Goal: Task Accomplishment & Management: Use online tool/utility

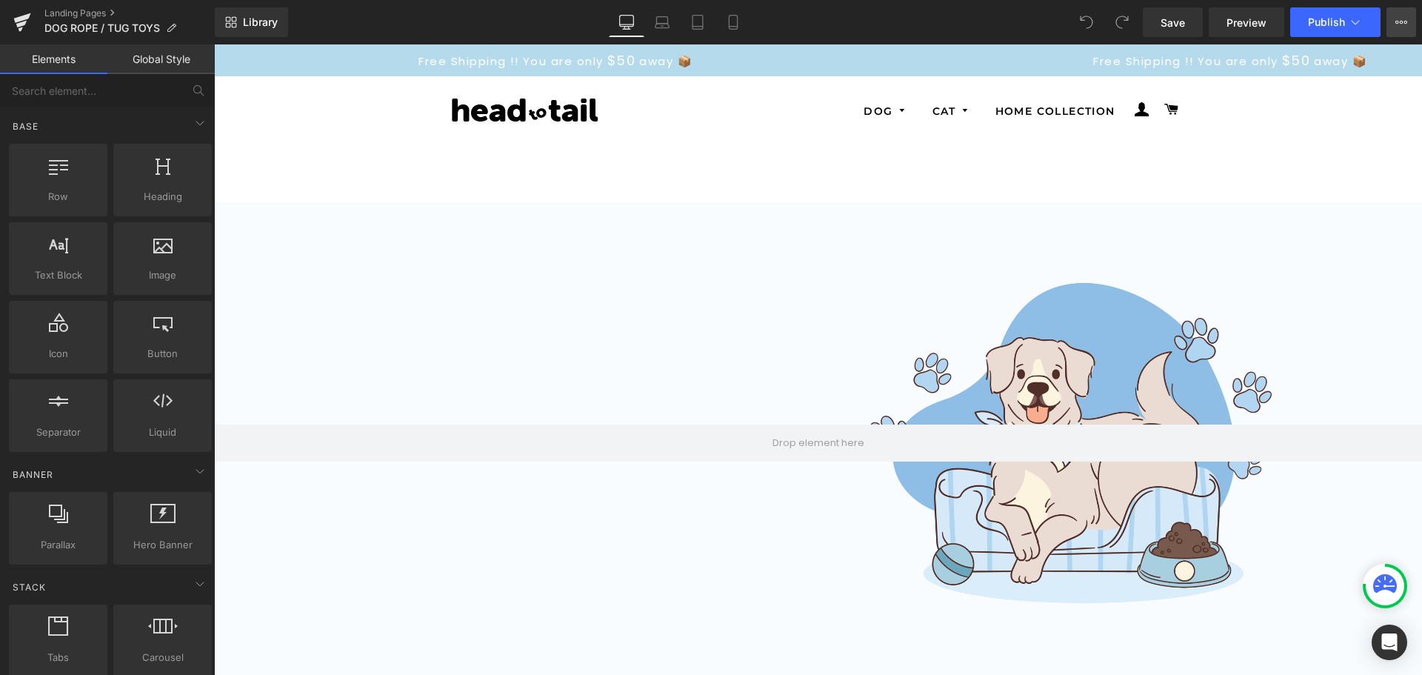
click at [1405, 21] on icon at bounding box center [1406, 22] width 4 height 3
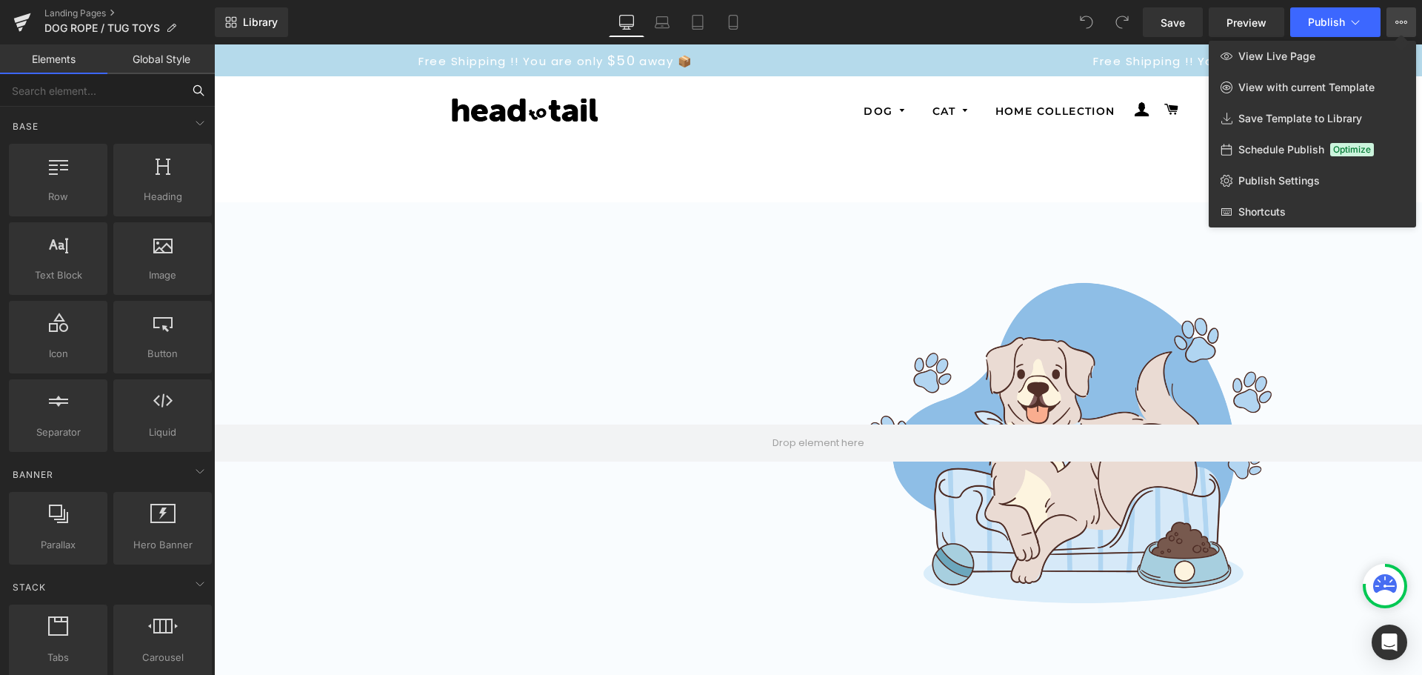
click at [117, 95] on input "text" at bounding box center [91, 90] width 182 height 33
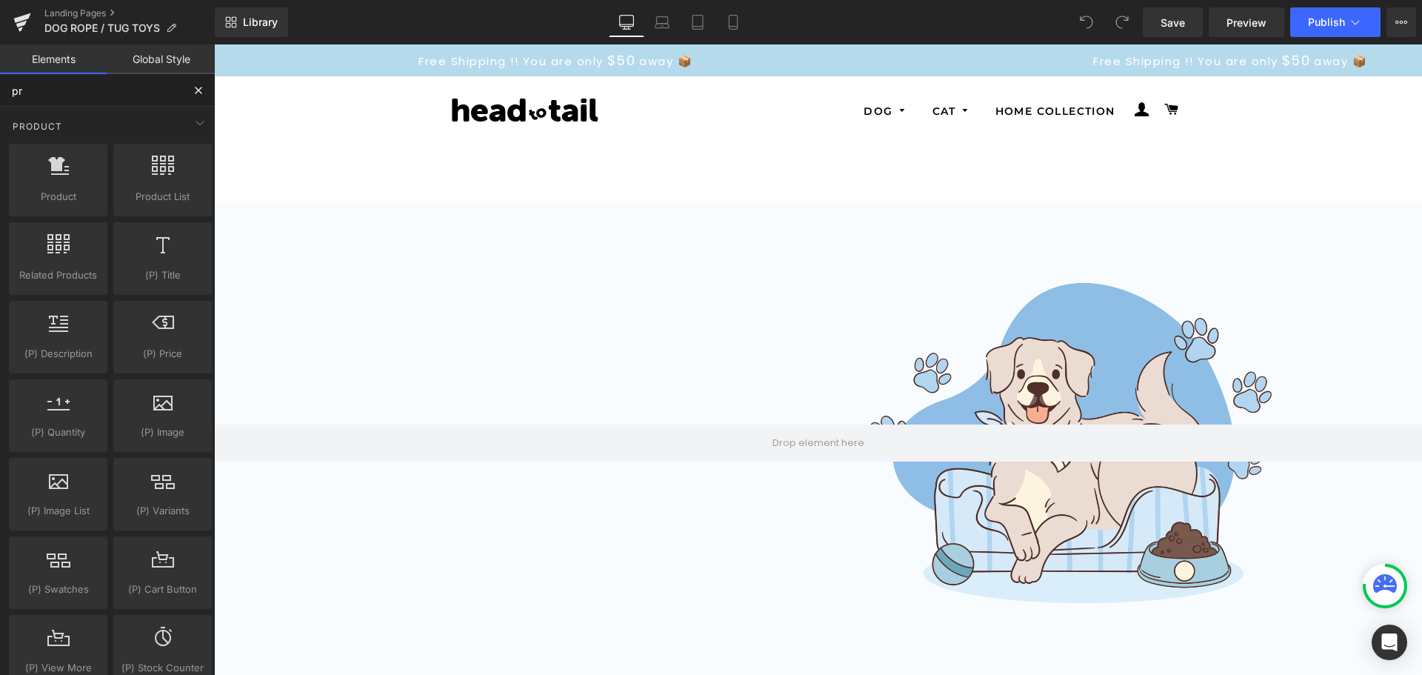
type input "p"
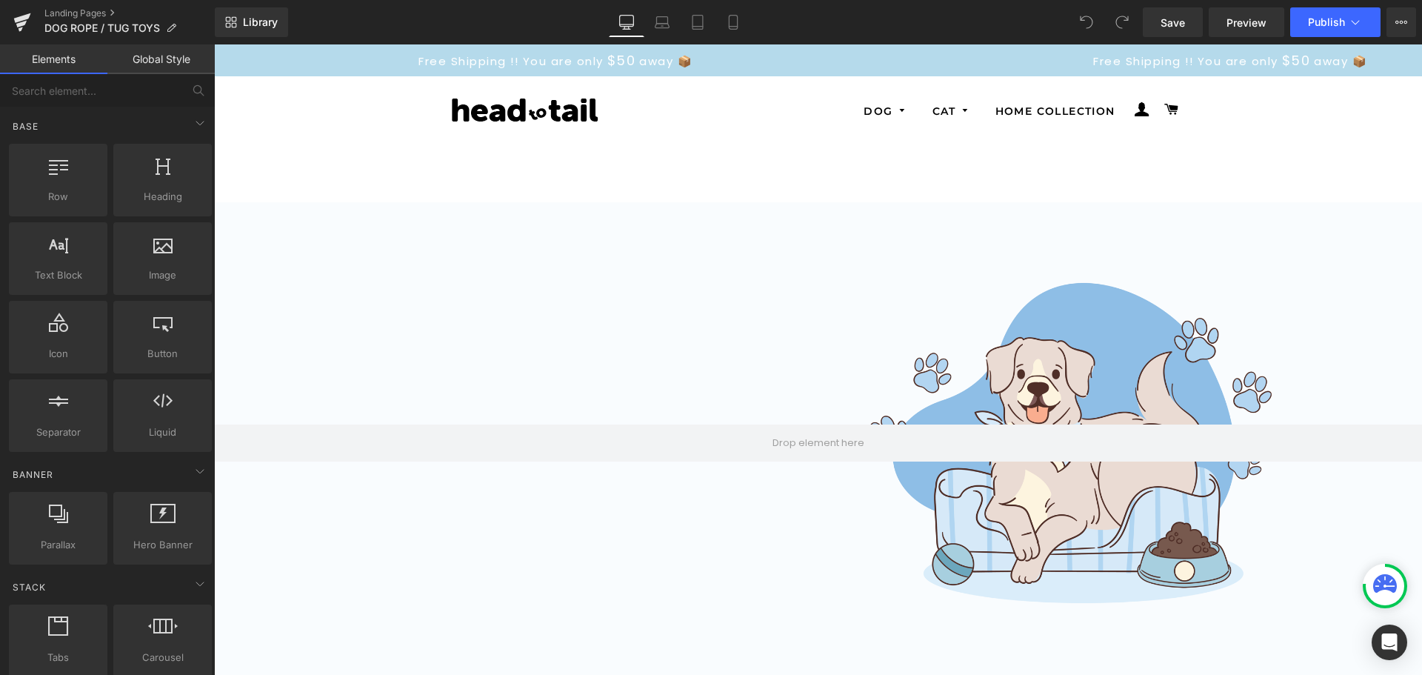
click at [168, 54] on link "Global Style" at bounding box center [160, 59] width 107 height 30
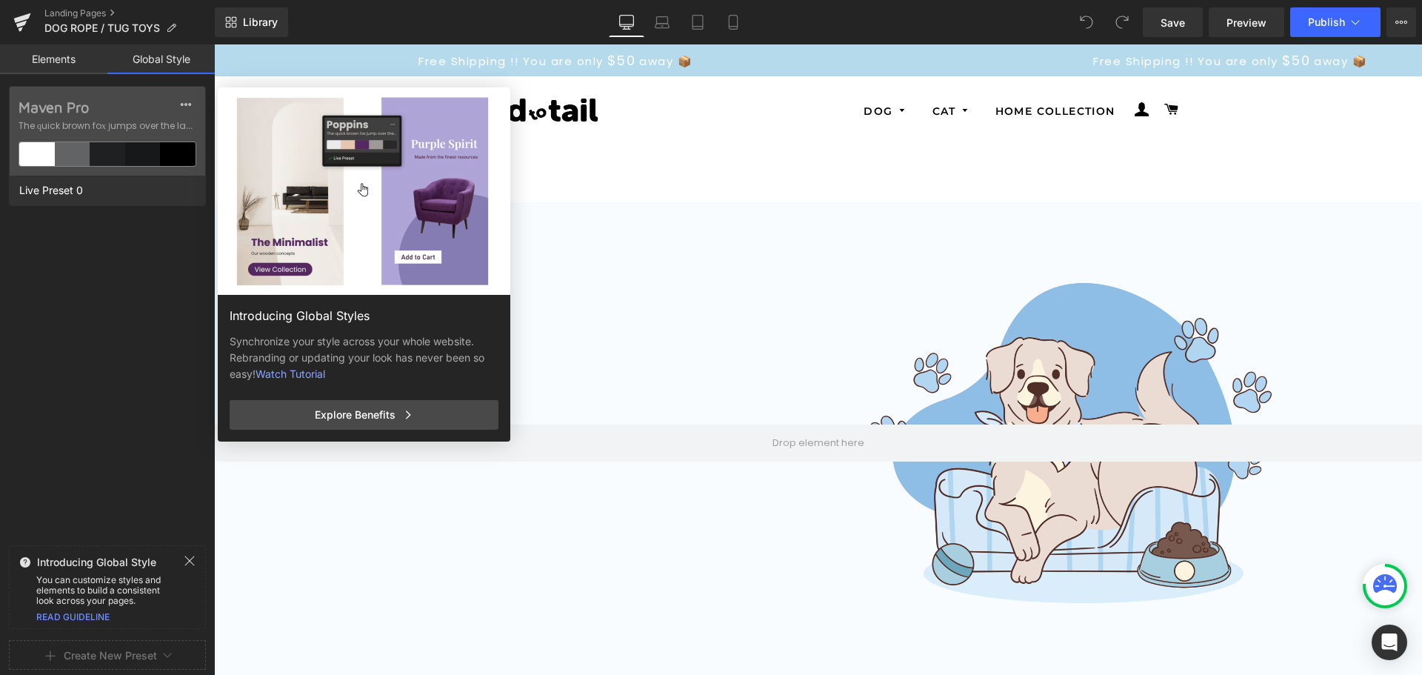
click at [59, 58] on link "Elements" at bounding box center [53, 59] width 107 height 30
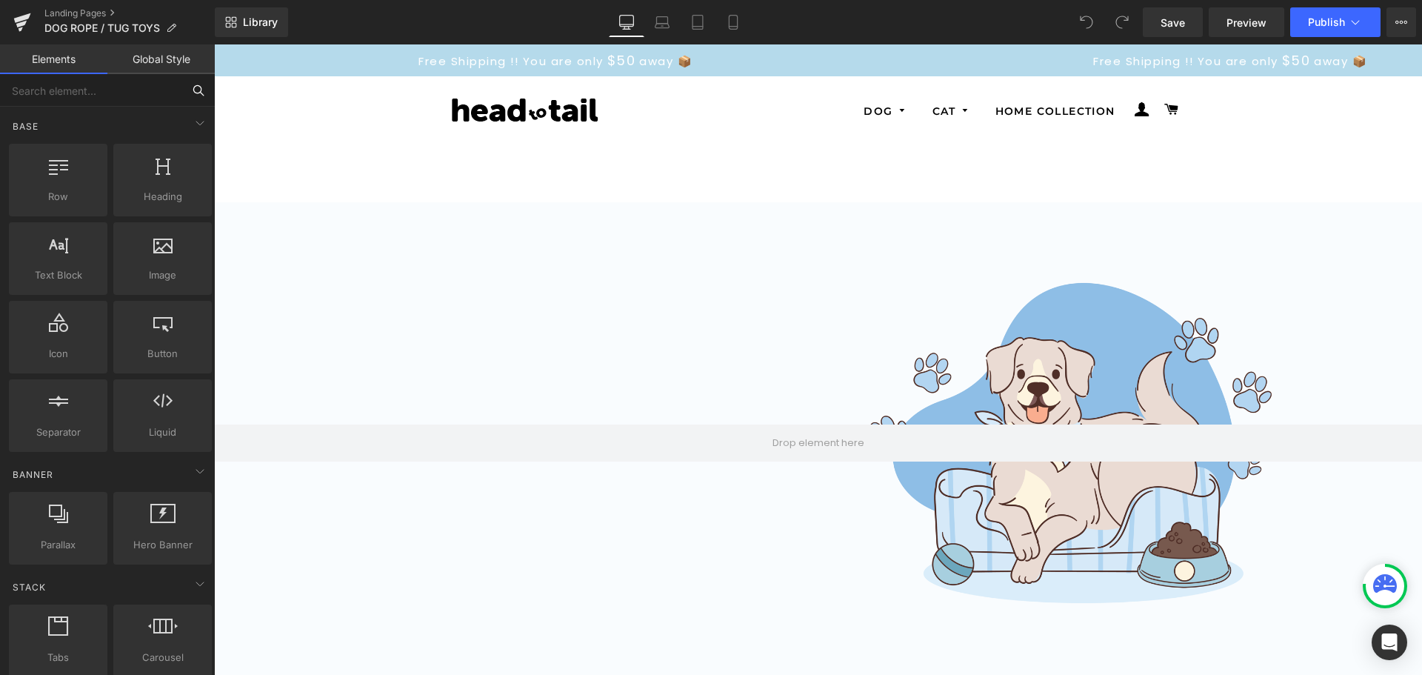
click at [141, 96] on input "text" at bounding box center [91, 90] width 182 height 33
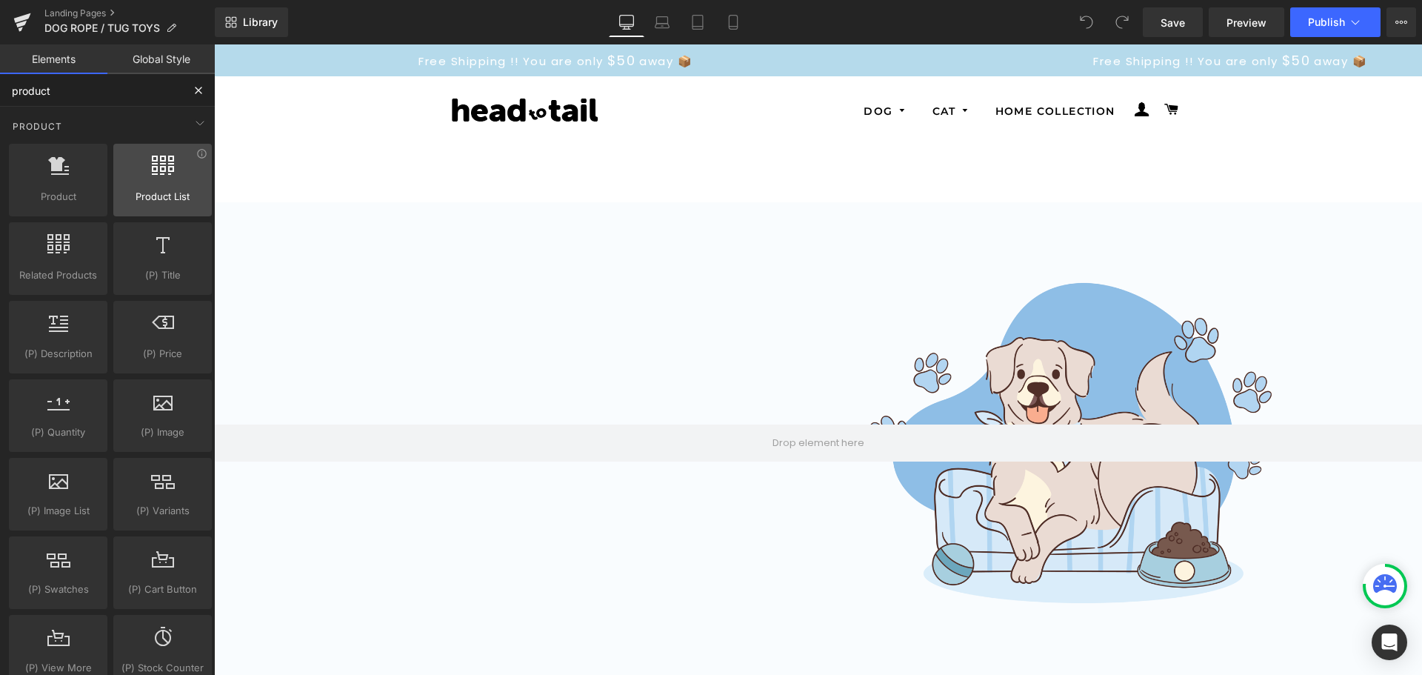
click at [165, 193] on span "Product List" at bounding box center [163, 197] width 90 height 16
click at [159, 172] on icon at bounding box center [163, 165] width 22 height 19
click at [161, 188] on div at bounding box center [163, 172] width 90 height 33
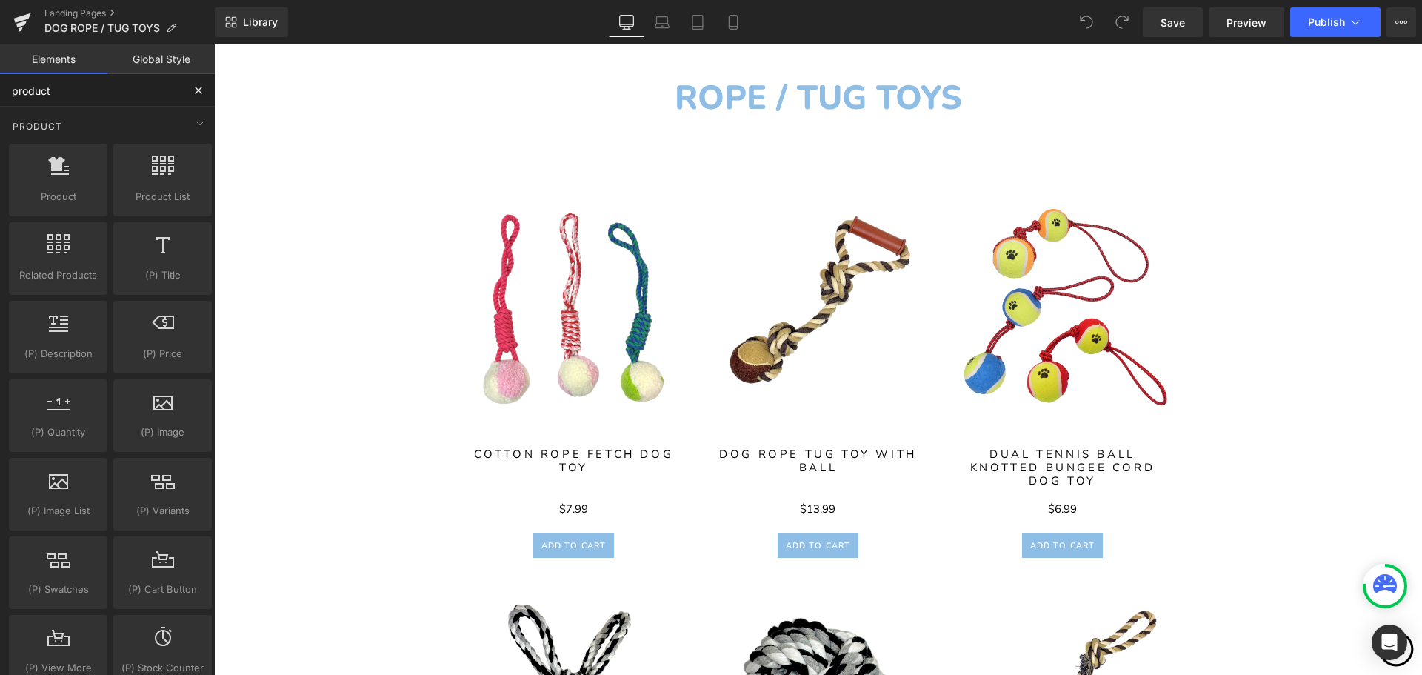
scroll to position [741, 0]
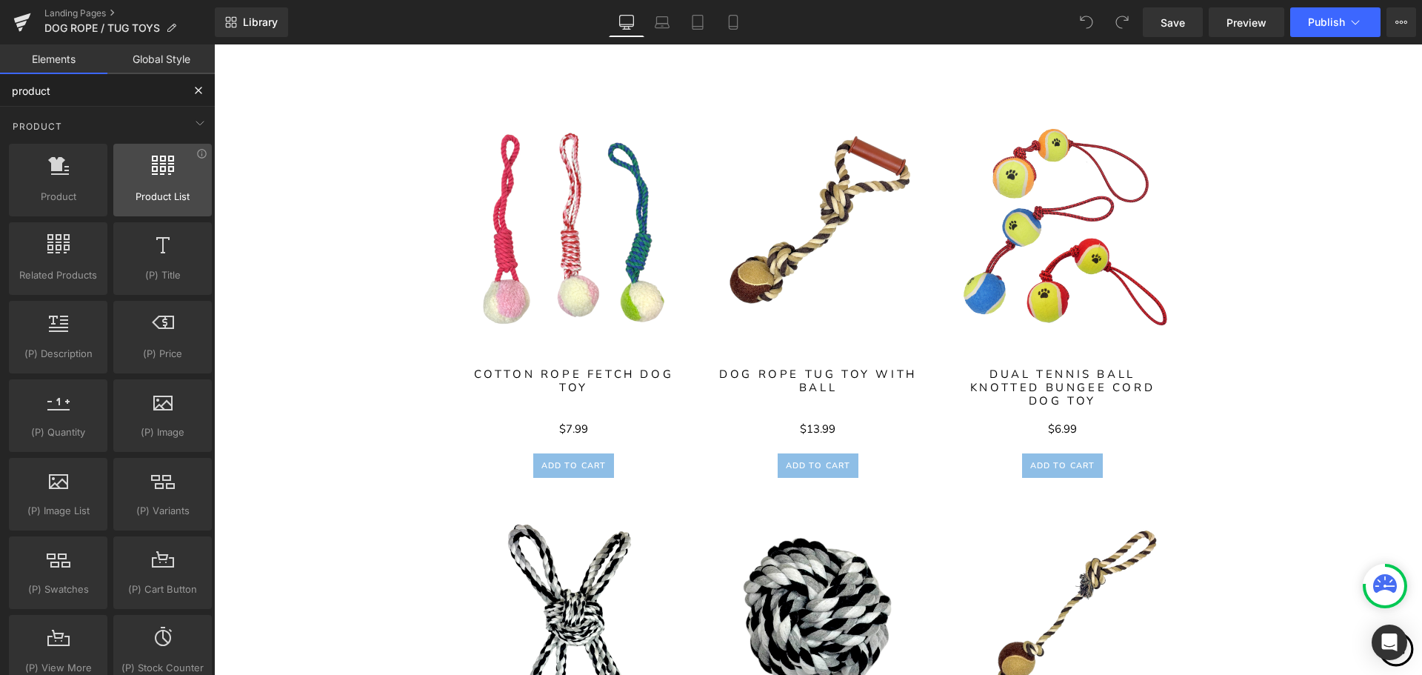
click at [158, 190] on span "Product List" at bounding box center [163, 197] width 90 height 16
click at [197, 155] on icon at bounding box center [201, 153] width 9 height 9
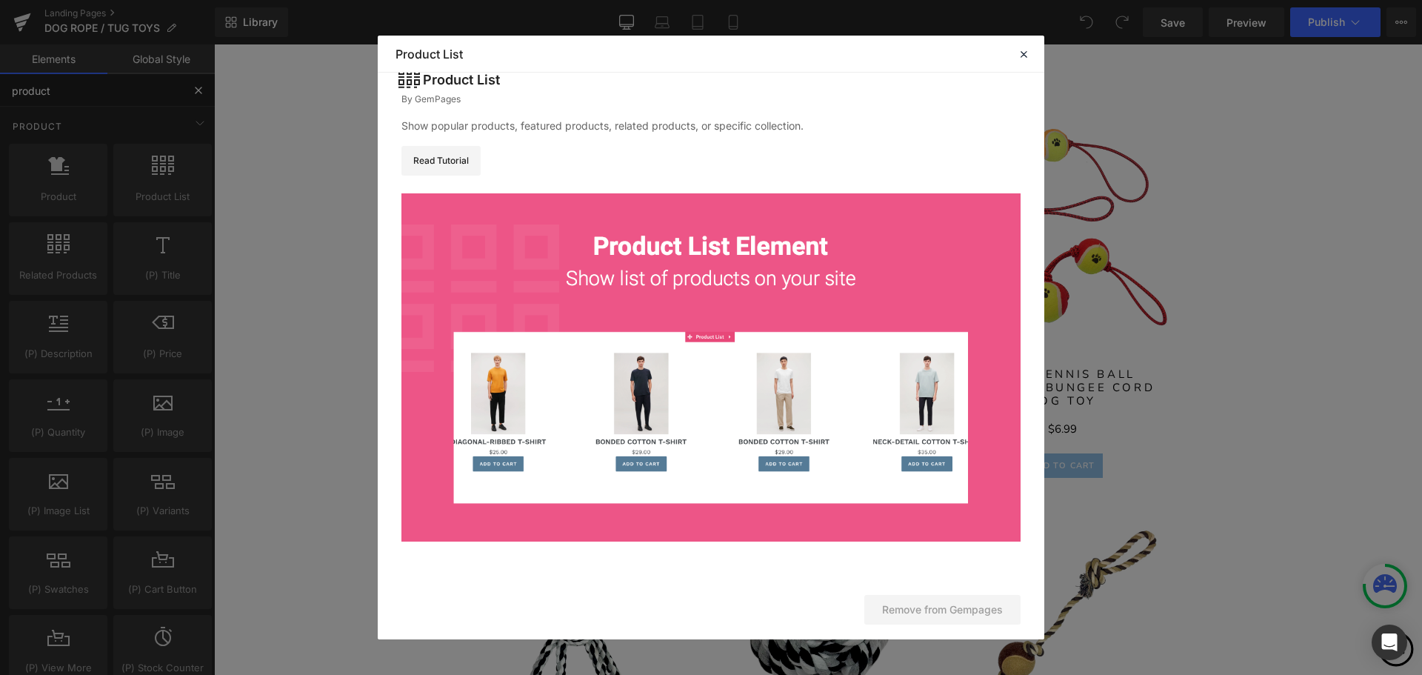
scroll to position [0, 0]
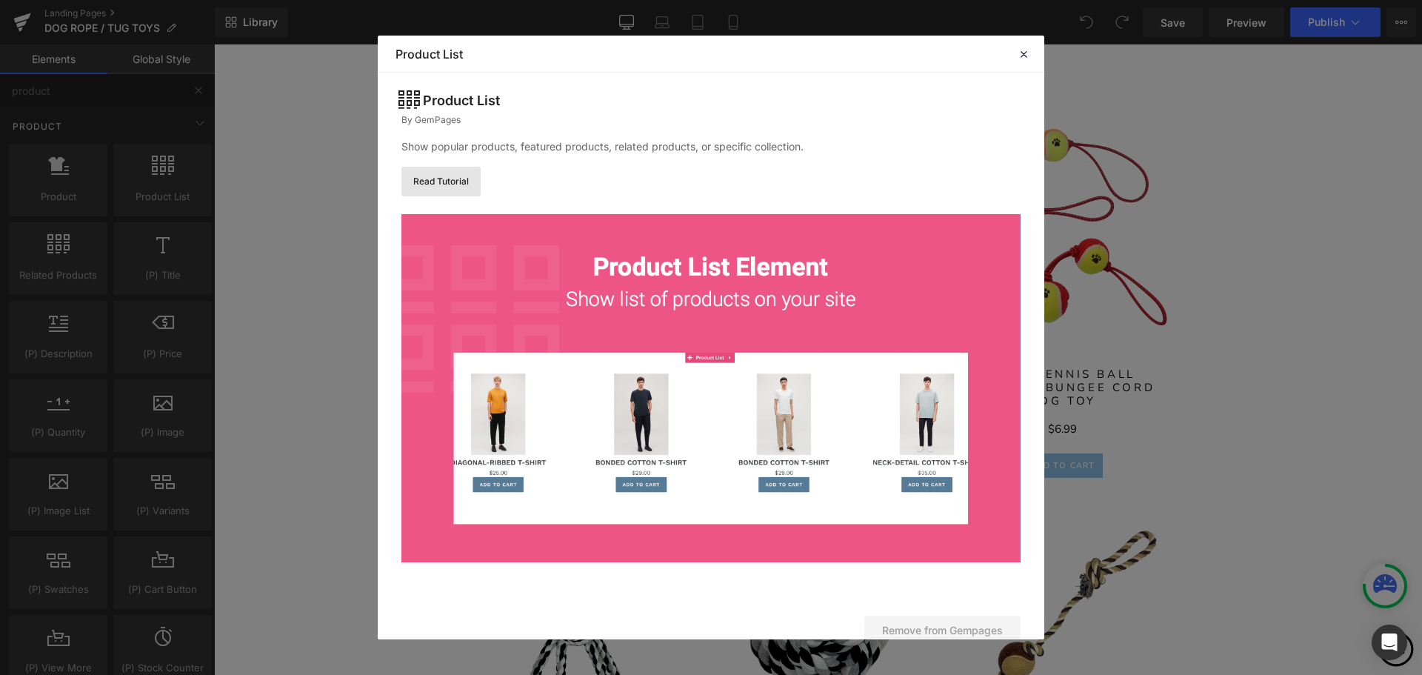
click at [450, 182] on link "Read Tutorial" at bounding box center [440, 182] width 79 height 30
click at [1021, 53] on icon at bounding box center [1023, 53] width 13 height 13
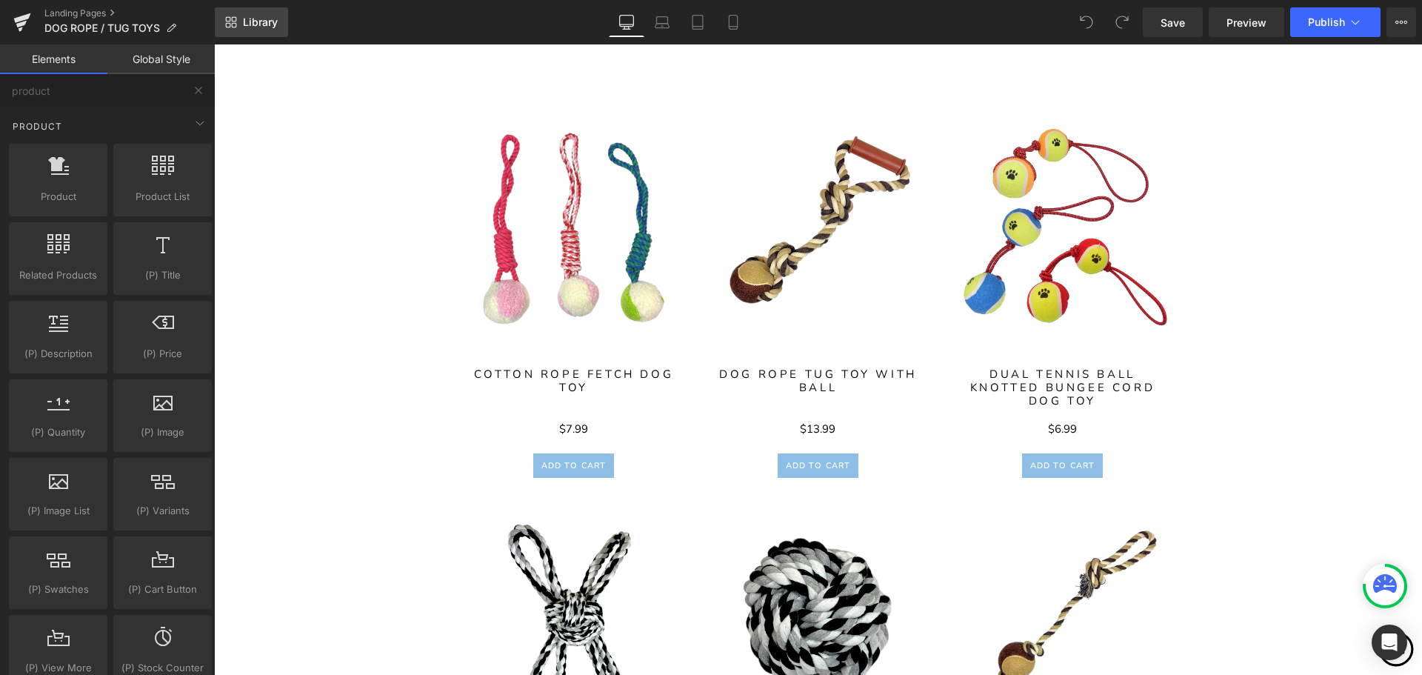
click at [255, 19] on span "Library" at bounding box center [260, 22] width 35 height 13
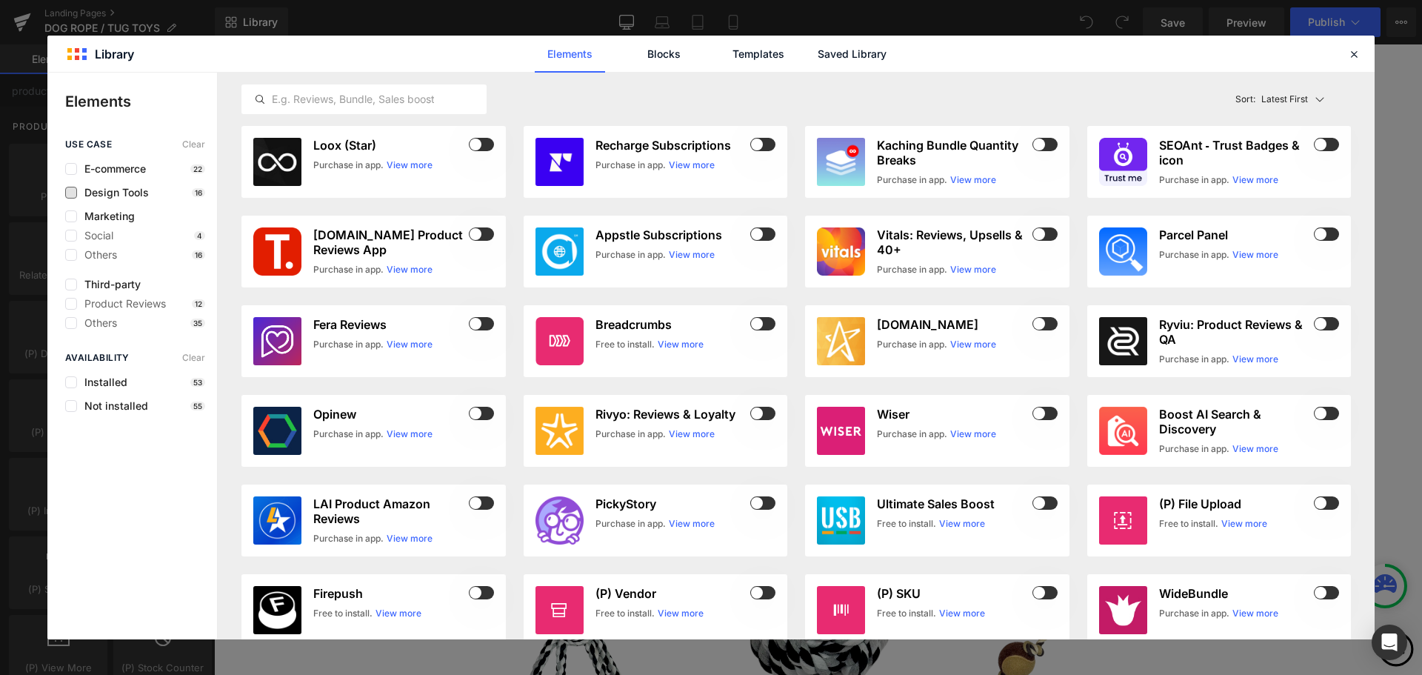
click at [81, 194] on span "Design Tools" at bounding box center [113, 193] width 72 height 12
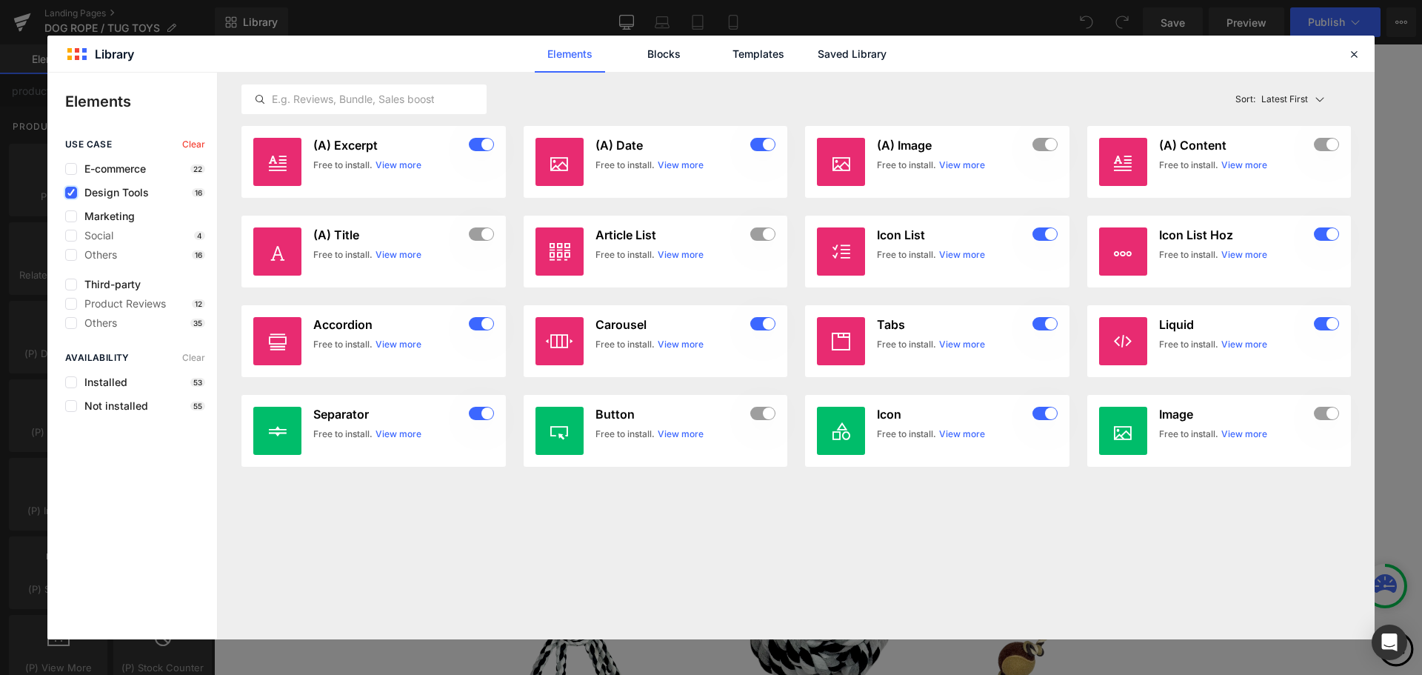
click at [73, 193] on icon at bounding box center [70, 193] width 7 height 0
click at [71, 193] on input "checkbox" at bounding box center [71, 193] width 0 height 0
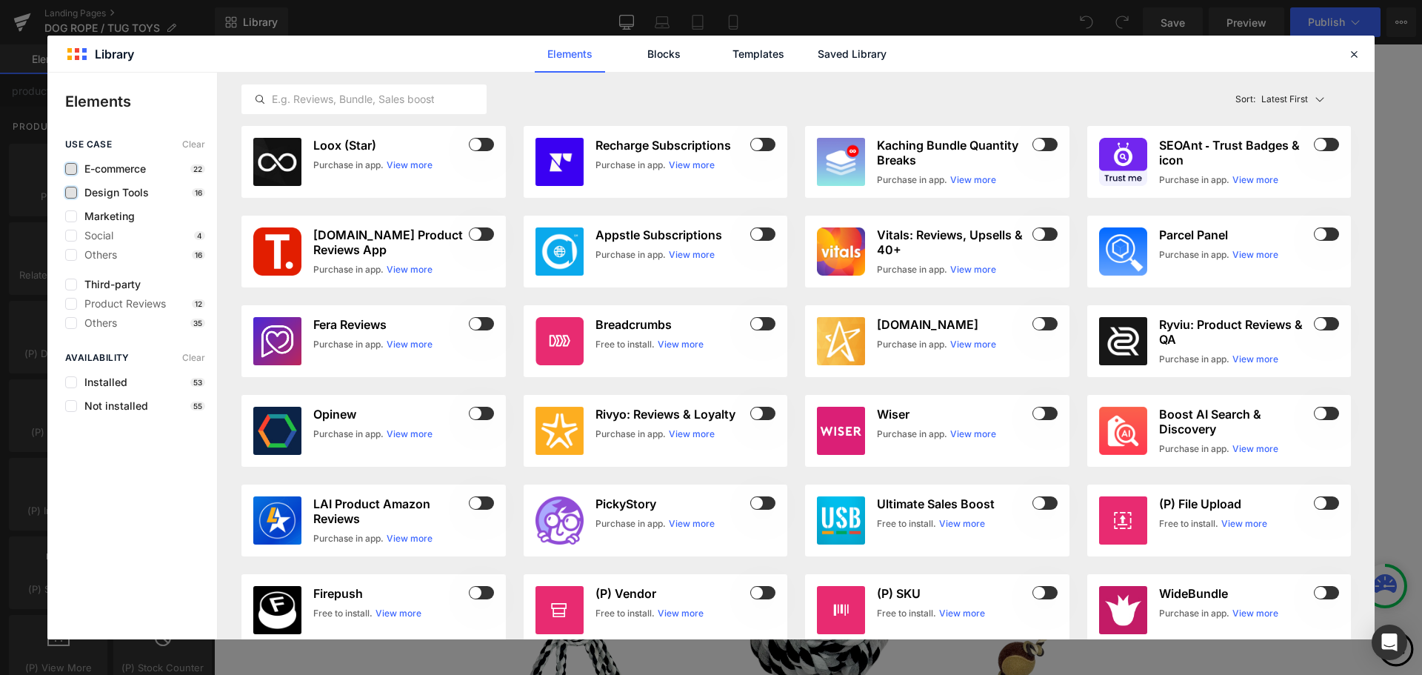
click at [67, 167] on label at bounding box center [71, 169] width 12 height 12
click at [71, 169] on input "checkbox" at bounding box center [71, 169] width 0 height 0
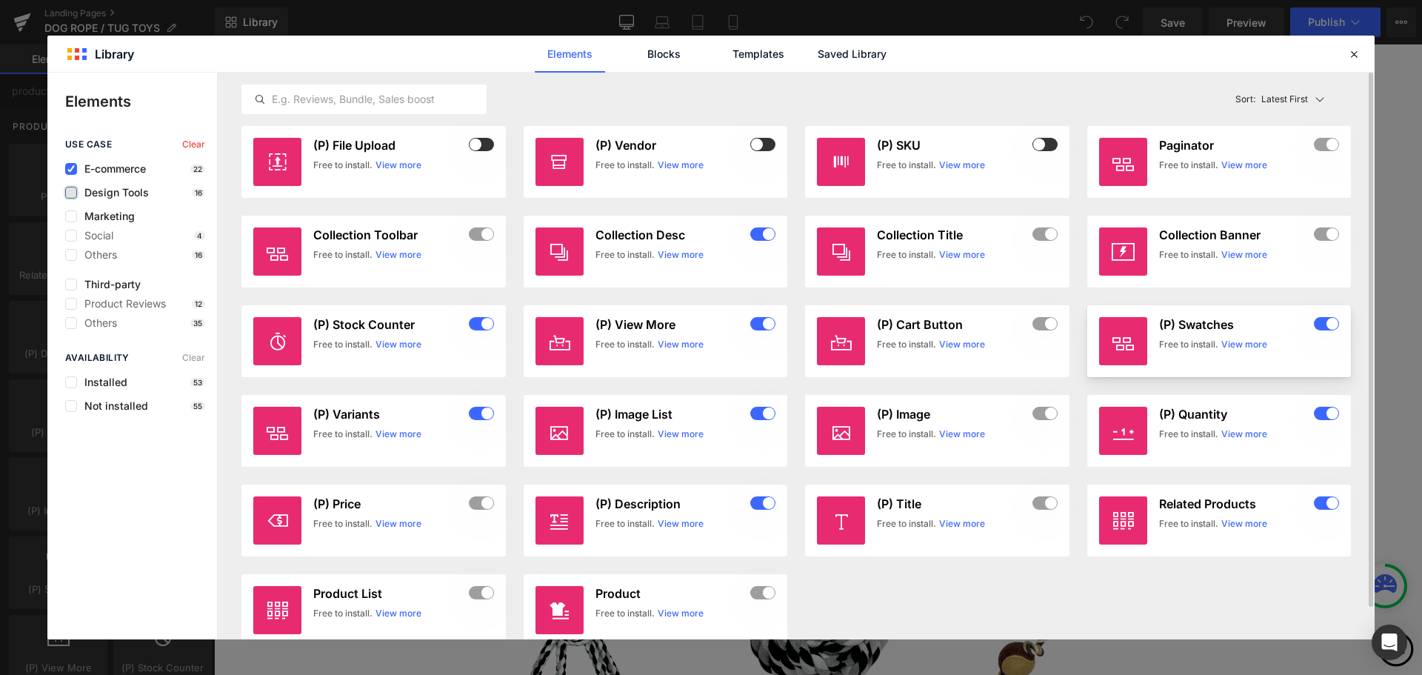
click at [1241, 344] on link "View more" at bounding box center [1244, 344] width 46 height 13
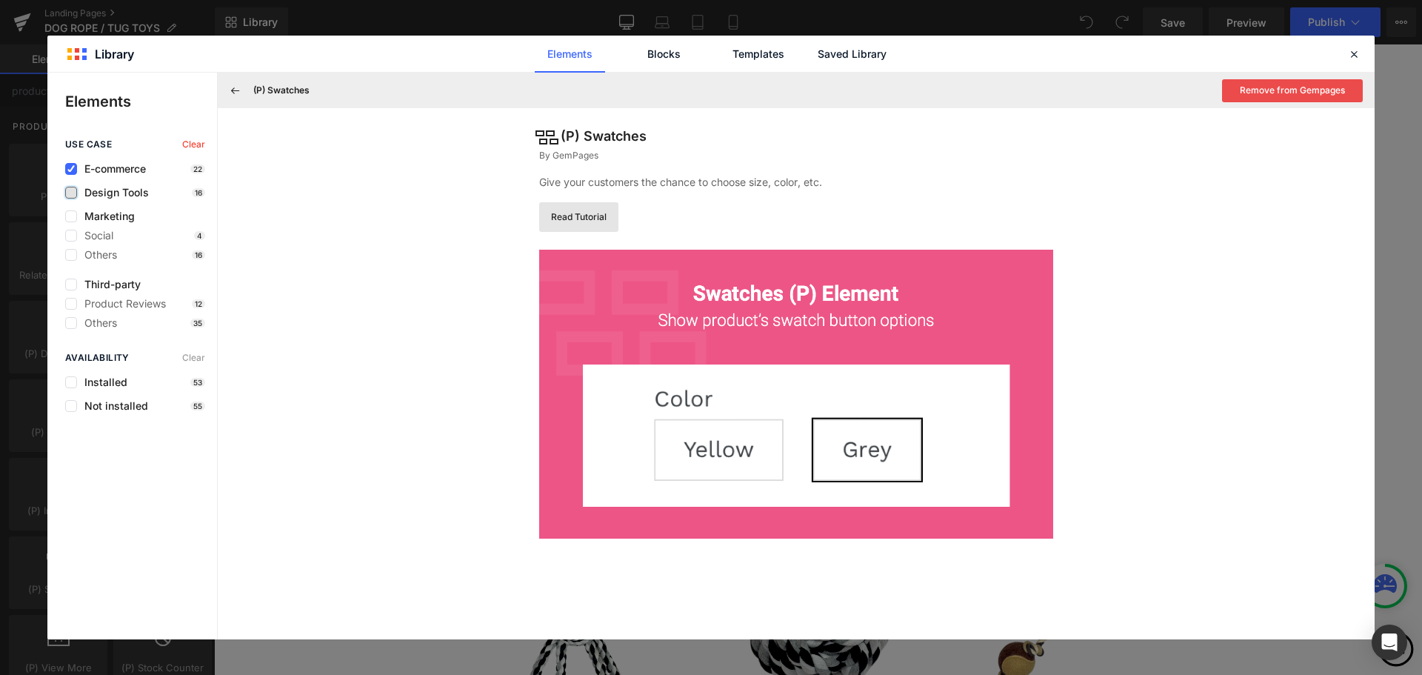
click at [581, 214] on link "Read Tutorial" at bounding box center [578, 217] width 79 height 30
click at [1354, 48] on icon at bounding box center [1353, 53] width 13 height 13
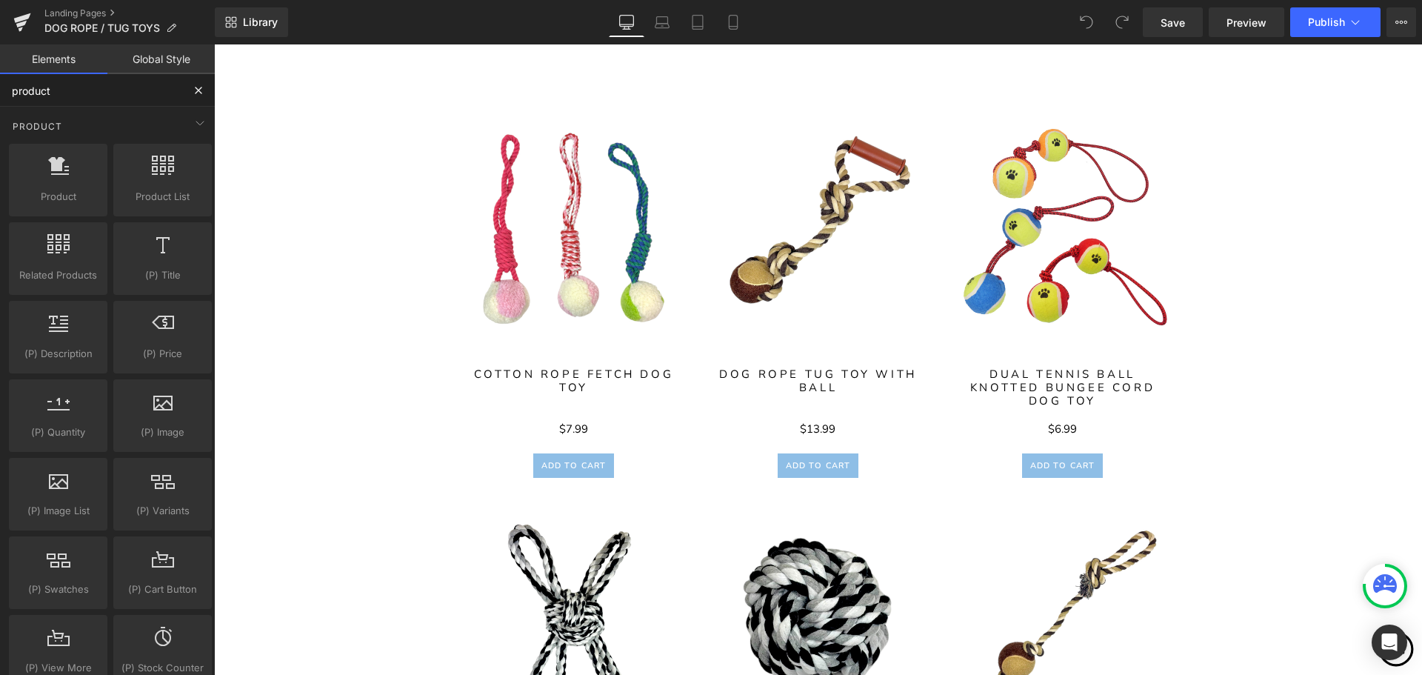
click at [105, 92] on input "product" at bounding box center [91, 90] width 182 height 33
type input "p"
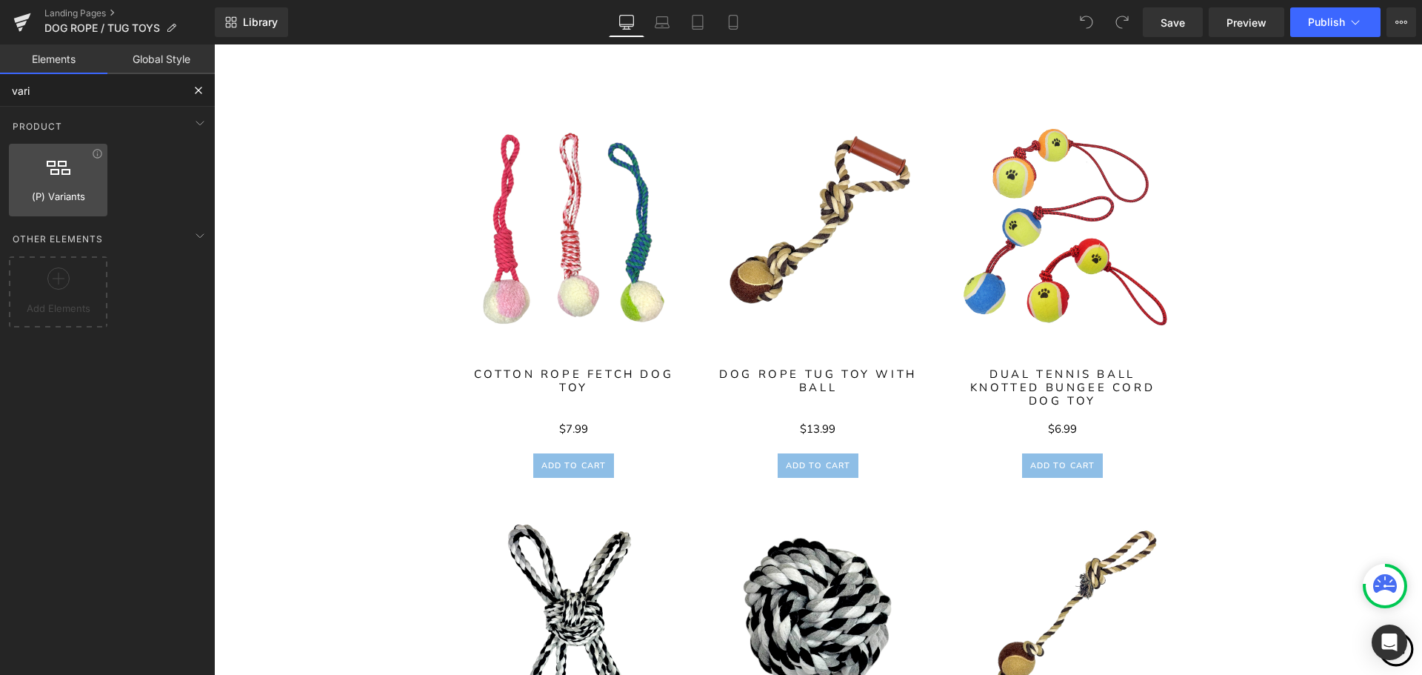
click at [69, 173] on div at bounding box center [58, 172] width 90 height 33
type input "vari"
click at [255, 16] on span "Library" at bounding box center [260, 22] width 35 height 13
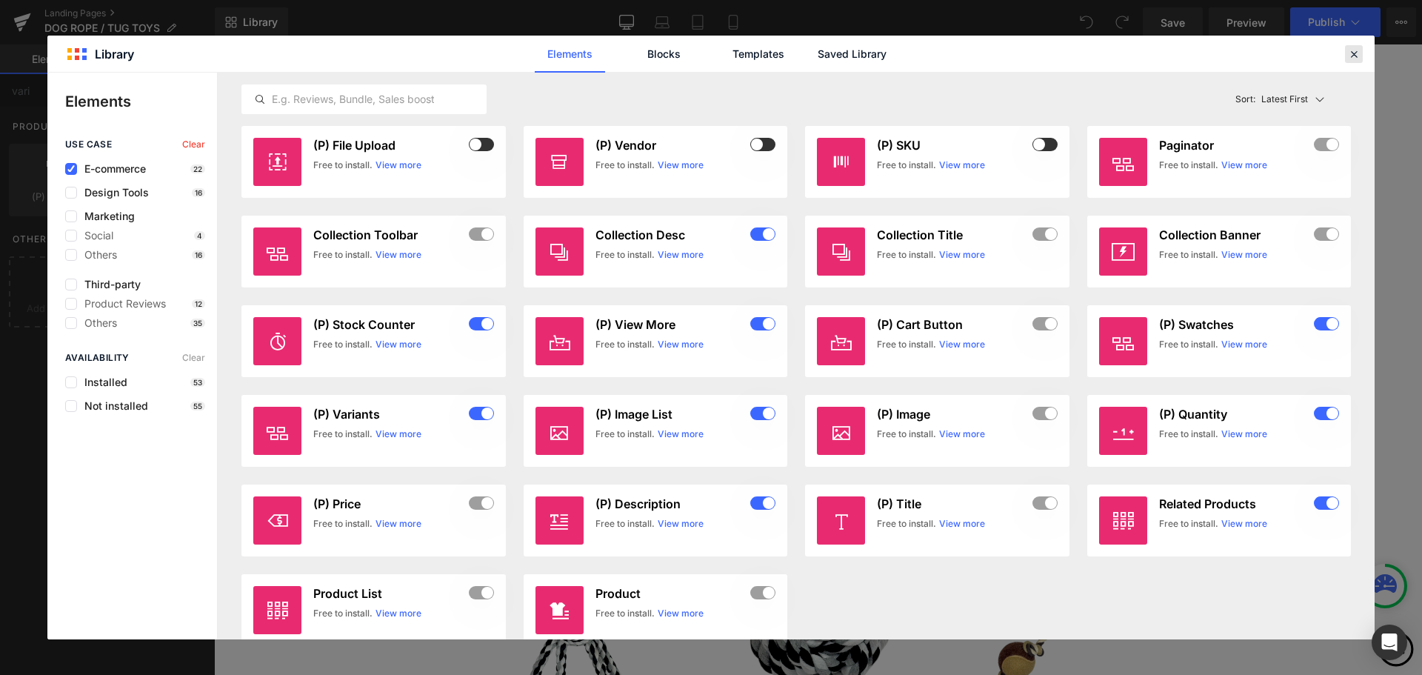
click at [1355, 53] on icon at bounding box center [1353, 53] width 13 height 13
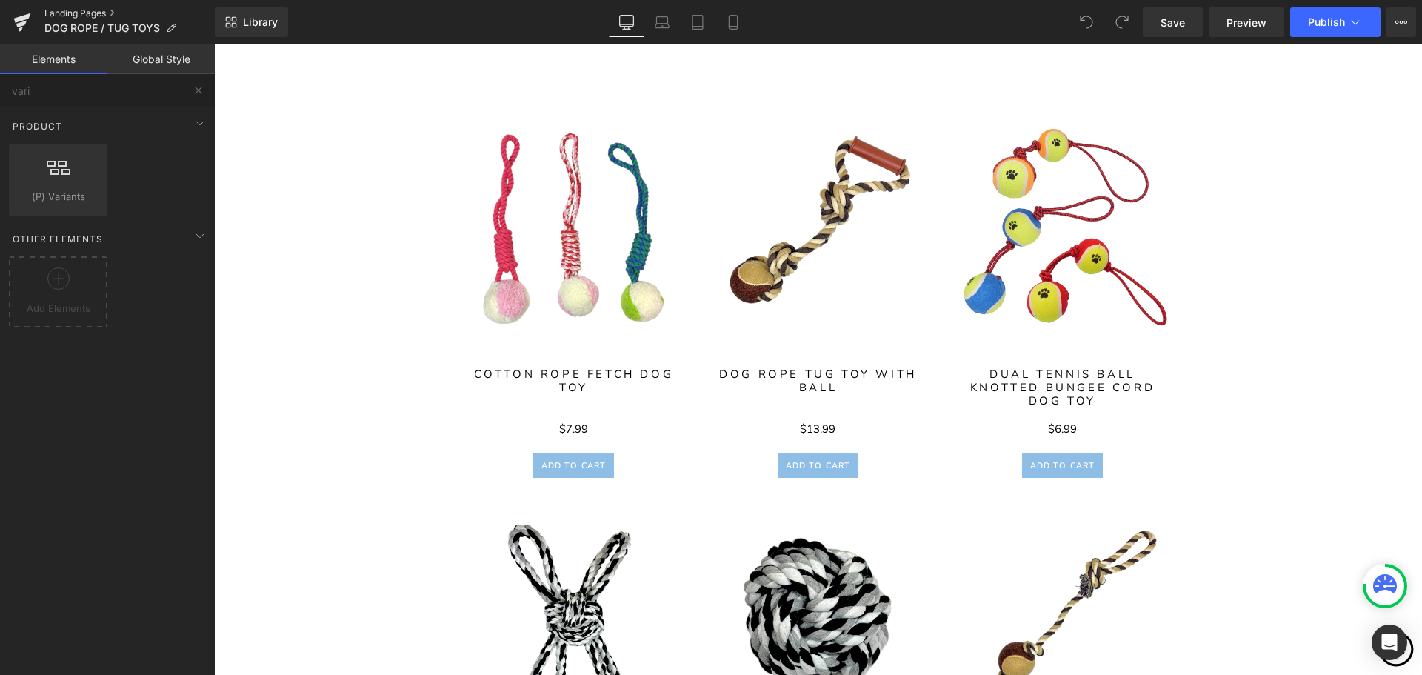
click at [83, 10] on link "Landing Pages" at bounding box center [129, 13] width 170 height 12
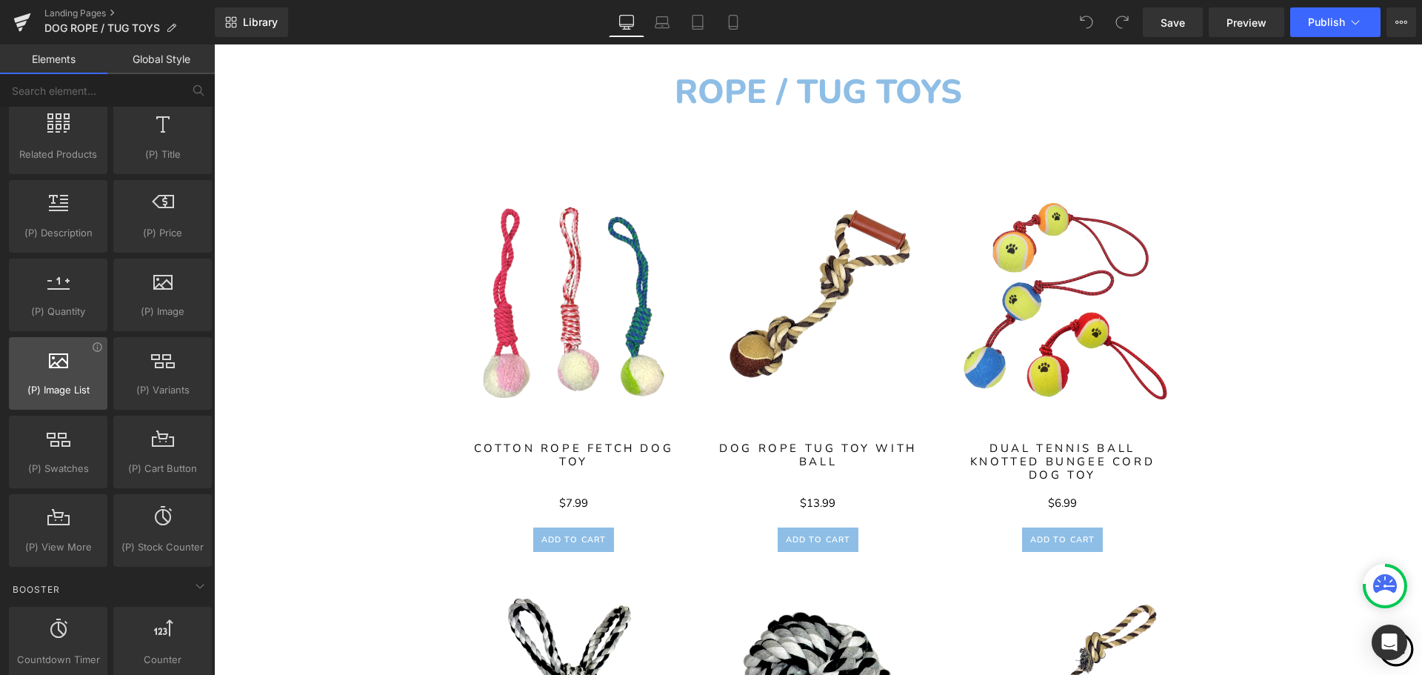
scroll to position [1333, 0]
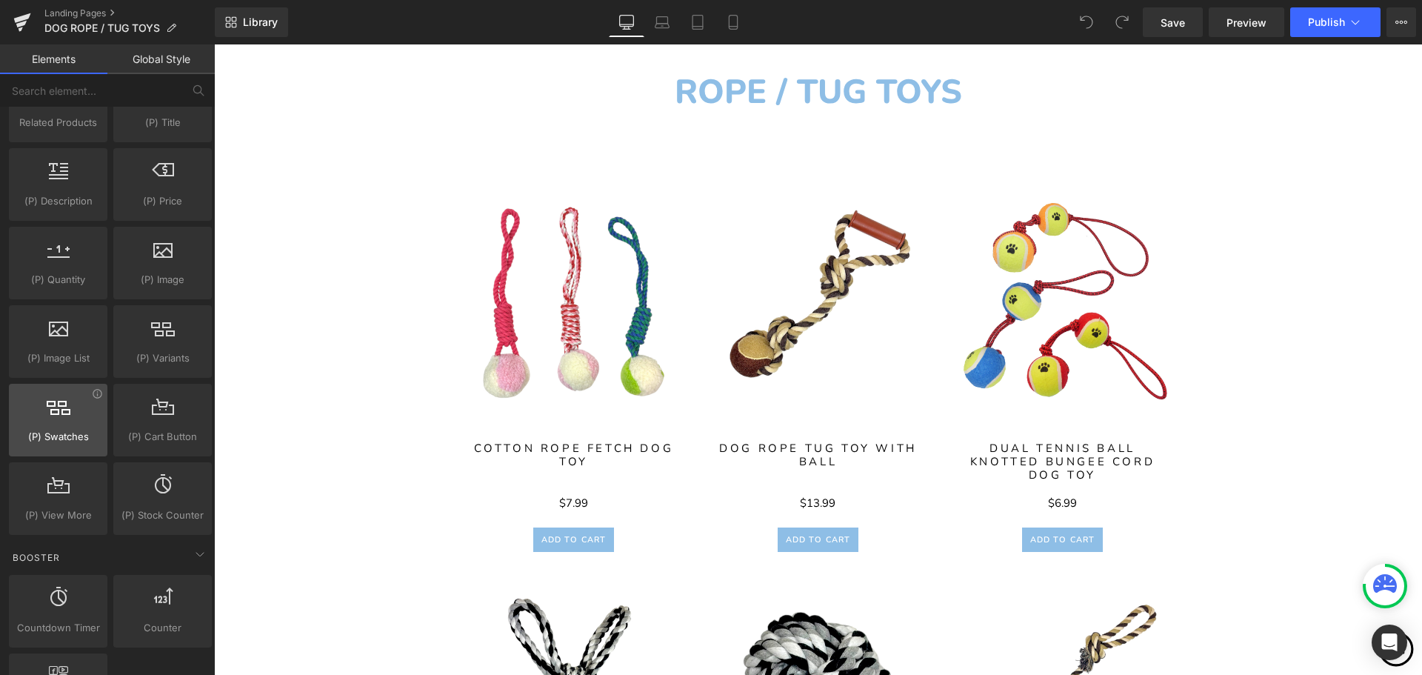
click at [69, 419] on div at bounding box center [58, 411] width 90 height 33
click at [47, 412] on icon at bounding box center [59, 404] width 24 height 19
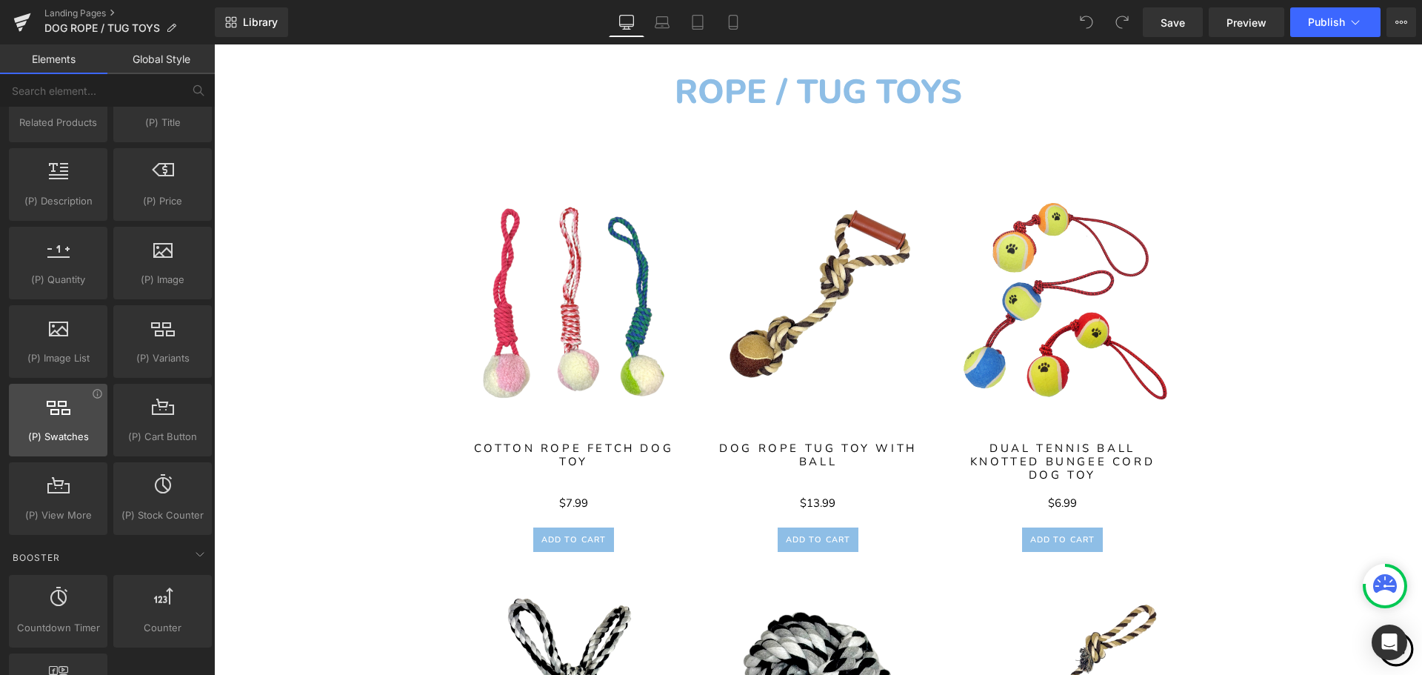
click at [47, 412] on icon at bounding box center [59, 404] width 24 height 19
click at [69, 435] on span "(P) Swatches" at bounding box center [58, 437] width 90 height 16
drag, startPoint x: 69, startPoint y: 435, endPoint x: 40, endPoint y: 407, distance: 40.8
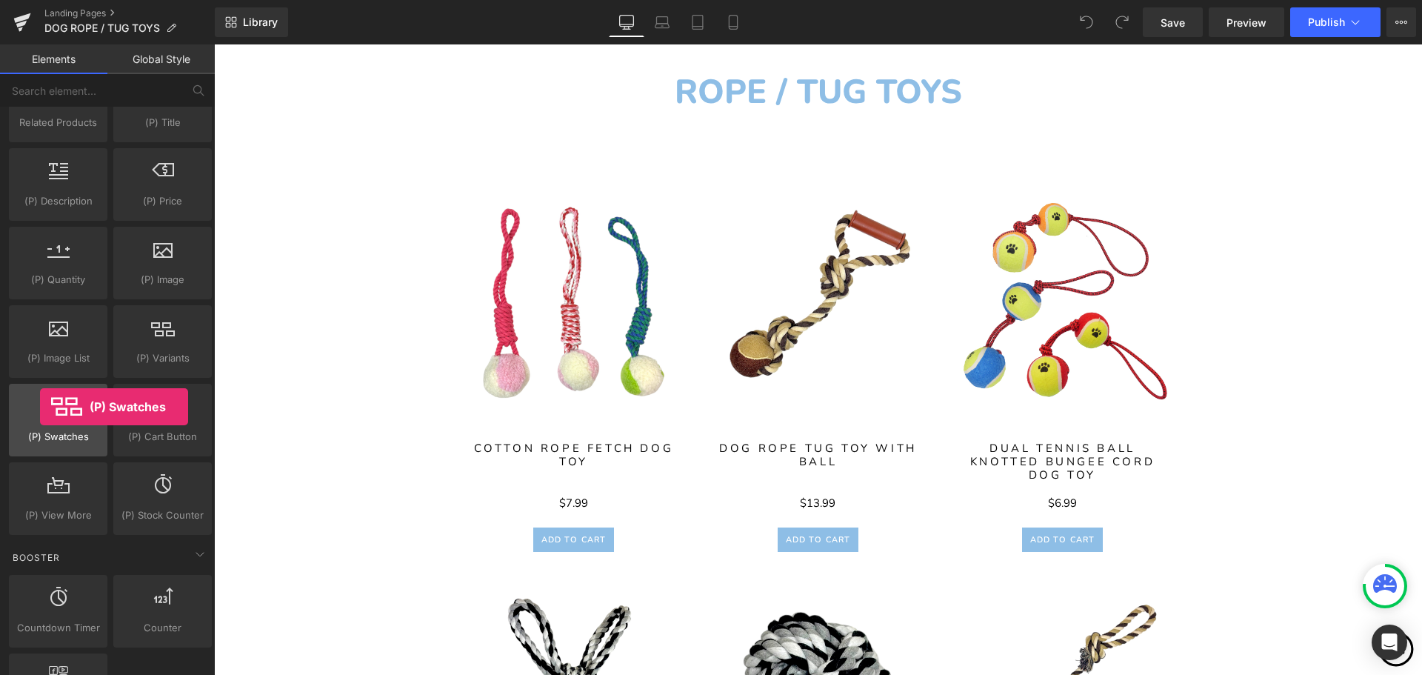
click at [40, 407] on div at bounding box center [58, 411] width 90 height 33
drag, startPoint x: 50, startPoint y: 410, endPoint x: 44, endPoint y: 422, distance: 13.6
click at [44, 422] on div at bounding box center [58, 411] width 90 height 33
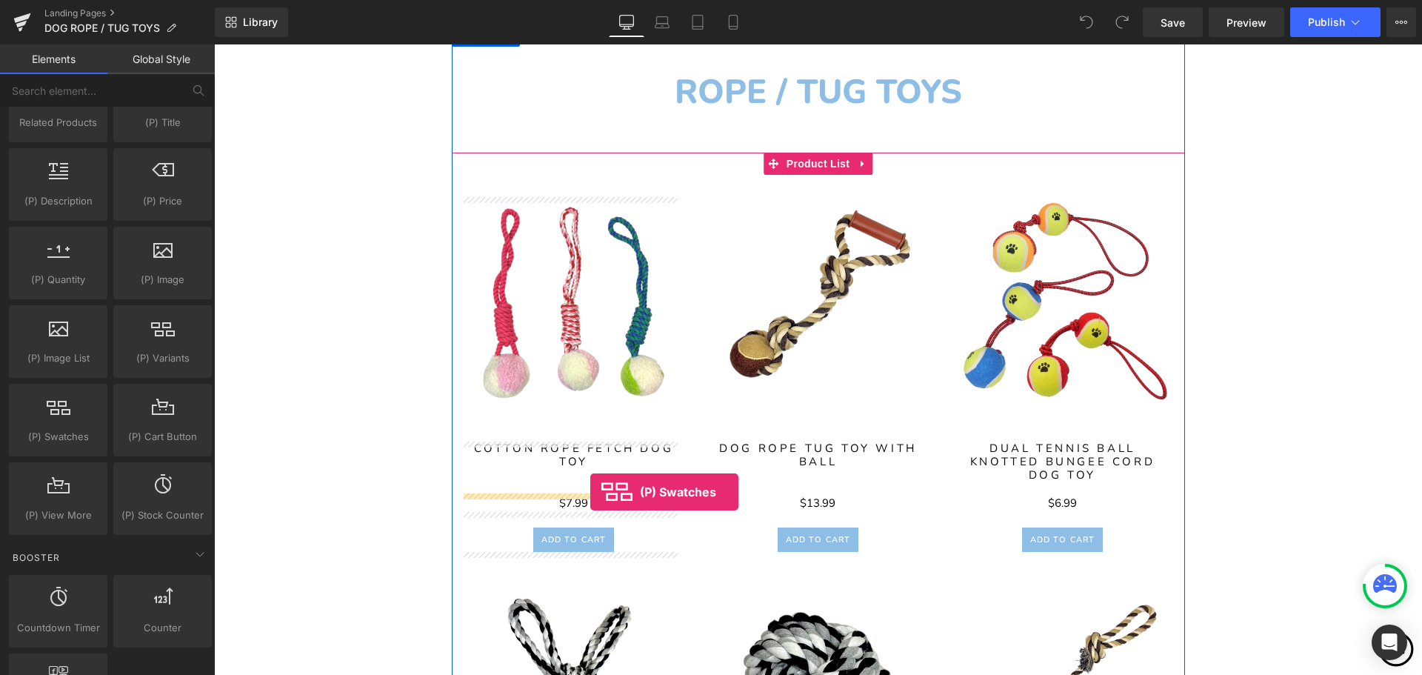
drag, startPoint x: 258, startPoint y: 467, endPoint x: 590, endPoint y: 492, distance: 332.7
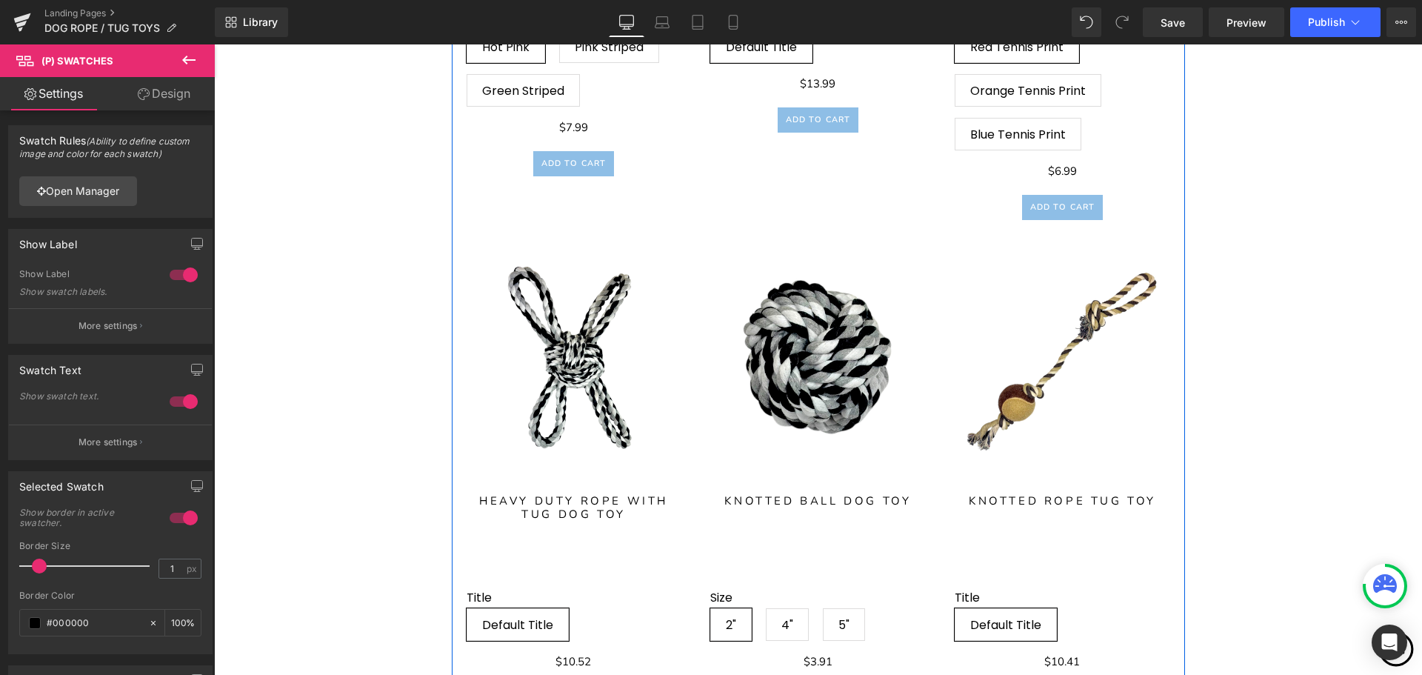
scroll to position [1481, 0]
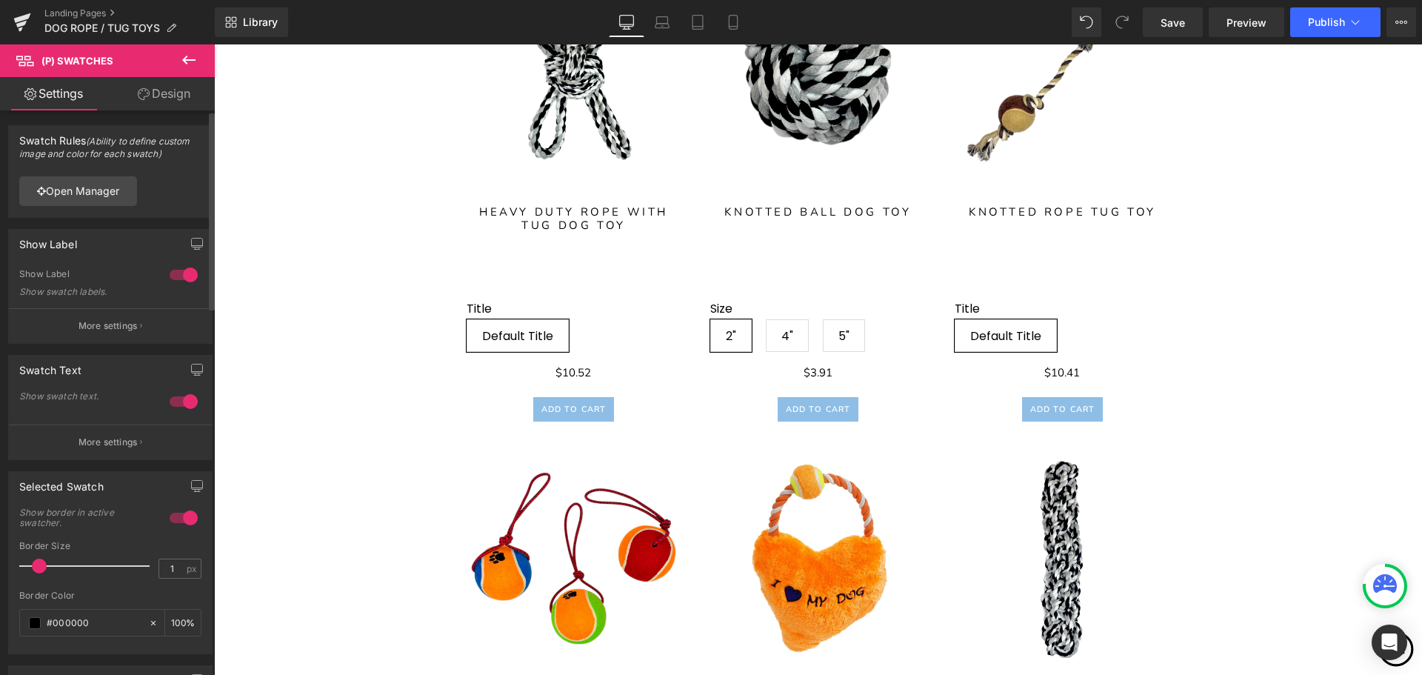
click at [177, 267] on div at bounding box center [184, 275] width 36 height 24
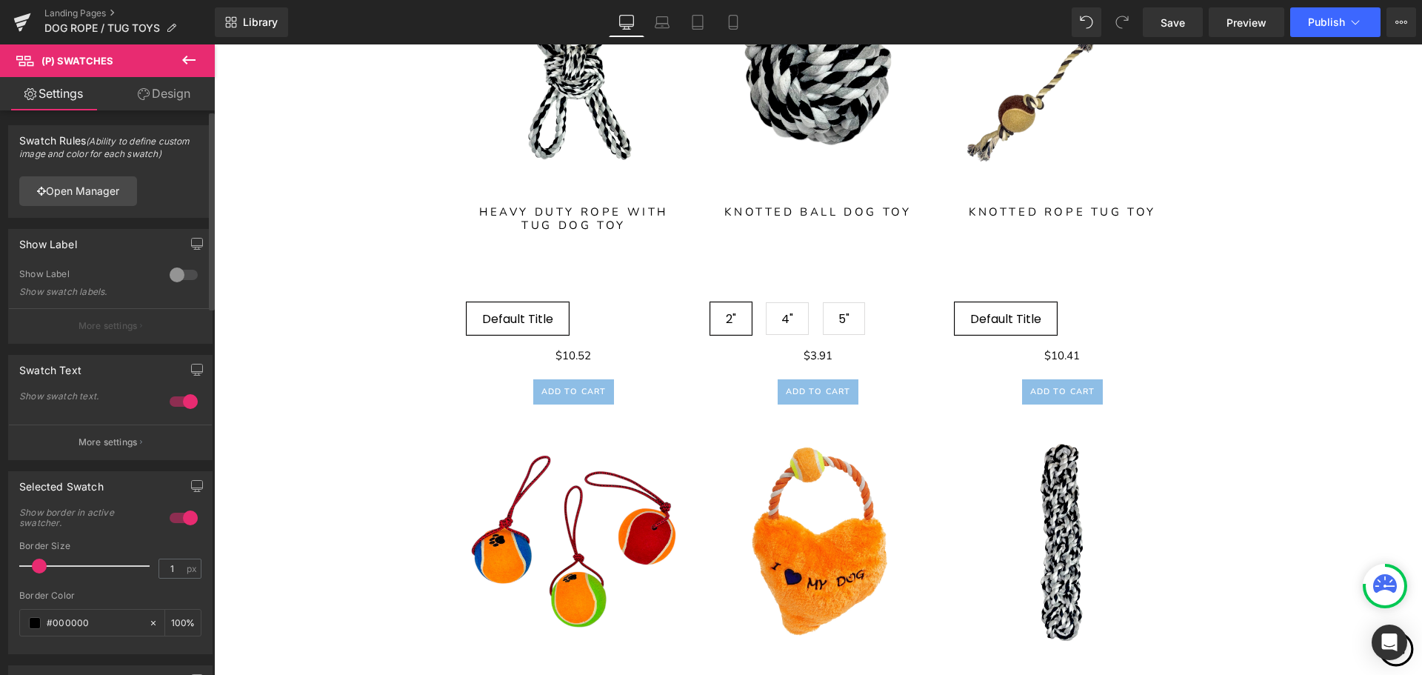
click at [179, 274] on div at bounding box center [184, 275] width 36 height 24
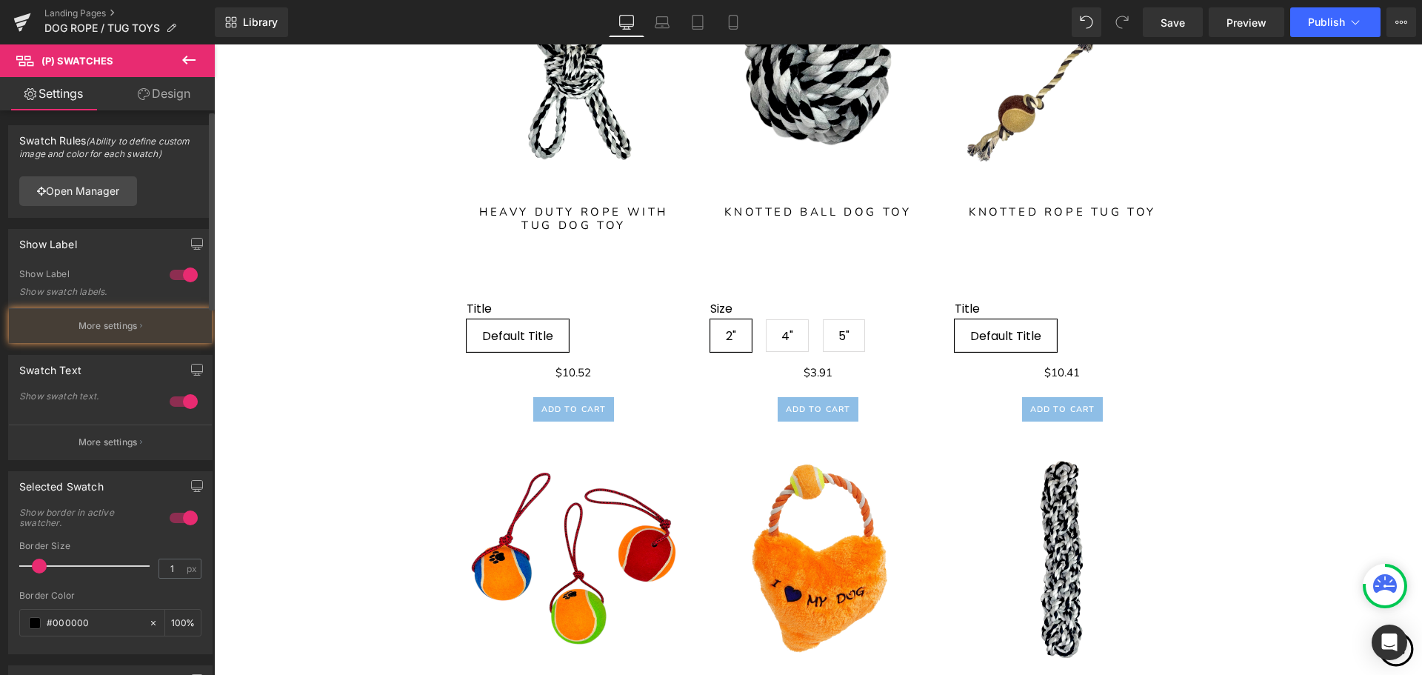
click at [179, 274] on div at bounding box center [184, 275] width 36 height 24
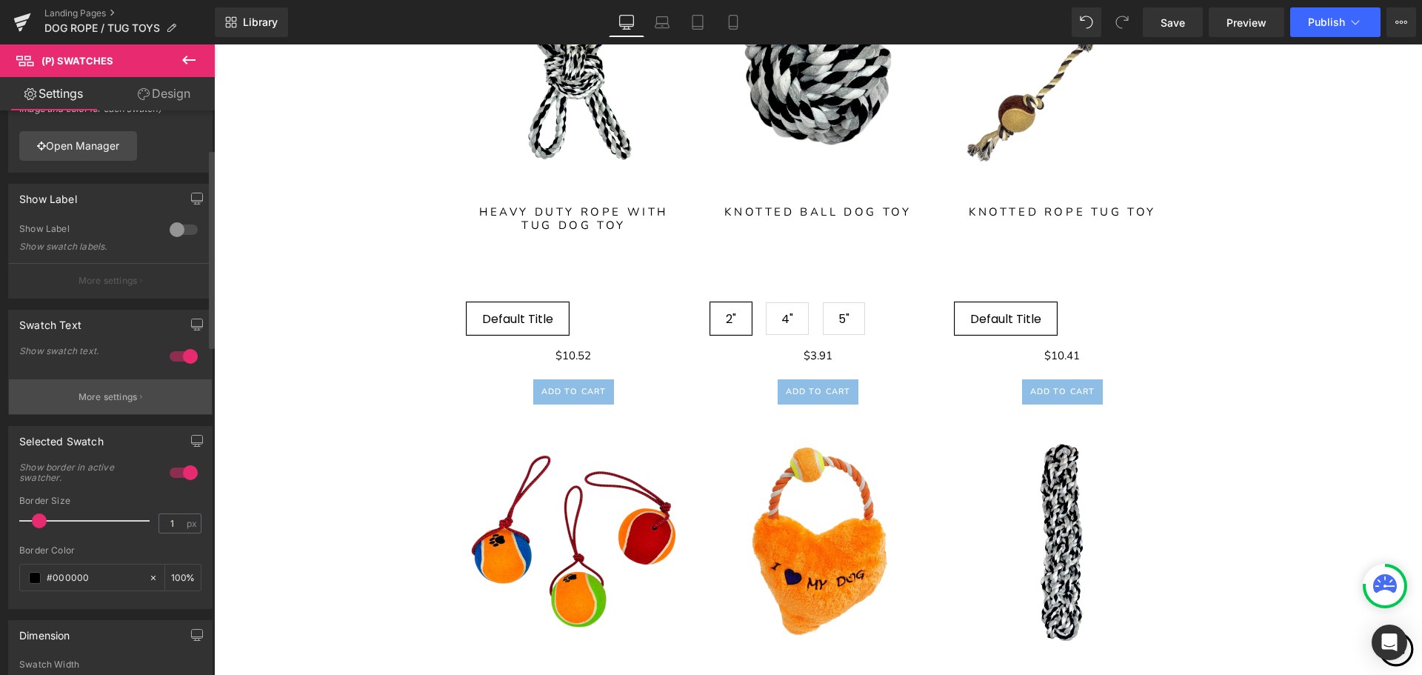
scroll to position [148, 0]
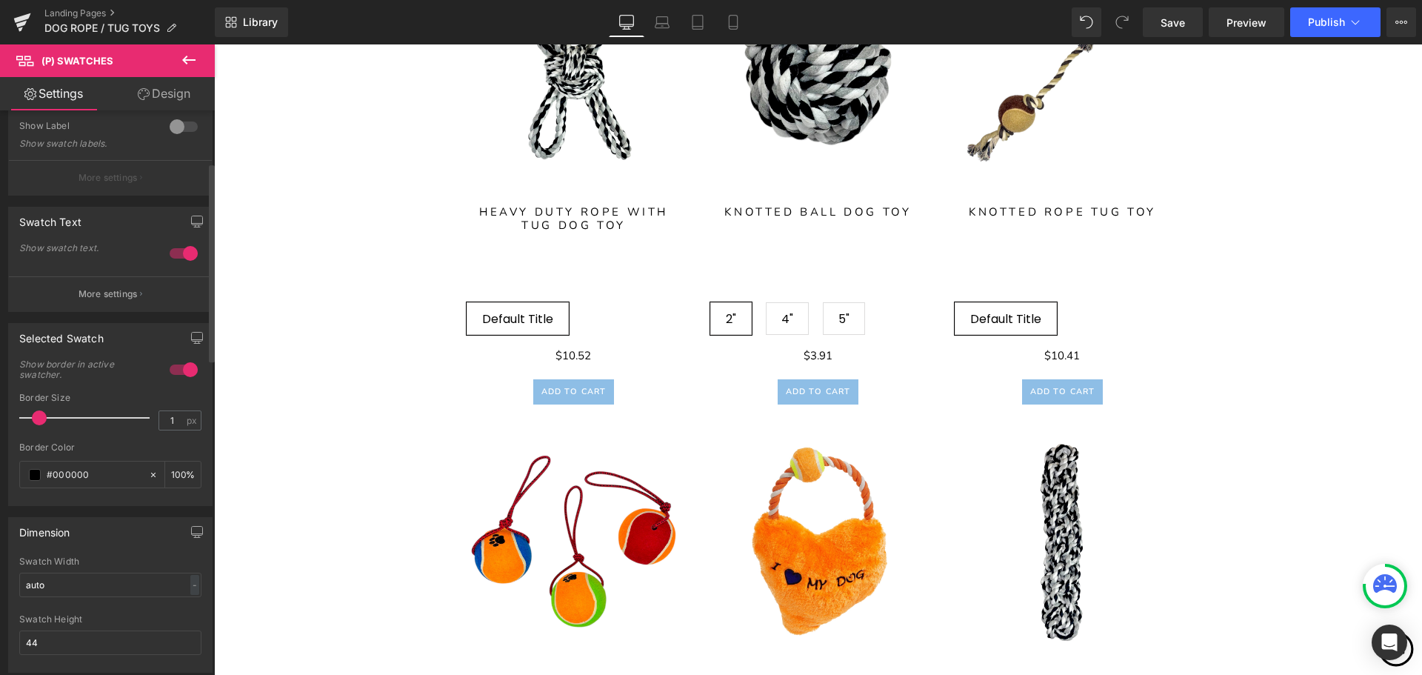
click at [184, 253] on div at bounding box center [184, 253] width 36 height 24
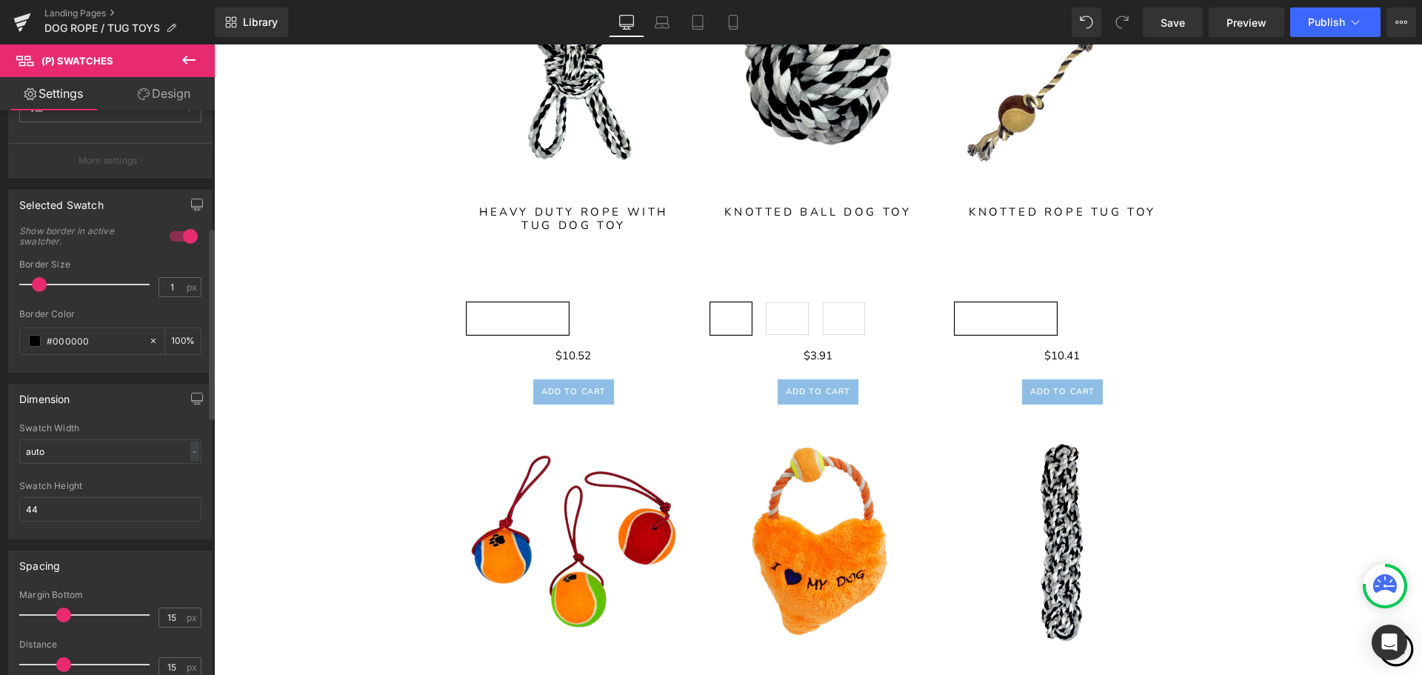
scroll to position [370, 0]
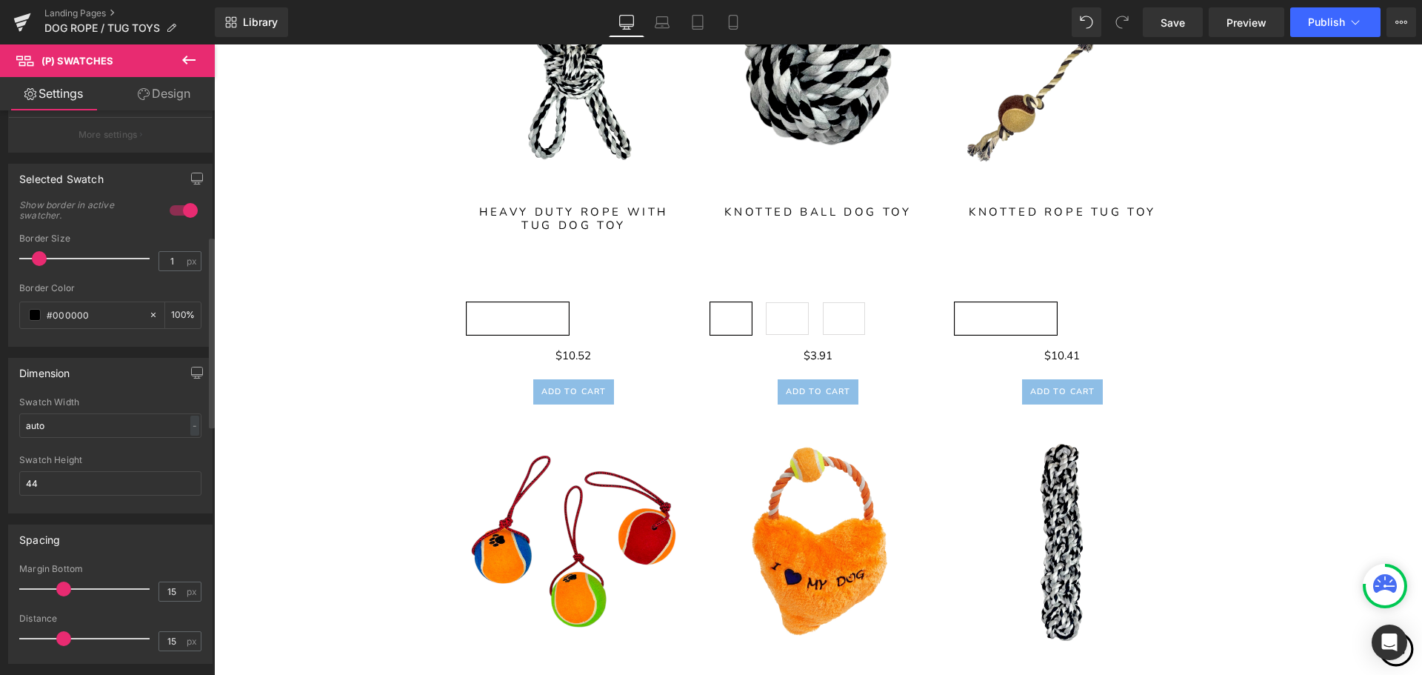
click at [180, 215] on div at bounding box center [184, 210] width 36 height 24
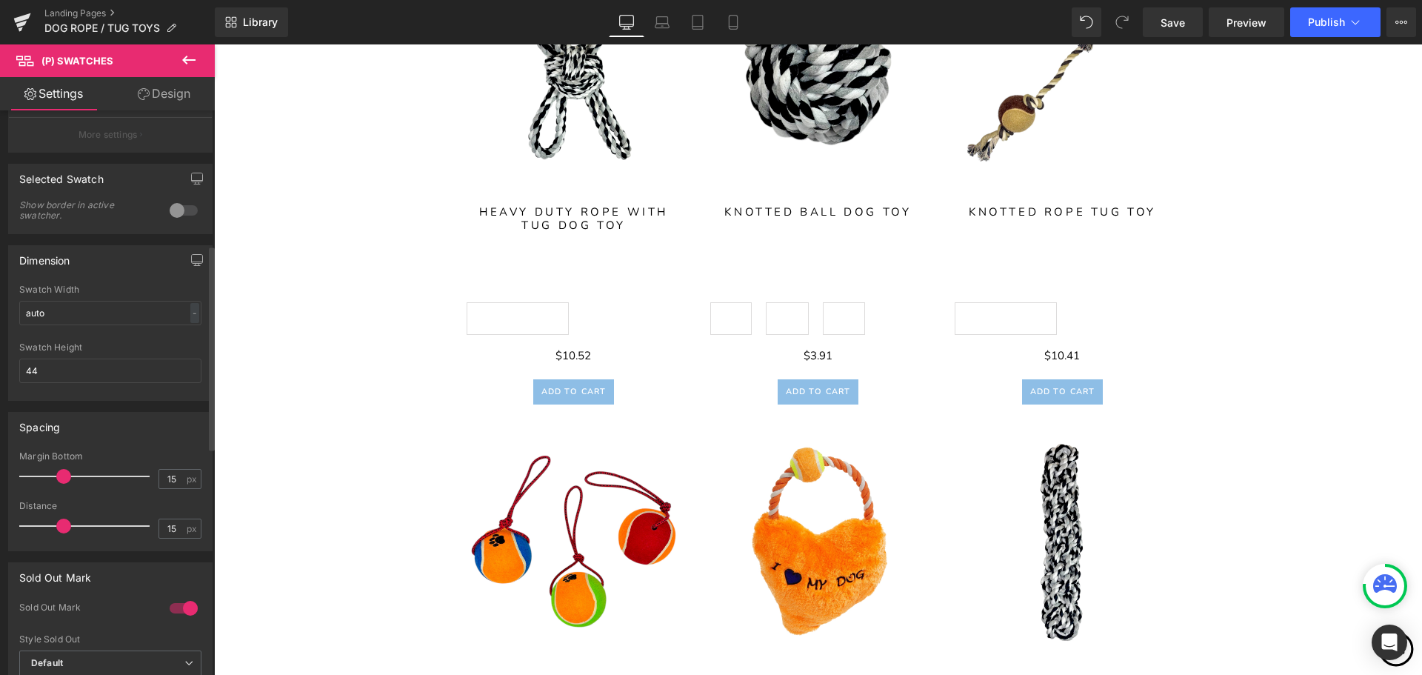
click at [180, 215] on div at bounding box center [184, 210] width 36 height 24
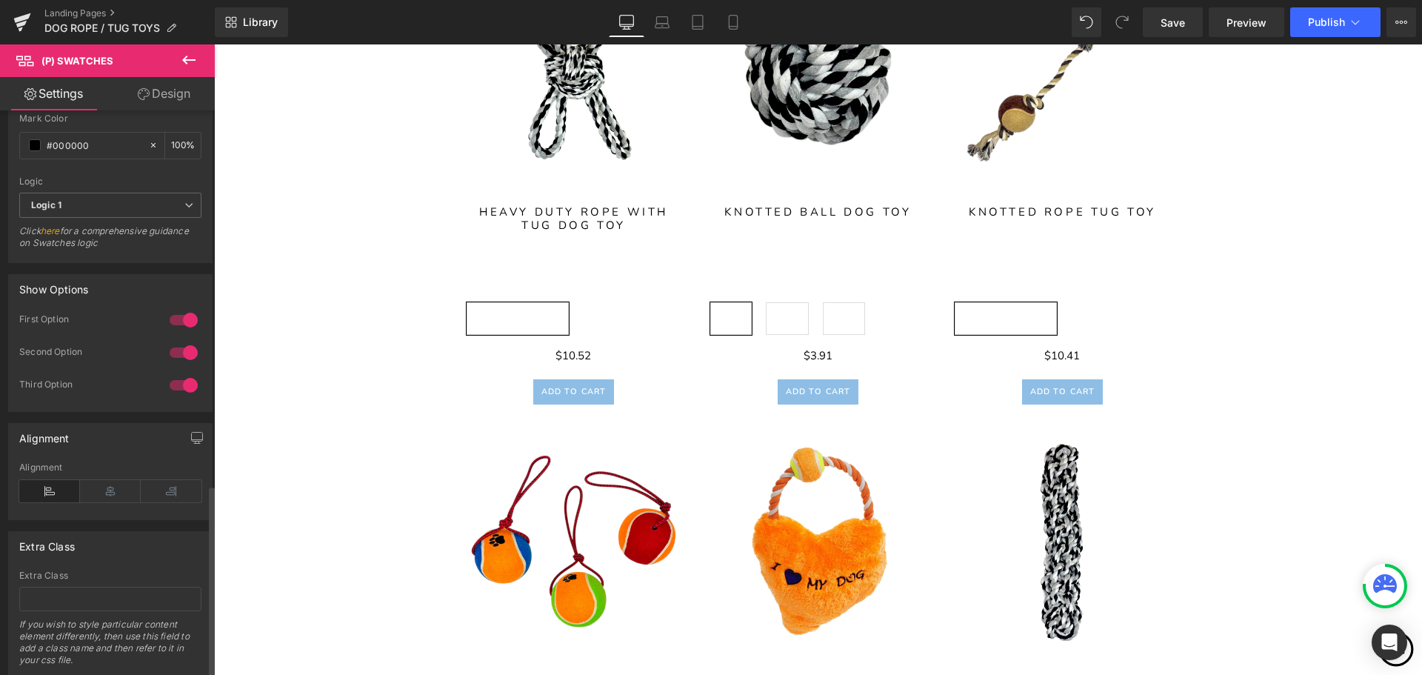
scroll to position [1109, 0]
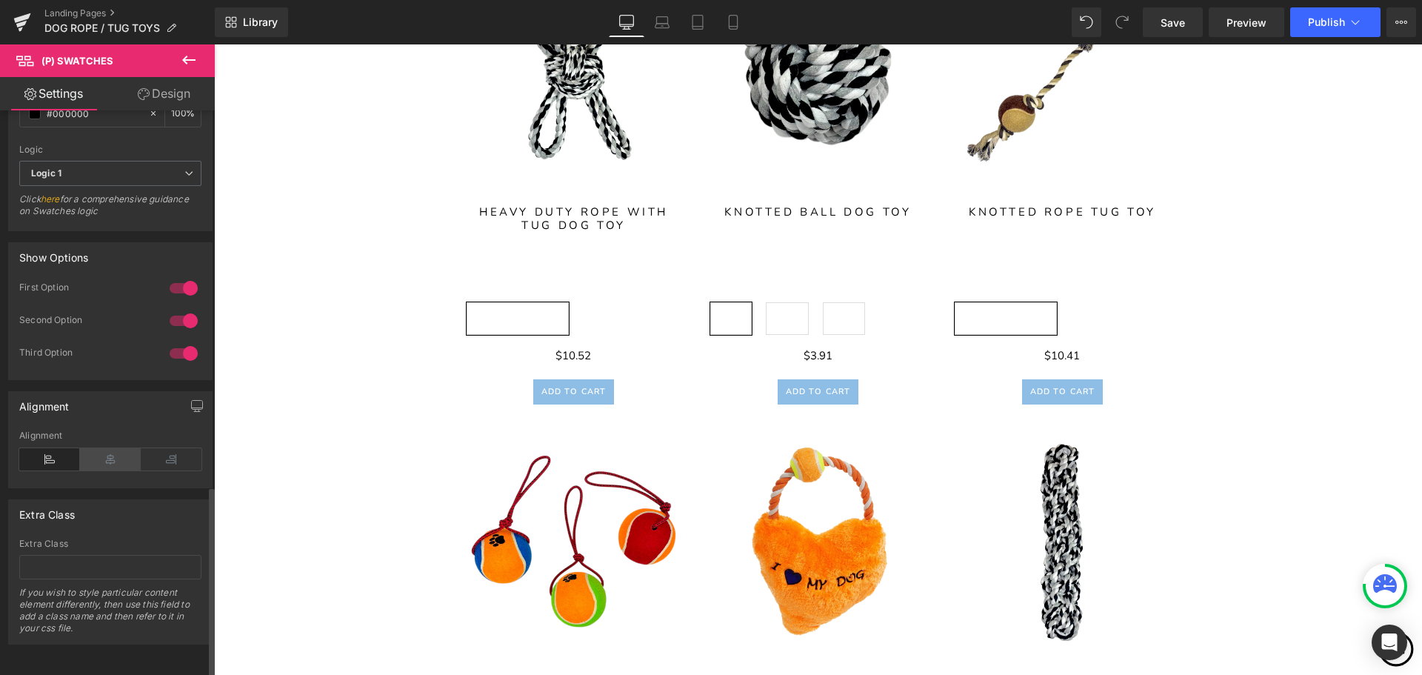
click at [113, 452] on icon at bounding box center [110, 459] width 61 height 22
click at [186, 453] on icon at bounding box center [171, 459] width 61 height 22
click at [116, 448] on icon at bounding box center [110, 459] width 61 height 22
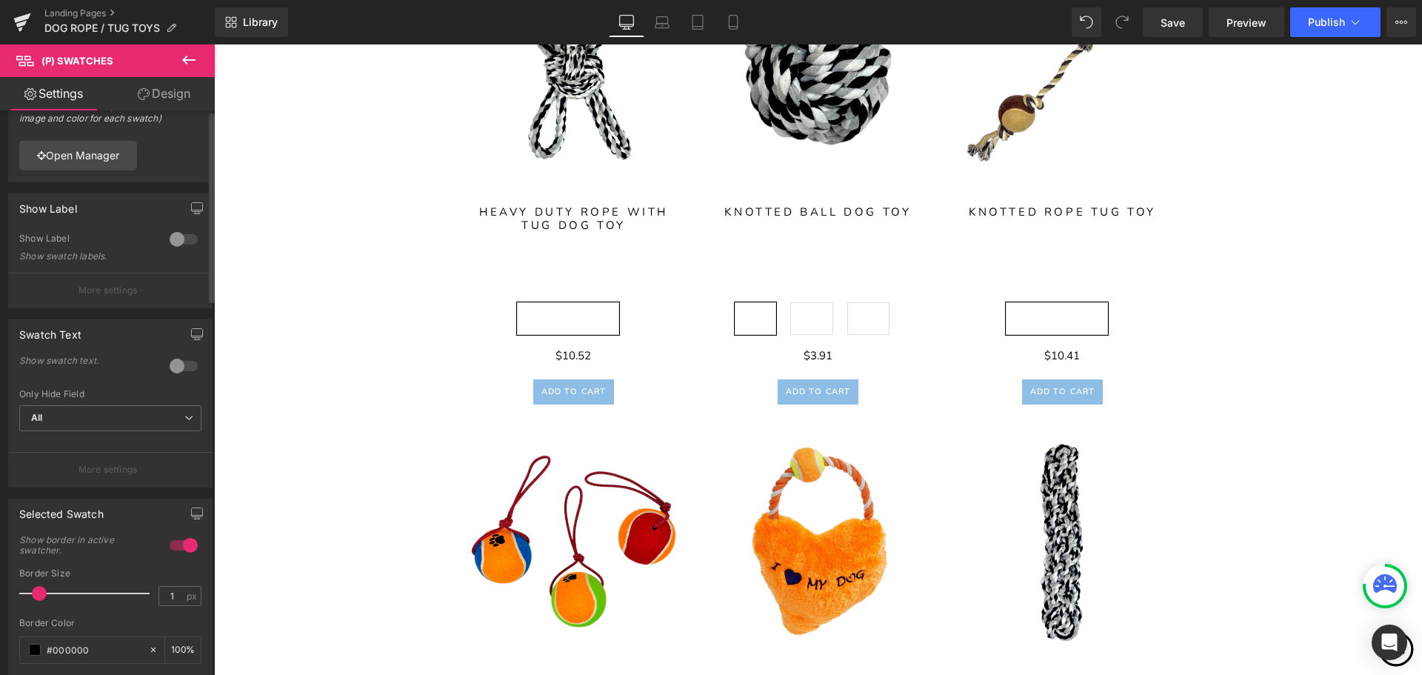
scroll to position [0, 0]
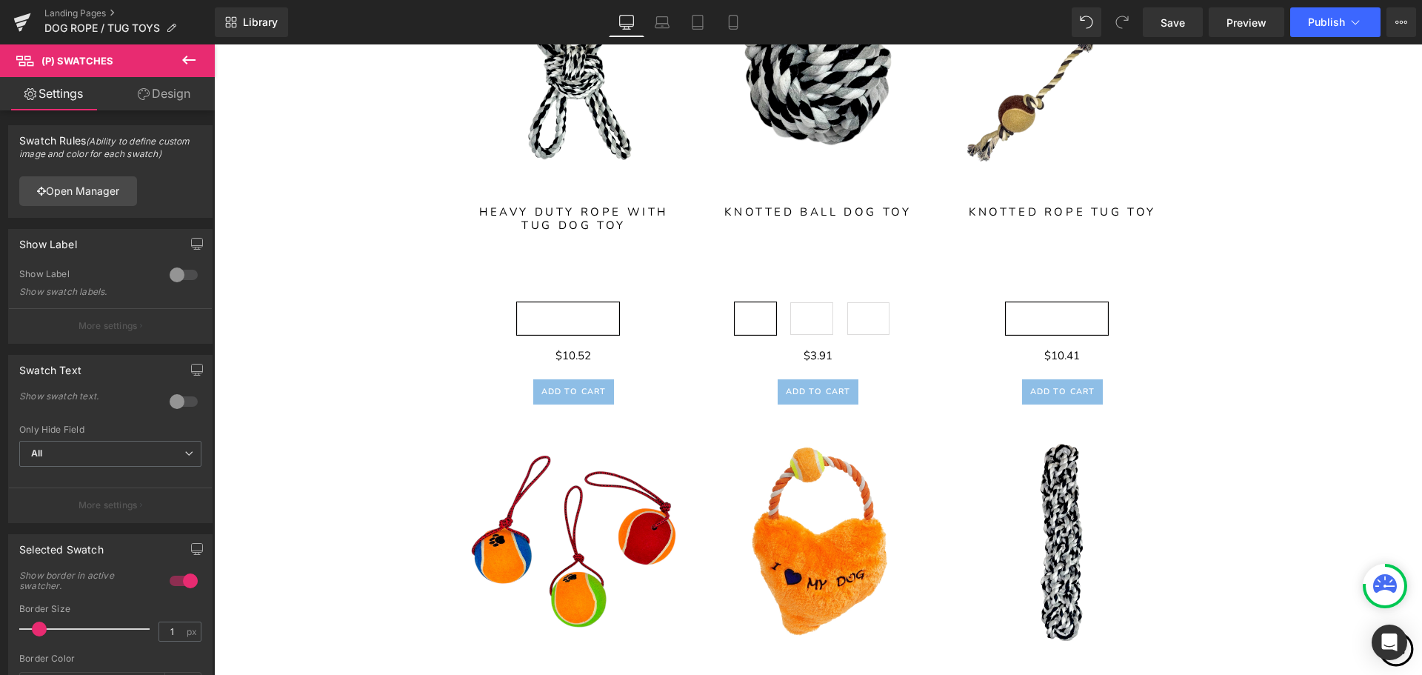
click at [173, 95] on link "Design" at bounding box center [163, 93] width 107 height 33
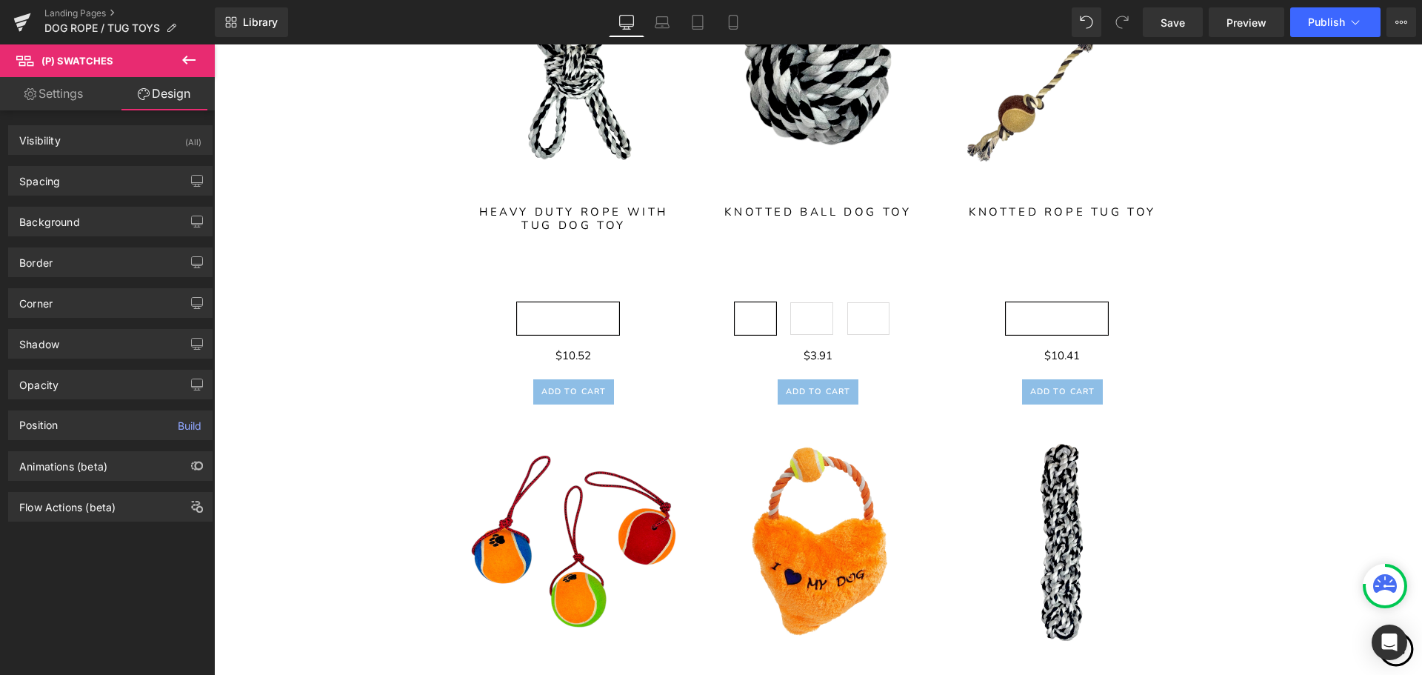
click at [44, 91] on link "Settings" at bounding box center [53, 93] width 107 height 33
type input "100"
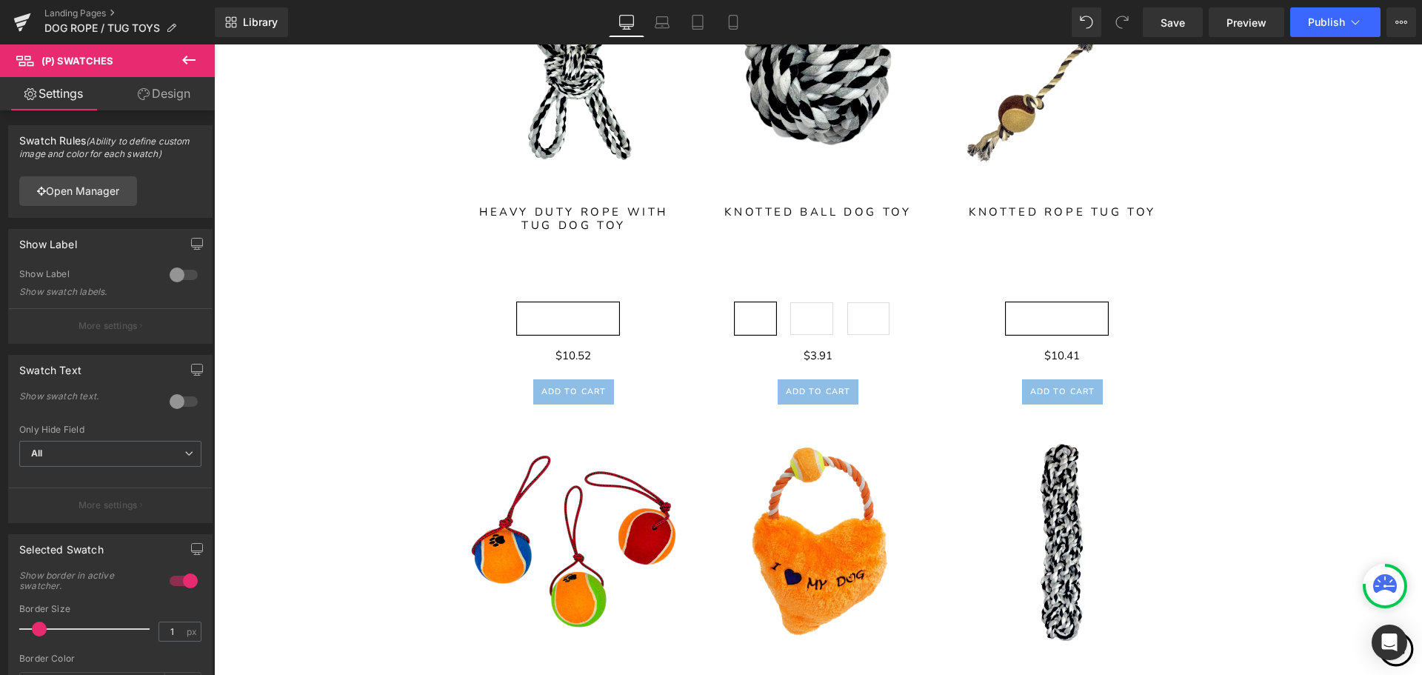
click at [184, 57] on icon at bounding box center [189, 60] width 18 height 18
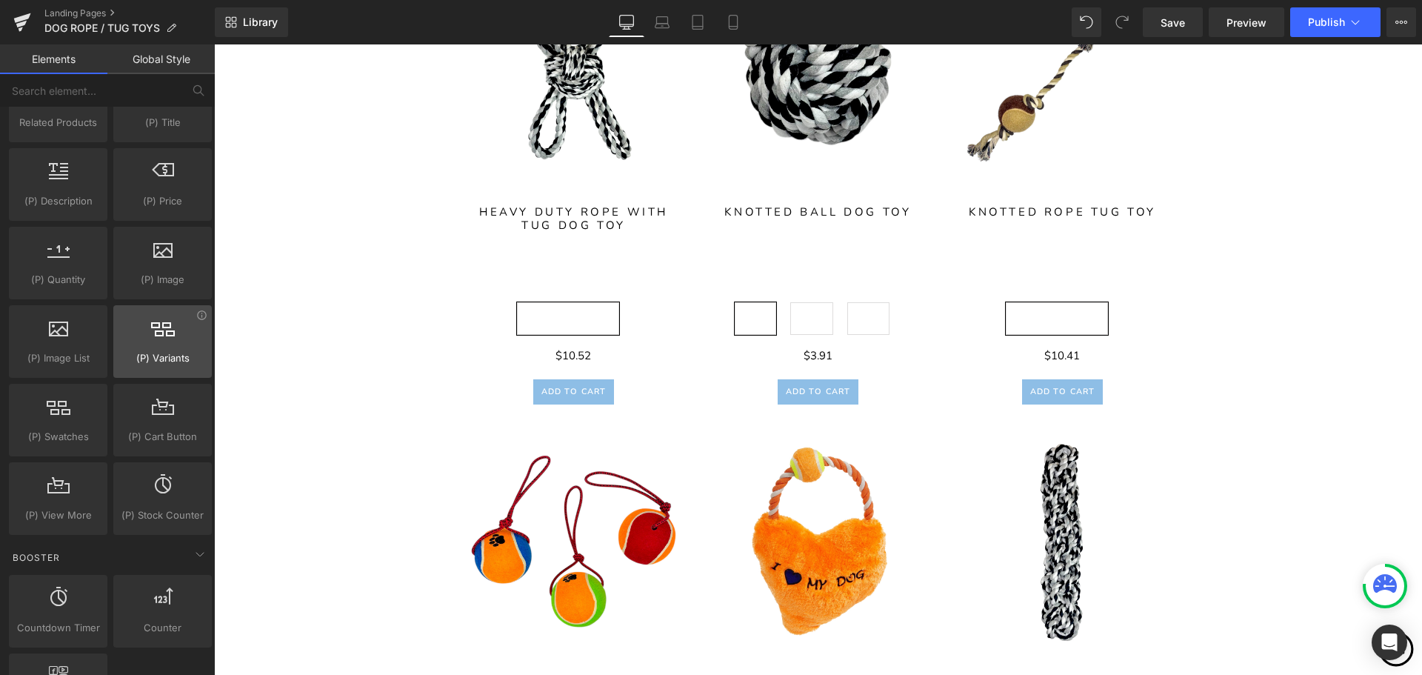
click at [161, 353] on span "(P) Variants" at bounding box center [163, 358] width 90 height 16
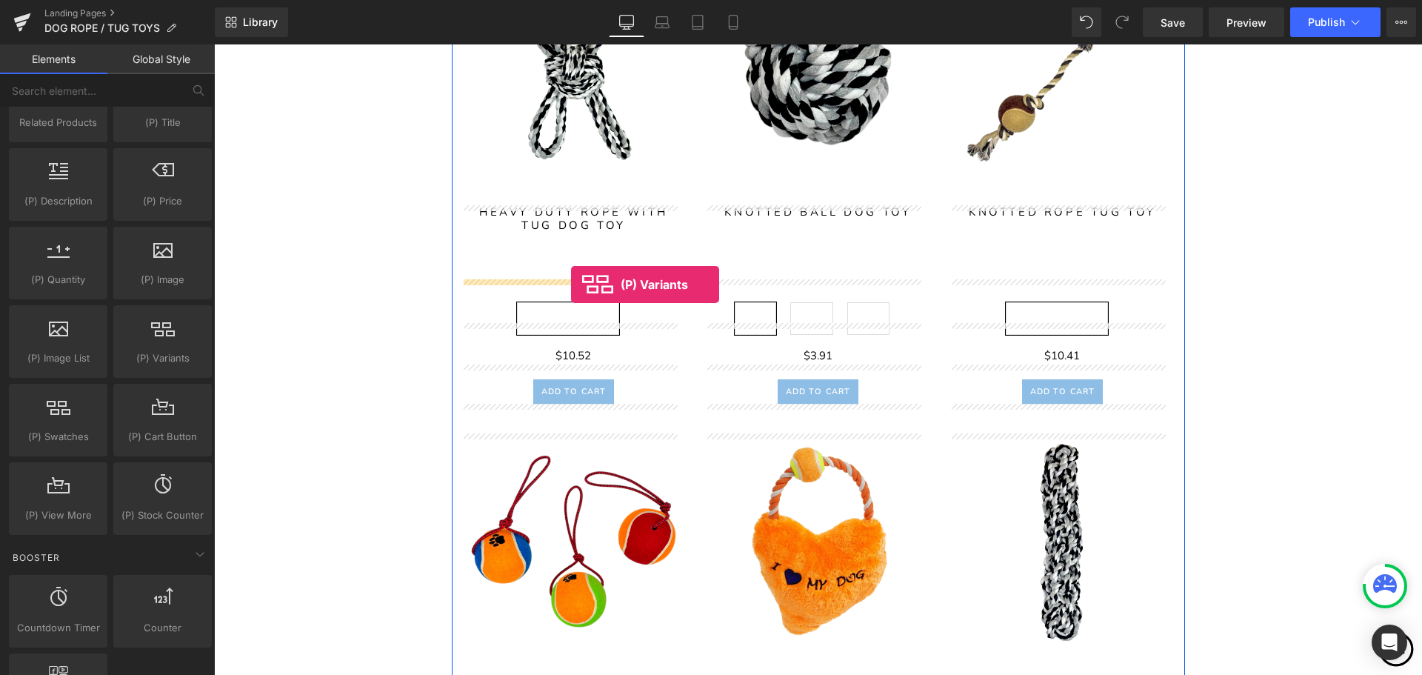
drag, startPoint x: 375, startPoint y: 398, endPoint x: 571, endPoint y: 284, distance: 226.0
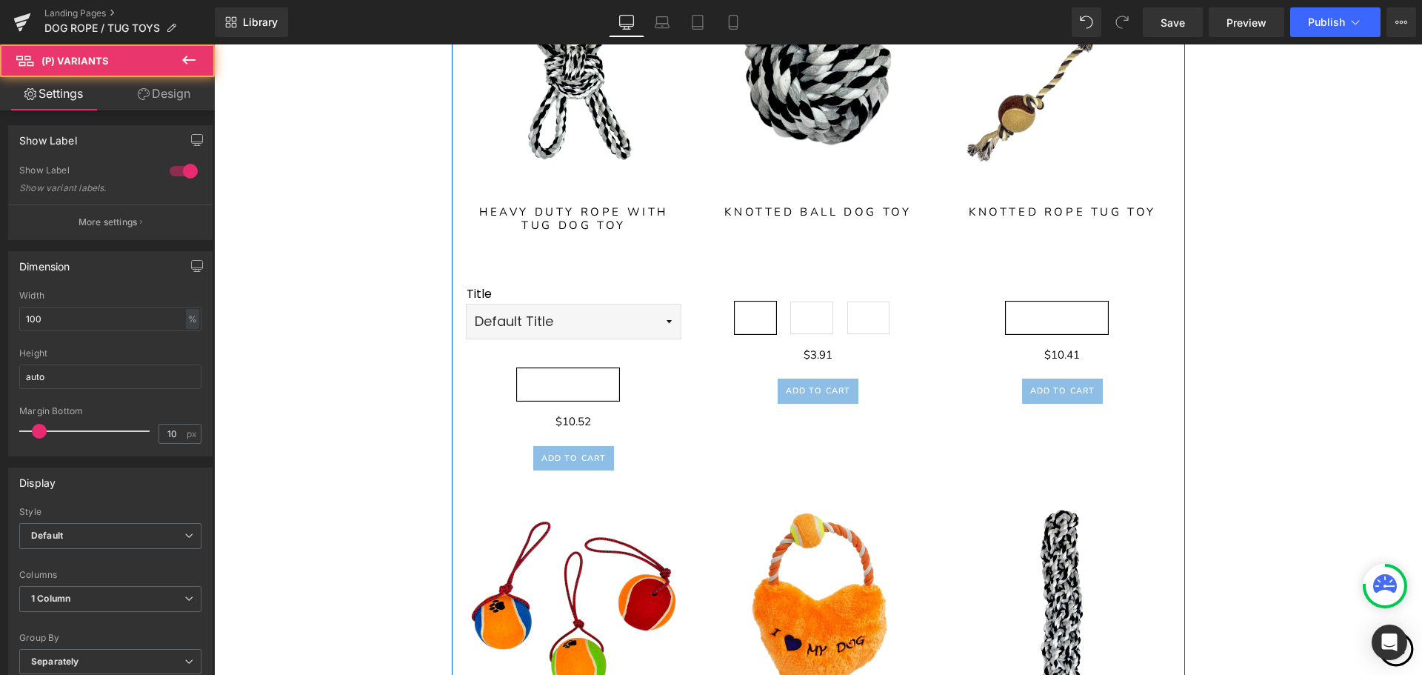
scroll to position [1530, 0]
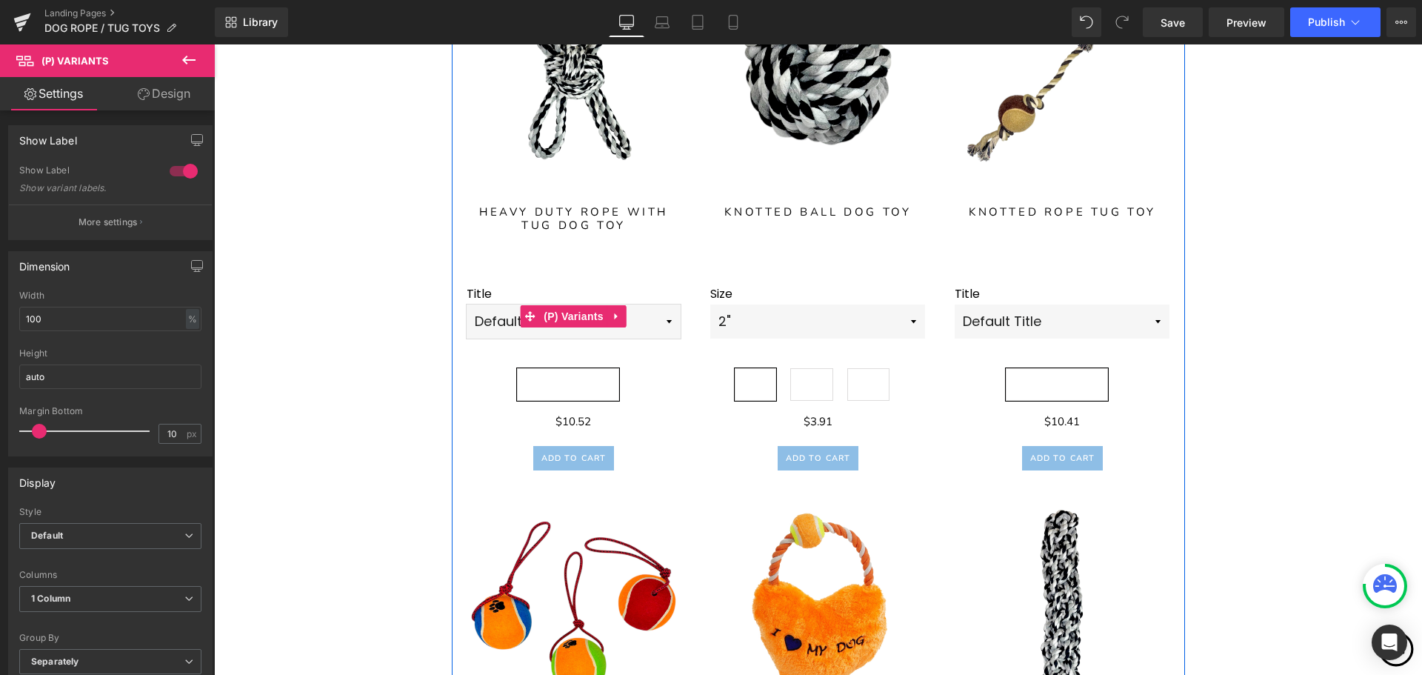
click at [664, 319] on select "Default Title" at bounding box center [574, 321] width 215 height 34
click at [661, 319] on select "Default Title" at bounding box center [574, 321] width 215 height 34
click at [908, 319] on select "2" 4" 5"" at bounding box center [817, 321] width 215 height 34
click at [1155, 321] on select "Default Title" at bounding box center [1062, 321] width 215 height 34
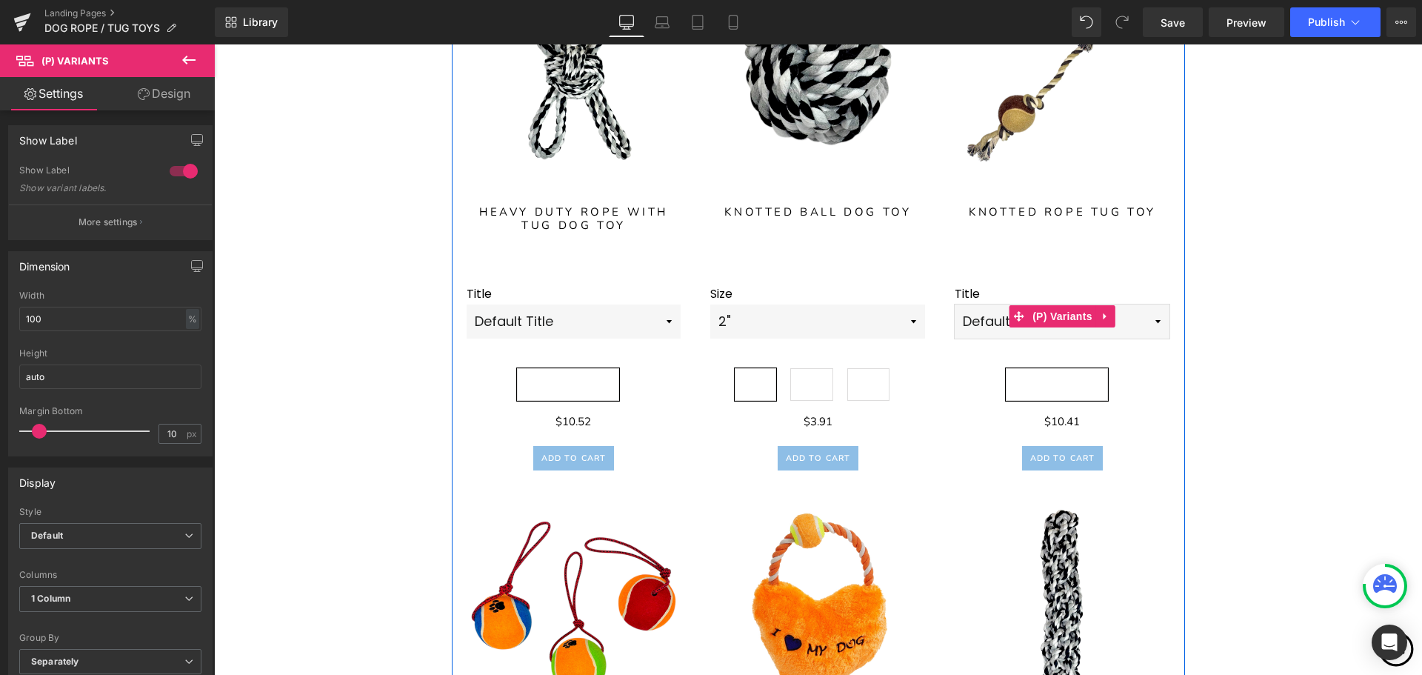
click at [1155, 321] on select "Default Title" at bounding box center [1062, 321] width 215 height 34
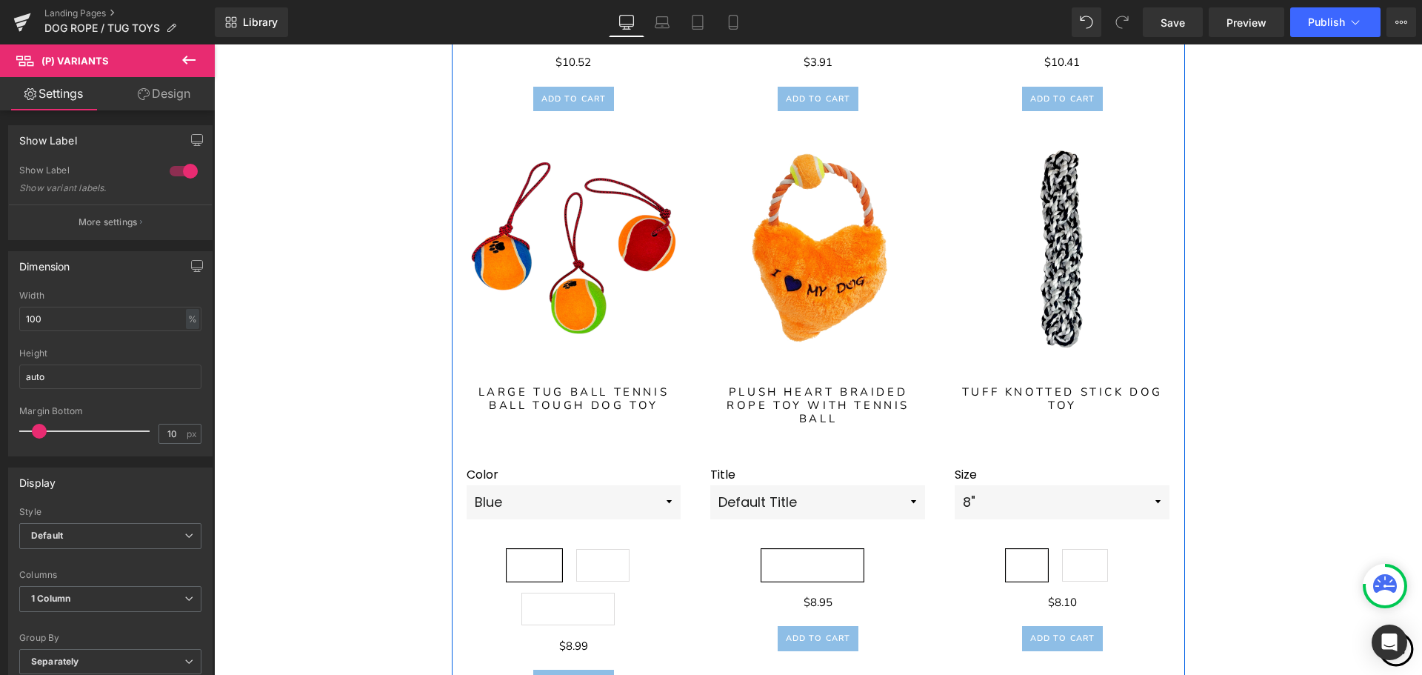
scroll to position [1974, 0]
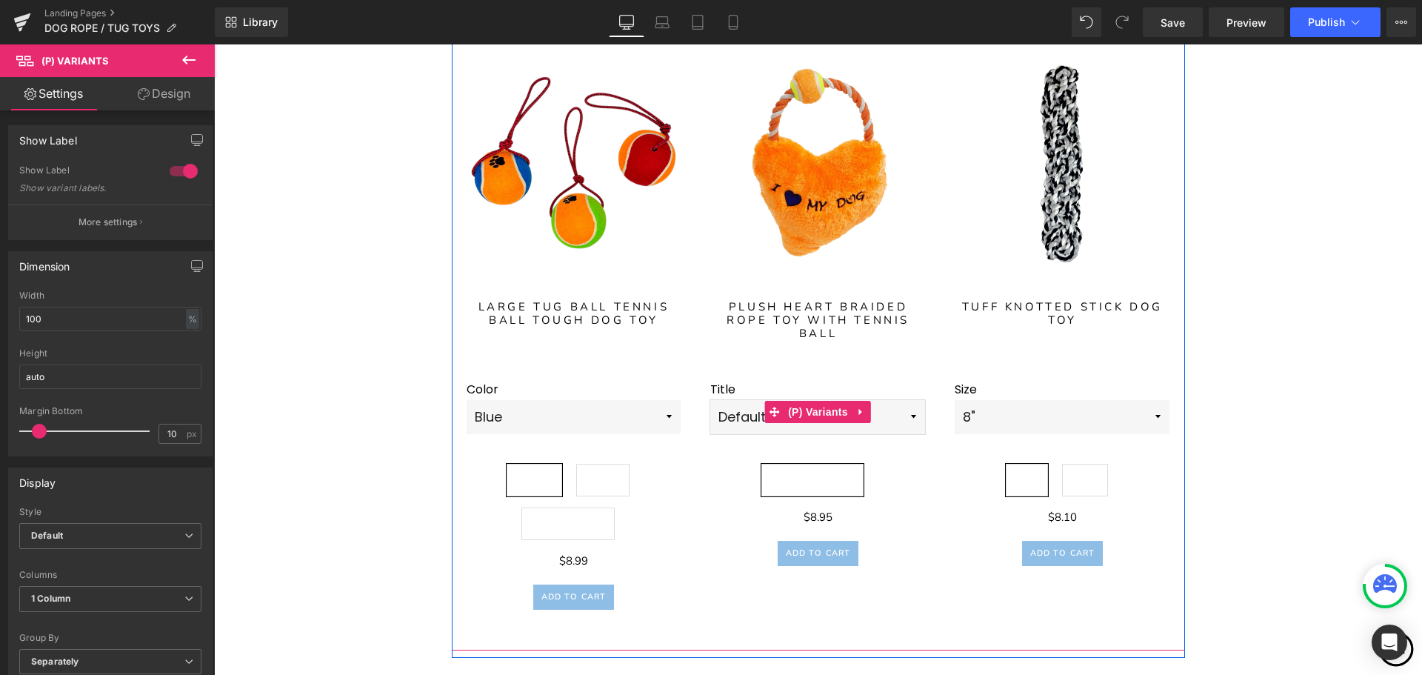
click at [905, 415] on select "Default Title" at bounding box center [817, 417] width 215 height 34
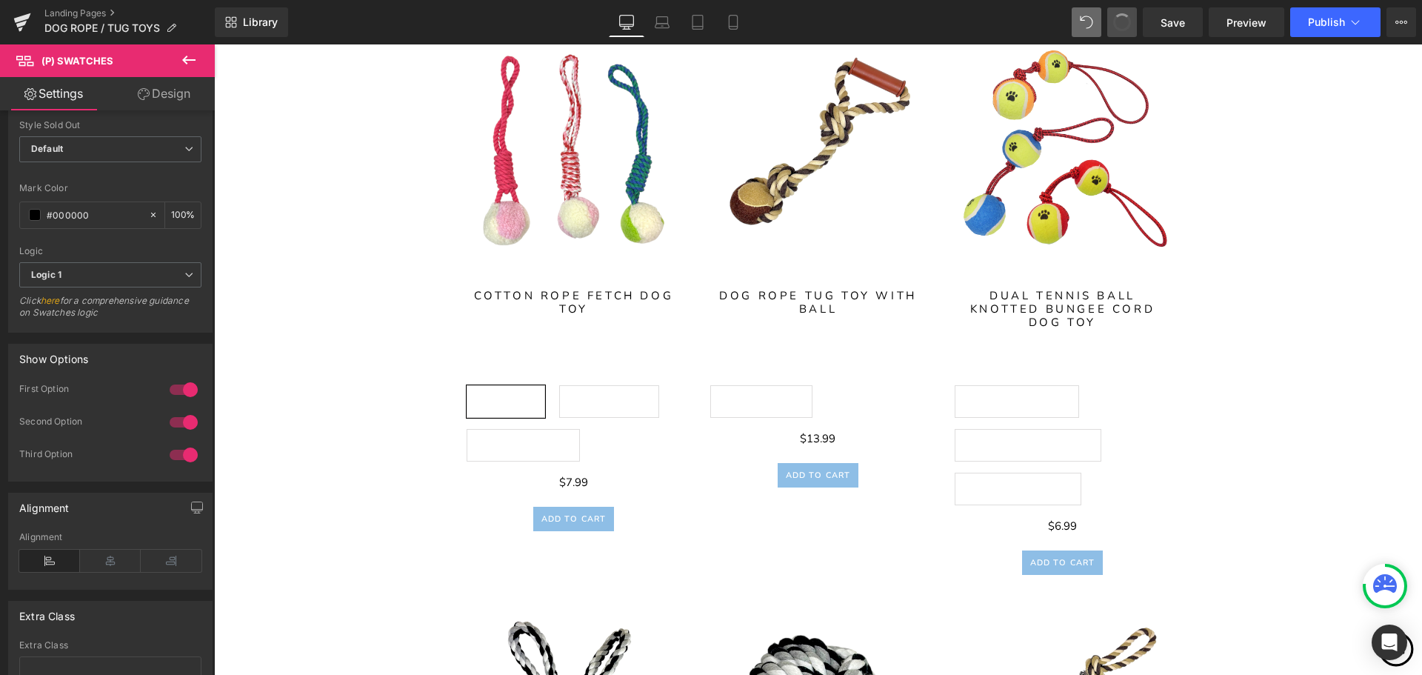
scroll to position [1109, 0]
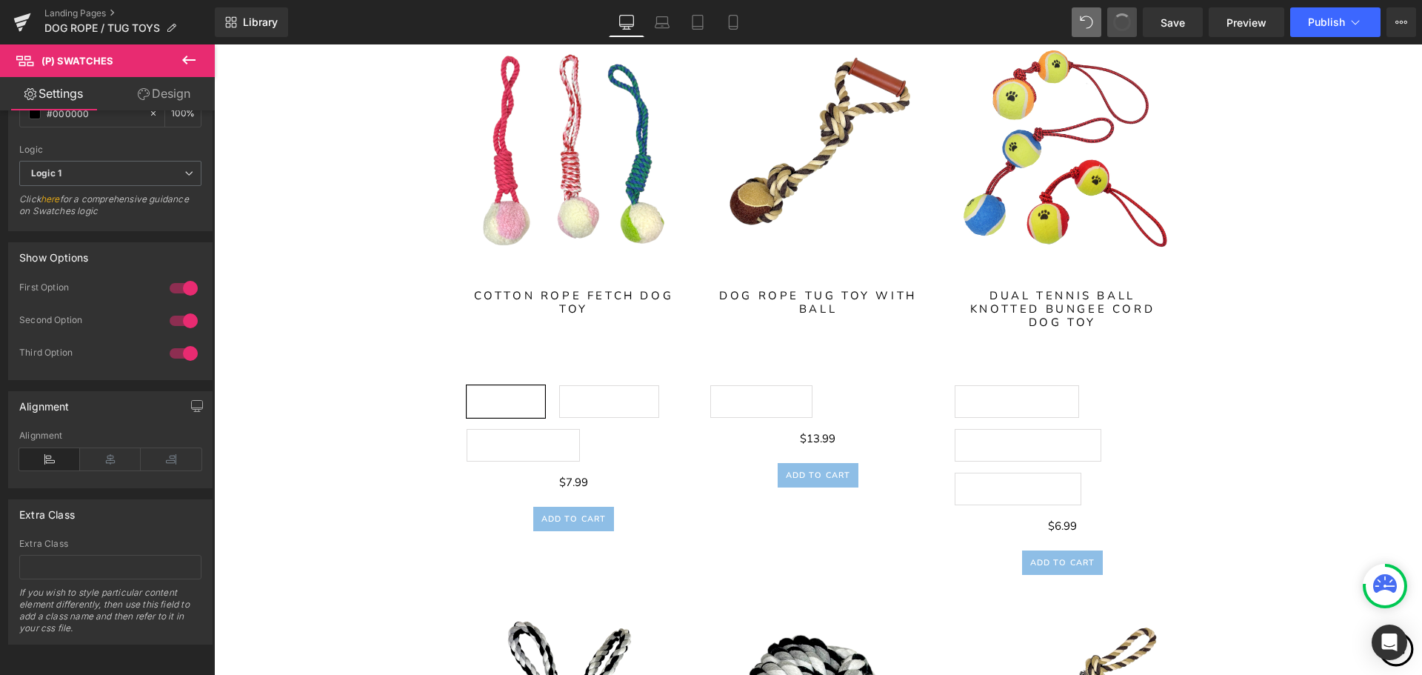
click at [1121, 19] on span at bounding box center [1122, 22] width 18 height 18
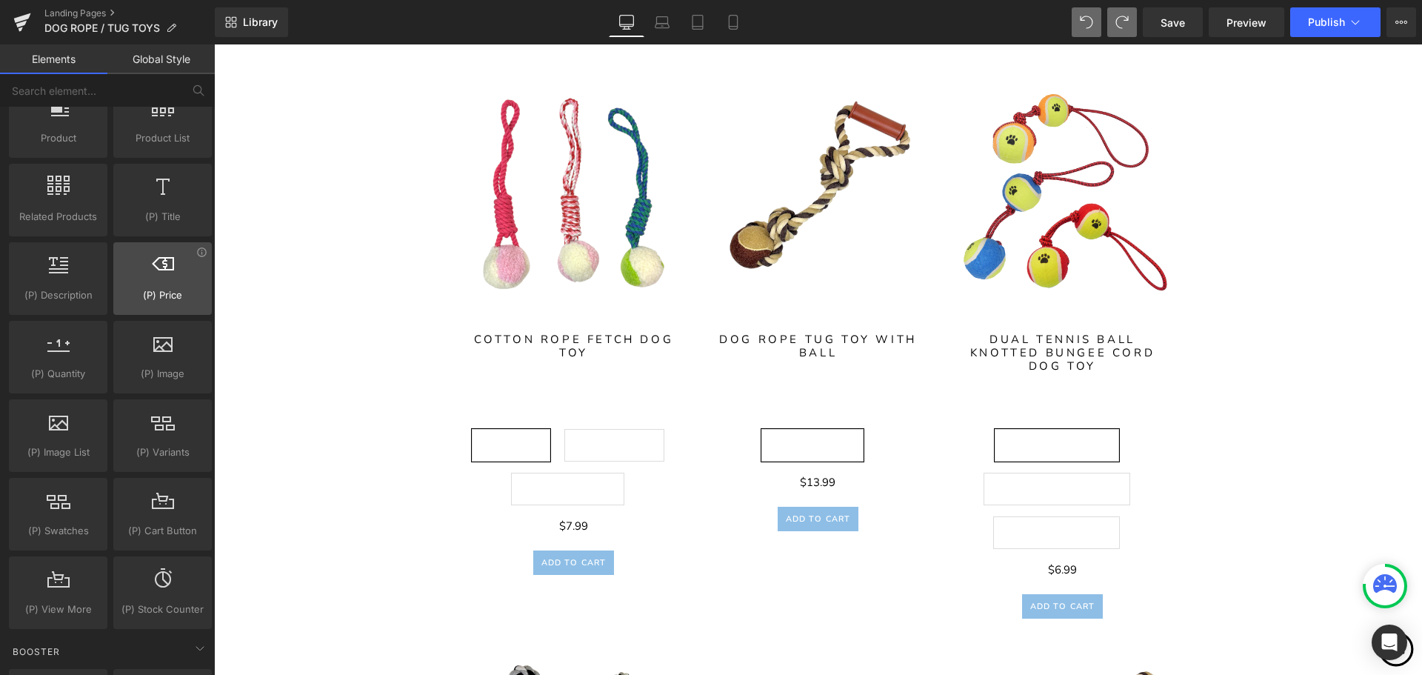
scroll to position [1333, 0]
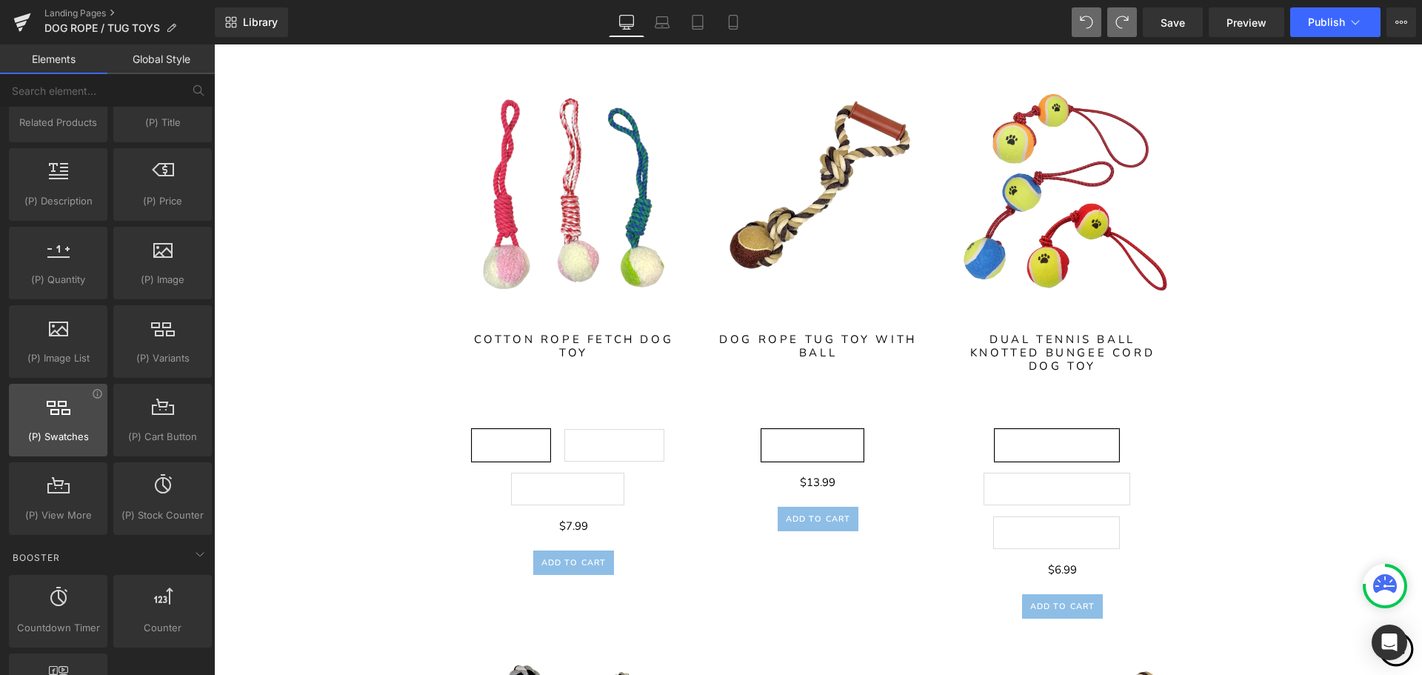
click at [66, 421] on div at bounding box center [58, 411] width 90 height 33
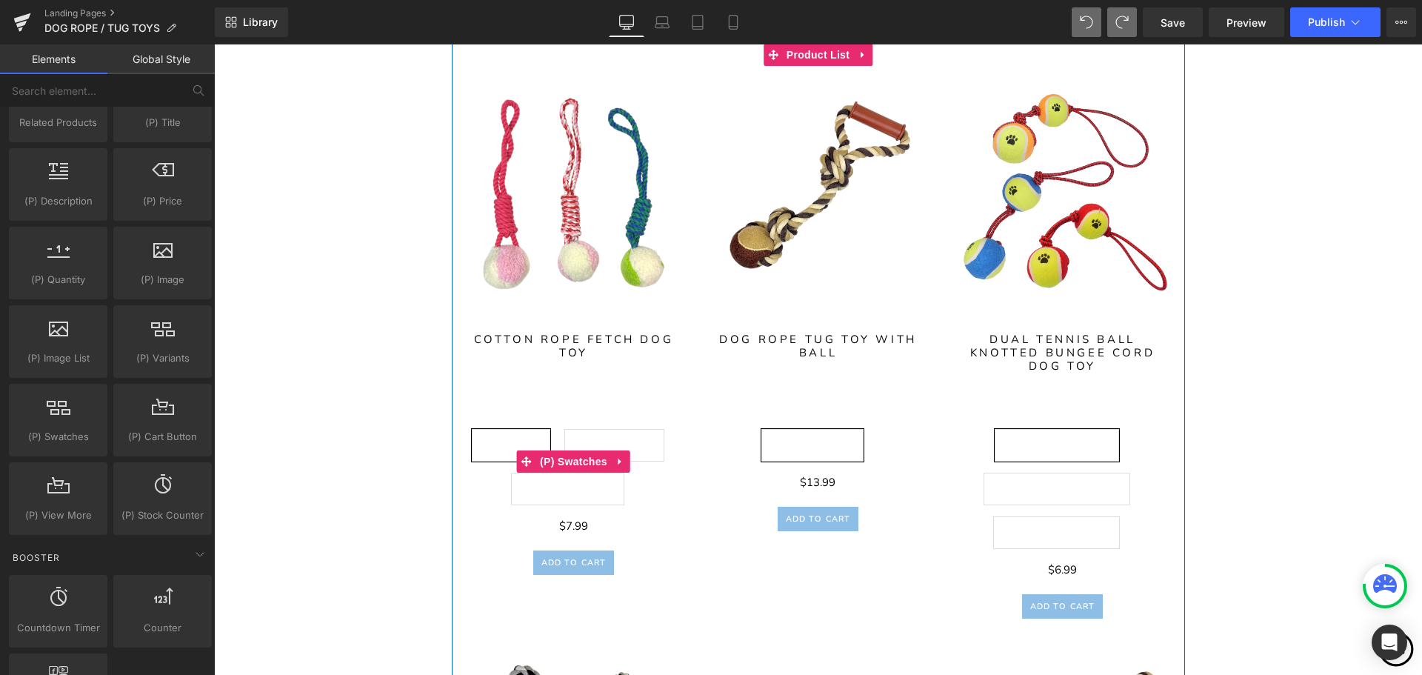
click at [624, 447] on span "Pink Striped" at bounding box center [614, 445] width 100 height 33
click at [580, 461] on span "(P) Swatches" at bounding box center [573, 462] width 75 height 22
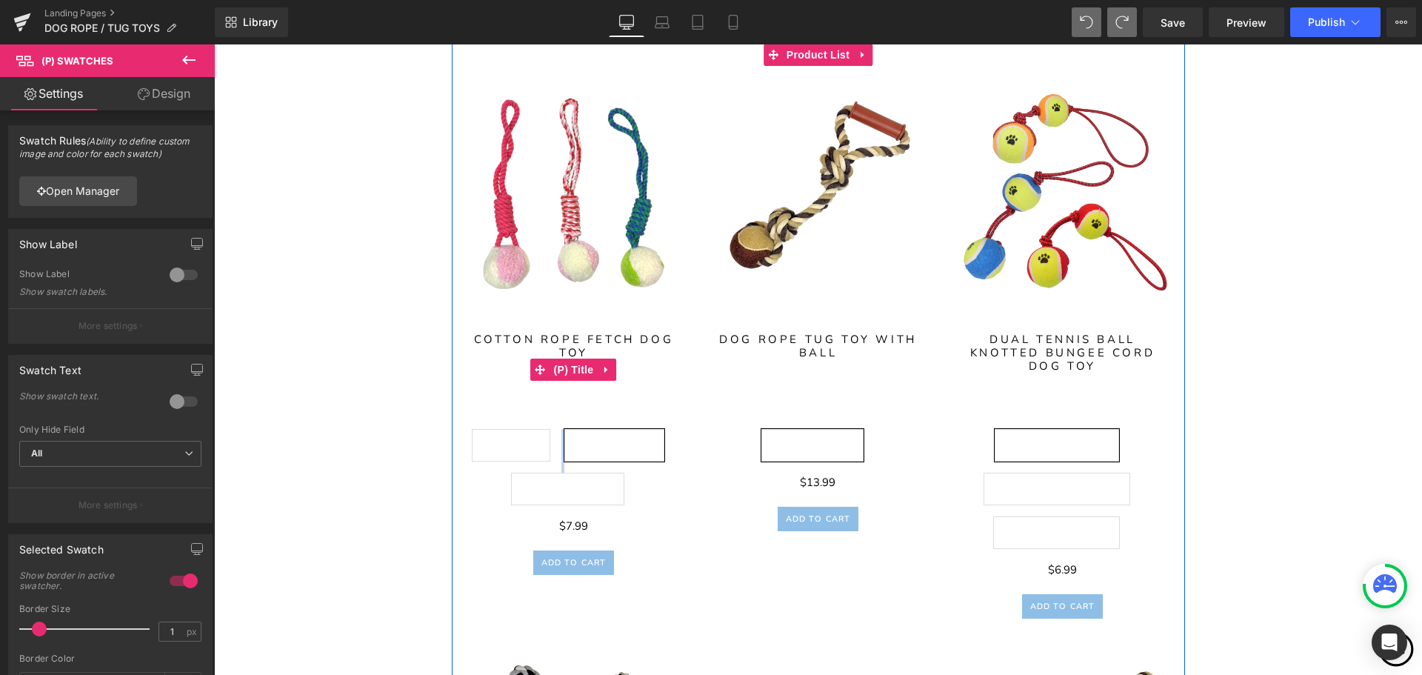
drag, startPoint x: 624, startPoint y: 440, endPoint x: 626, endPoint y: 390, distance: 50.4
click at [626, 390] on div "Sale Off (P) Image 0" at bounding box center [574, 331] width 215 height 487
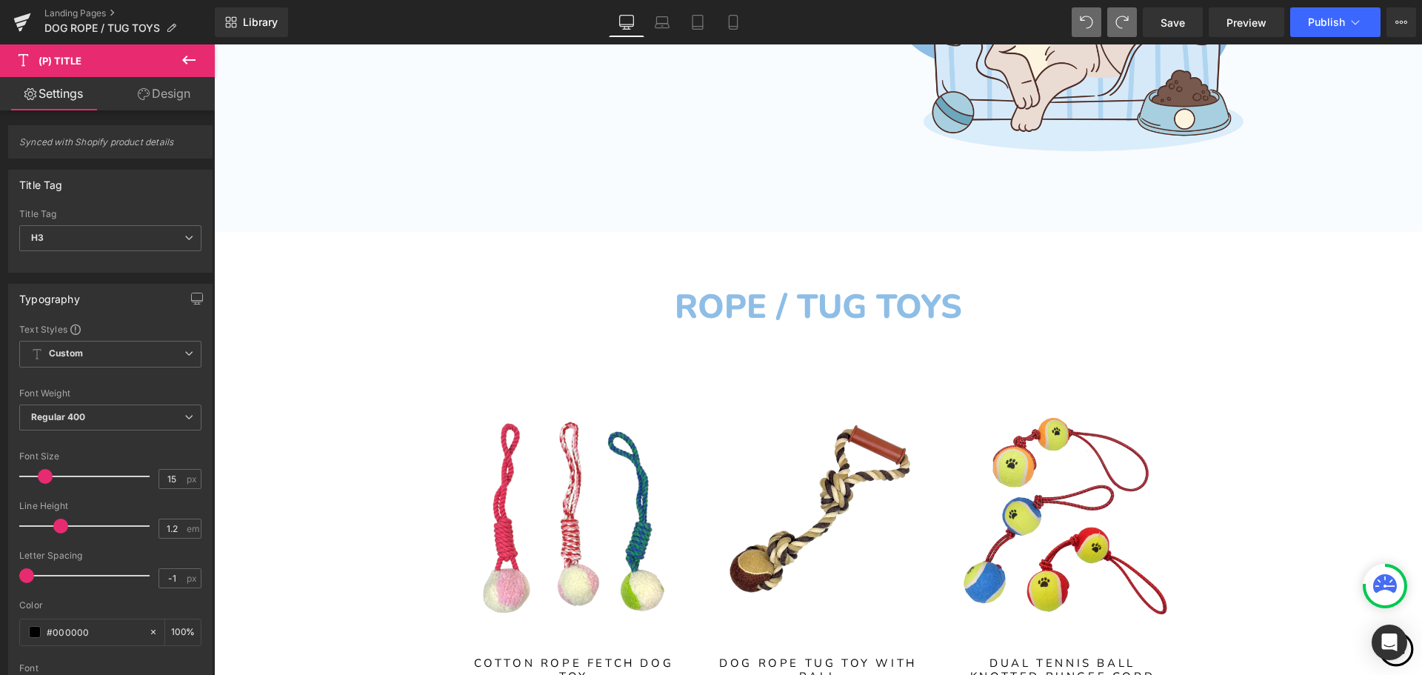
scroll to position [741, 0]
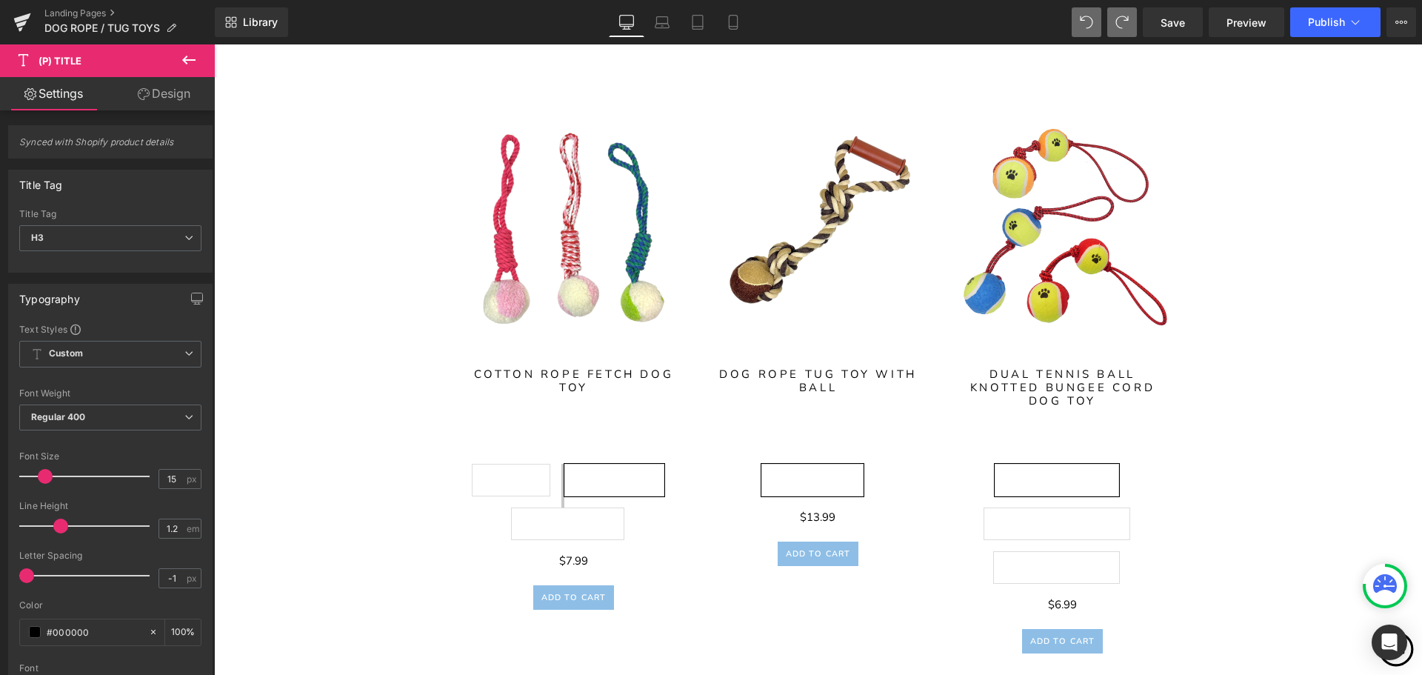
click at [53, 96] on link "Settings" at bounding box center [53, 93] width 107 height 33
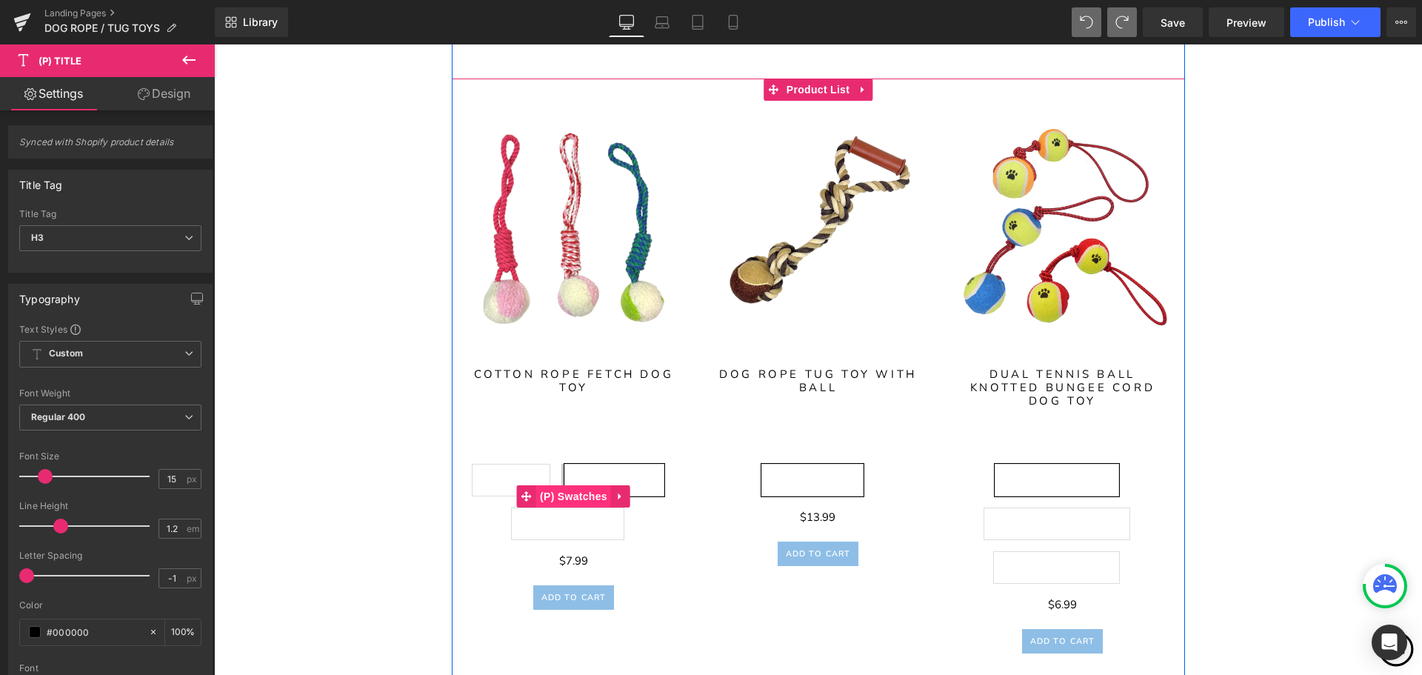
click at [569, 490] on span "(P) Swatches" at bounding box center [573, 496] width 75 height 22
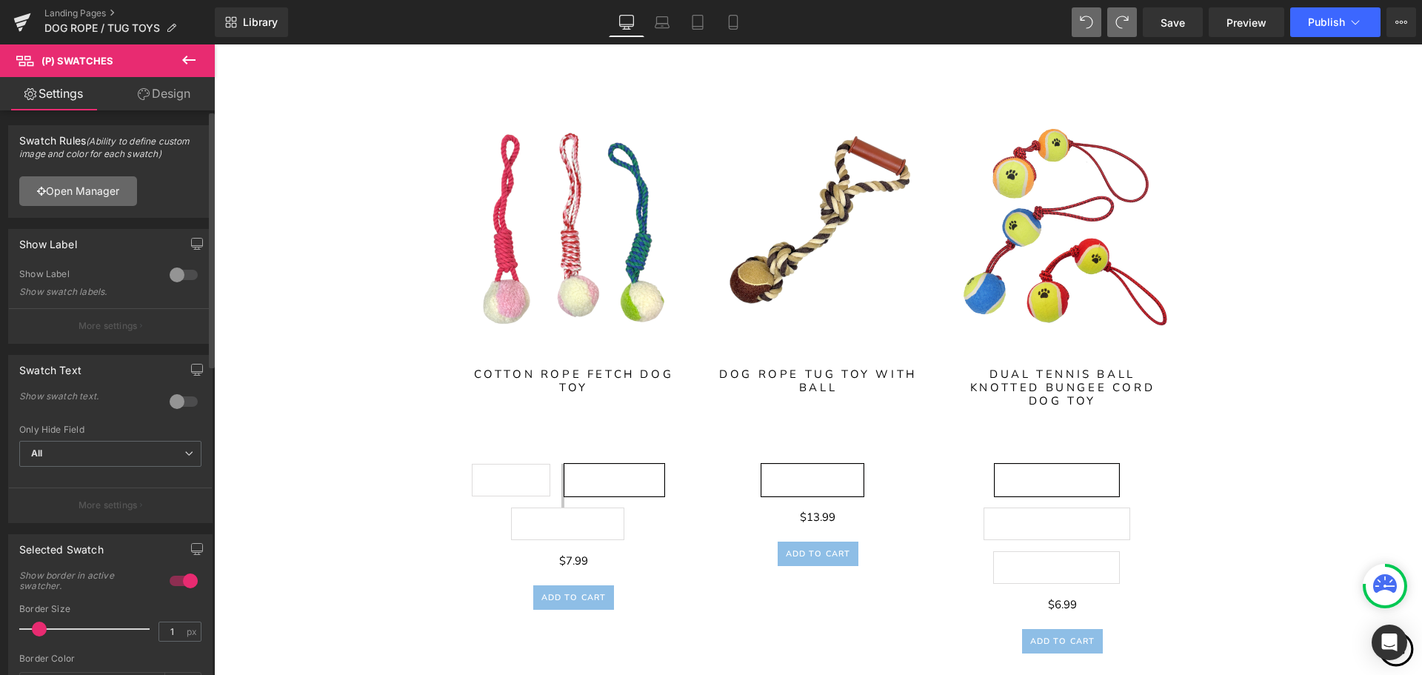
click at [95, 196] on link "Open Manager" at bounding box center [78, 191] width 118 height 30
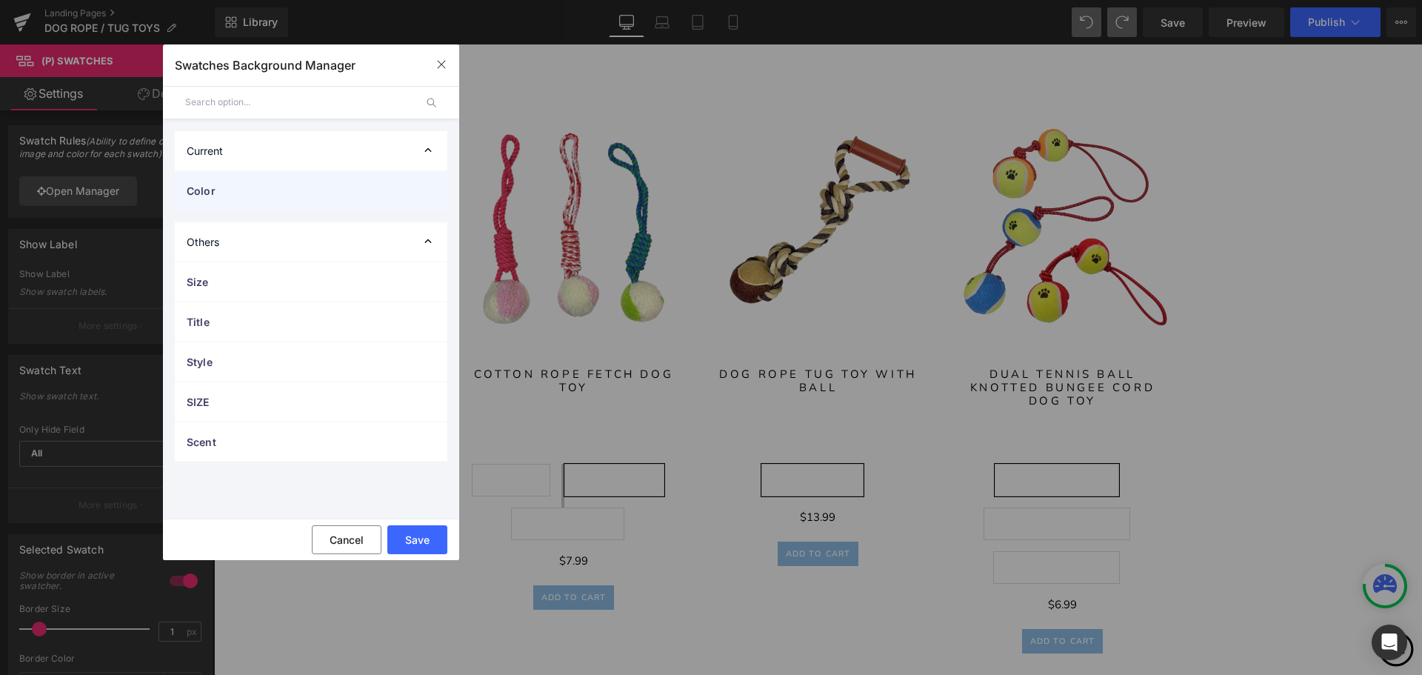
click at [366, 182] on div "Color" at bounding box center [311, 190] width 273 height 39
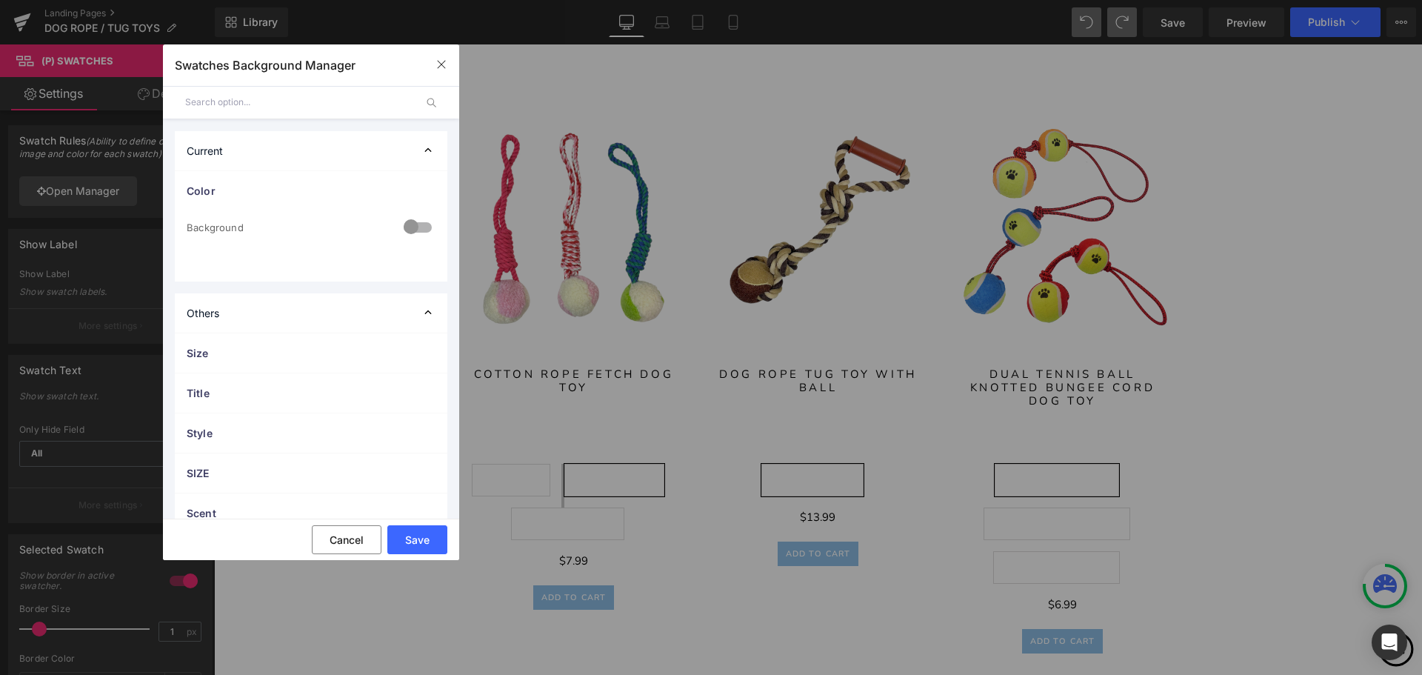
click at [415, 224] on div at bounding box center [418, 228] width 36 height 29
click at [300, 316] on span "Image" at bounding box center [311, 314] width 249 height 29
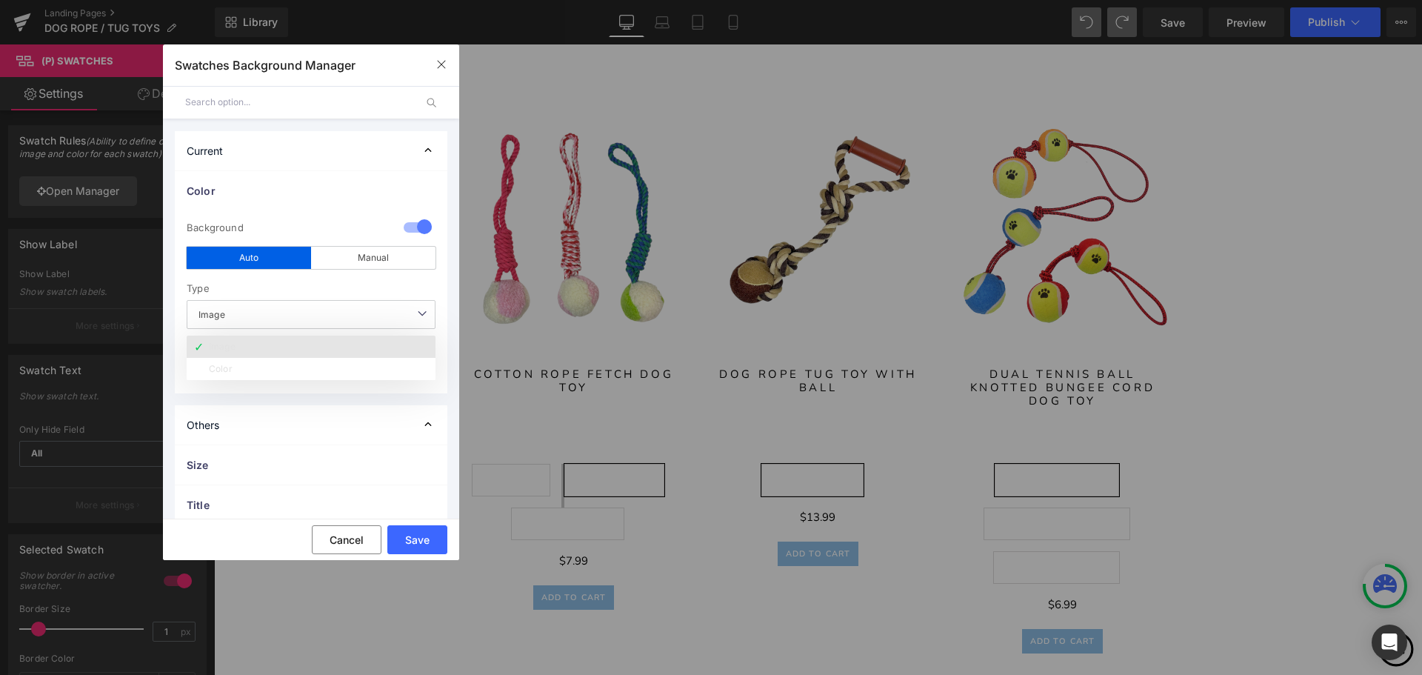
click at [263, 350] on li "Image" at bounding box center [311, 346] width 249 height 22
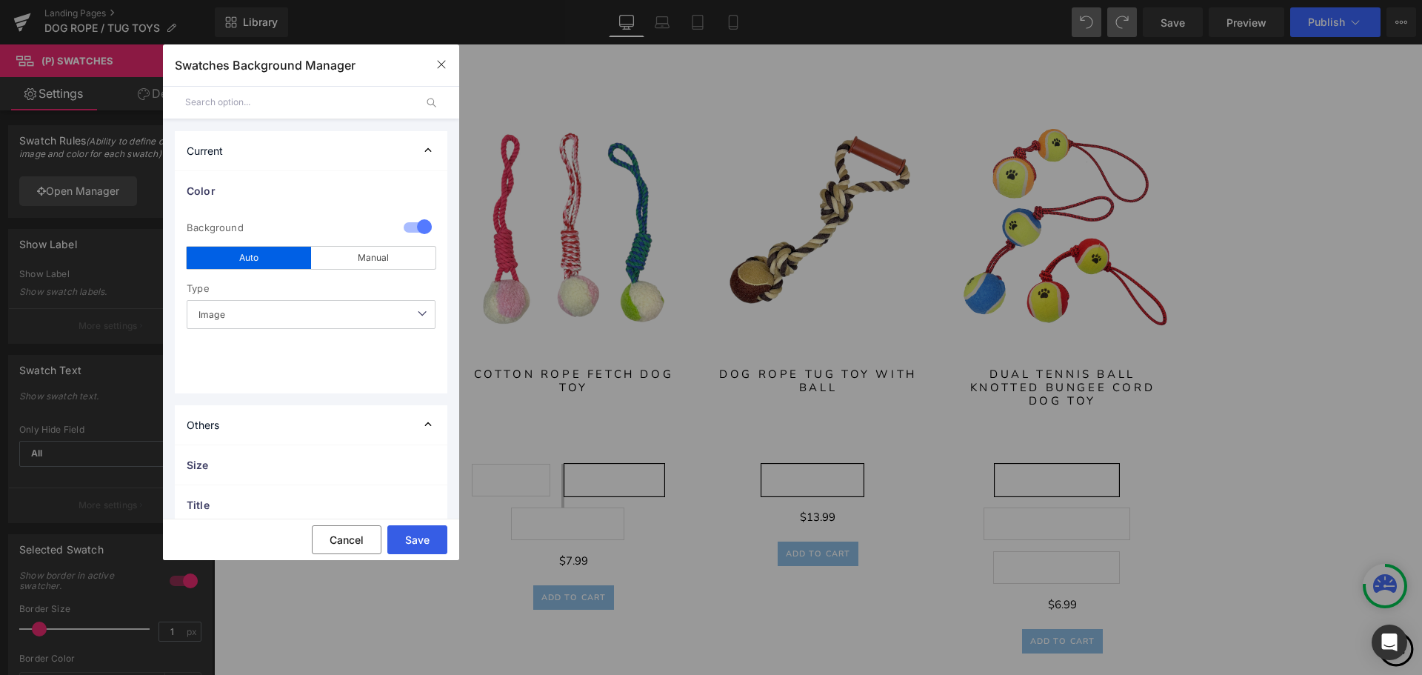
click at [410, 544] on button "Save" at bounding box center [417, 539] width 60 height 29
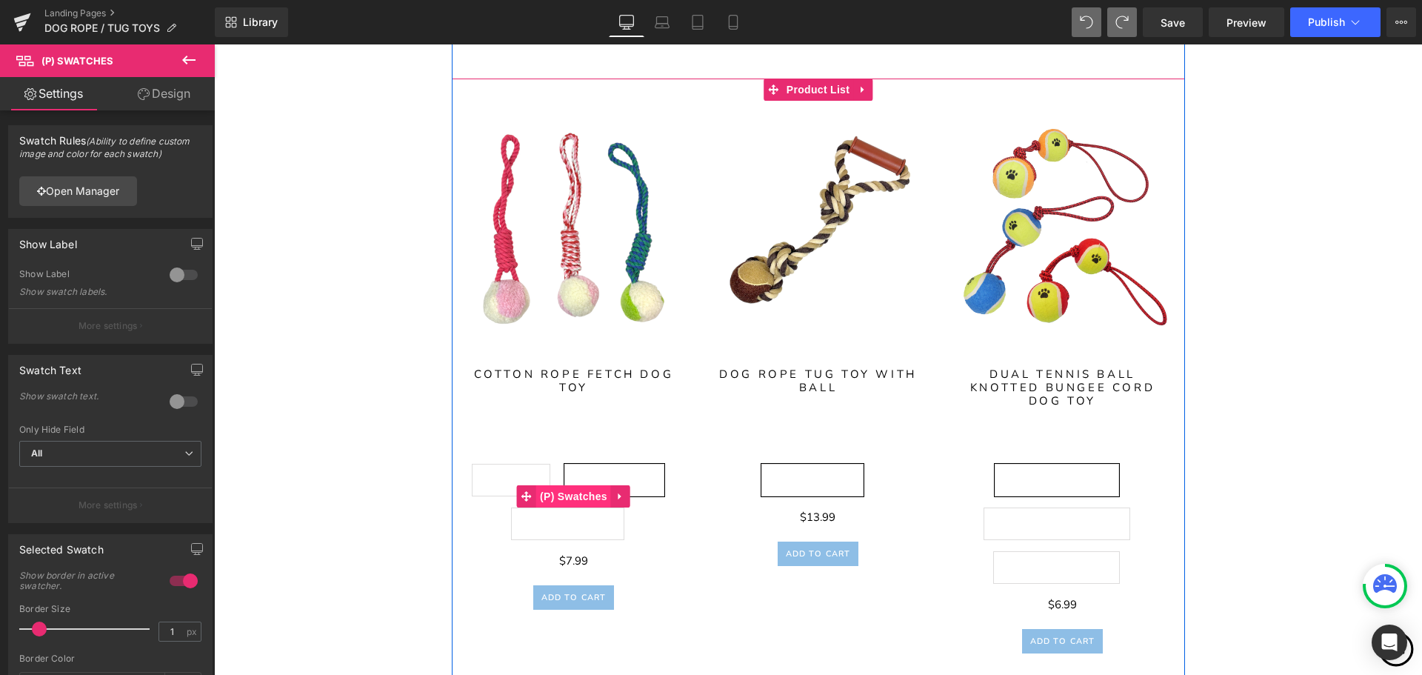
click at [576, 498] on span "(P) Swatches" at bounding box center [573, 496] width 75 height 22
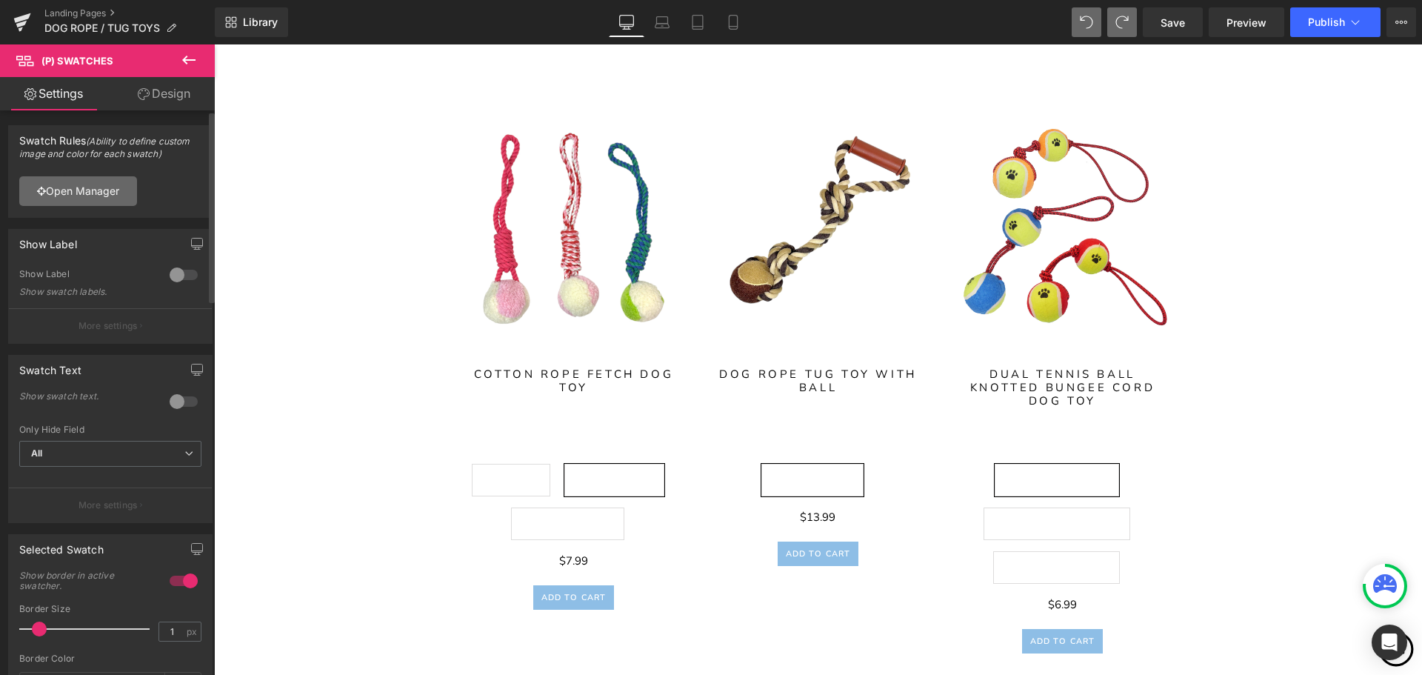
click at [89, 197] on link "Open Manager" at bounding box center [78, 191] width 118 height 30
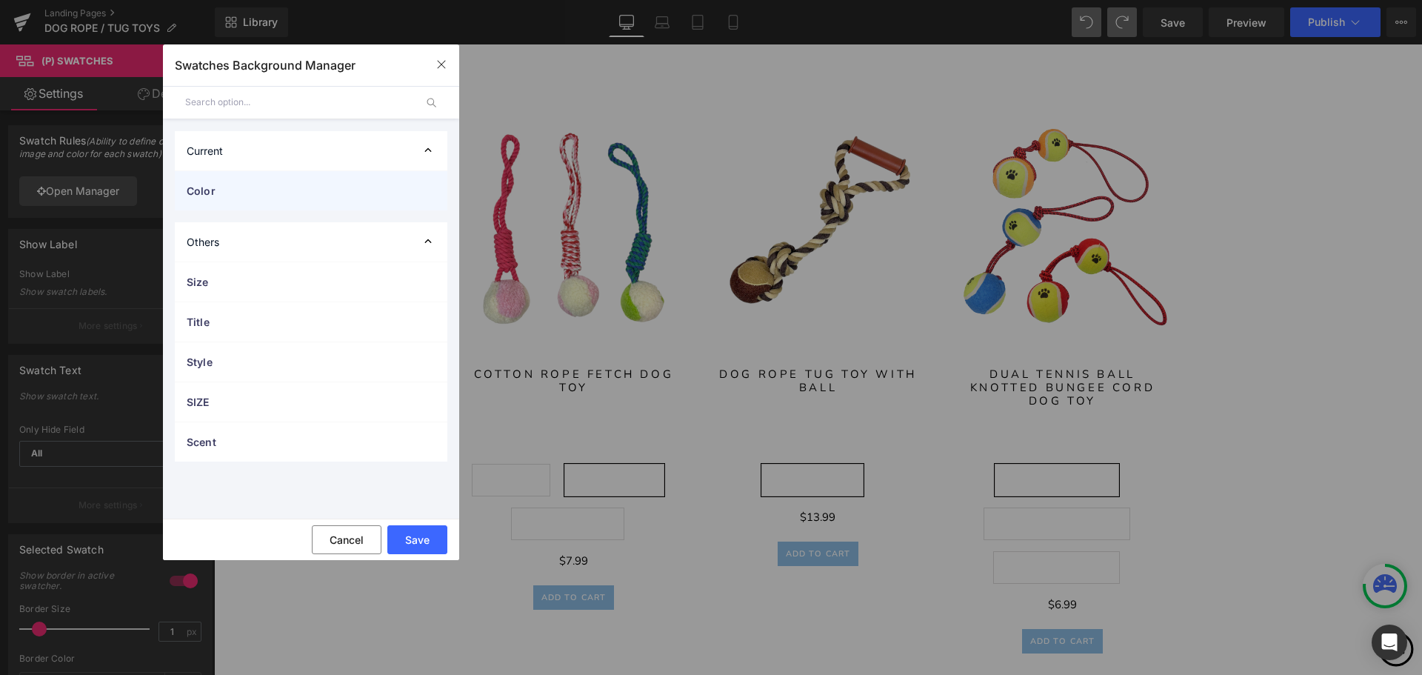
click at [398, 193] on span "Color" at bounding box center [296, 191] width 219 height 16
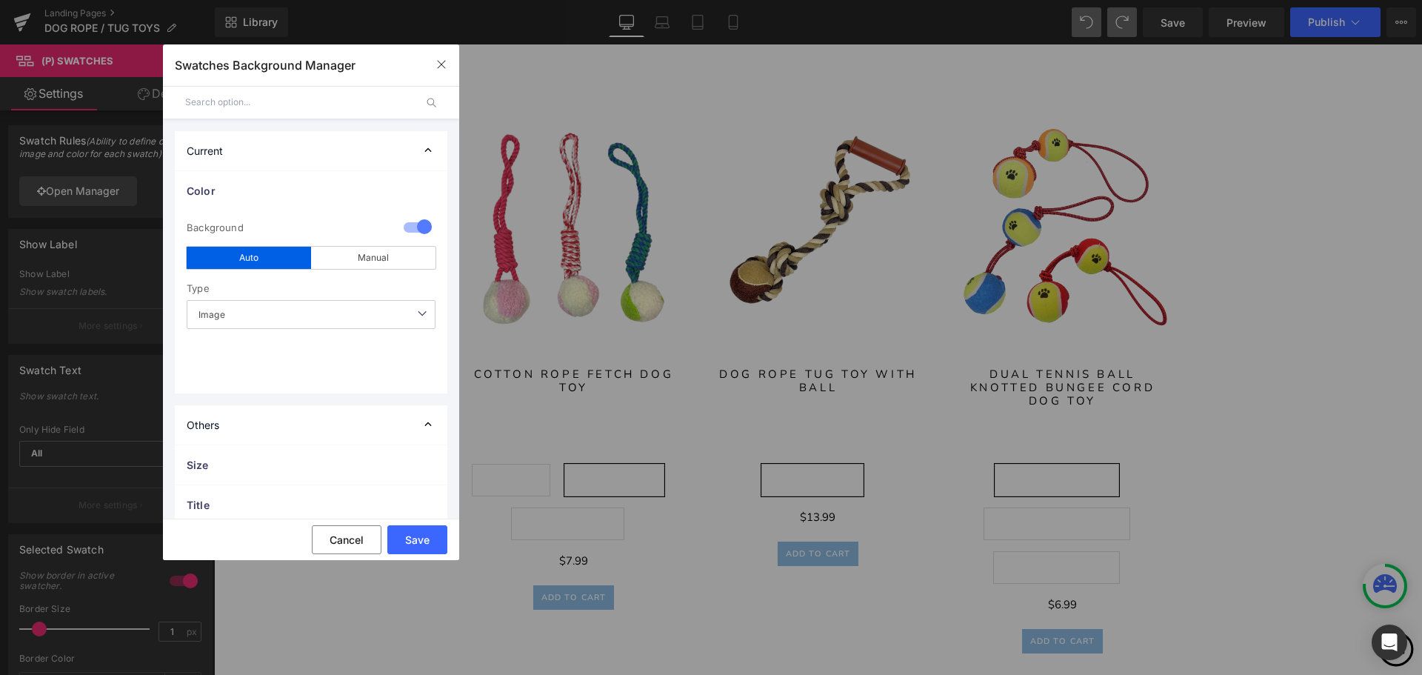
click at [271, 262] on div "Auto" at bounding box center [249, 258] width 124 height 22
click at [390, 314] on span "Image" at bounding box center [311, 314] width 249 height 29
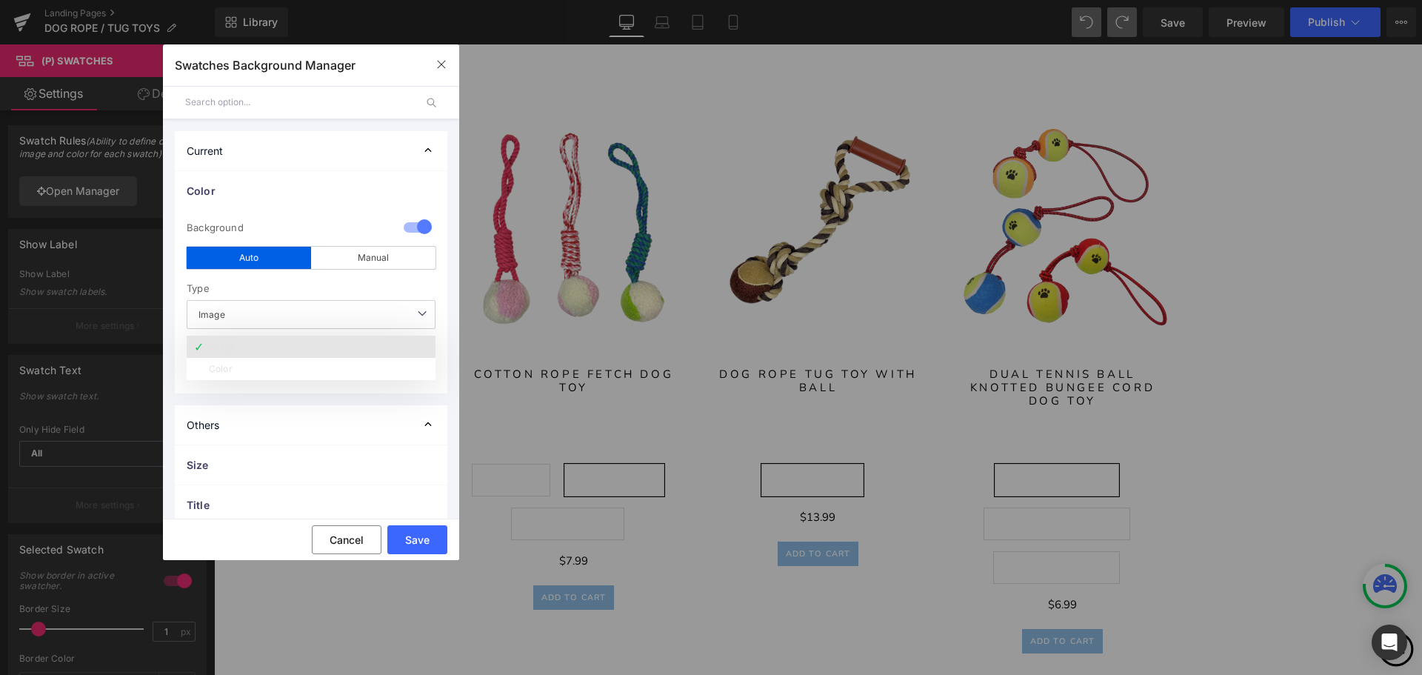
click at [366, 344] on li "Image" at bounding box center [311, 346] width 249 height 22
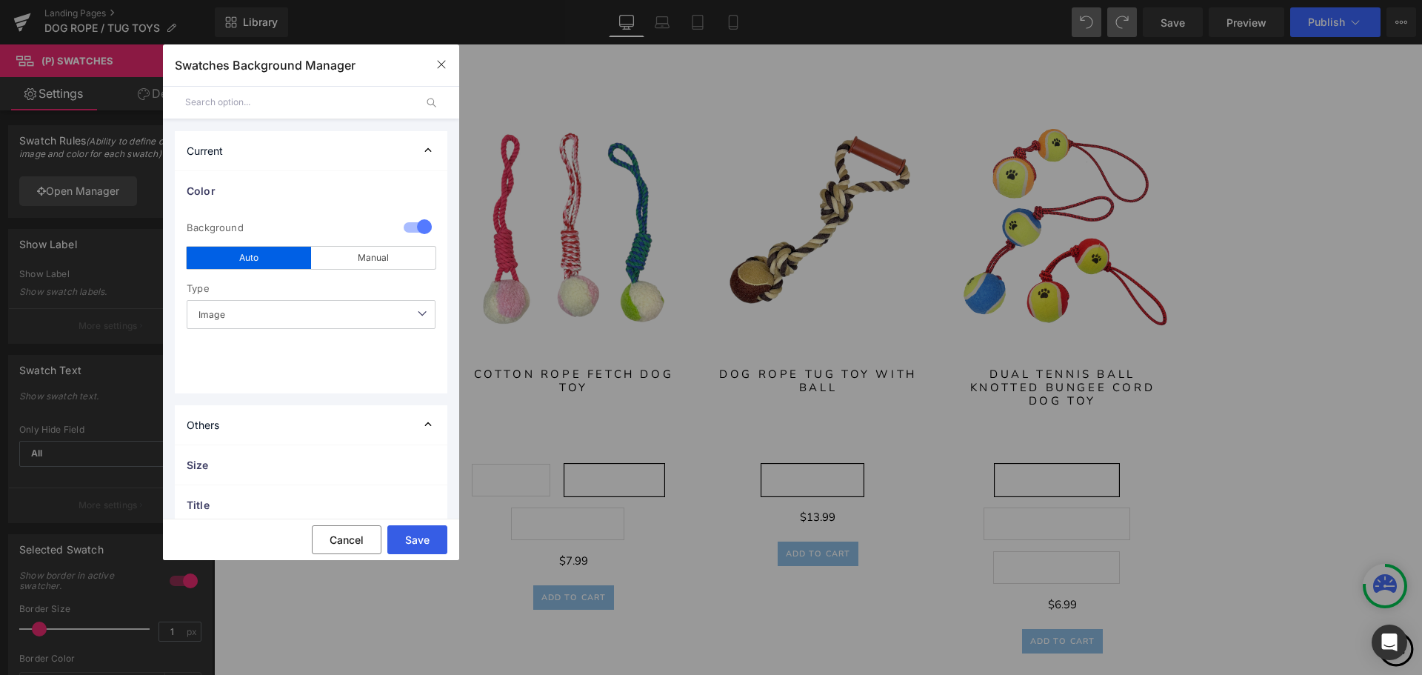
click at [427, 542] on button "Save" at bounding box center [417, 539] width 60 height 29
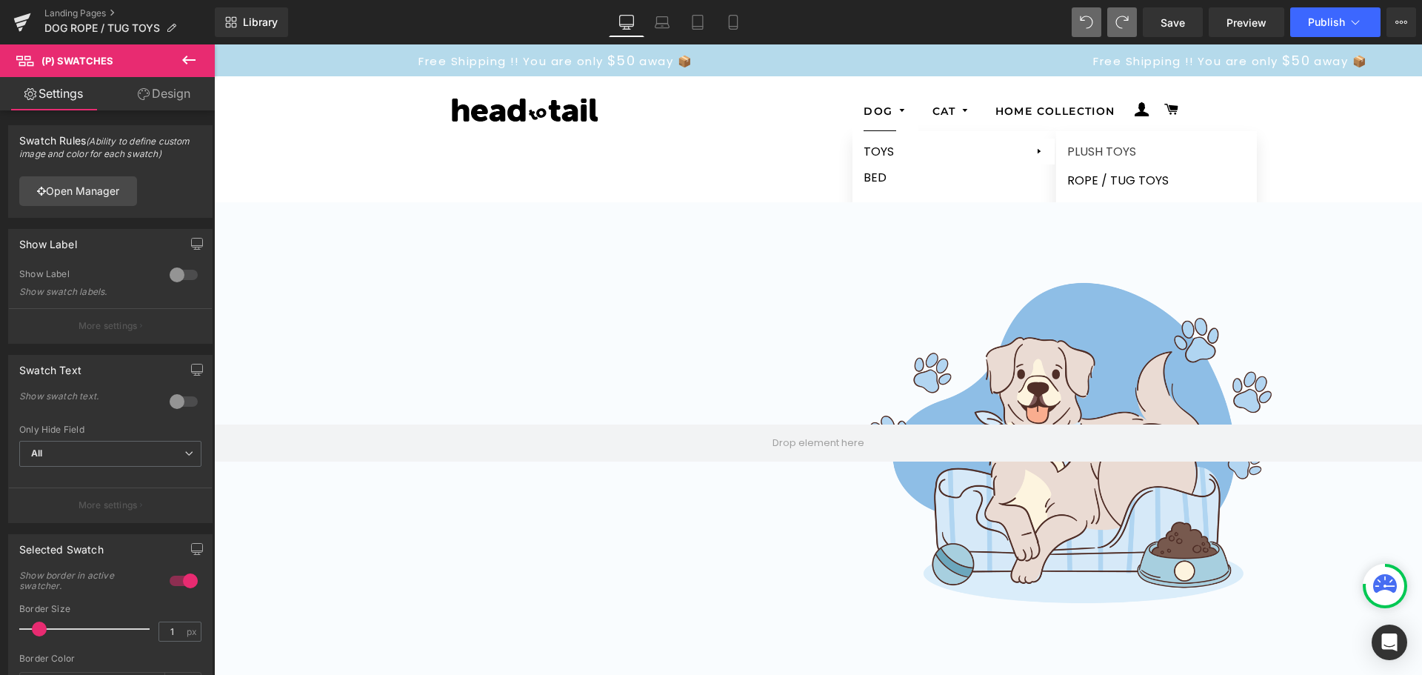
click at [1078, 152] on link "PLUSH TOYS" at bounding box center [1156, 151] width 201 height 26
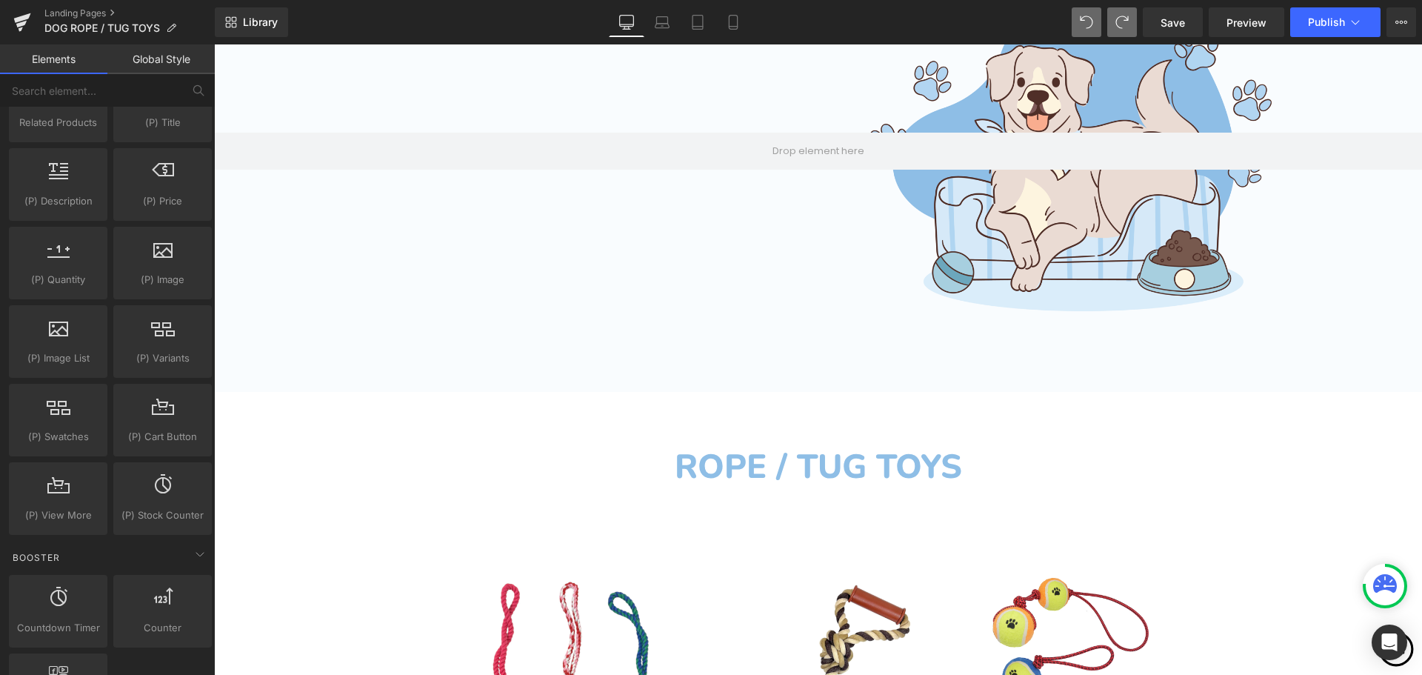
scroll to position [296, 0]
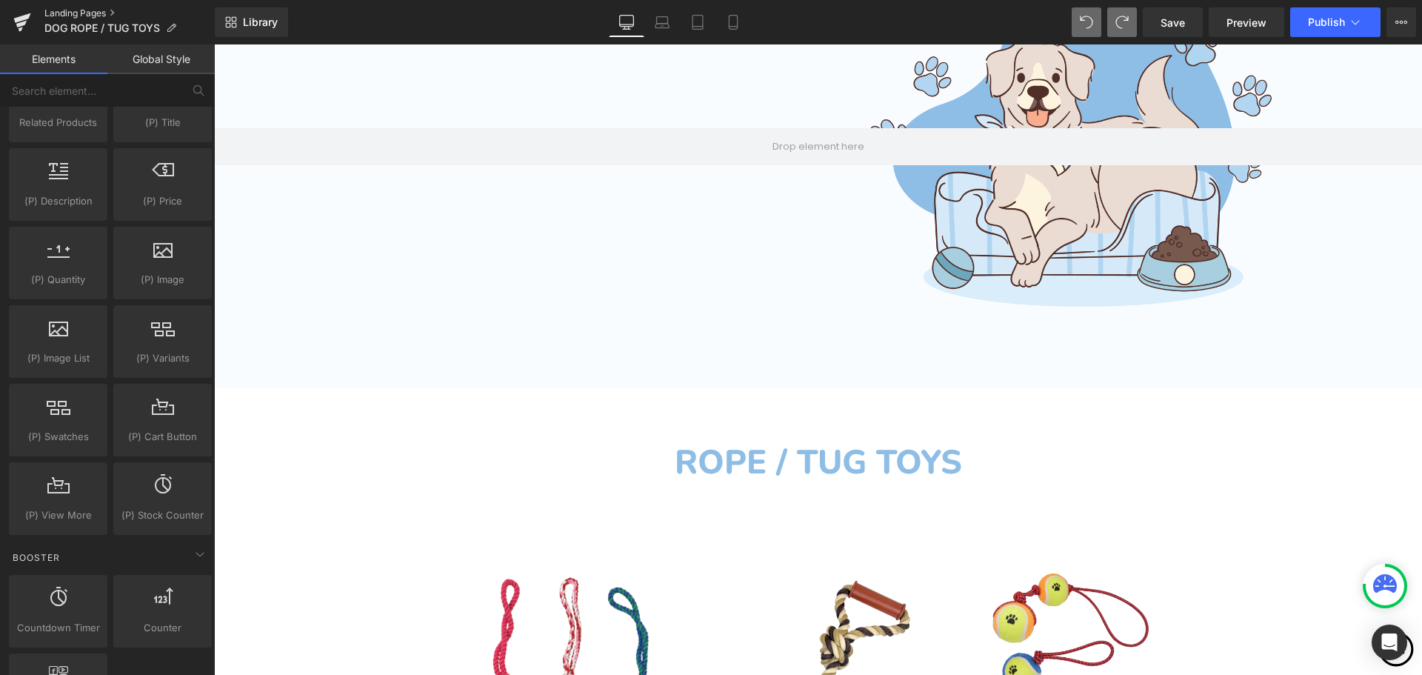
click at [86, 11] on link "Landing Pages" at bounding box center [129, 13] width 170 height 12
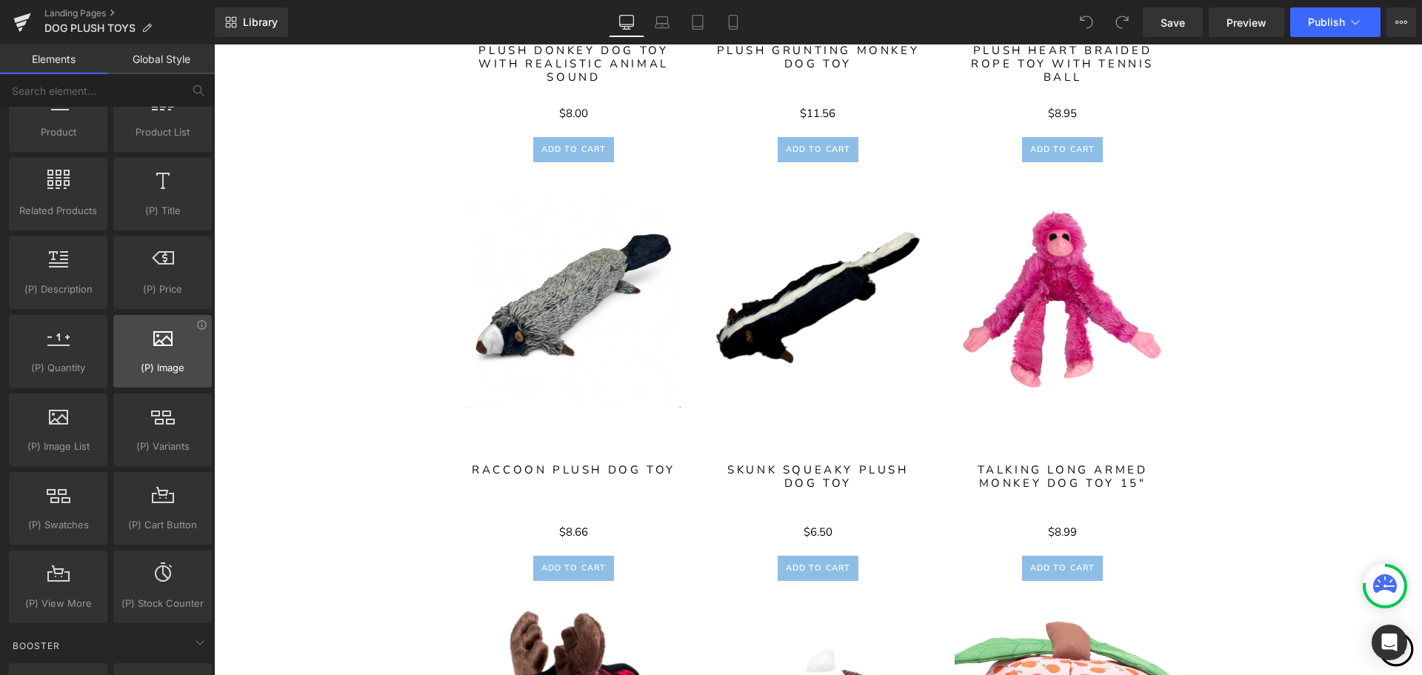
scroll to position [1259, 0]
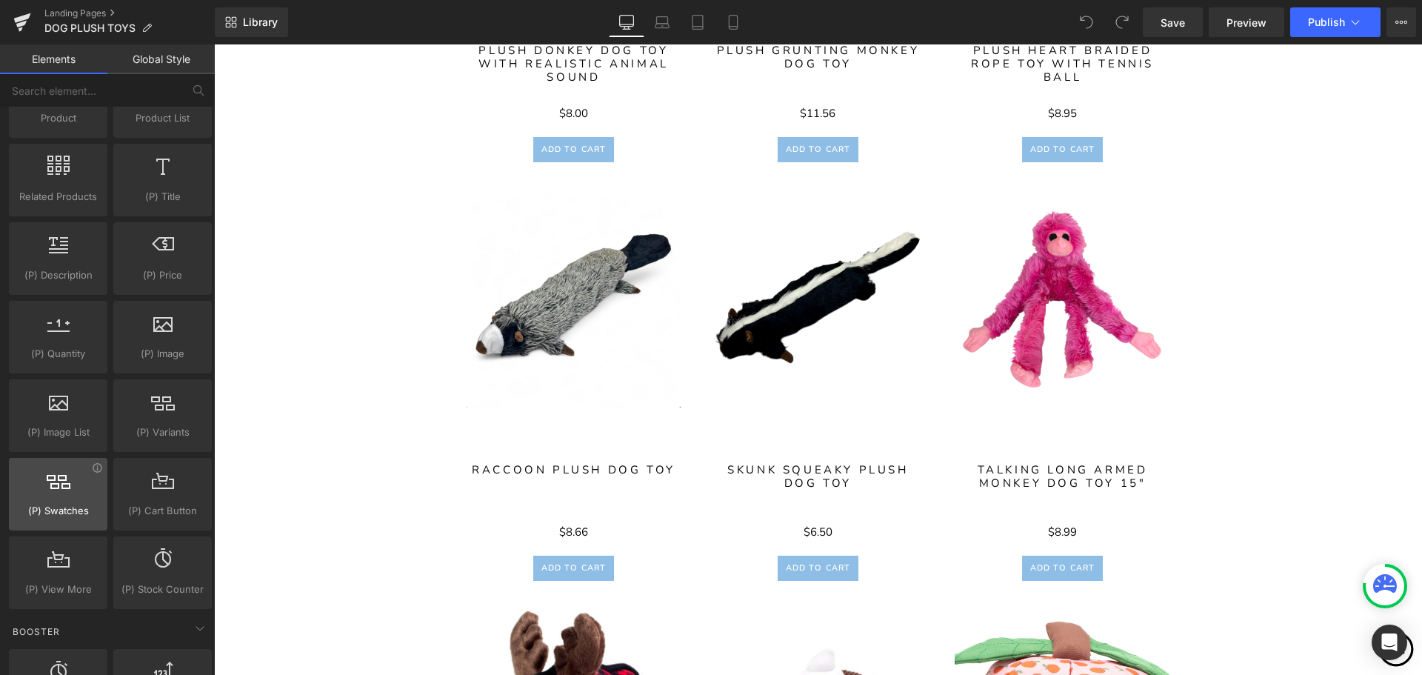
click at [74, 504] on span "(P) Swatches" at bounding box center [58, 511] width 90 height 16
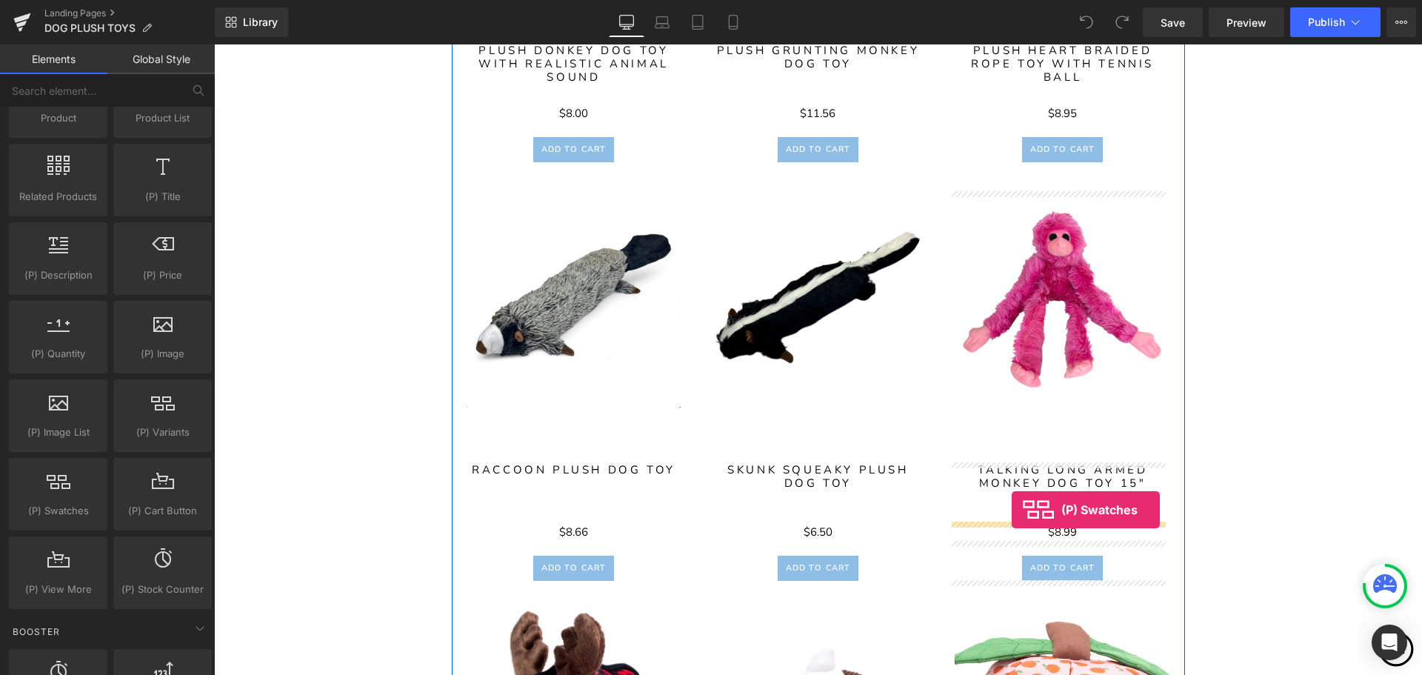
drag, startPoint x: 272, startPoint y: 543, endPoint x: 1012, endPoint y: 510, distance: 740.6
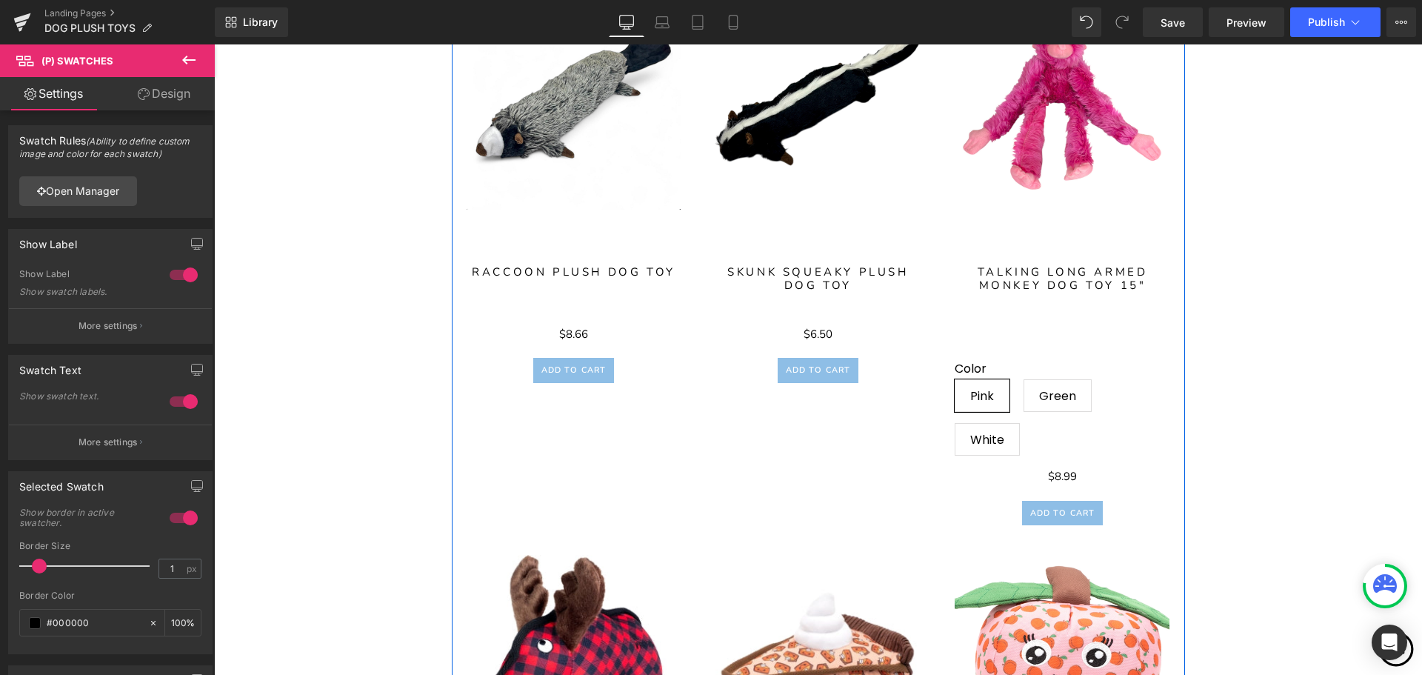
scroll to position [3574, 0]
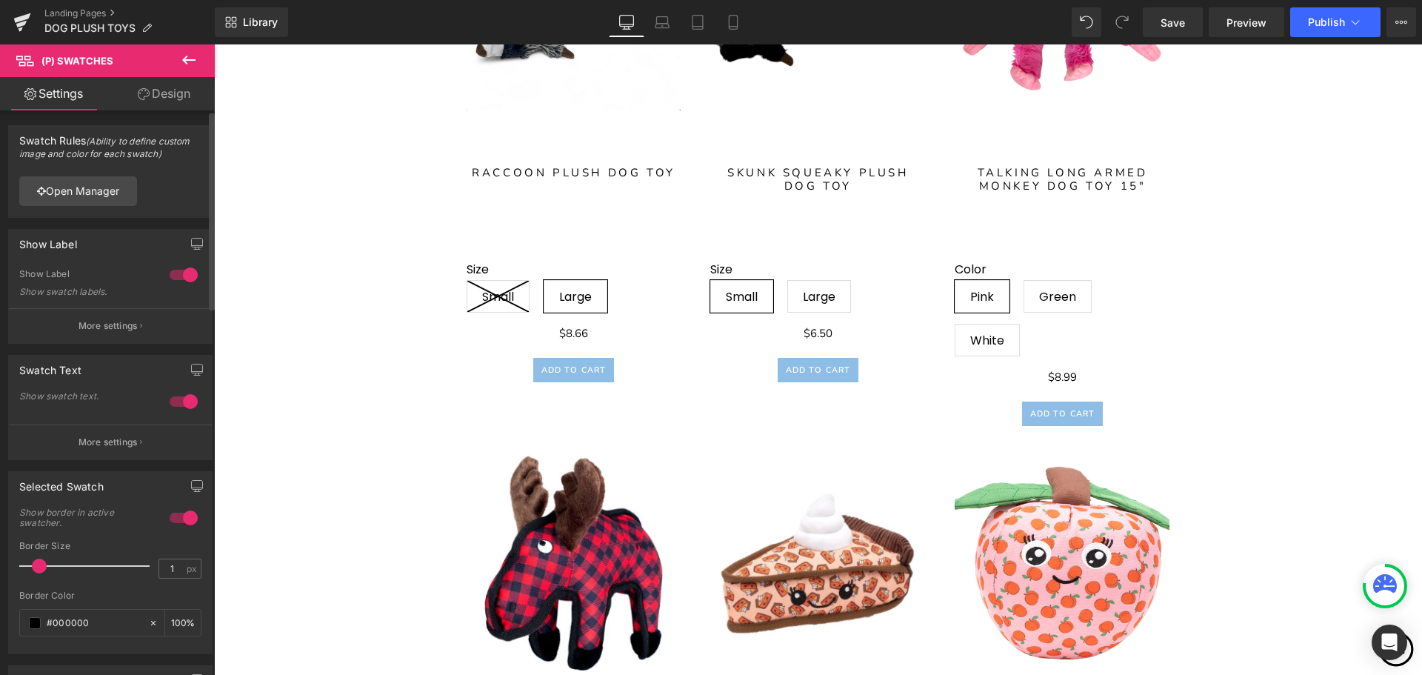
click at [182, 273] on div at bounding box center [184, 275] width 36 height 24
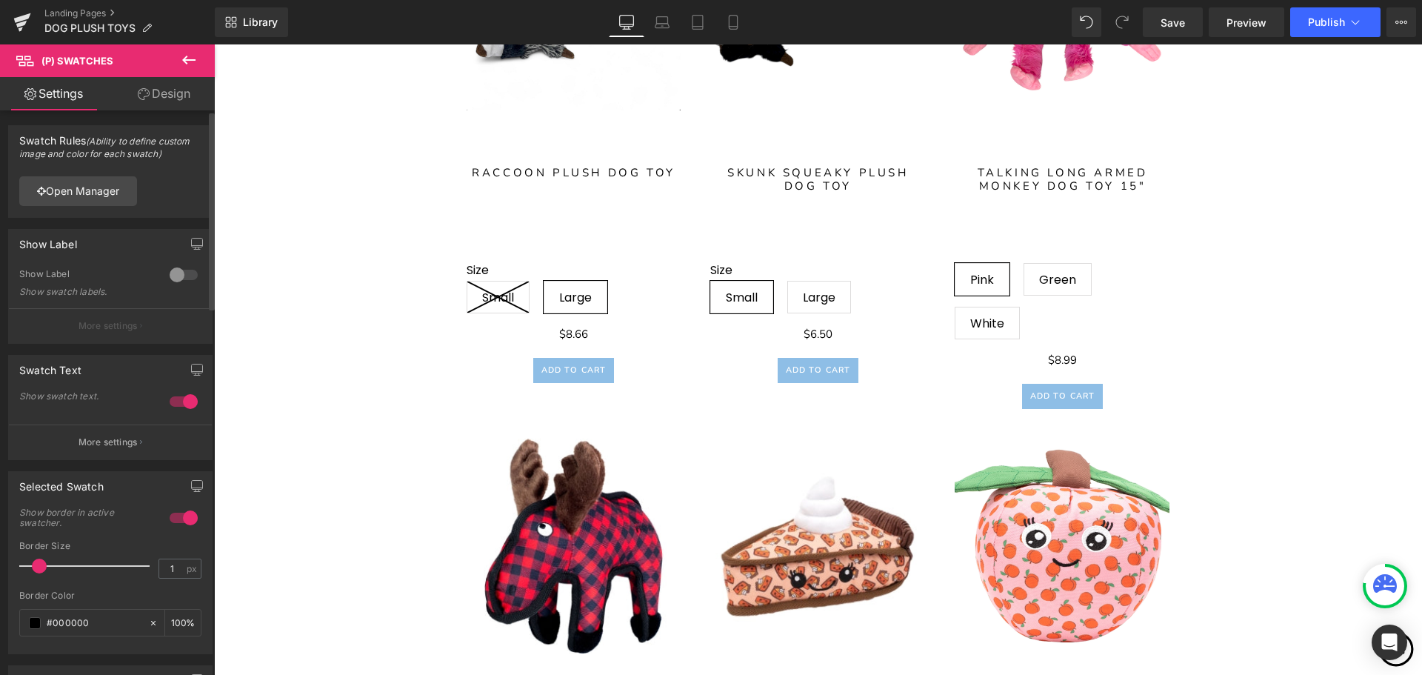
click at [182, 273] on div at bounding box center [184, 275] width 36 height 24
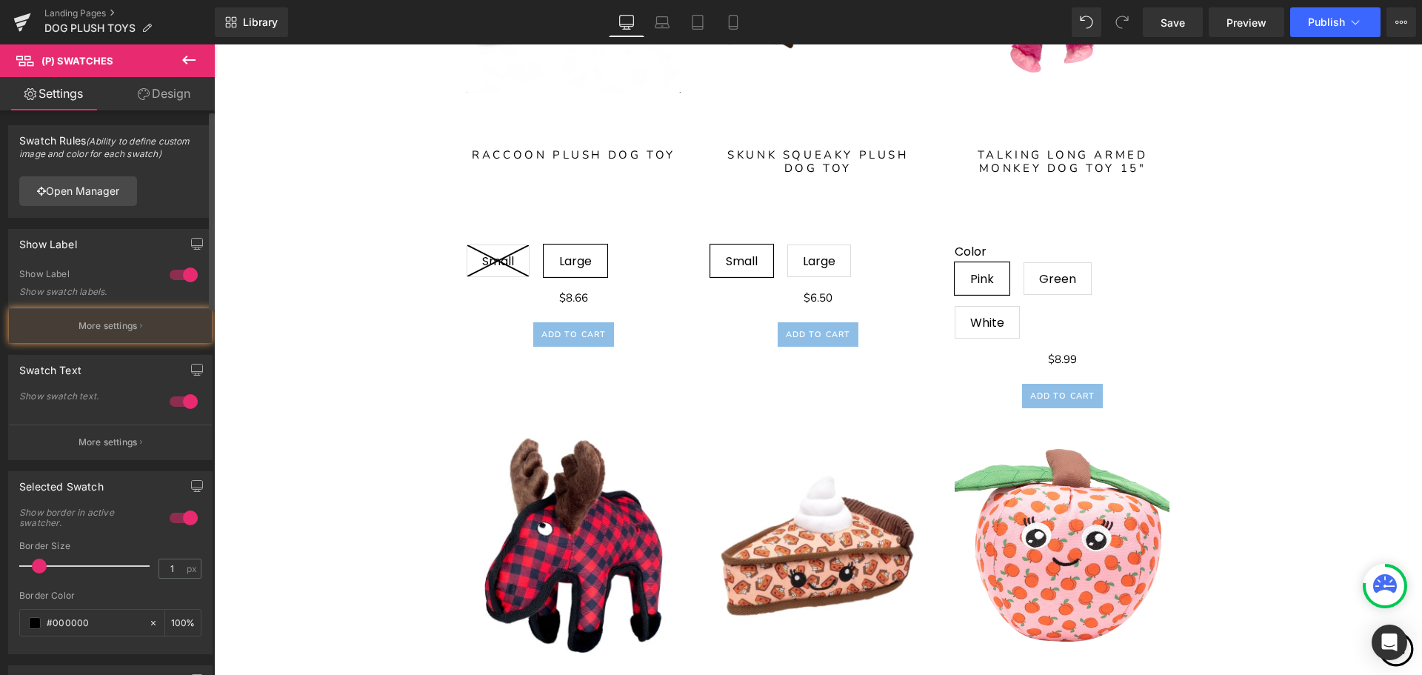
click at [182, 273] on div at bounding box center [184, 275] width 36 height 24
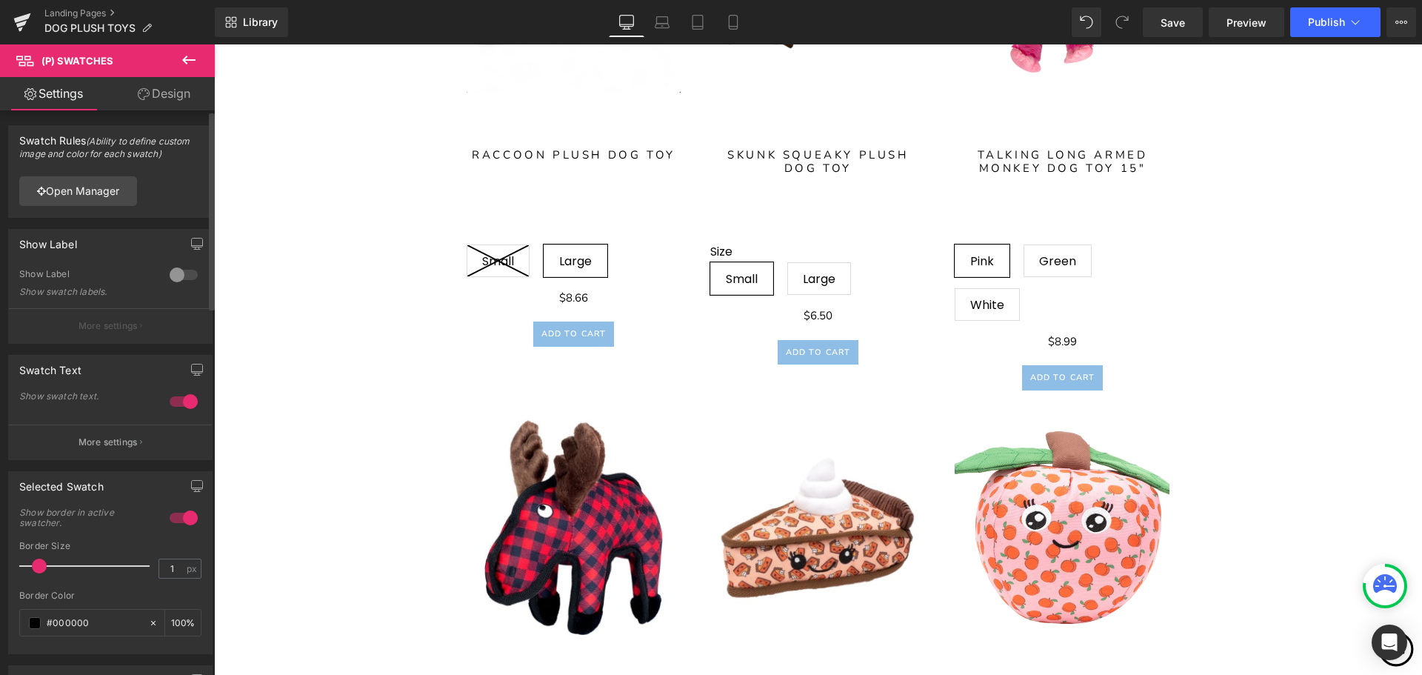
scroll to position [3485, 0]
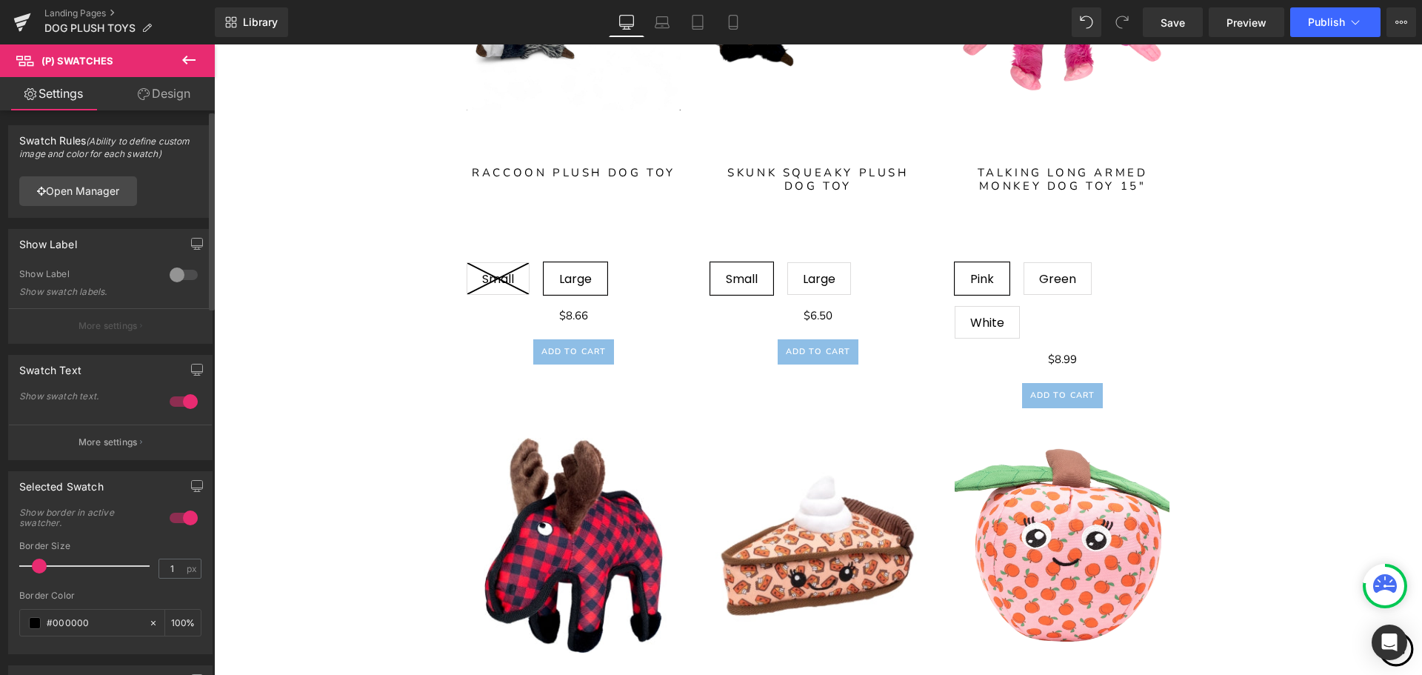
click at [181, 401] on div at bounding box center [184, 402] width 36 height 24
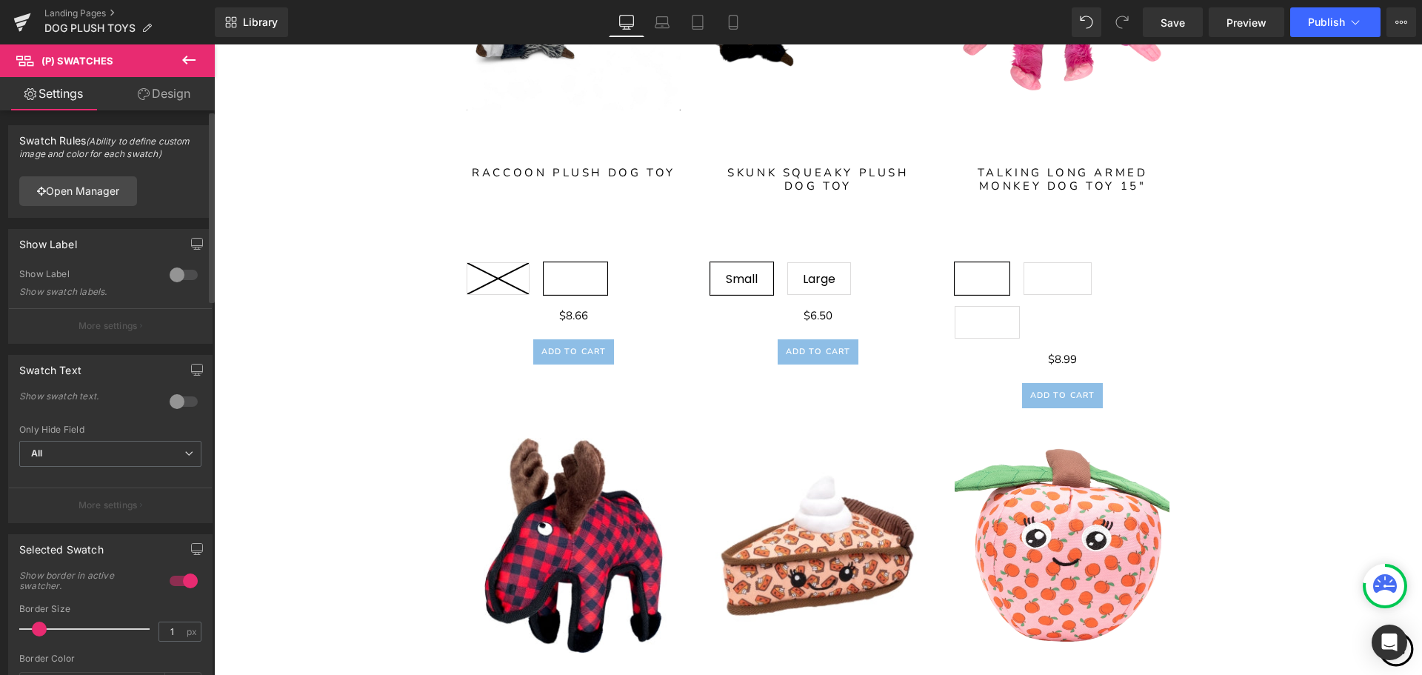
click at [181, 401] on div at bounding box center [184, 402] width 36 height 24
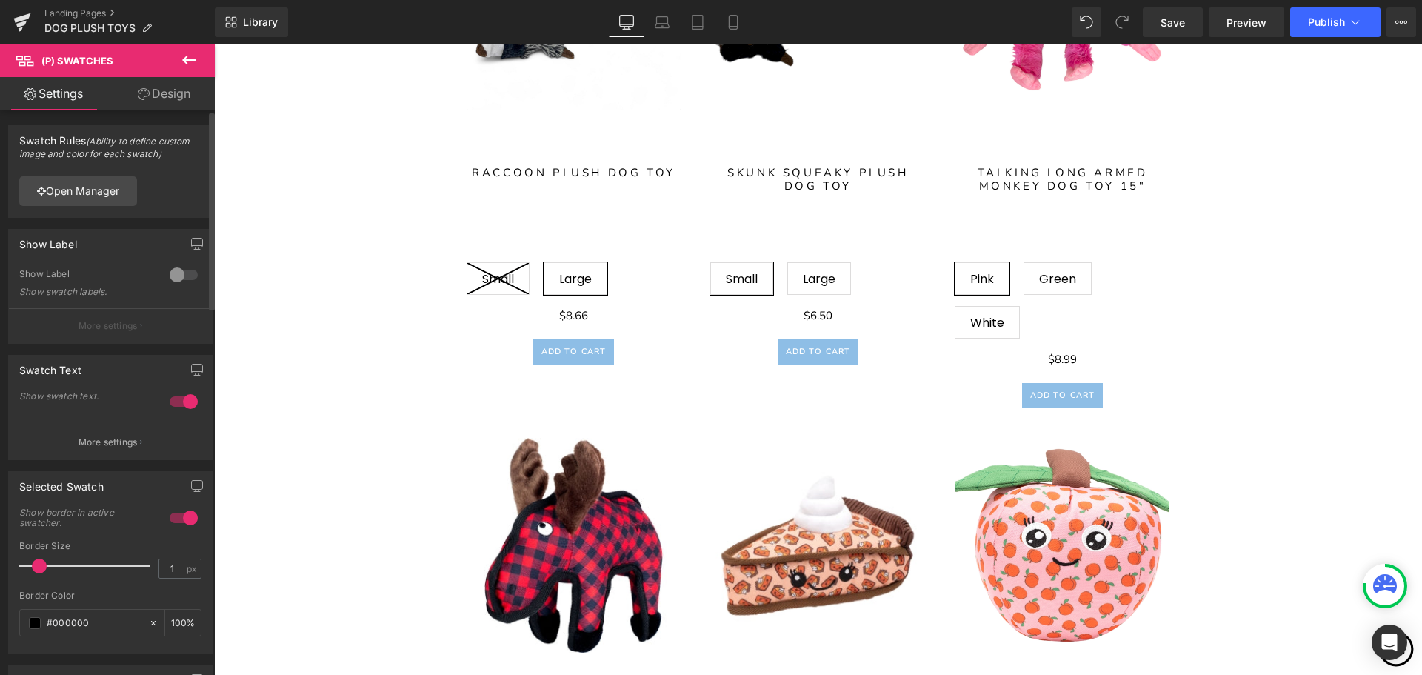
click at [172, 273] on div at bounding box center [184, 275] width 36 height 24
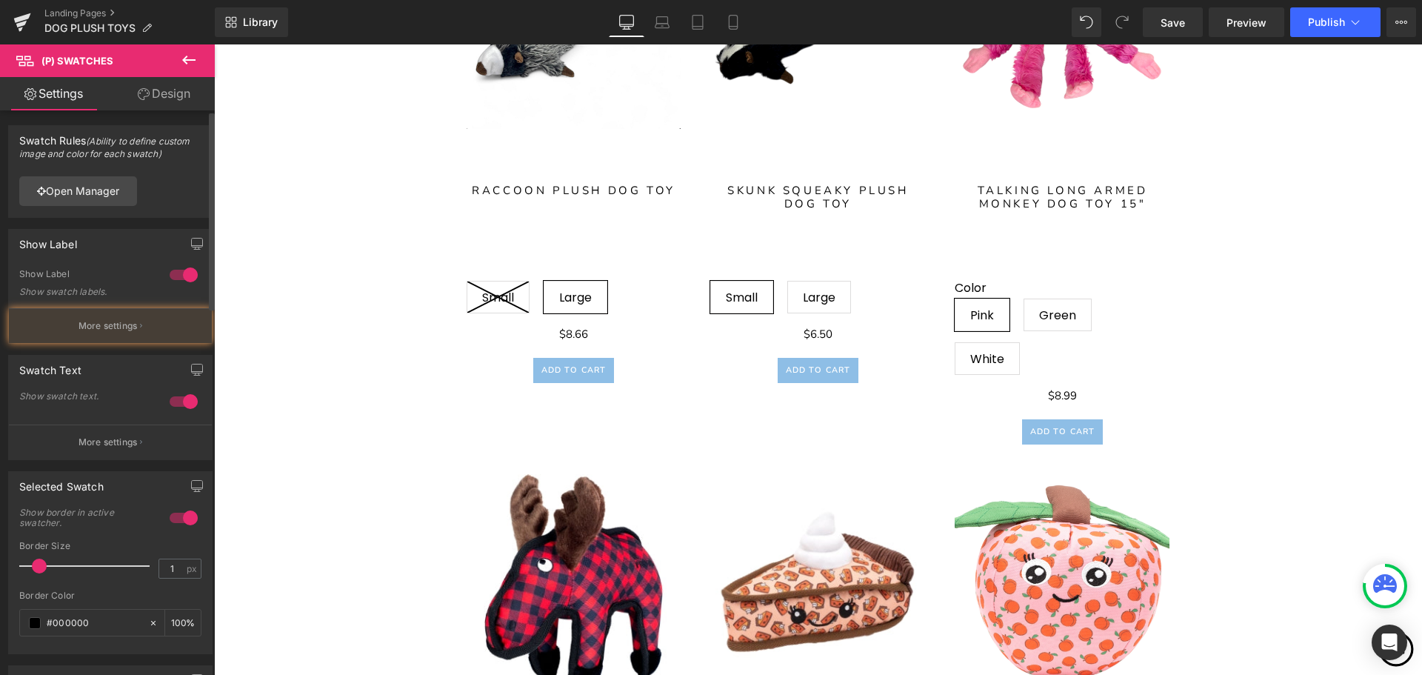
scroll to position [3574, 0]
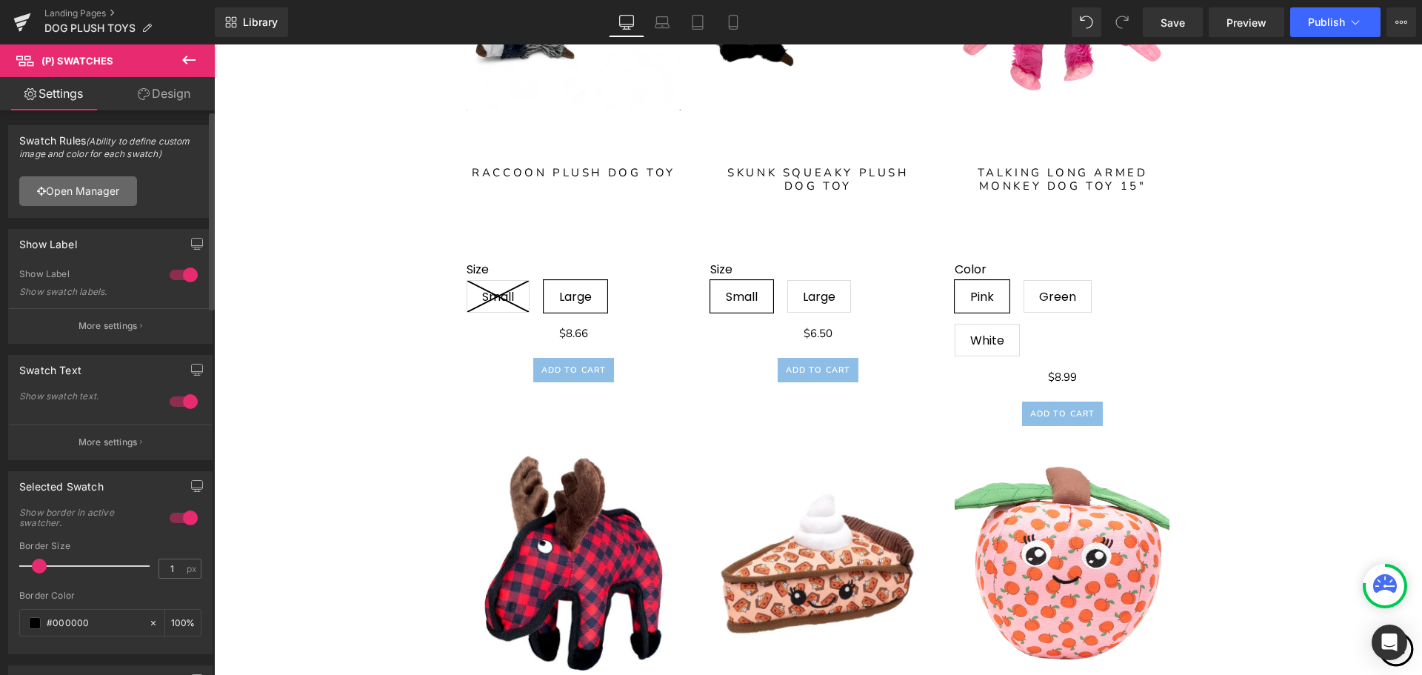
click at [84, 191] on link "Open Manager" at bounding box center [78, 191] width 118 height 30
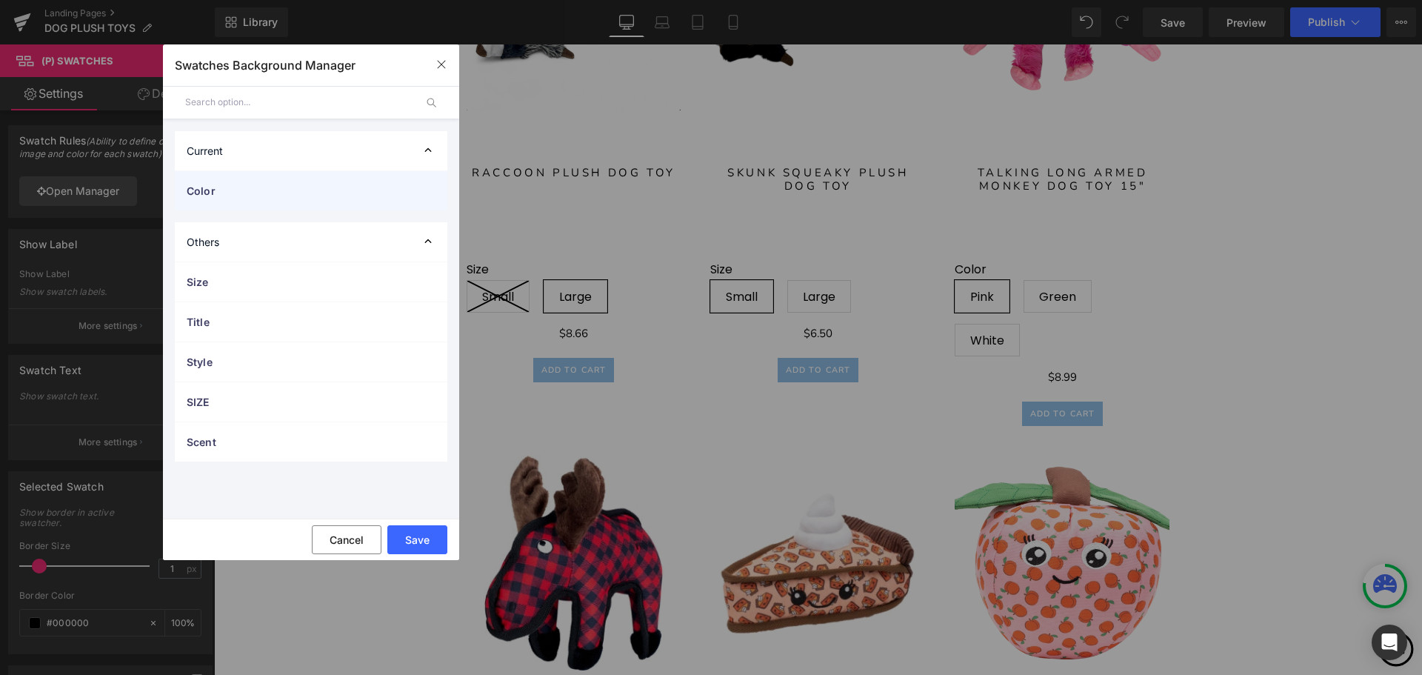
click at [335, 184] on span "Color" at bounding box center [296, 191] width 219 height 16
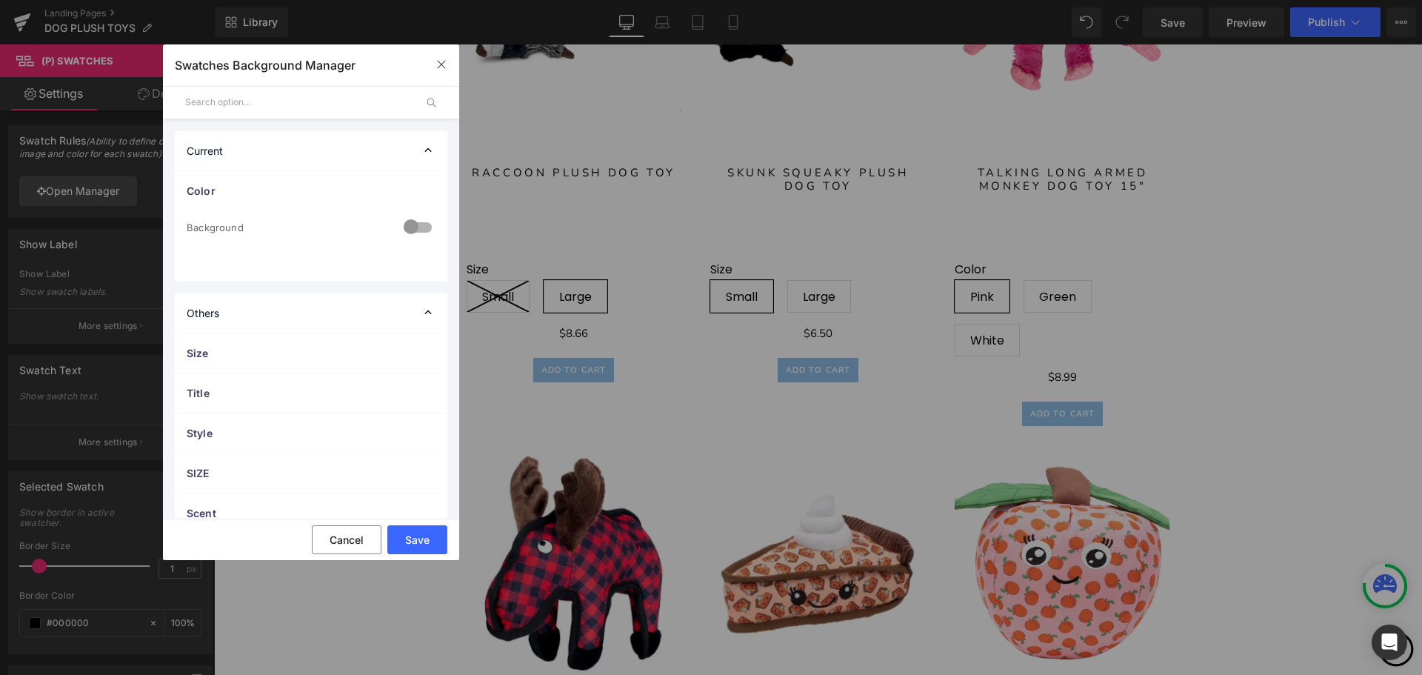
click at [412, 220] on div at bounding box center [418, 228] width 36 height 29
click at [424, 545] on button "Save" at bounding box center [417, 539] width 60 height 29
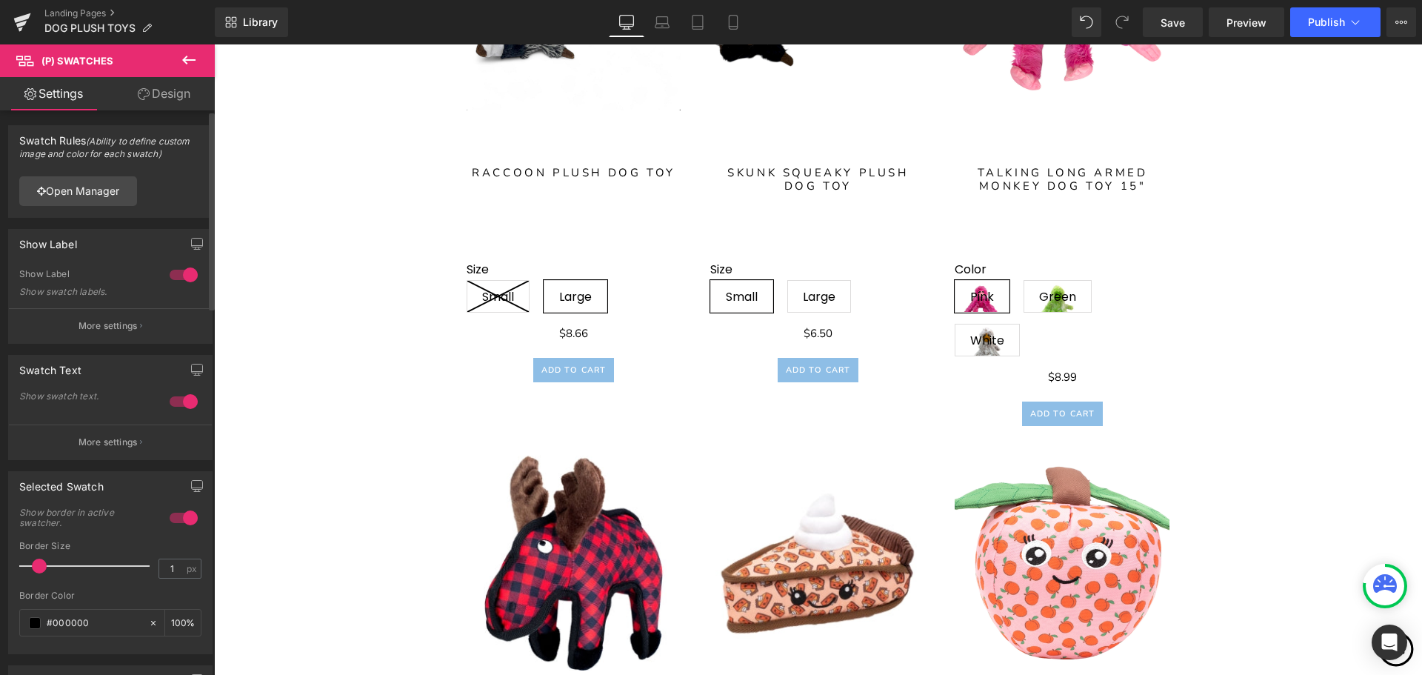
click at [184, 399] on div at bounding box center [184, 402] width 36 height 24
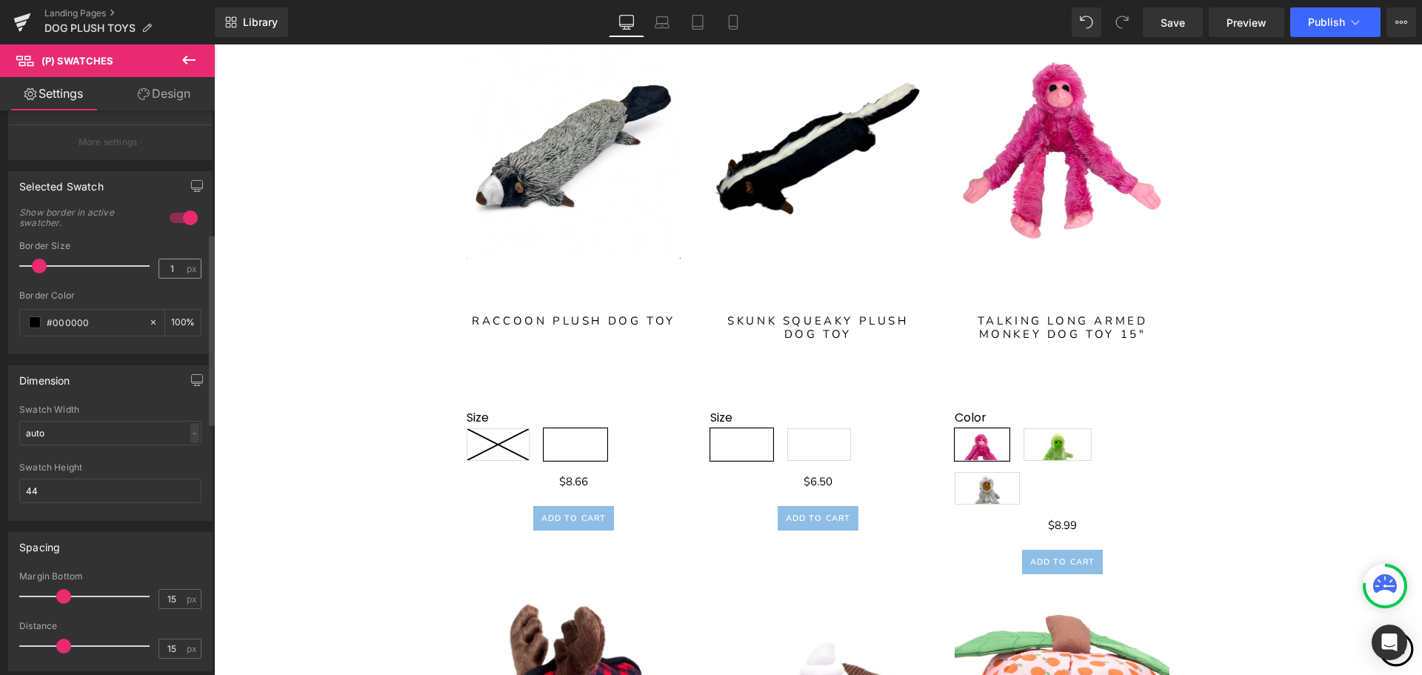
scroll to position [370, 0]
click at [110, 433] on input "auto" at bounding box center [110, 425] width 182 height 24
type input "a"
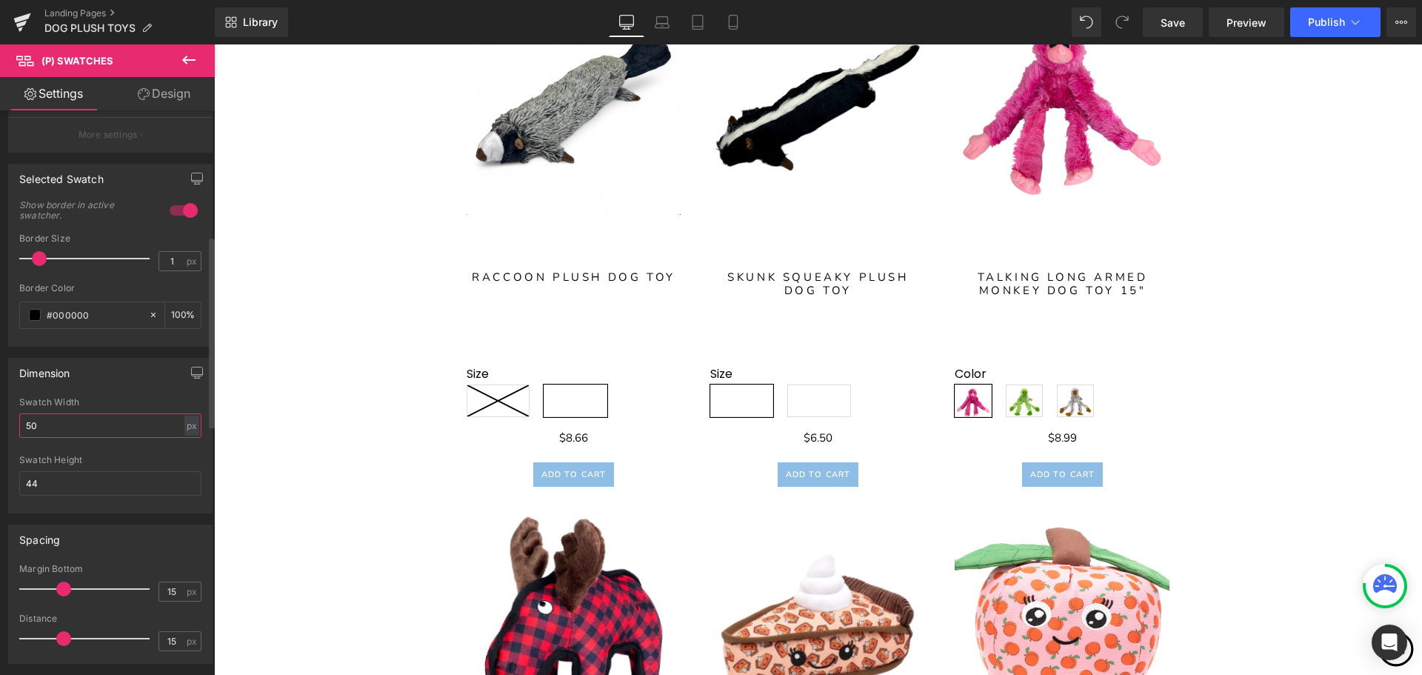
scroll to position [3382, 0]
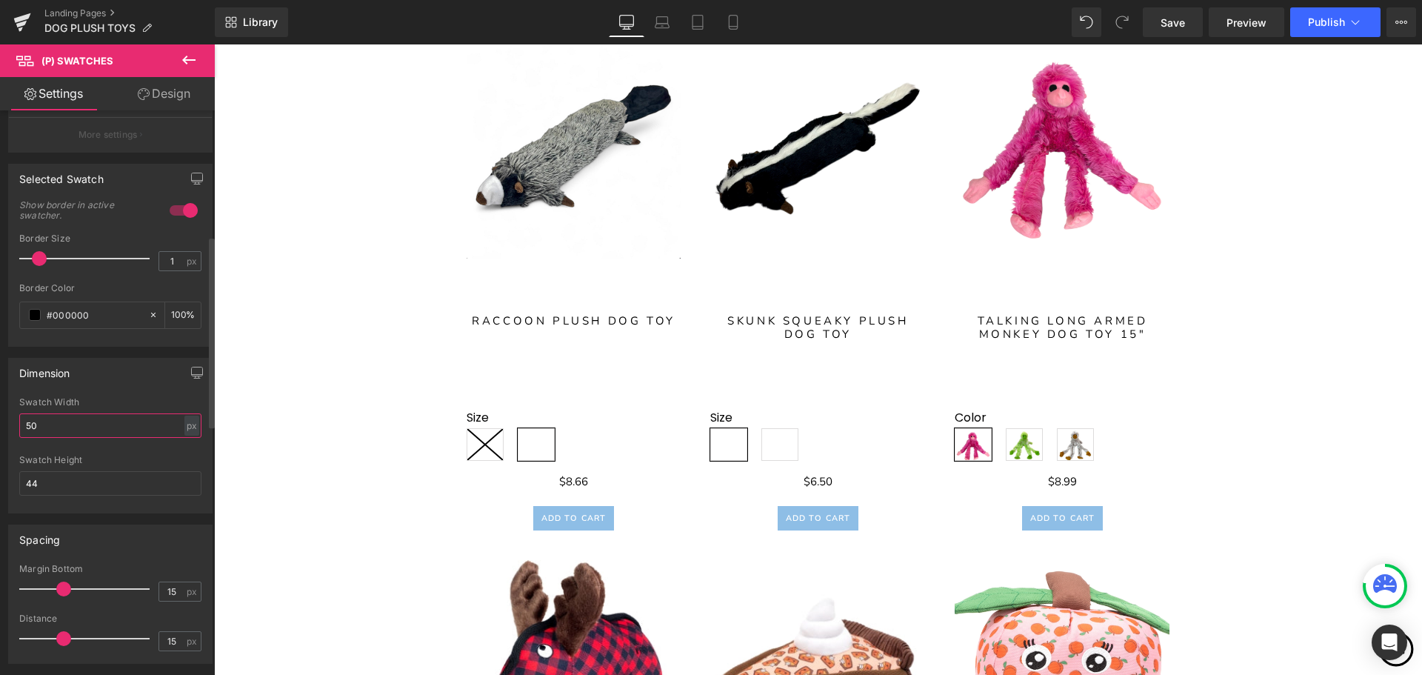
type input "5"
type input "6"
type input "50"
click at [118, 482] on input "44" at bounding box center [110, 483] width 182 height 24
type input "4"
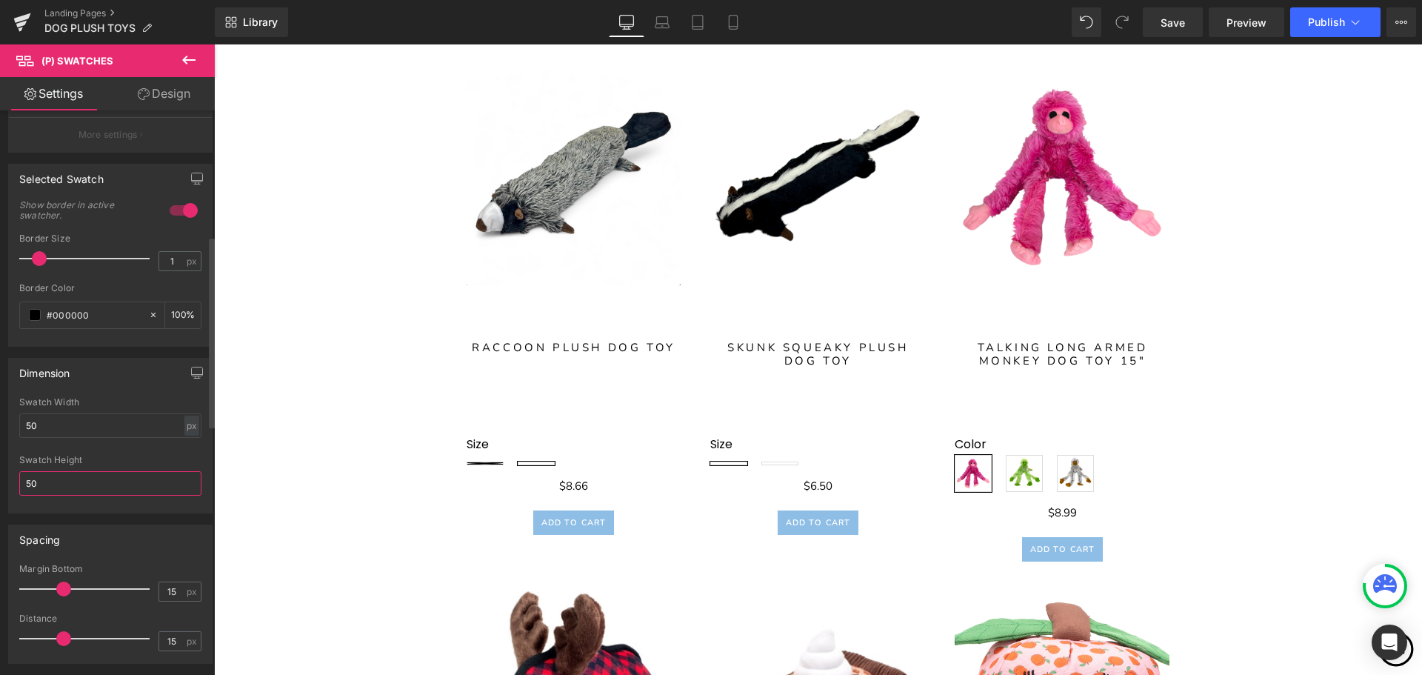
scroll to position [3405, 0]
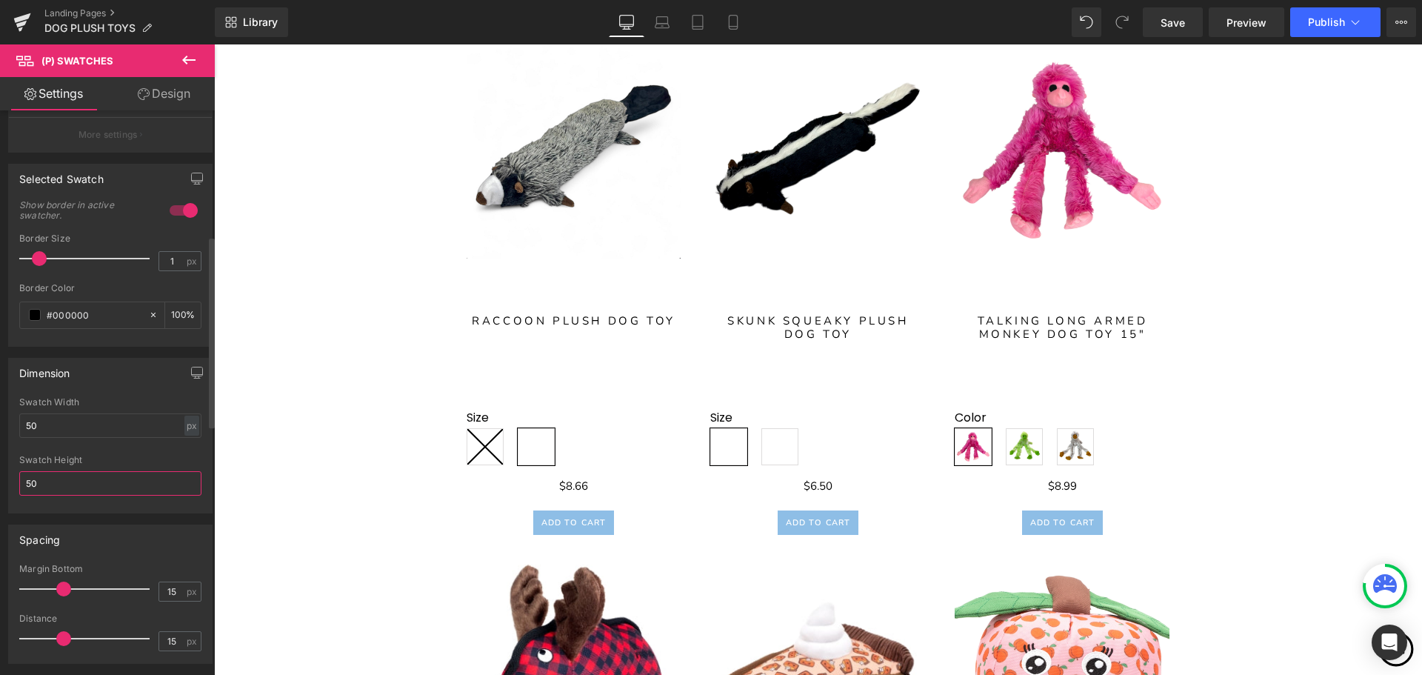
type input "50"
click at [129, 370] on div "Dimension" at bounding box center [110, 372] width 203 height 28
click at [177, 212] on div at bounding box center [184, 210] width 36 height 24
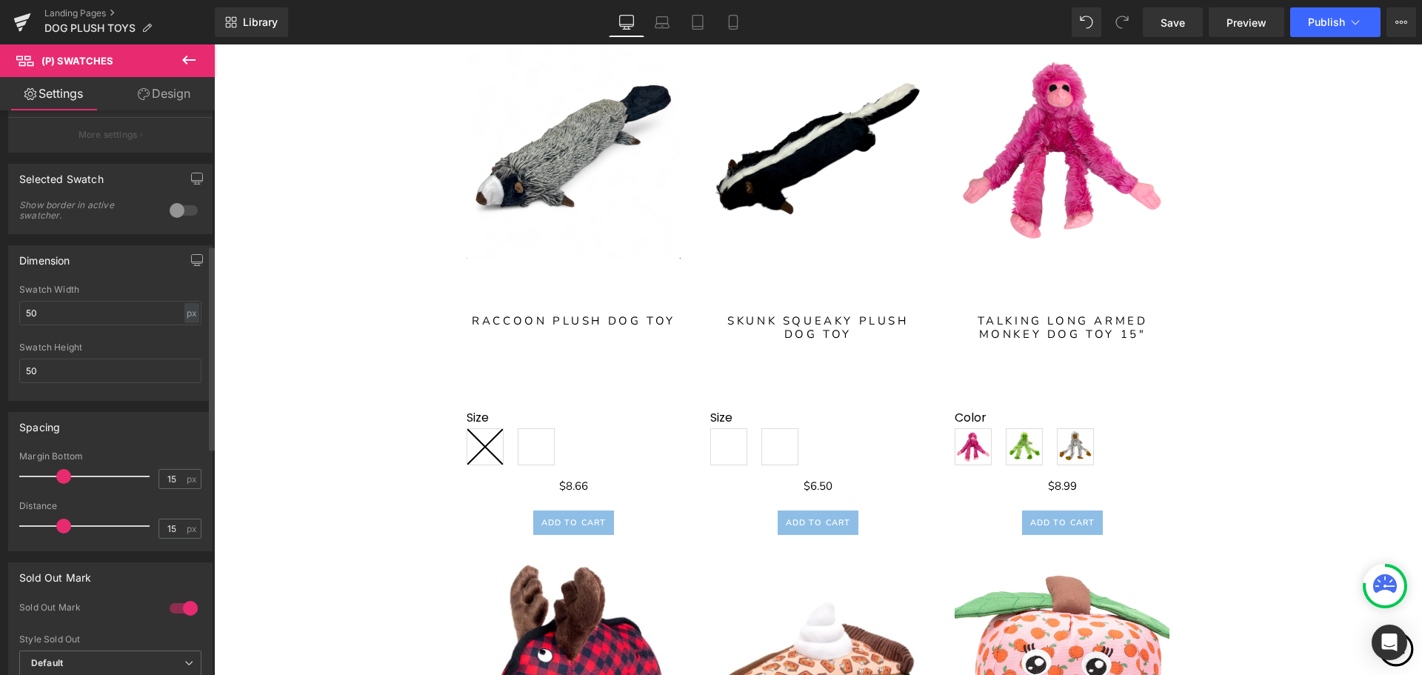
click at [174, 210] on div at bounding box center [184, 210] width 36 height 24
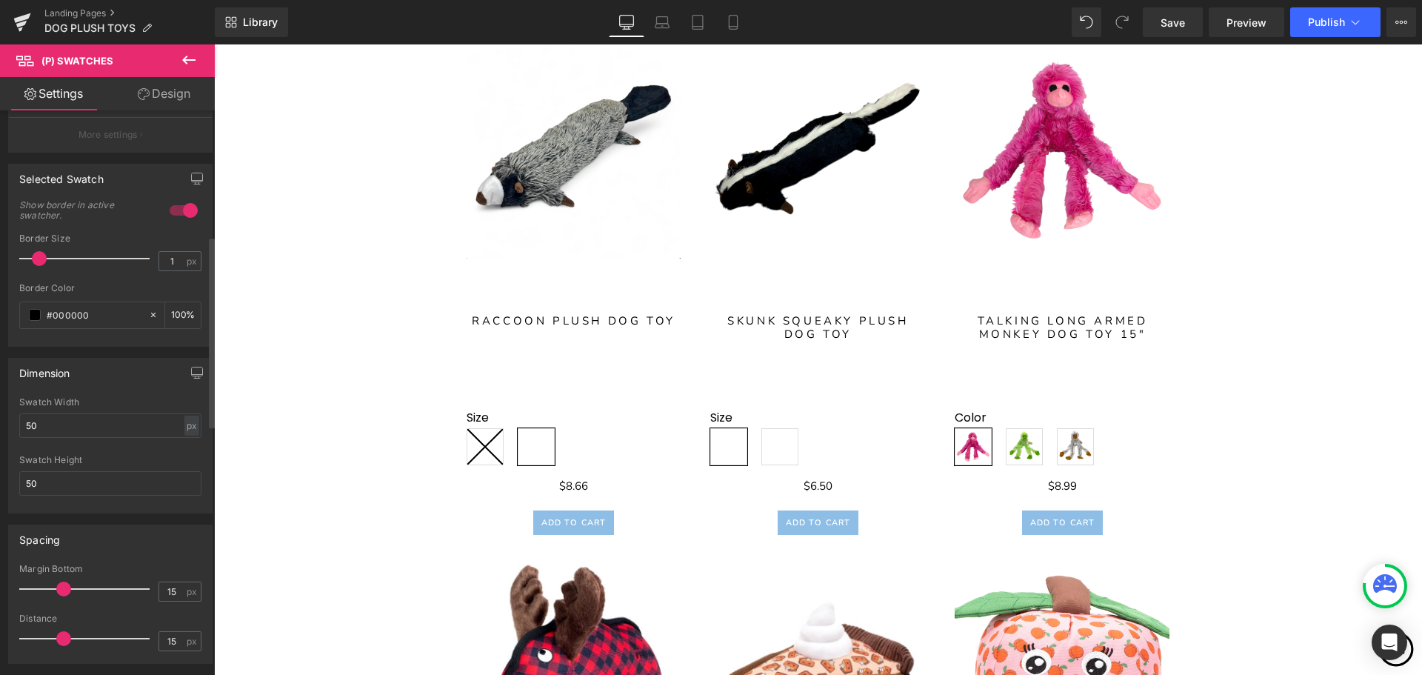
click at [174, 210] on div at bounding box center [184, 210] width 36 height 24
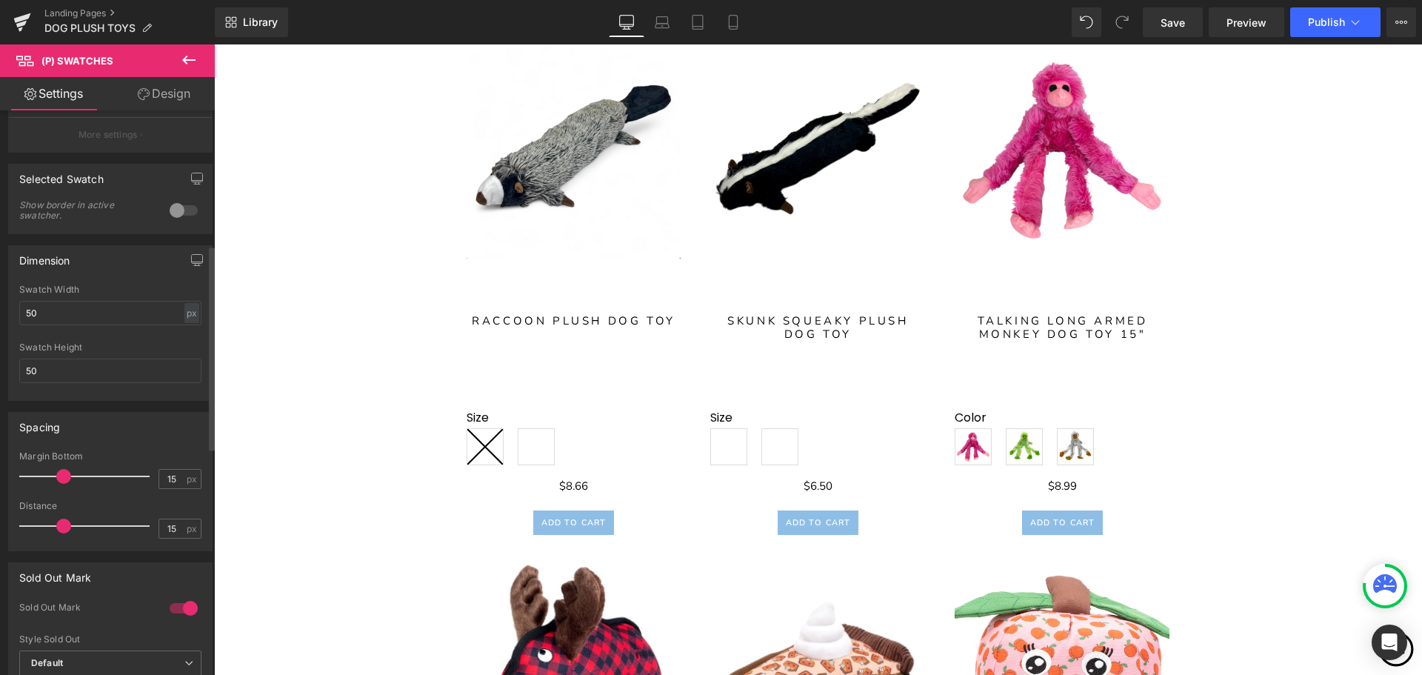
click at [174, 210] on div at bounding box center [184, 210] width 36 height 24
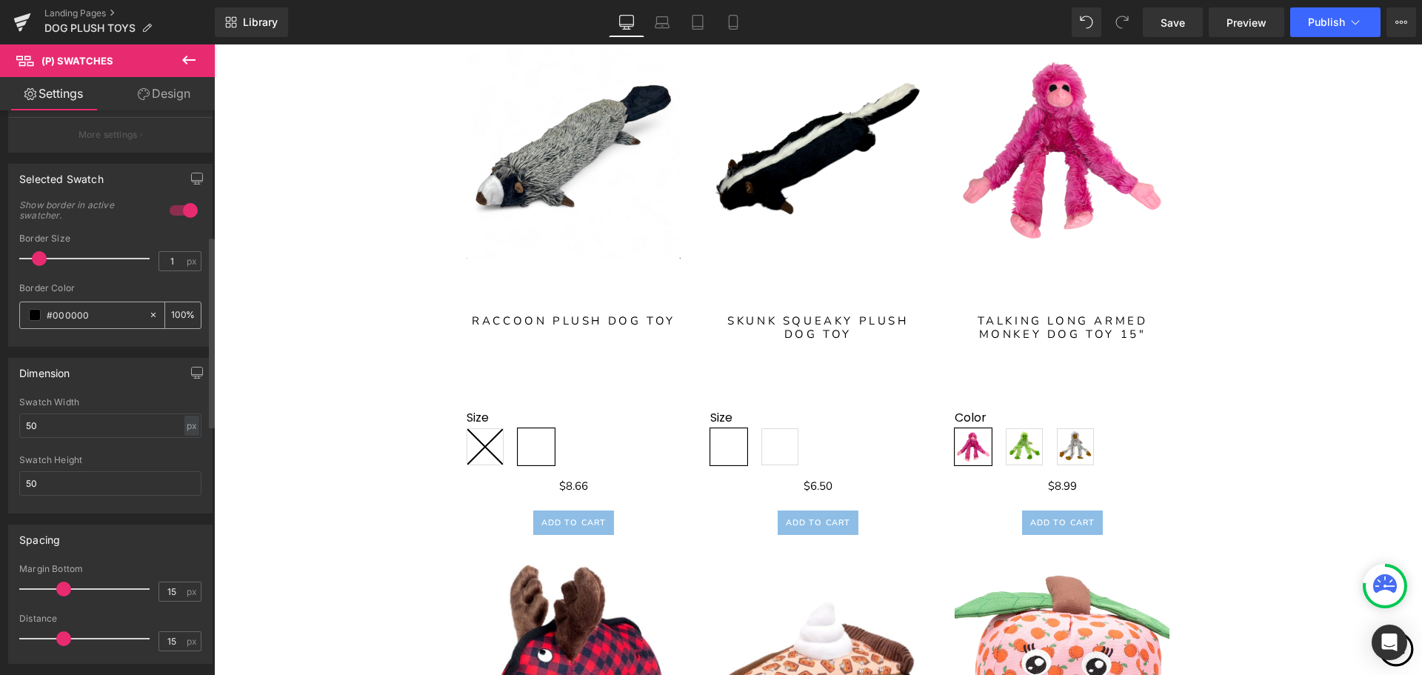
click at [148, 315] on icon at bounding box center [153, 315] width 10 height 10
type input "none"
type input "0"
click at [76, 321] on input "none" at bounding box center [94, 315] width 95 height 16
click at [35, 312] on span at bounding box center [35, 315] width 12 height 12
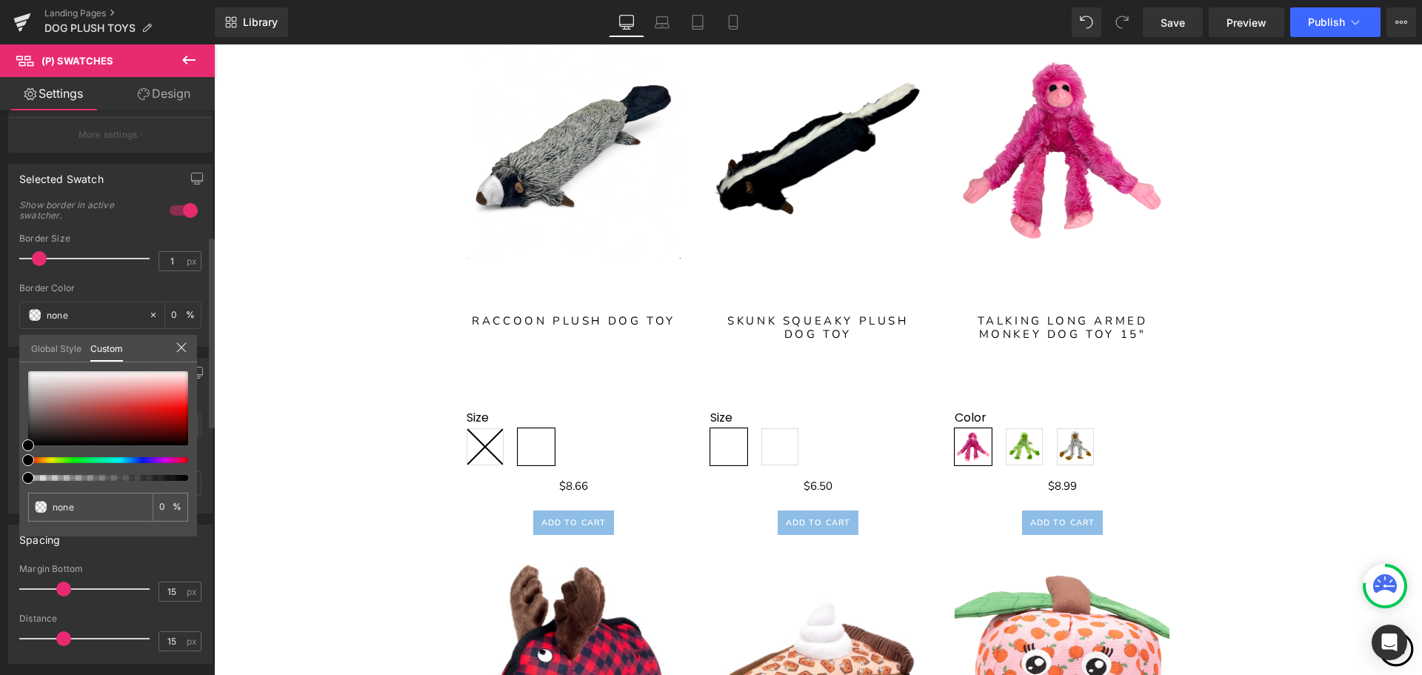
click at [183, 480] on div at bounding box center [108, 478] width 160 height 6
type input "#020202"
type input "100"
type input "#020202"
type input "100"
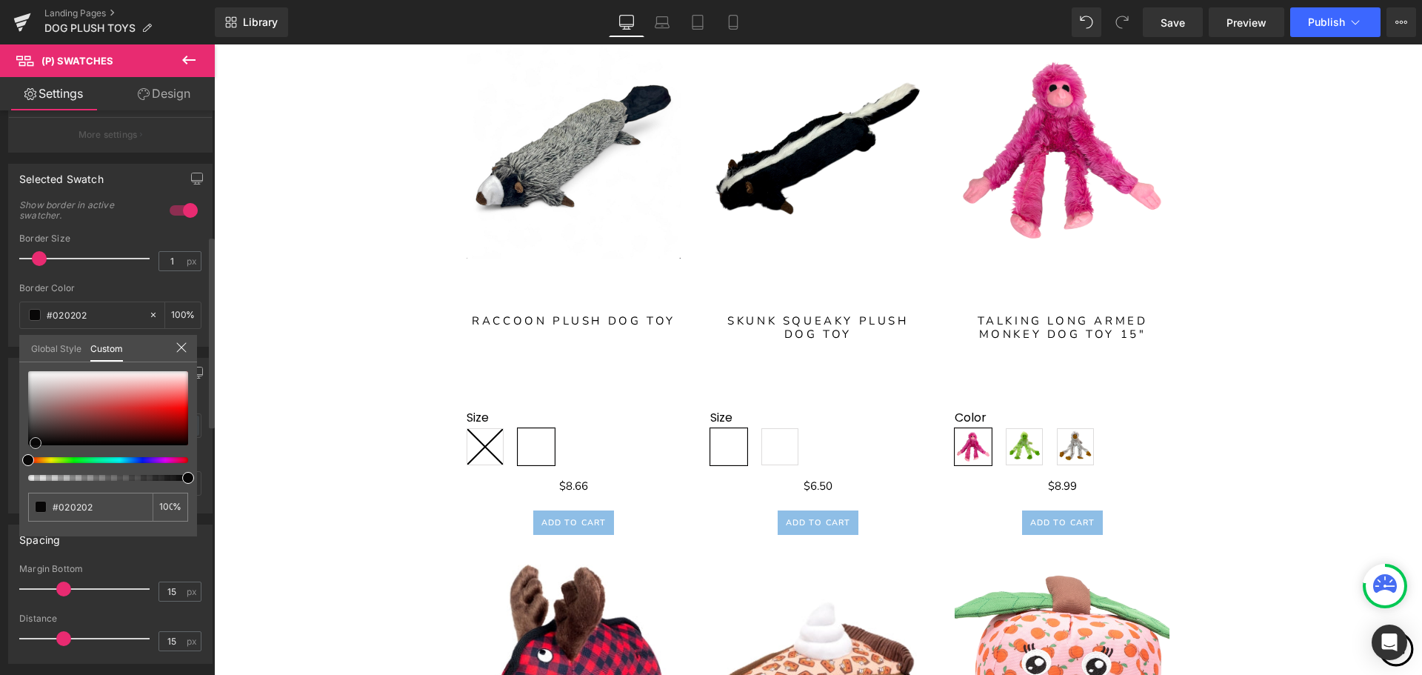
type input "#0a0909"
type input "#0e0b0b"
type input "#140f0f"
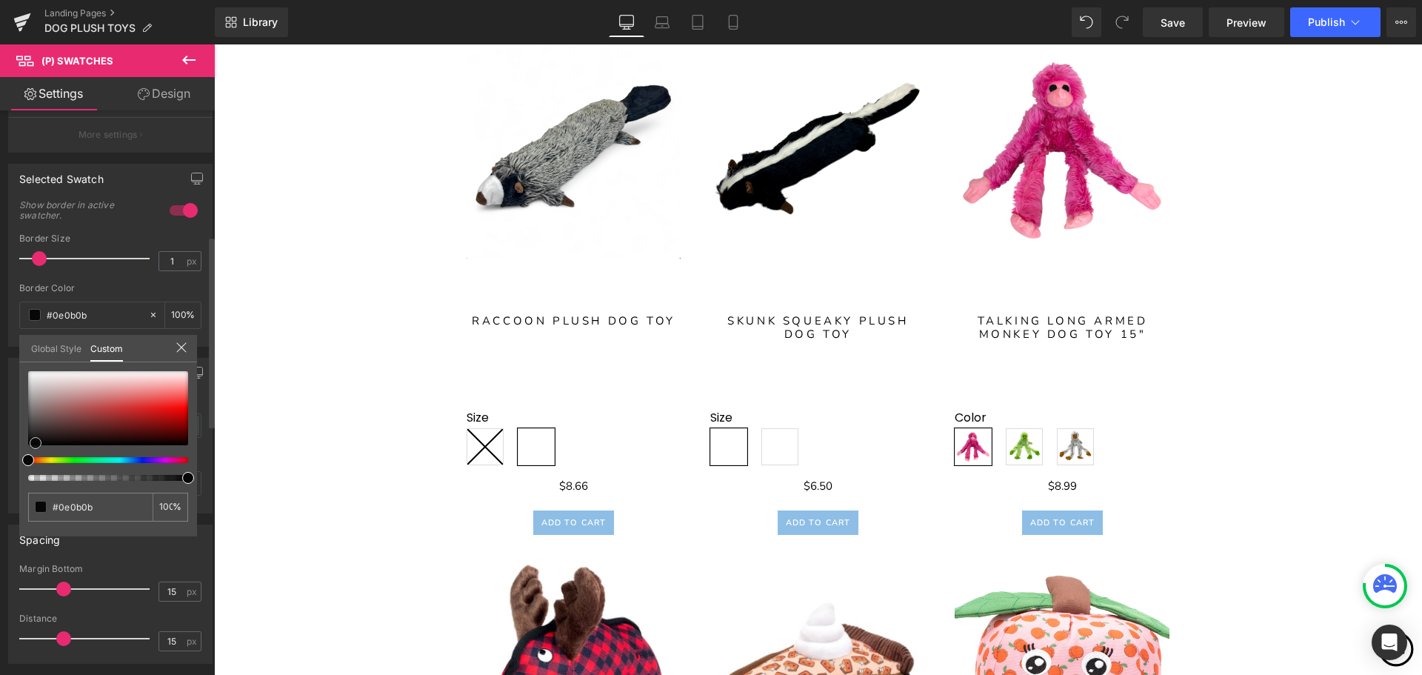
type input "#140f0f"
type input "#0e0b0b"
type input "#080707"
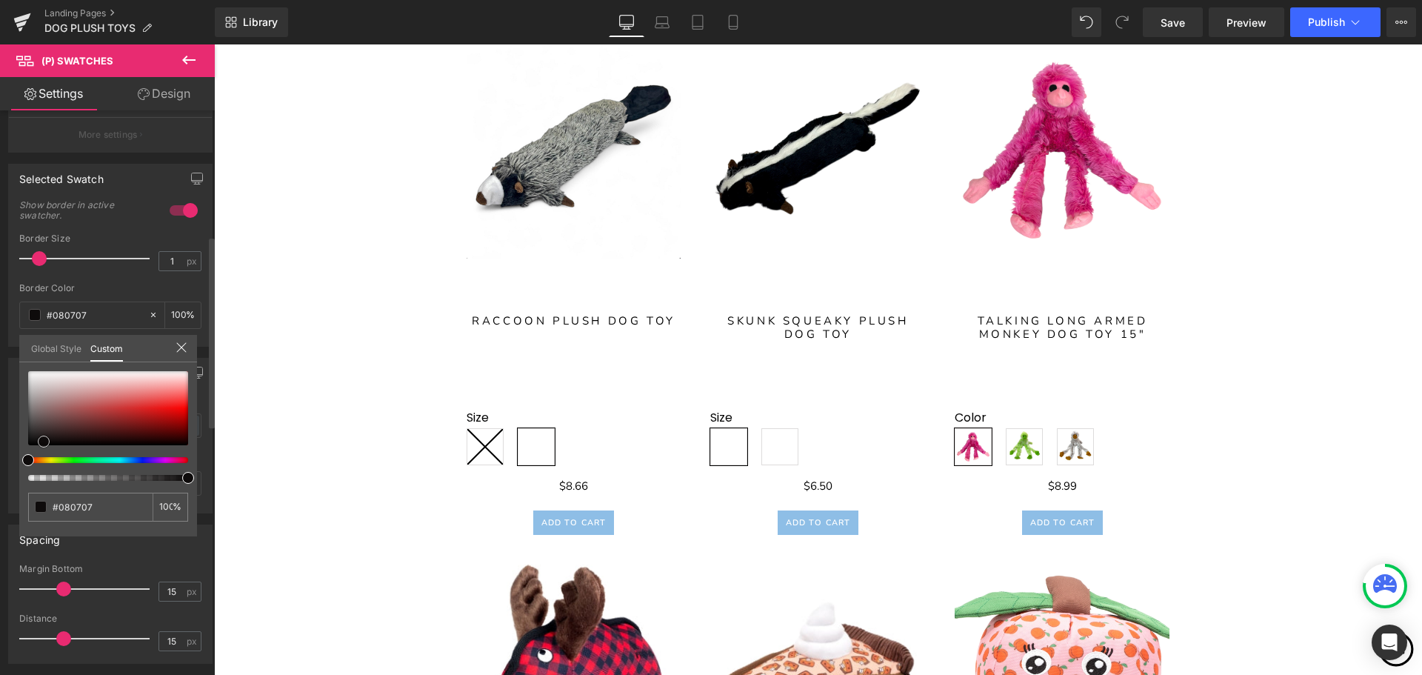
type input "#020202"
type input "#000000"
click at [27, 450] on span at bounding box center [28, 445] width 12 height 12
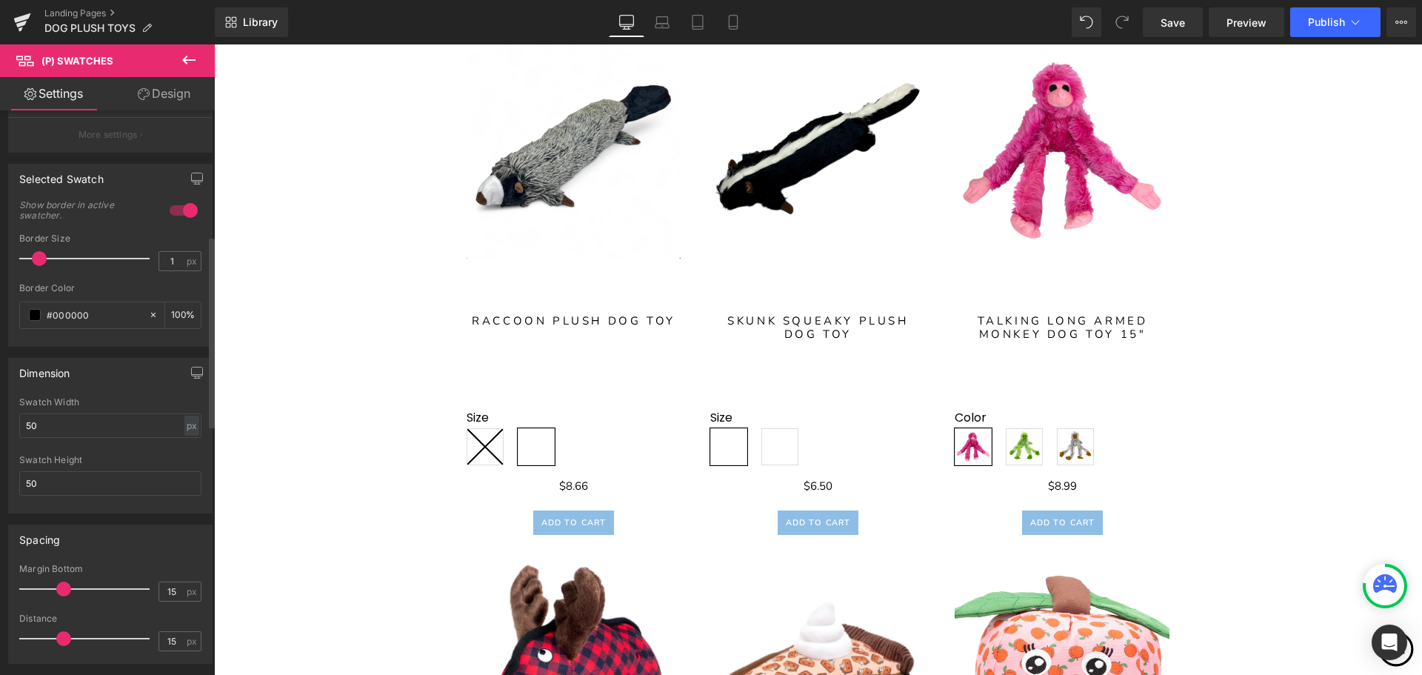
click at [176, 207] on div at bounding box center [184, 210] width 36 height 24
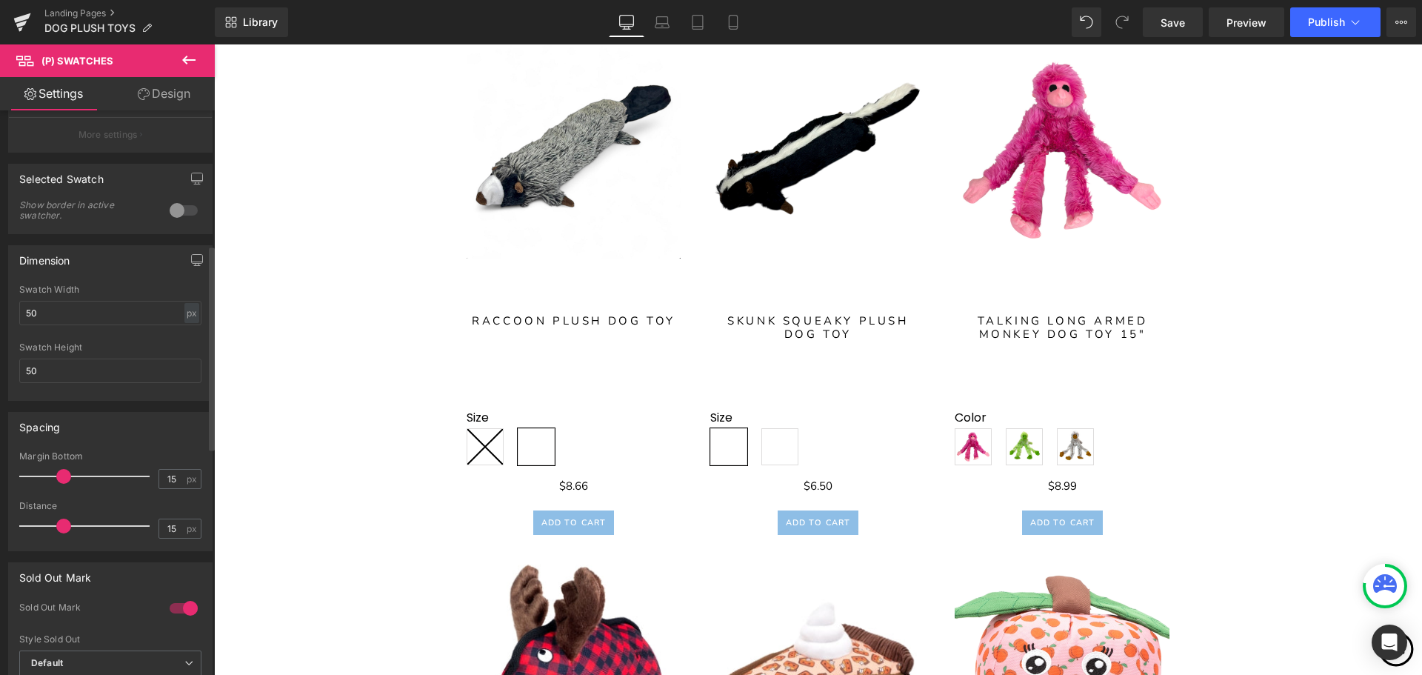
click at [176, 207] on div at bounding box center [184, 210] width 36 height 24
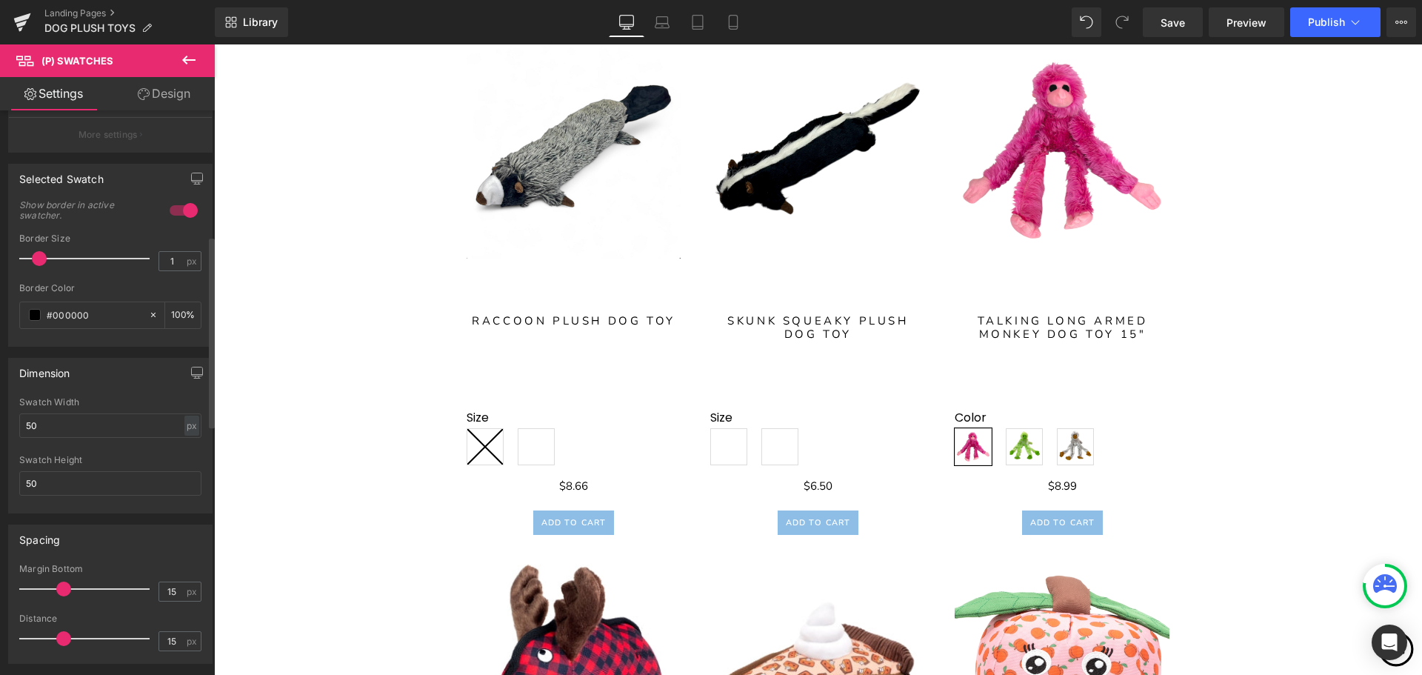
click at [176, 207] on div at bounding box center [184, 210] width 36 height 24
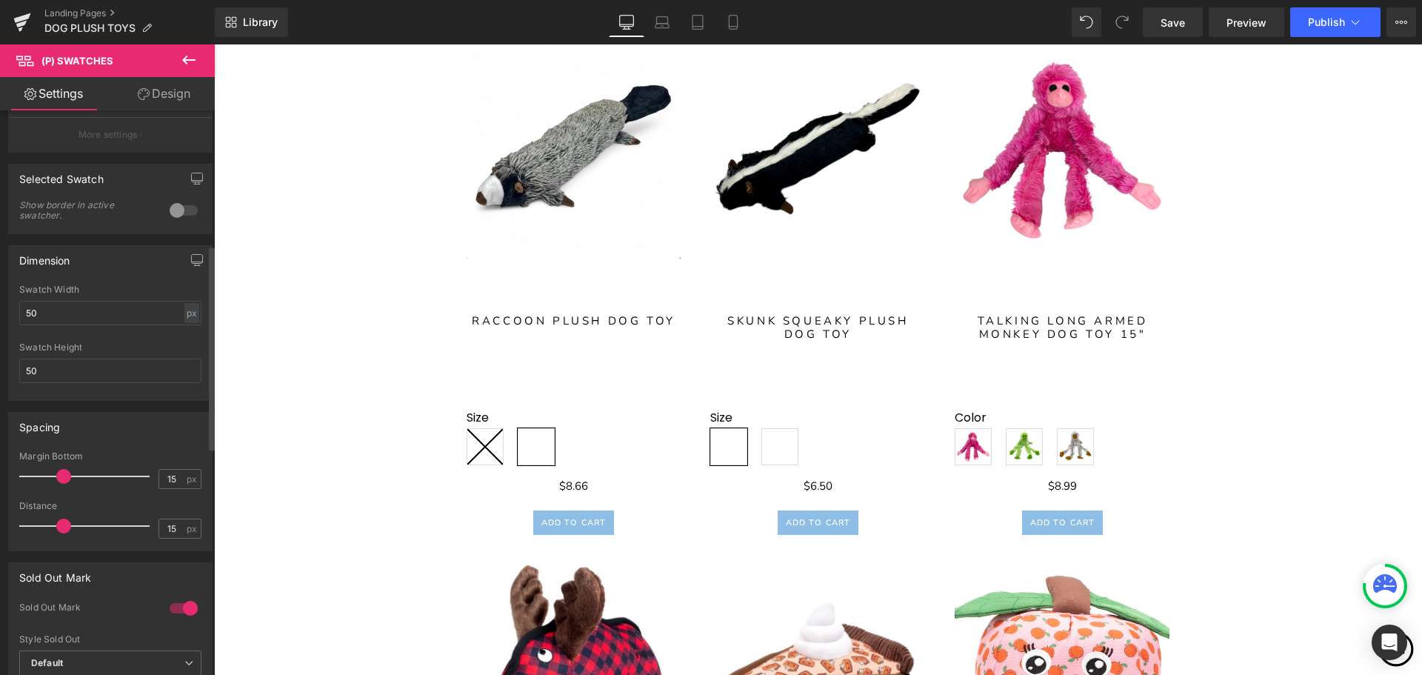
click at [176, 207] on div at bounding box center [184, 210] width 36 height 24
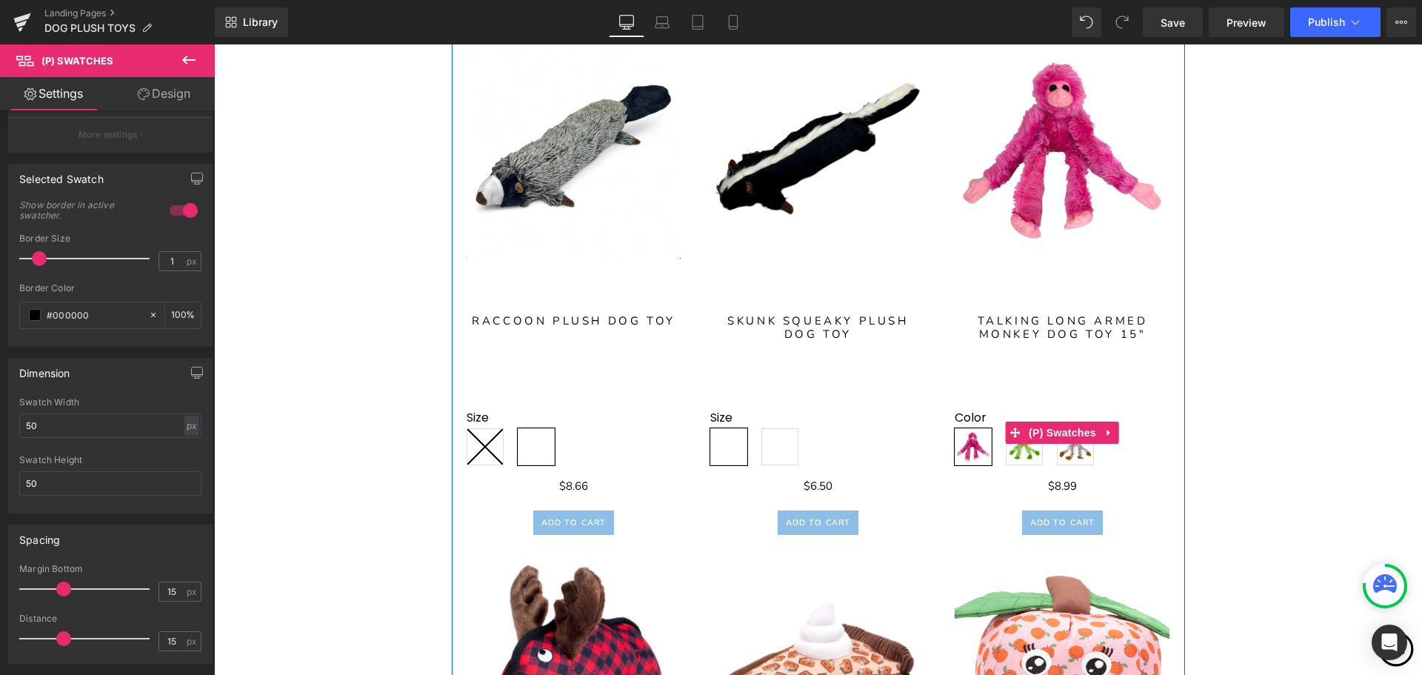
click at [1015, 453] on span "Green" at bounding box center [1024, 446] width 37 height 37
click at [1063, 454] on span "White" at bounding box center [1075, 446] width 37 height 37
click at [970, 456] on span "Pink" at bounding box center [973, 446] width 37 height 37
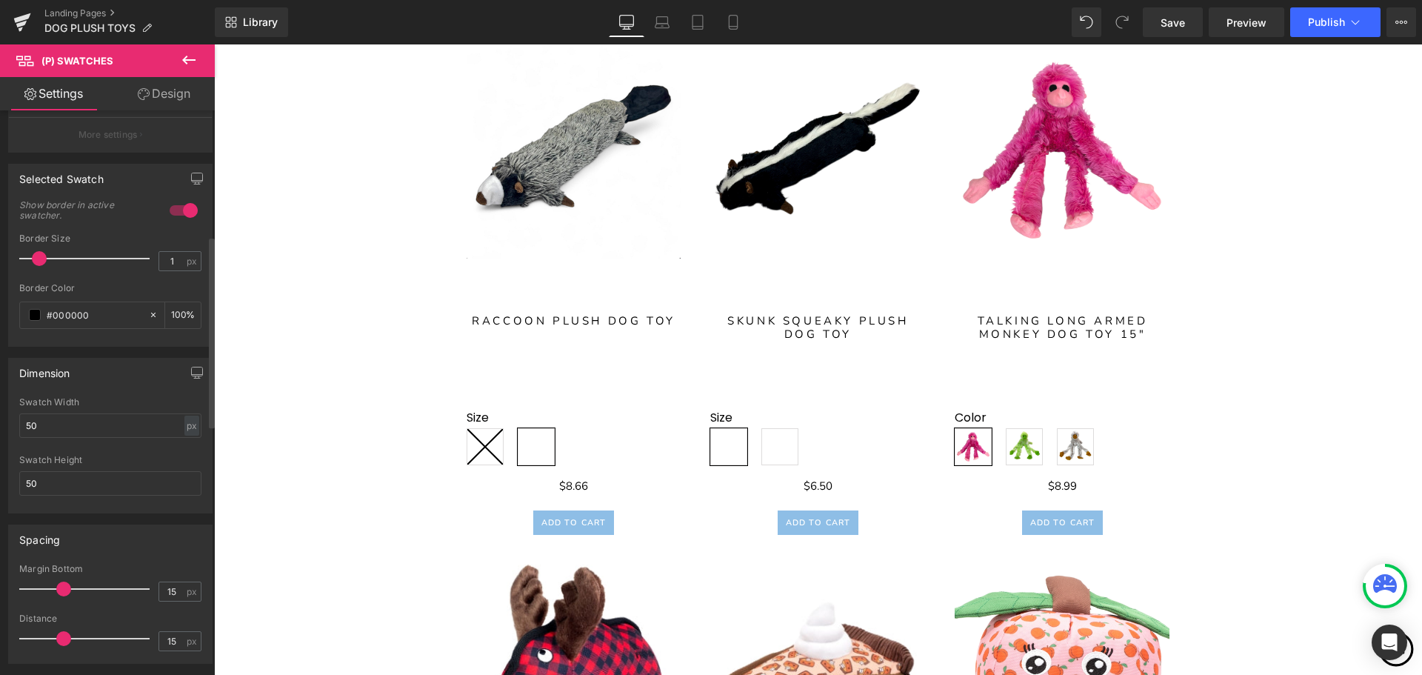
click at [181, 201] on div at bounding box center [184, 210] width 36 height 24
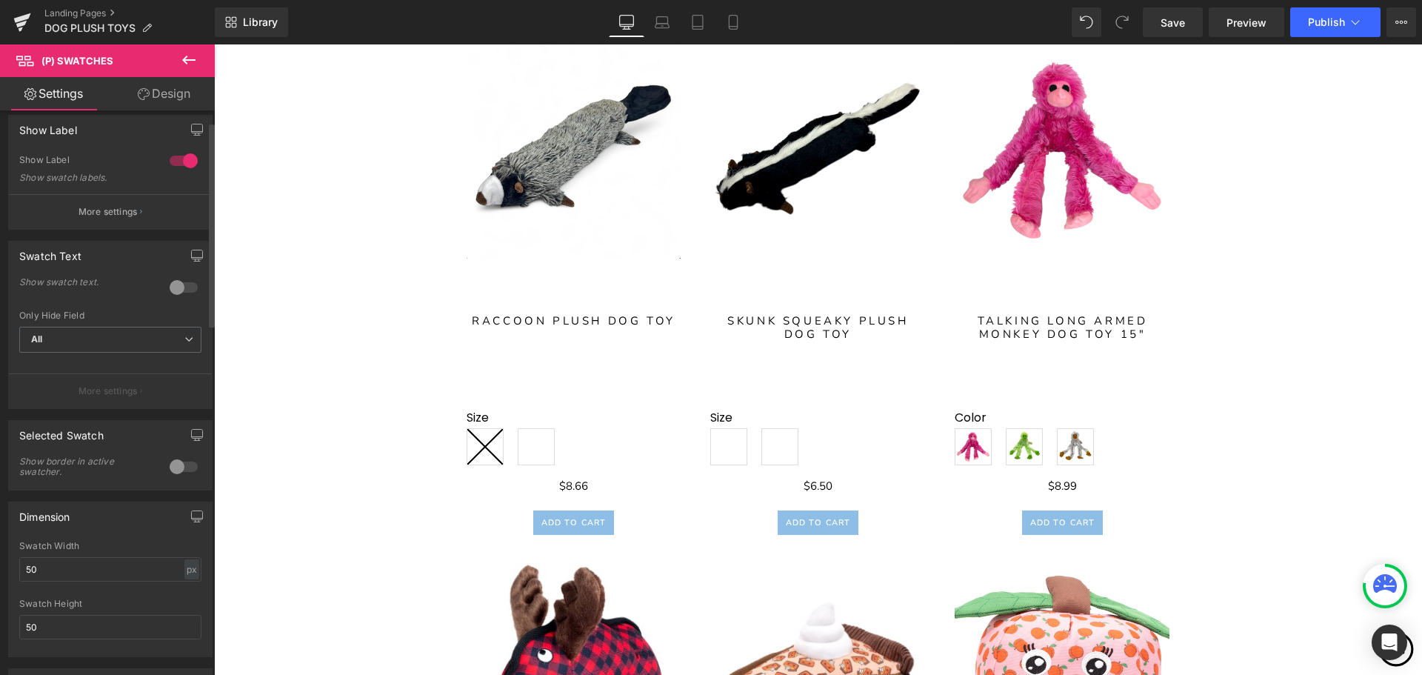
scroll to position [0, 0]
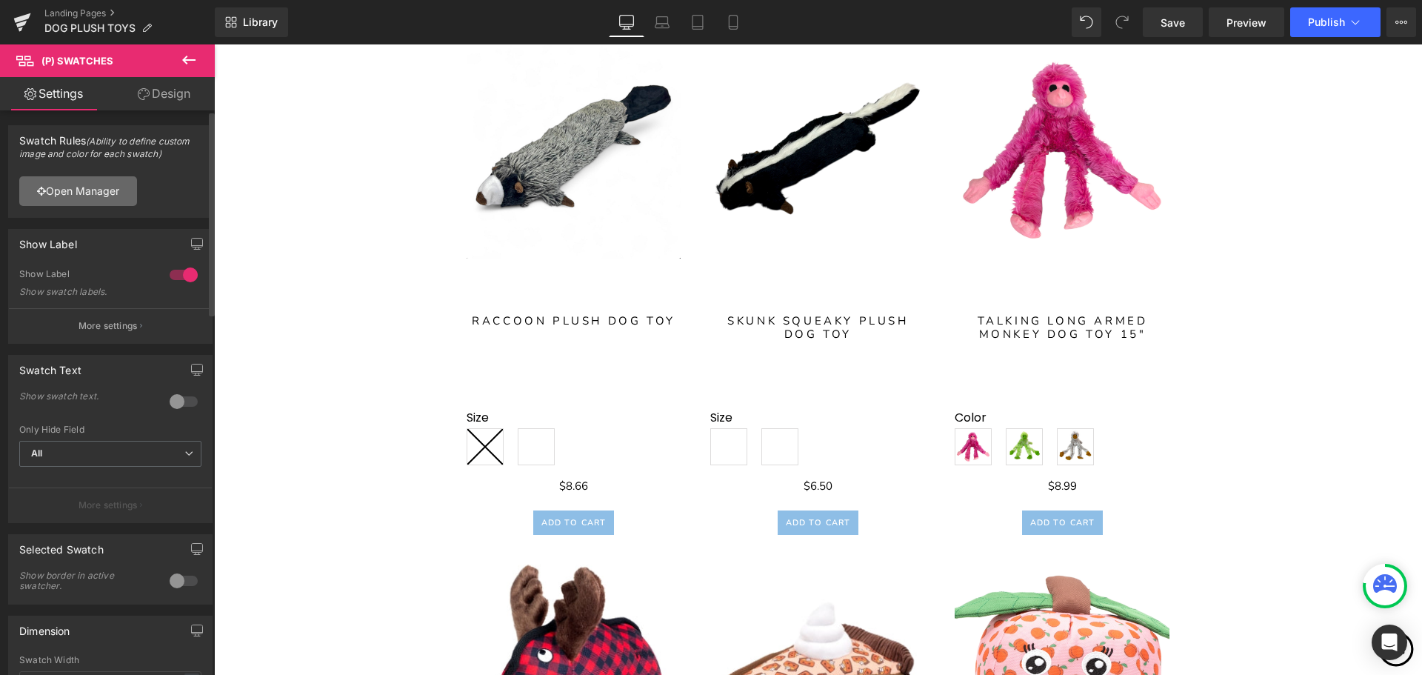
click at [84, 190] on link "Open Manager" at bounding box center [78, 191] width 118 height 30
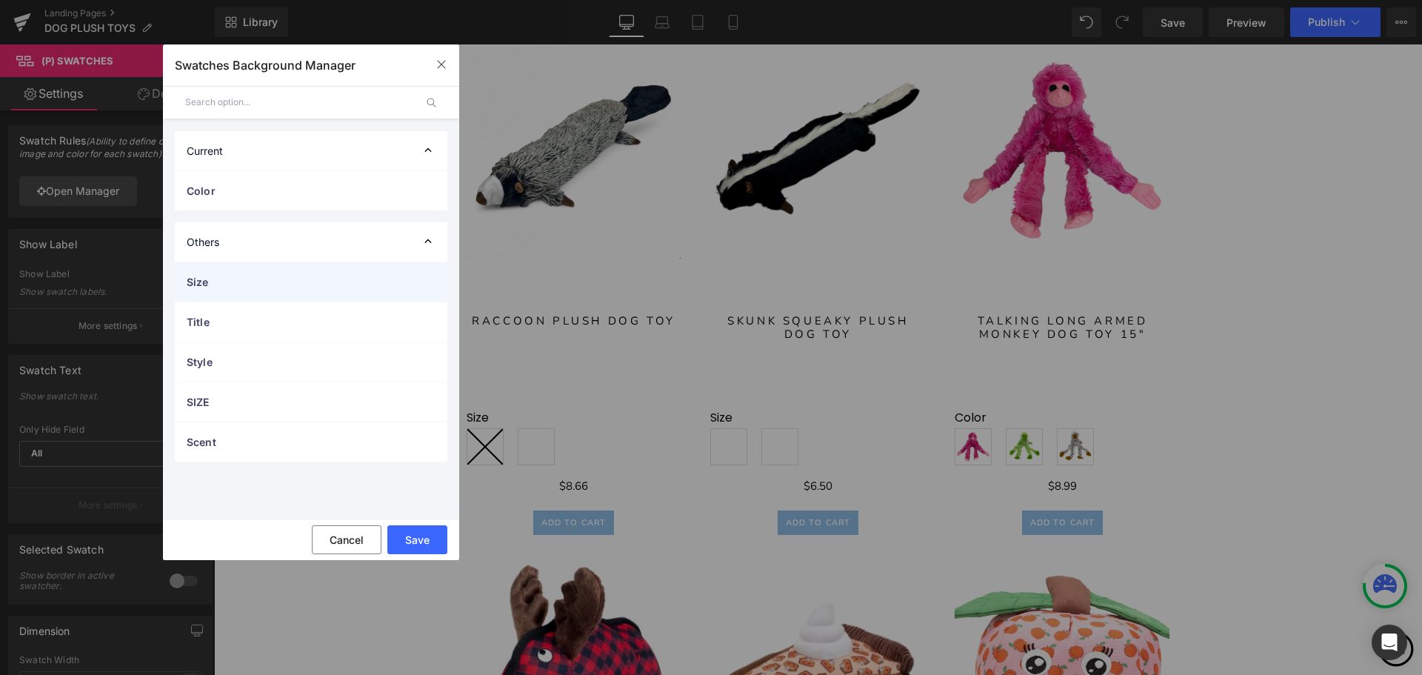
click at [307, 284] on span "Size" at bounding box center [296, 282] width 219 height 16
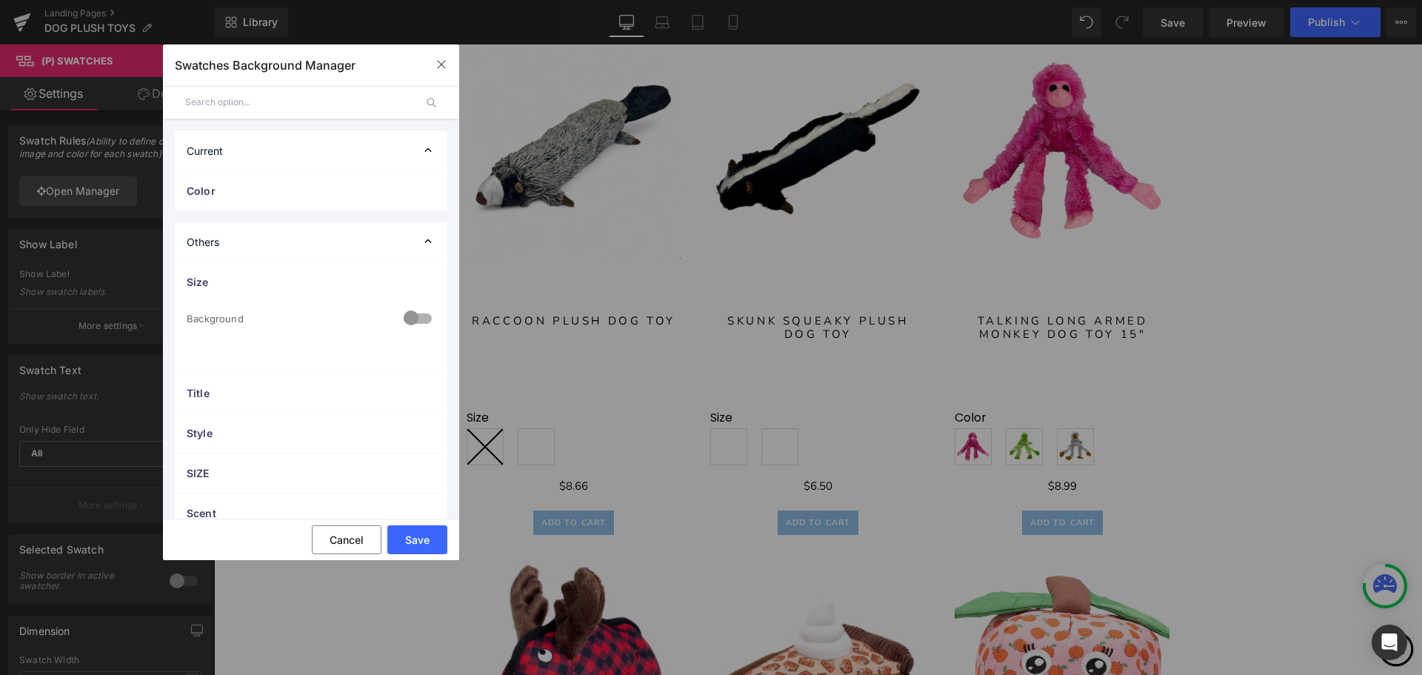
click at [407, 318] on div at bounding box center [418, 319] width 36 height 29
click at [395, 273] on div "Size" at bounding box center [311, 281] width 273 height 39
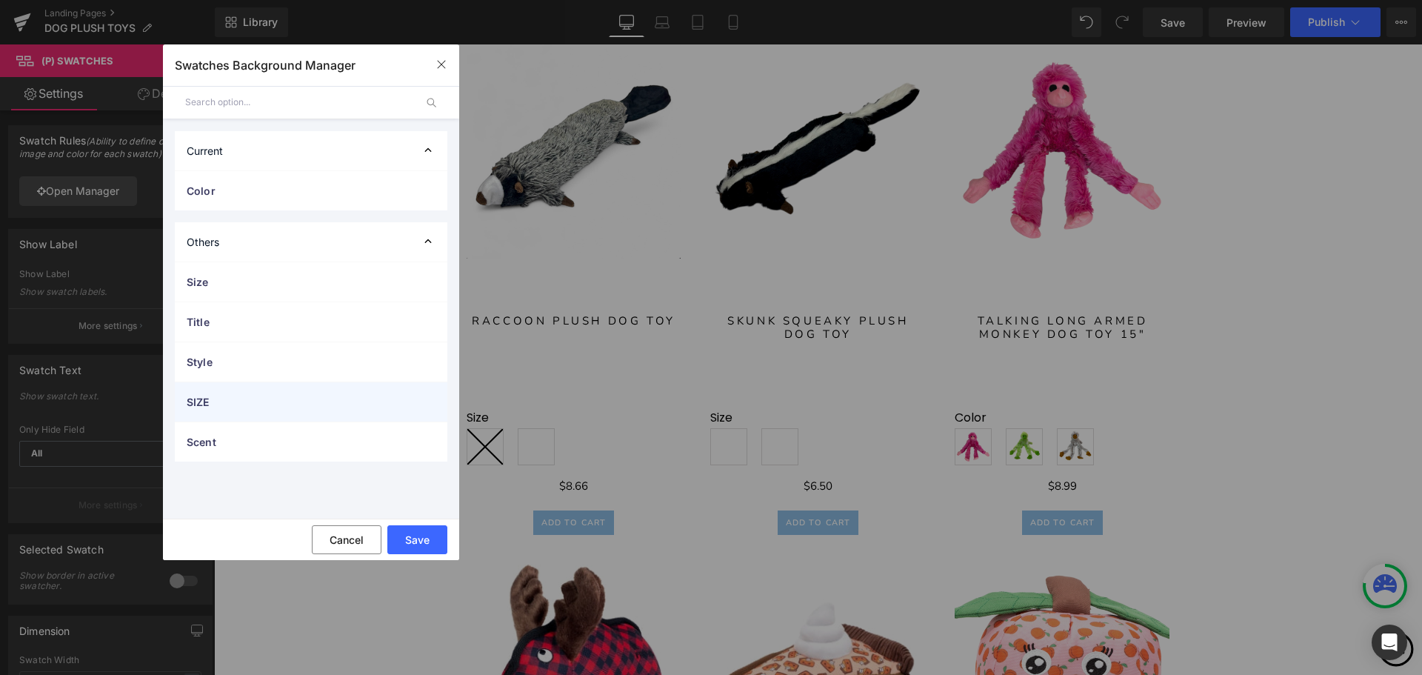
click at [337, 407] on span "SIZE" at bounding box center [296, 402] width 219 height 16
click at [426, 152] on icon at bounding box center [428, 150] width 15 height 15
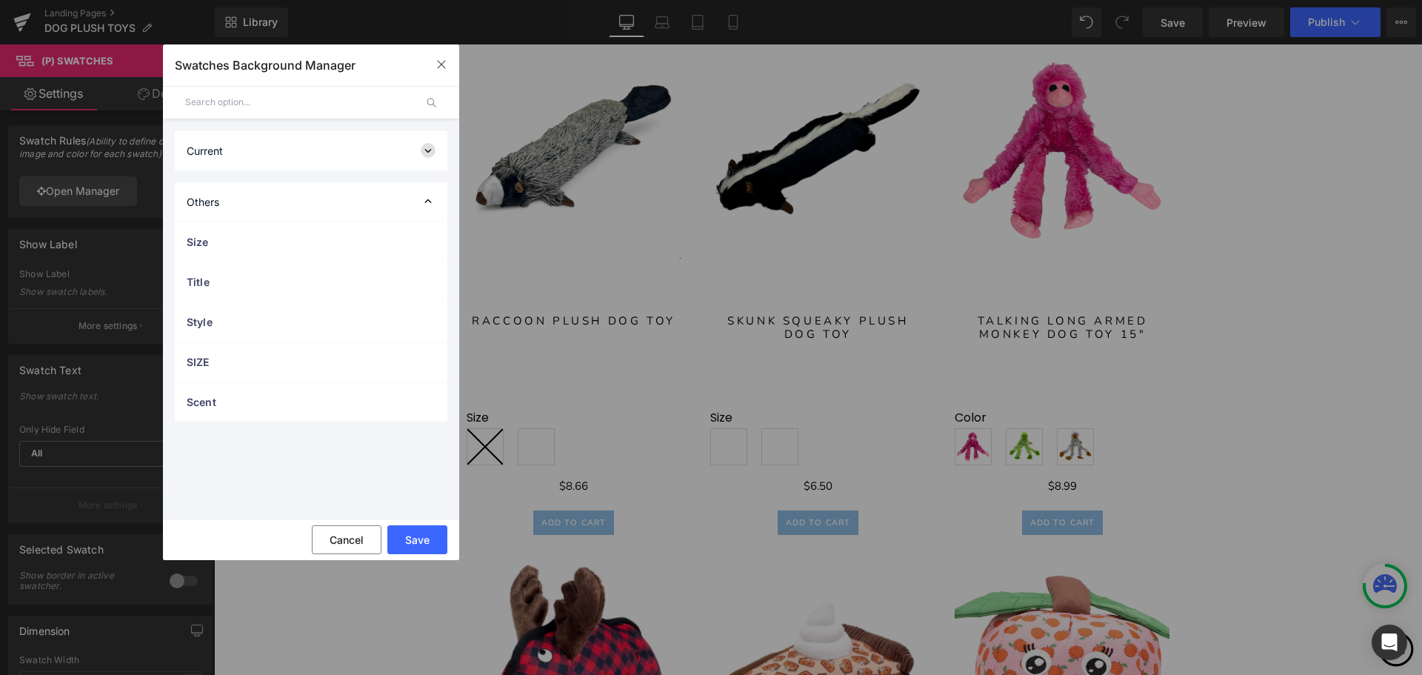
click at [426, 152] on icon at bounding box center [428, 150] width 15 height 15
click at [433, 242] on icon at bounding box center [428, 241] width 15 height 15
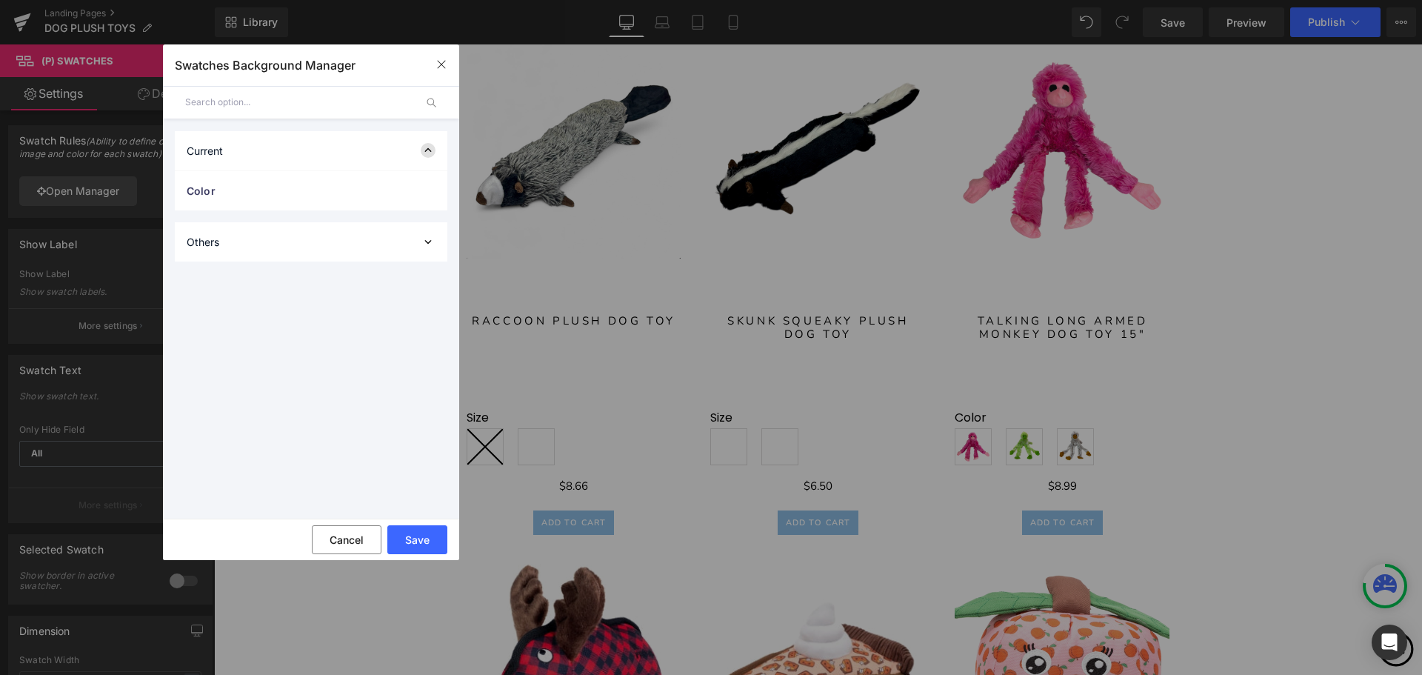
click at [426, 155] on icon at bounding box center [428, 150] width 15 height 15
click at [441, 63] on icon "button" at bounding box center [441, 65] width 12 height 12
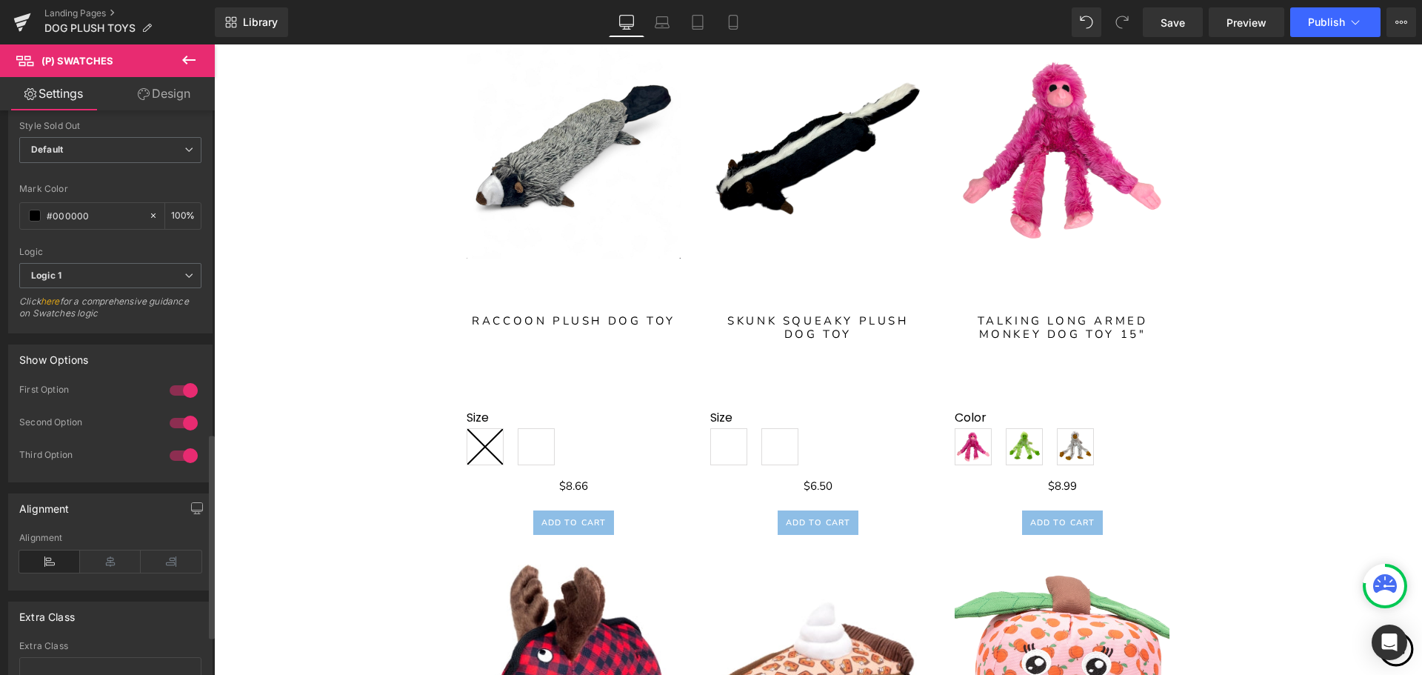
scroll to position [889, 0]
click at [182, 421] on div at bounding box center [184, 418] width 36 height 24
click at [184, 452] on div at bounding box center [184, 450] width 36 height 24
click at [186, 387] on div at bounding box center [184, 385] width 36 height 24
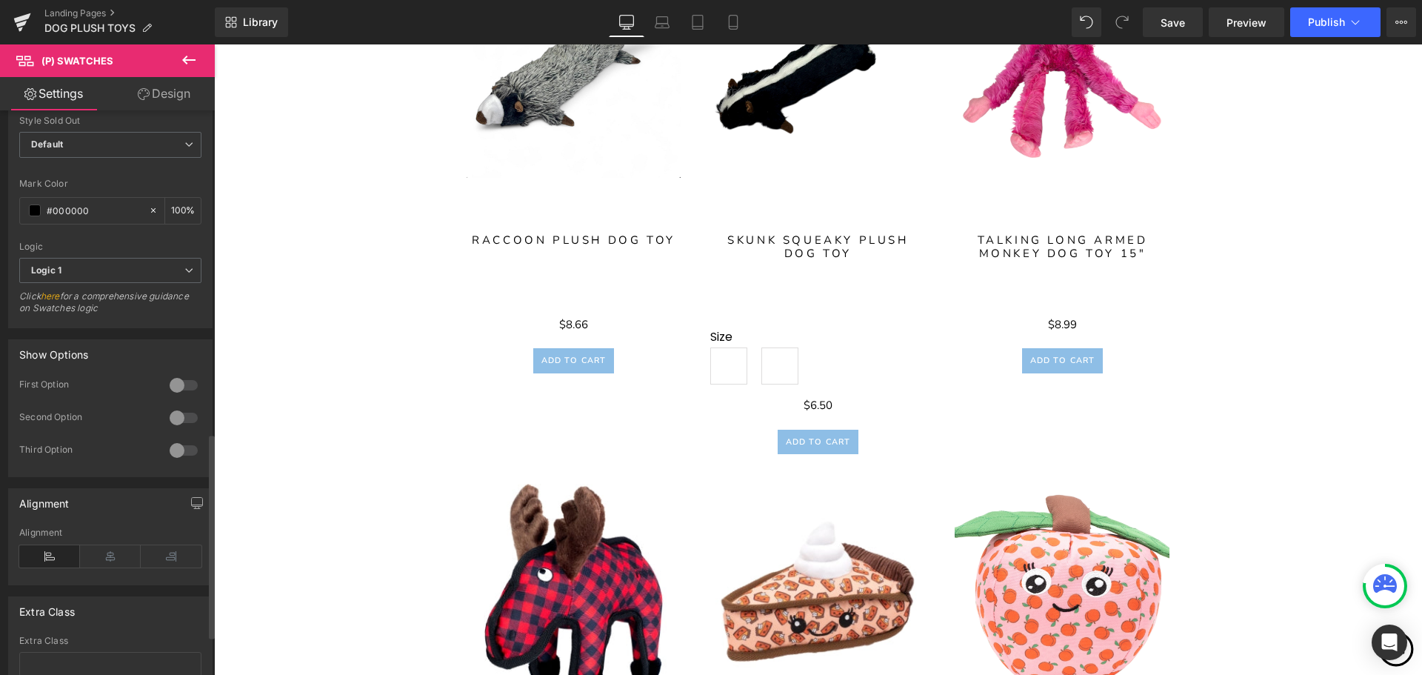
scroll to position [3000, 0]
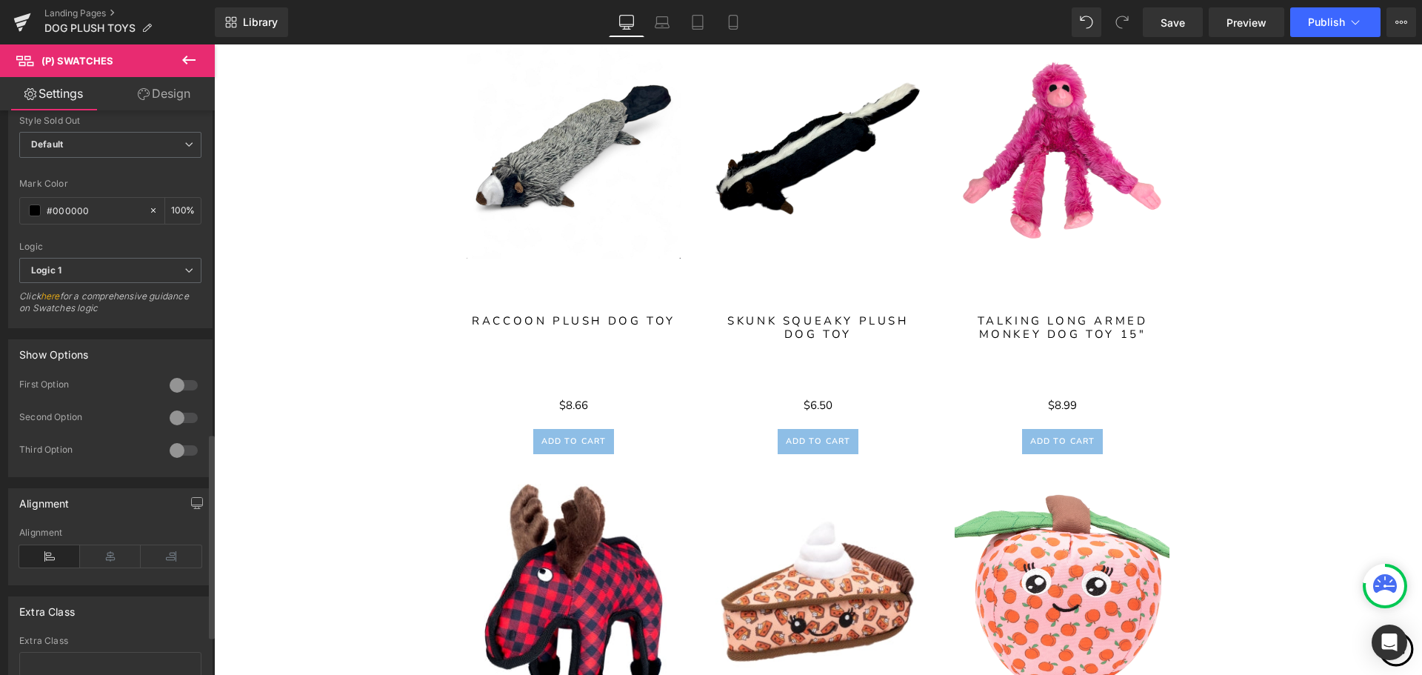
click at [181, 384] on div at bounding box center [184, 385] width 36 height 24
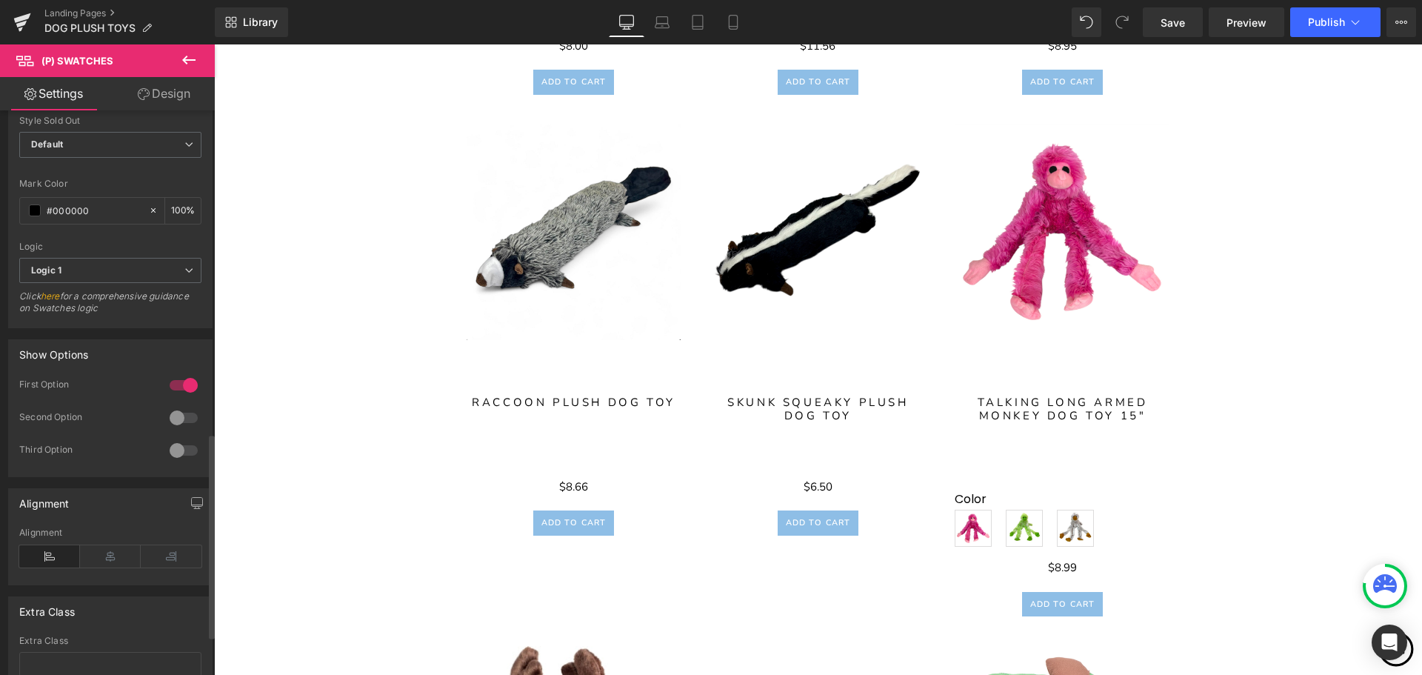
scroll to position [3405, 0]
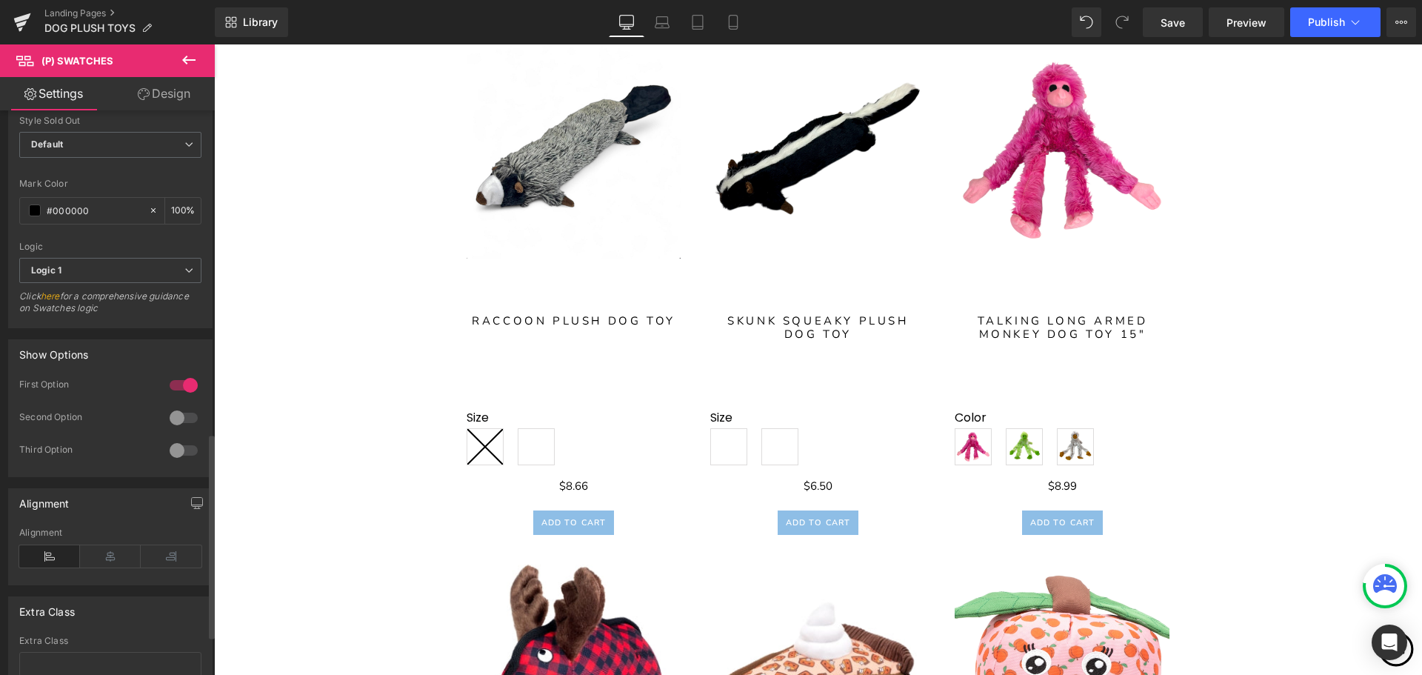
click at [182, 385] on div at bounding box center [184, 385] width 36 height 24
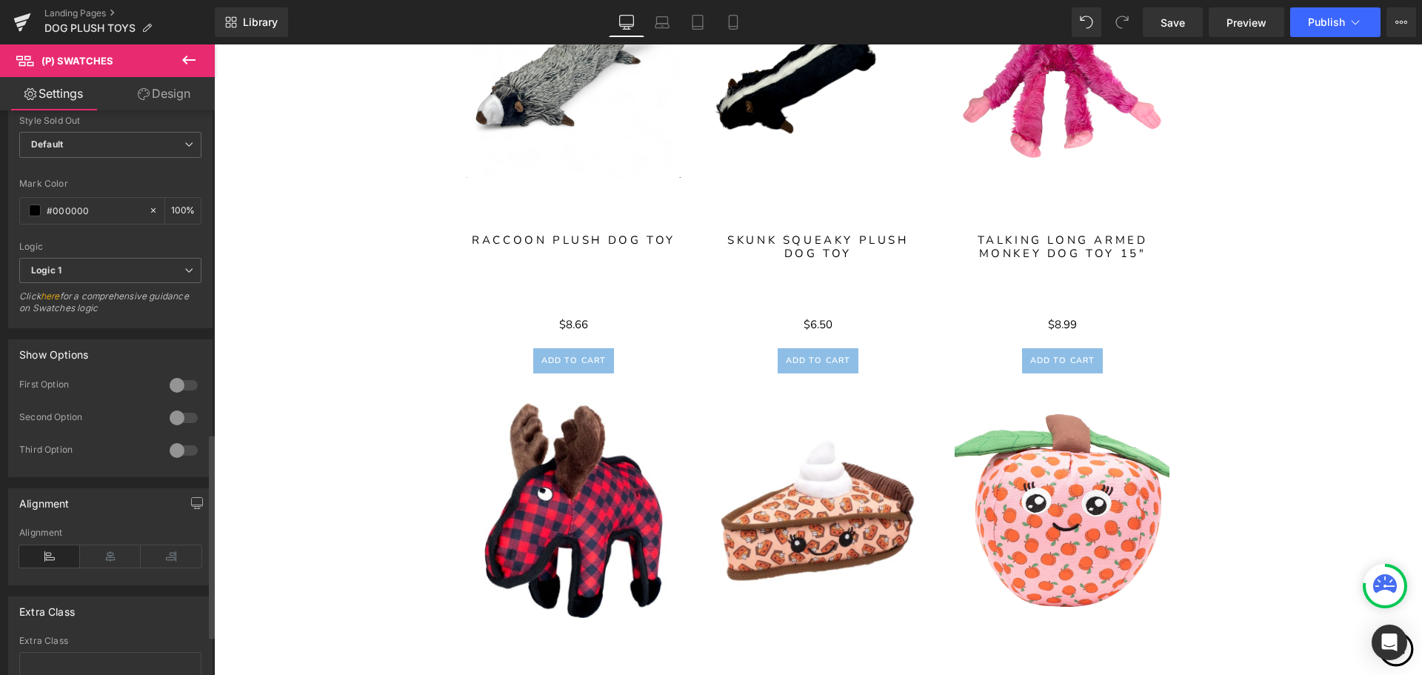
scroll to position [3000, 0]
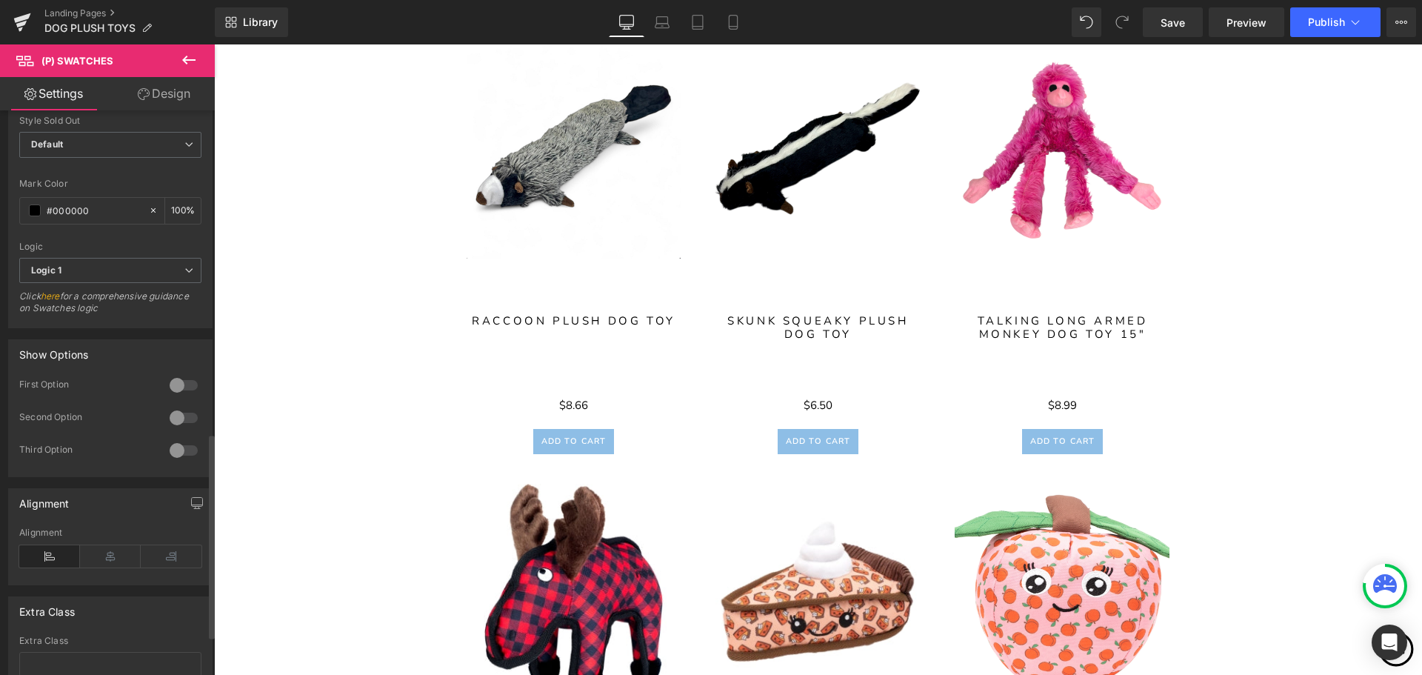
click at [173, 424] on div at bounding box center [184, 418] width 36 height 24
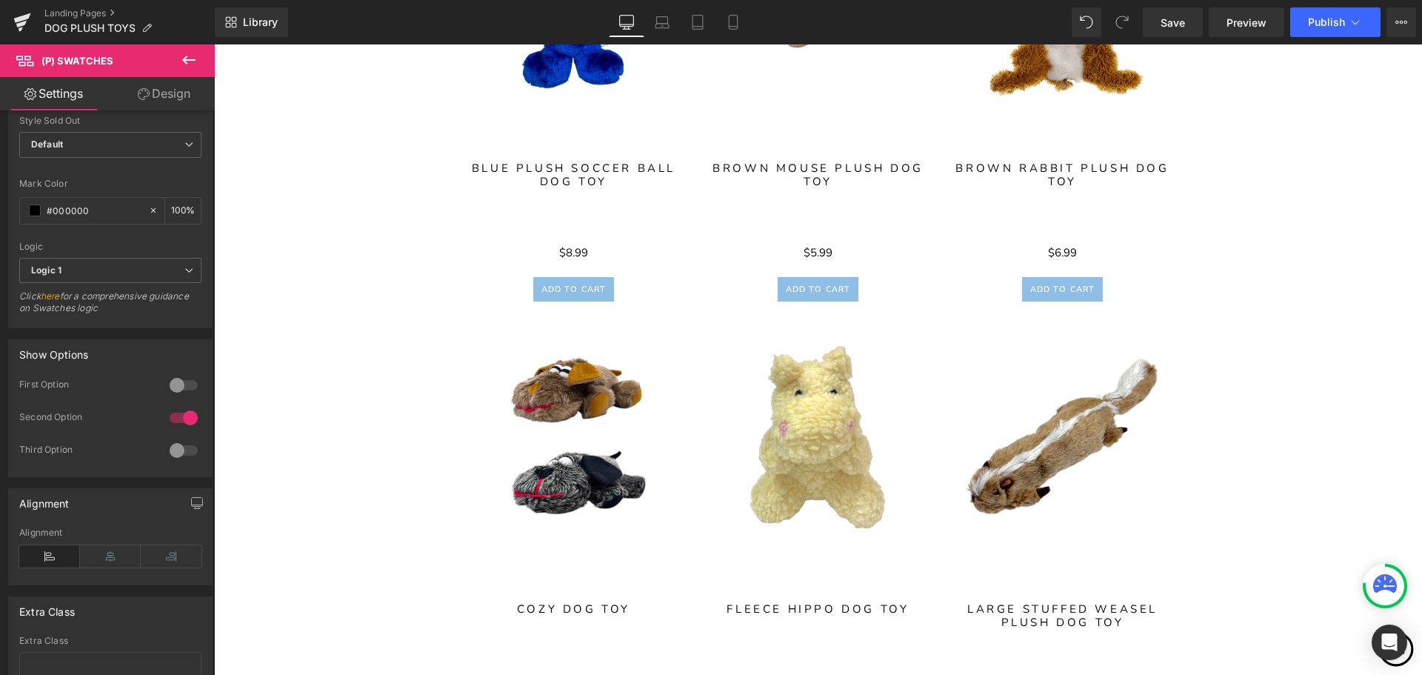
scroll to position [1037, 0]
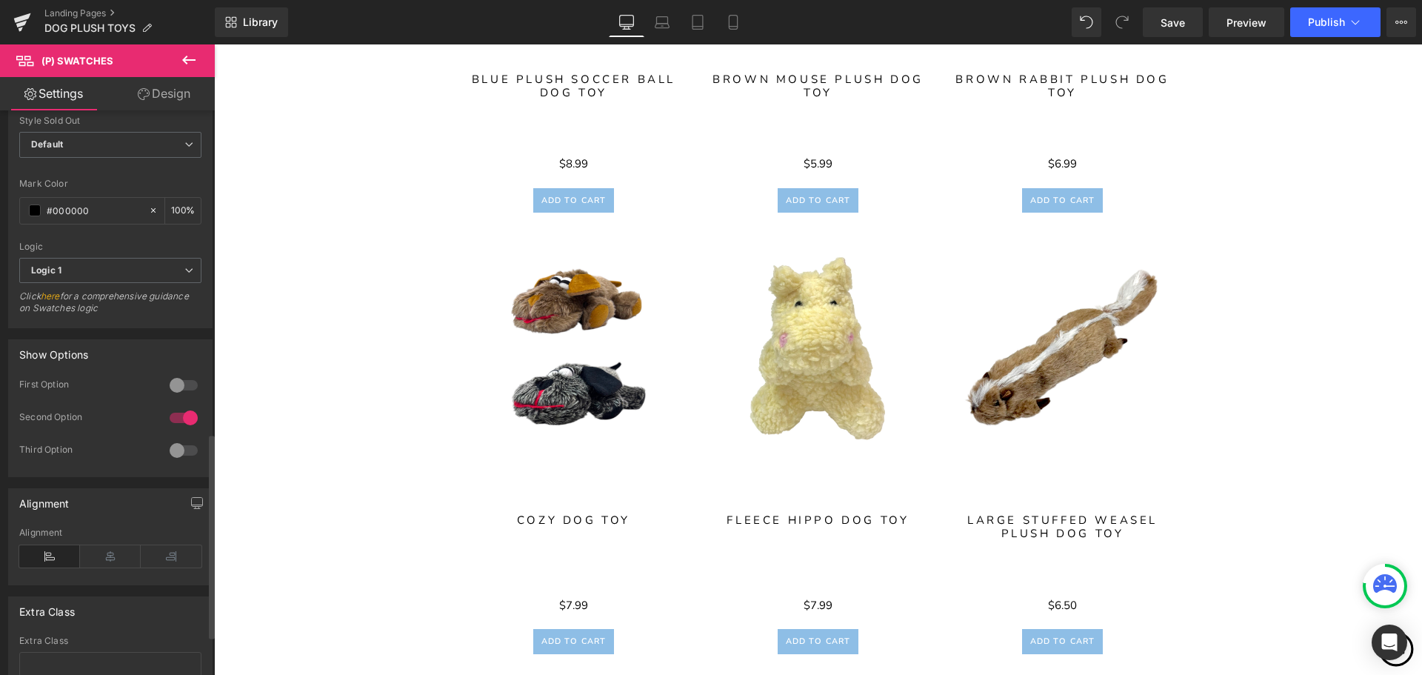
click at [170, 389] on div at bounding box center [184, 385] width 36 height 24
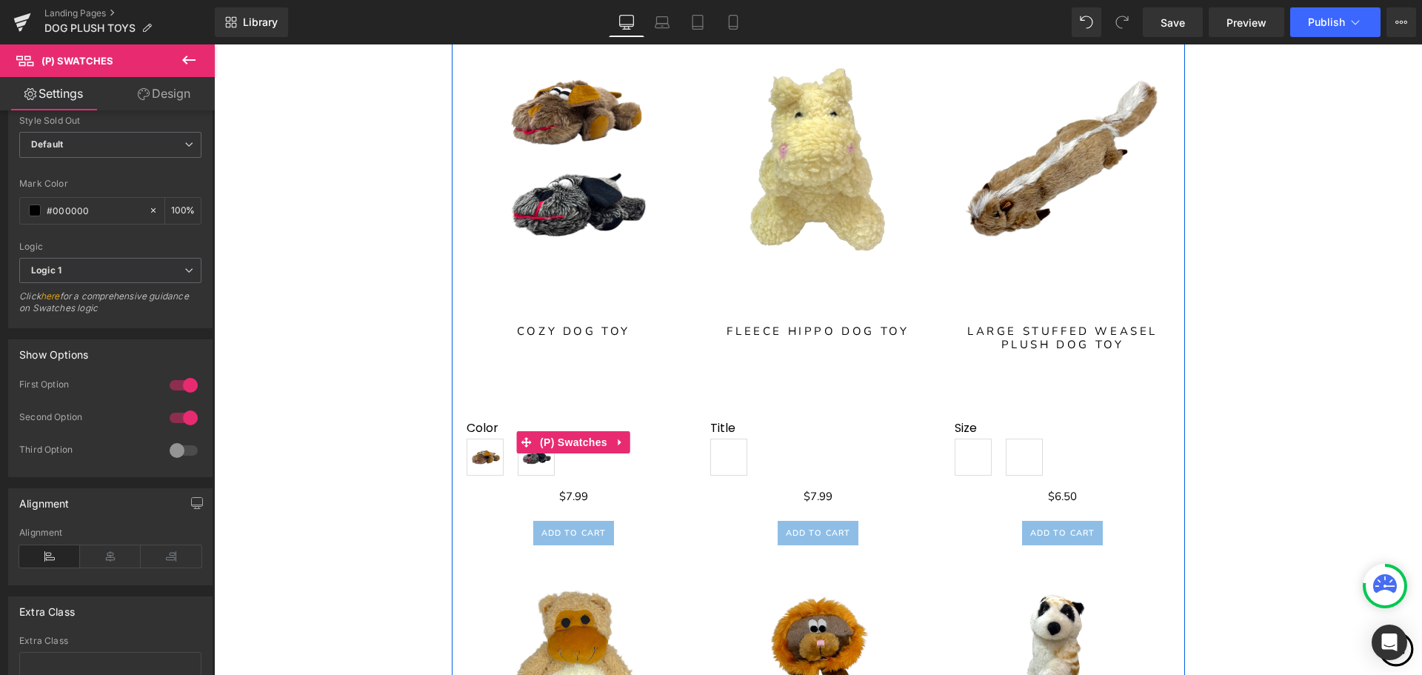
scroll to position [1333, 0]
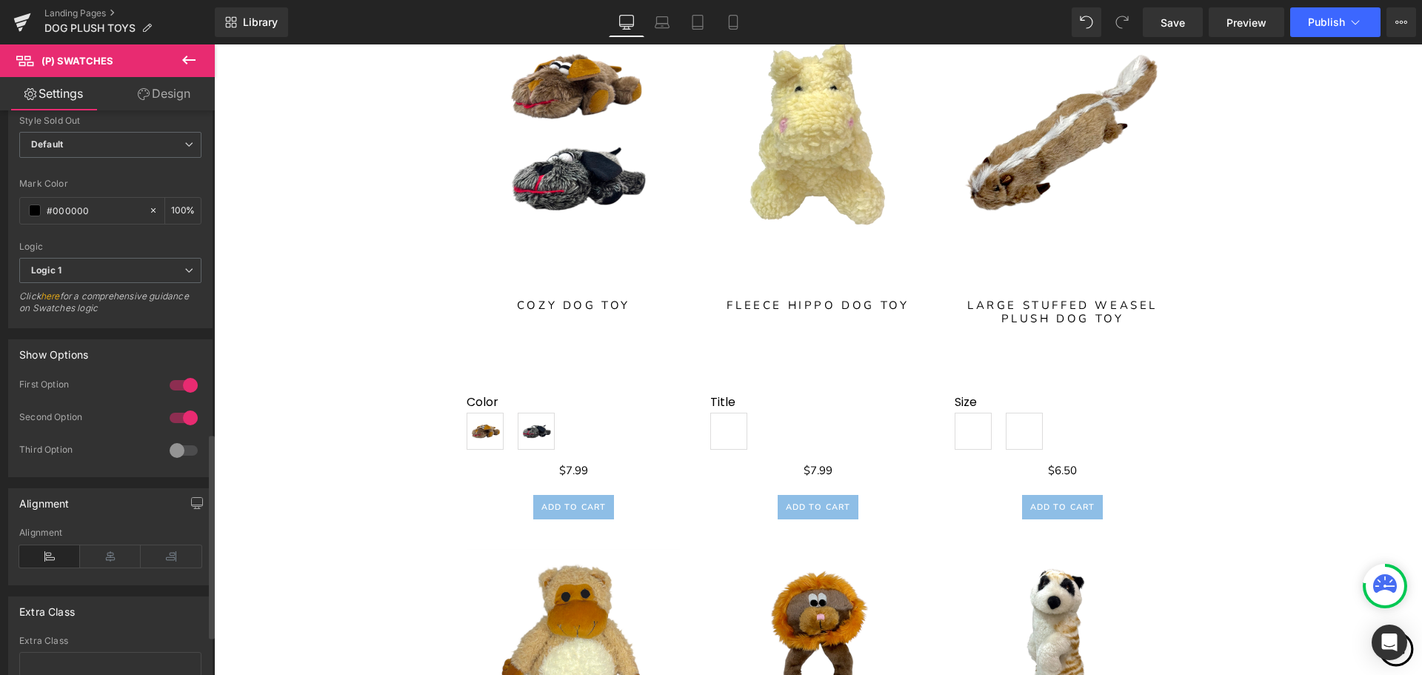
click at [172, 454] on div at bounding box center [184, 450] width 36 height 24
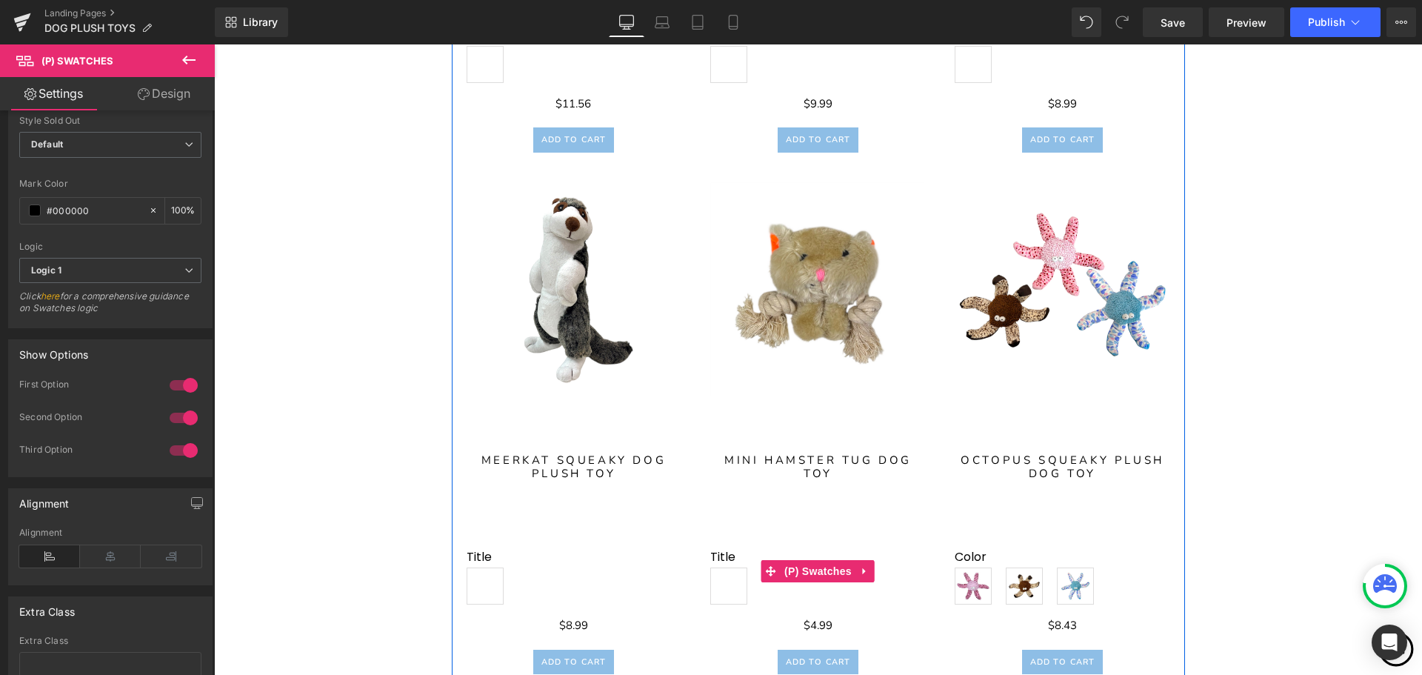
scroll to position [2296, 0]
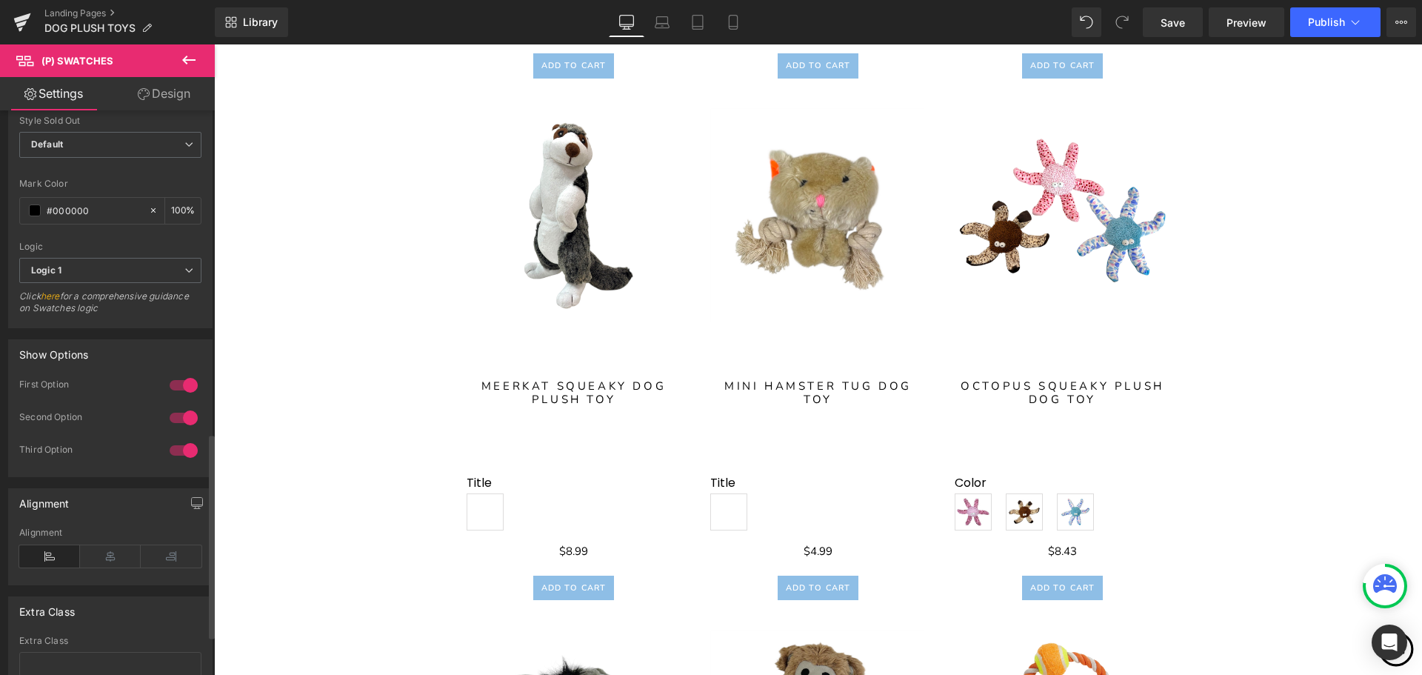
click at [168, 453] on div at bounding box center [184, 450] width 36 height 24
click at [176, 455] on div at bounding box center [184, 450] width 36 height 24
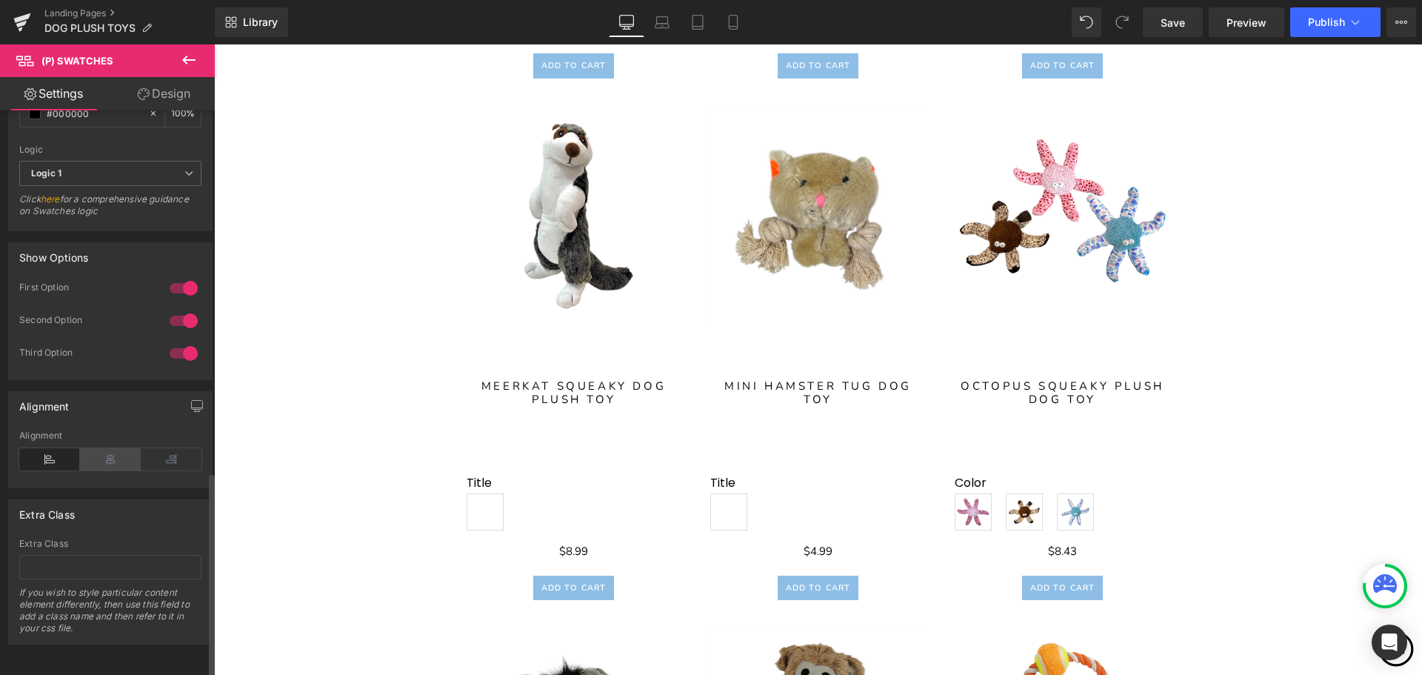
click at [120, 449] on icon at bounding box center [110, 459] width 61 height 22
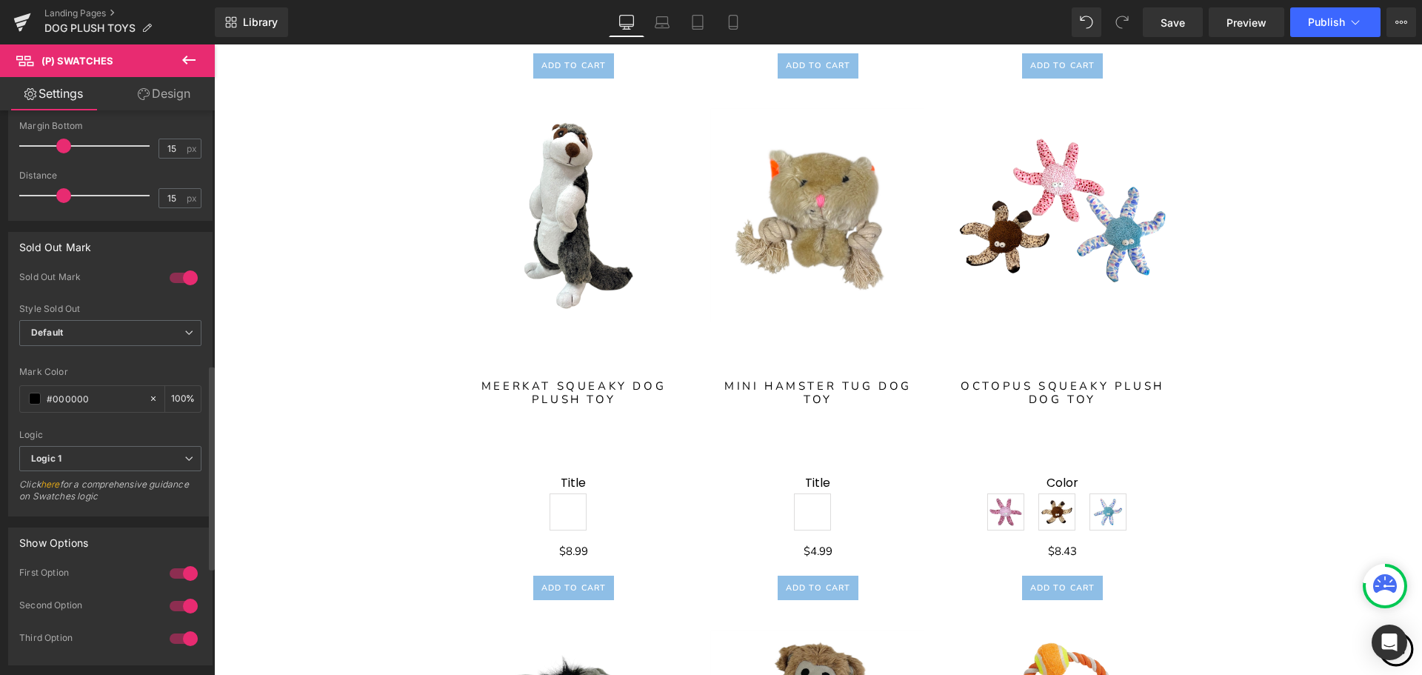
scroll to position [627, 0]
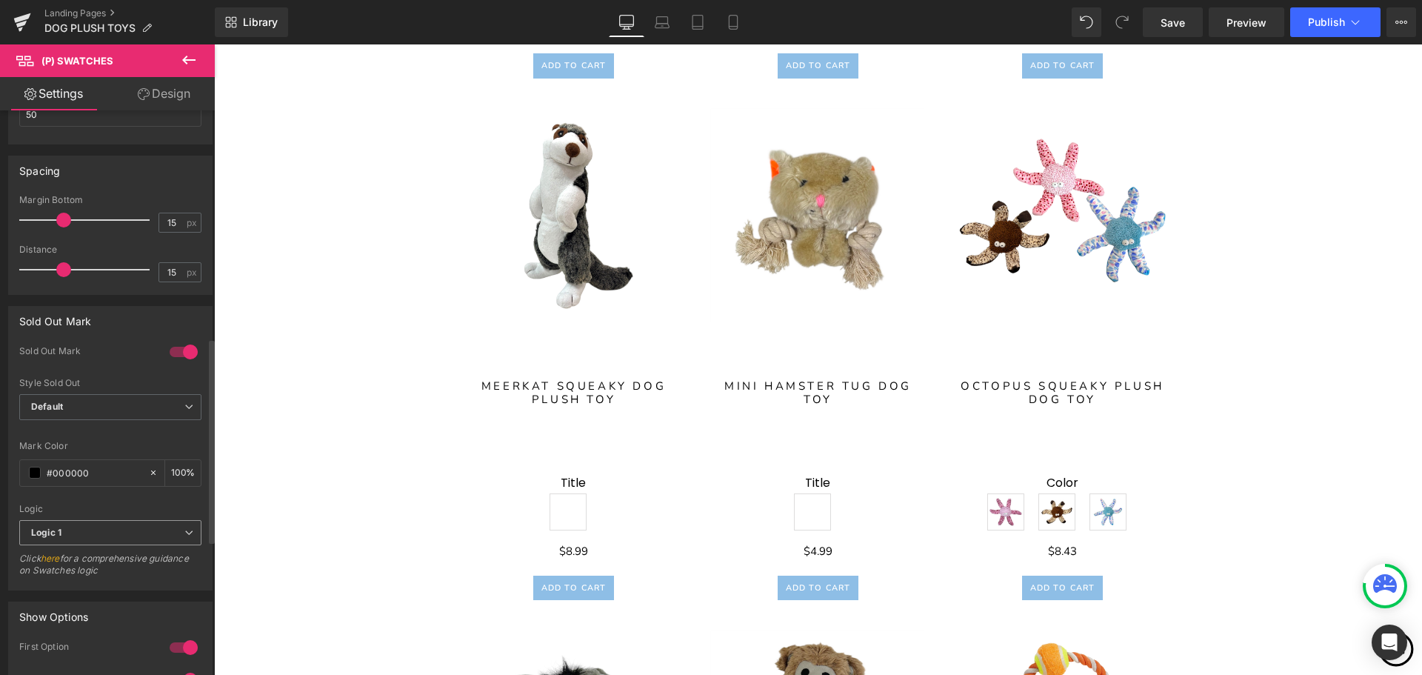
click at [184, 533] on icon at bounding box center [188, 532] width 9 height 9
click at [188, 494] on div at bounding box center [107, 499] width 176 height 10
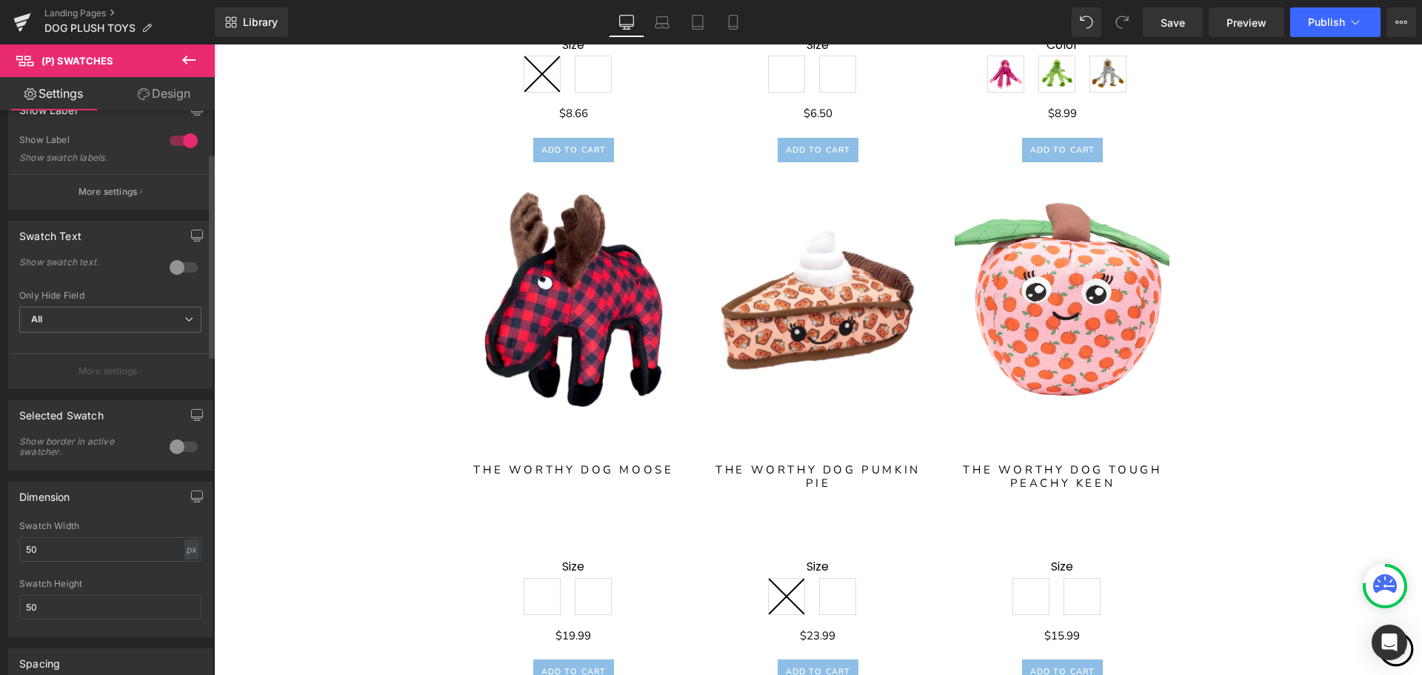
scroll to position [108, 0]
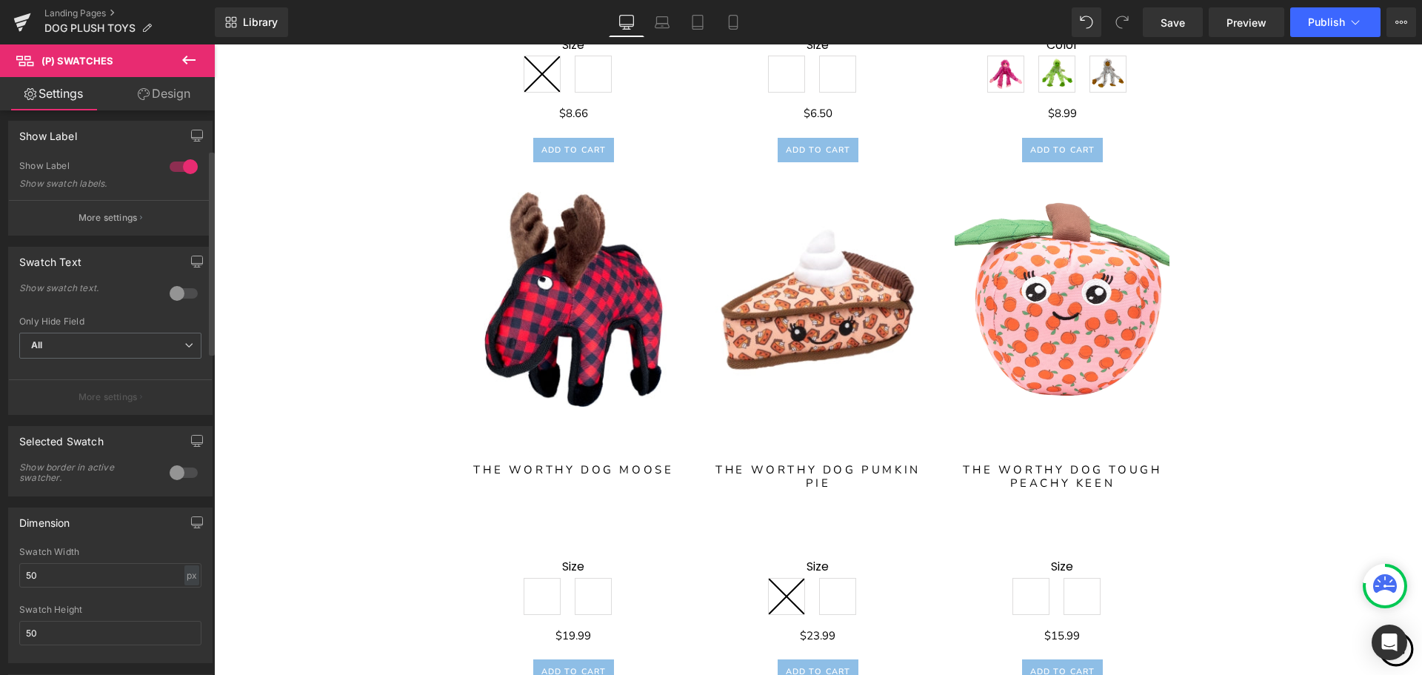
click at [171, 478] on div at bounding box center [184, 473] width 36 height 24
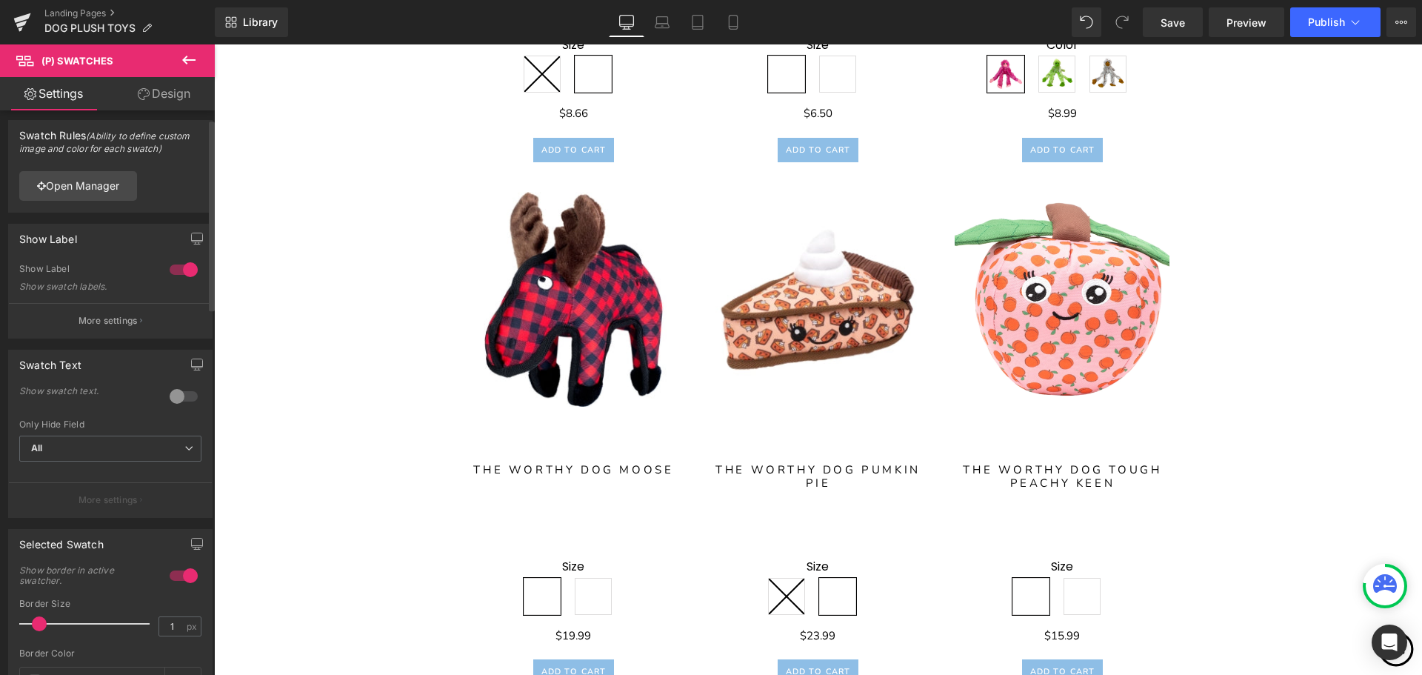
scroll to position [0, 0]
click at [179, 275] on div at bounding box center [184, 275] width 36 height 24
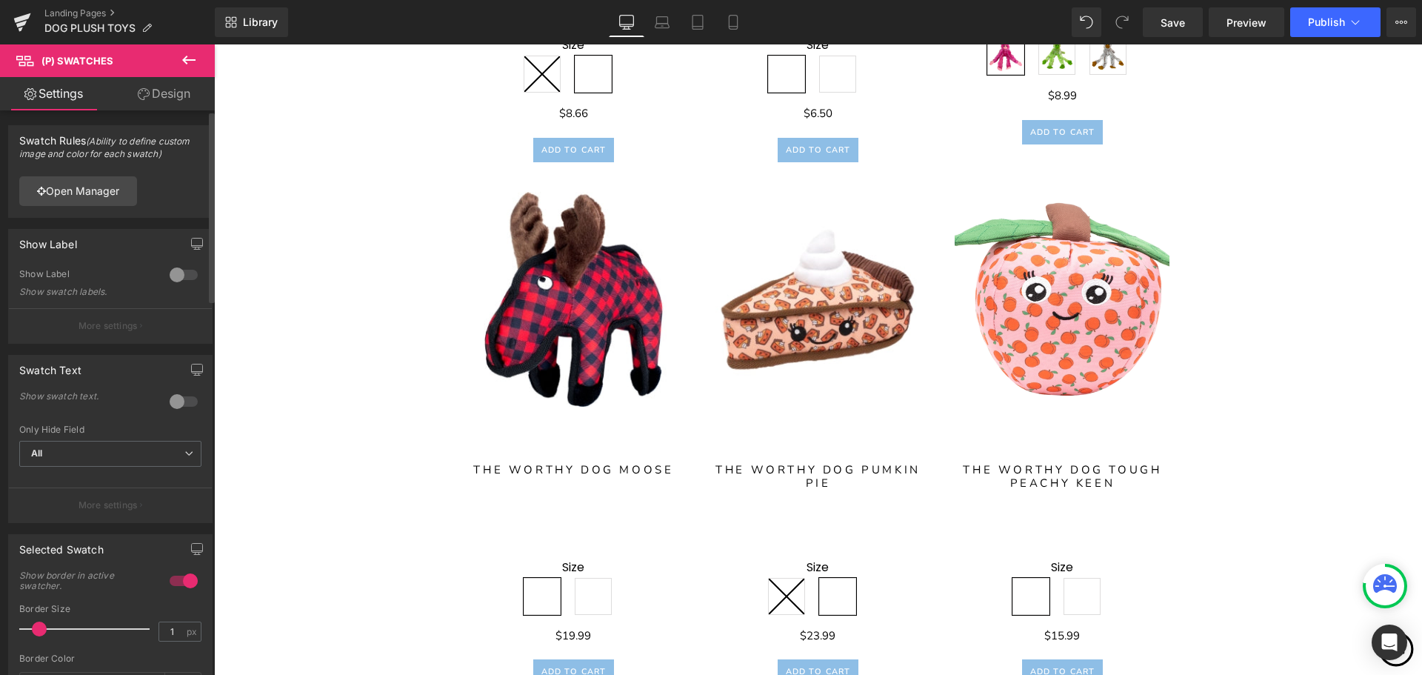
scroll to position [3670, 0]
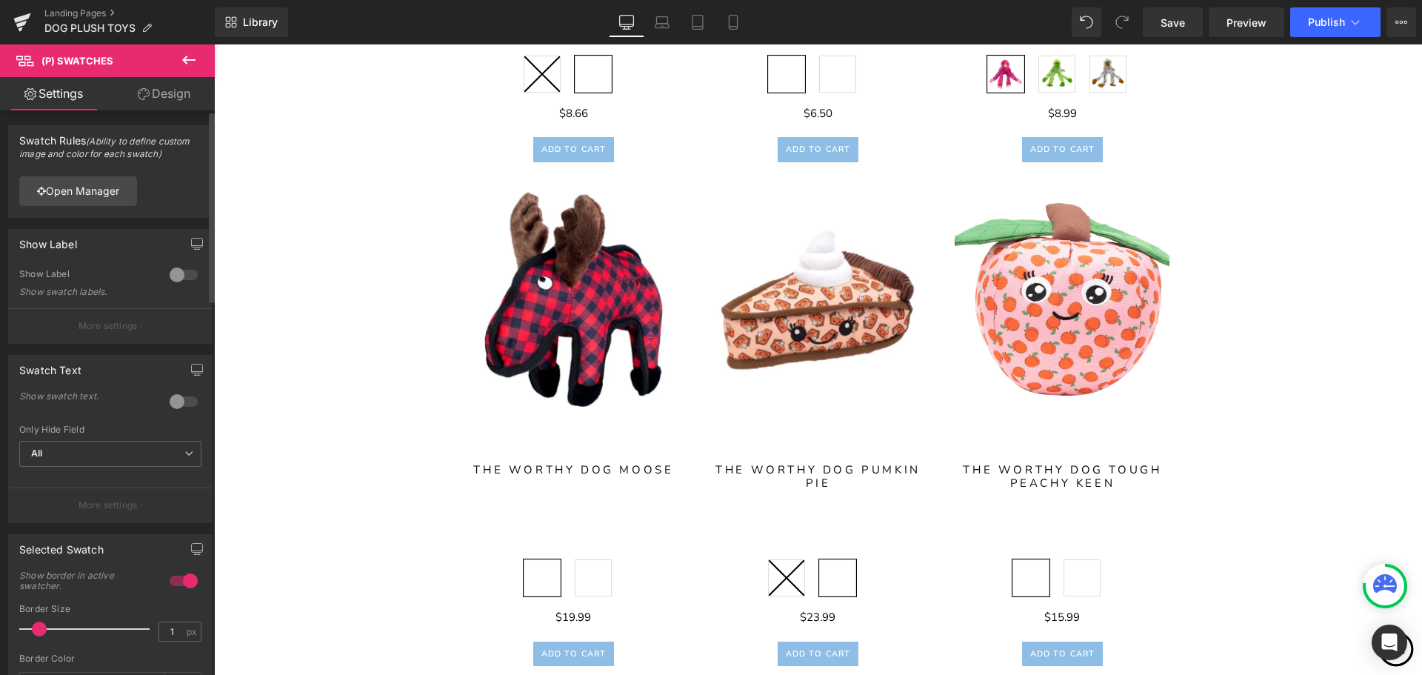
click at [176, 273] on div at bounding box center [184, 275] width 36 height 24
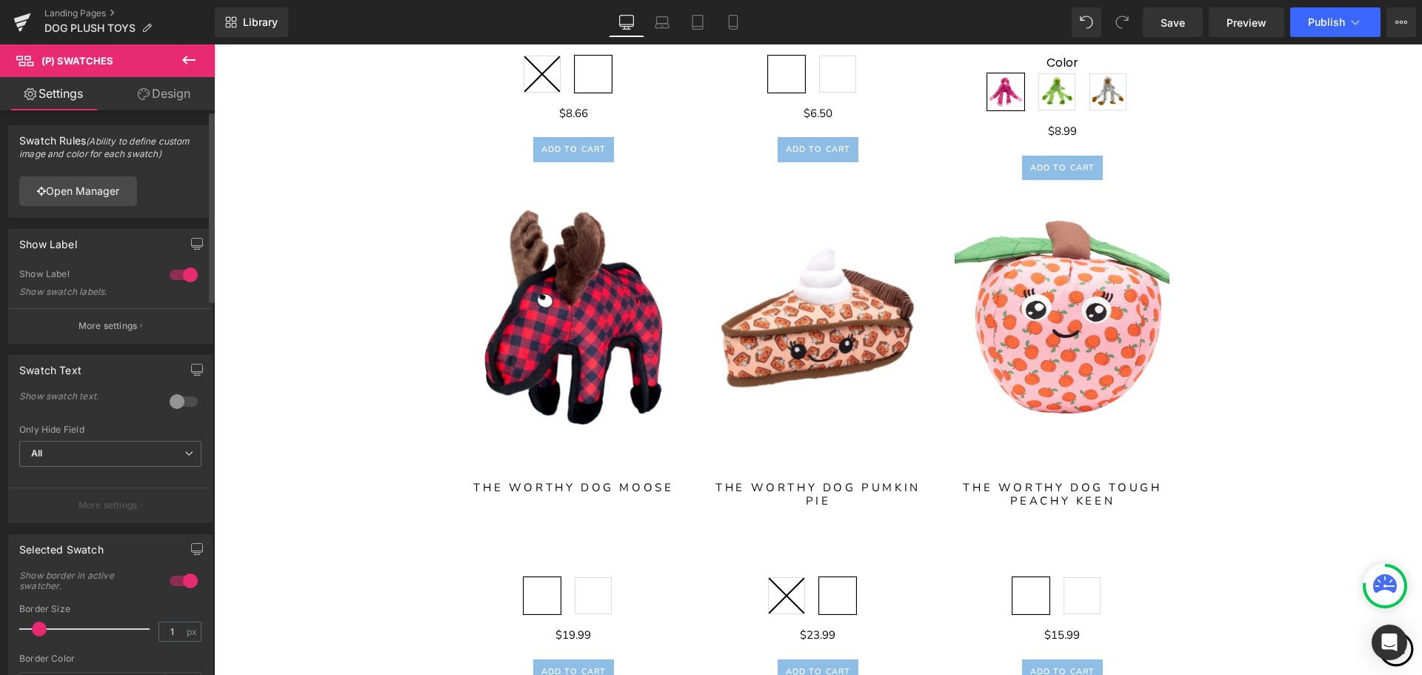
scroll to position [3777, 0]
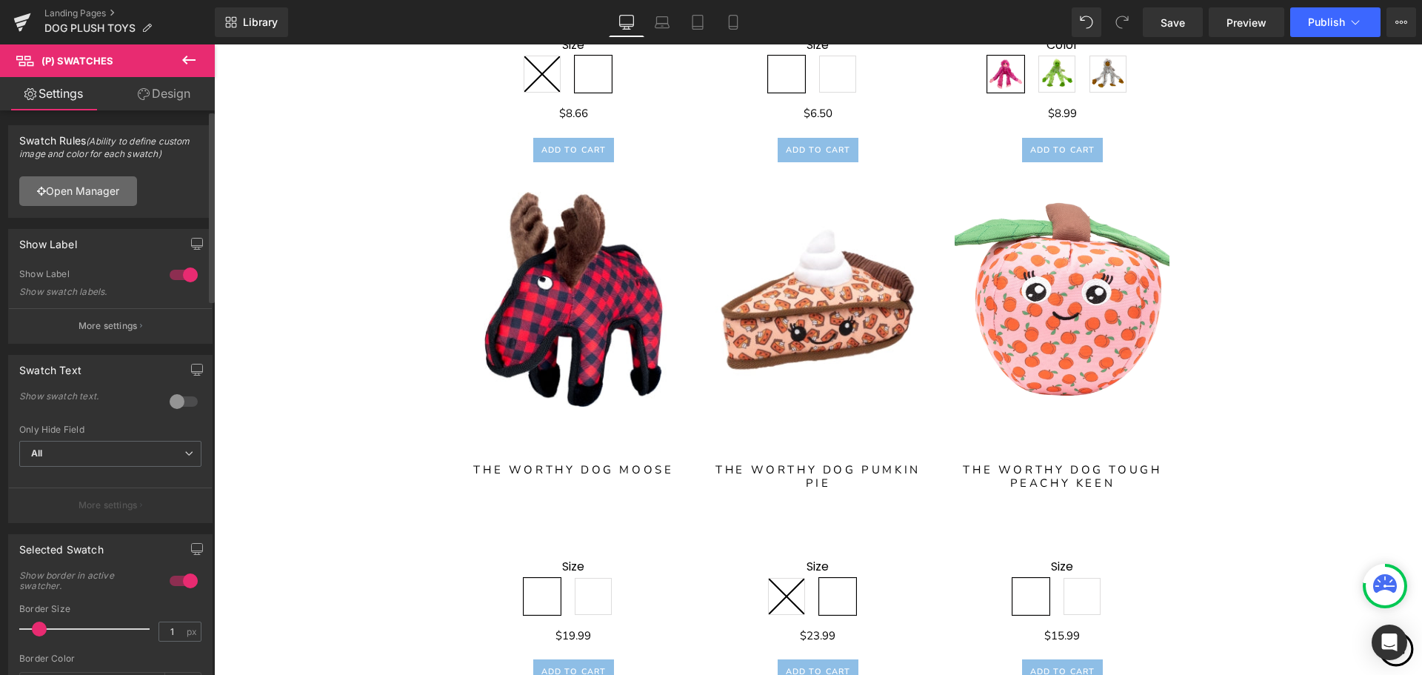
click at [89, 199] on link "Open Manager" at bounding box center [78, 191] width 118 height 30
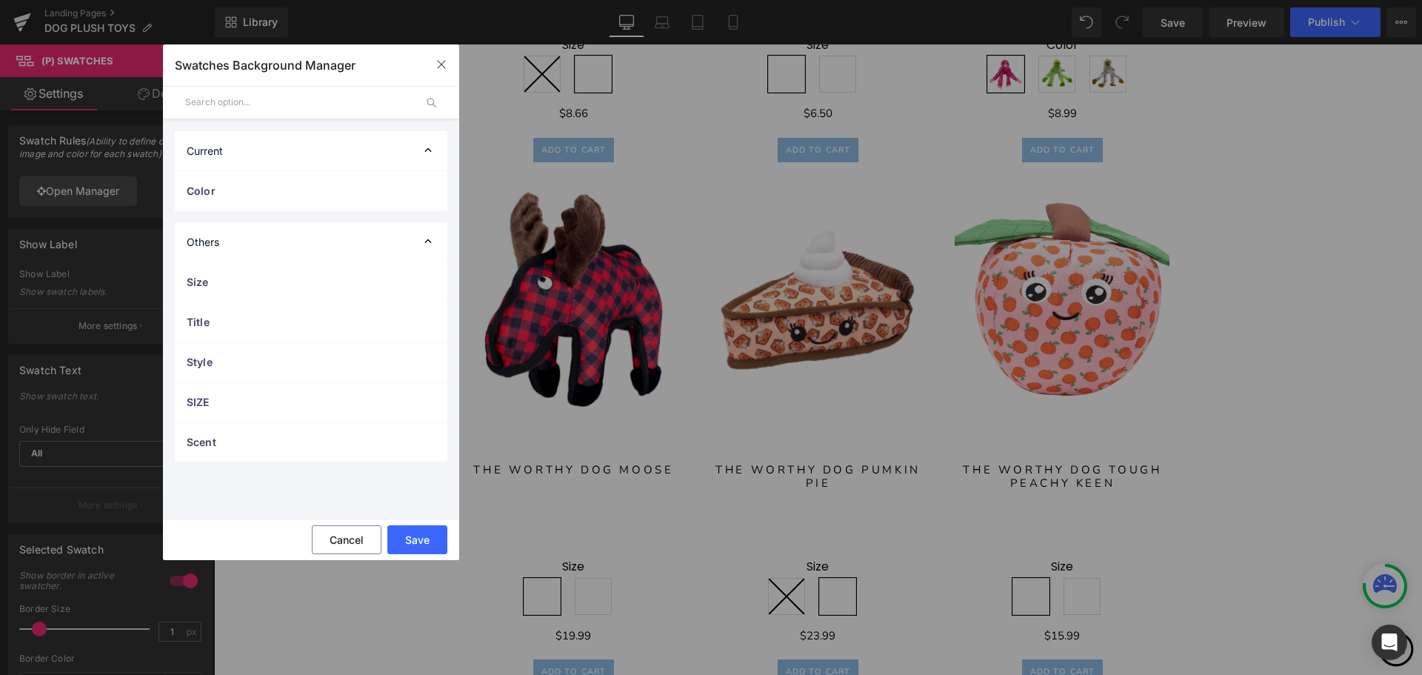
click at [324, 109] on input "text" at bounding box center [300, 102] width 230 height 33
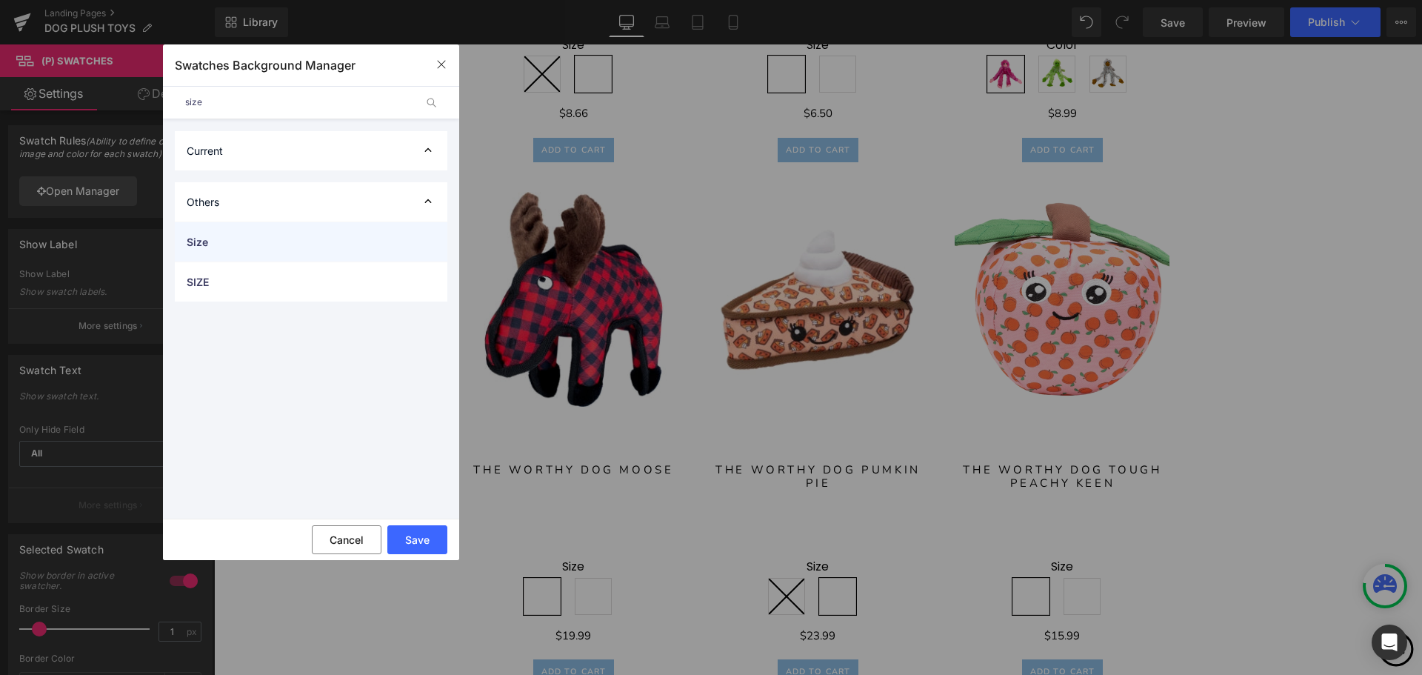
type input "size"
click at [325, 247] on span "Size" at bounding box center [296, 242] width 219 height 16
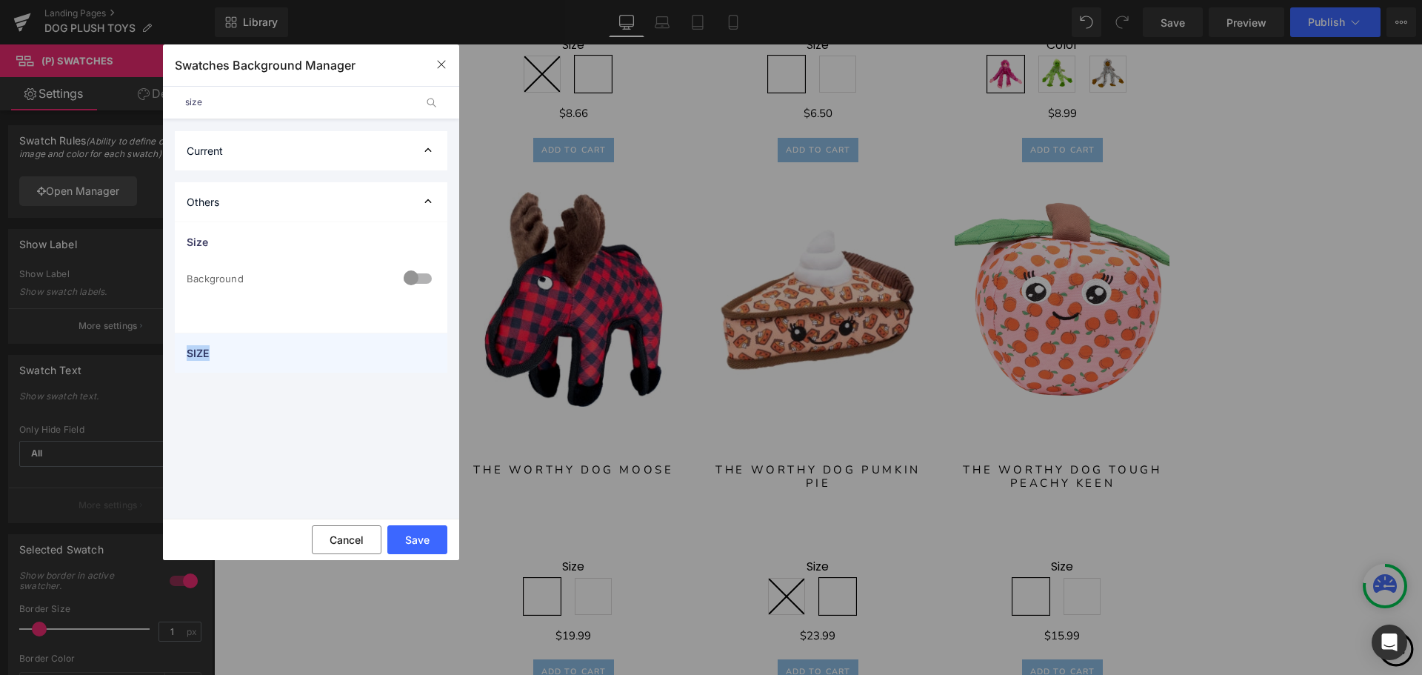
click at [292, 345] on div "SIZE" at bounding box center [311, 352] width 273 height 39
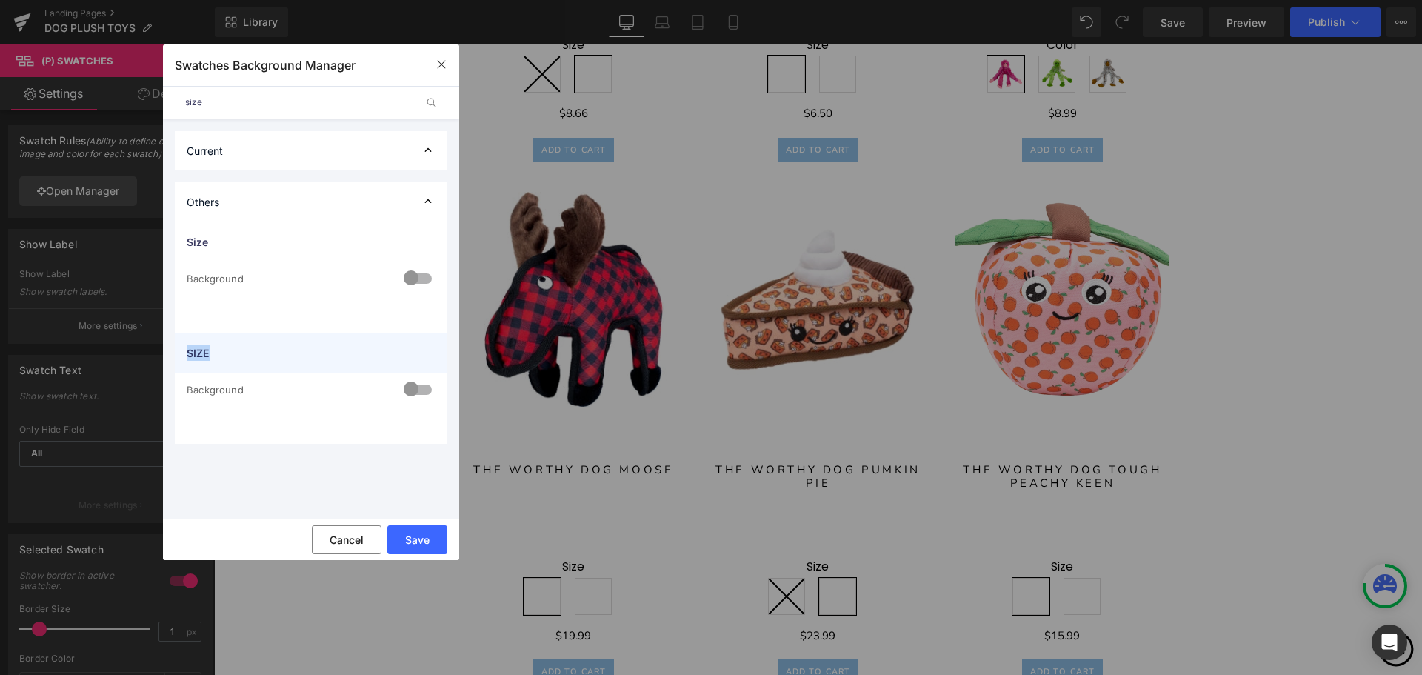
click at [287, 347] on span "SIZE" at bounding box center [296, 353] width 219 height 16
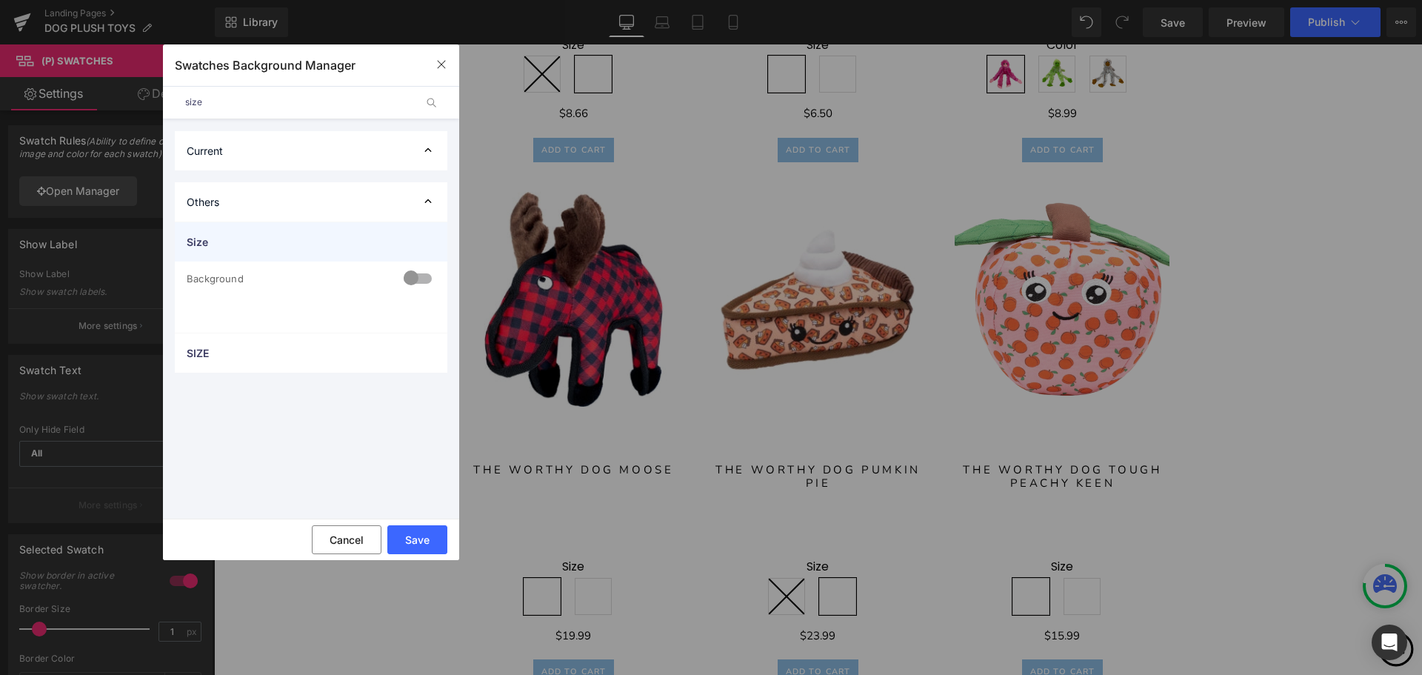
click at [290, 234] on span "Size" at bounding box center [296, 242] width 219 height 16
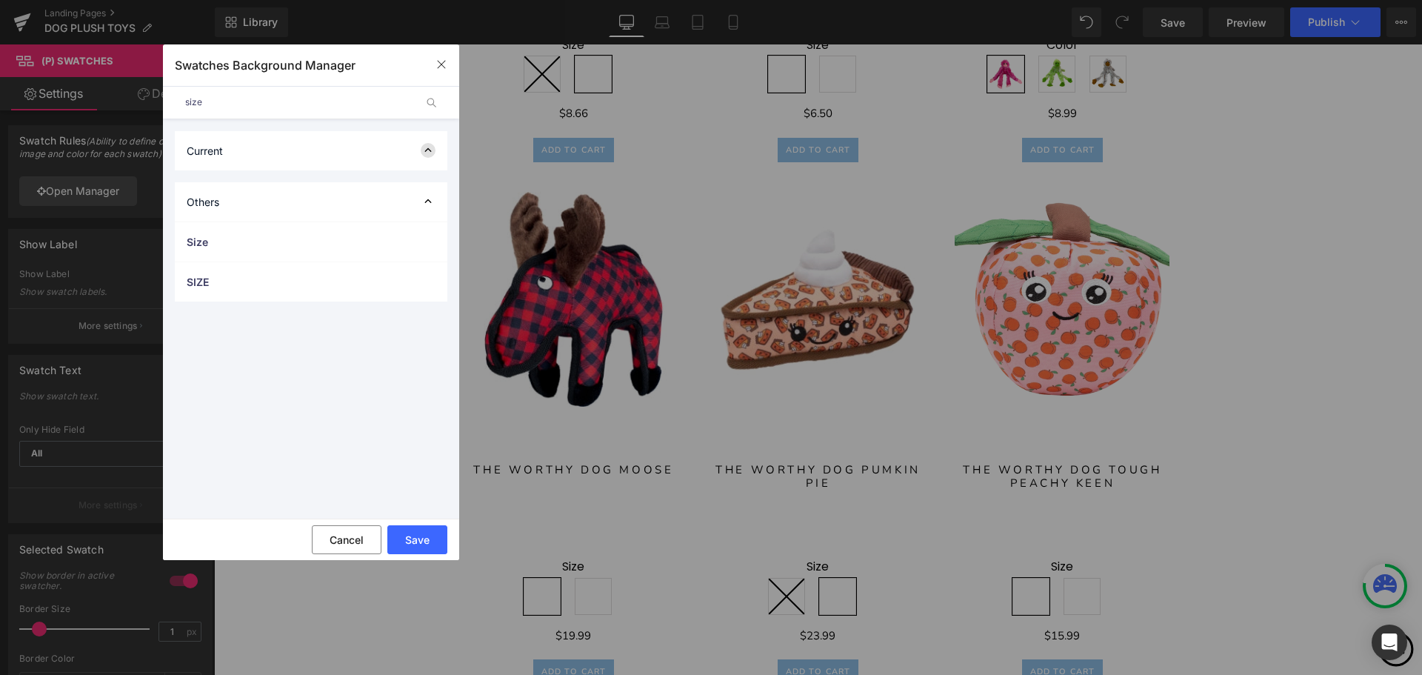
click at [433, 145] on icon at bounding box center [428, 150] width 15 height 15
click at [426, 150] on icon at bounding box center [428, 151] width 7 height 4
click at [340, 108] on input "size" at bounding box center [300, 102] width 230 height 33
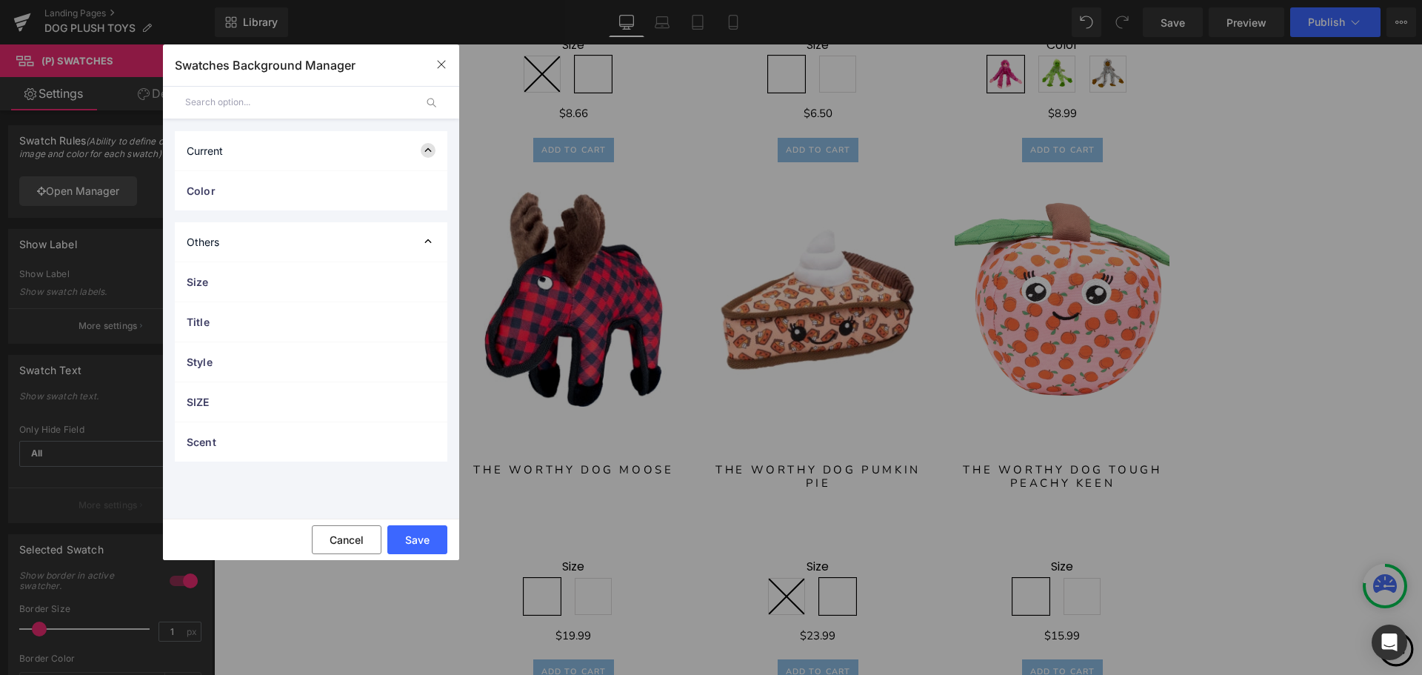
click at [427, 147] on icon at bounding box center [428, 150] width 15 height 15
click at [426, 147] on icon at bounding box center [428, 150] width 15 height 15
click at [286, 195] on span "Color" at bounding box center [296, 191] width 219 height 16
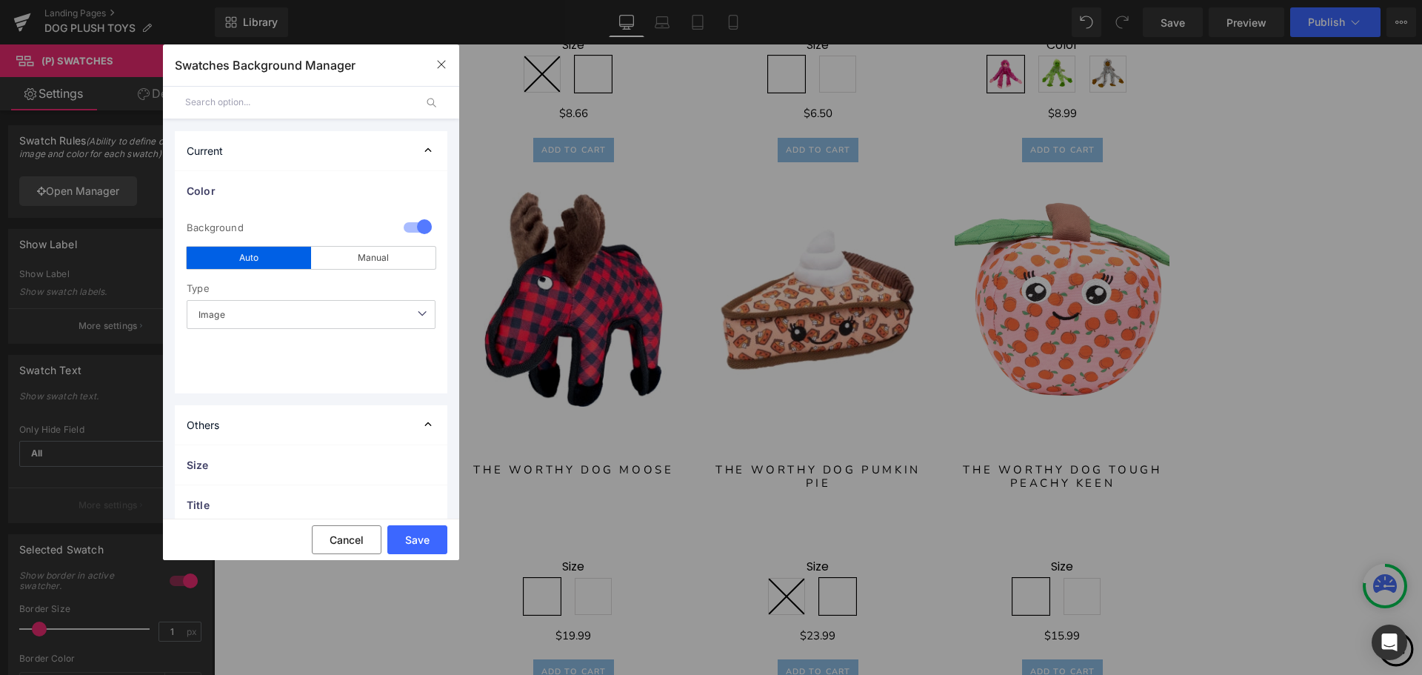
click at [392, 318] on span "Image" at bounding box center [311, 314] width 249 height 29
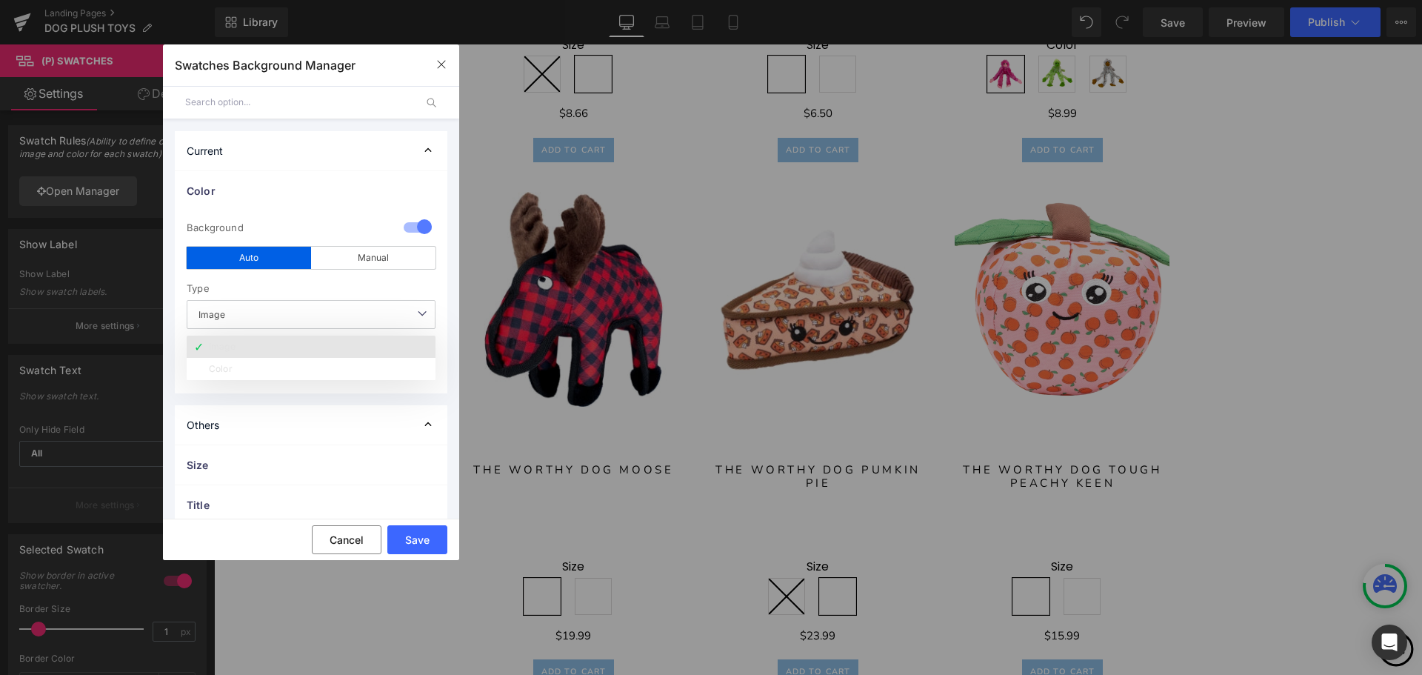
click at [382, 348] on li "Image" at bounding box center [311, 346] width 249 height 22
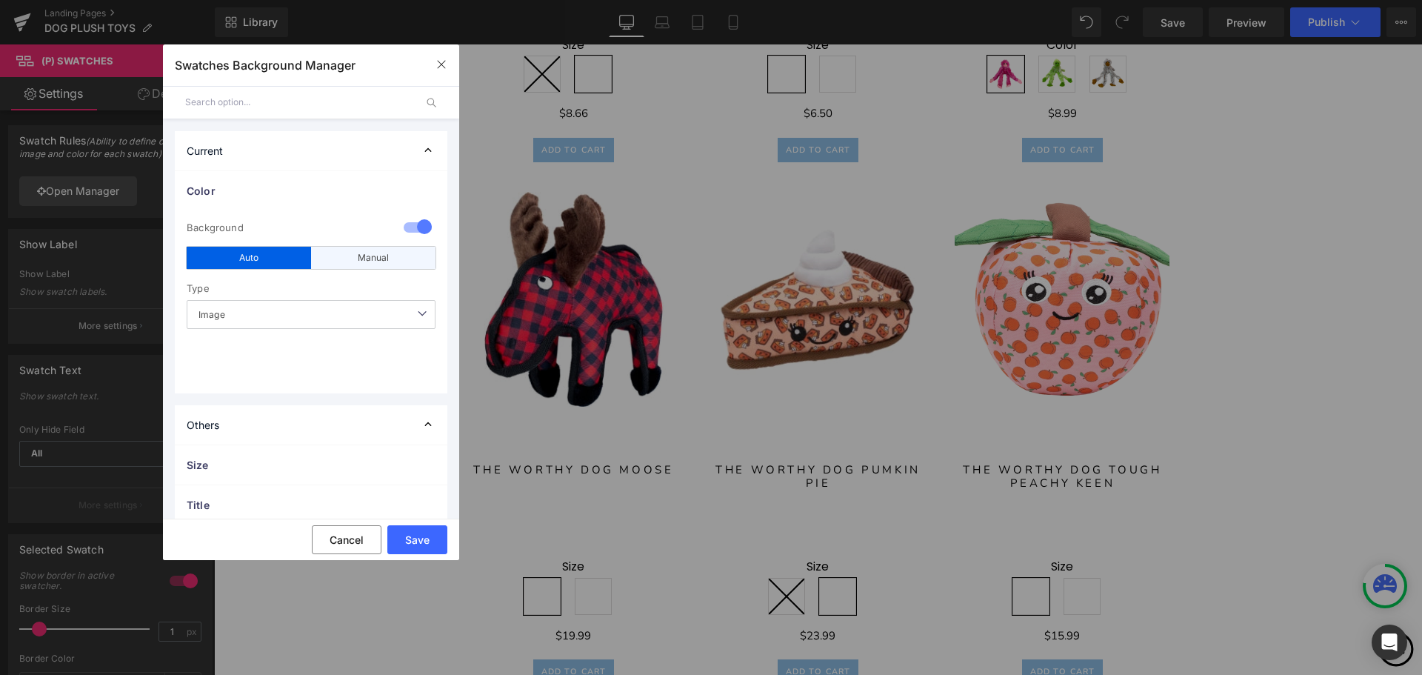
click at [398, 256] on div "Manual" at bounding box center [373, 258] width 124 height 22
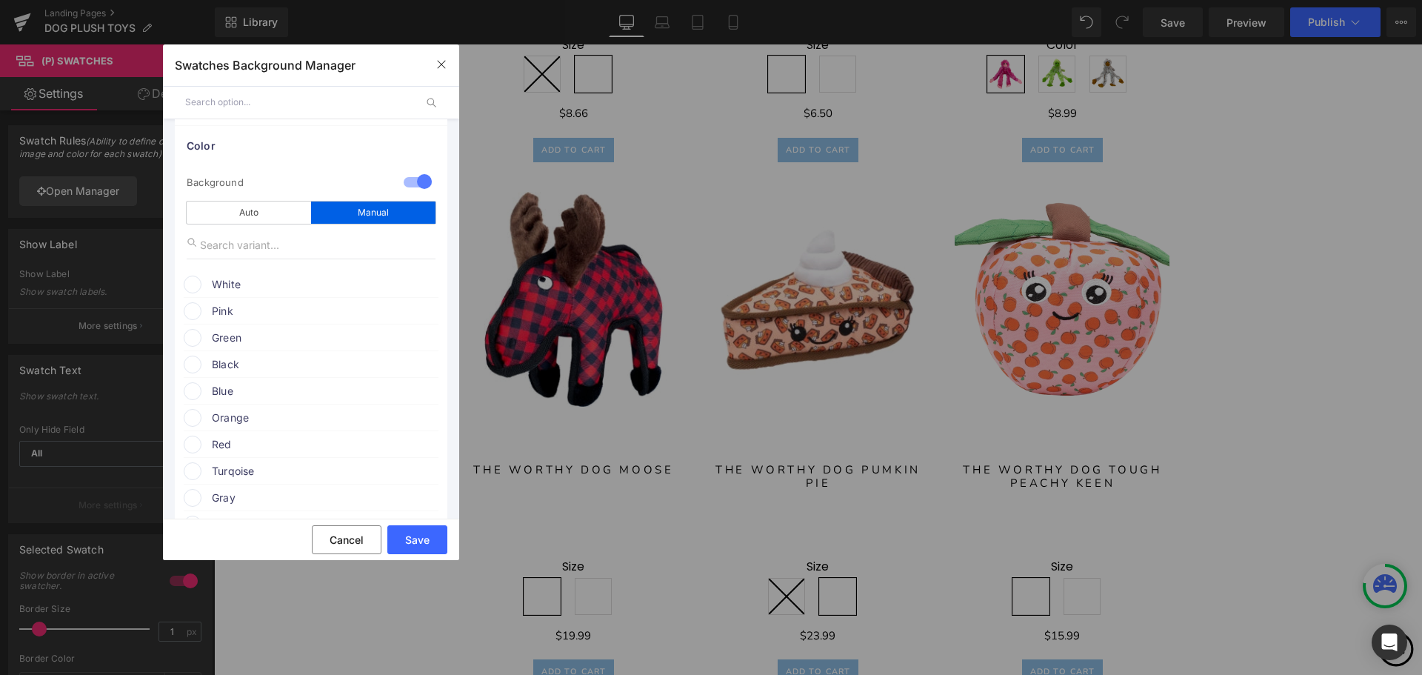
scroll to position [0, 0]
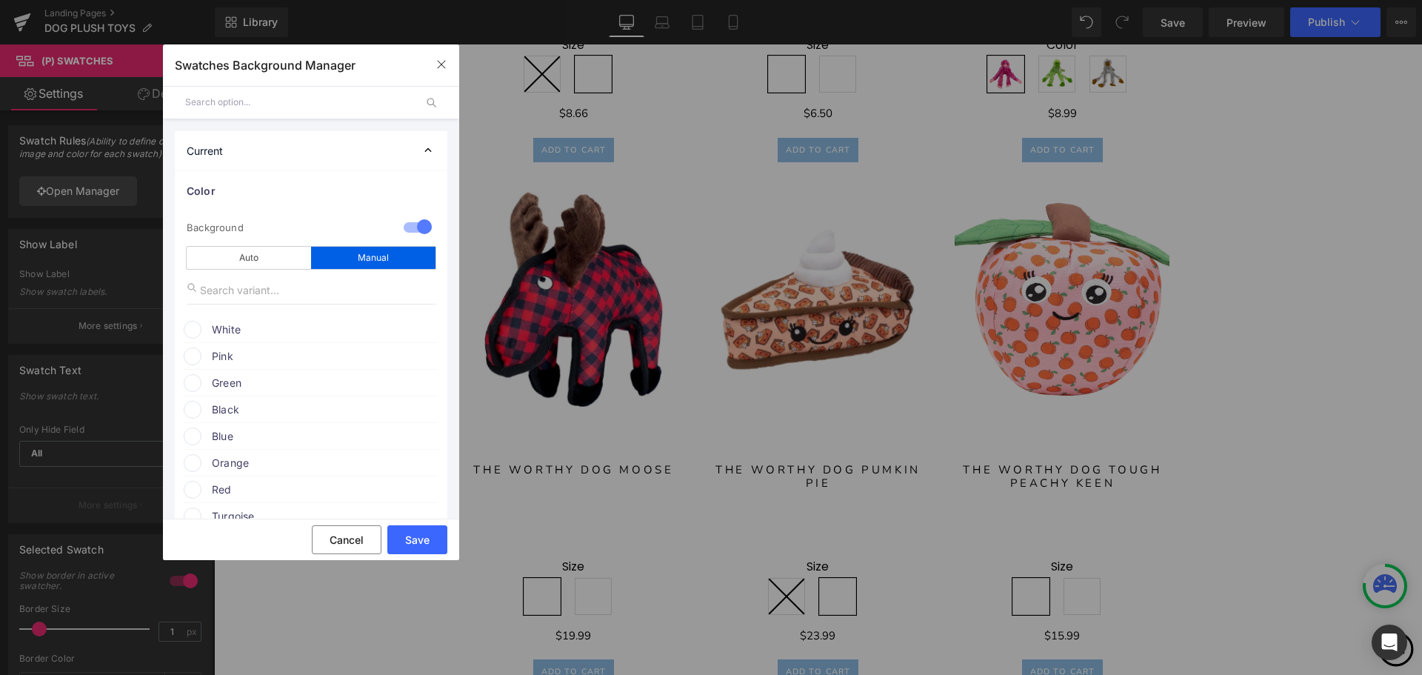
click at [267, 292] on input "text" at bounding box center [311, 290] width 249 height 28
click at [276, 260] on div "Auto" at bounding box center [249, 258] width 124 height 22
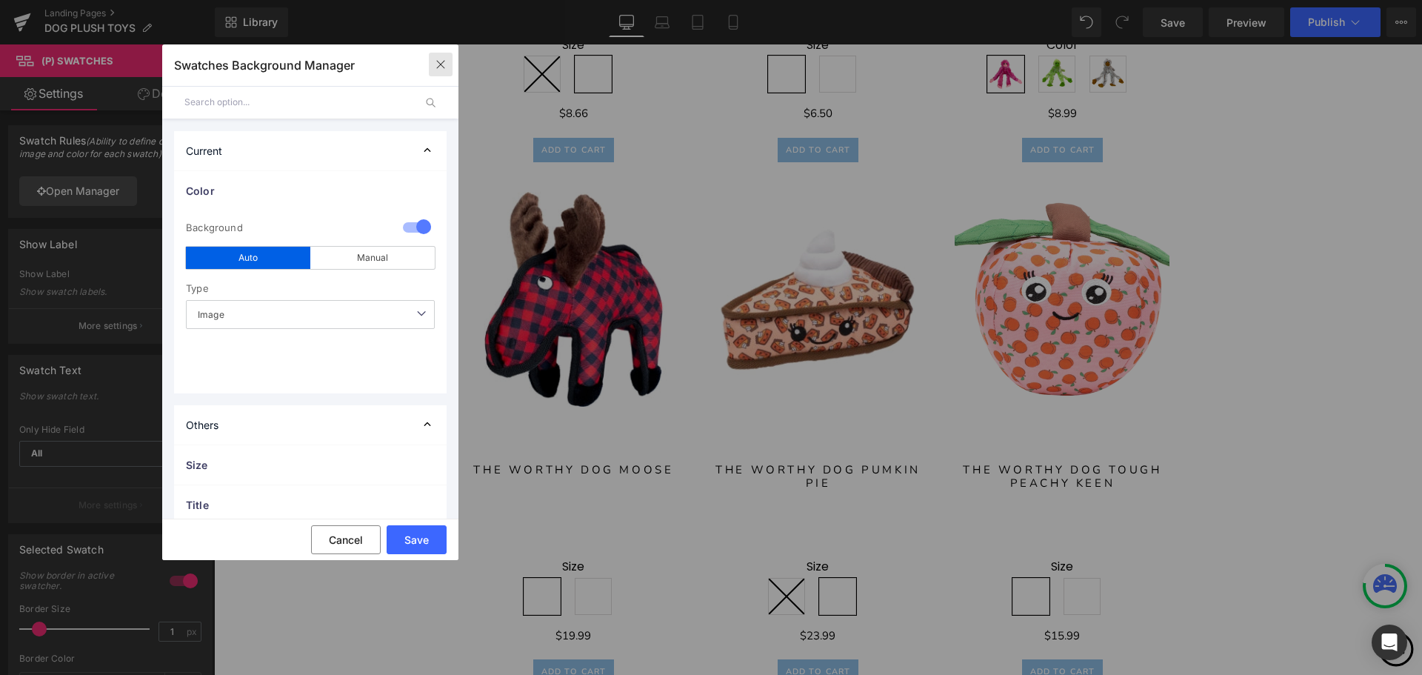
drag, startPoint x: 433, startPoint y: 61, endPoint x: 217, endPoint y: 21, distance: 219.9
click at [433, 61] on button "button" at bounding box center [441, 65] width 24 height 24
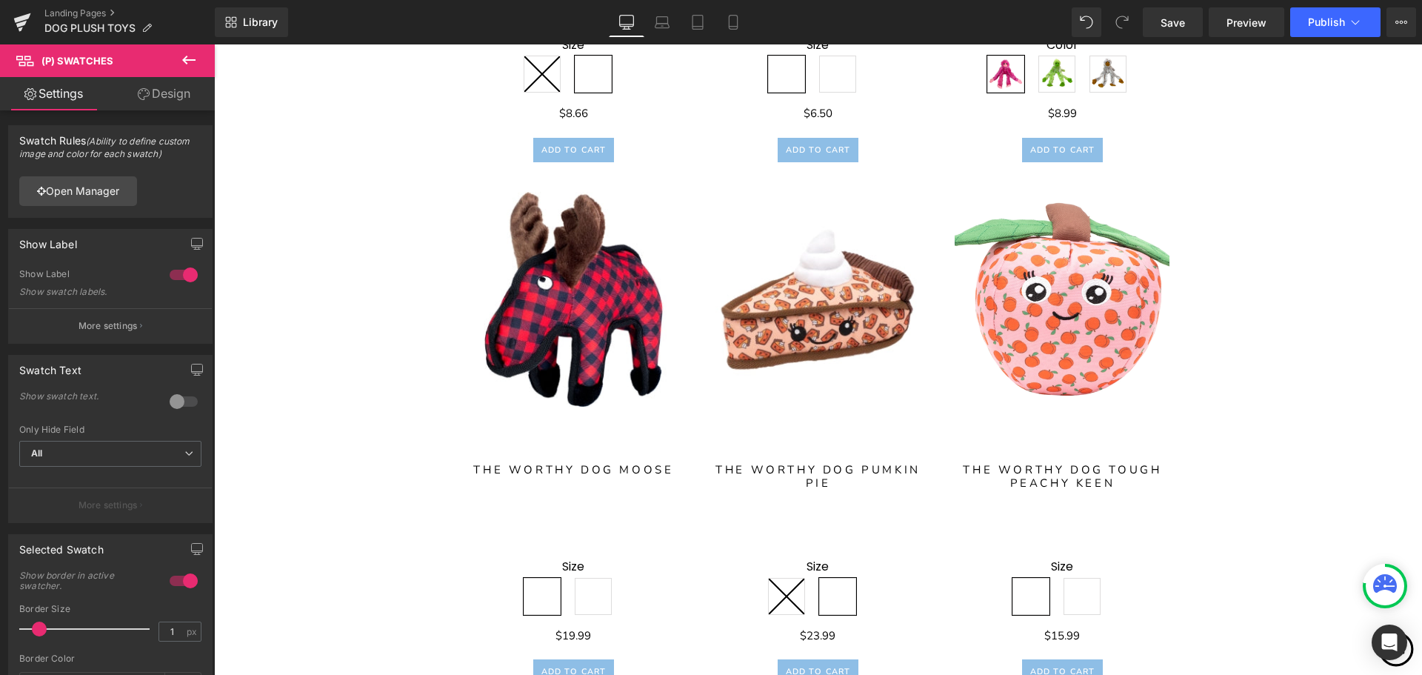
click at [170, 85] on link "Design" at bounding box center [163, 93] width 107 height 33
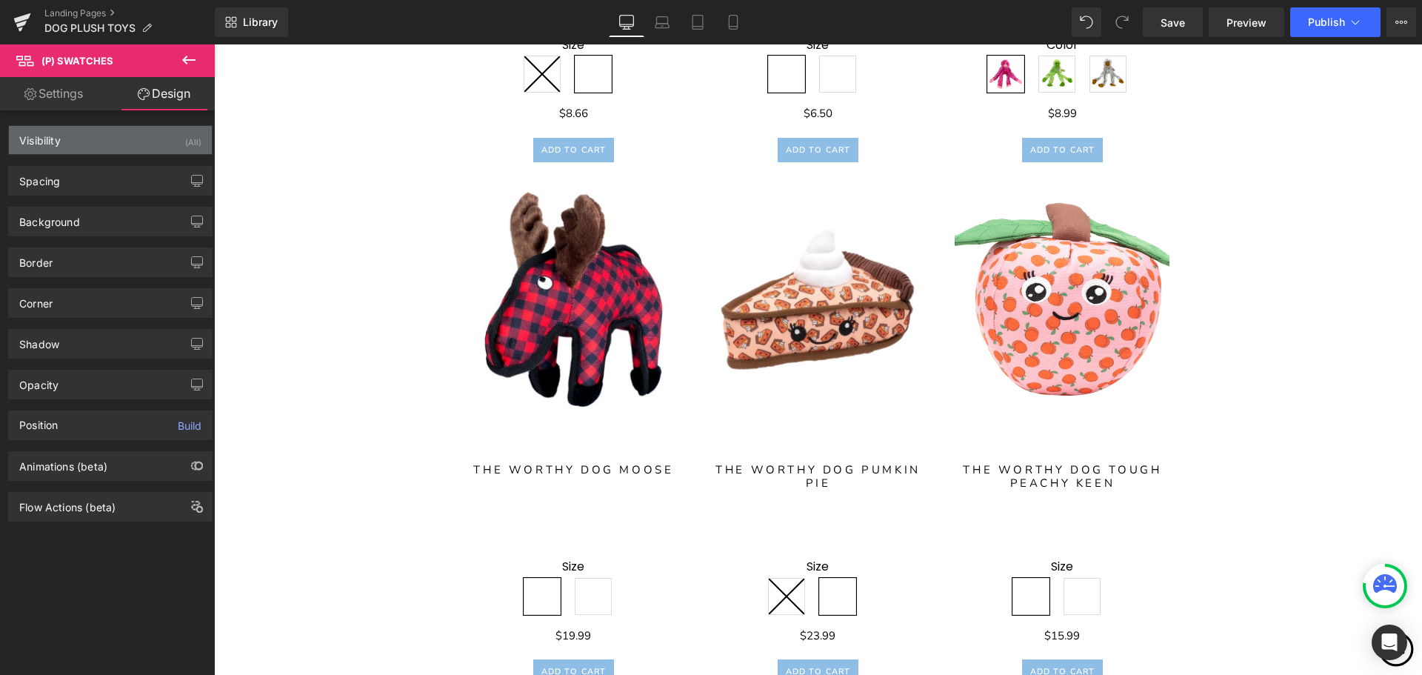
click at [139, 140] on div "Visibility (All)" at bounding box center [110, 140] width 203 height 28
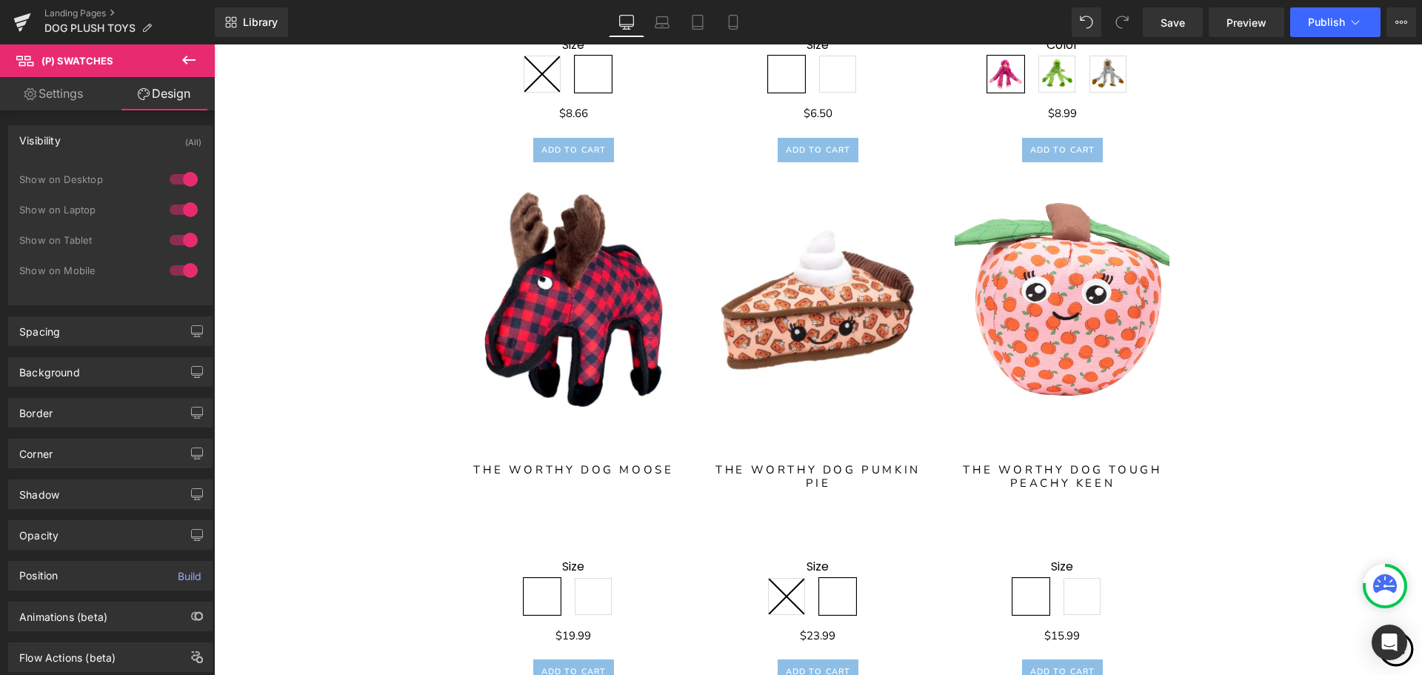
click at [149, 142] on div "Visibility (All)" at bounding box center [110, 140] width 203 height 28
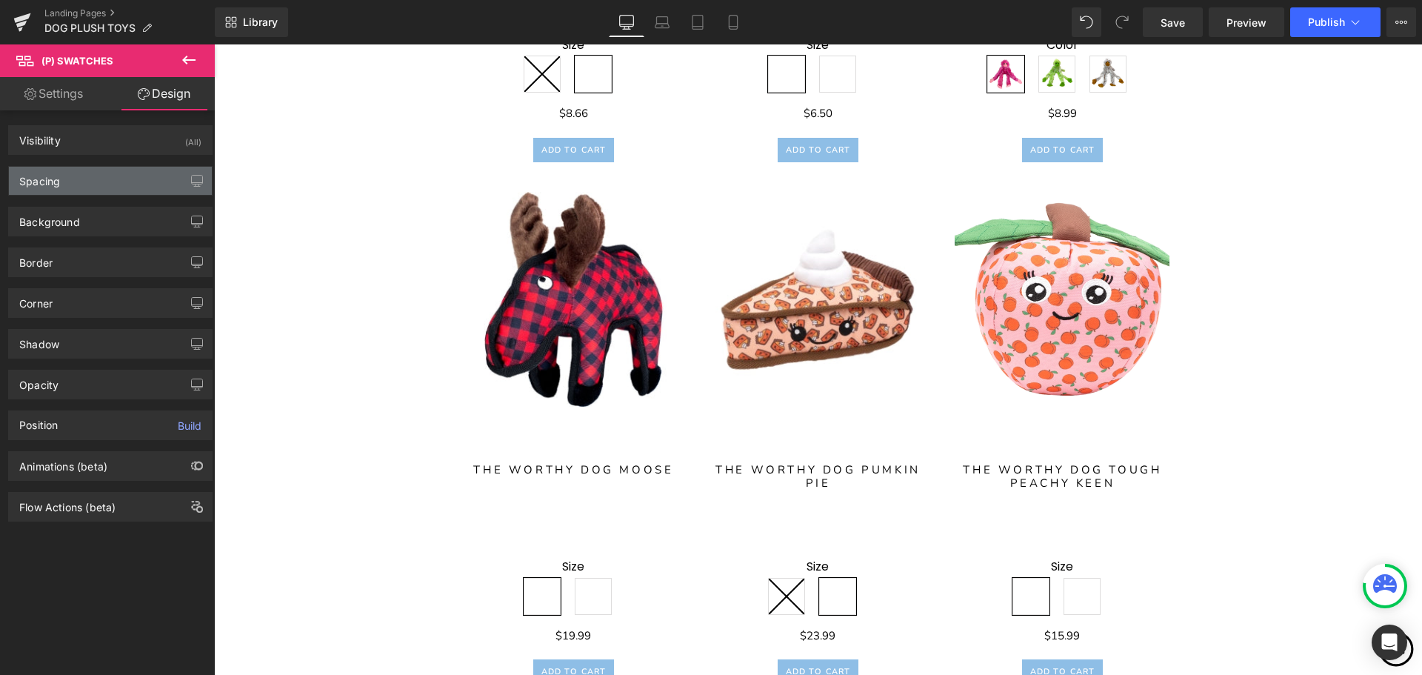
click at [109, 180] on div "Spacing" at bounding box center [110, 181] width 203 height 28
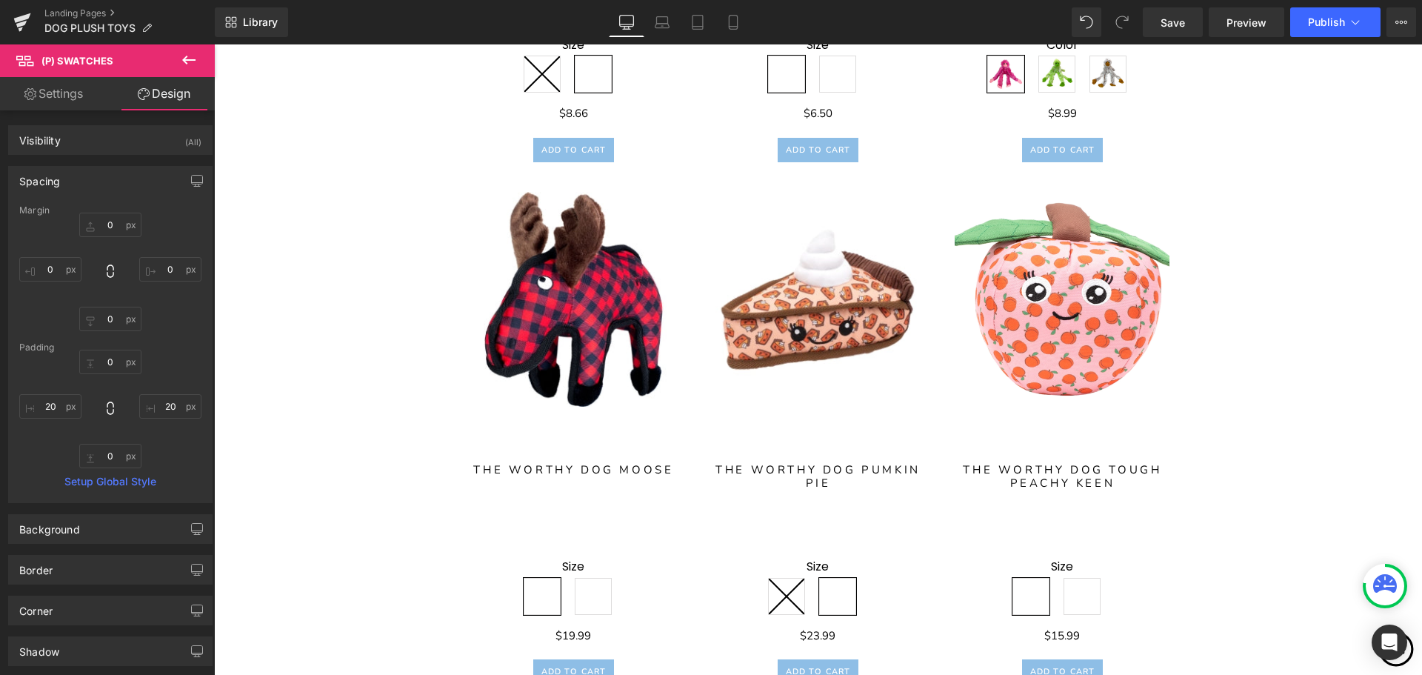
click at [109, 180] on div "Spacing" at bounding box center [110, 181] width 203 height 28
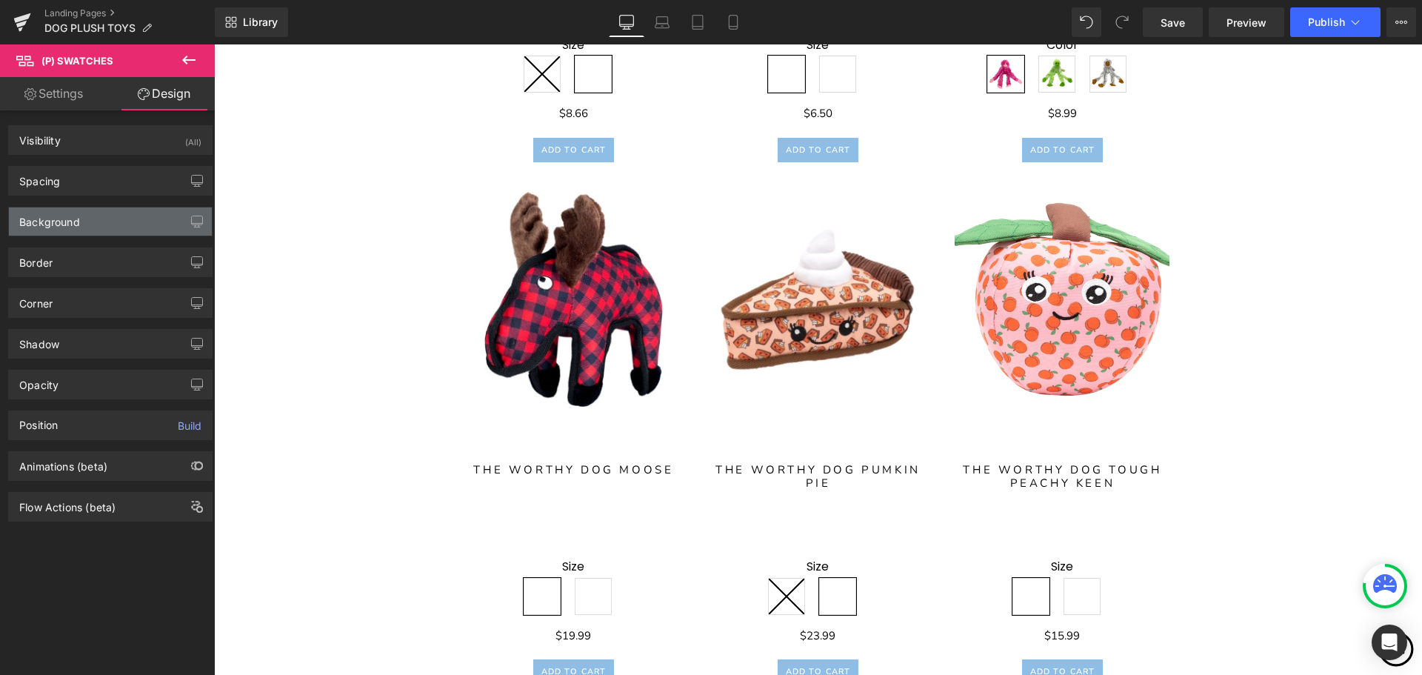
click at [116, 227] on div "Background" at bounding box center [110, 221] width 203 height 28
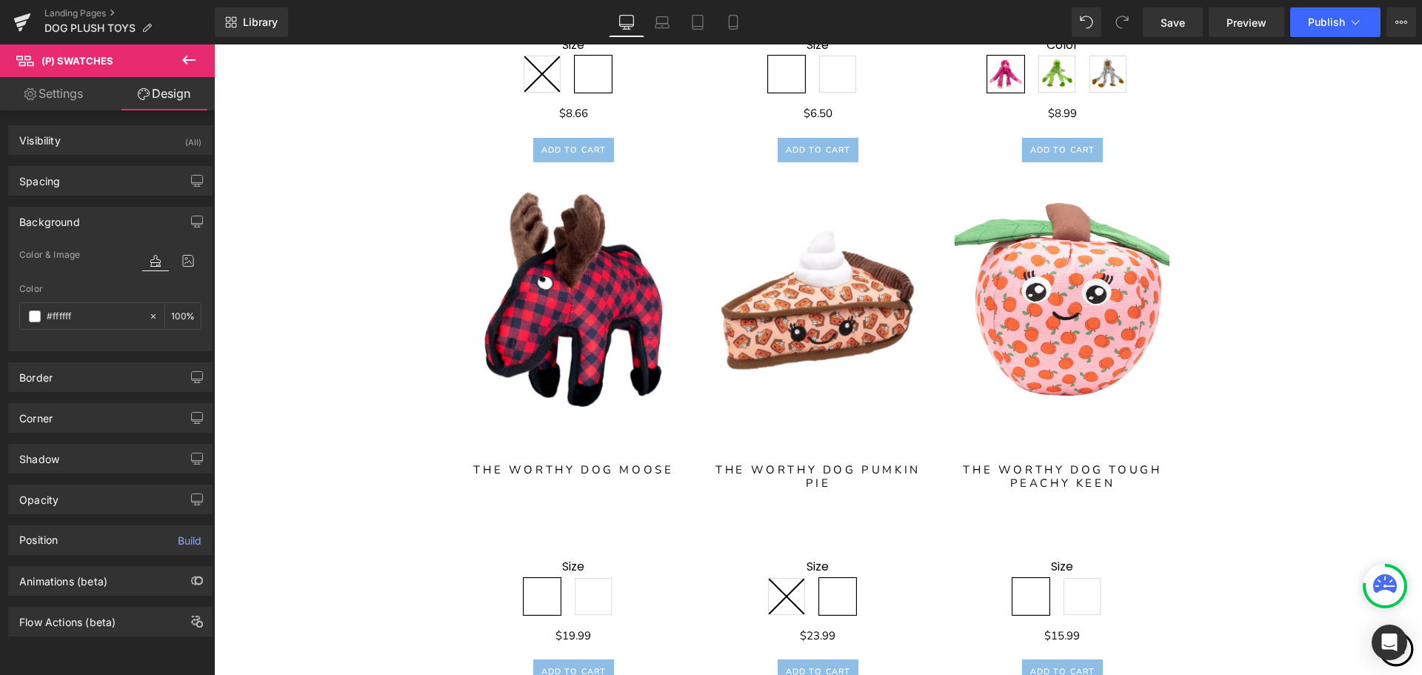
click at [150, 218] on div "Background" at bounding box center [110, 221] width 203 height 28
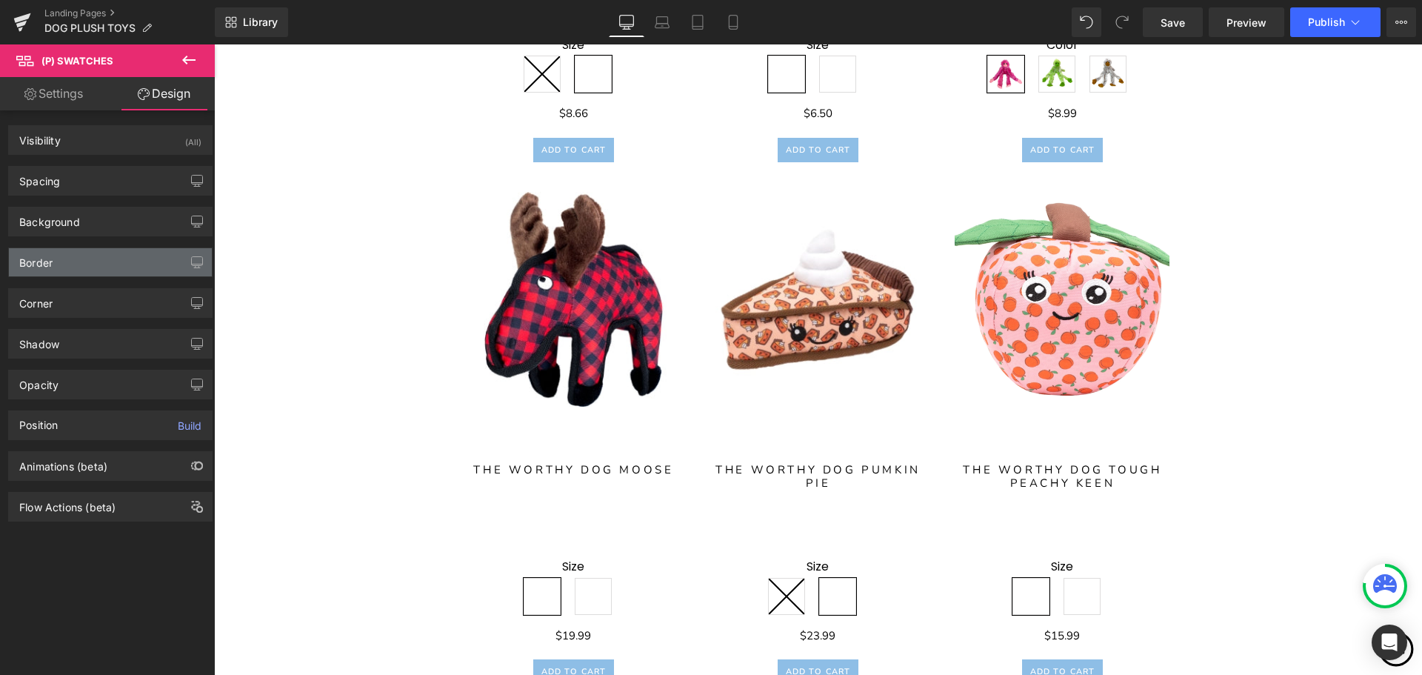
click at [137, 265] on div "Border" at bounding box center [110, 262] width 203 height 28
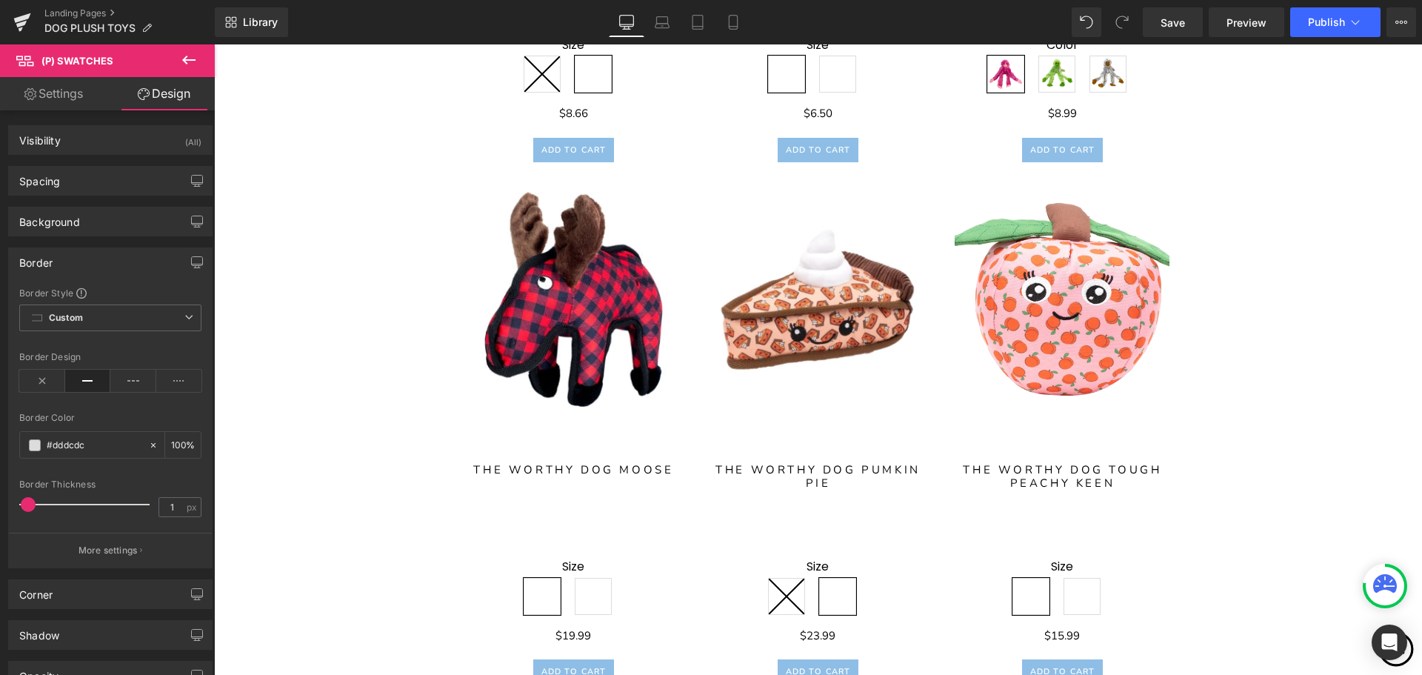
click at [100, 266] on div "Border" at bounding box center [110, 262] width 203 height 28
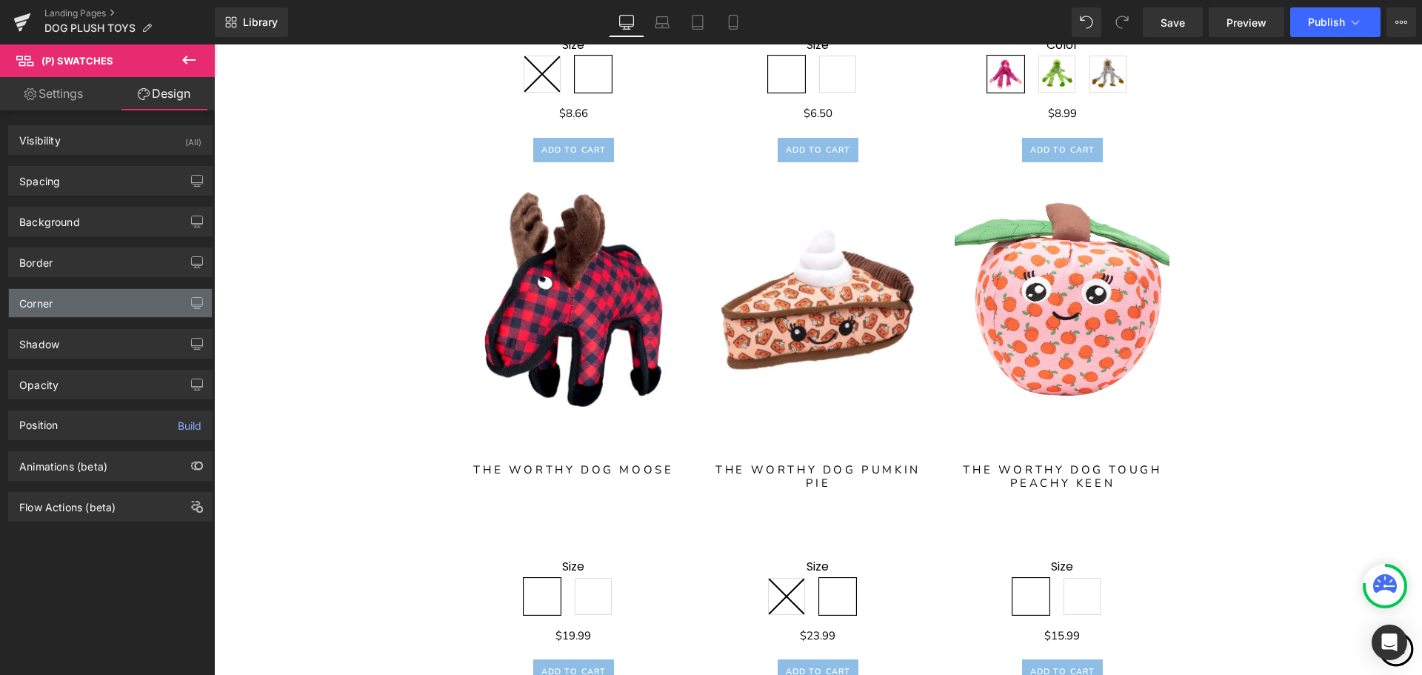
click at [105, 313] on div "Corner" at bounding box center [110, 303] width 203 height 28
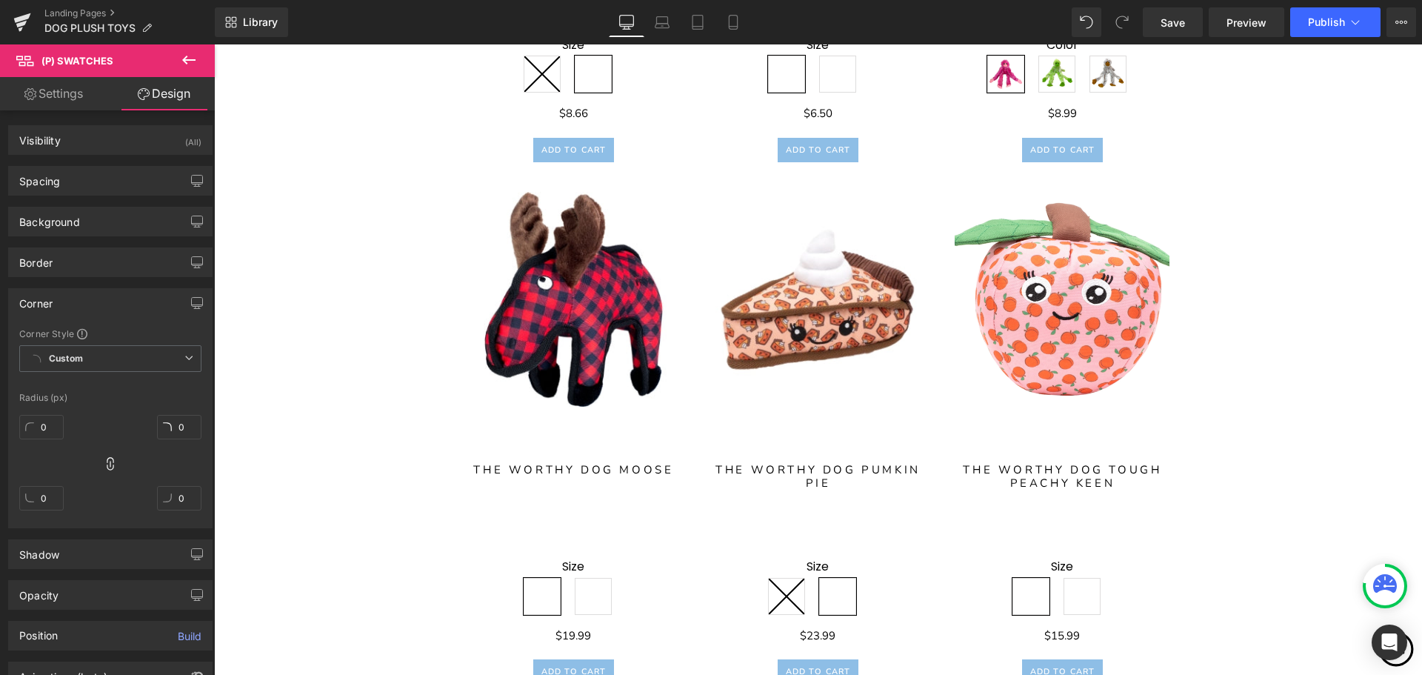
click at [98, 305] on div "Corner" at bounding box center [110, 303] width 203 height 28
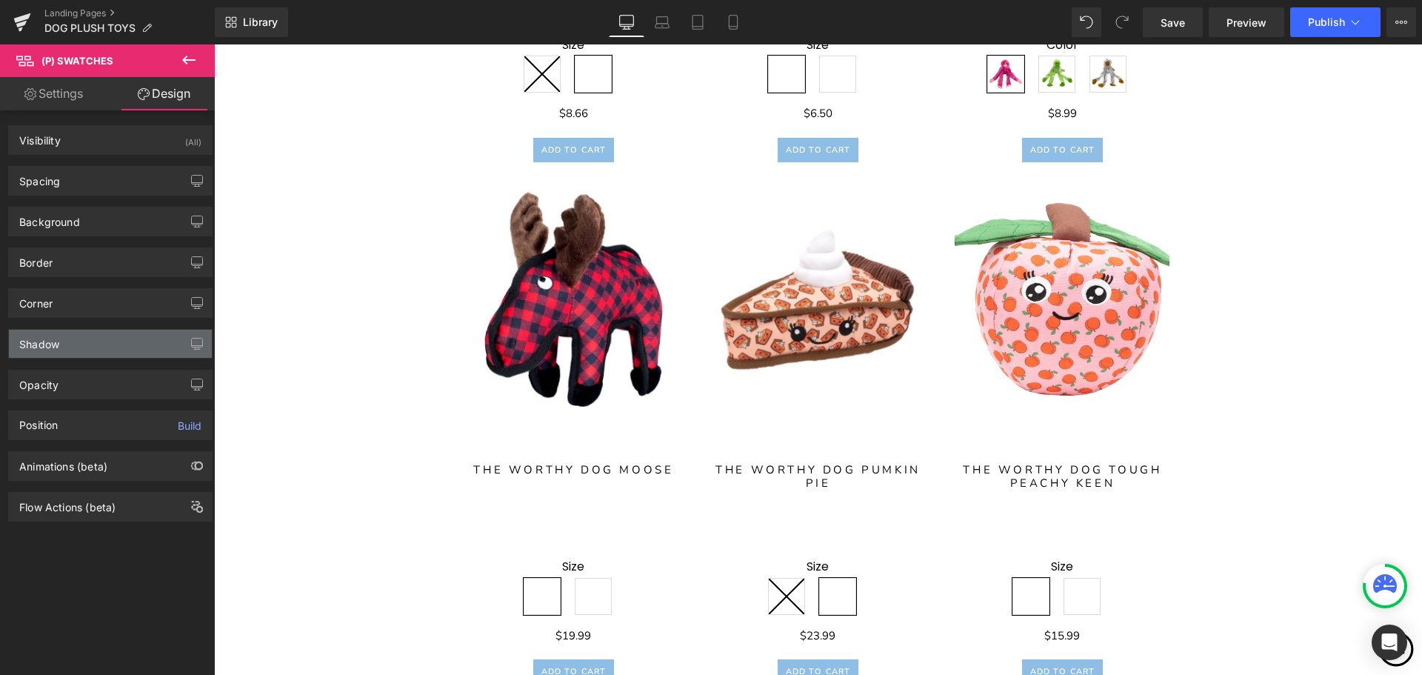
click at [93, 350] on div "Shadow" at bounding box center [110, 344] width 203 height 28
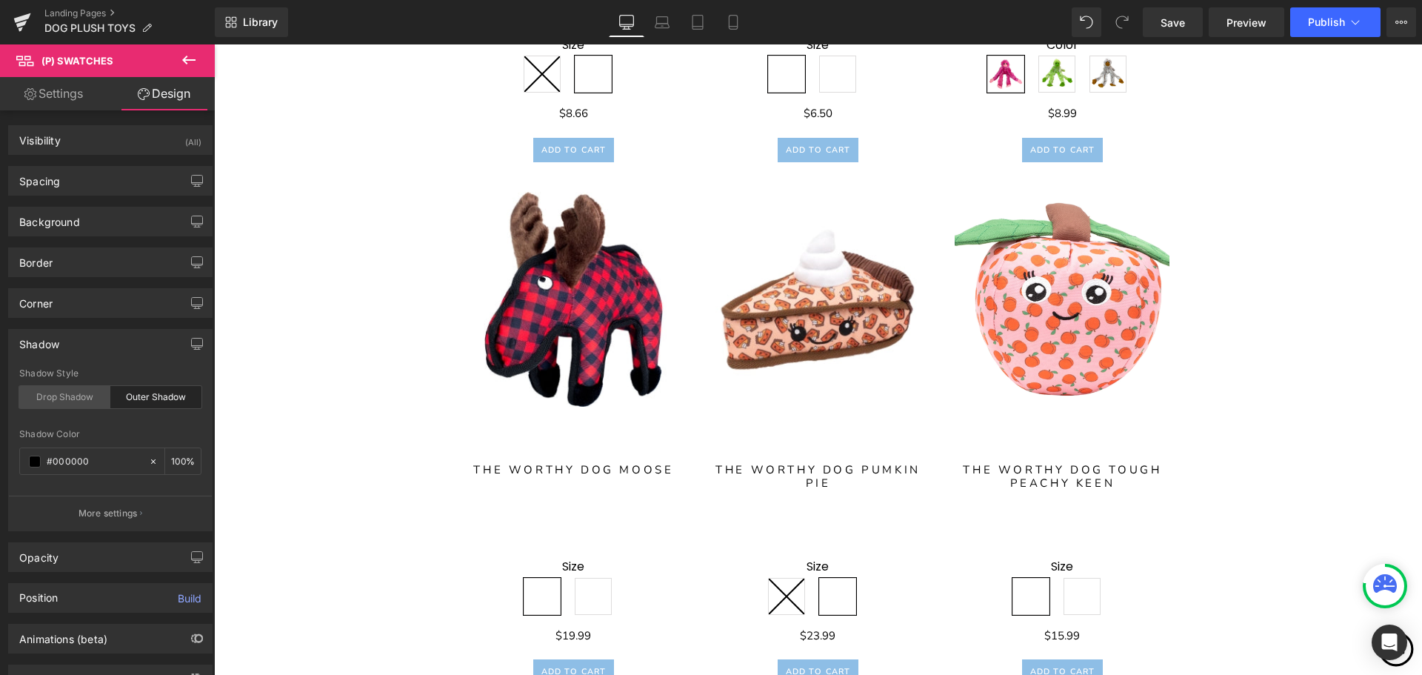
click at [89, 394] on div "Drop Shadow" at bounding box center [64, 397] width 91 height 22
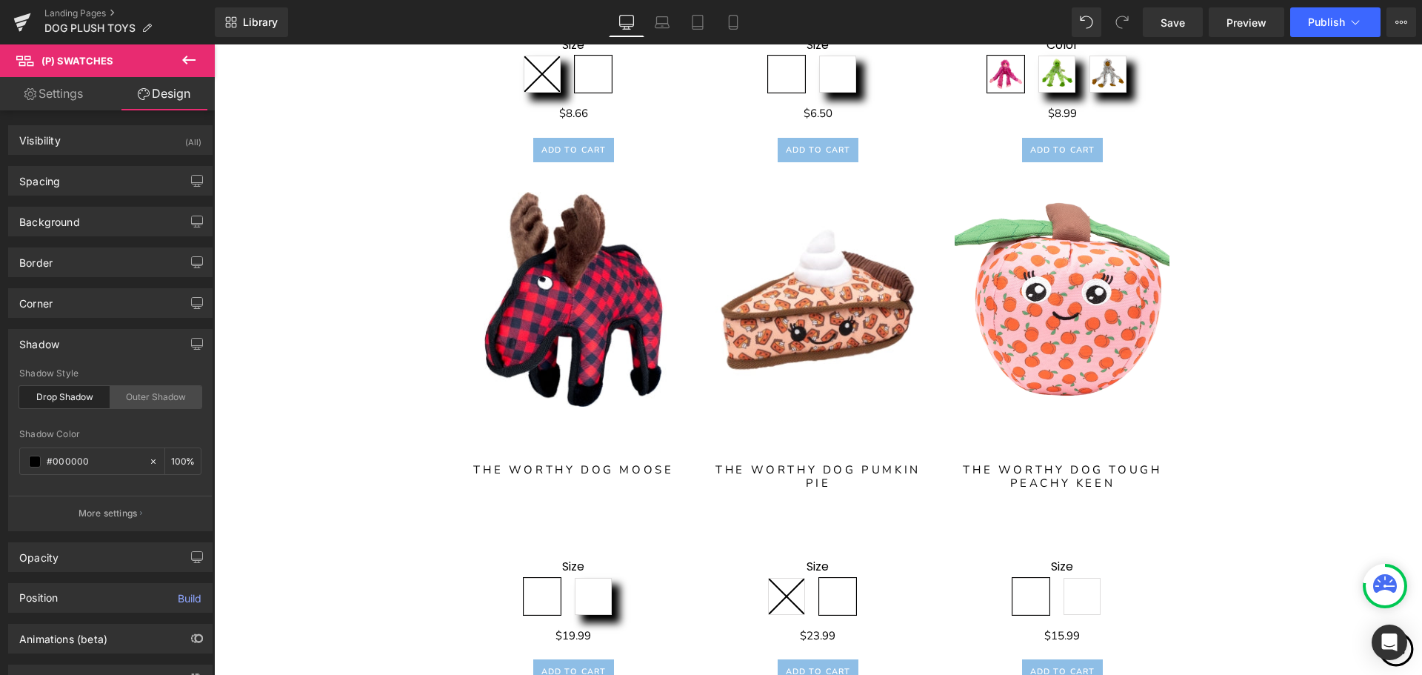
click at [139, 405] on div "Outer Shadow" at bounding box center [155, 397] width 91 height 22
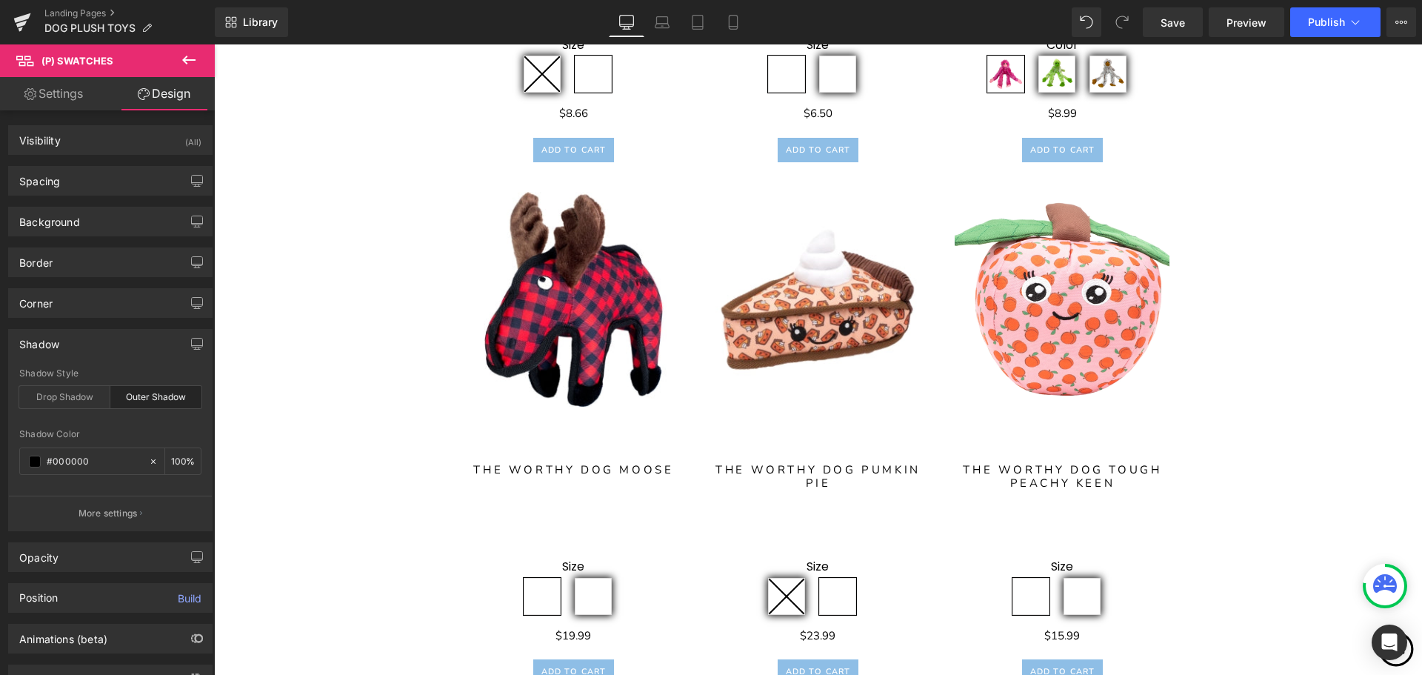
click at [157, 388] on div "Outer Shadow" at bounding box center [155, 397] width 91 height 22
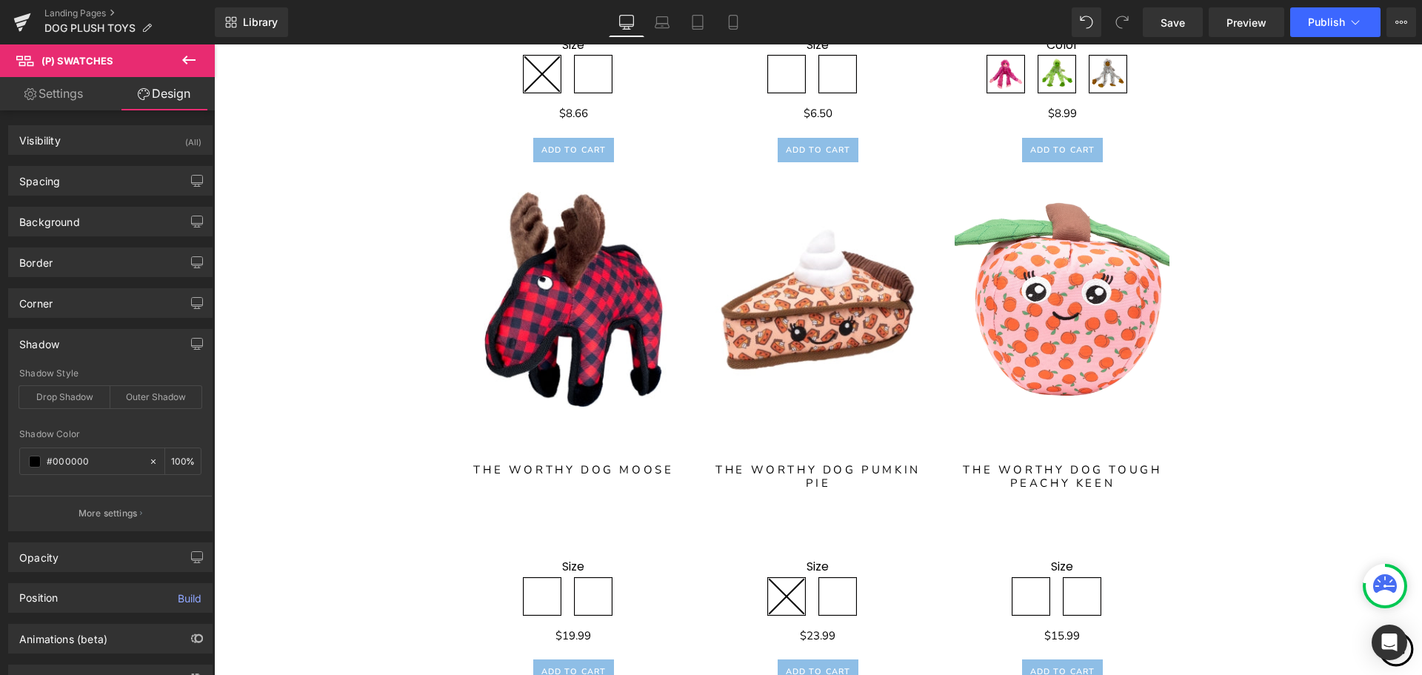
click at [106, 348] on div "Shadow" at bounding box center [110, 344] width 203 height 28
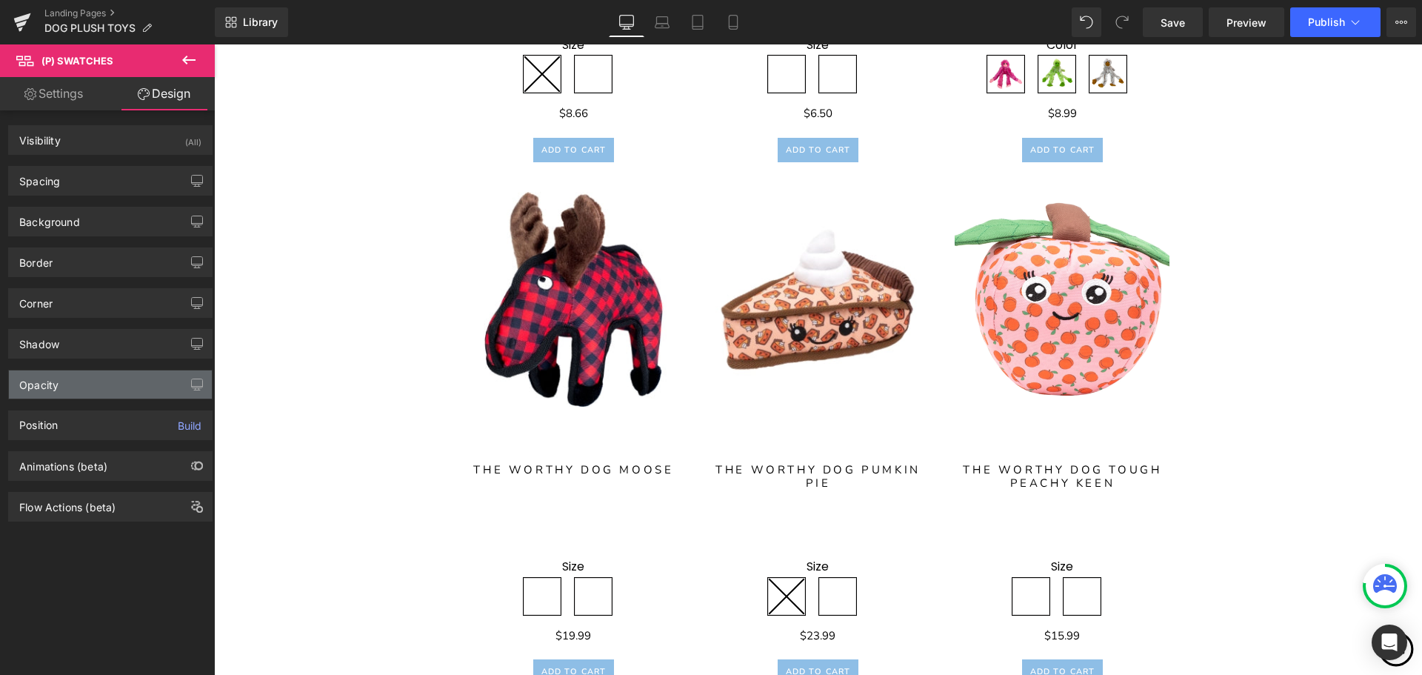
click at [96, 388] on div "Opacity" at bounding box center [110, 384] width 203 height 28
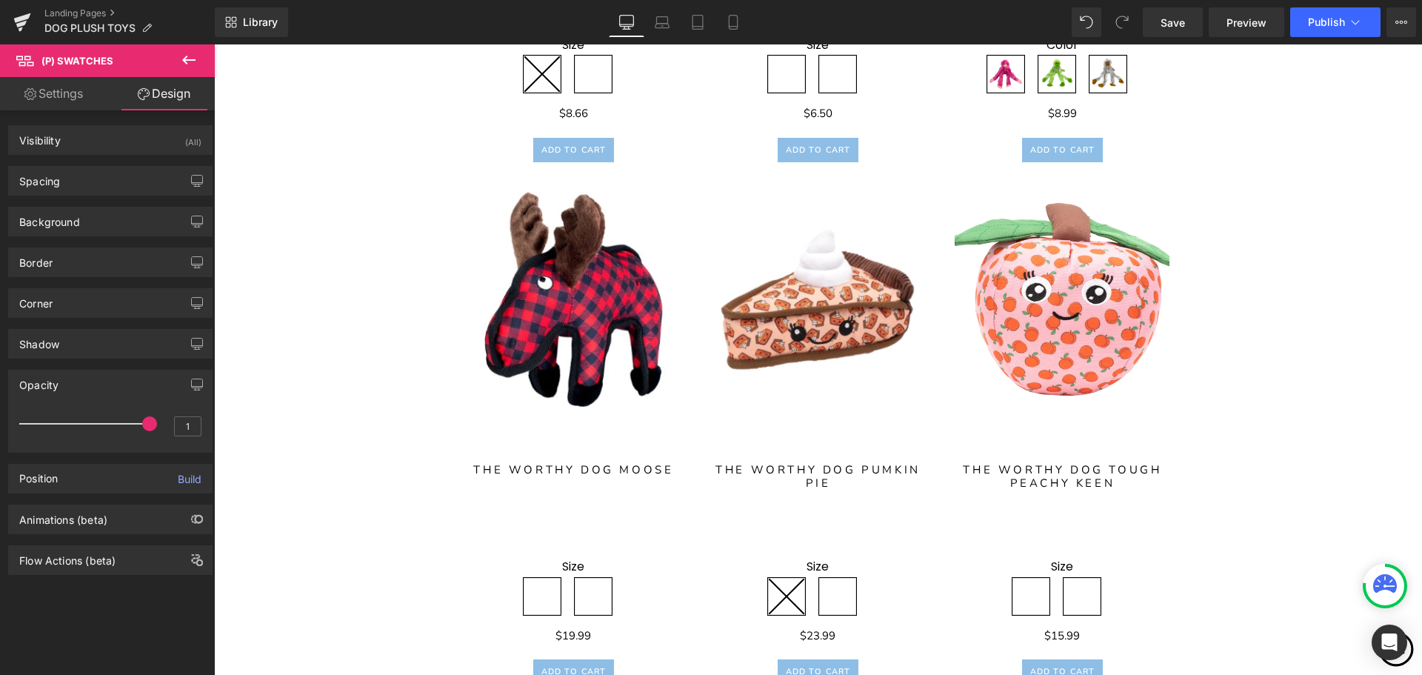
click at [96, 388] on div "Opacity" at bounding box center [110, 384] width 203 height 28
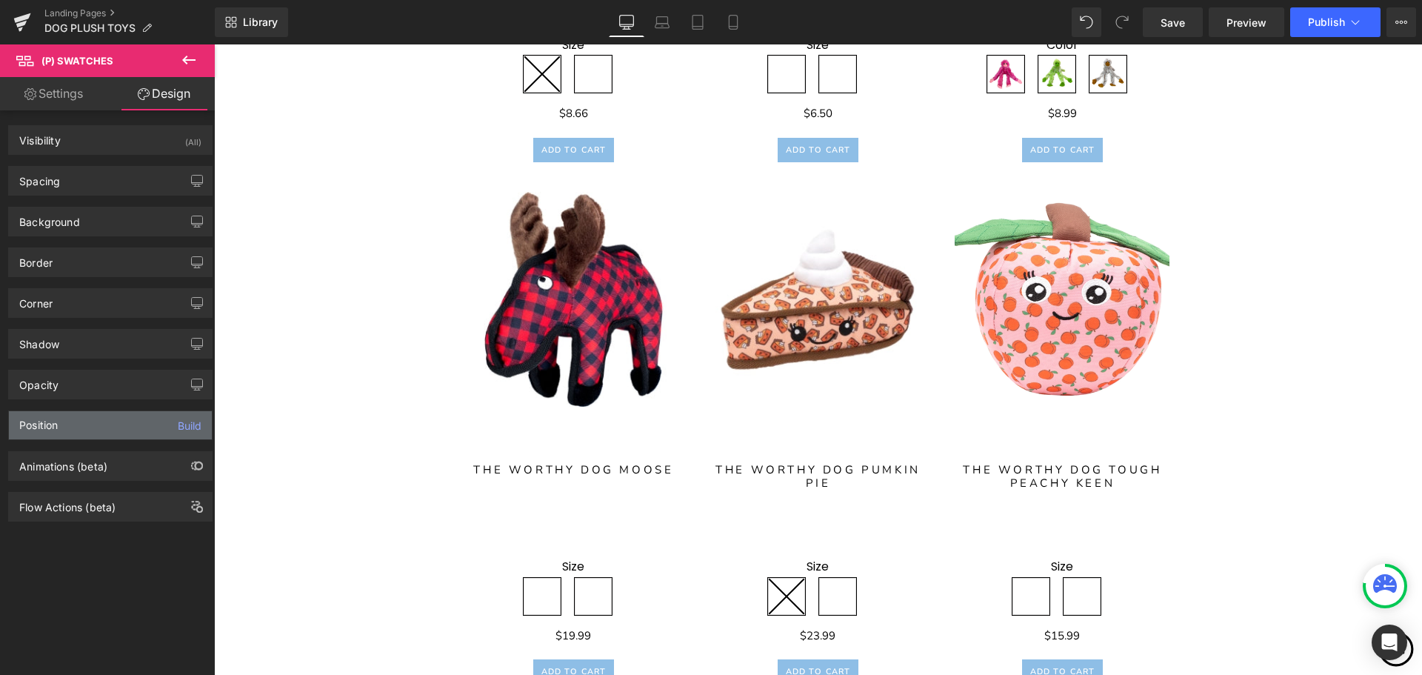
click at [75, 421] on div "Position Build" at bounding box center [110, 425] width 203 height 28
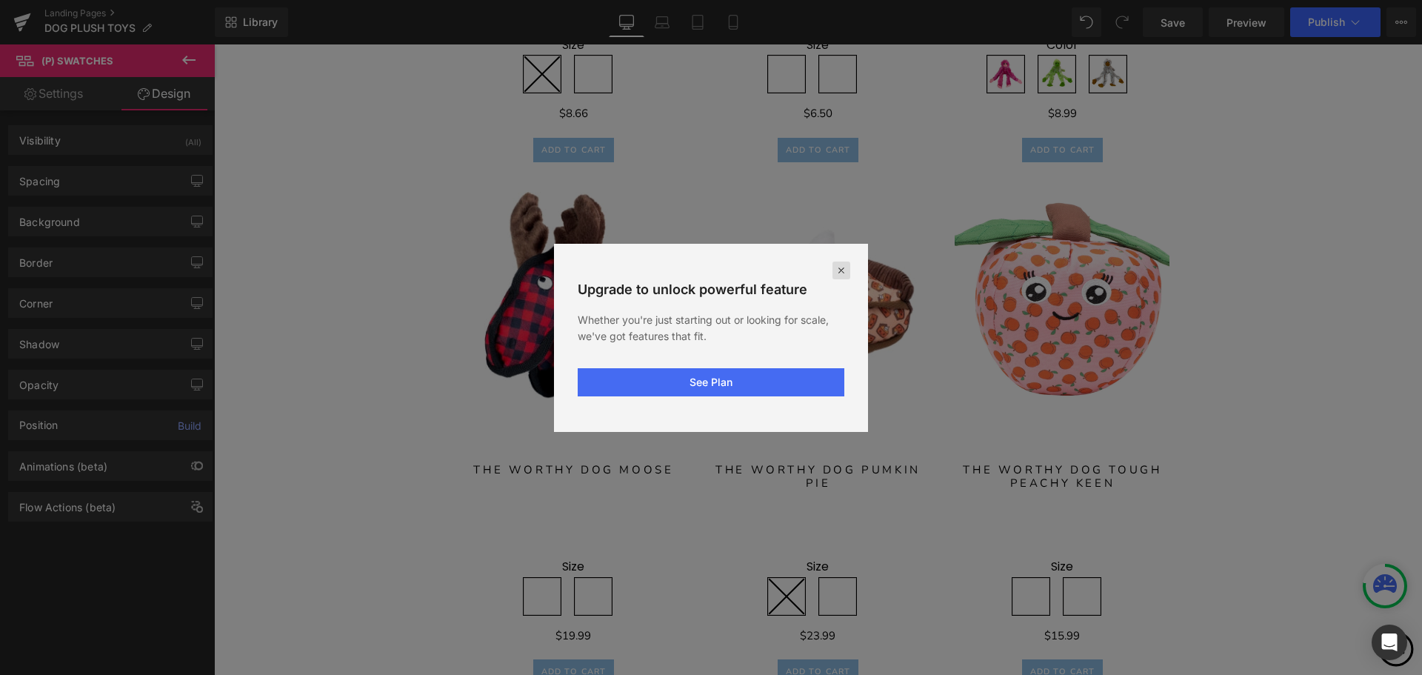
click at [842, 276] on icon at bounding box center [841, 270] width 12 height 12
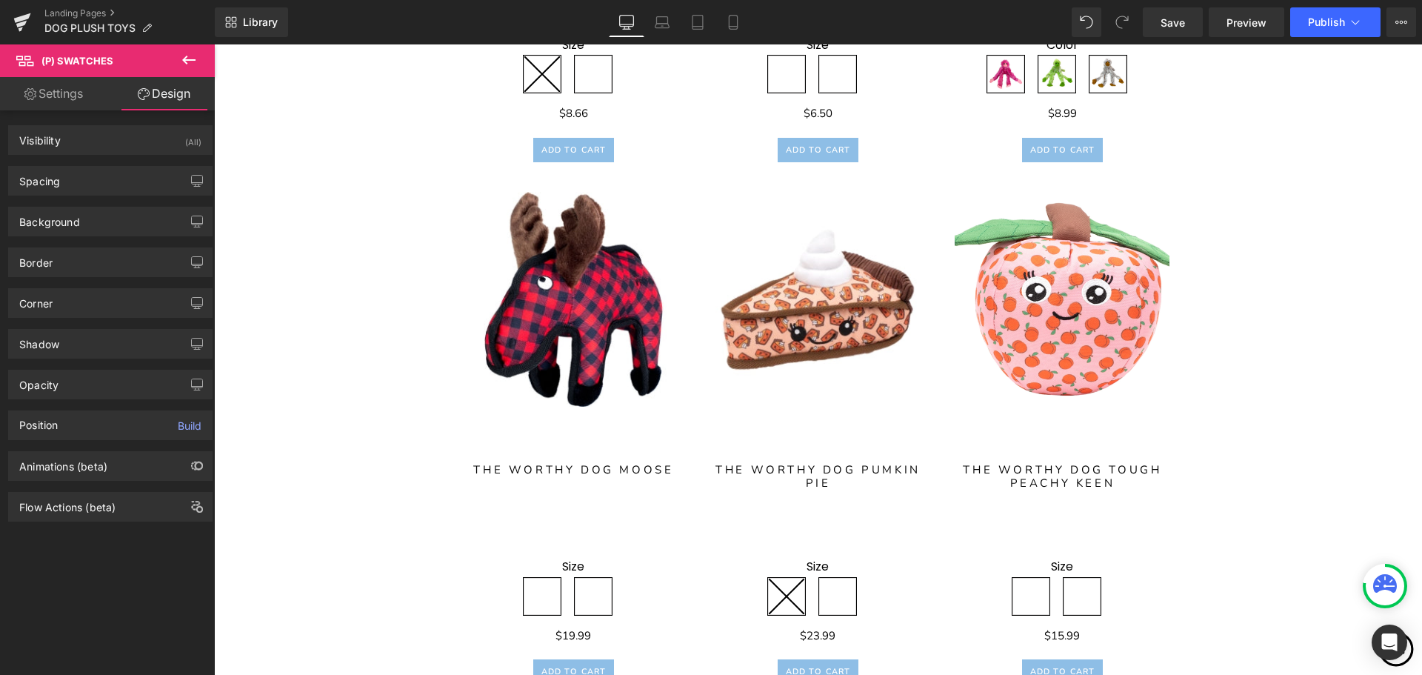
click at [73, 90] on link "Settings" at bounding box center [53, 93] width 107 height 33
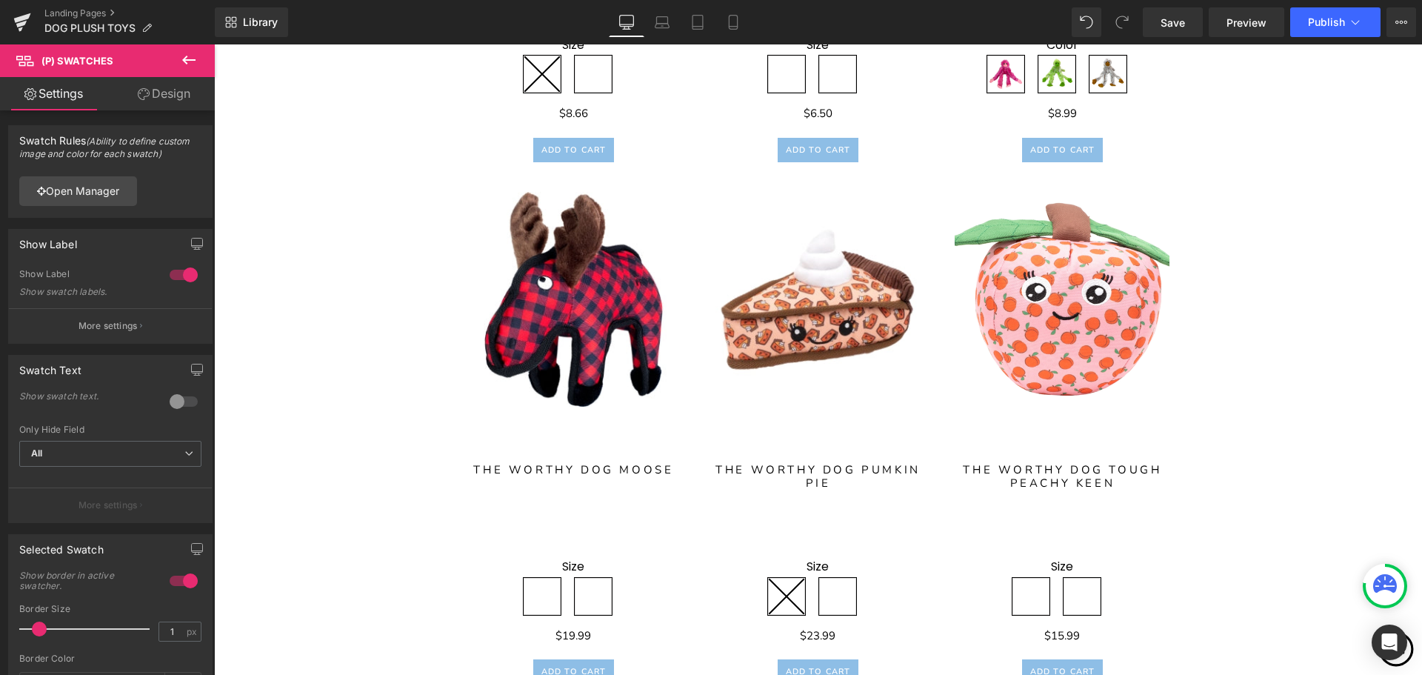
click at [73, 96] on link "Settings" at bounding box center [53, 93] width 107 height 33
click at [91, 190] on link "Open Manager" at bounding box center [78, 191] width 118 height 30
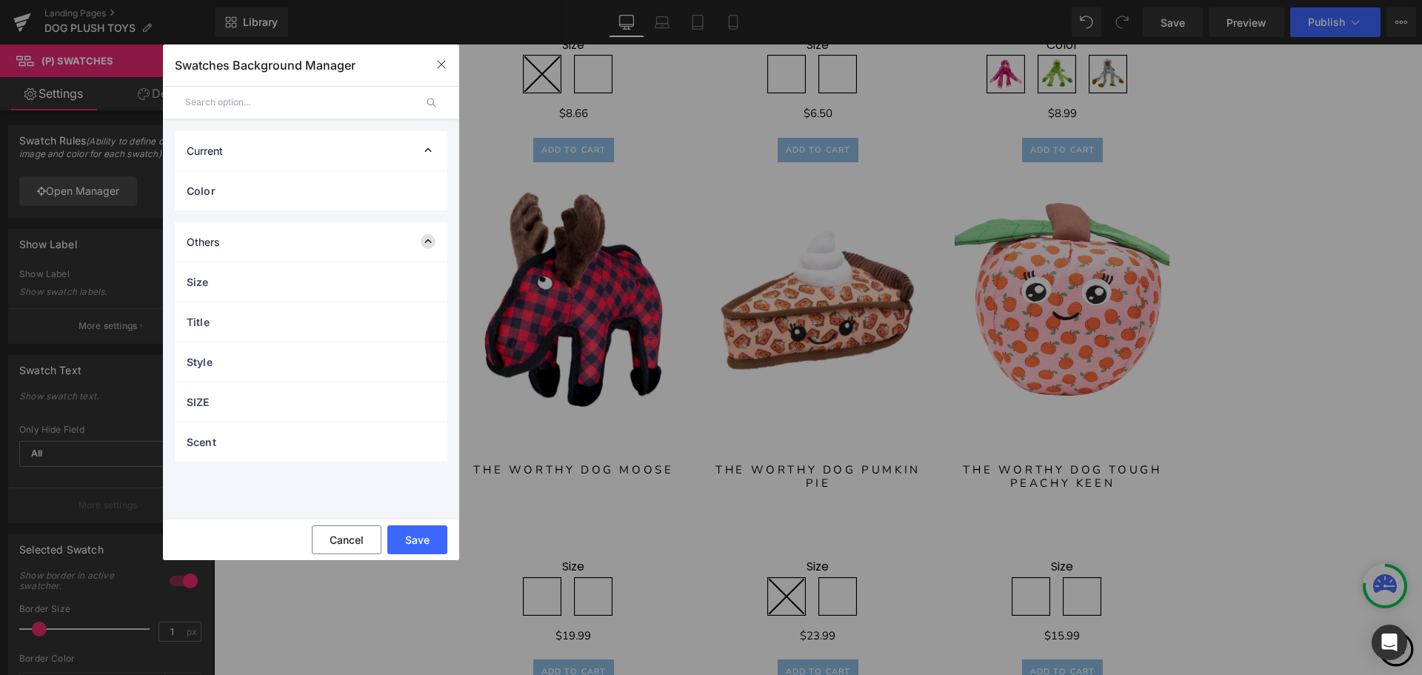
click at [427, 242] on icon at bounding box center [428, 241] width 15 height 15
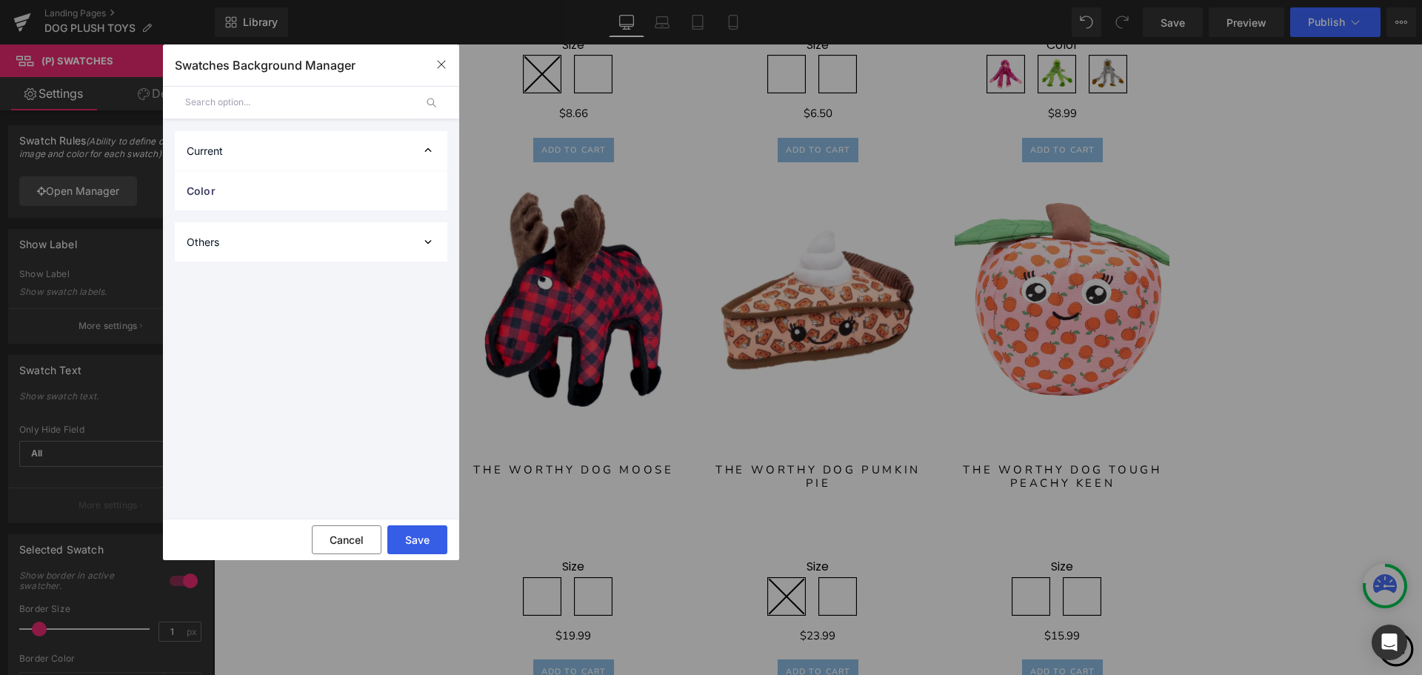
click at [427, 535] on button "Save" at bounding box center [417, 539] width 60 height 29
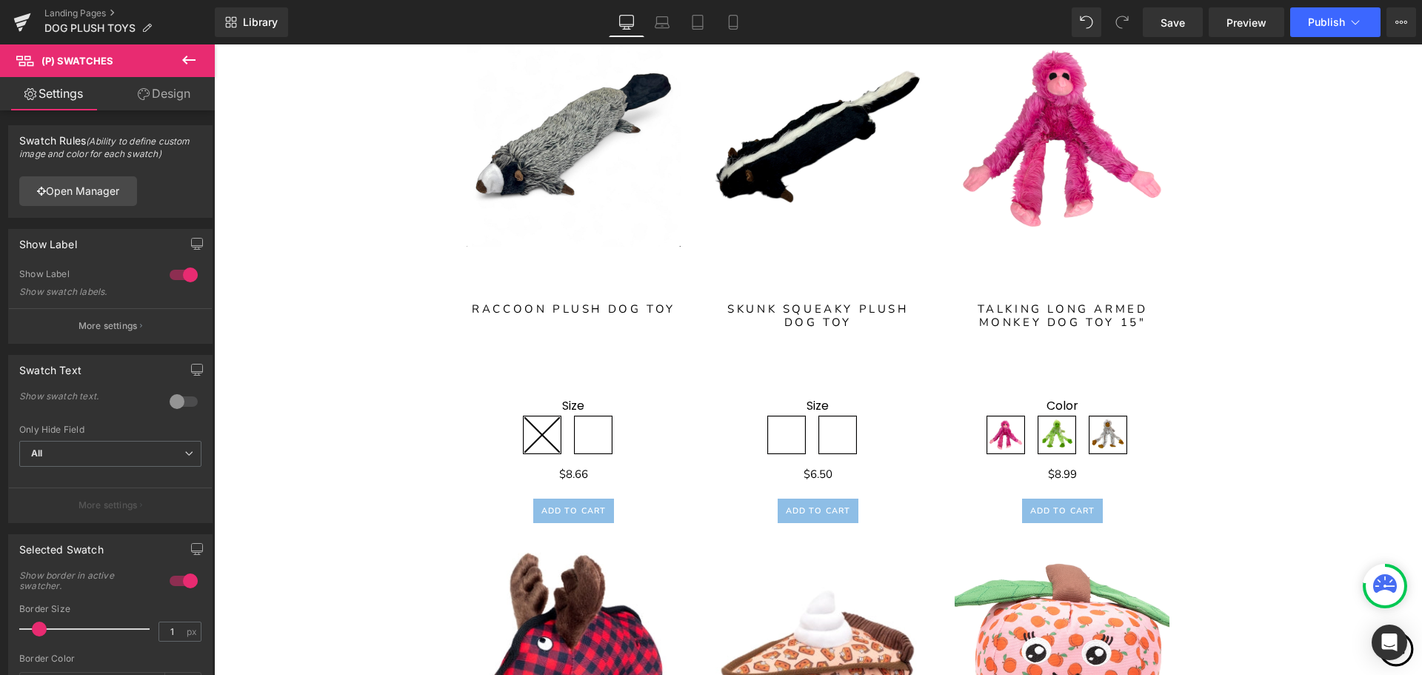
scroll to position [3555, 0]
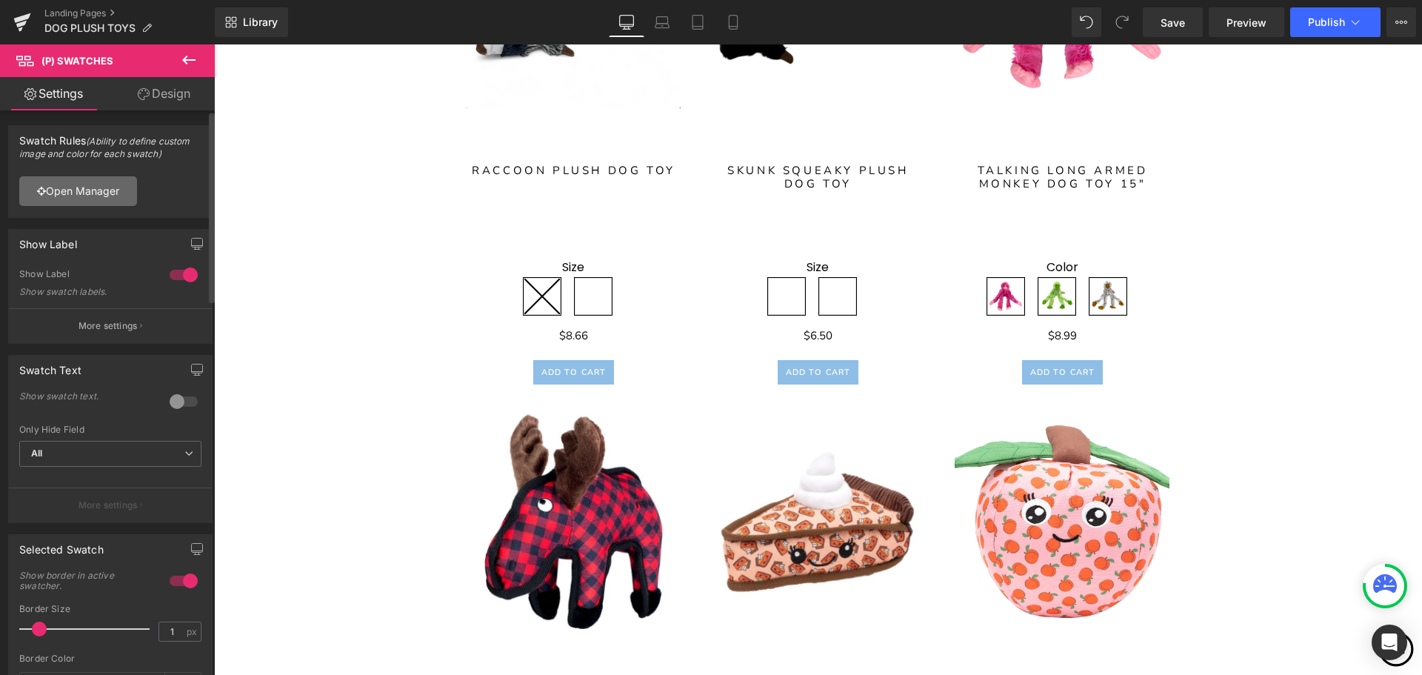
click at [76, 196] on link "Open Manager" at bounding box center [78, 191] width 118 height 30
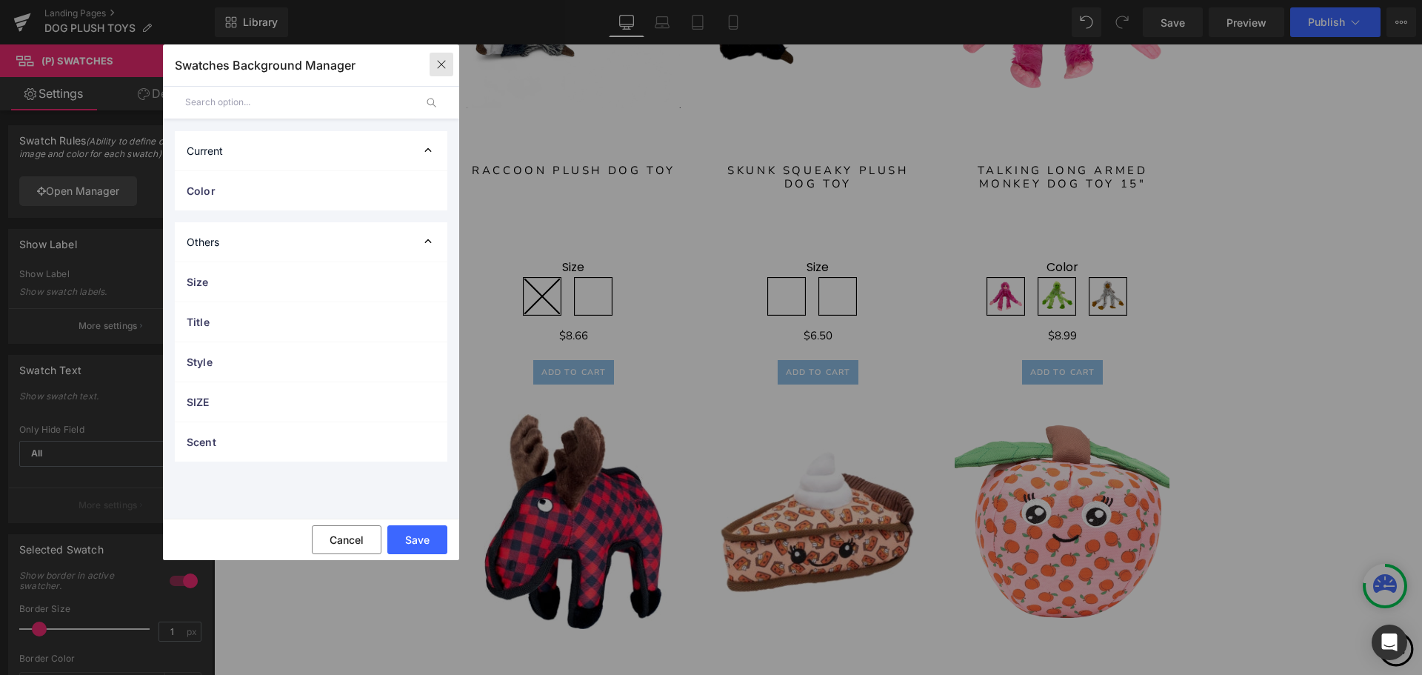
click at [438, 62] on icon "button" at bounding box center [441, 65] width 12 height 12
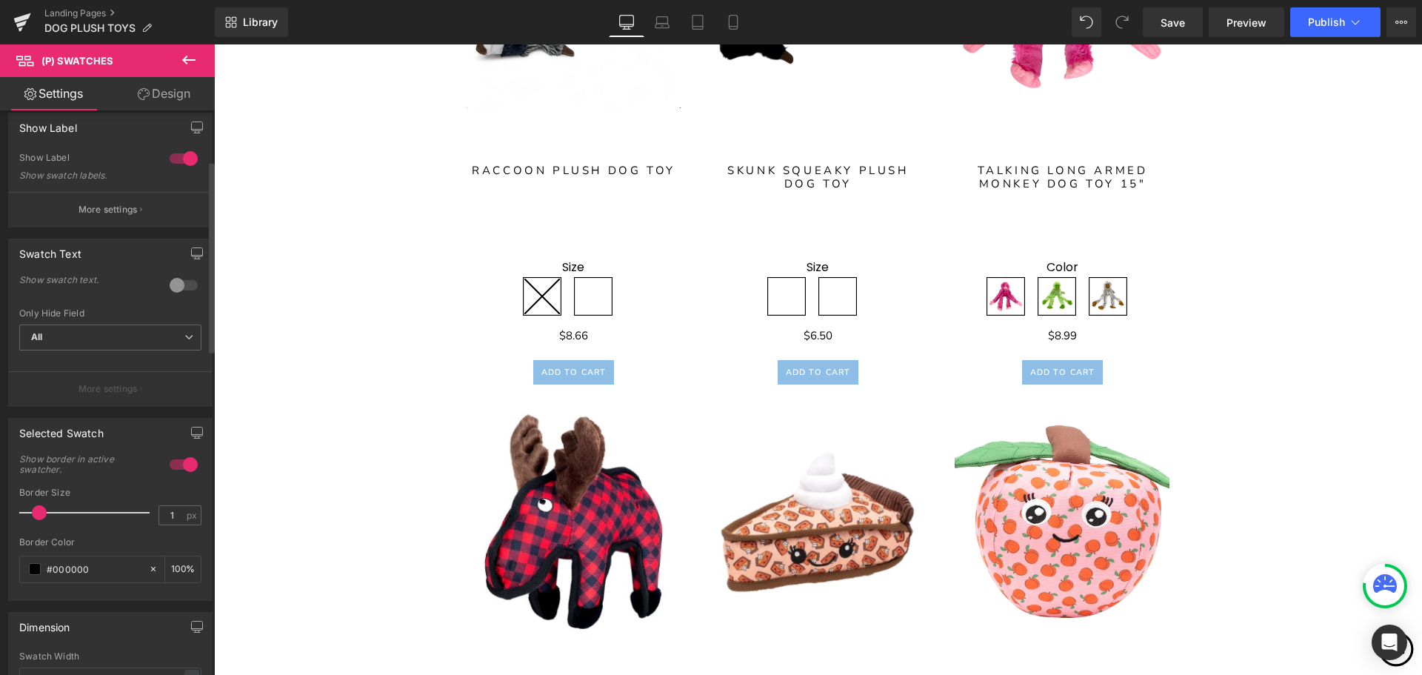
scroll to position [148, 0]
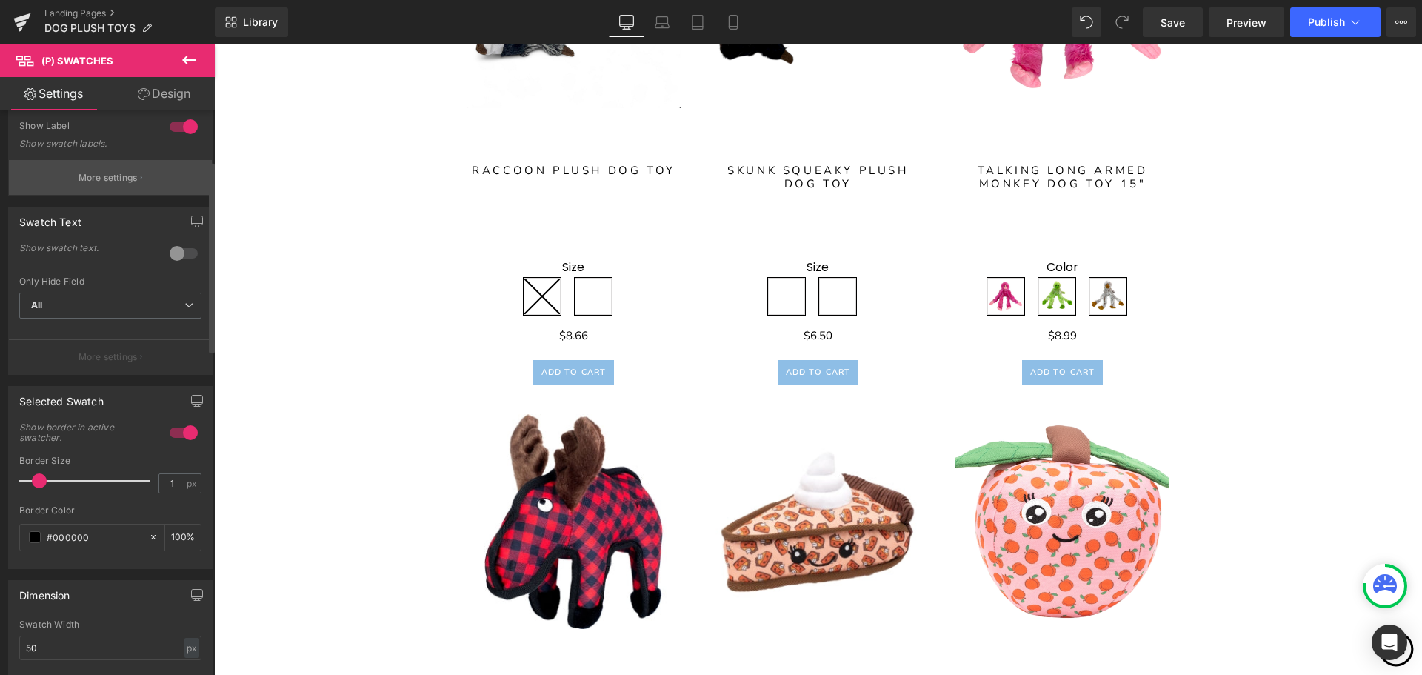
click at [129, 173] on p "More settings" at bounding box center [108, 177] width 59 height 13
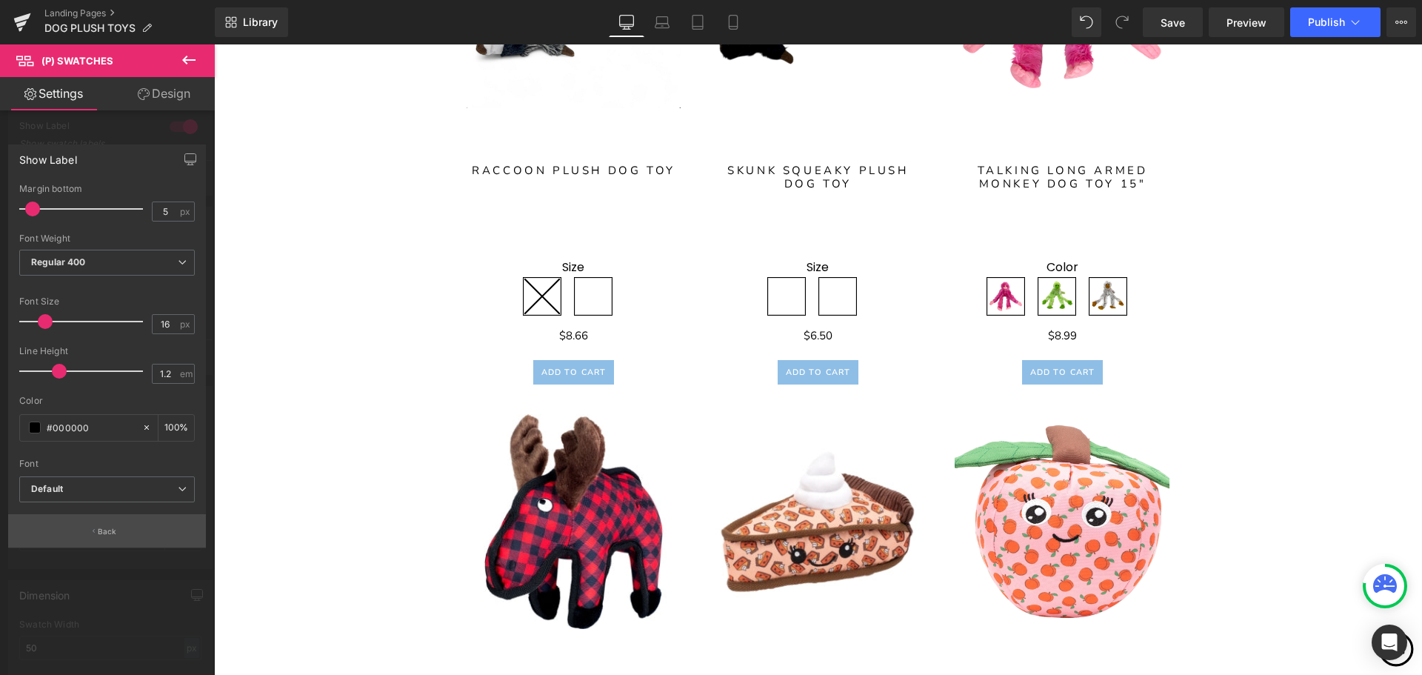
click at [121, 535] on button "Back" at bounding box center [107, 530] width 198 height 33
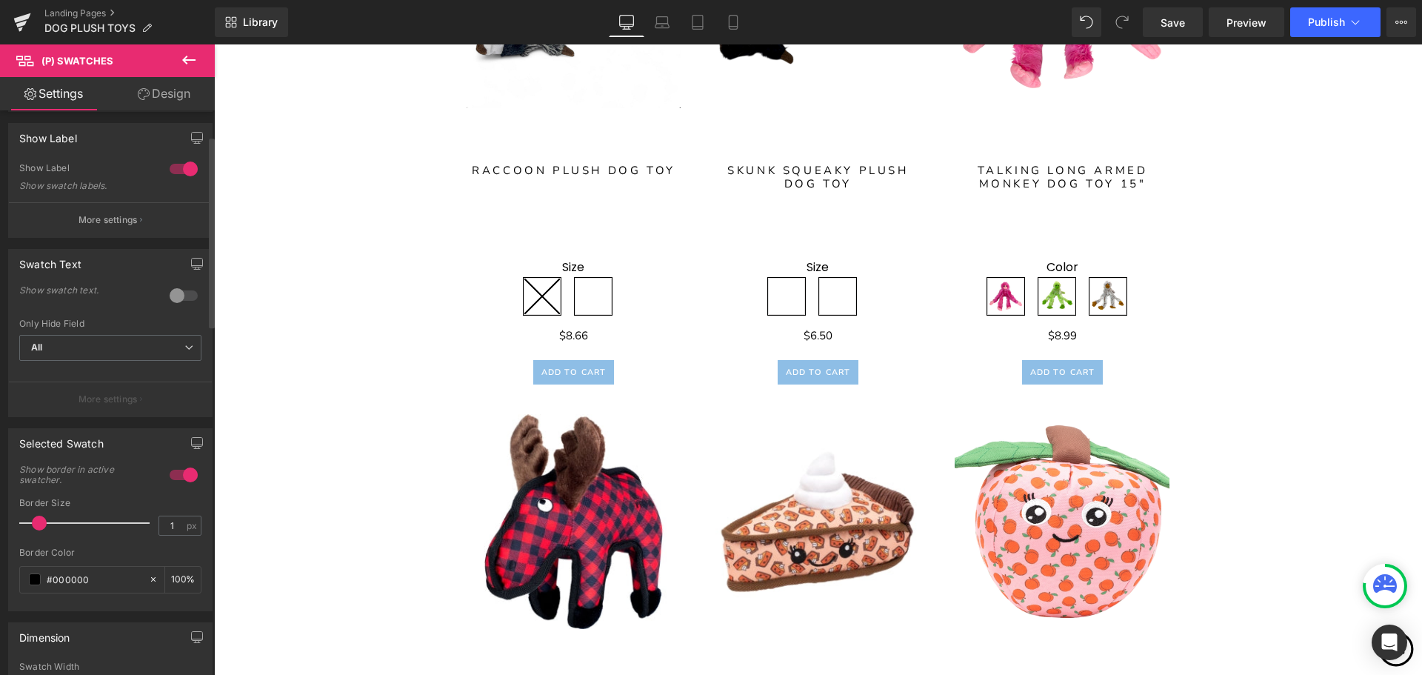
scroll to position [73, 0]
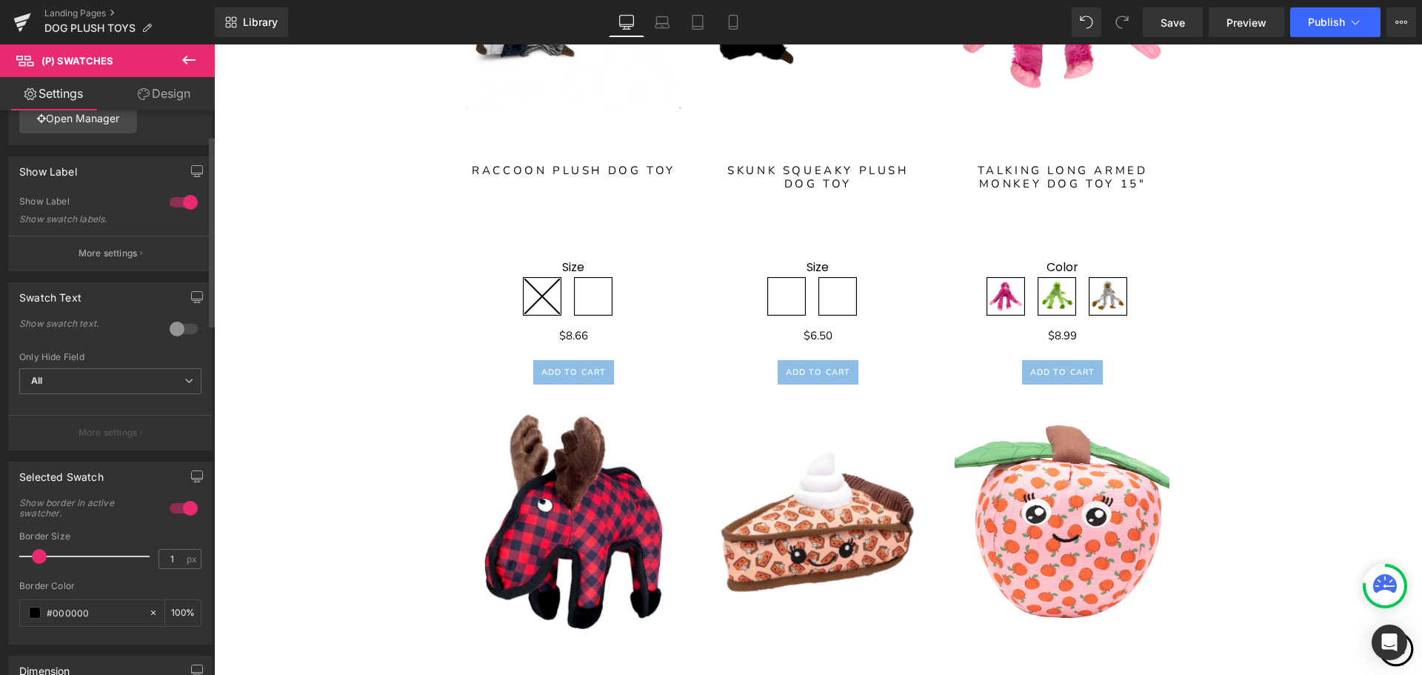
click at [170, 333] on div at bounding box center [184, 329] width 36 height 24
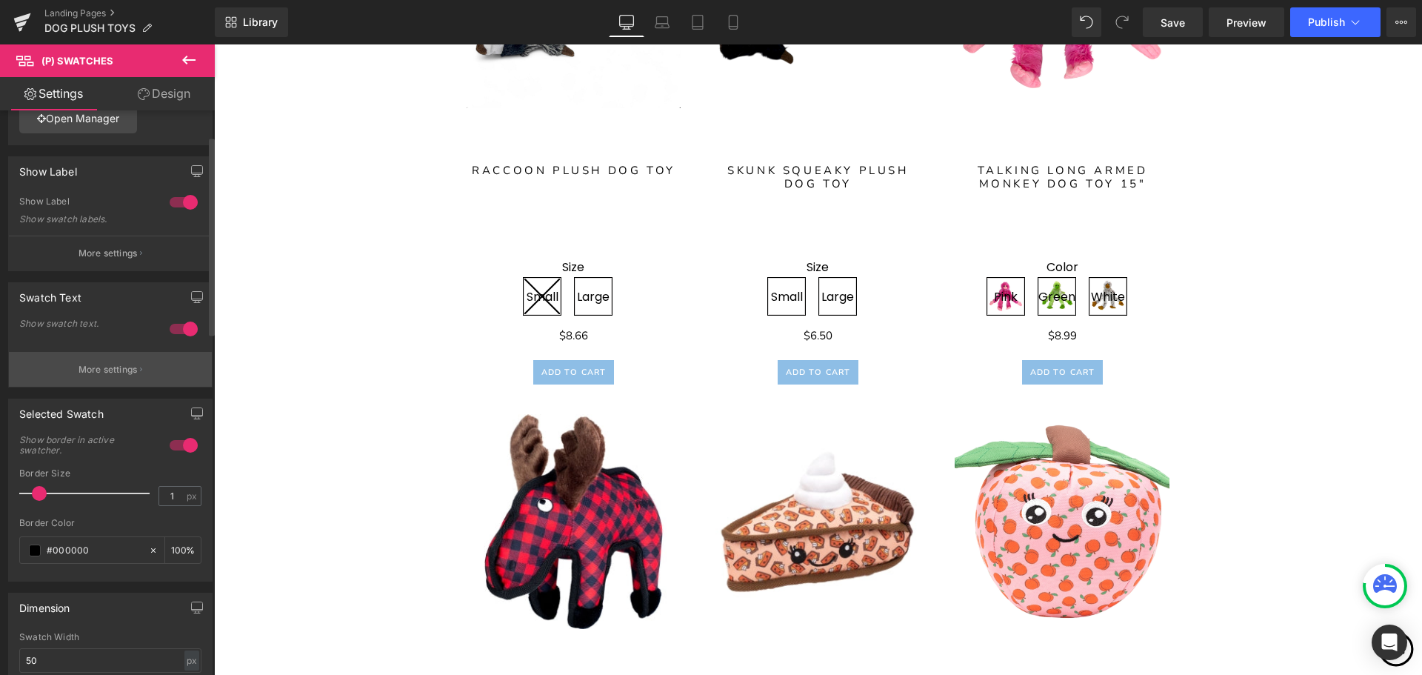
click at [127, 370] on p "More settings" at bounding box center [108, 369] width 59 height 13
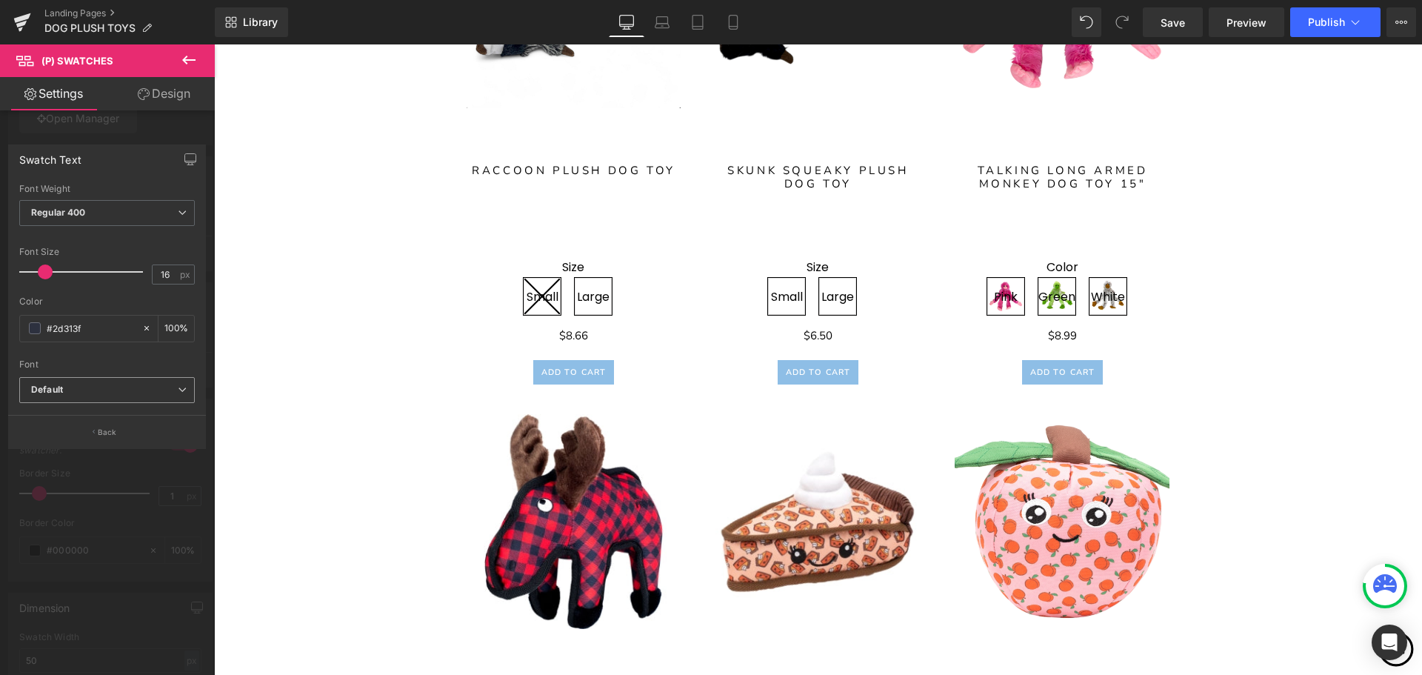
click at [162, 387] on b "Default" at bounding box center [104, 390] width 147 height 13
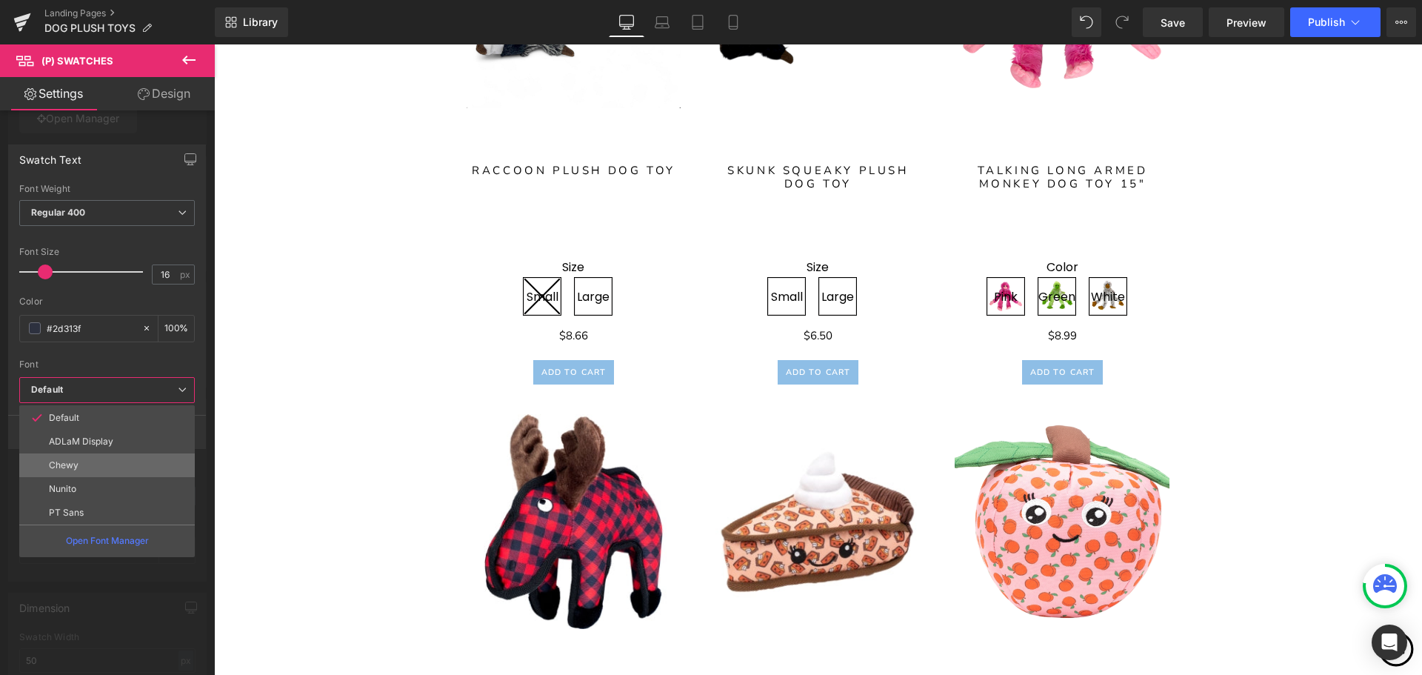
click at [113, 467] on li "Chewy" at bounding box center [107, 465] width 176 height 24
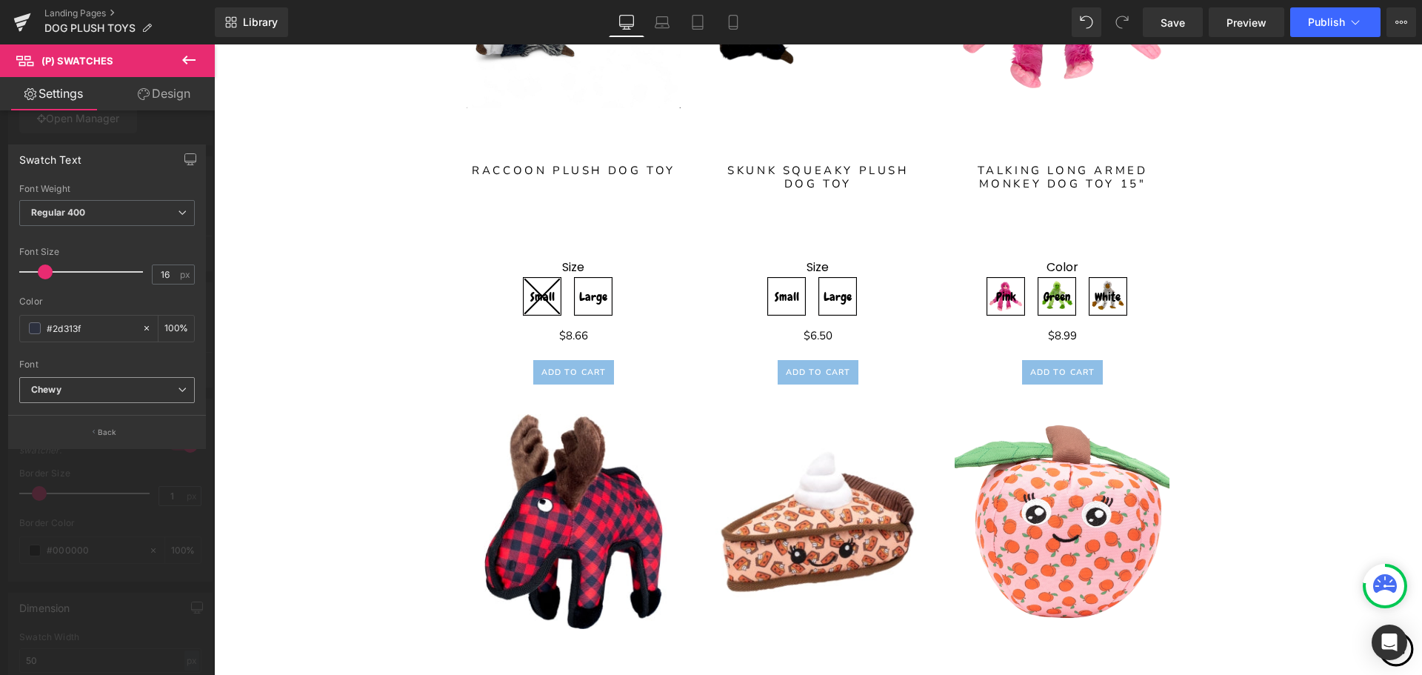
click at [156, 382] on span "Chewy" at bounding box center [107, 390] width 176 height 26
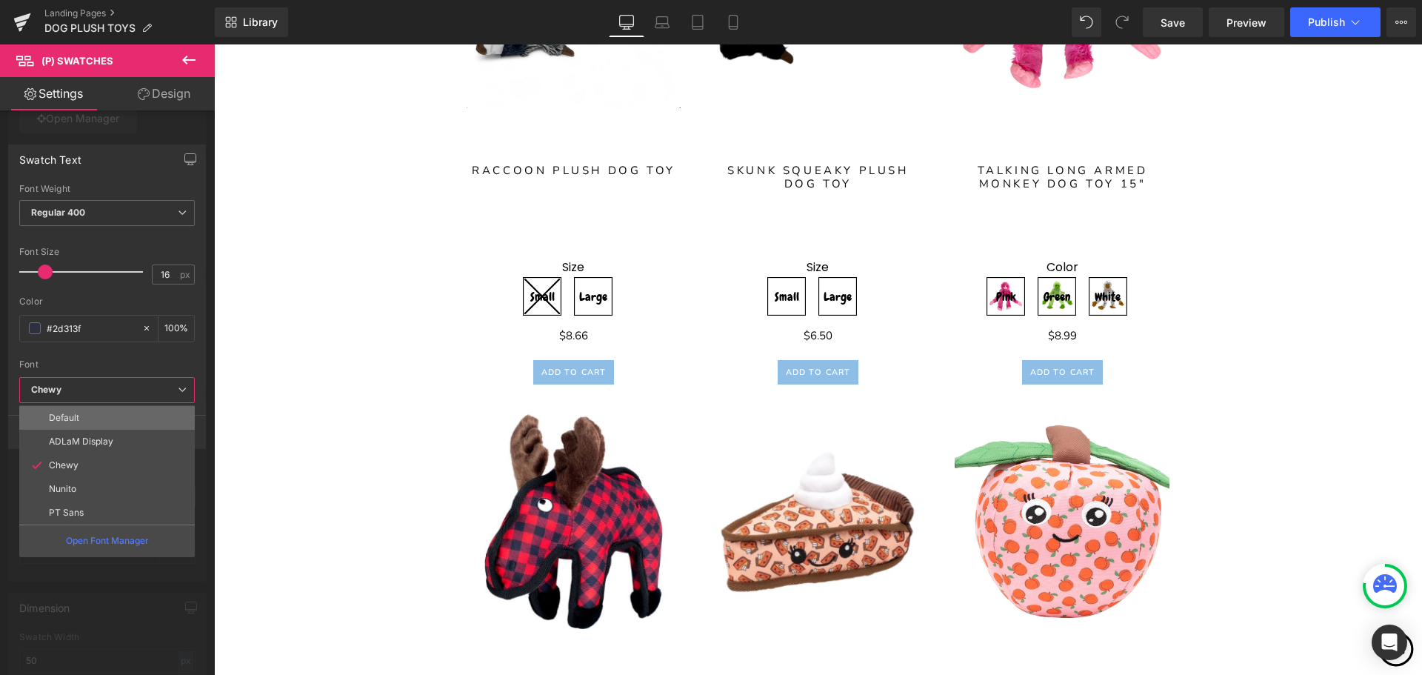
click at [122, 413] on li "Default" at bounding box center [107, 418] width 176 height 24
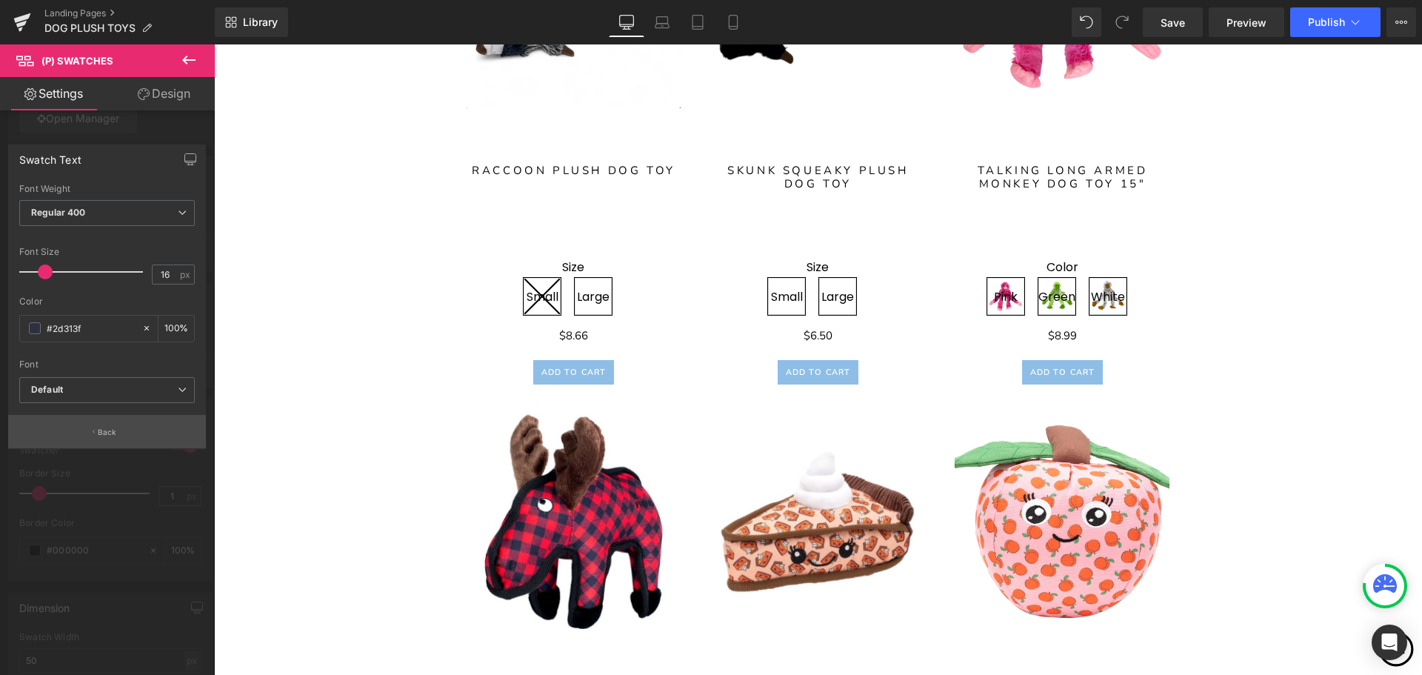
click at [131, 432] on button "Back" at bounding box center [107, 431] width 198 height 33
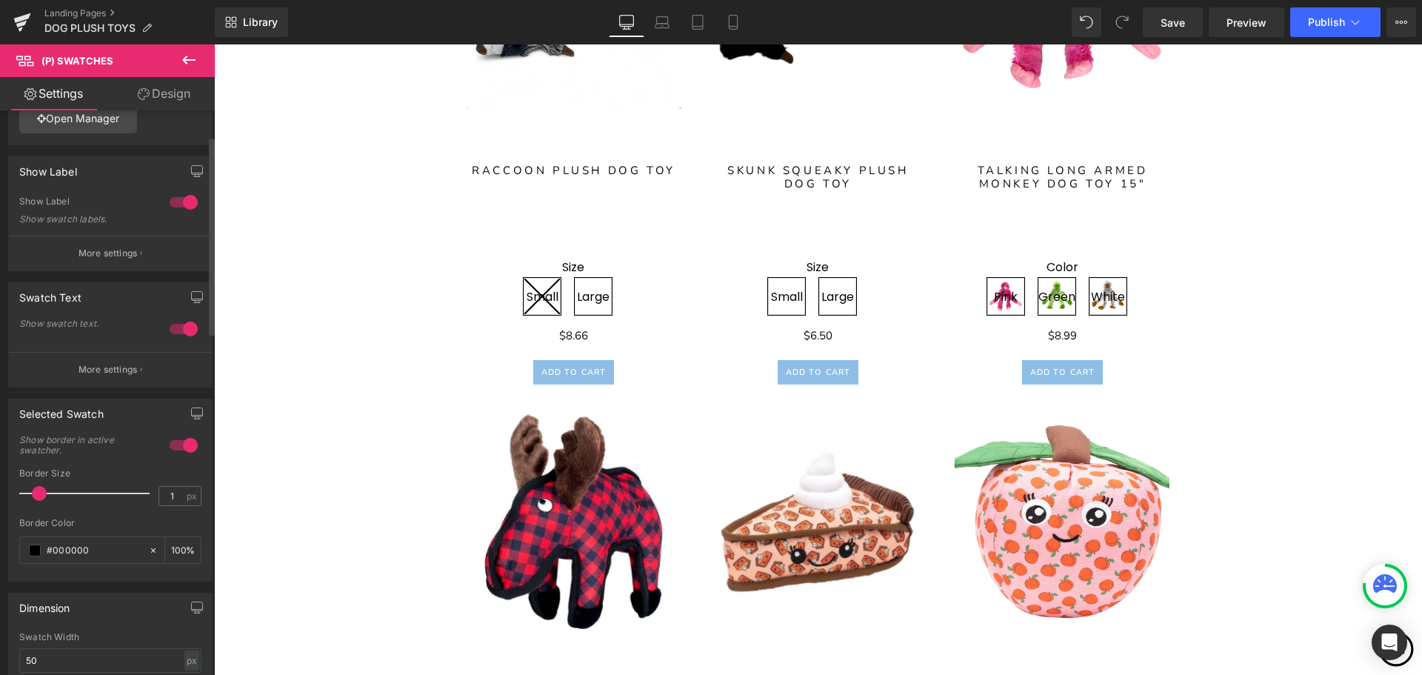
click at [184, 328] on div at bounding box center [184, 329] width 36 height 24
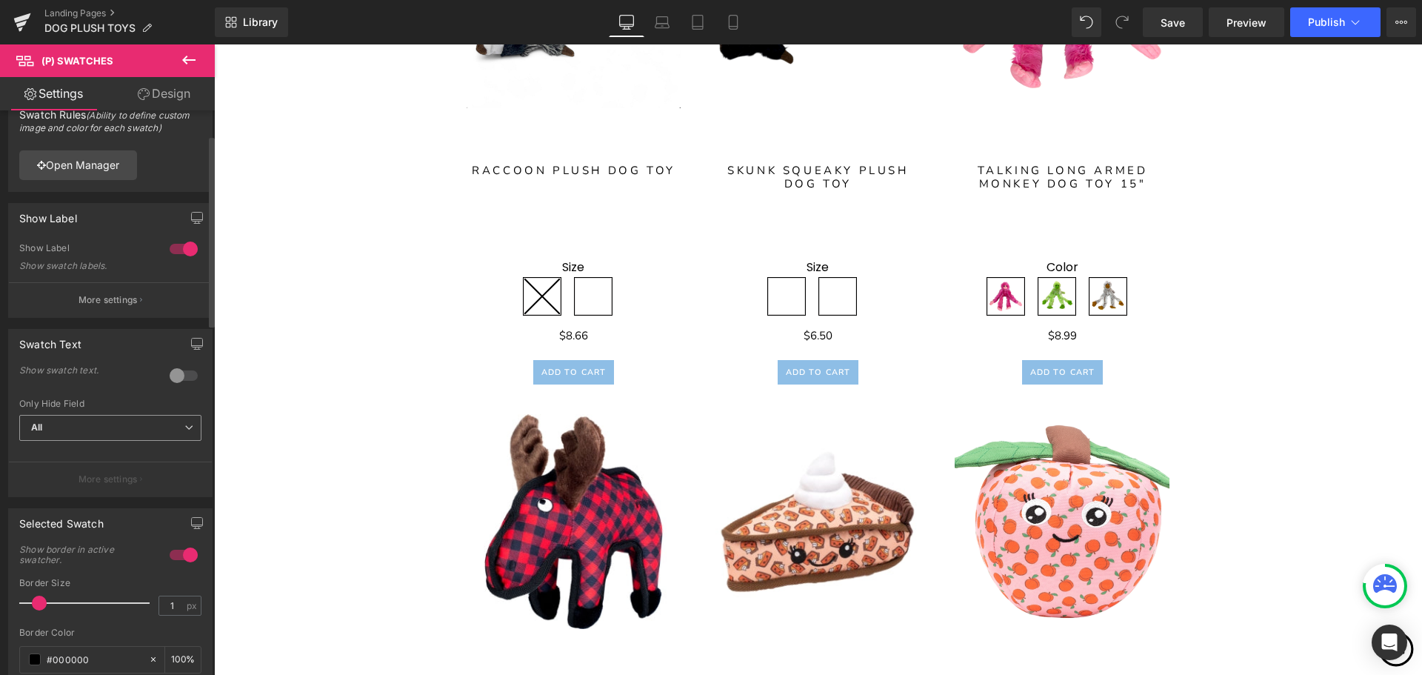
scroll to position [0, 0]
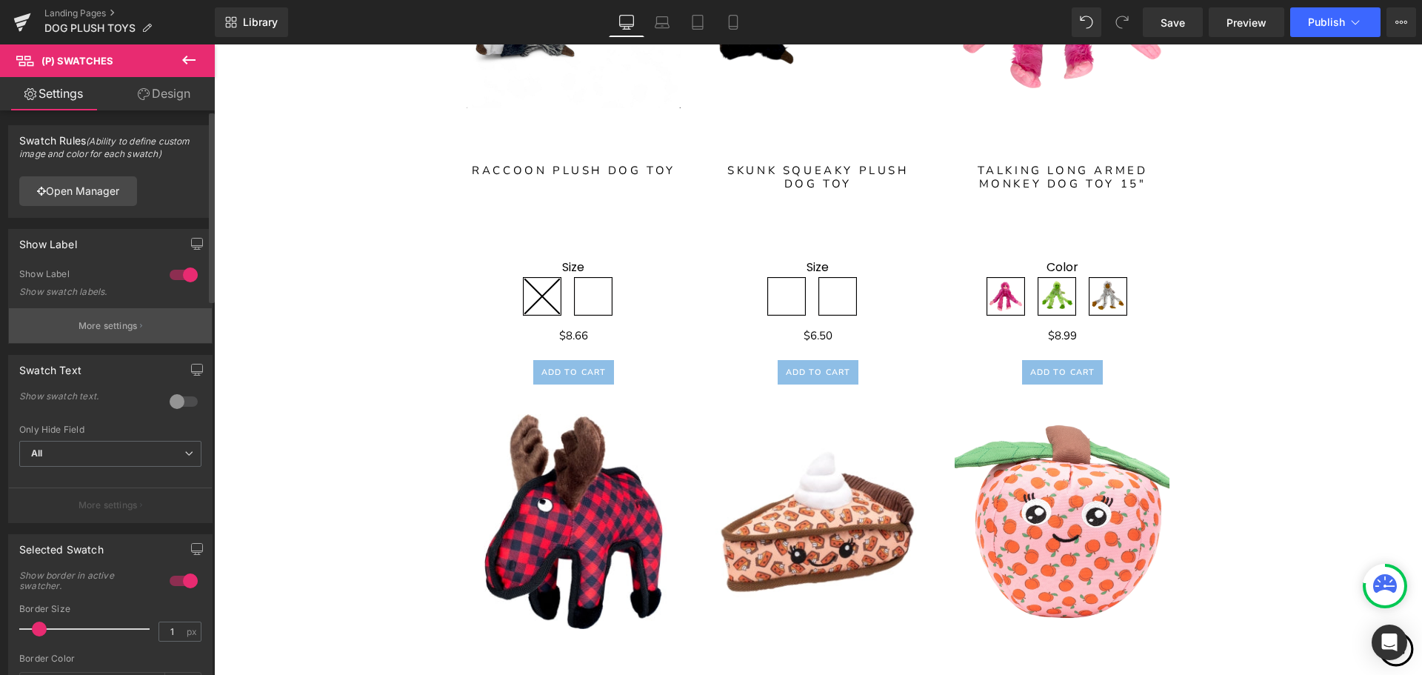
click at [114, 326] on p "More settings" at bounding box center [108, 325] width 59 height 13
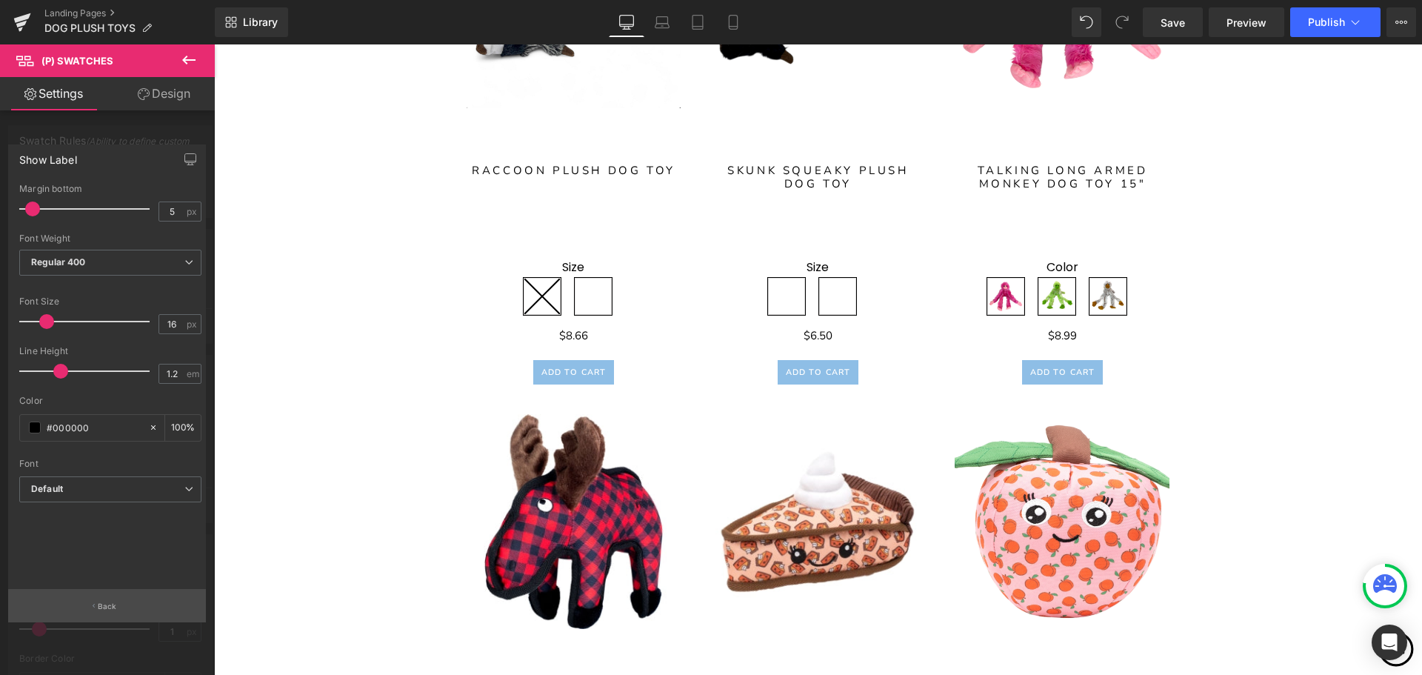
click at [126, 598] on button "Back" at bounding box center [107, 605] width 198 height 33
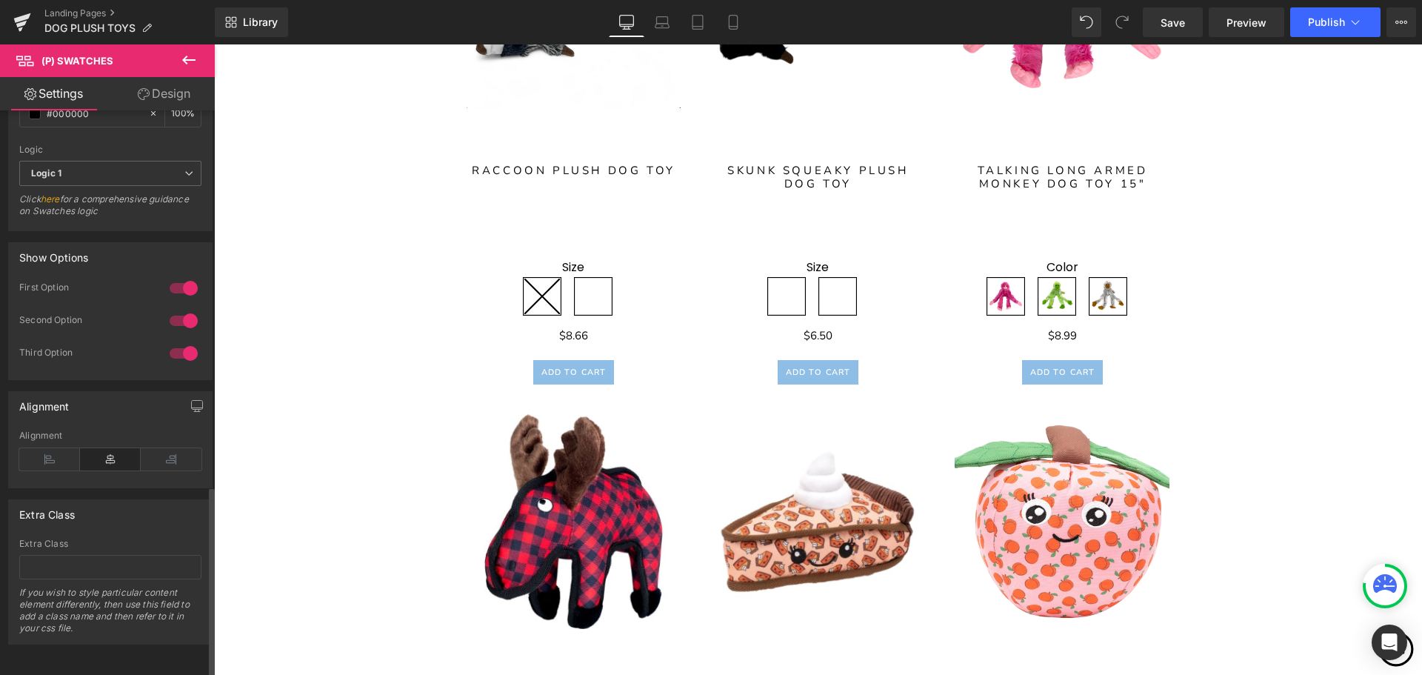
scroll to position [1109, 0]
click at [182, 344] on div at bounding box center [184, 353] width 36 height 24
click at [114, 555] on input "text" at bounding box center [110, 567] width 182 height 24
click at [87, 558] on input "text" at bounding box center [110, 567] width 182 height 24
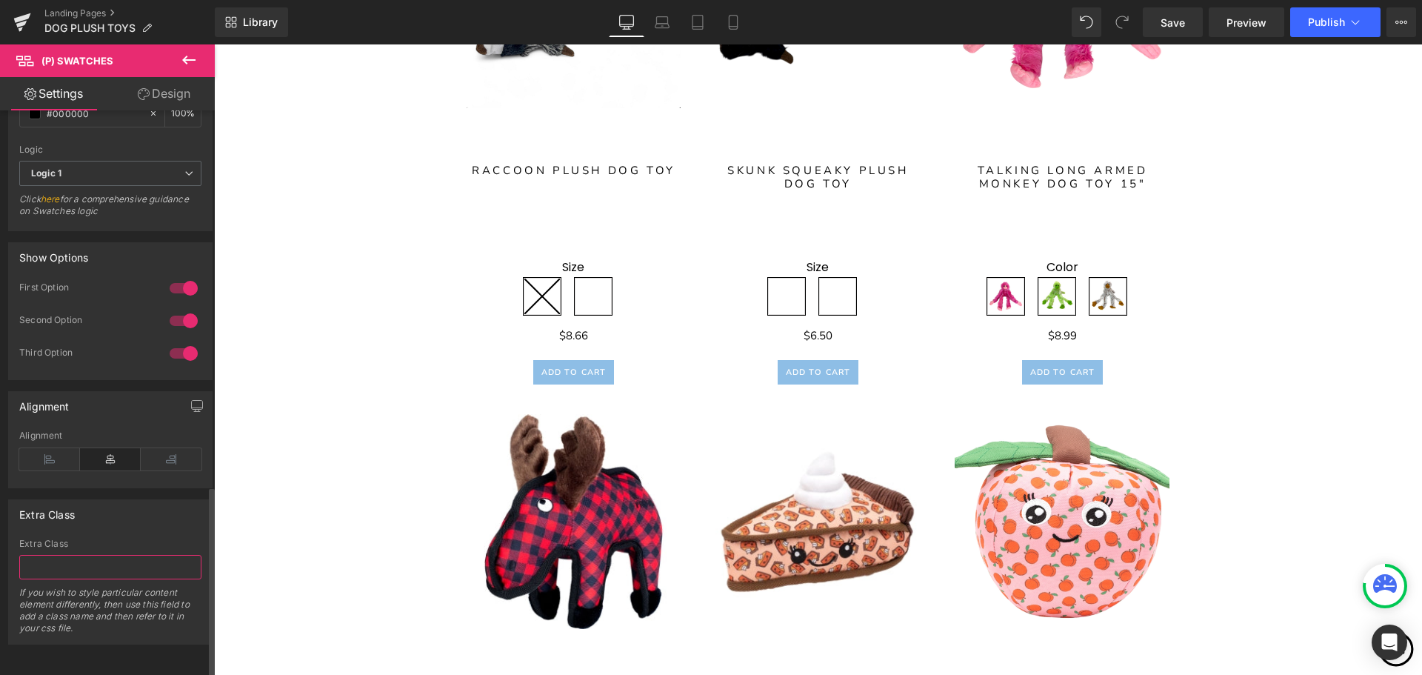
paste input "{ "option": "Color" }"
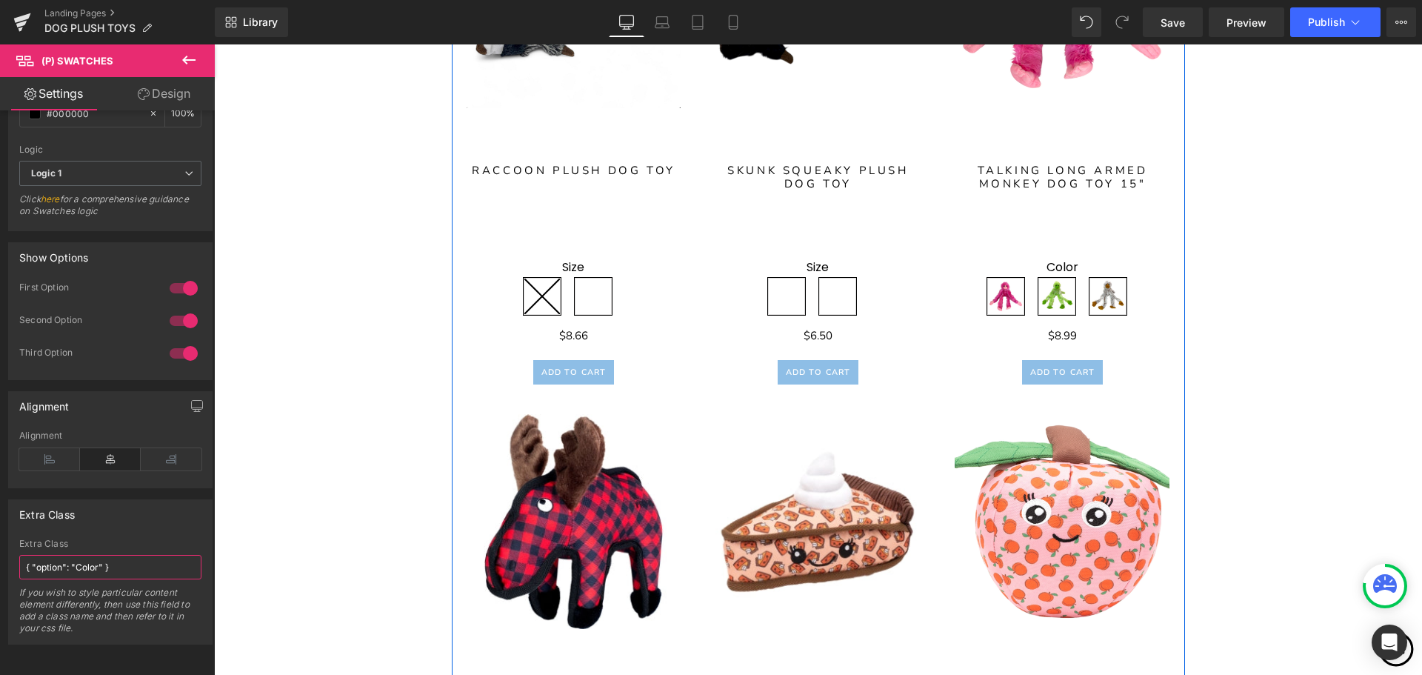
type input "{ "option": "Color" }"
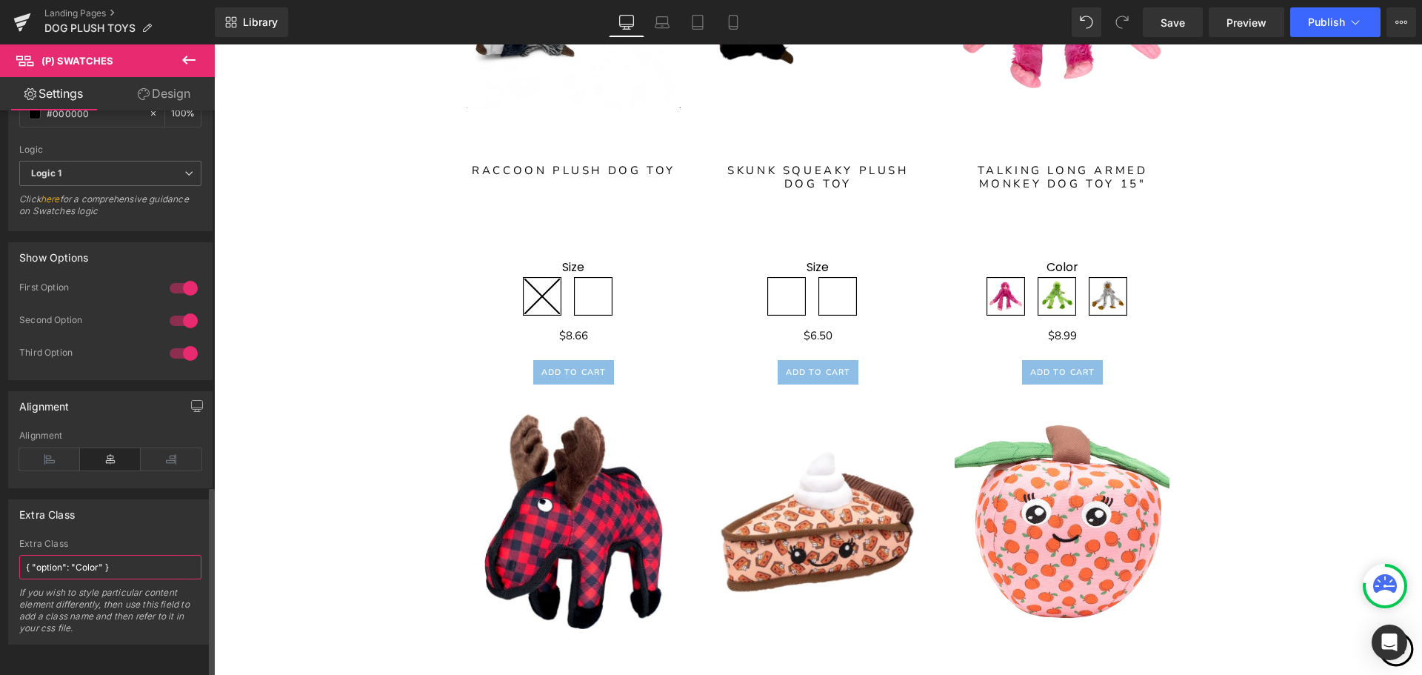
click at [122, 557] on input "{ "option": "Color" }" at bounding box center [110, 567] width 182 height 24
click at [116, 557] on input "text" at bounding box center [110, 567] width 182 height 24
paste input ".gempages-swatches[data-option="Size"] { display: none !important; }"
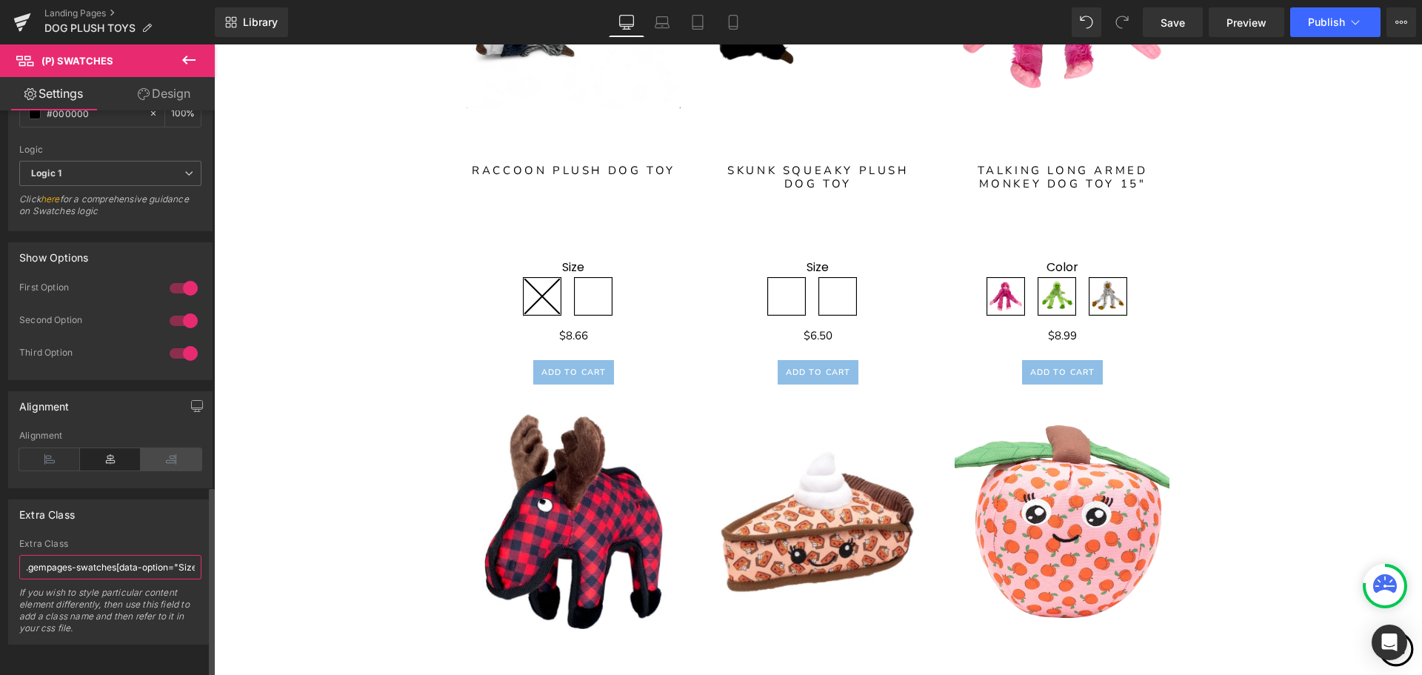
scroll to position [0, 139]
type input ".gempages-swatches[data-option="Size"] { display: none !important; }"
click at [129, 507] on div "Extra Class" at bounding box center [110, 514] width 203 height 28
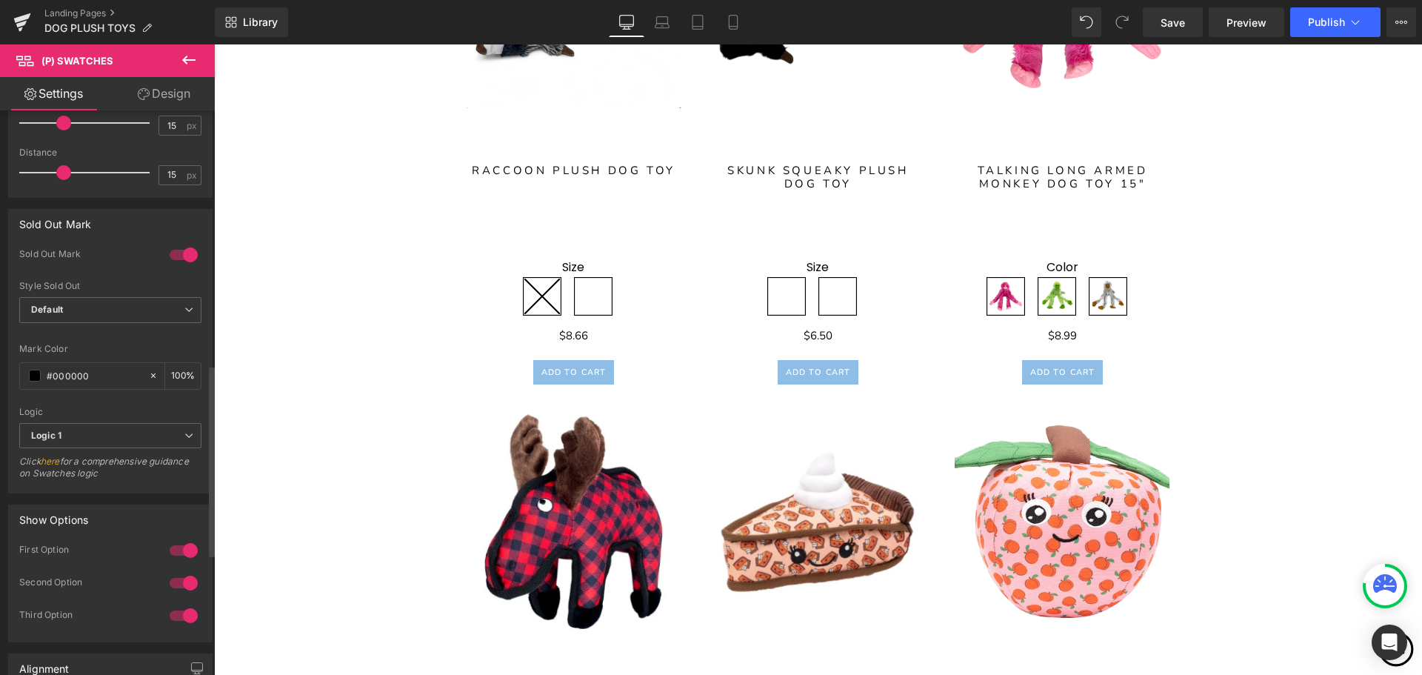
scroll to position [1109, 0]
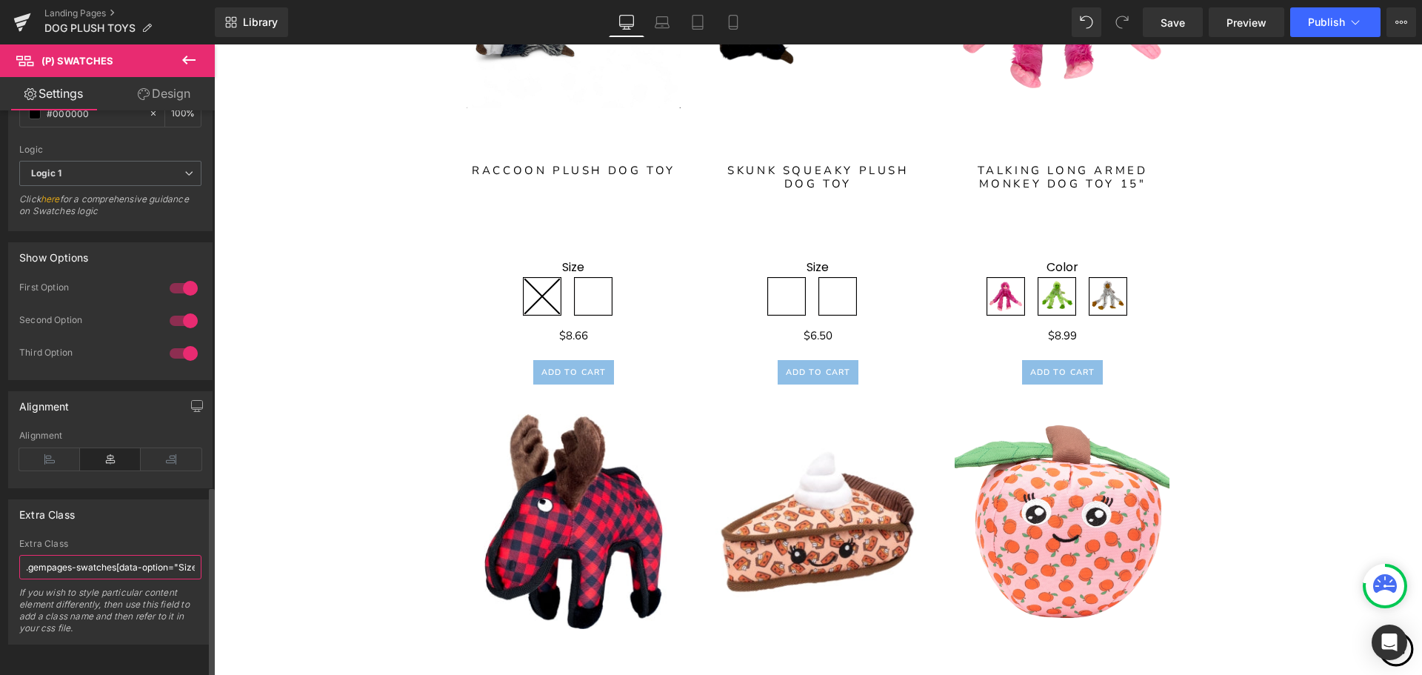
click at [181, 557] on input ".gempages-swatches[data-option="Size"] { display: none !important; }" at bounding box center [110, 567] width 182 height 24
click at [147, 557] on input ".gempages-swatches[data-option="Size"] { display: none !important; }" at bounding box center [110, 567] width 182 height 24
click at [155, 513] on div "Extra Class" at bounding box center [110, 514] width 203 height 28
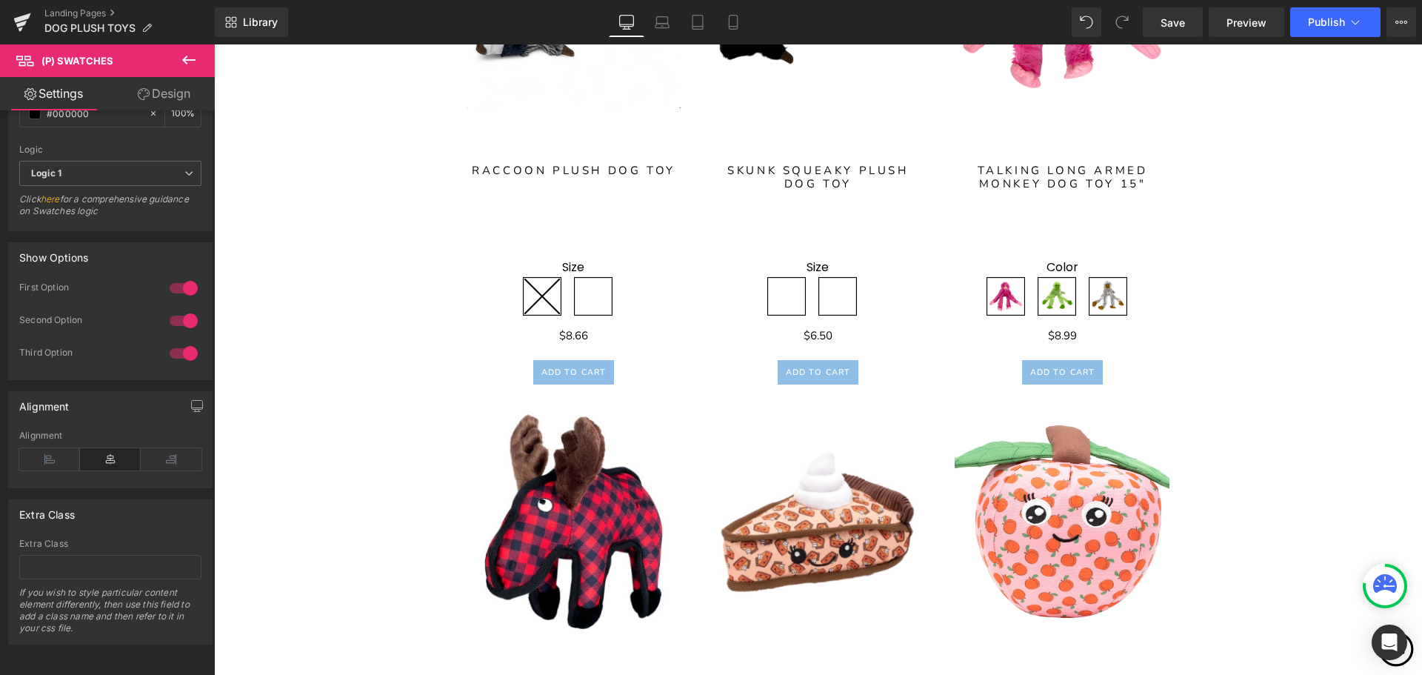
click at [1382, 584] on icon at bounding box center [1385, 583] width 24 height 19
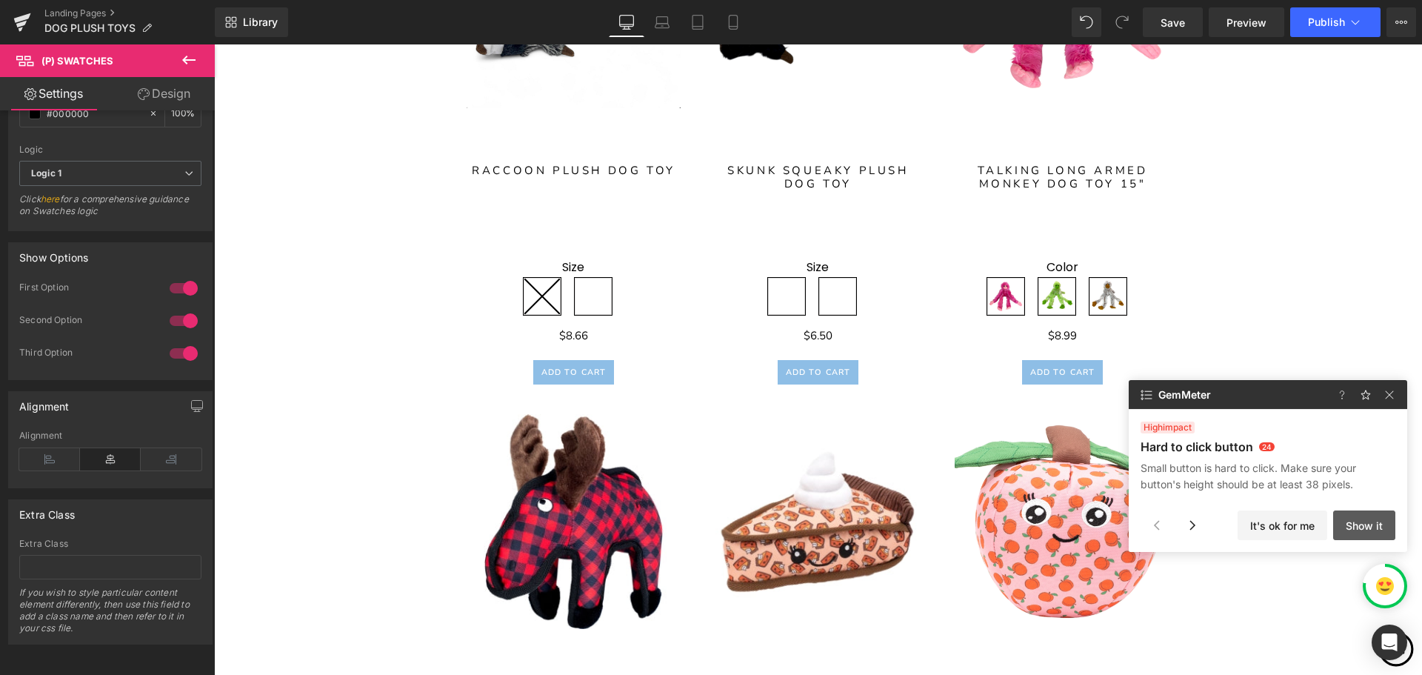
click at [1355, 525] on button "Show it" at bounding box center [1364, 525] width 62 height 30
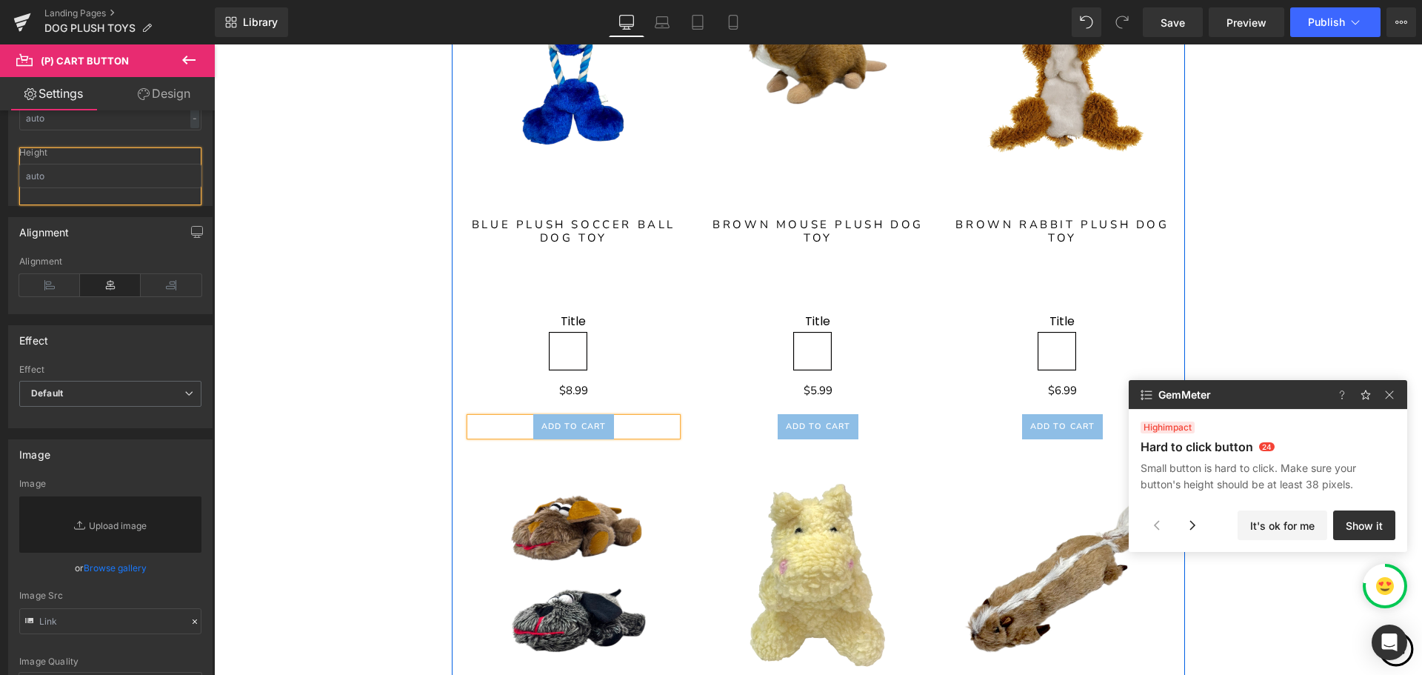
scroll to position [891, 0]
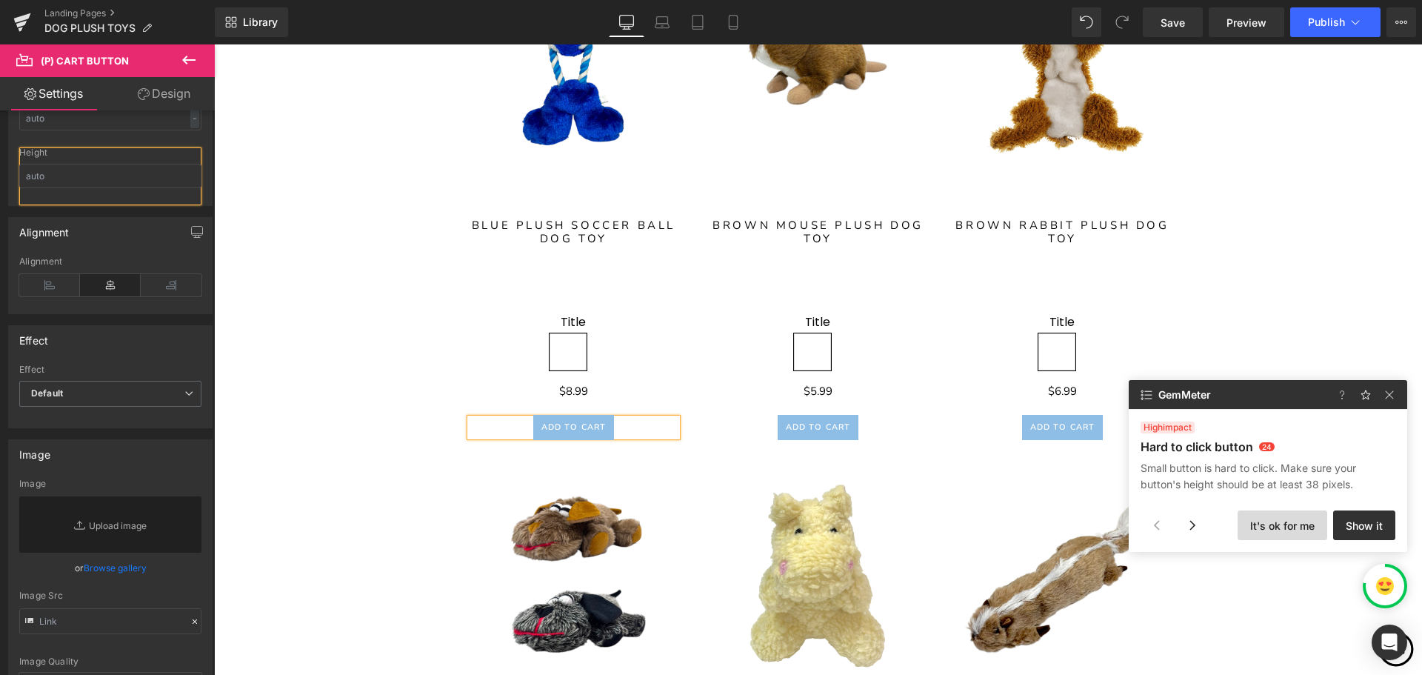
click at [1288, 530] on button "It's ok for me" at bounding box center [1283, 525] width 90 height 30
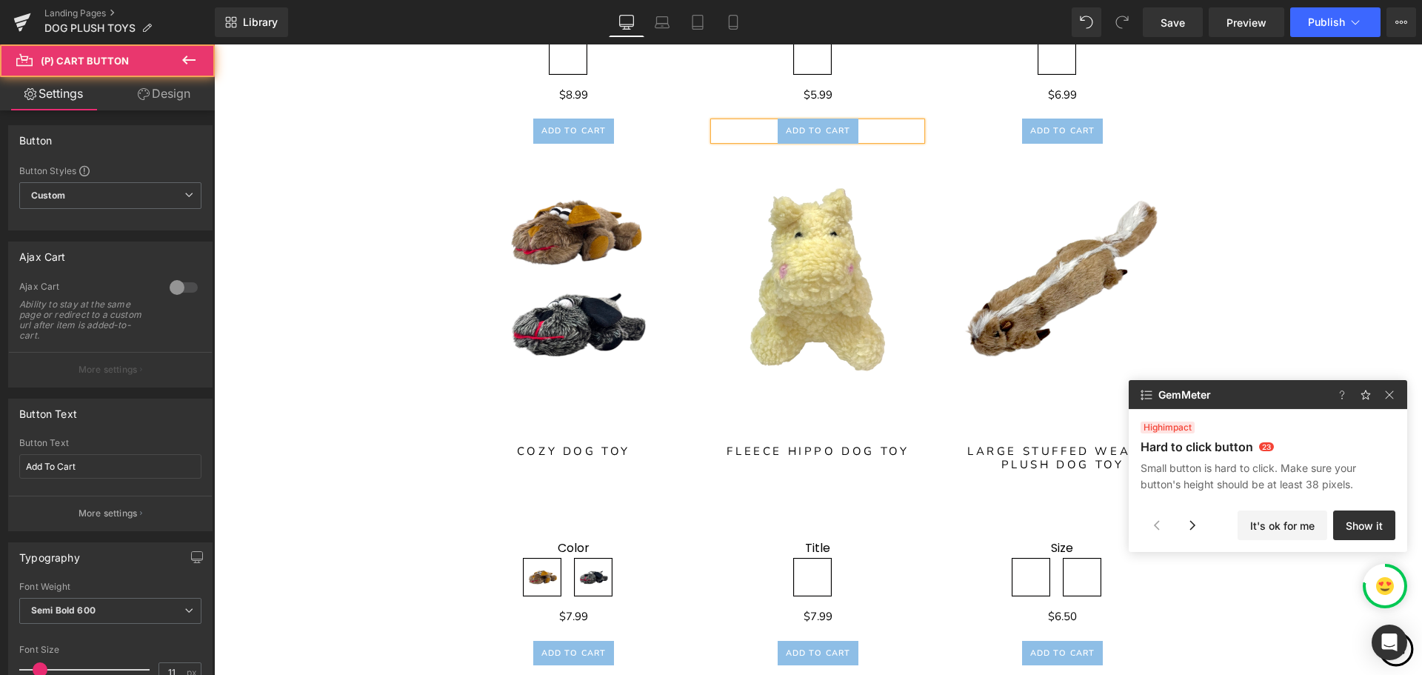
scroll to position [1072, 0]
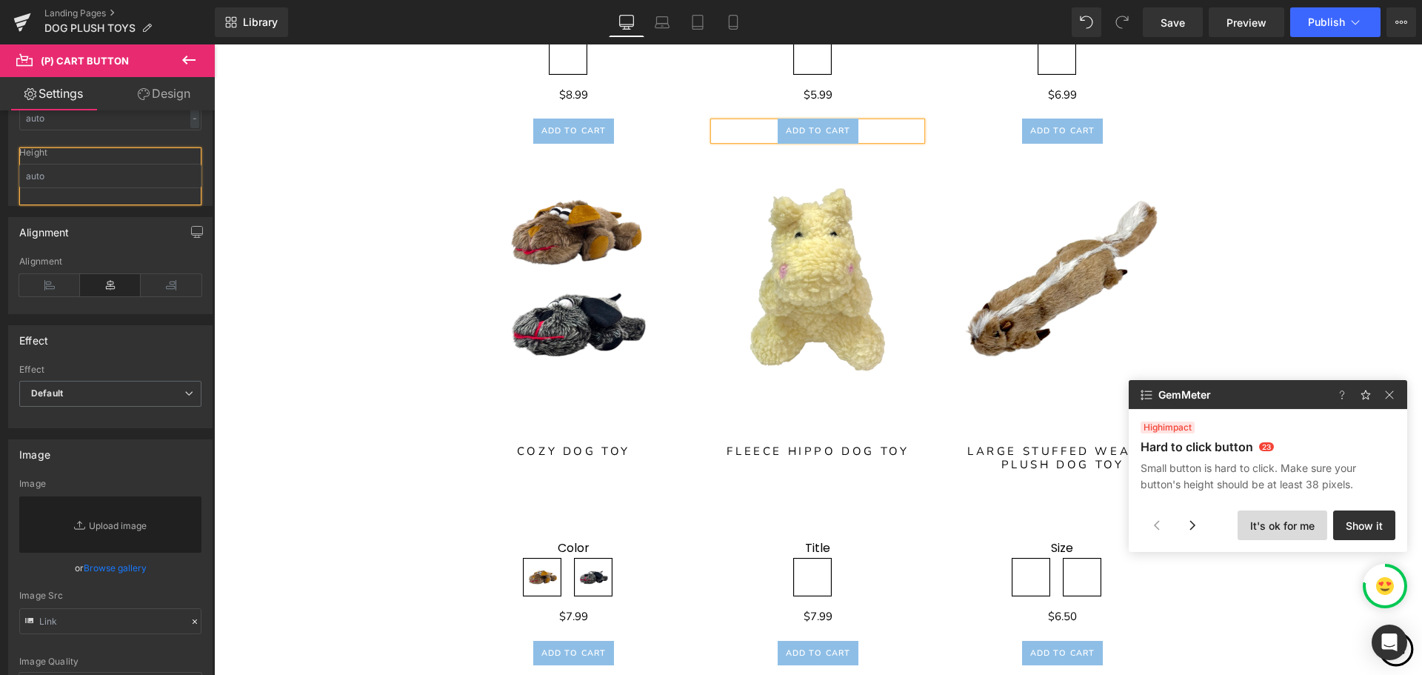
click at [1261, 527] on button "It's ok for me" at bounding box center [1283, 525] width 90 height 30
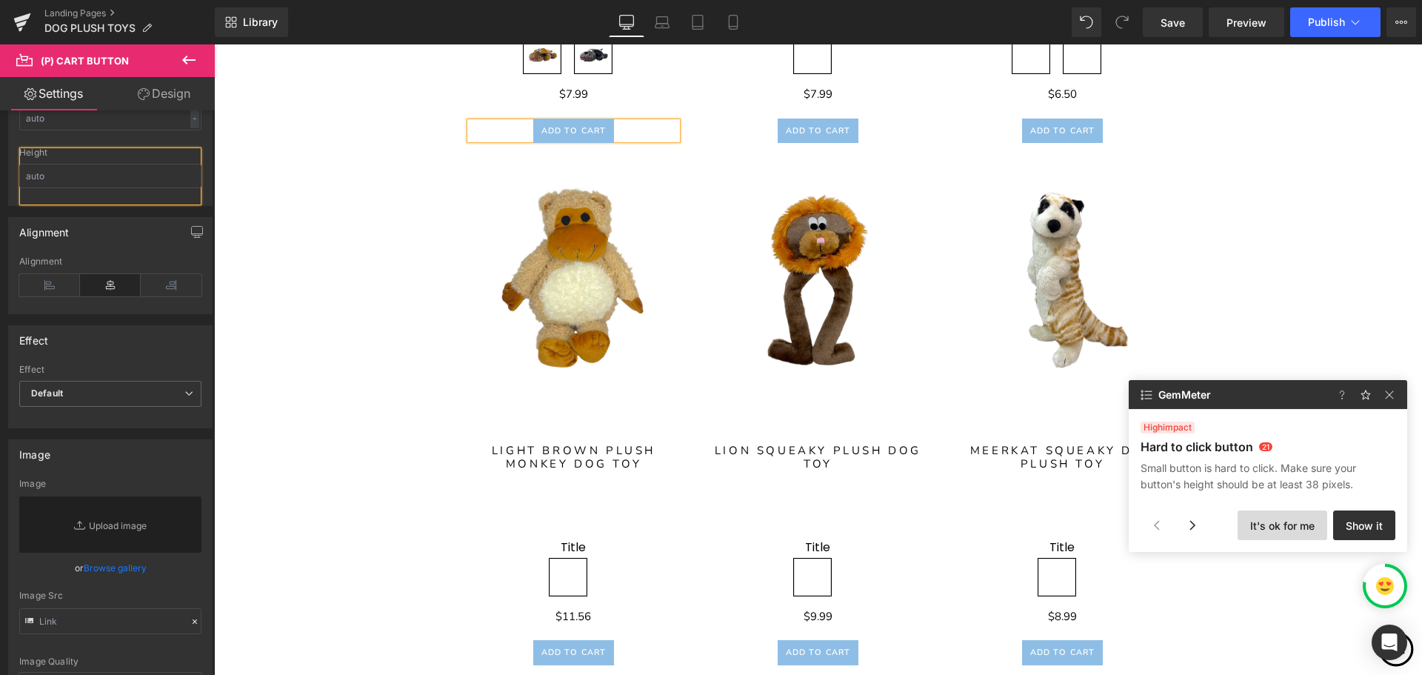
click at [1261, 527] on button "It's ok for me" at bounding box center [1283, 525] width 90 height 30
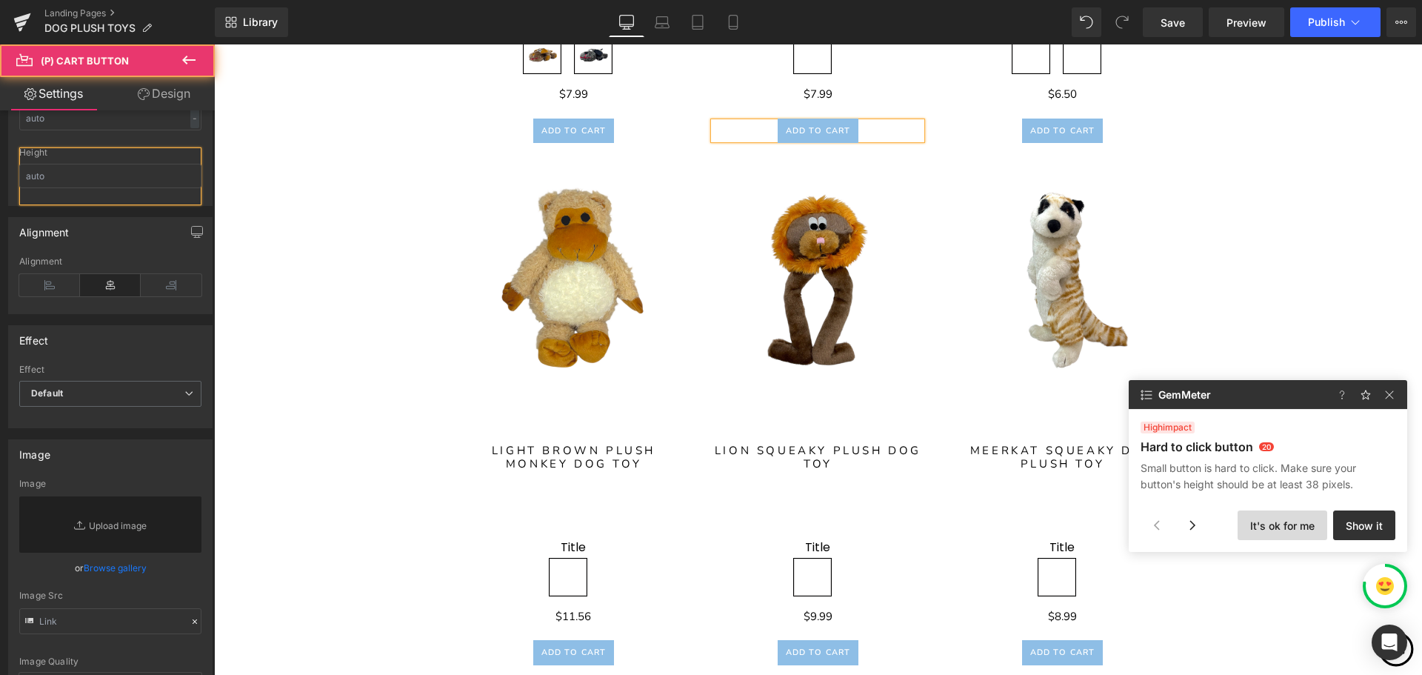
click at [1261, 527] on button "It's ok for me" at bounding box center [1283, 525] width 90 height 30
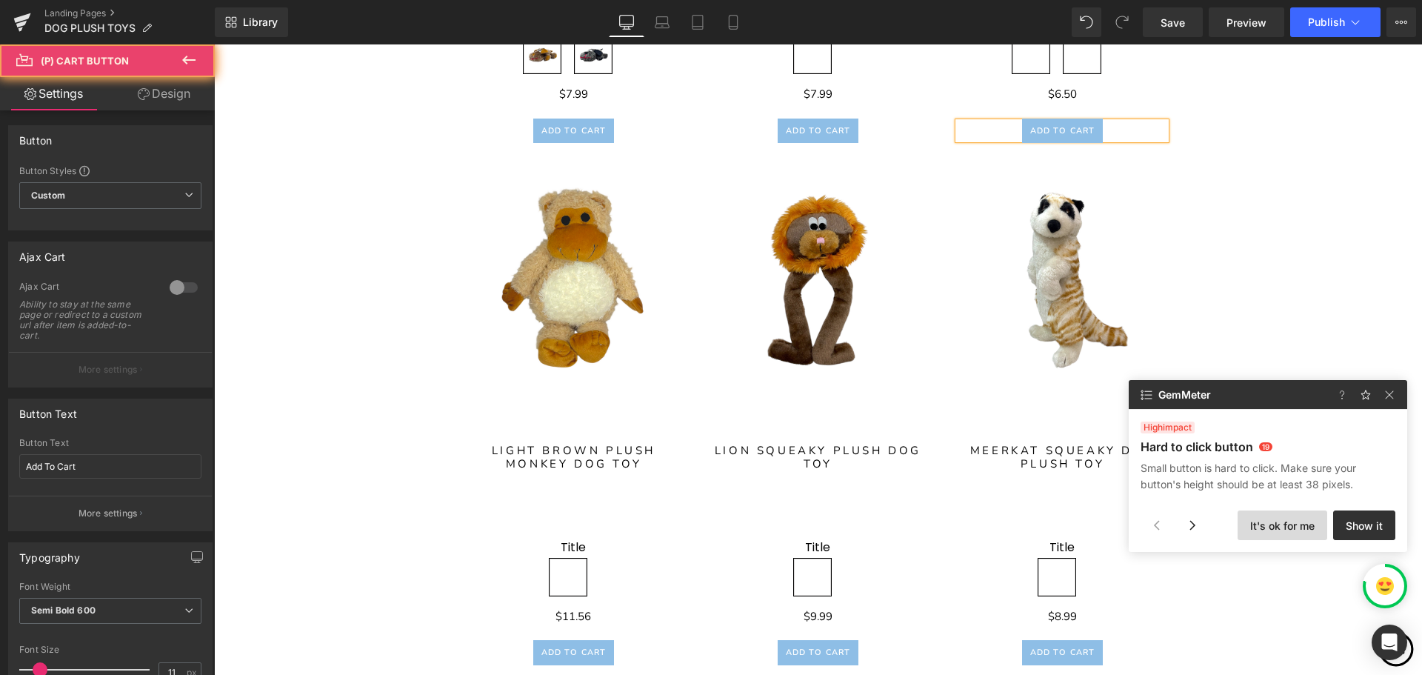
click at [1261, 527] on button "It's ok for me" at bounding box center [1283, 525] width 90 height 30
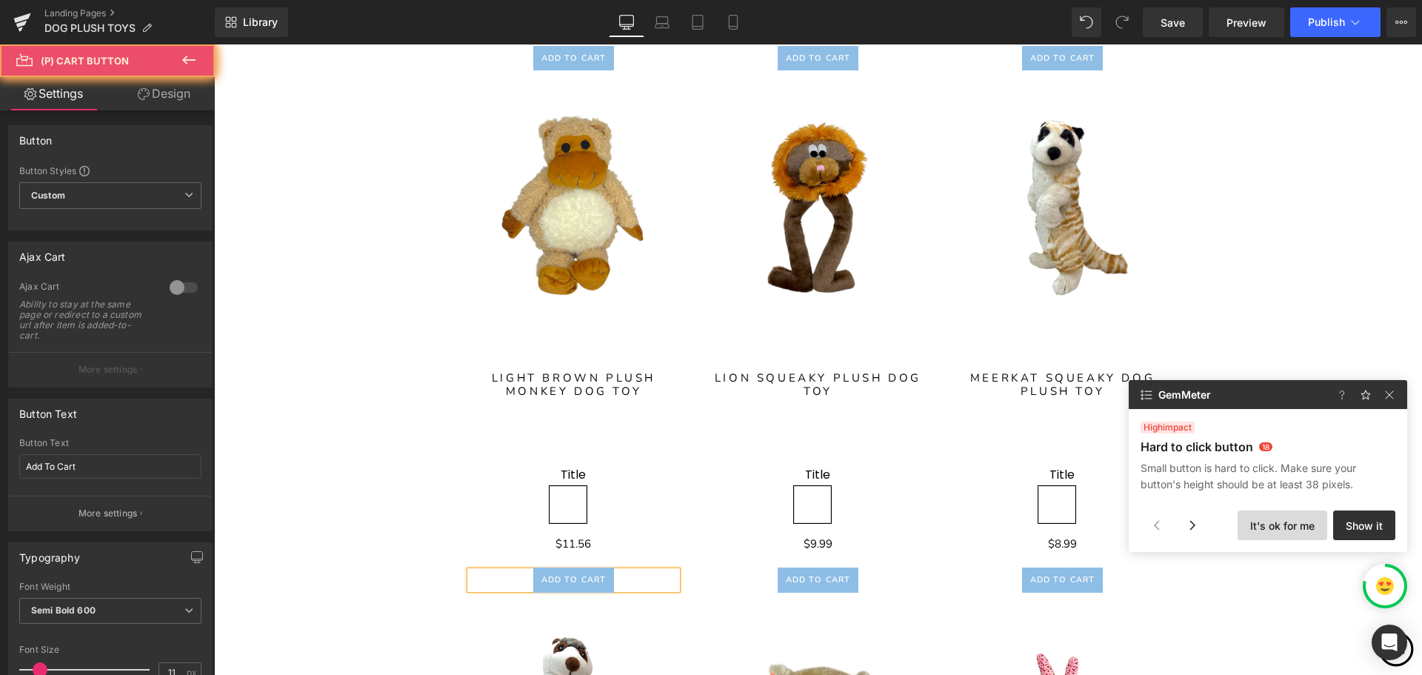
click at [1261, 527] on button "It's ok for me" at bounding box center [1283, 525] width 90 height 30
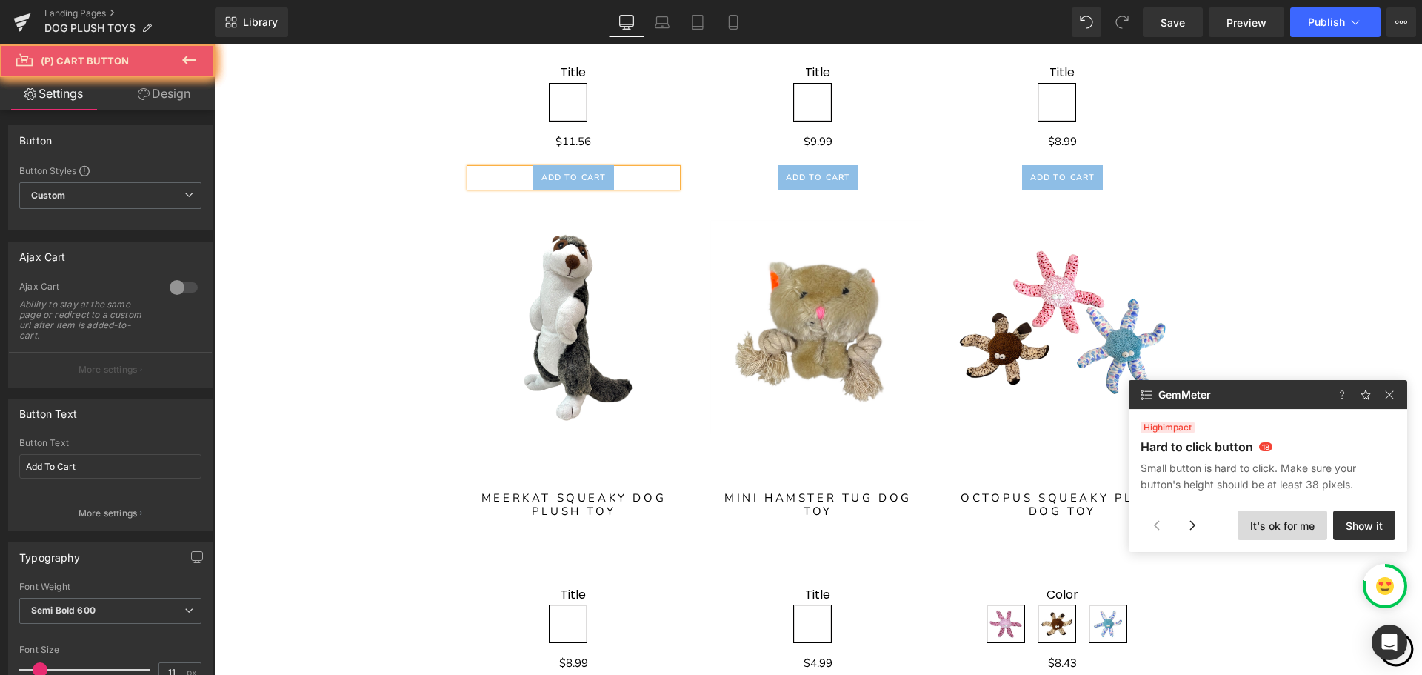
click at [1261, 527] on button "It's ok for me" at bounding box center [1283, 525] width 90 height 30
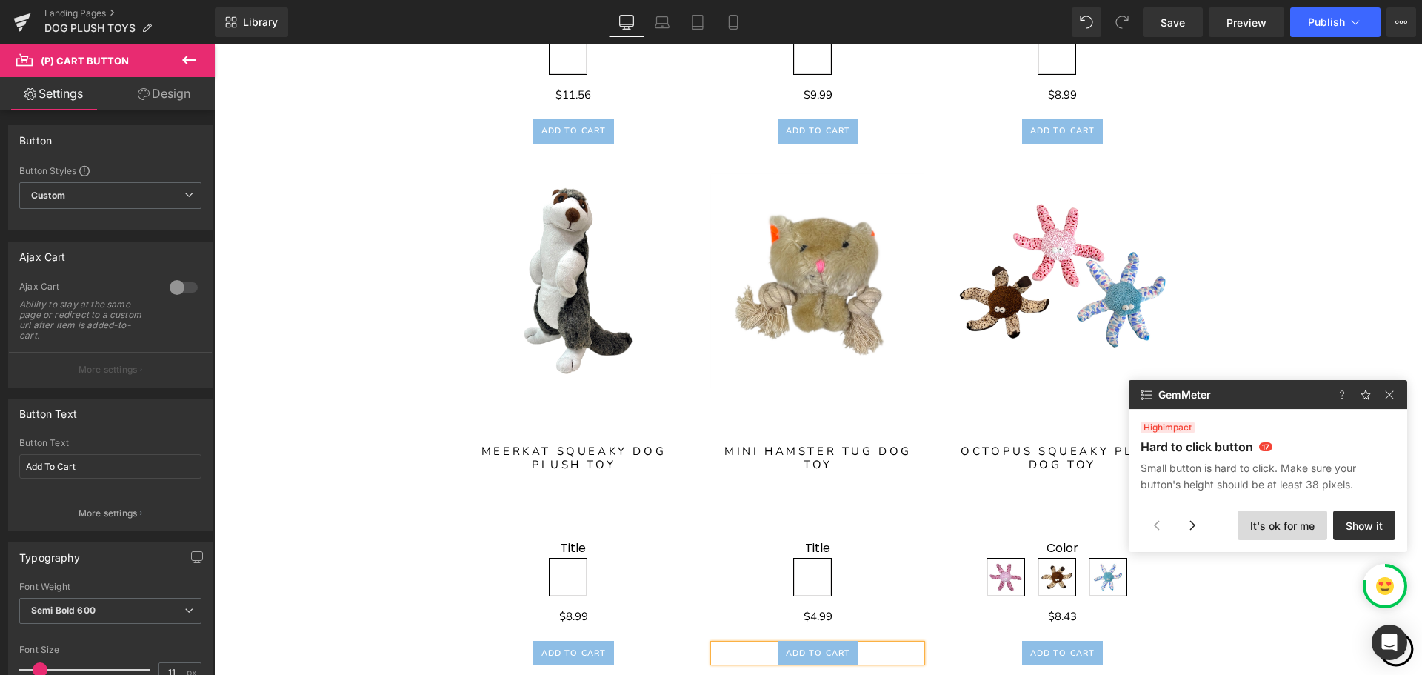
click at [1261, 527] on button "It's ok for me" at bounding box center [1283, 525] width 90 height 30
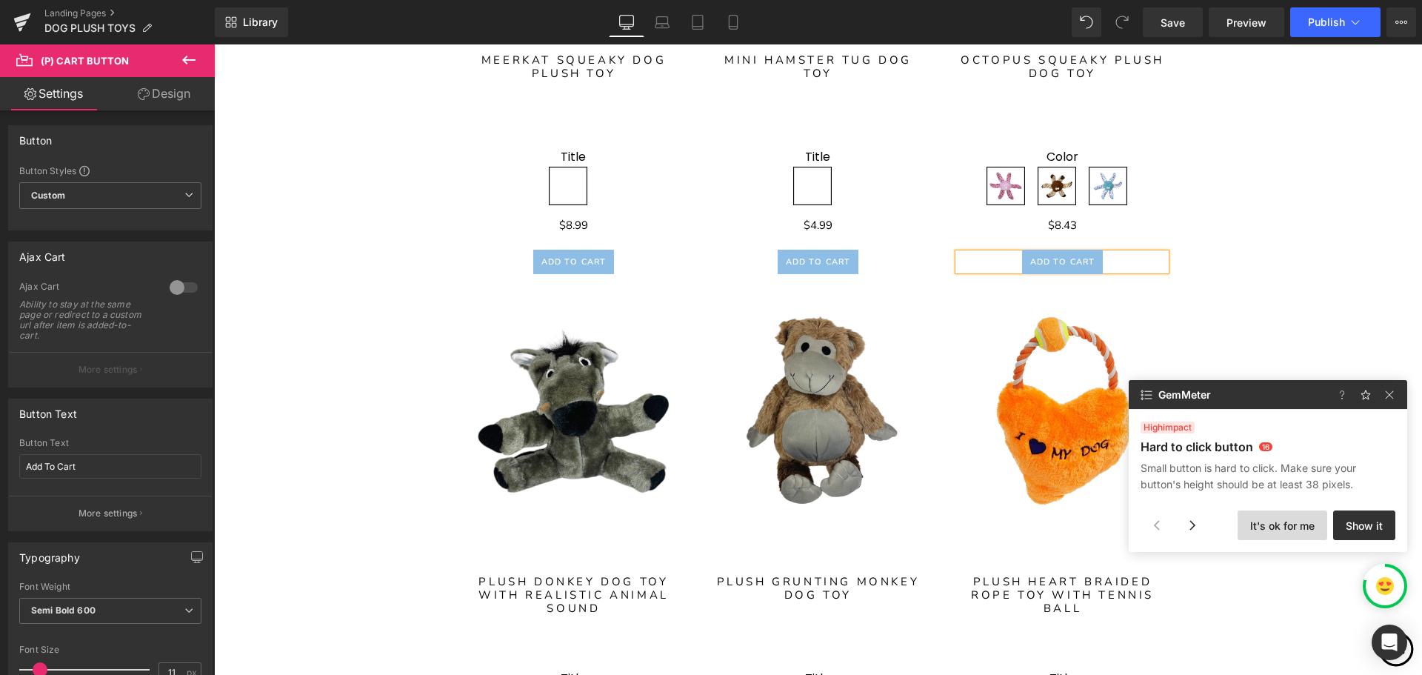
click at [1261, 527] on button "It's ok for me" at bounding box center [1283, 525] width 90 height 30
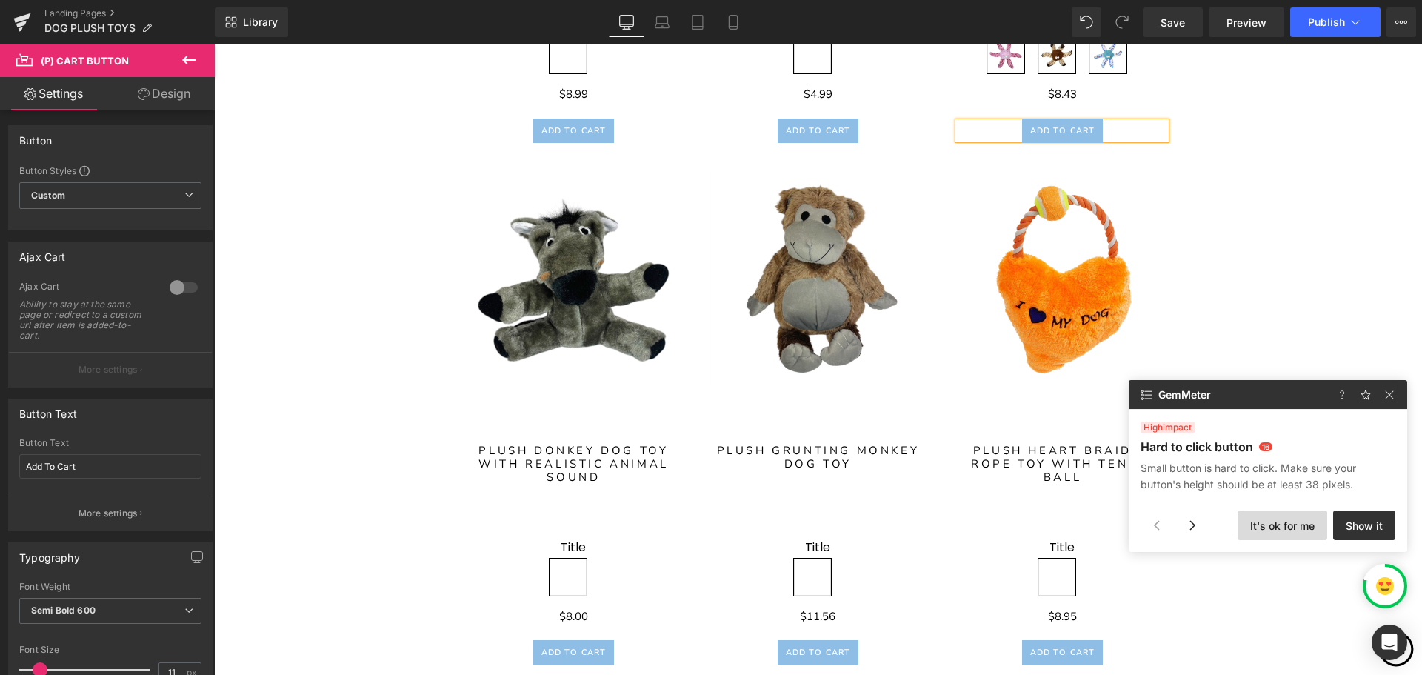
click at [1261, 527] on button "It's ok for me" at bounding box center [1283, 525] width 90 height 30
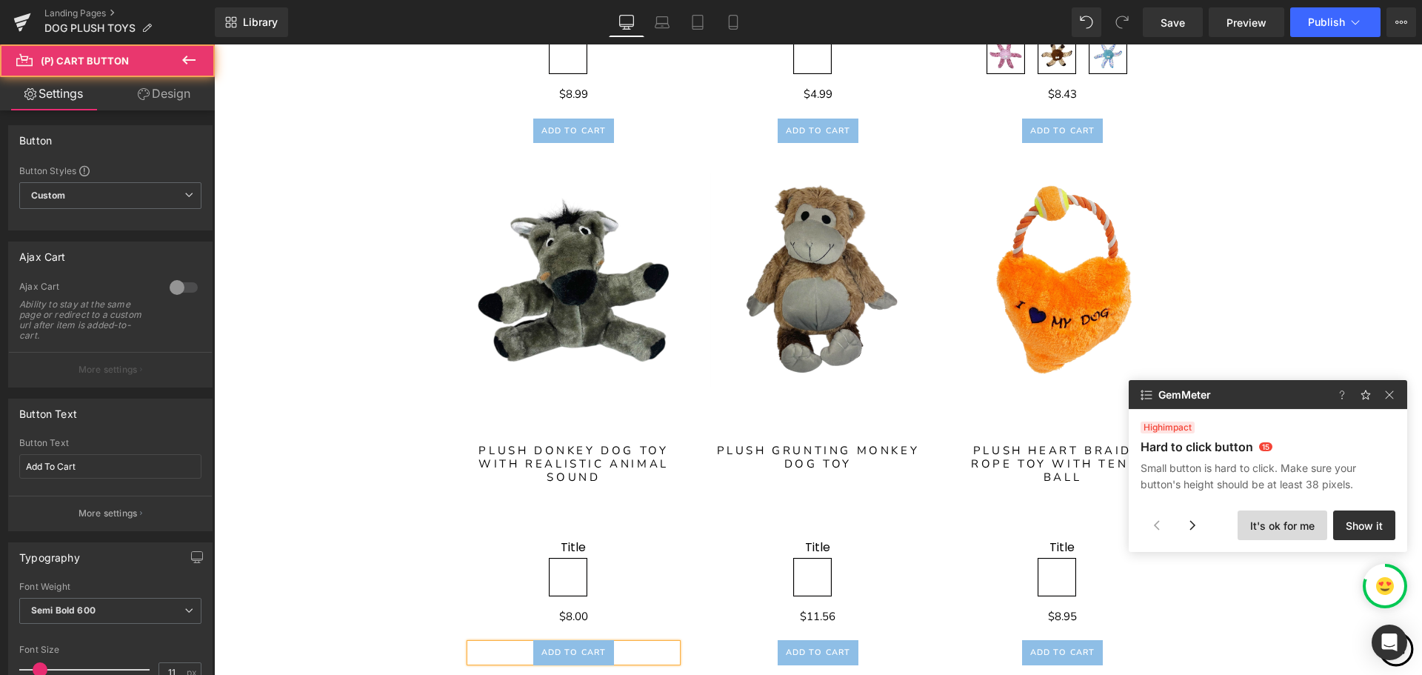
click at [1261, 527] on button "It's ok for me" at bounding box center [1283, 525] width 90 height 30
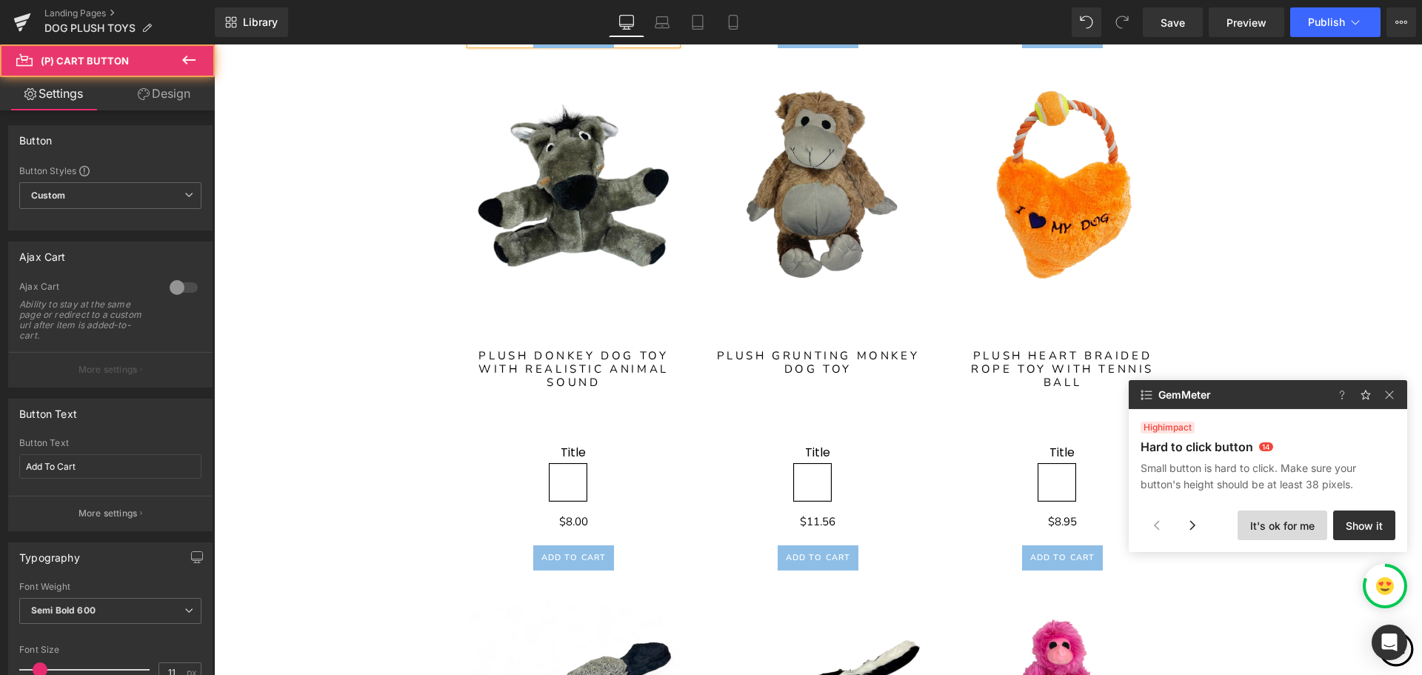
click at [1261, 527] on button "It's ok for me" at bounding box center [1283, 525] width 90 height 30
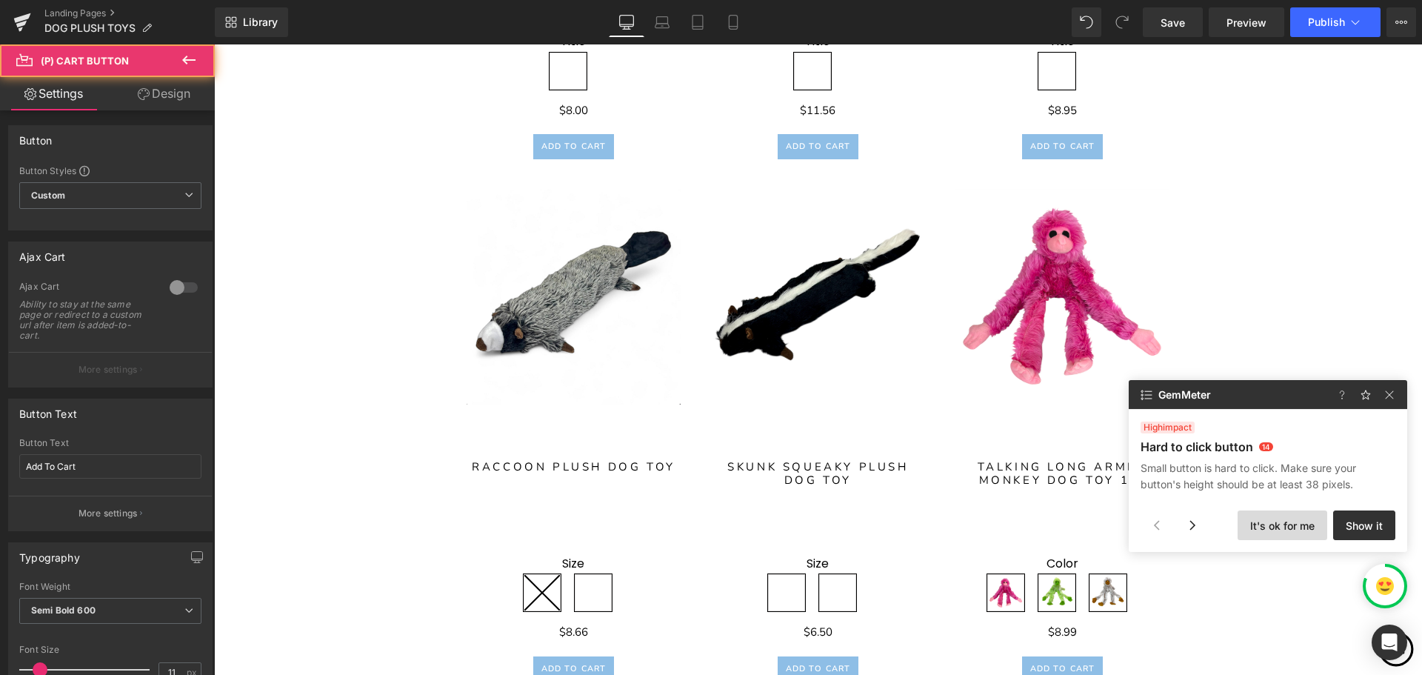
click at [1261, 527] on button "It's ok for me" at bounding box center [1283, 525] width 90 height 30
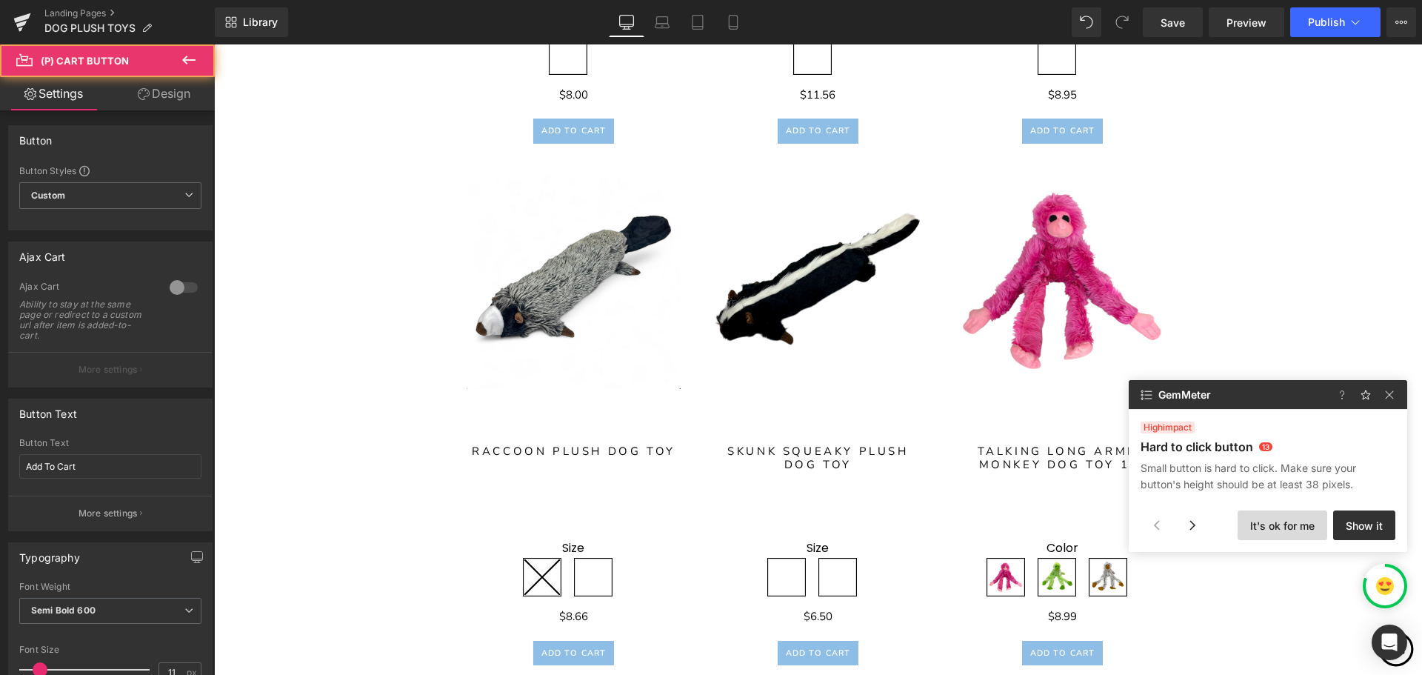
click at [1261, 527] on button "It's ok for me" at bounding box center [1283, 525] width 90 height 30
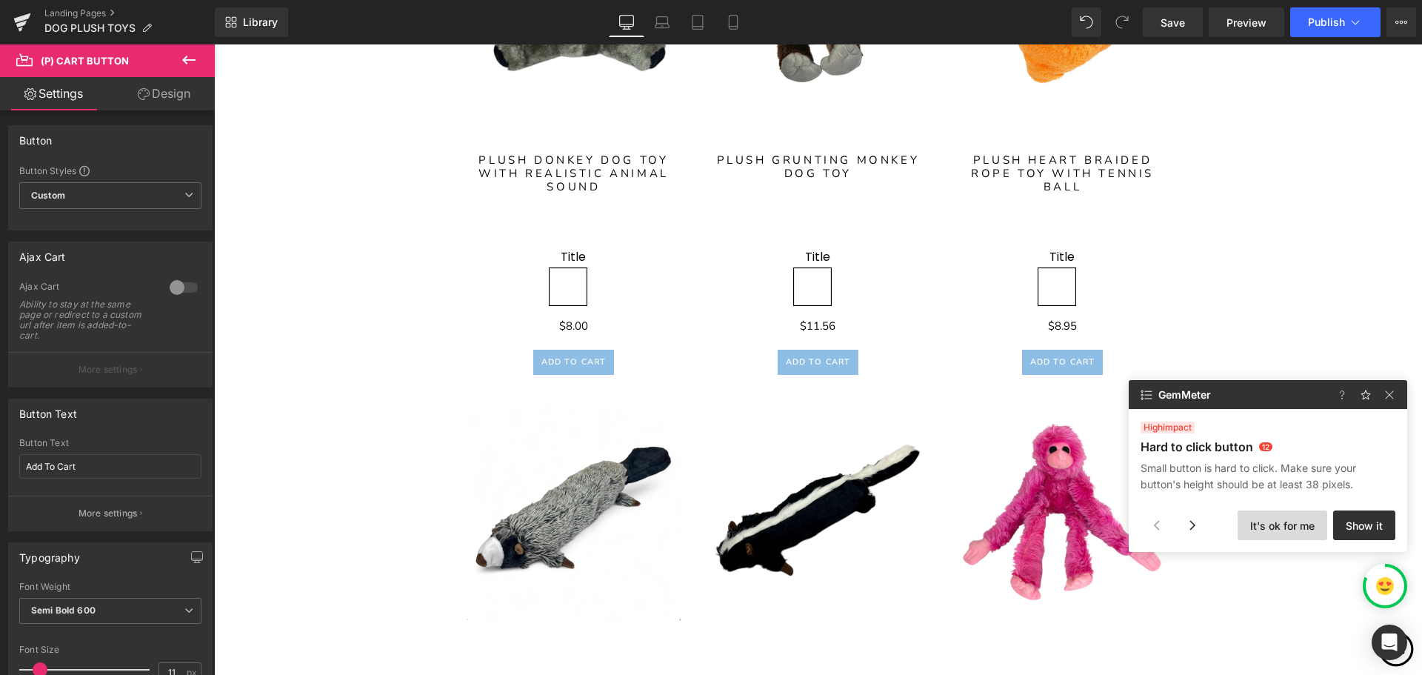
click at [1261, 527] on button "It's ok for me" at bounding box center [1283, 525] width 90 height 30
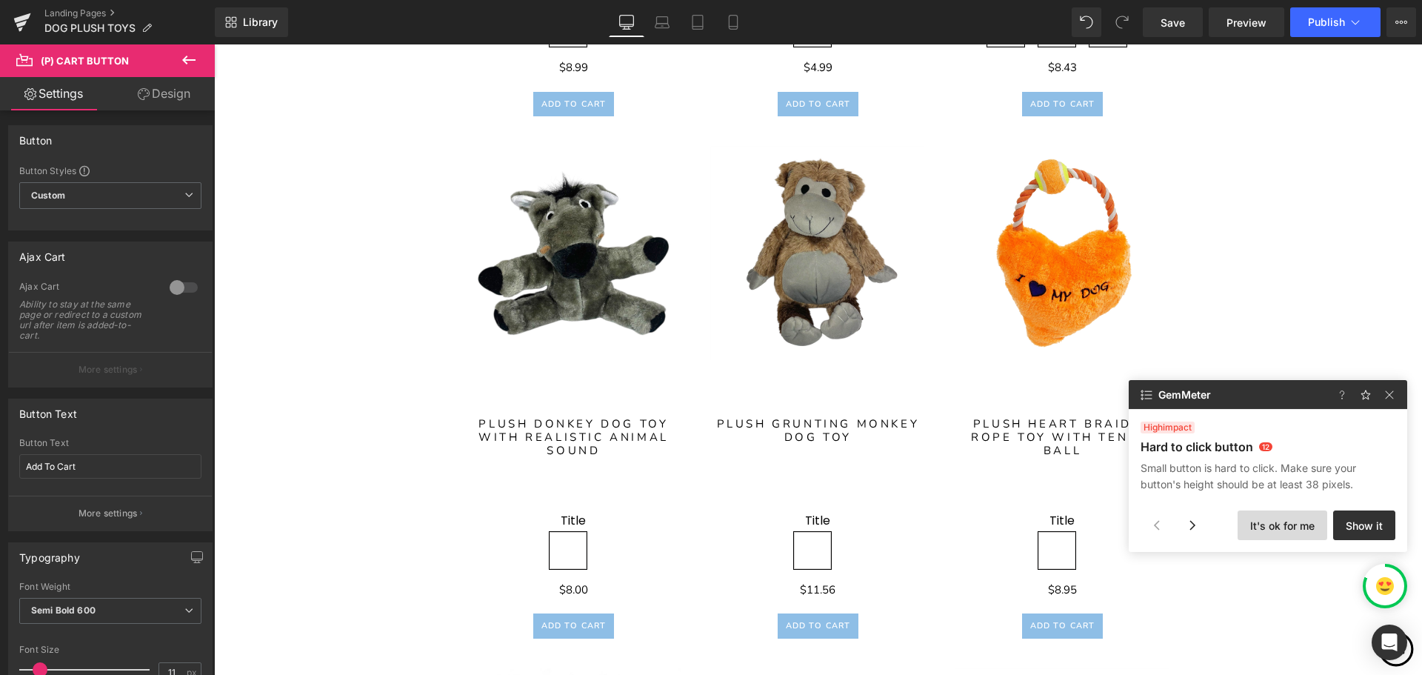
click at [1261, 527] on button "It's ok for me" at bounding box center [1283, 525] width 90 height 30
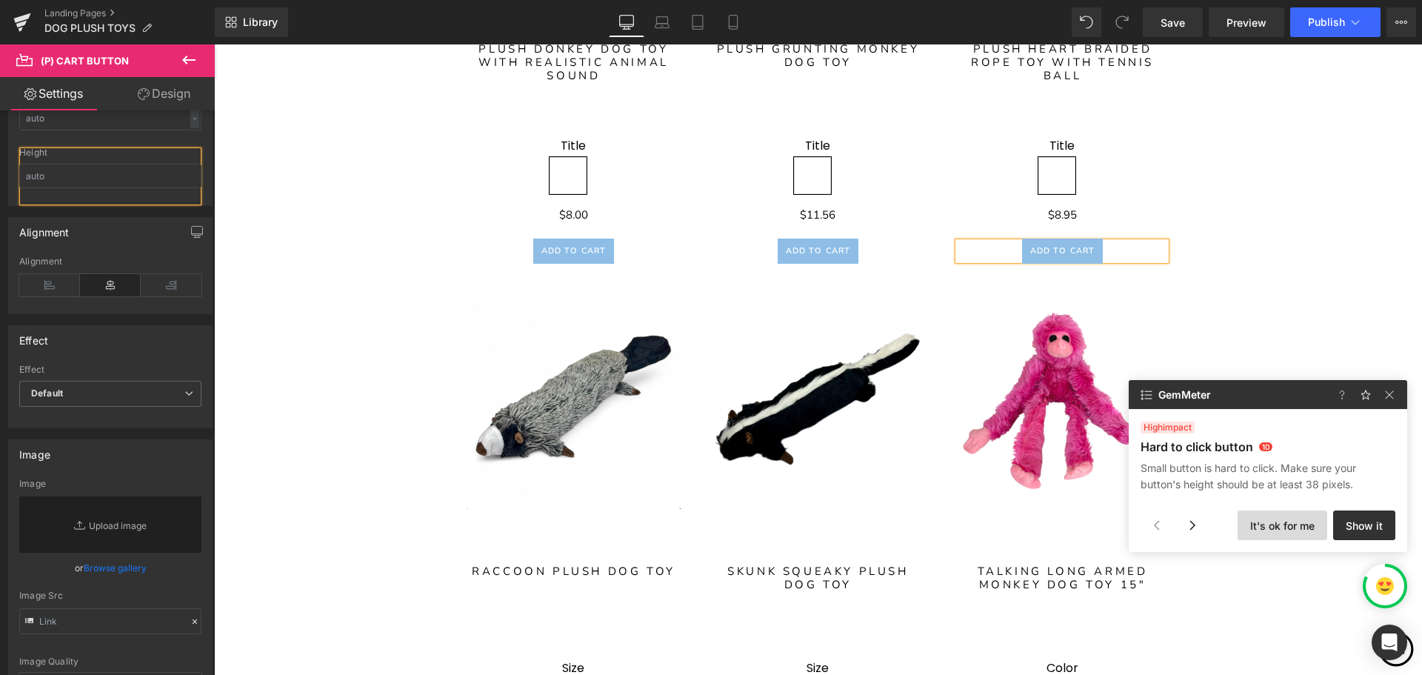
click at [1261, 527] on button "It's ok for me" at bounding box center [1283, 525] width 90 height 30
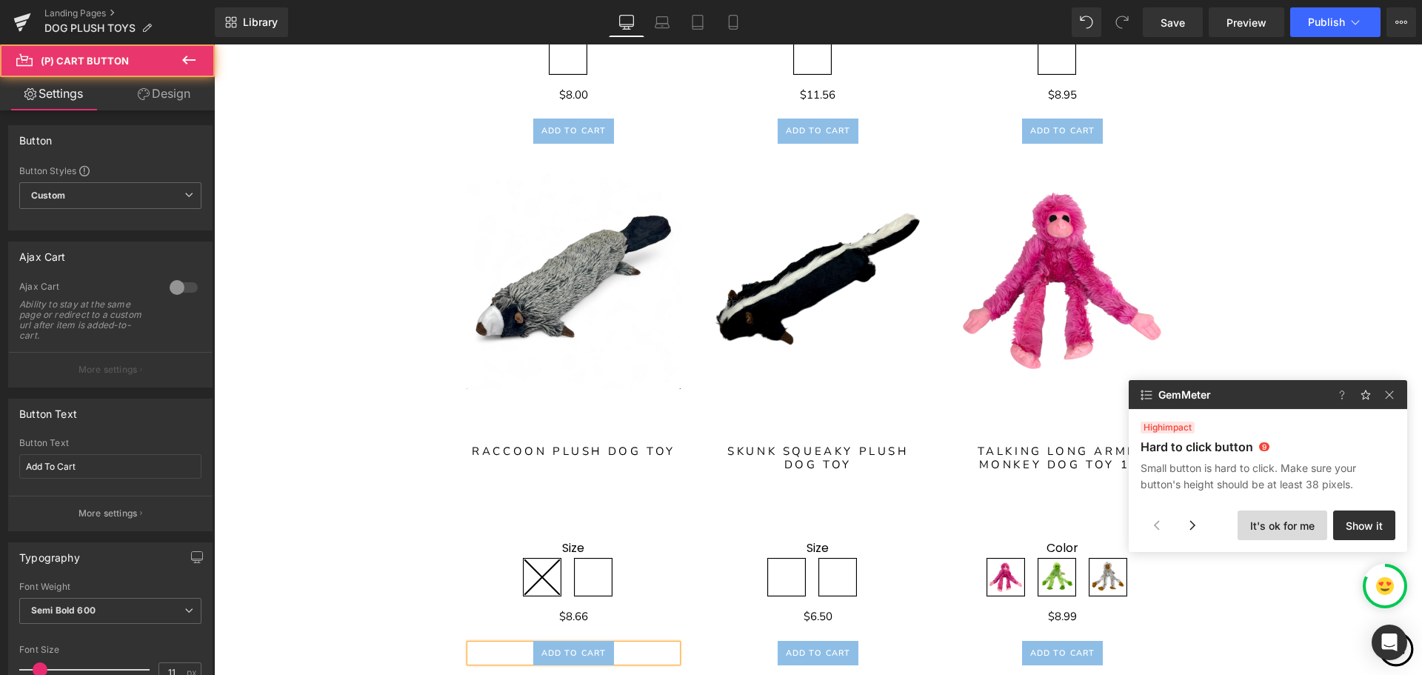
click at [1261, 527] on button "It's ok for me" at bounding box center [1283, 525] width 90 height 30
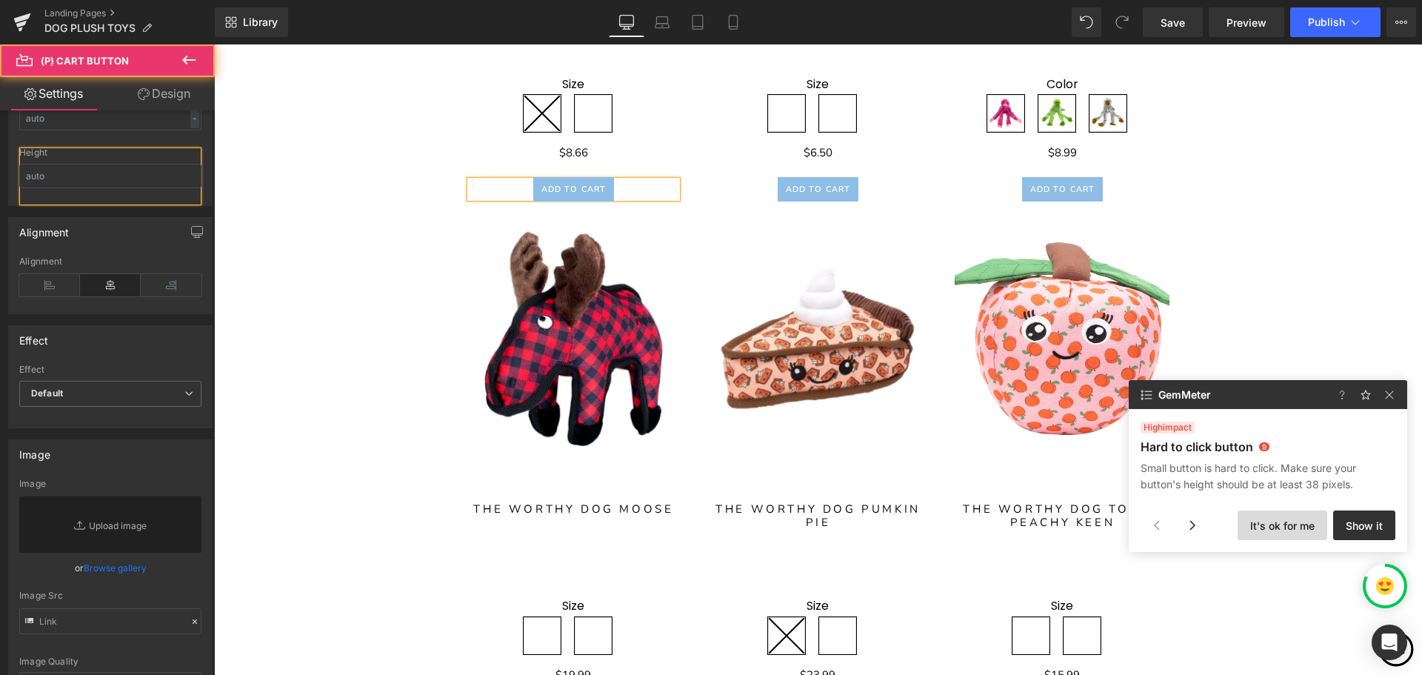
click at [1261, 527] on button "It's ok for me" at bounding box center [1283, 525] width 90 height 30
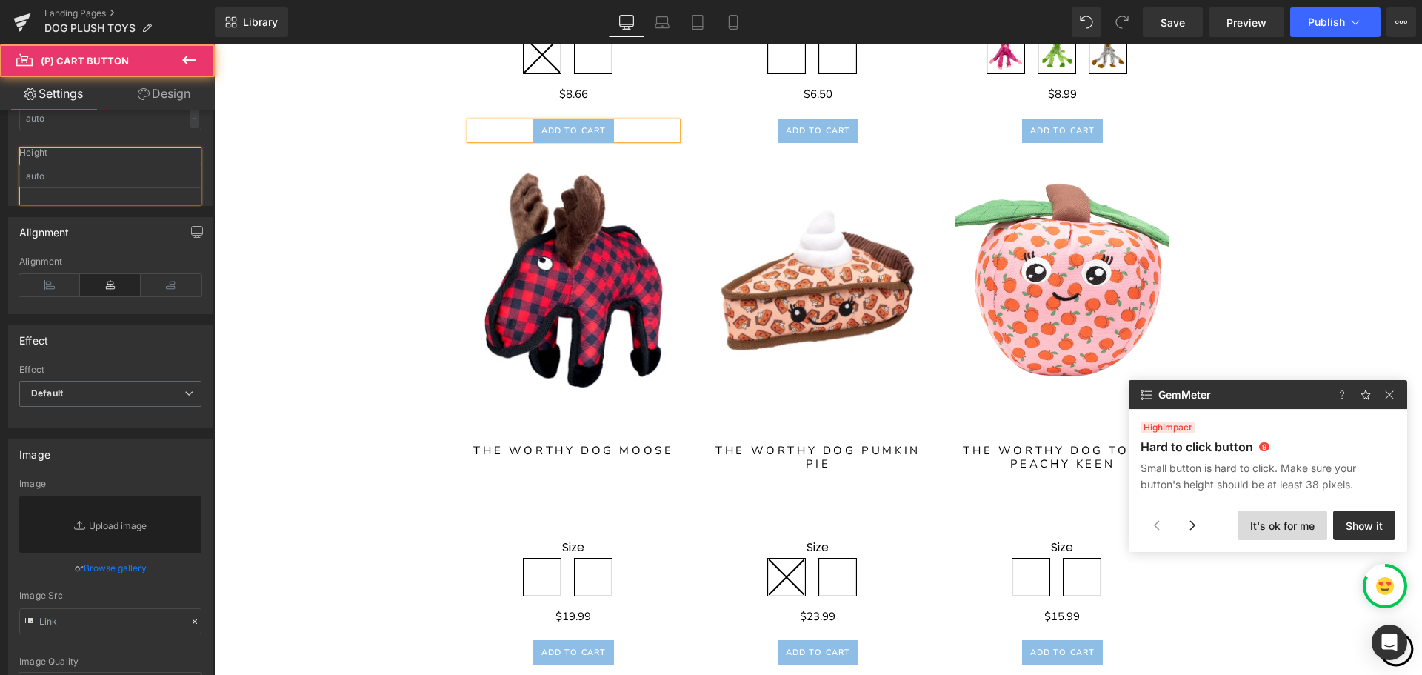
click at [1261, 527] on button "It's ok for me" at bounding box center [1283, 525] width 90 height 30
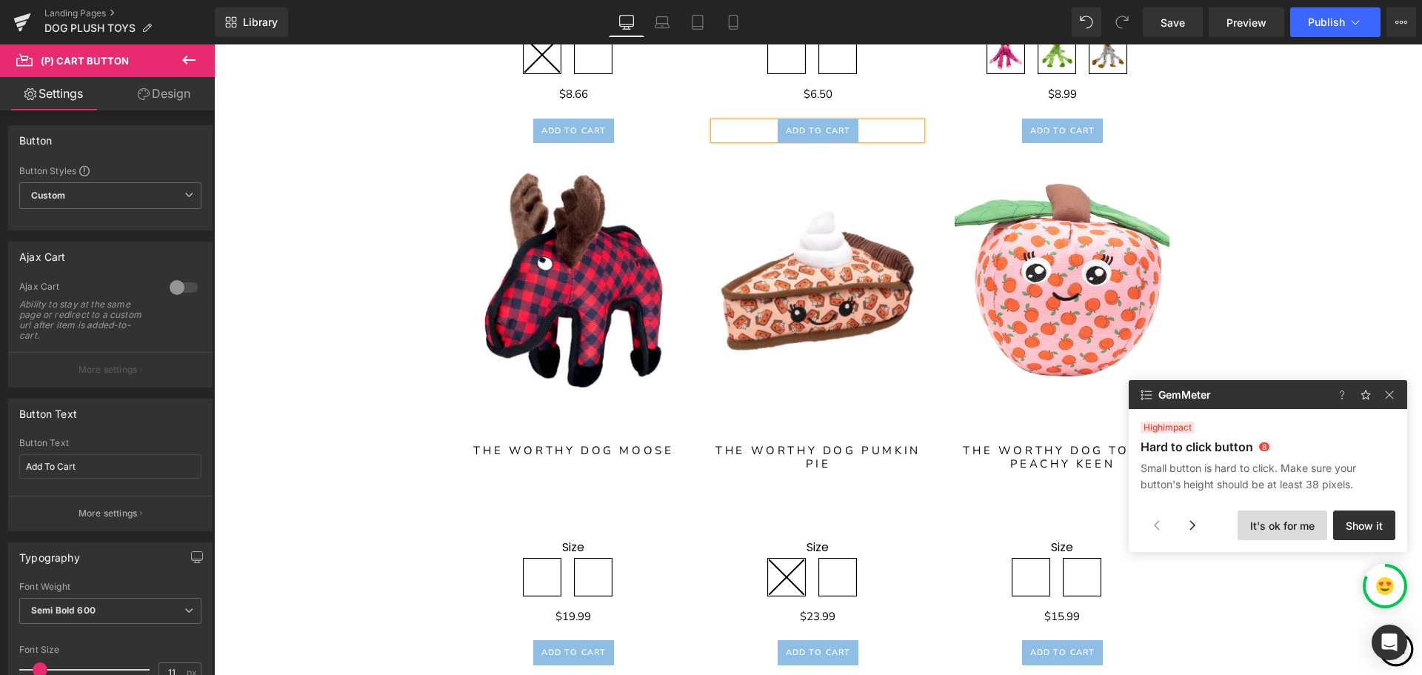
click at [1261, 527] on button "It's ok for me" at bounding box center [1283, 525] width 90 height 30
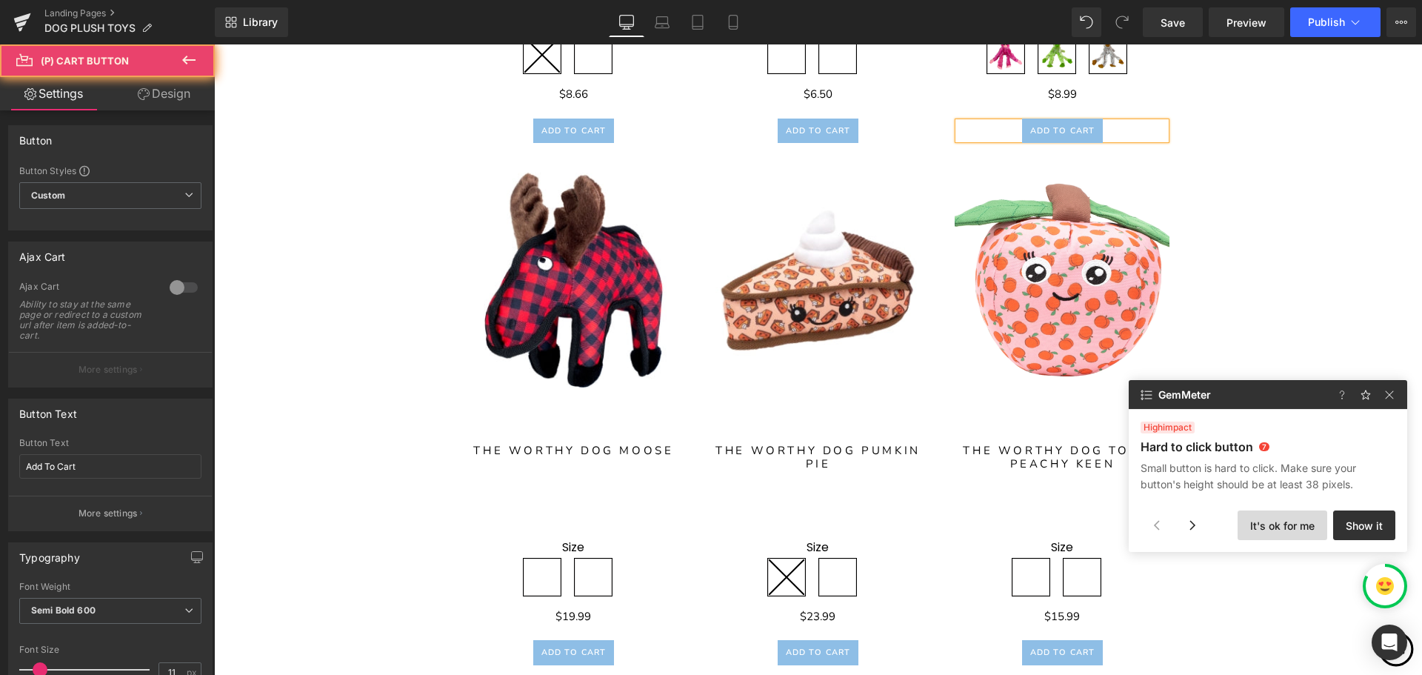
click at [1261, 527] on button "It's ok for me" at bounding box center [1283, 525] width 90 height 30
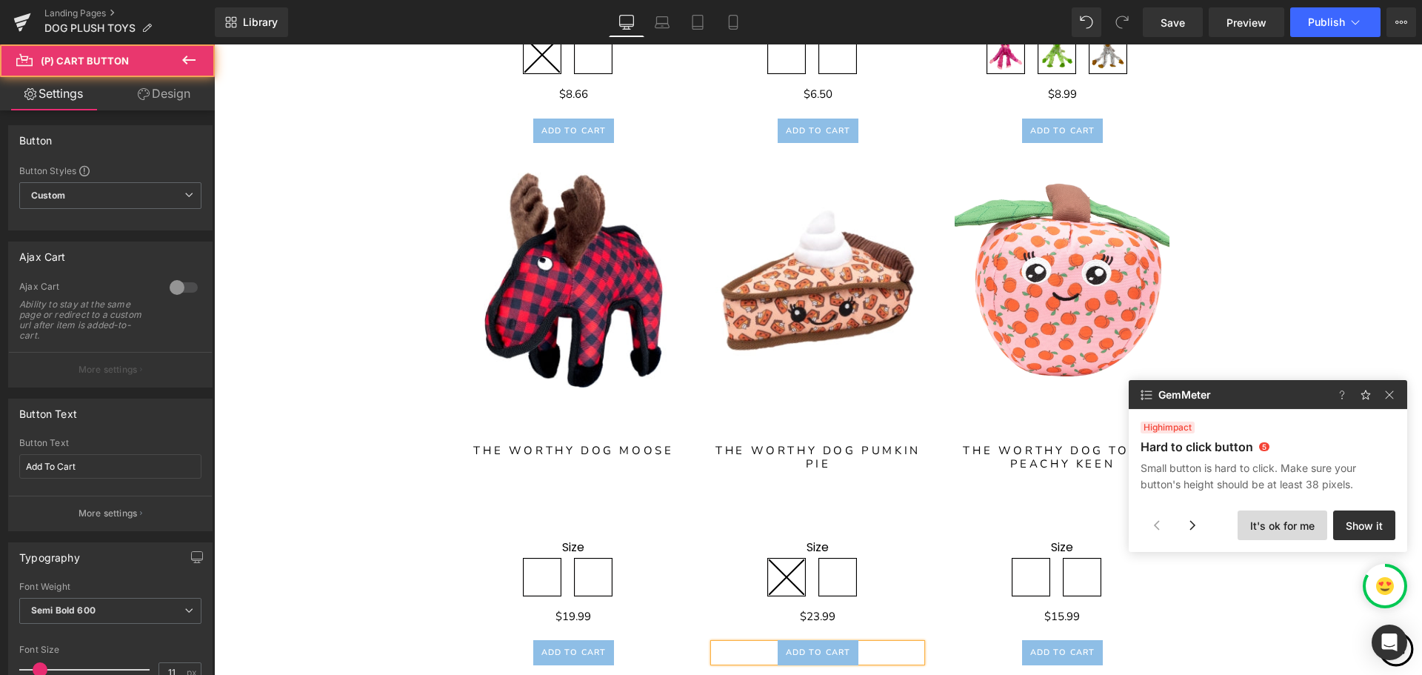
click at [1261, 527] on button "It's ok for me" at bounding box center [1283, 525] width 90 height 30
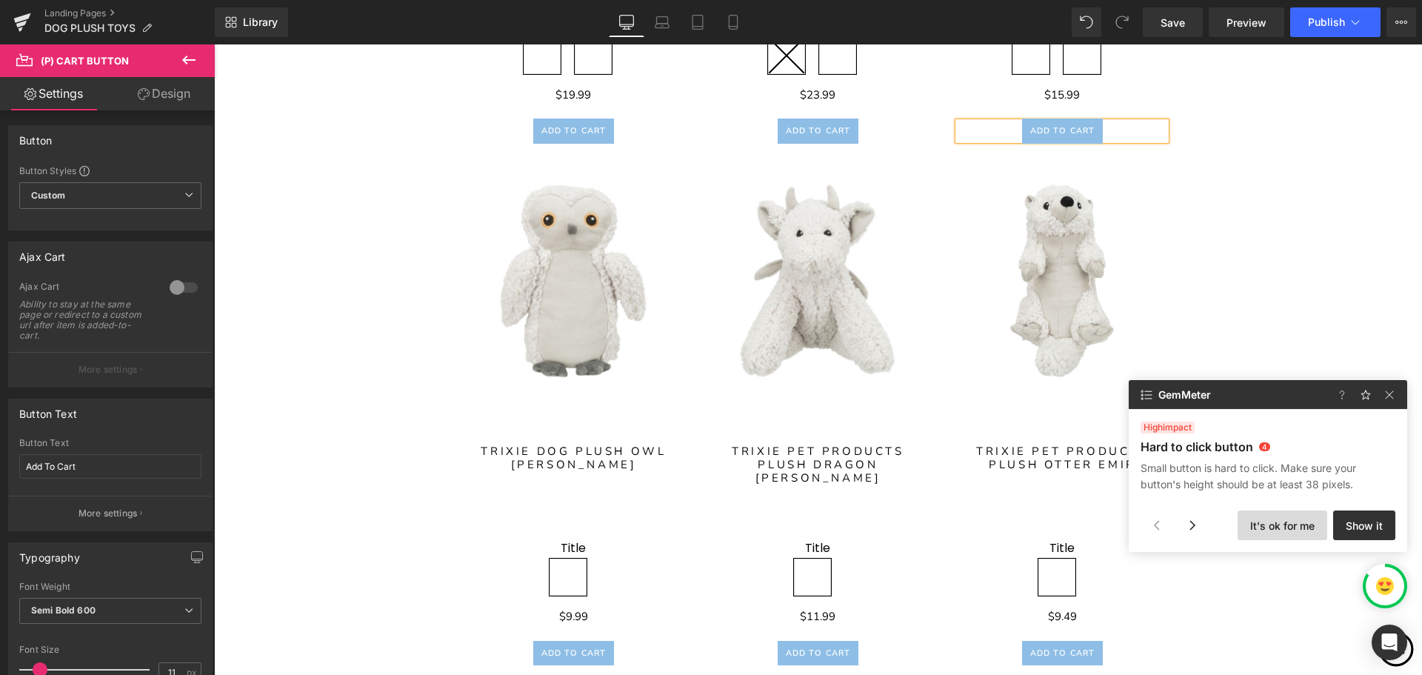
scroll to position [1072, 0]
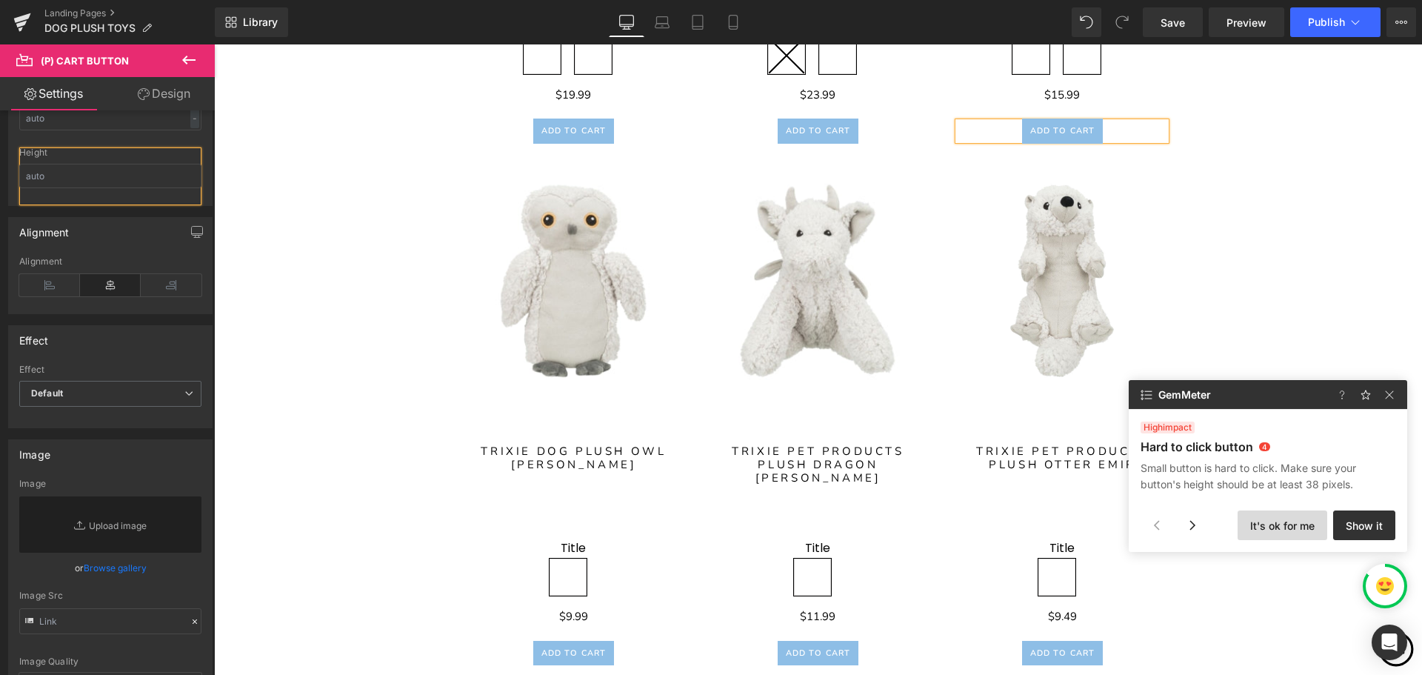
click at [1261, 527] on button "It's ok for me" at bounding box center [1283, 525] width 90 height 30
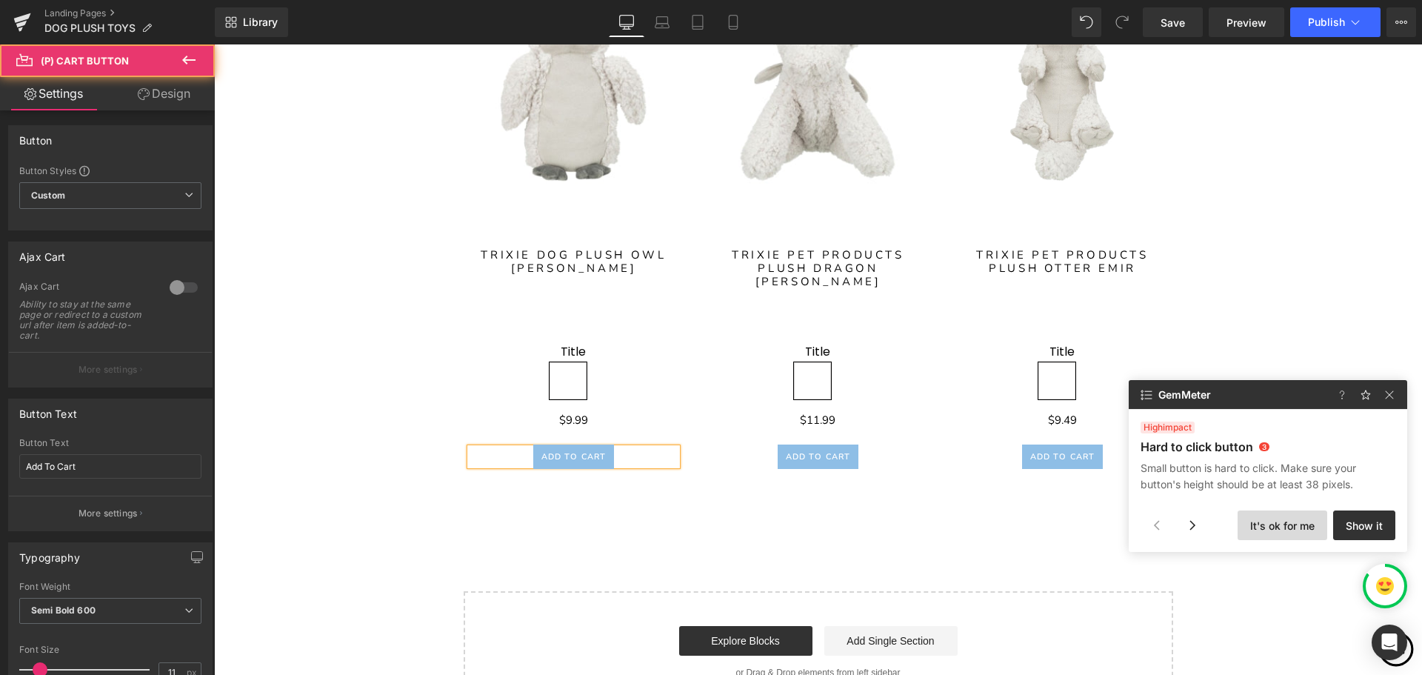
click at [1261, 527] on button "It's ok for me" at bounding box center [1283, 525] width 90 height 30
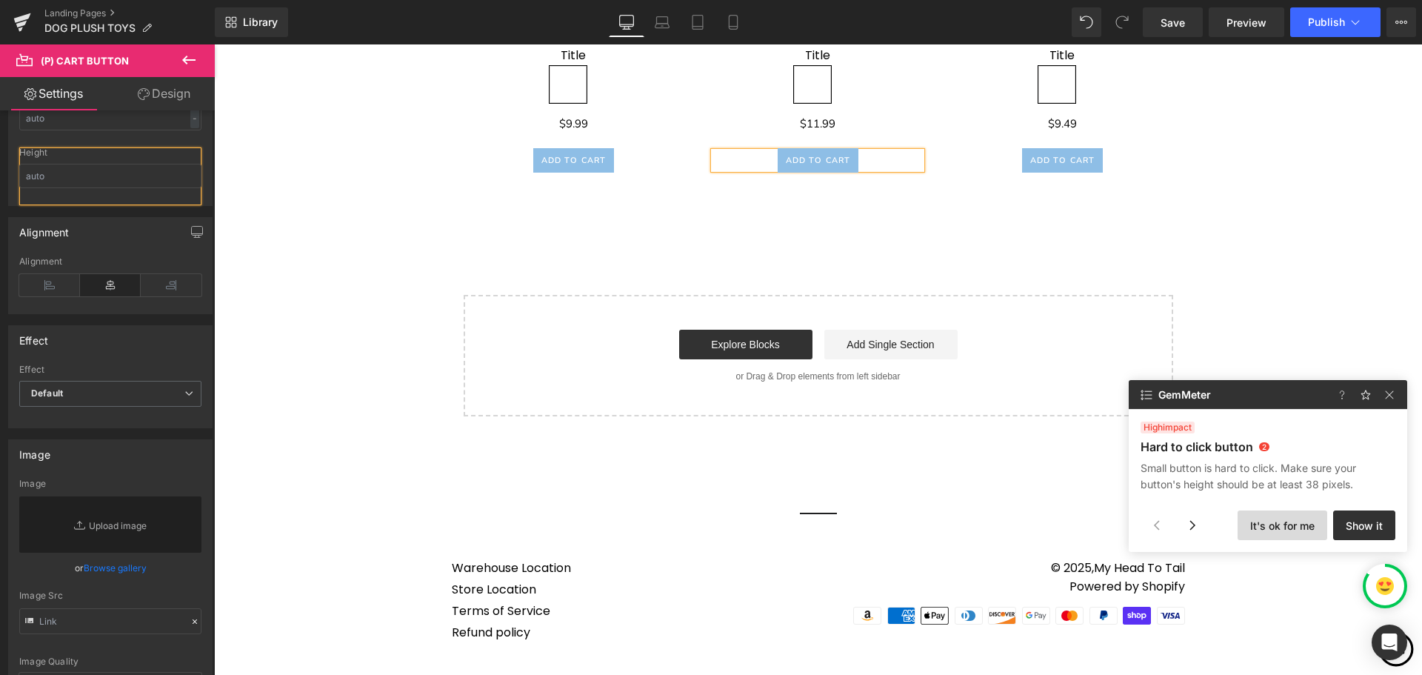
click at [1261, 527] on button "It's ok for me" at bounding box center [1283, 525] width 90 height 30
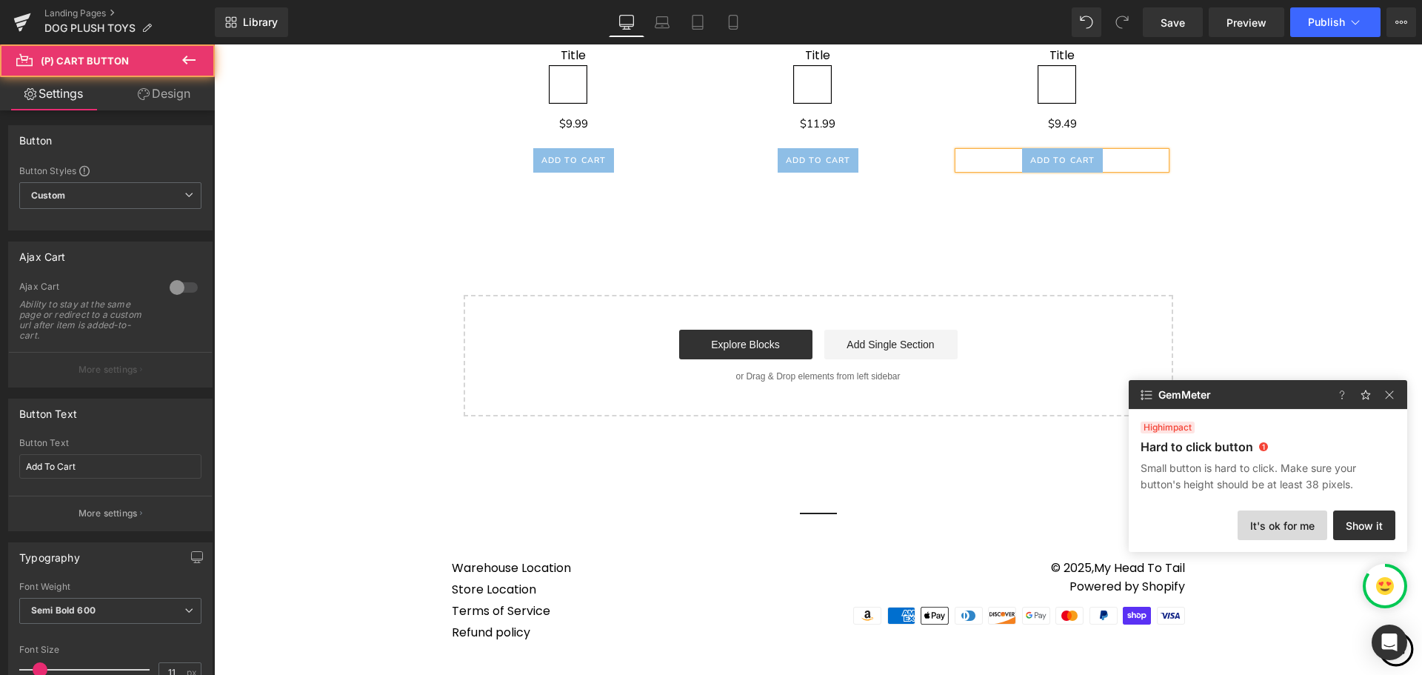
click at [1261, 527] on button "It's ok for me" at bounding box center [1283, 525] width 90 height 30
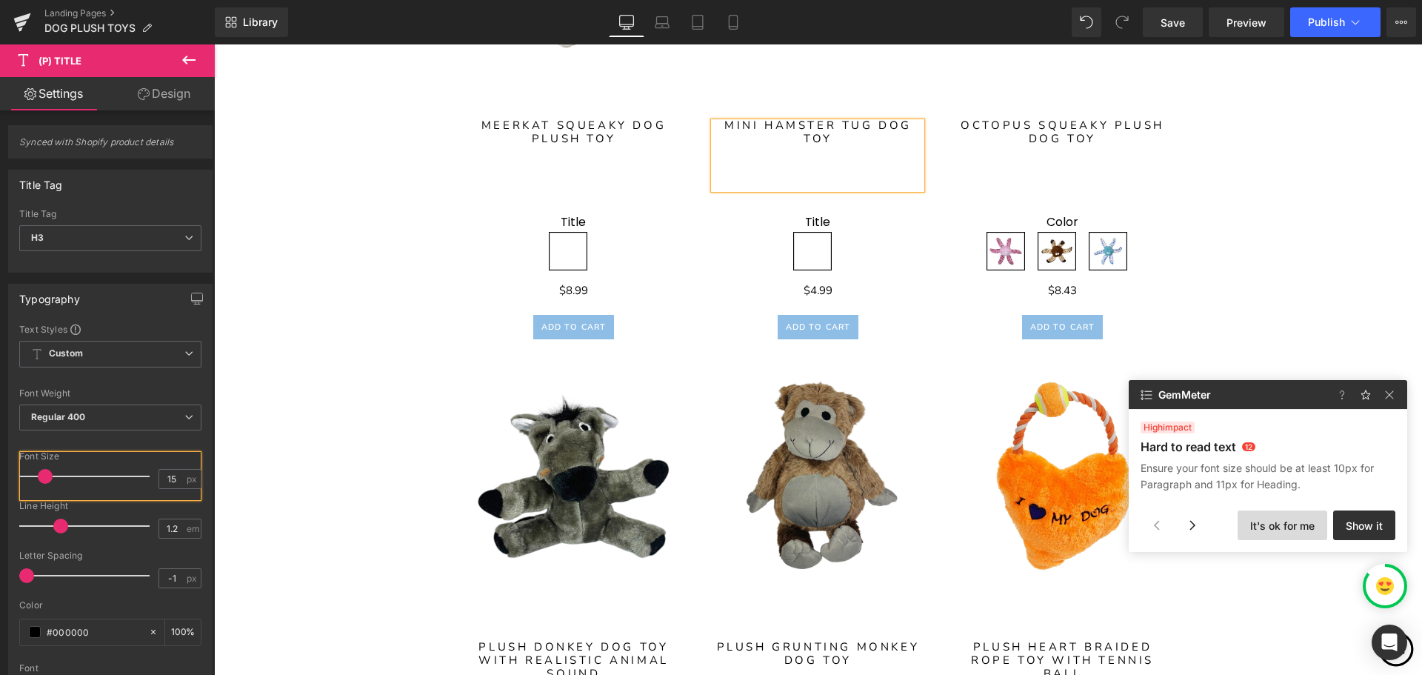
scroll to position [304, 0]
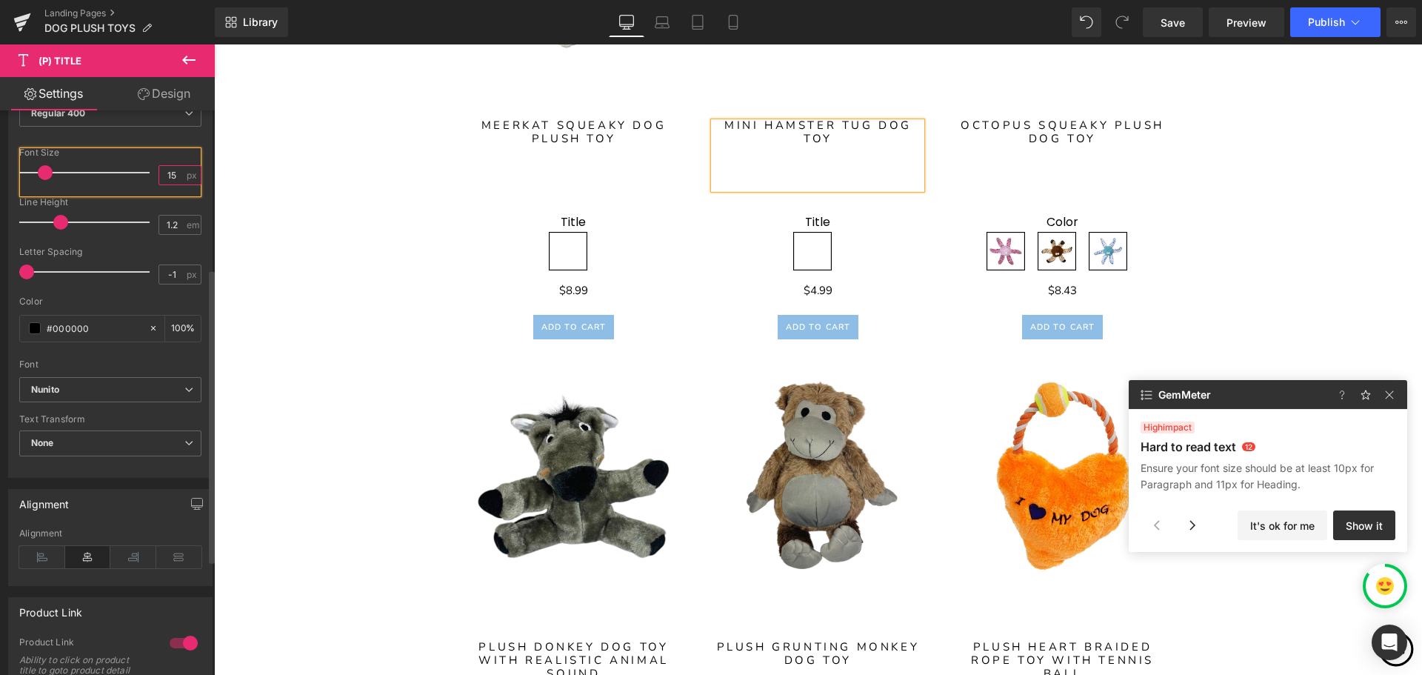
click at [174, 178] on input "15" at bounding box center [172, 175] width 26 height 19
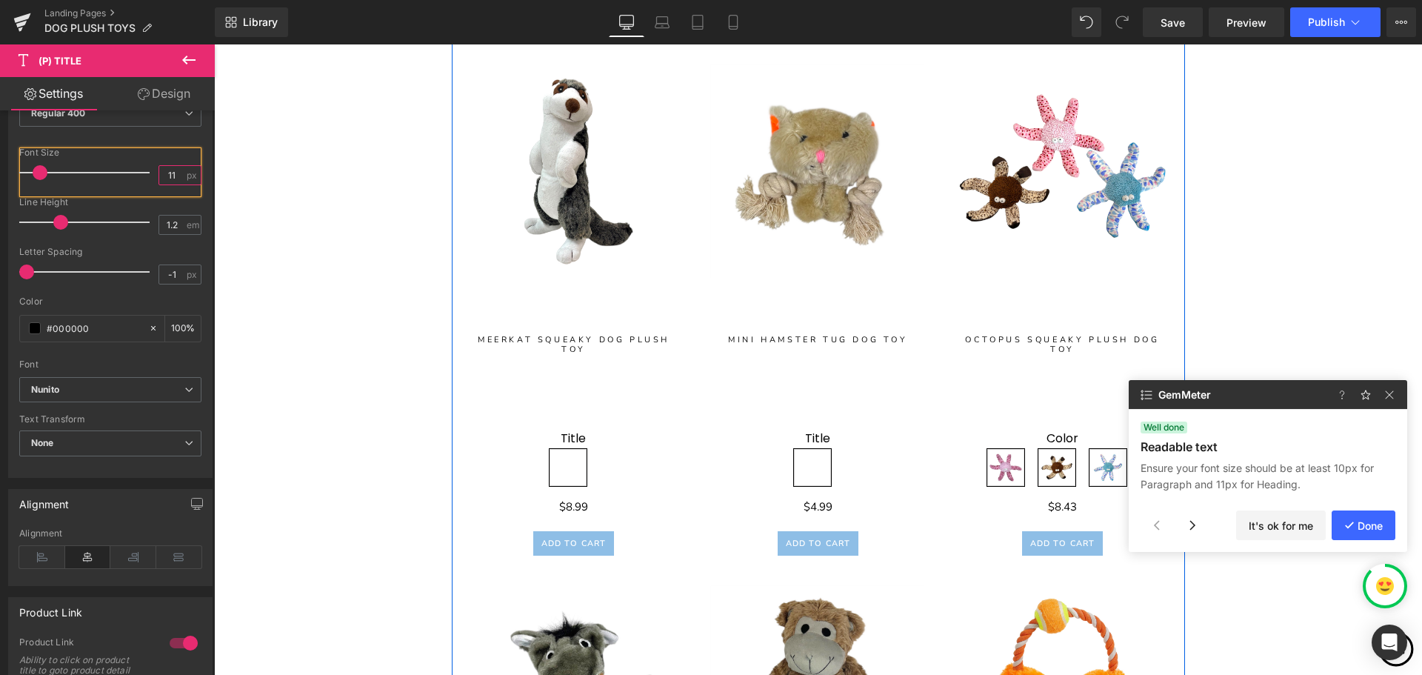
scroll to position [2334, 0]
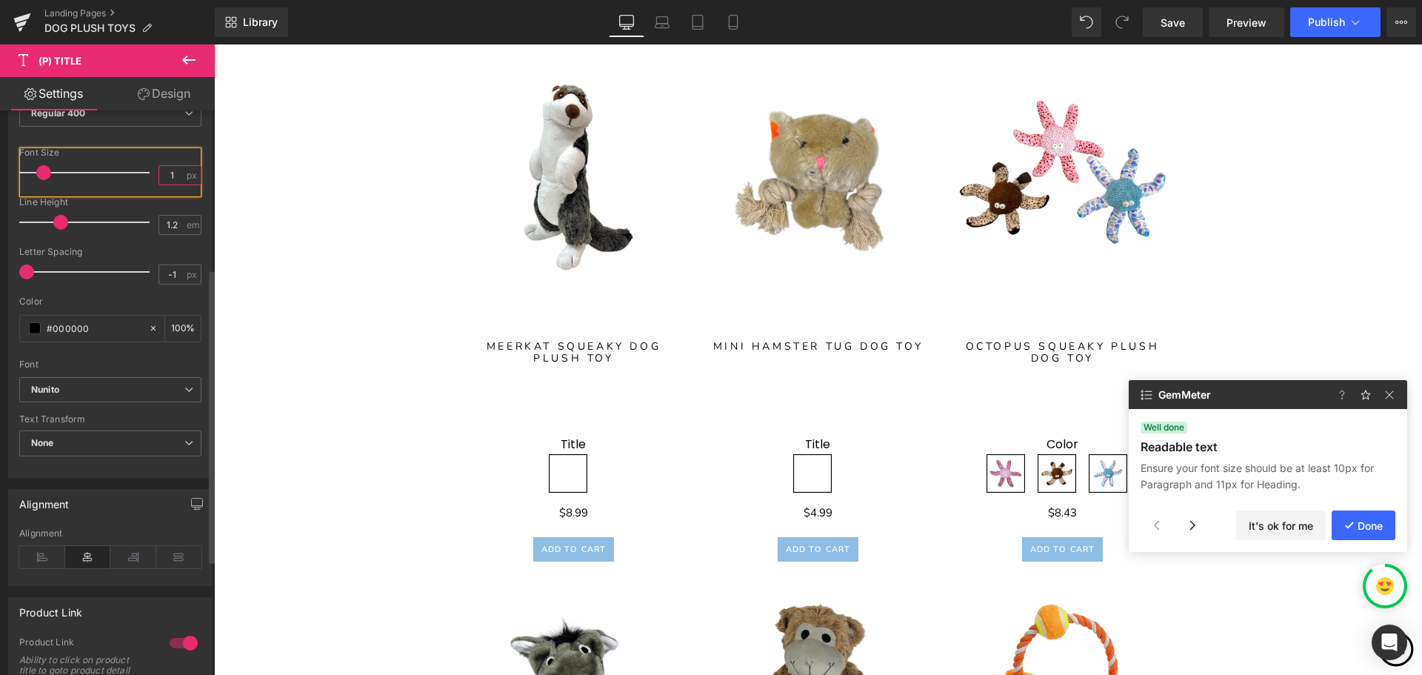
type input "15"
click at [1269, 525] on button "It's ok for me" at bounding box center [1281, 525] width 90 height 30
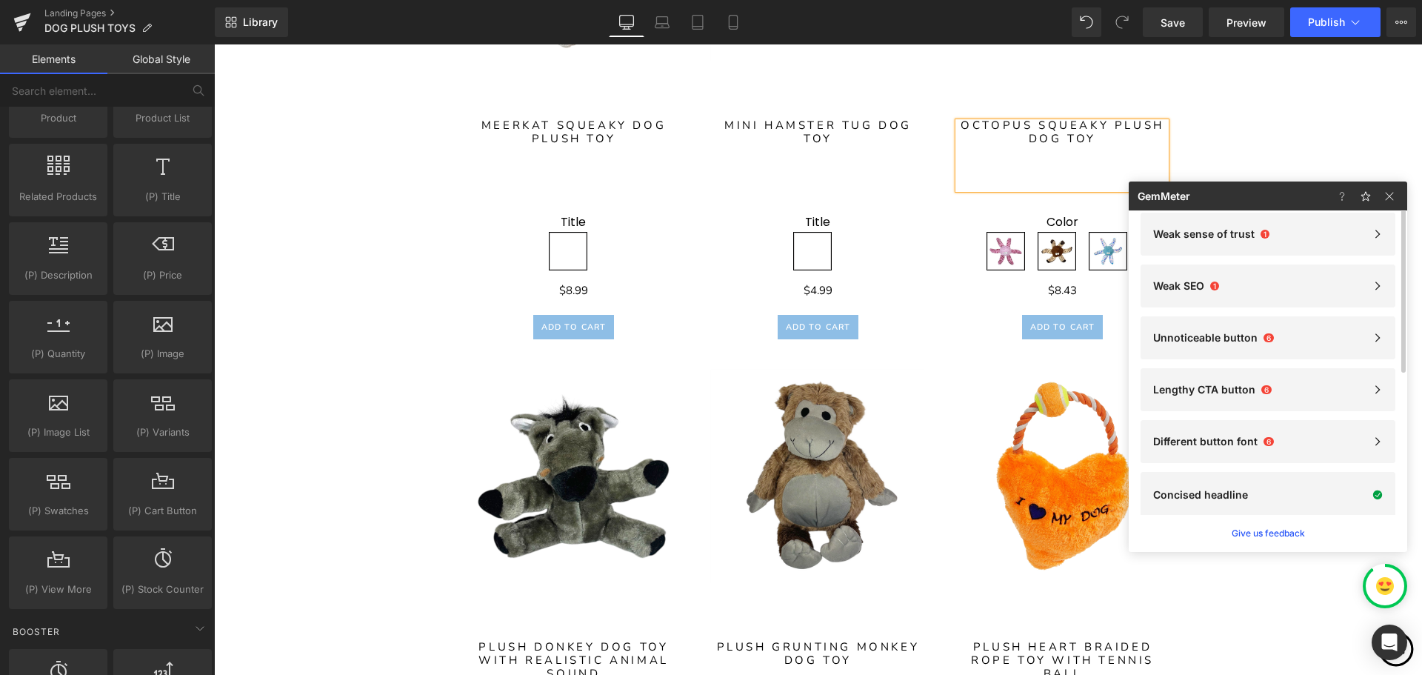
scroll to position [0, 0]
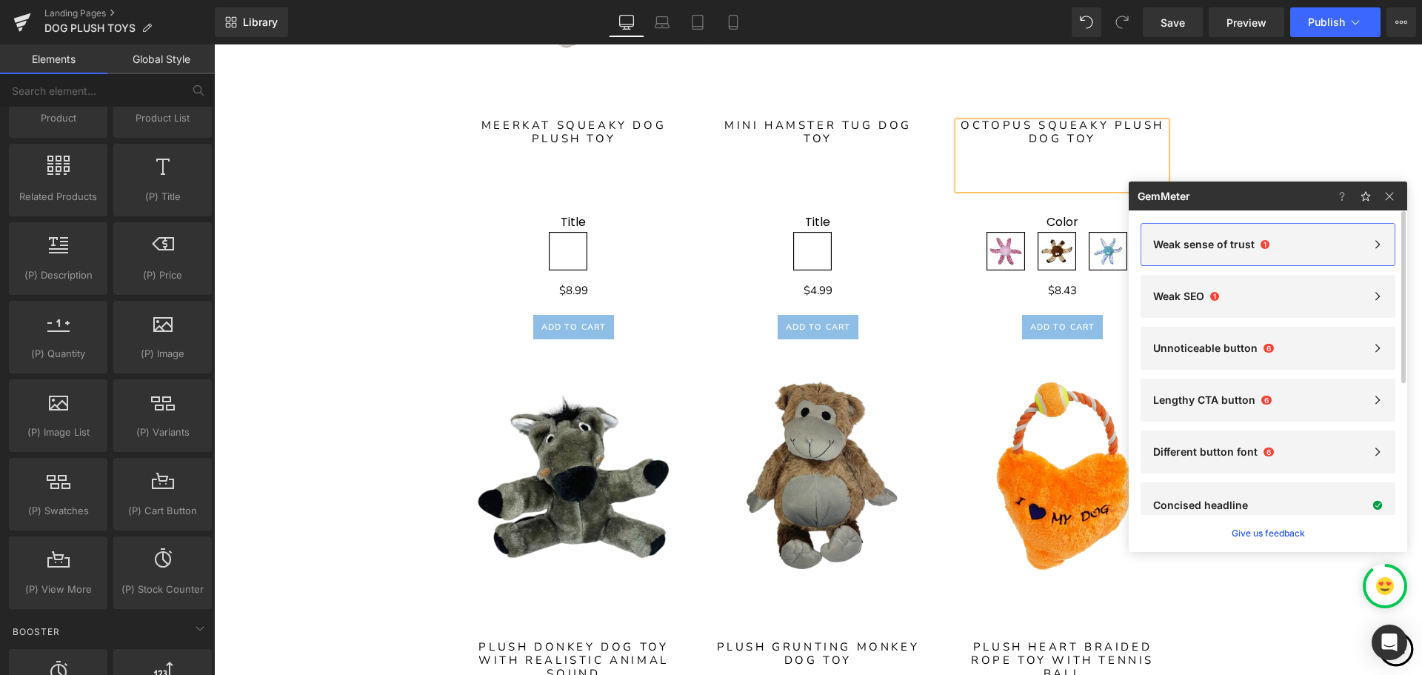
click at [1357, 244] on div "Weak sense of trust 1" at bounding box center [1268, 244] width 230 height 12
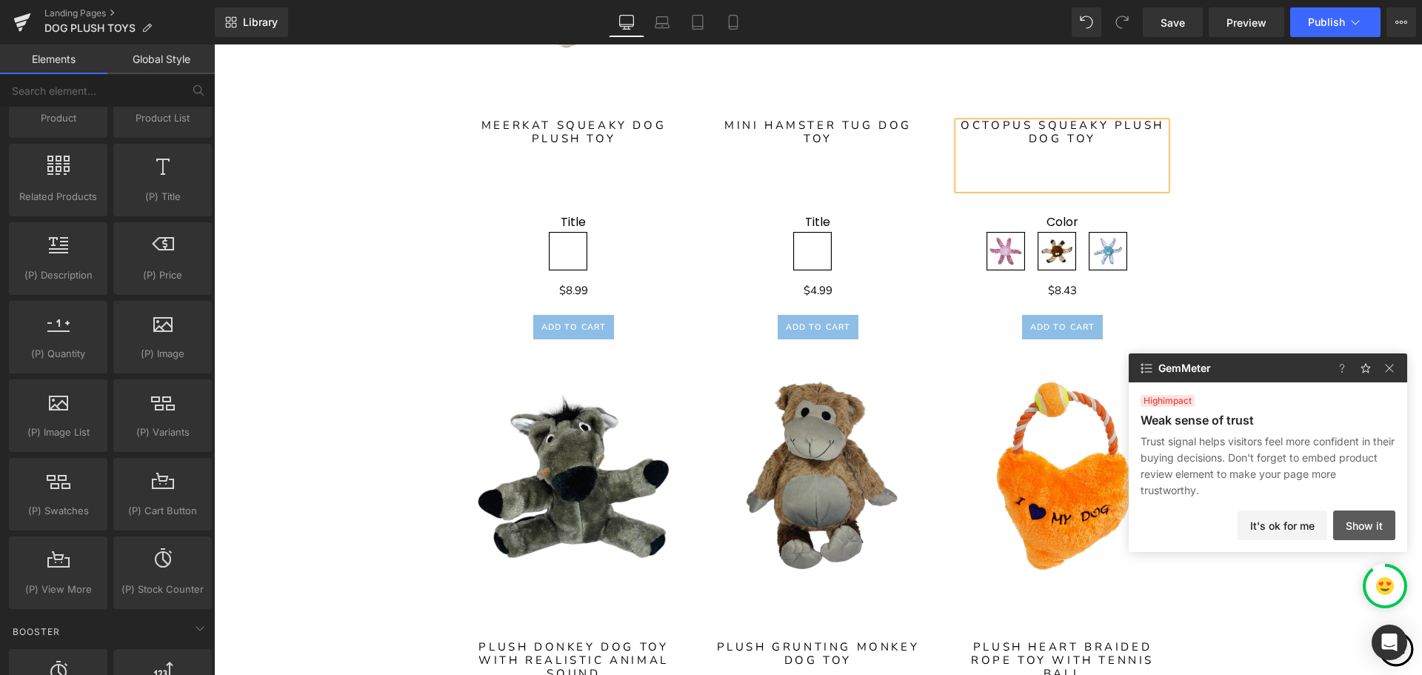
click at [1362, 523] on button "Show it" at bounding box center [1364, 525] width 62 height 30
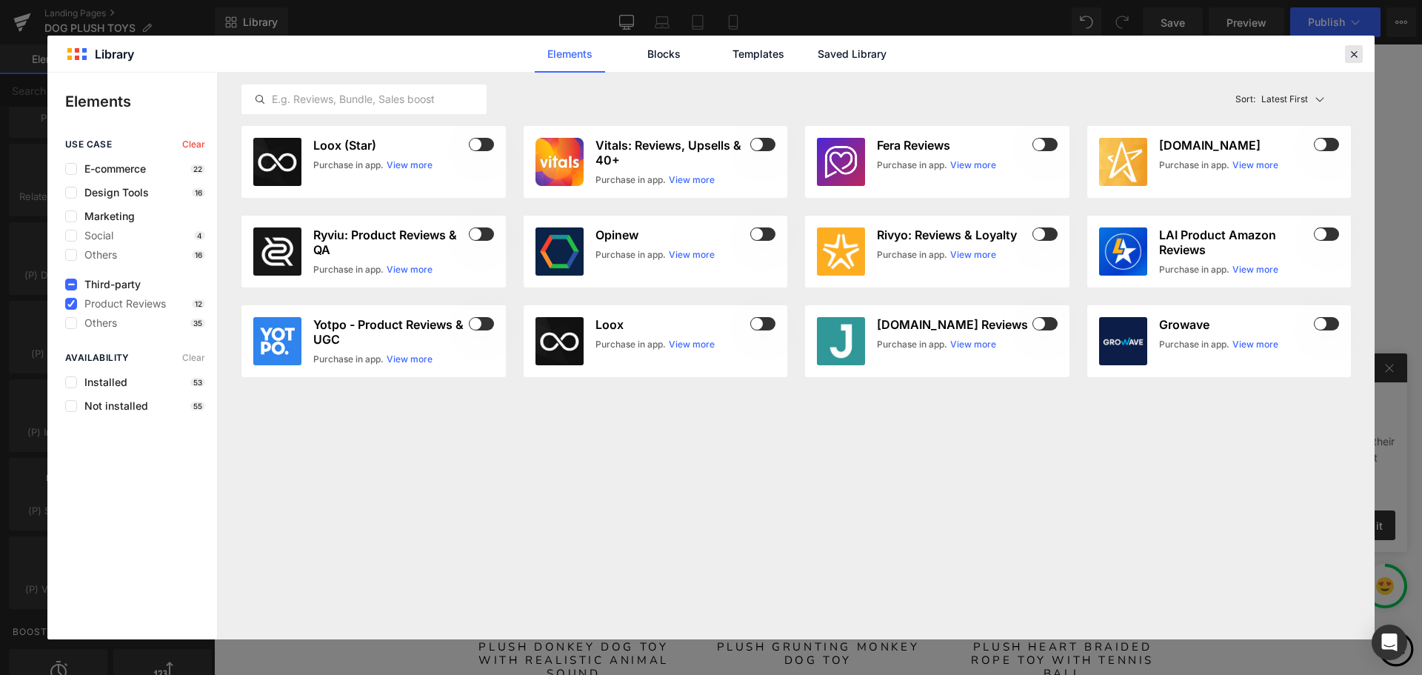
click at [1349, 56] on icon at bounding box center [1353, 53] width 13 height 13
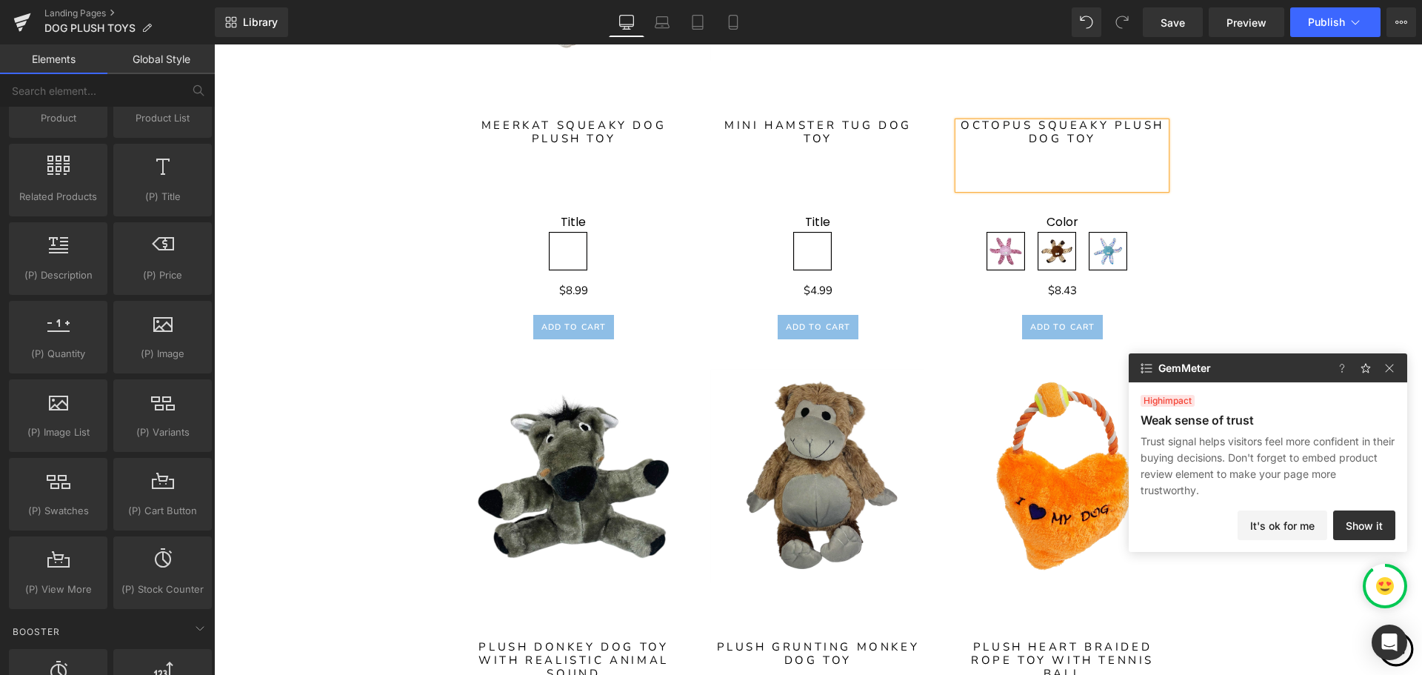
click at [1378, 581] on img at bounding box center [1385, 586] width 18 height 18
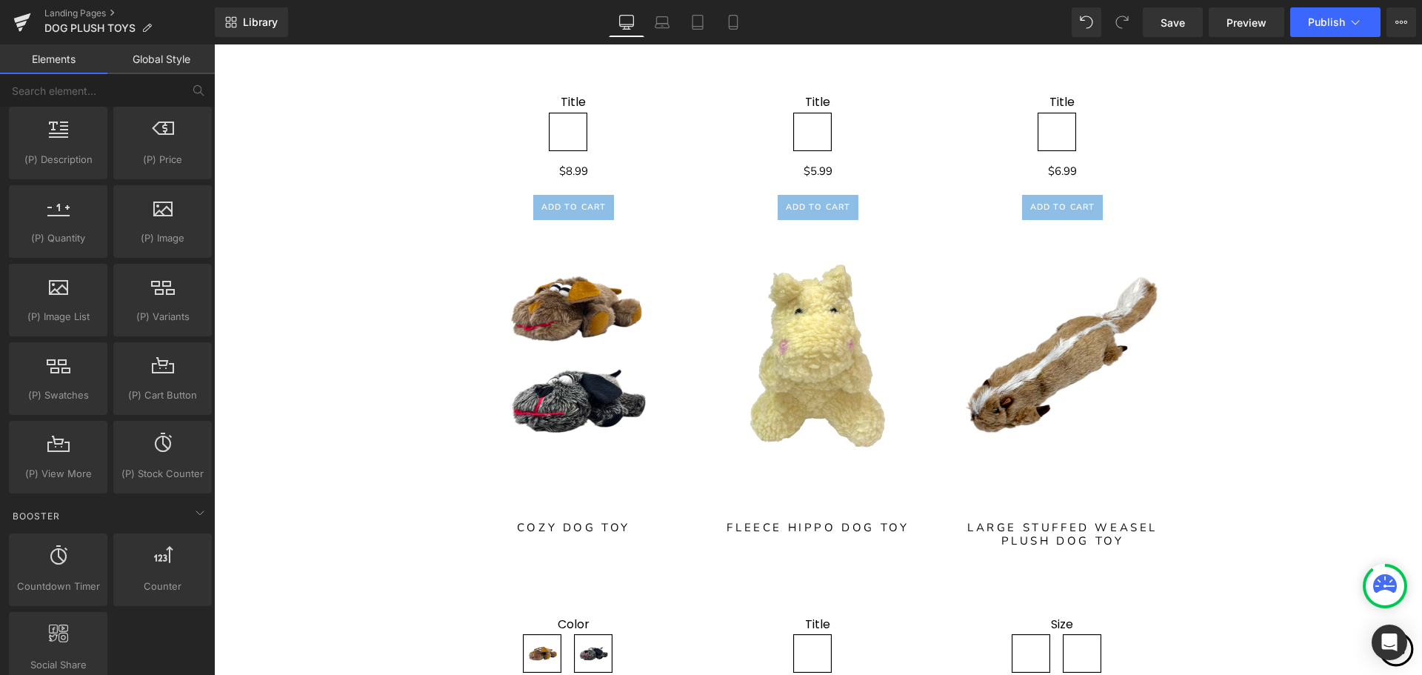
scroll to position [1352, 0]
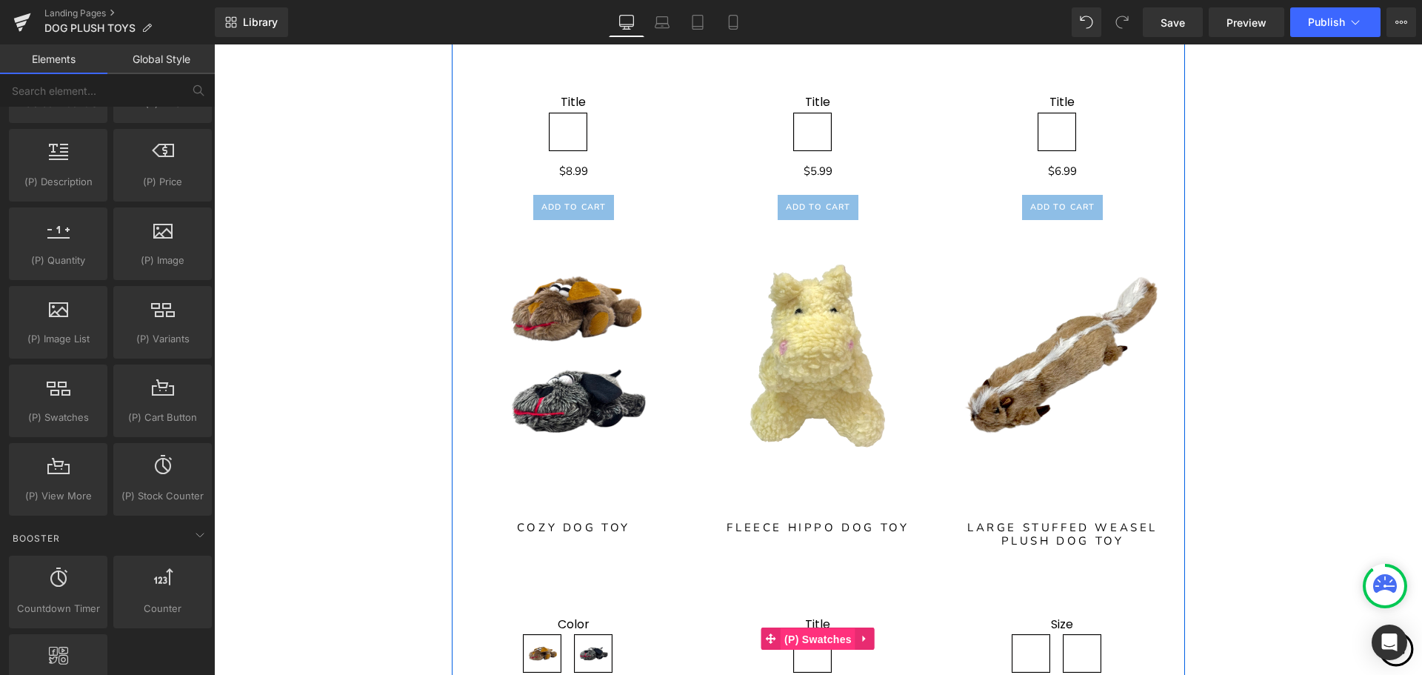
click at [813, 638] on span "(P) Swatches" at bounding box center [818, 639] width 75 height 22
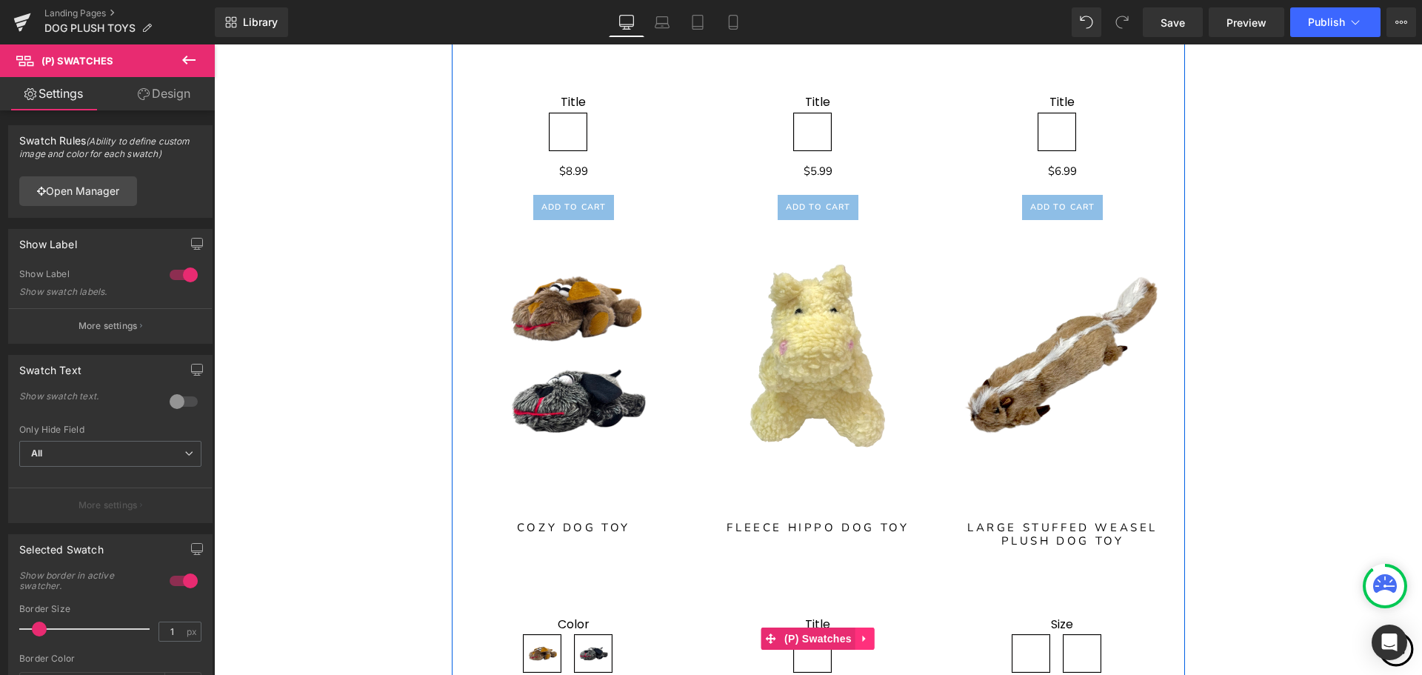
click at [863, 640] on icon at bounding box center [864, 638] width 3 height 7
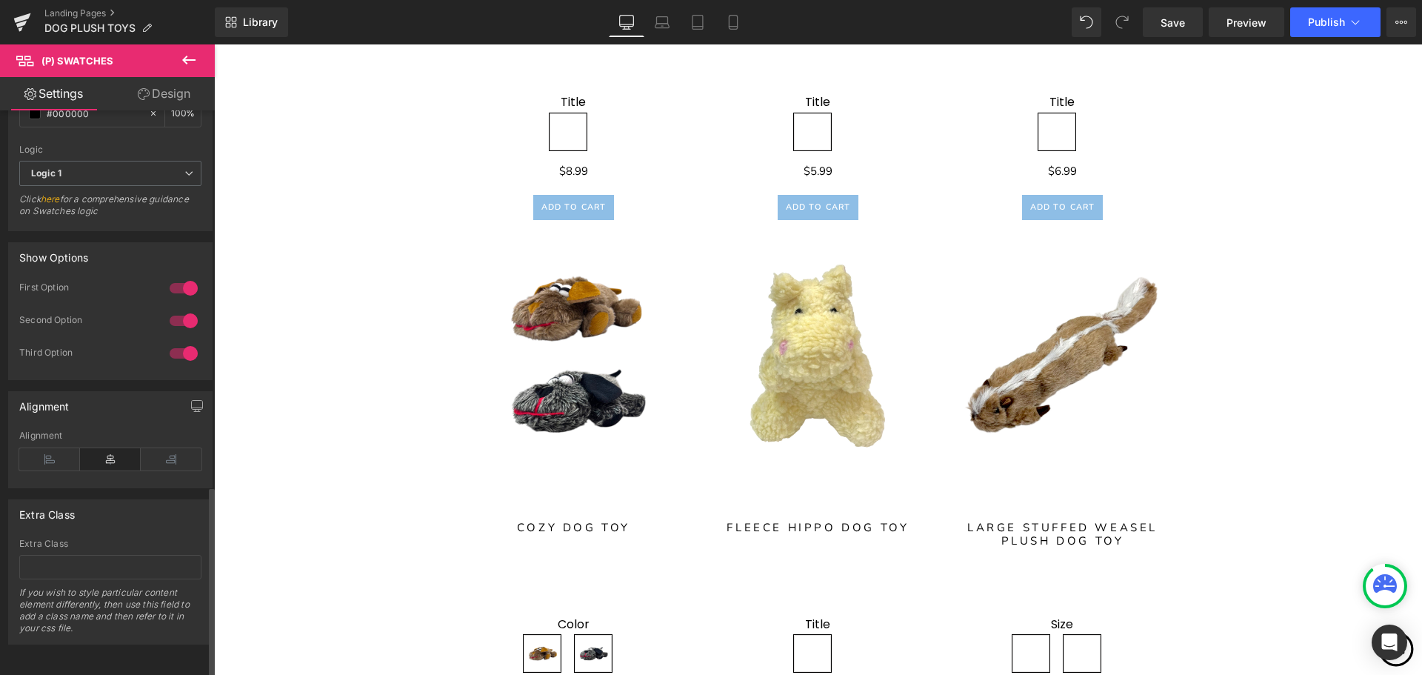
scroll to position [1109, 0]
click at [186, 56] on icon at bounding box center [189, 60] width 18 height 18
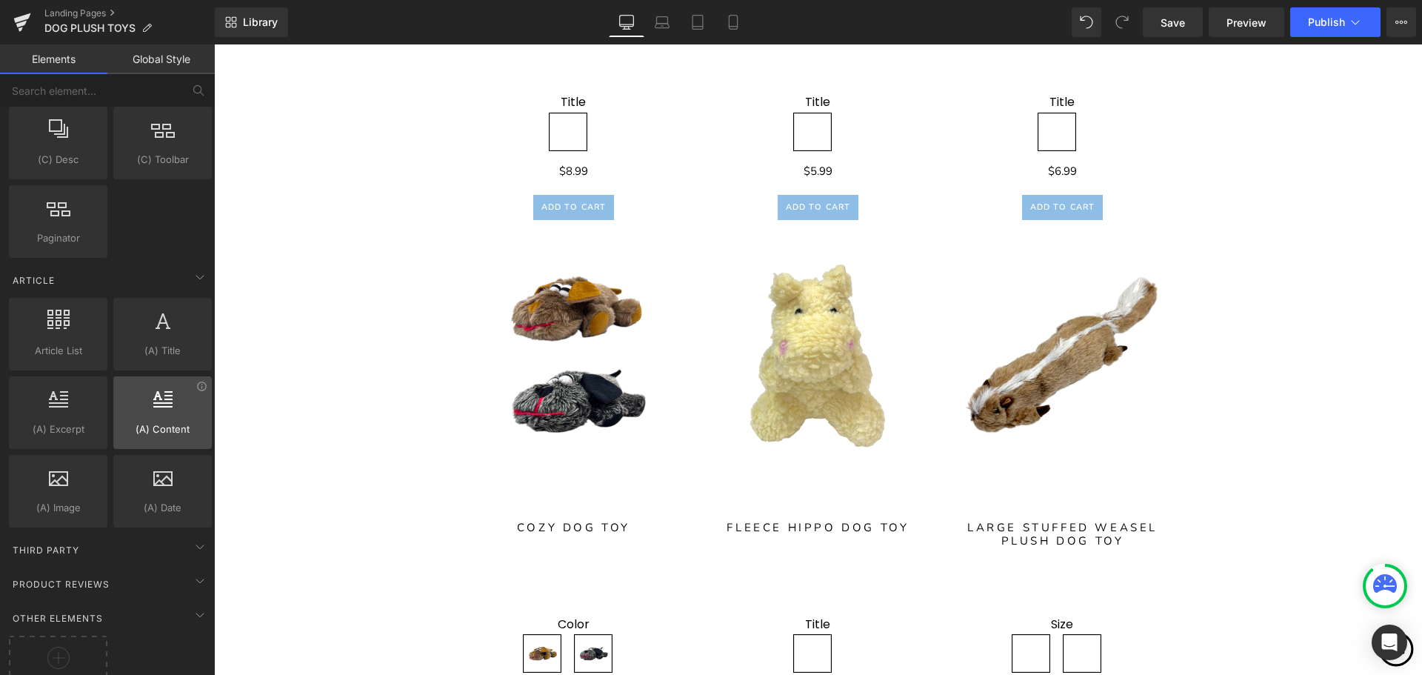
scroll to position [2463, 0]
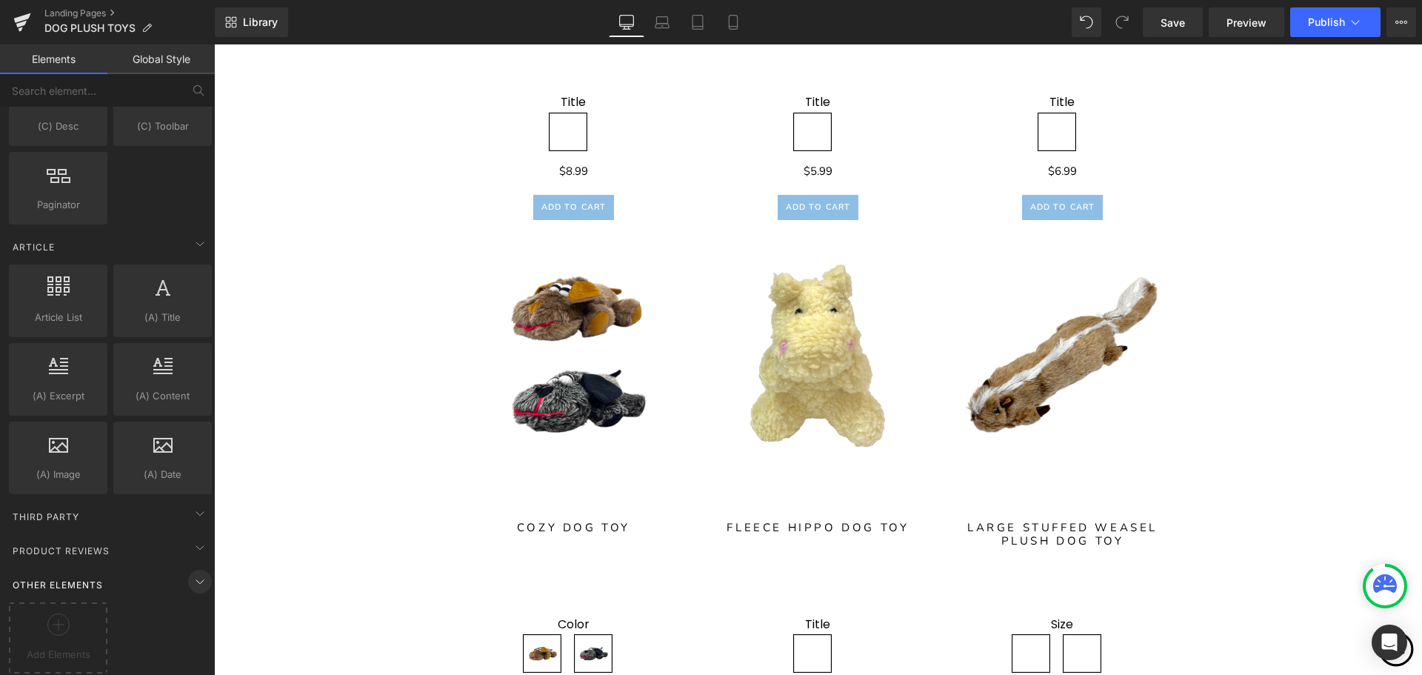
click at [191, 574] on icon at bounding box center [200, 581] width 18 height 18
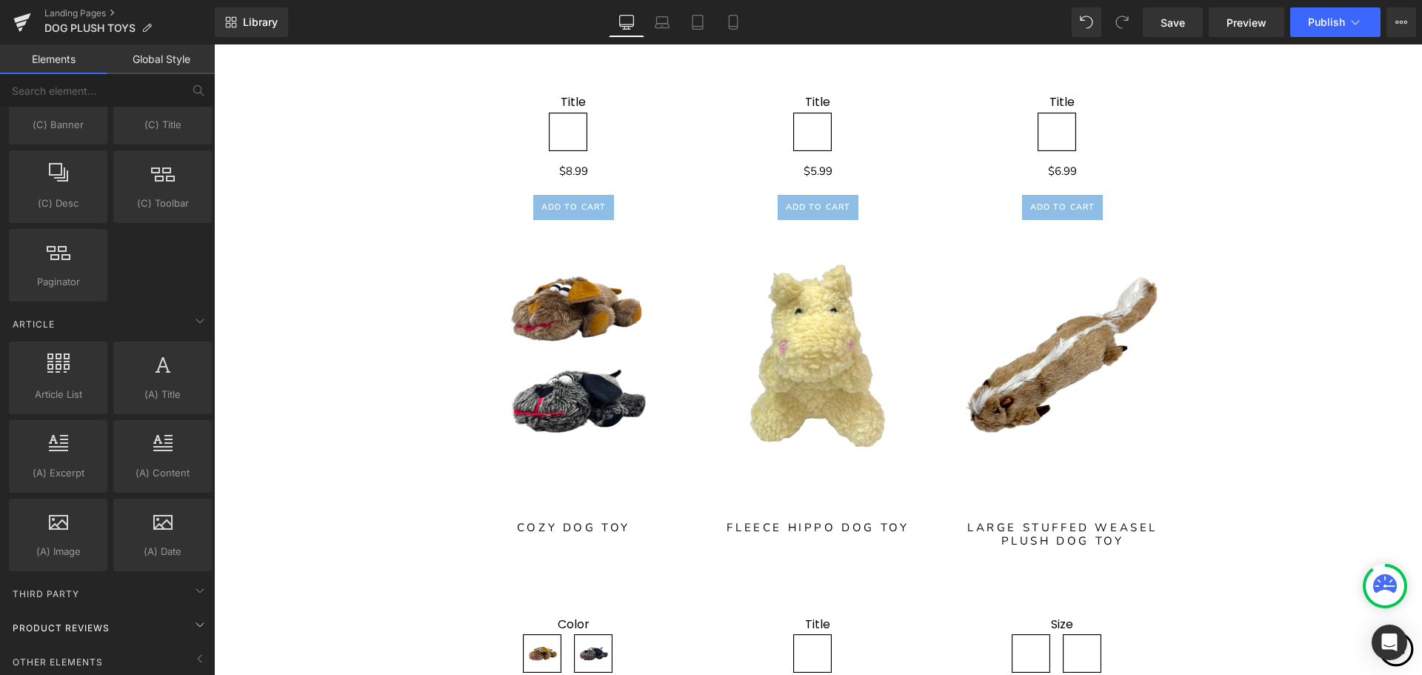
click at [181, 613] on div "Product Reviews" at bounding box center [110, 627] width 209 height 30
click at [191, 615] on icon at bounding box center [200, 624] width 18 height 18
click at [193, 584] on icon at bounding box center [200, 590] width 18 height 18
click at [196, 581] on icon at bounding box center [200, 590] width 18 height 18
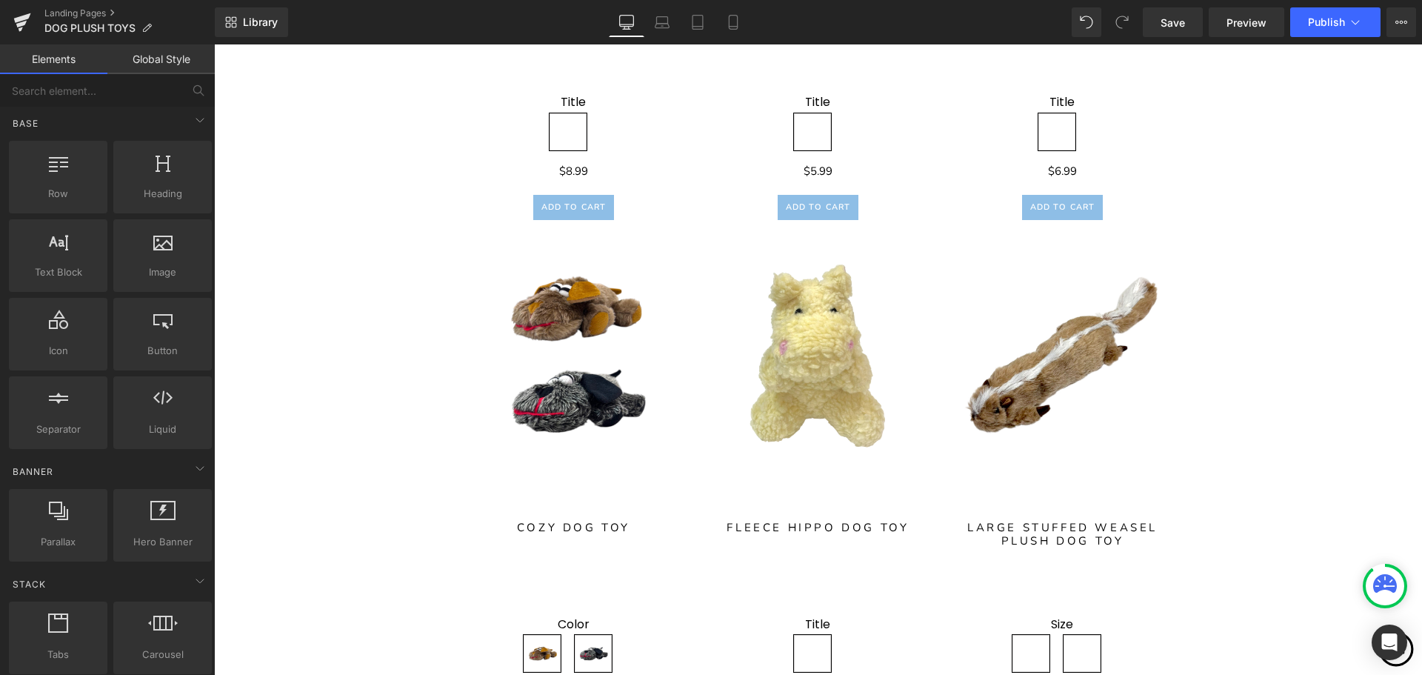
scroll to position [0, 0]
click at [163, 57] on link "Global Style" at bounding box center [160, 59] width 107 height 30
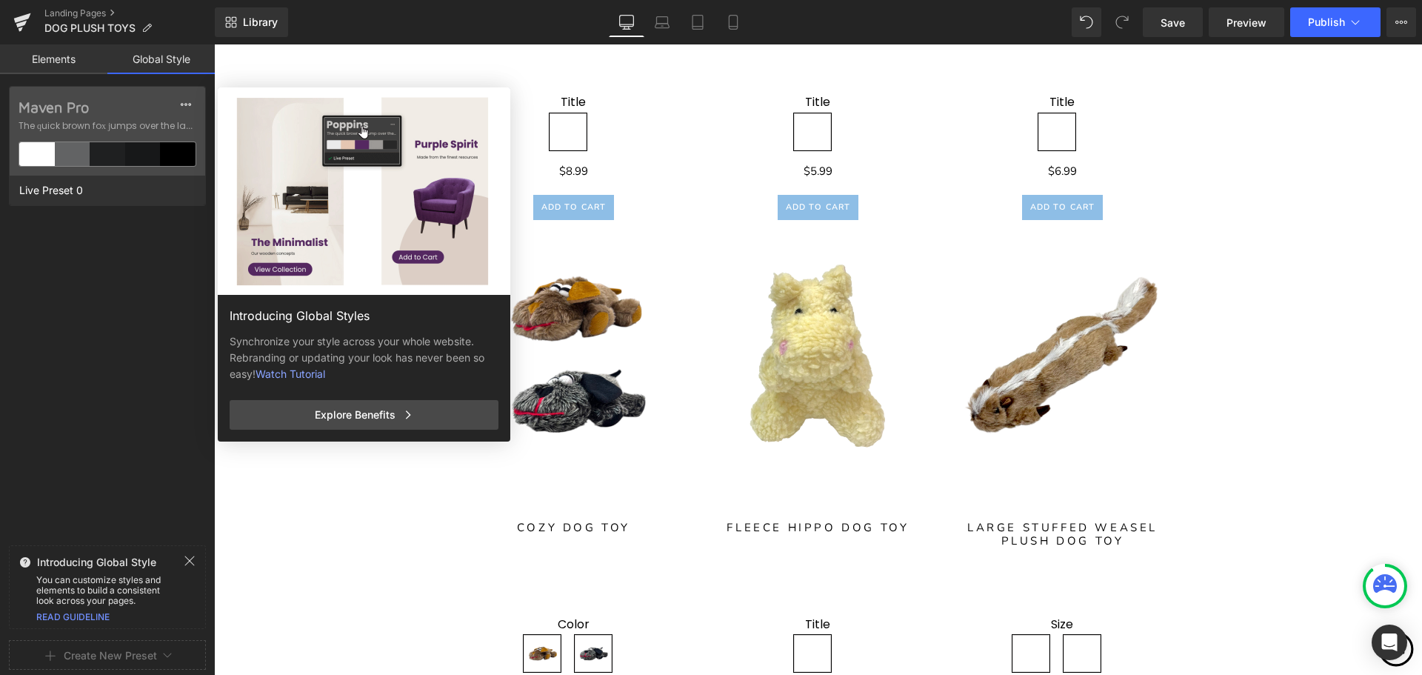
click at [52, 56] on link "Elements" at bounding box center [53, 59] width 107 height 30
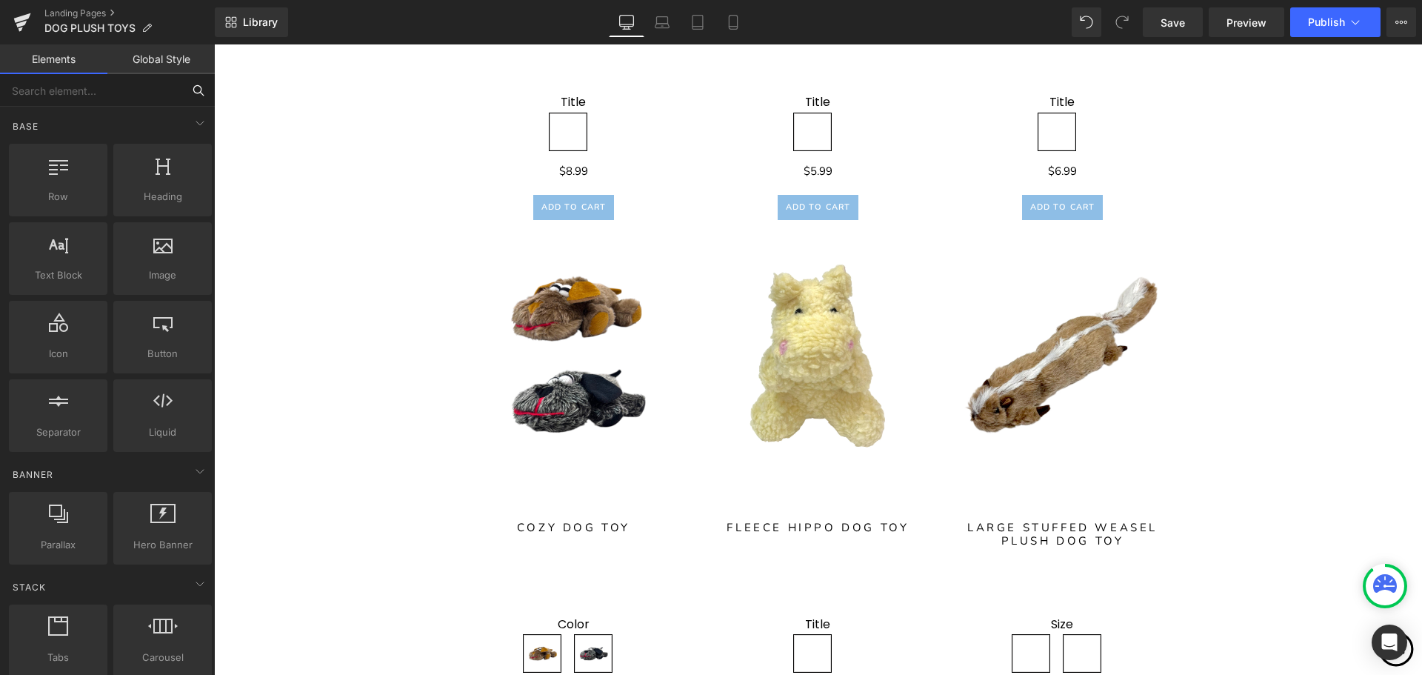
click at [108, 94] on input "text" at bounding box center [91, 90] width 182 height 33
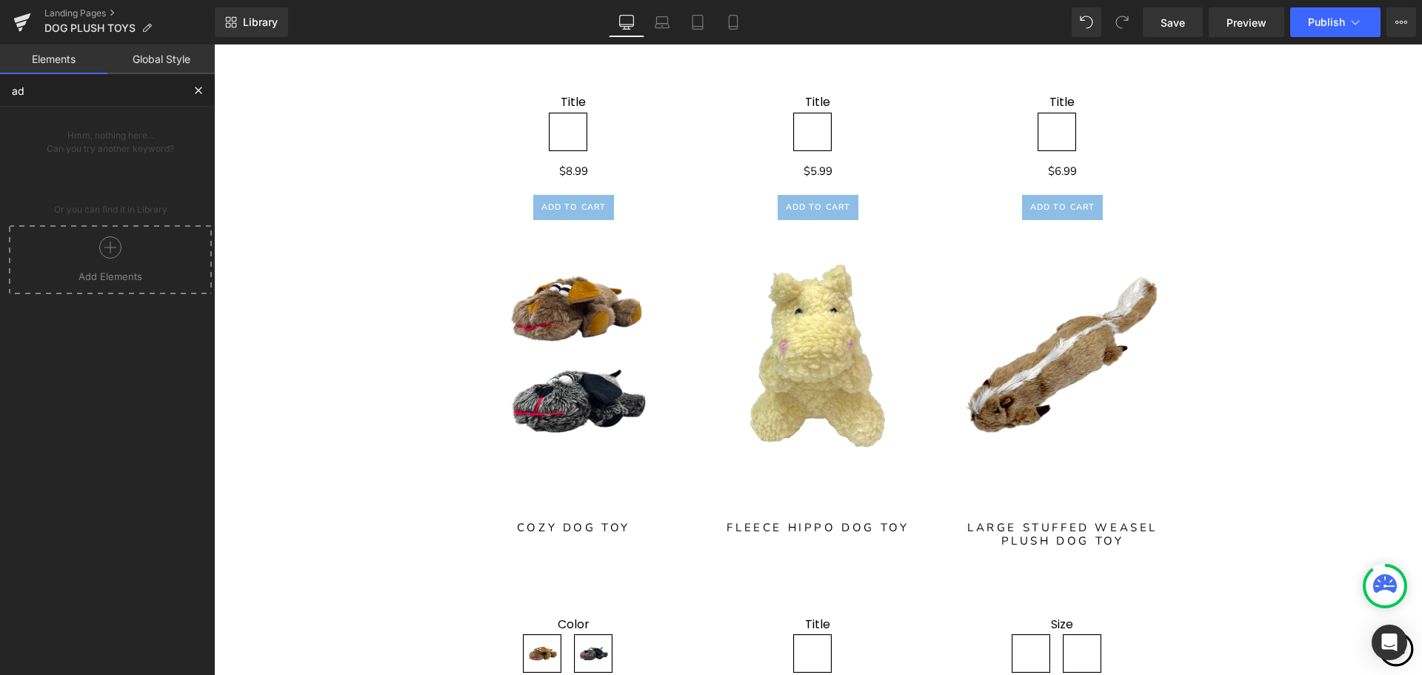
type input "a"
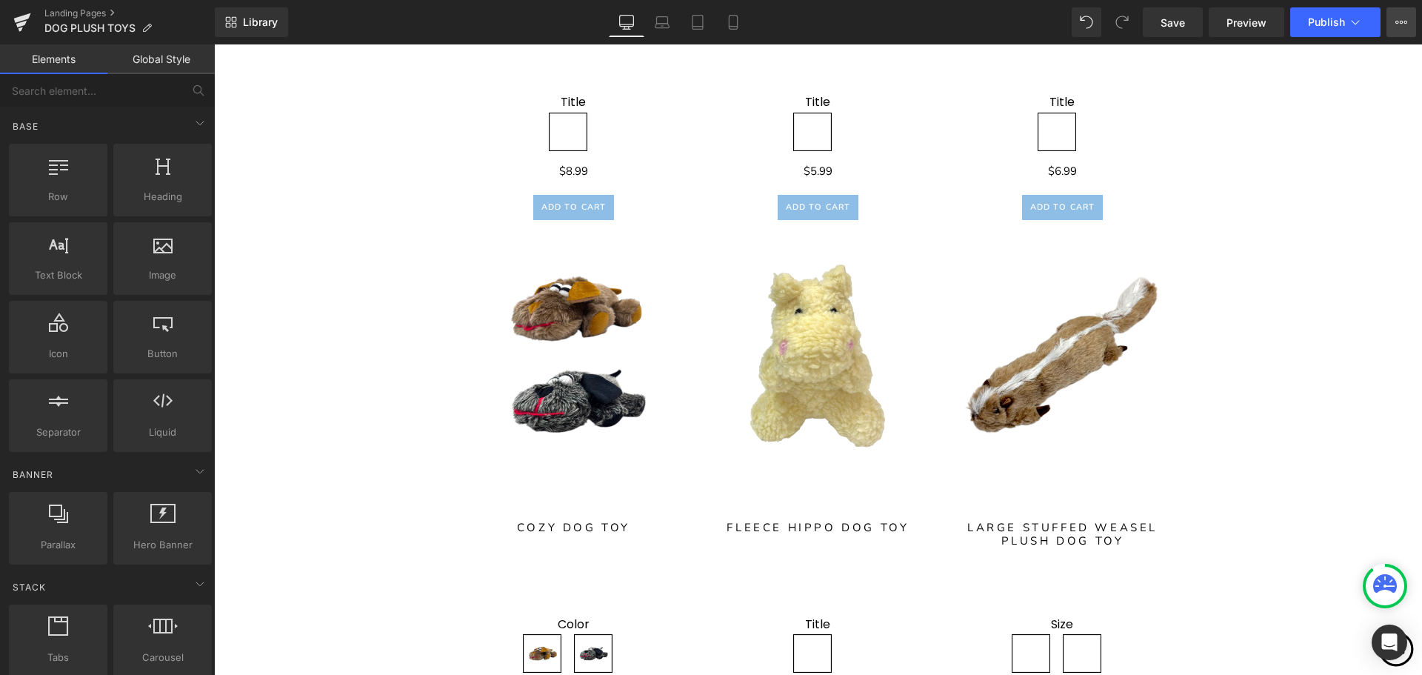
click at [1408, 27] on button "View Live Page View with current Template Save Template to Library Schedule Pub…" at bounding box center [1401, 22] width 30 height 30
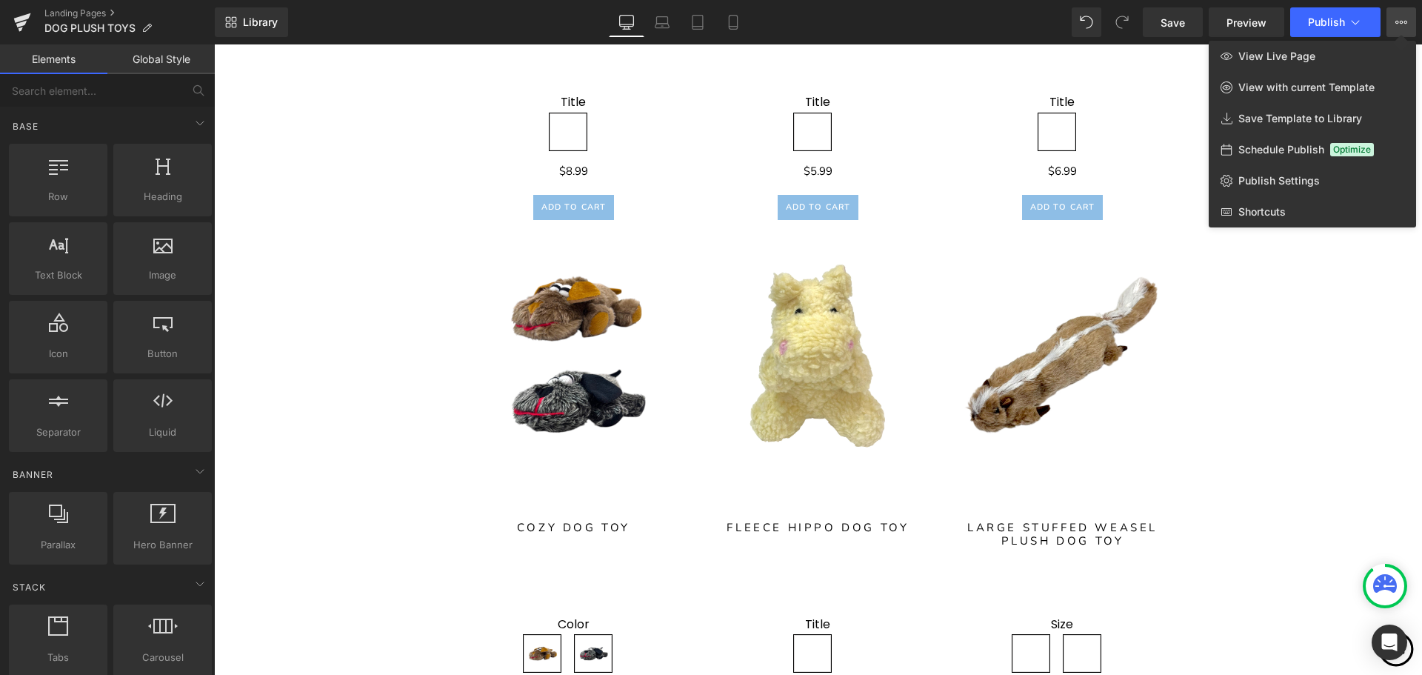
click at [1154, 58] on div at bounding box center [818, 359] width 1208 height 630
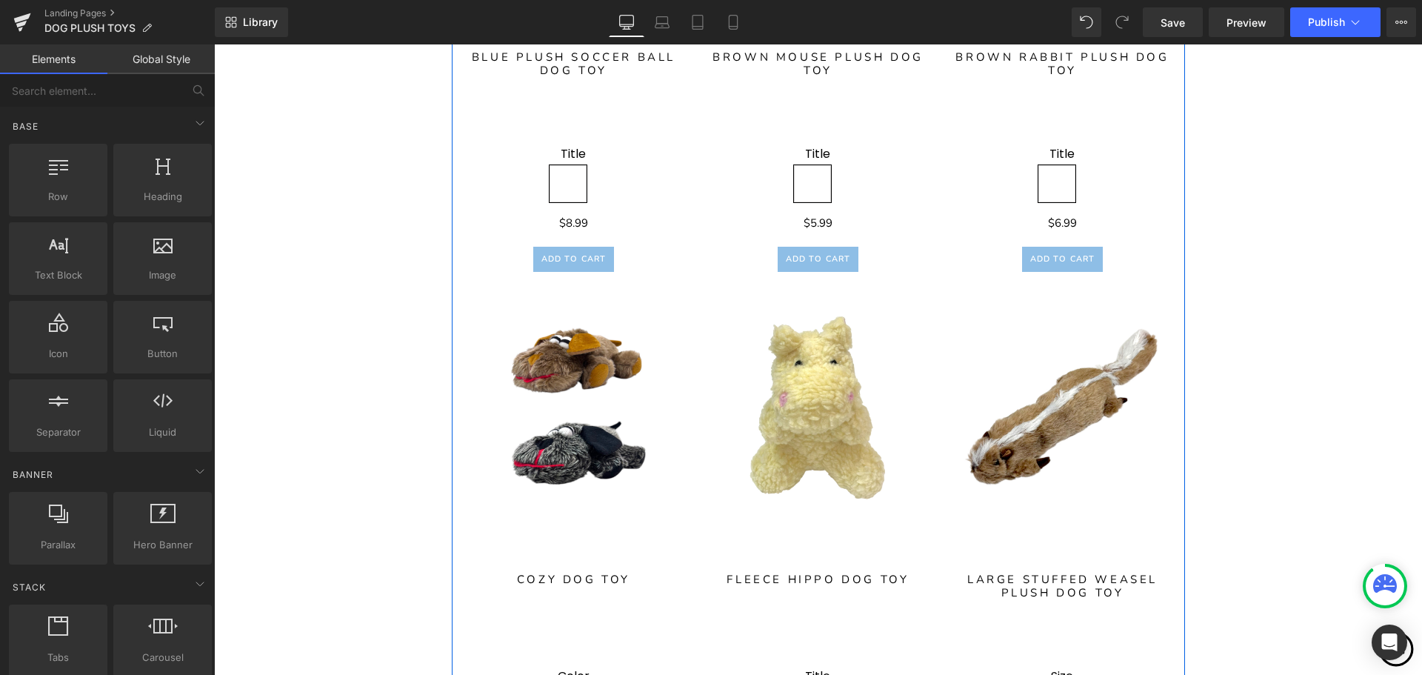
scroll to position [1259, 0]
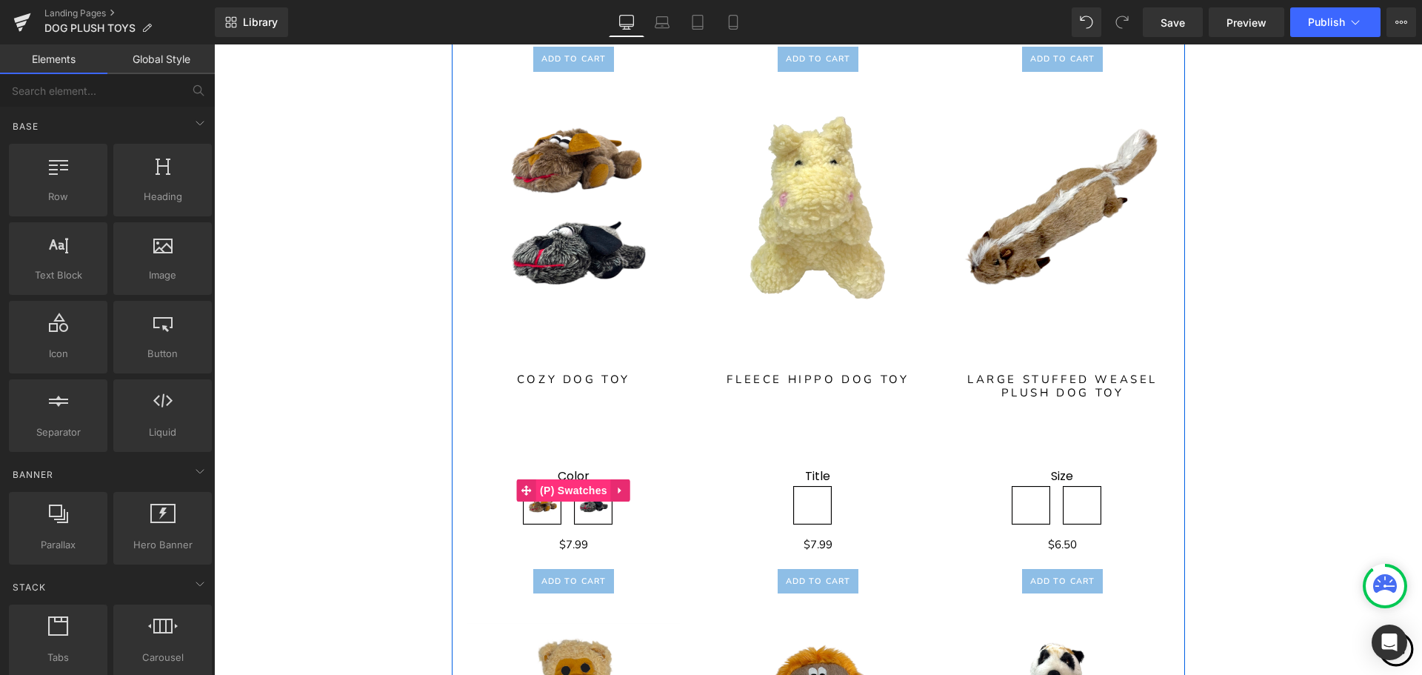
click at [576, 484] on span "(P) Swatches" at bounding box center [573, 490] width 75 height 22
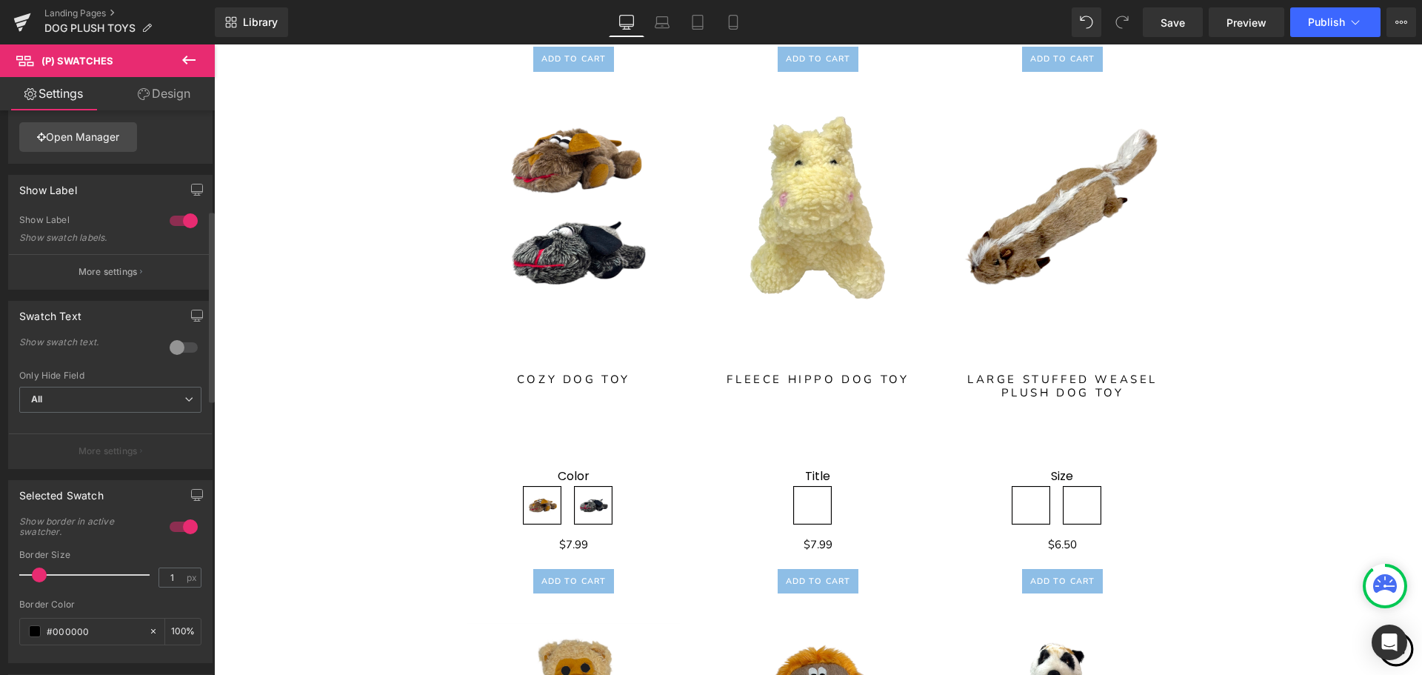
scroll to position [0, 0]
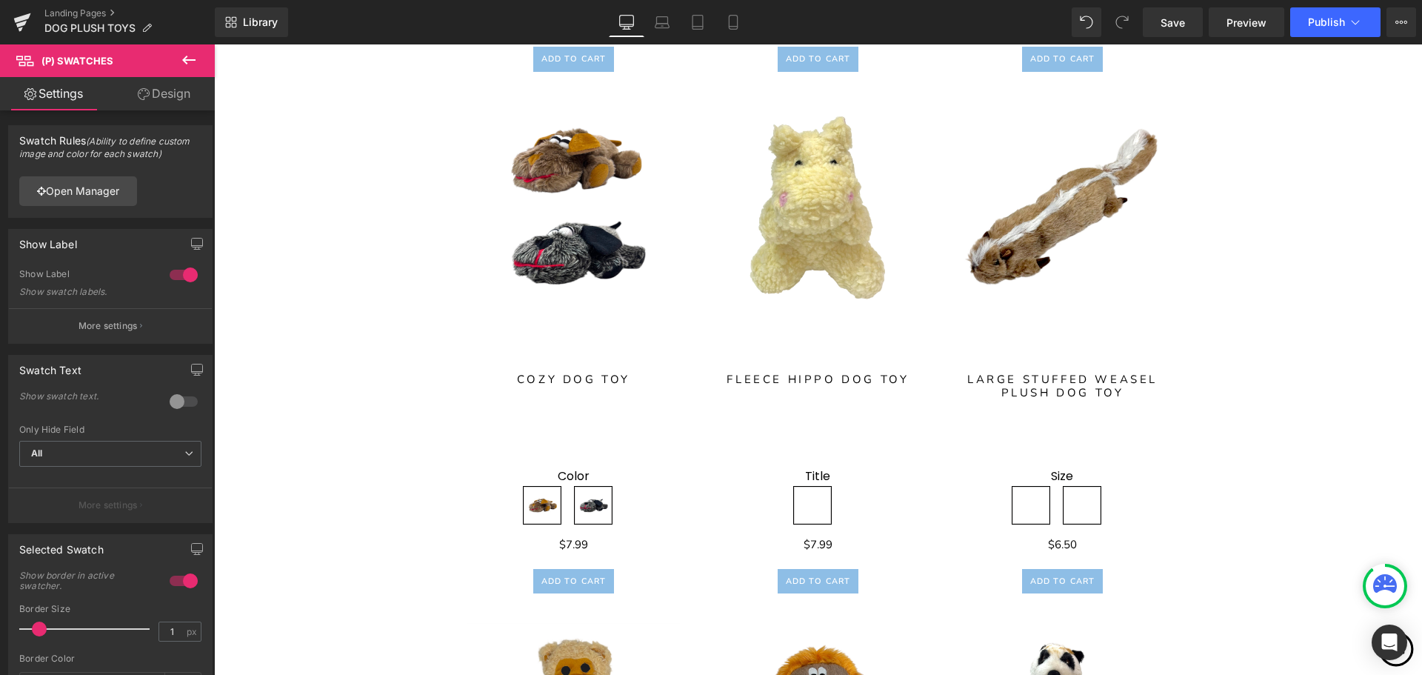
click at [189, 58] on icon at bounding box center [189, 60] width 18 height 18
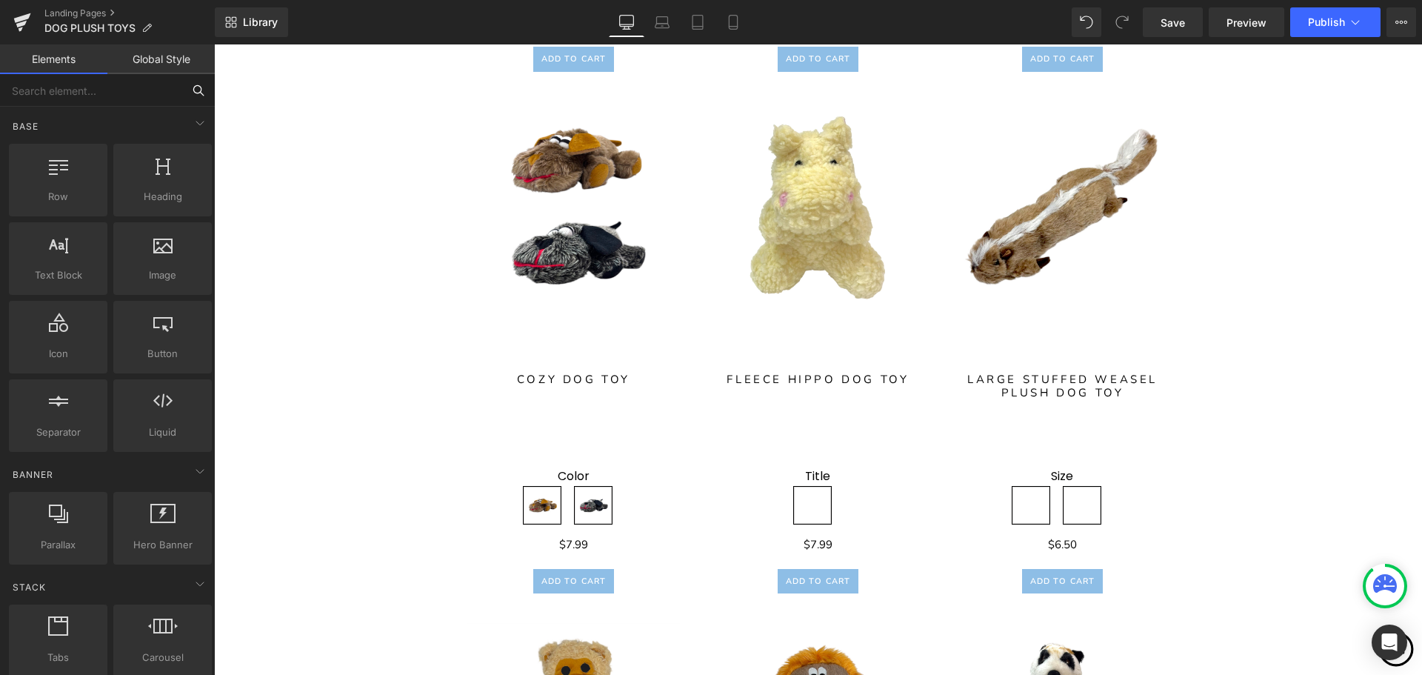
click at [95, 88] on input "text" at bounding box center [91, 90] width 182 height 33
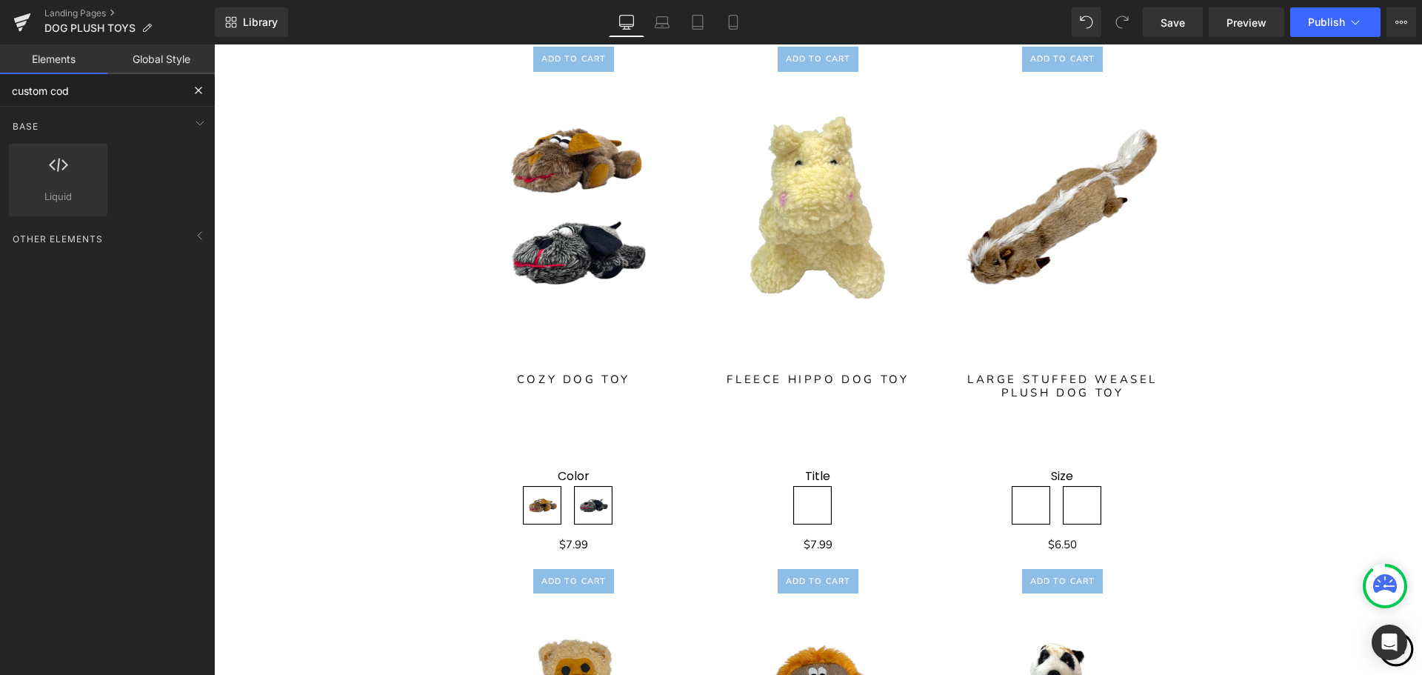
type input "custom code"
click at [79, 195] on span "Liquid" at bounding box center [58, 197] width 90 height 16
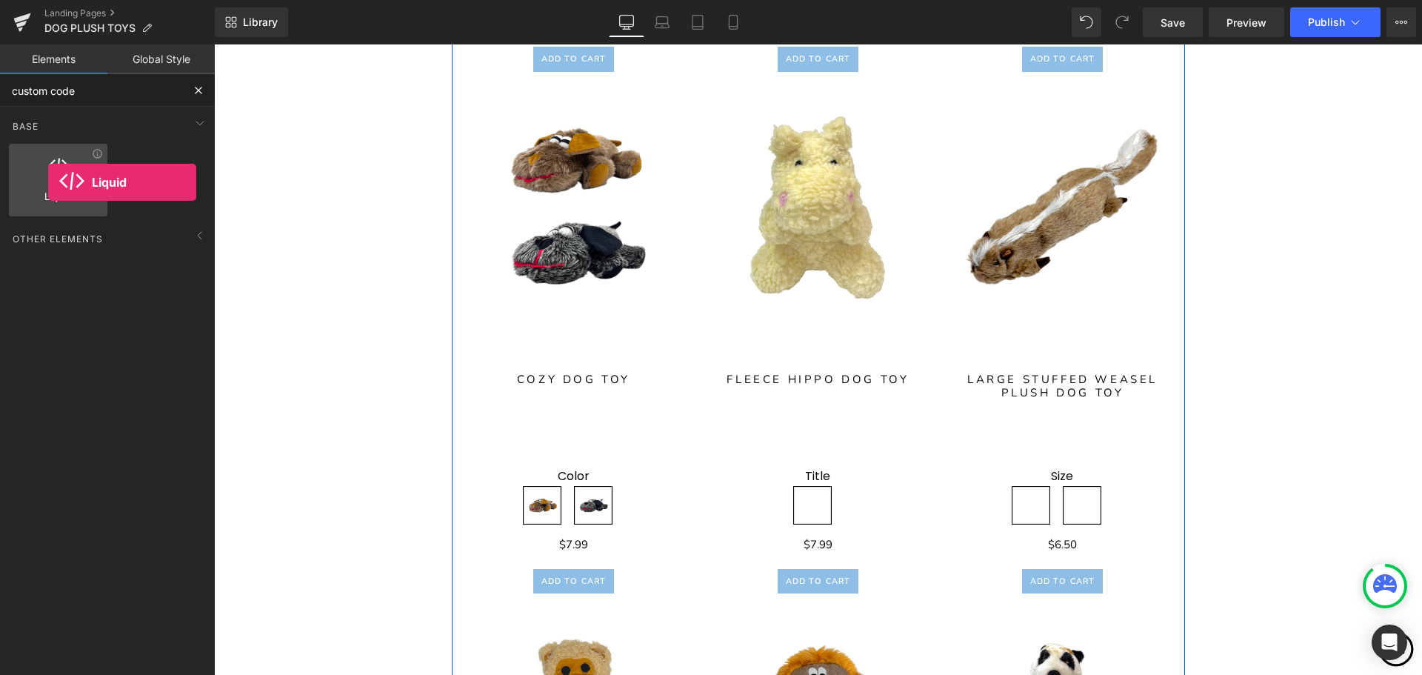
drag, startPoint x: 61, startPoint y: 194, endPoint x: 48, endPoint y: 182, distance: 17.8
click at [48, 182] on div "Liquid liquid, custom code, html, javascript, css, reviews, apps, applications,…" at bounding box center [58, 180] width 99 height 73
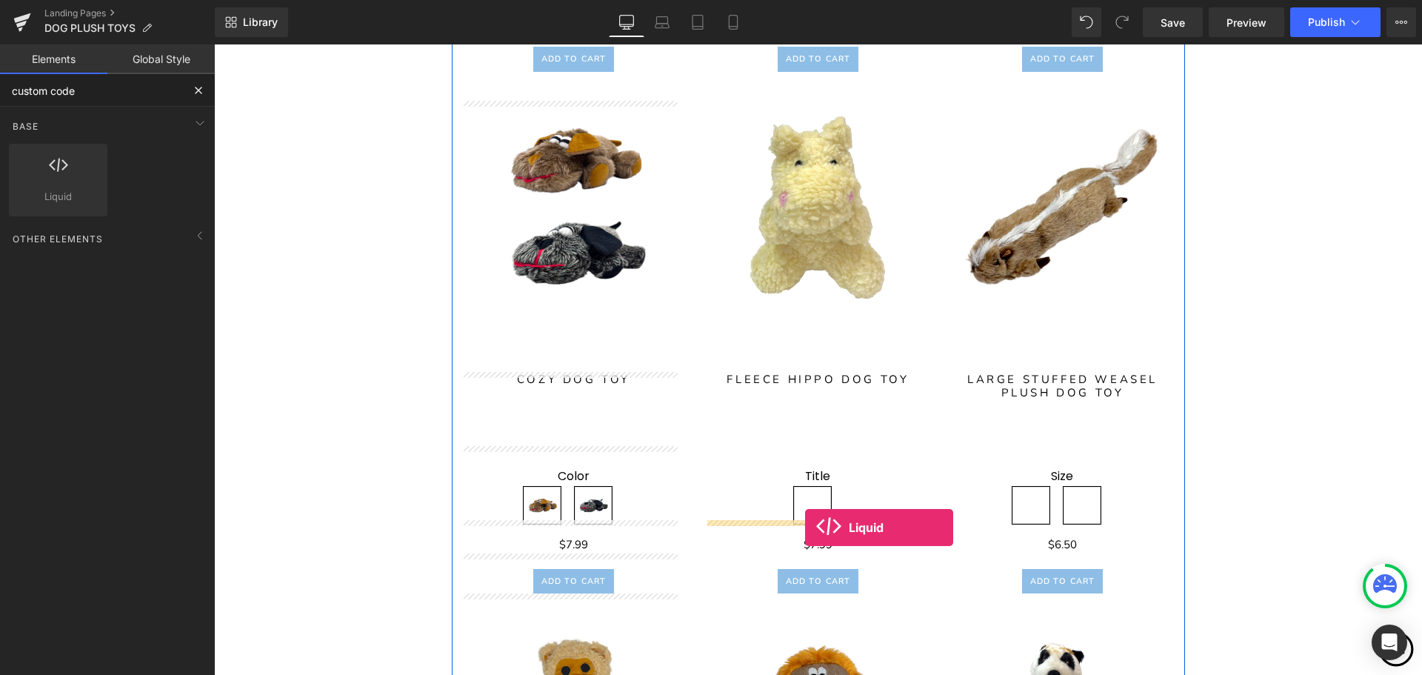
drag, startPoint x: 276, startPoint y: 241, endPoint x: 805, endPoint y: 527, distance: 602.1
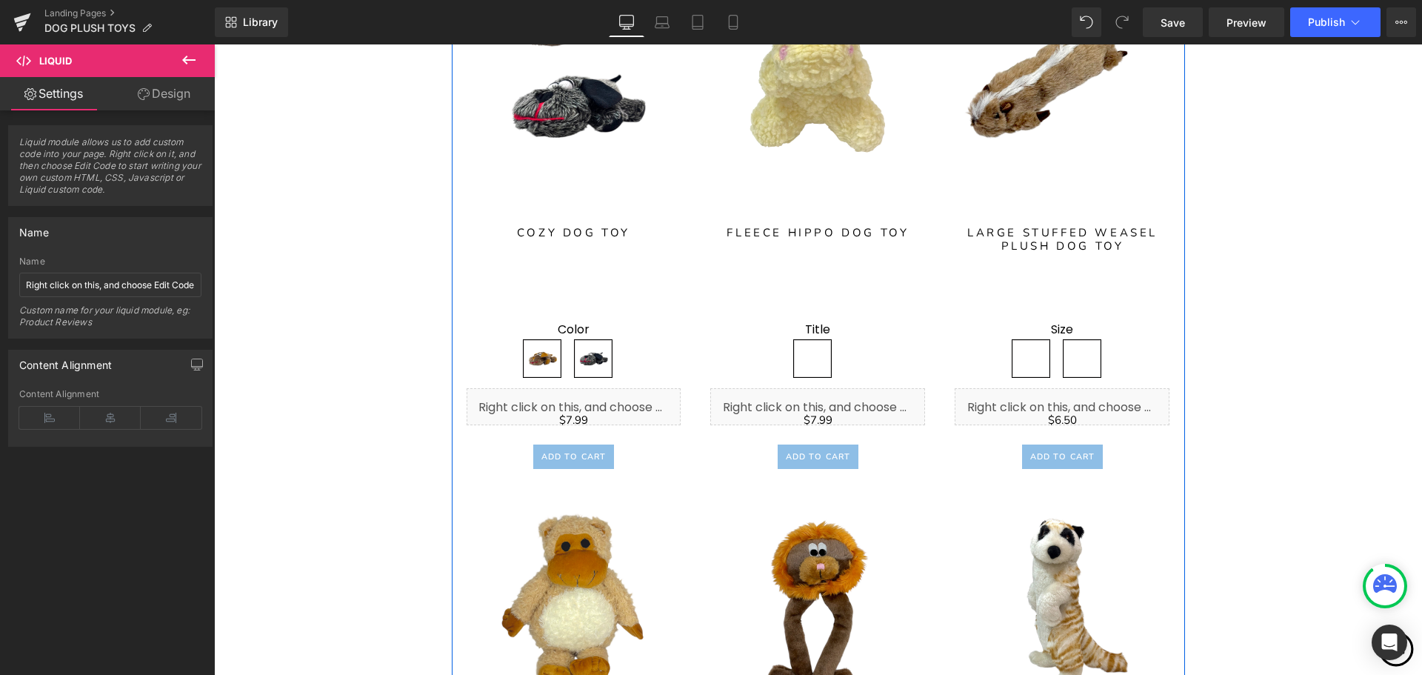
scroll to position [1429, 0]
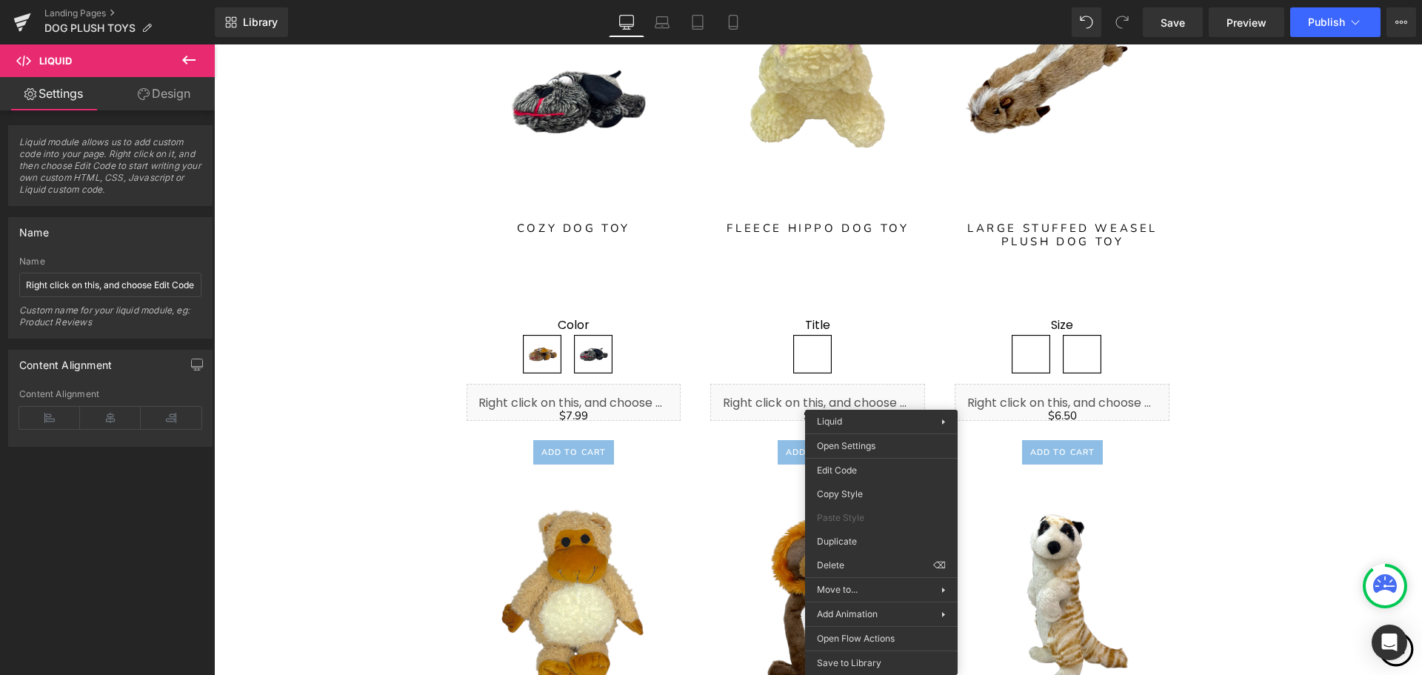
drag, startPoint x: 1223, startPoint y: 544, endPoint x: 1009, endPoint y: 500, distance: 218.6
click at [1009, 500] on img at bounding box center [1062, 601] width 215 height 215
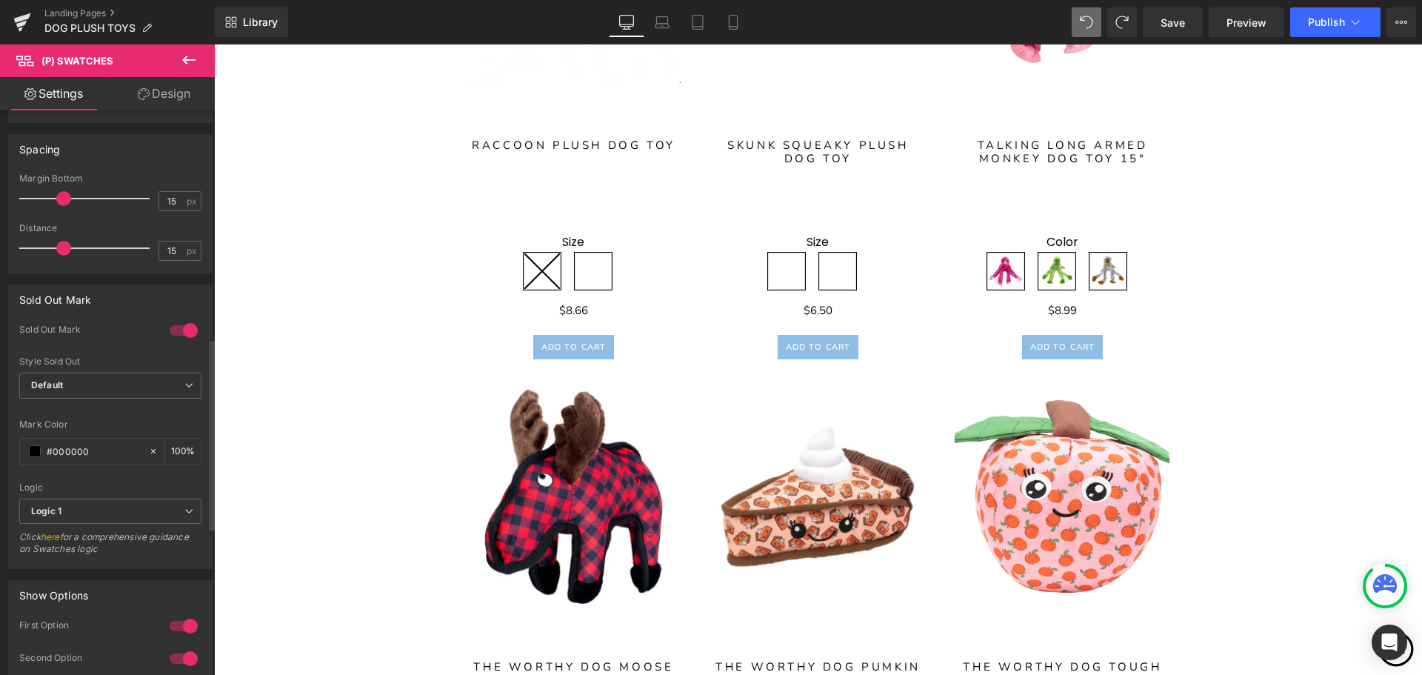
scroll to position [1109, 0]
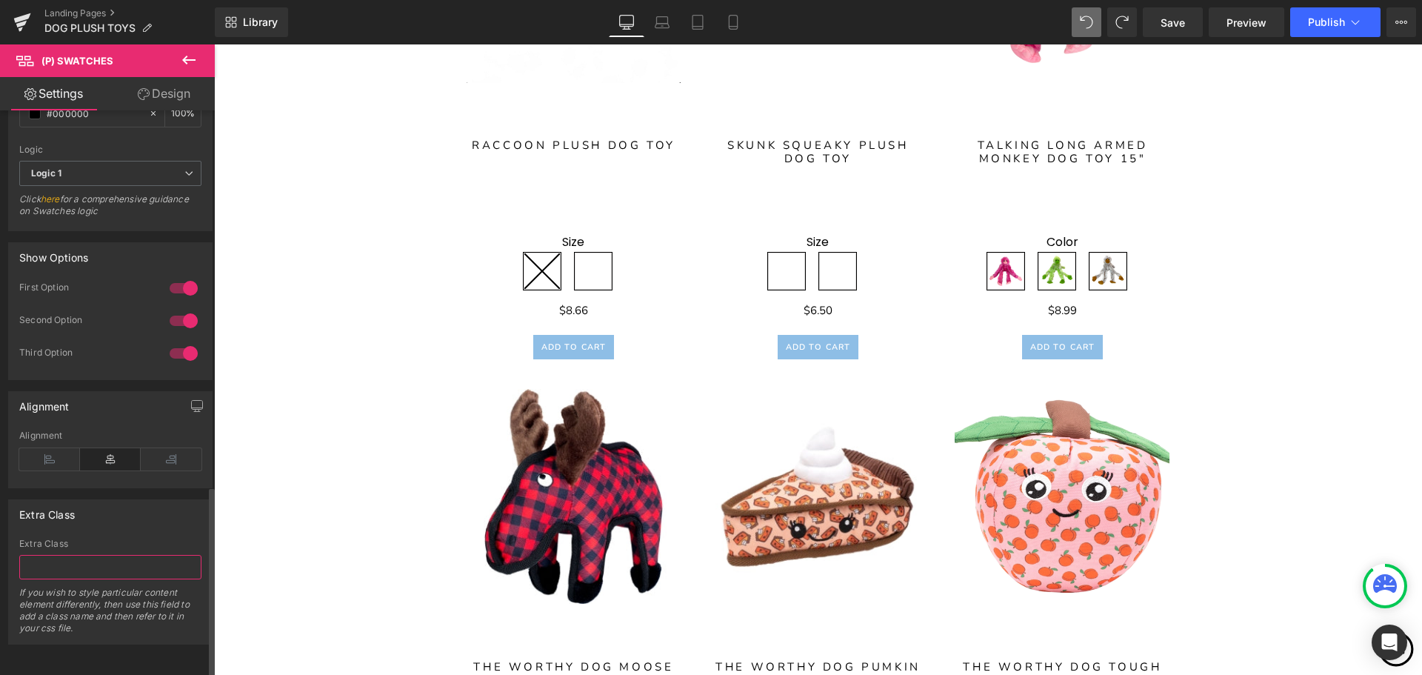
click at [175, 559] on input "text" at bounding box center [110, 567] width 182 height 24
type input ".gempages-swatches[data-option="Size"] { display: none !important; }"
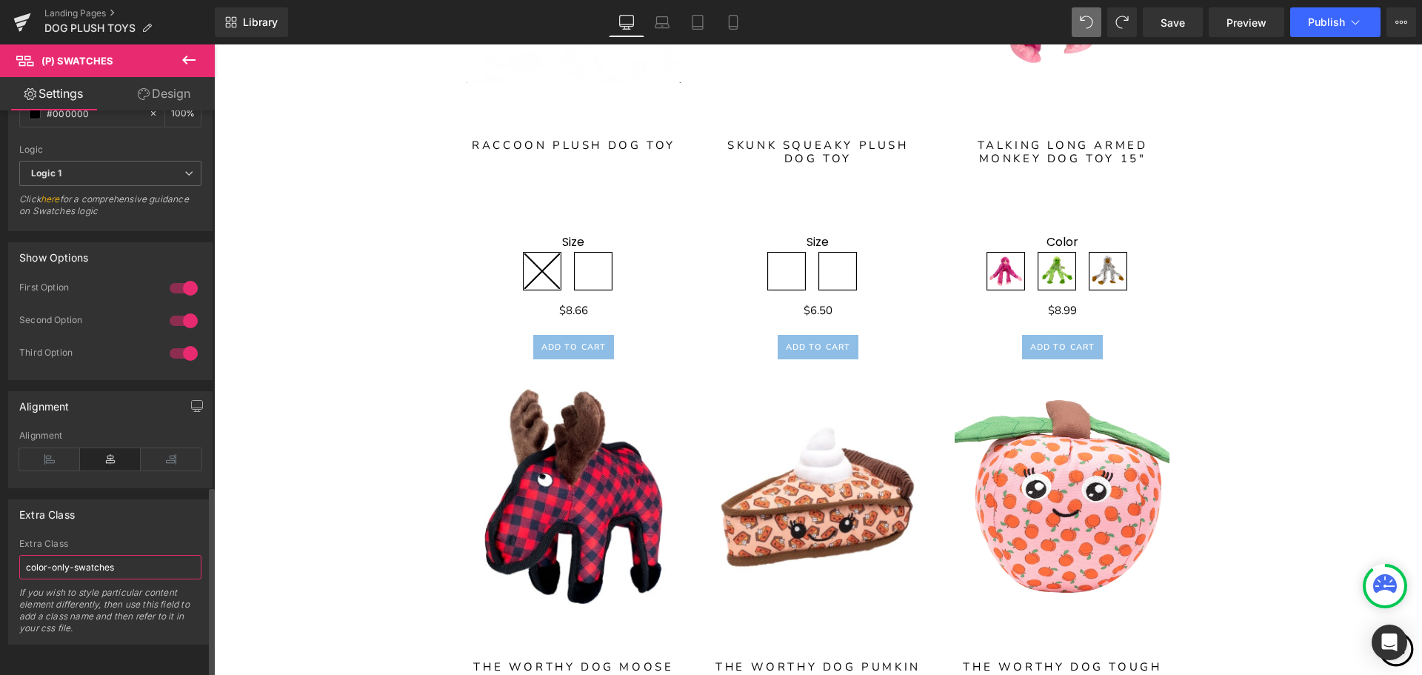
type input "color-only-swatches"
click at [119, 624] on div "If you wish to style particular content element differently, then use this fiel…" at bounding box center [110, 615] width 182 height 57
click at [153, 508] on div "Extra Class" at bounding box center [110, 514] width 203 height 28
click at [146, 500] on div "Extra Class" at bounding box center [110, 514] width 203 height 28
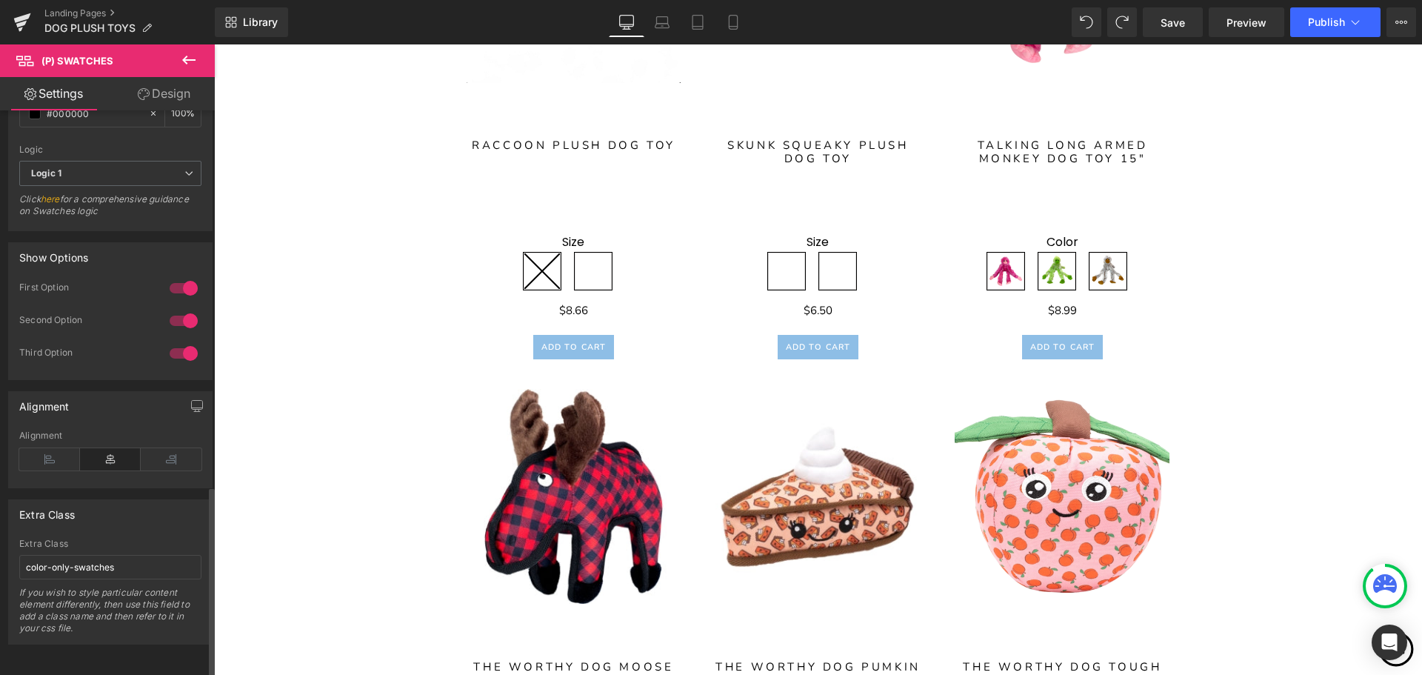
click at [111, 406] on div "Alignment" at bounding box center [110, 406] width 203 height 28
click at [128, 555] on input "color-only-swatches" at bounding box center [110, 567] width 182 height 24
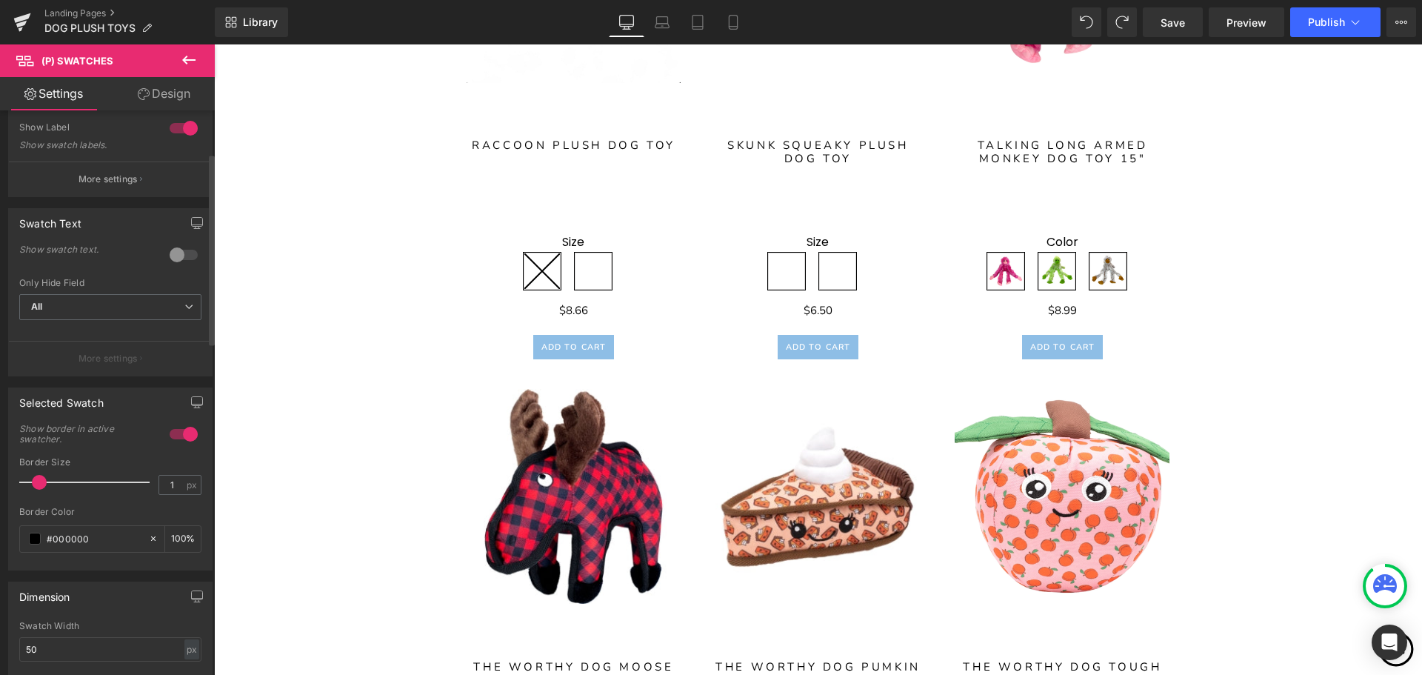
scroll to position [0, 0]
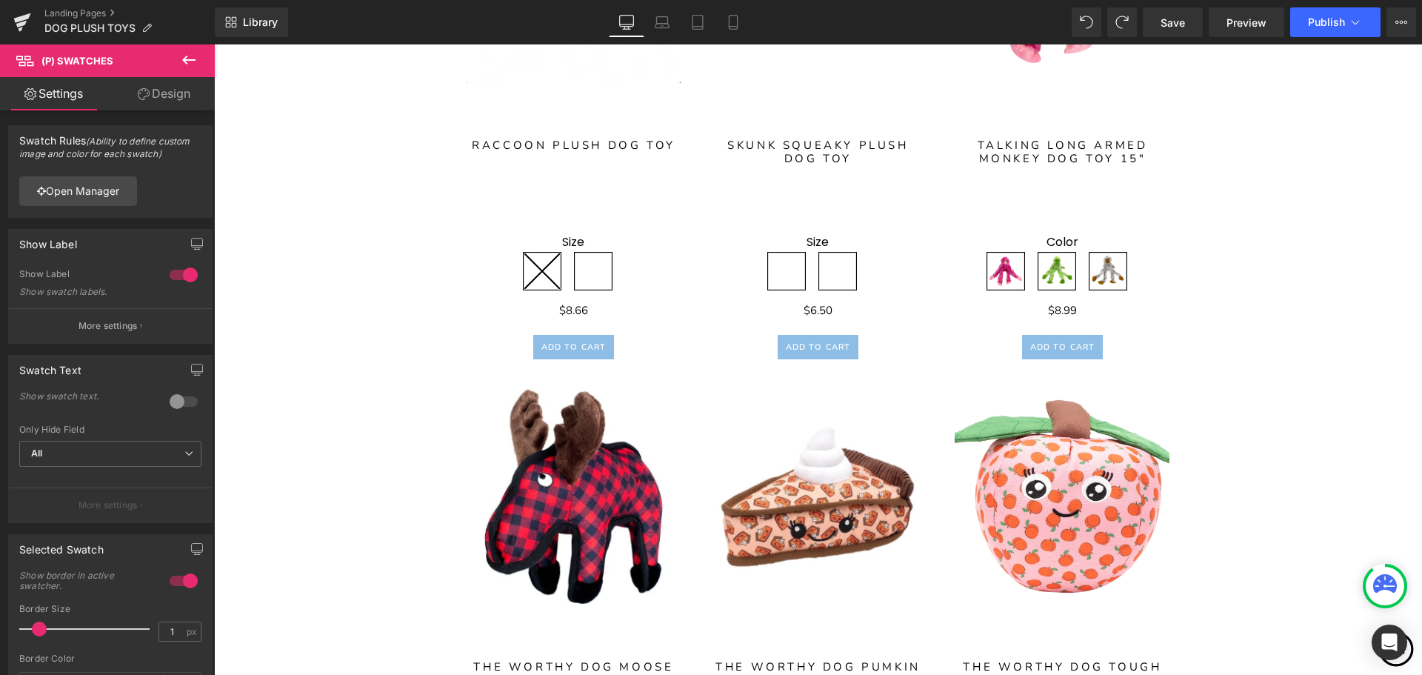
click at [184, 58] on icon at bounding box center [188, 60] width 13 height 9
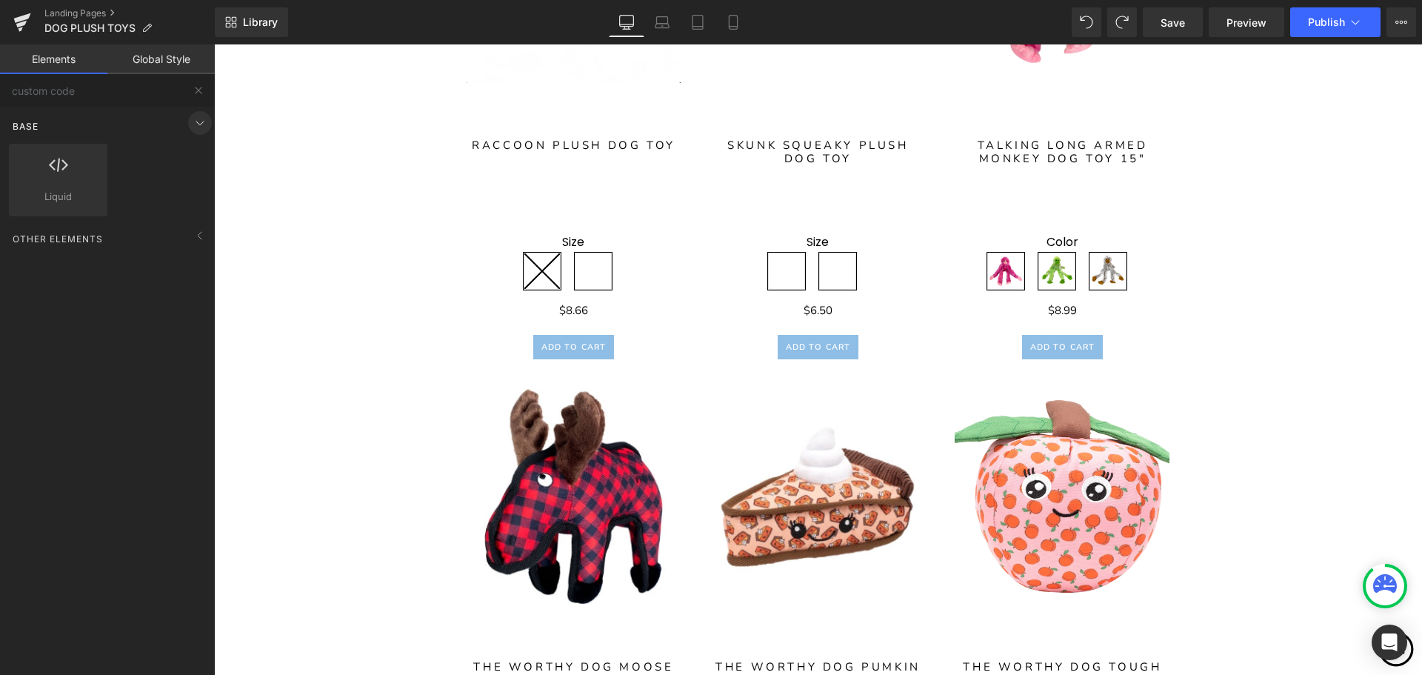
click at [191, 120] on icon at bounding box center [200, 123] width 18 height 18
click at [191, 126] on icon at bounding box center [200, 123] width 18 height 18
click at [72, 180] on div at bounding box center [58, 172] width 90 height 33
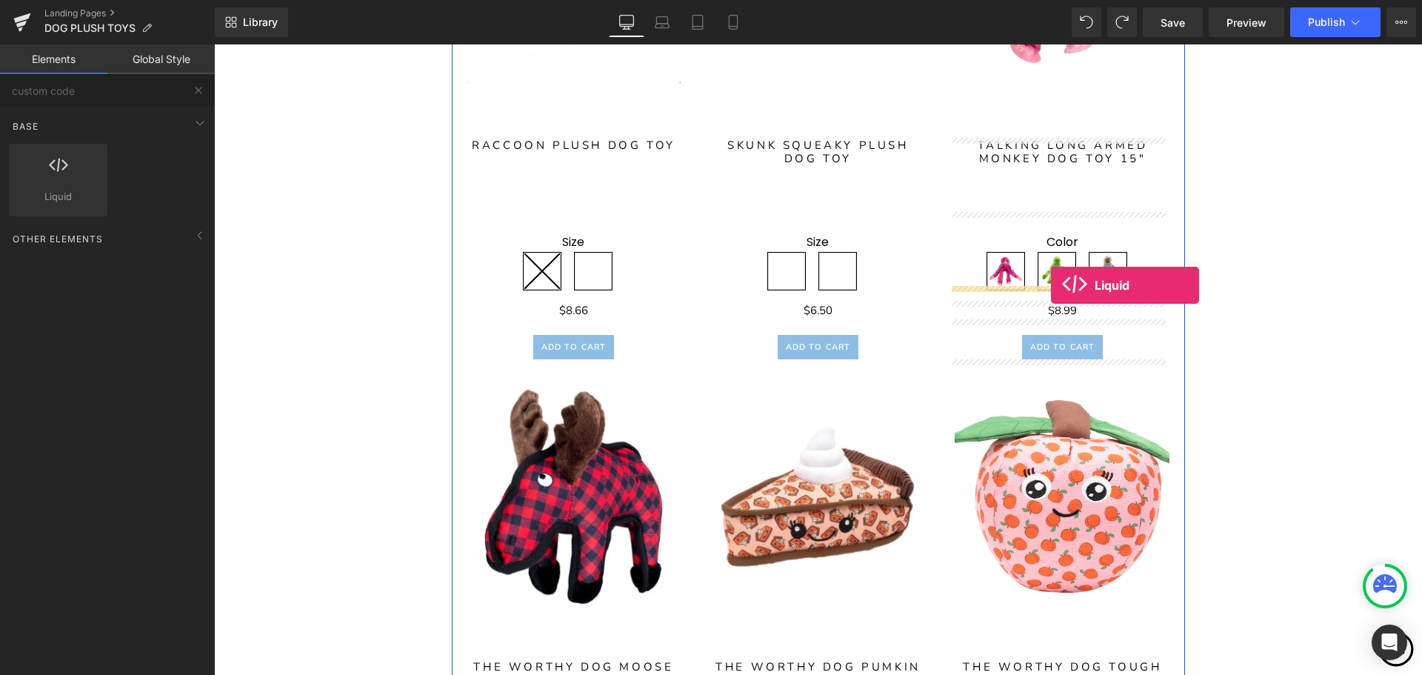
drag, startPoint x: 268, startPoint y: 231, endPoint x: 1051, endPoint y: 285, distance: 784.7
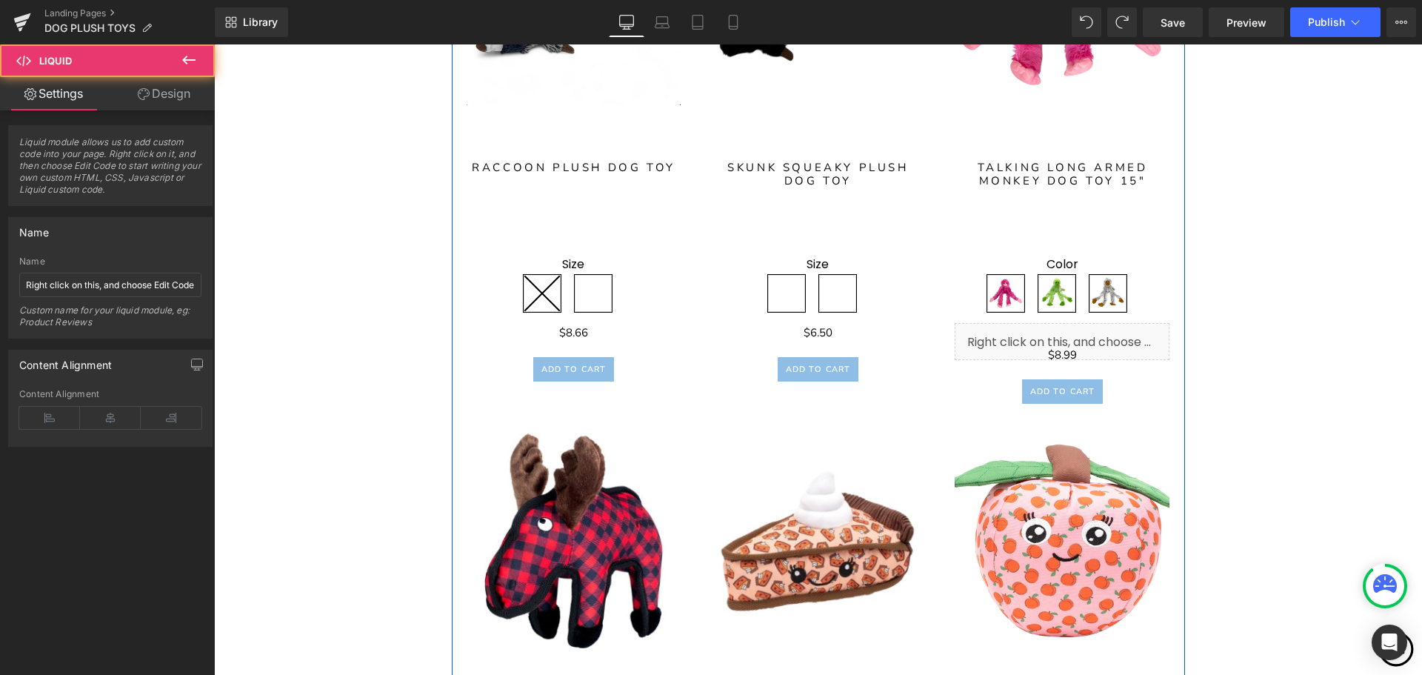
scroll to position [3691, 0]
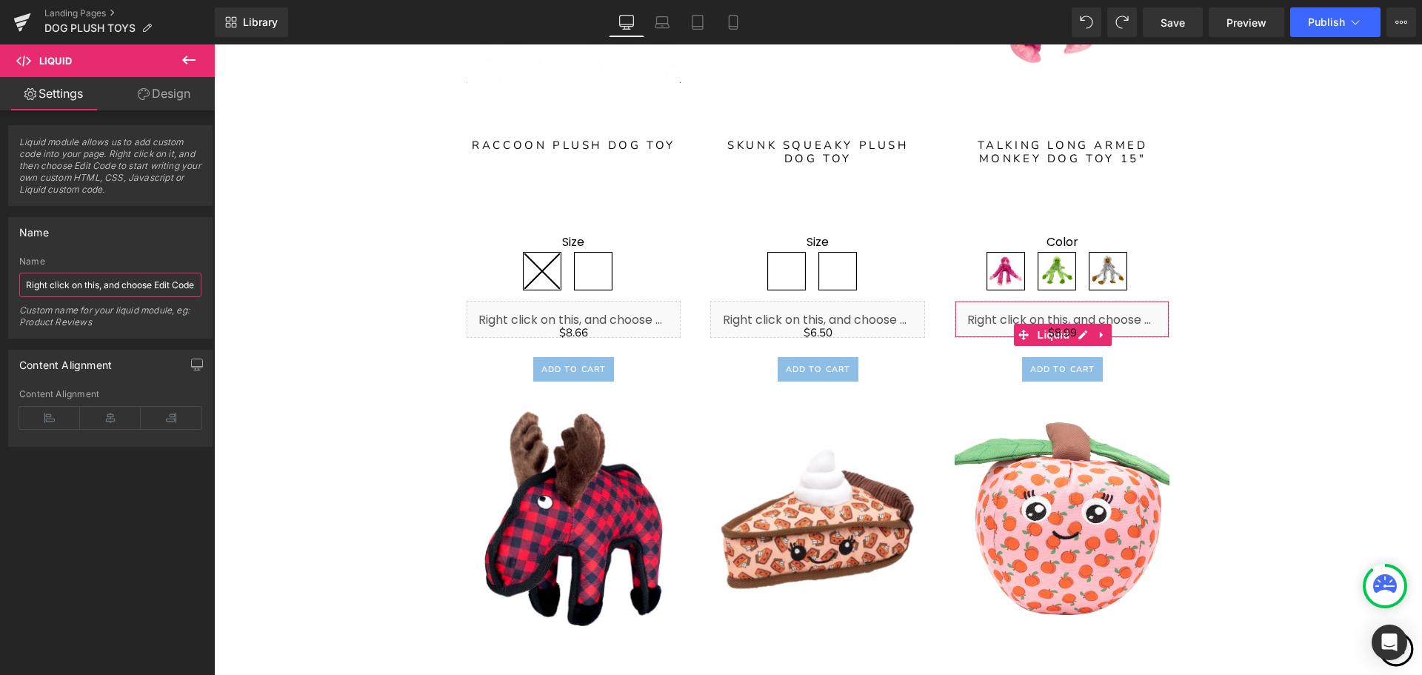
drag, startPoint x: 157, startPoint y: 282, endPoint x: 104, endPoint y: 283, distance: 52.6
click at [104, 283] on input "Right click on this, and choose Edit Code." at bounding box center [110, 285] width 182 height 24
drag, startPoint x: 323, startPoint y: 328, endPoint x: 1146, endPoint y: 325, distance: 822.8
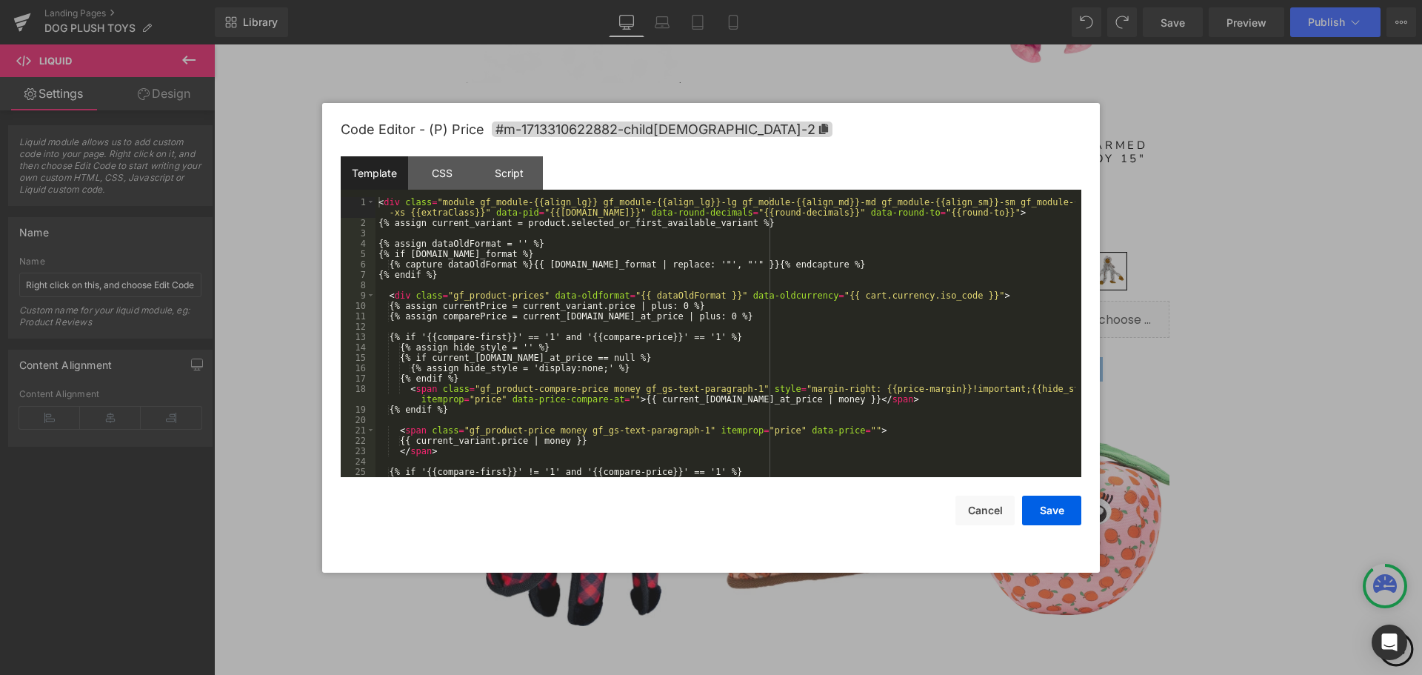
click at [1132, 396] on body "Liquid You are previewing how the will restyle your page. You can not edit Elem…" at bounding box center [711, 337] width 1422 height 675
click at [447, 168] on div "CSS" at bounding box center [441, 172] width 67 height 33
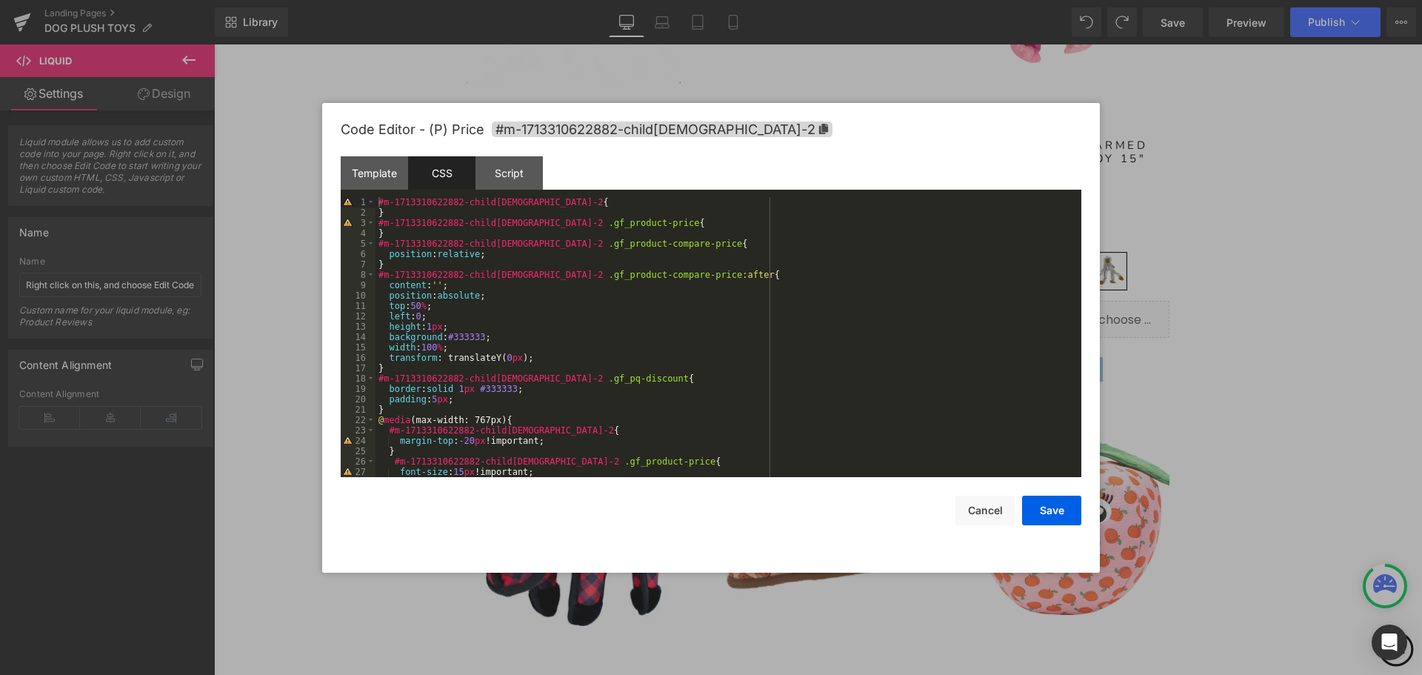
click at [461, 126] on span "Code Editor - (P) Price" at bounding box center [413, 129] width 144 height 16
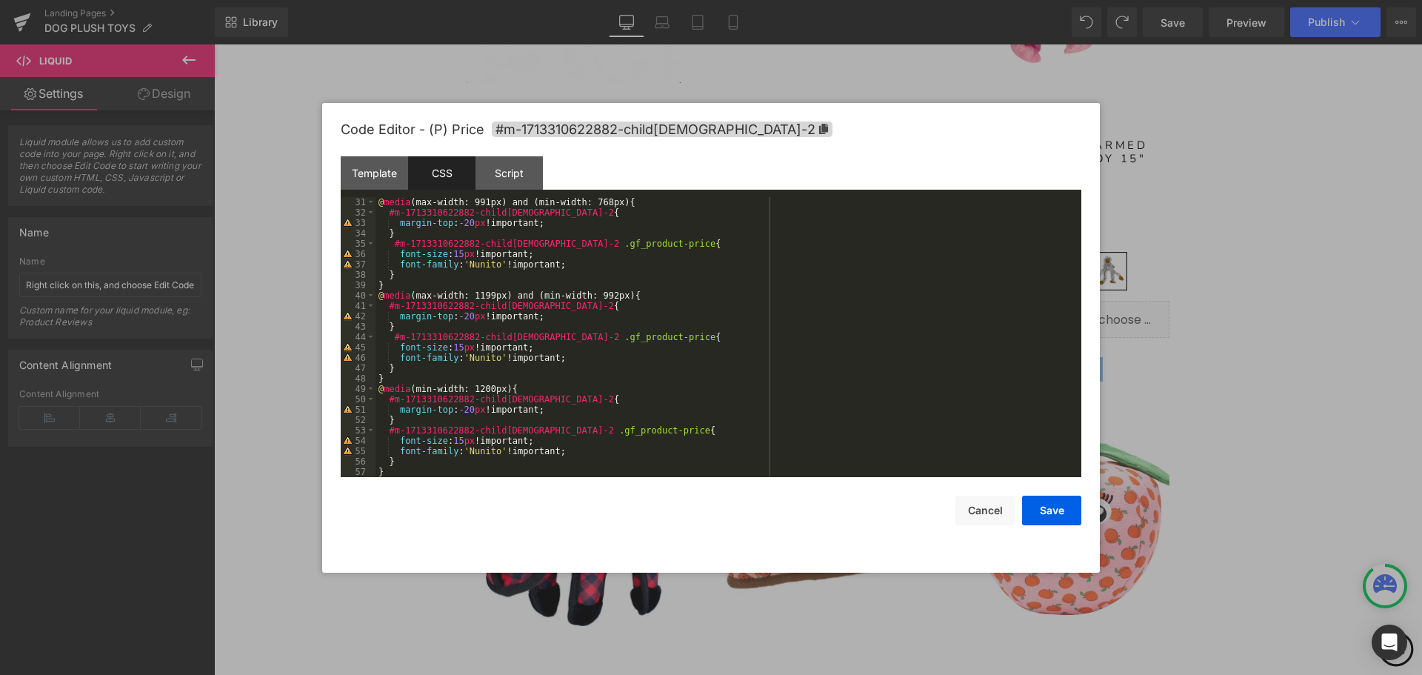
scroll to position [415, 0]
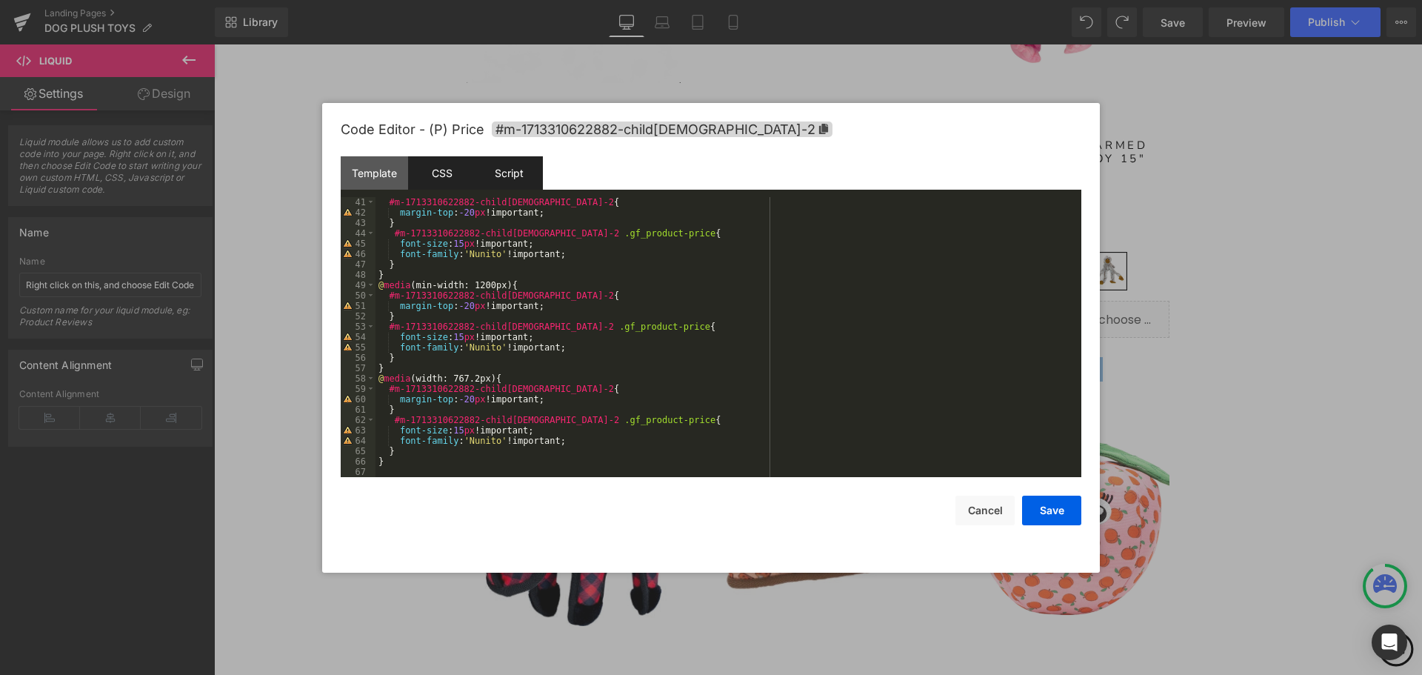
click at [527, 172] on div "Script" at bounding box center [508, 172] width 67 height 33
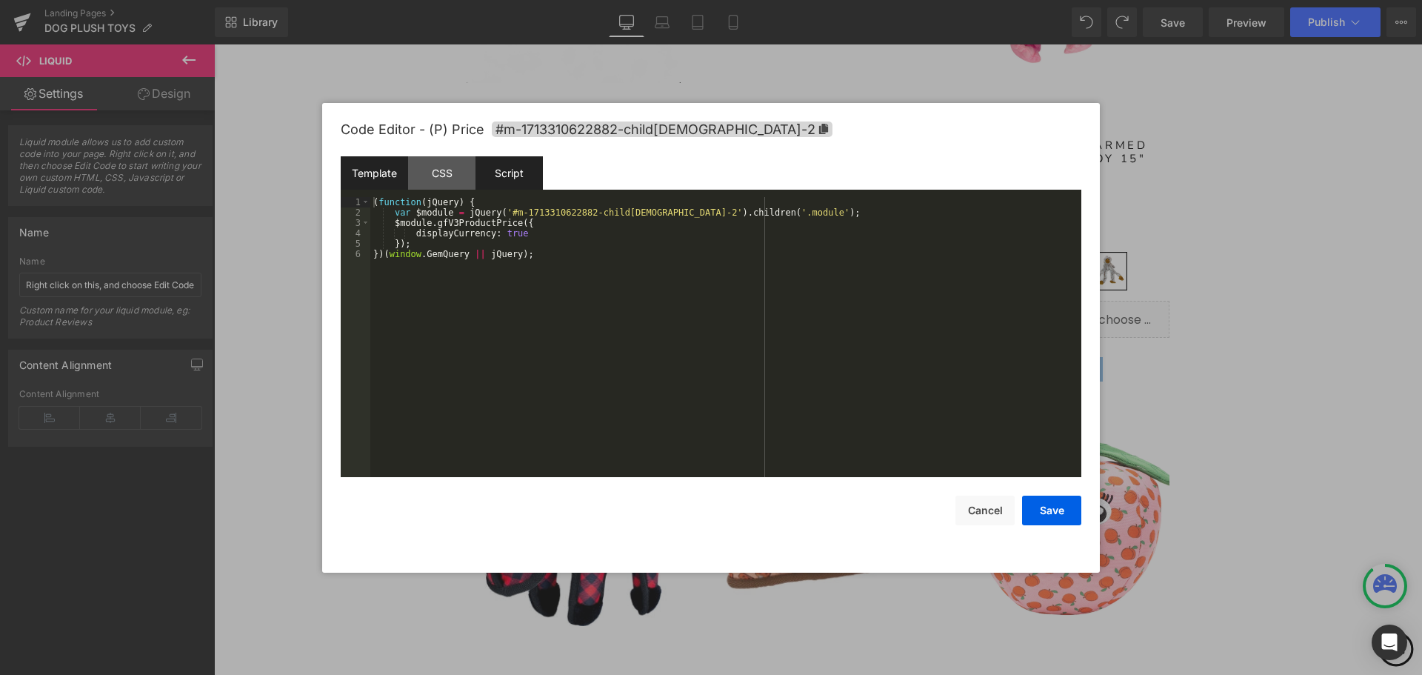
click at [384, 176] on div "Template" at bounding box center [374, 172] width 67 height 33
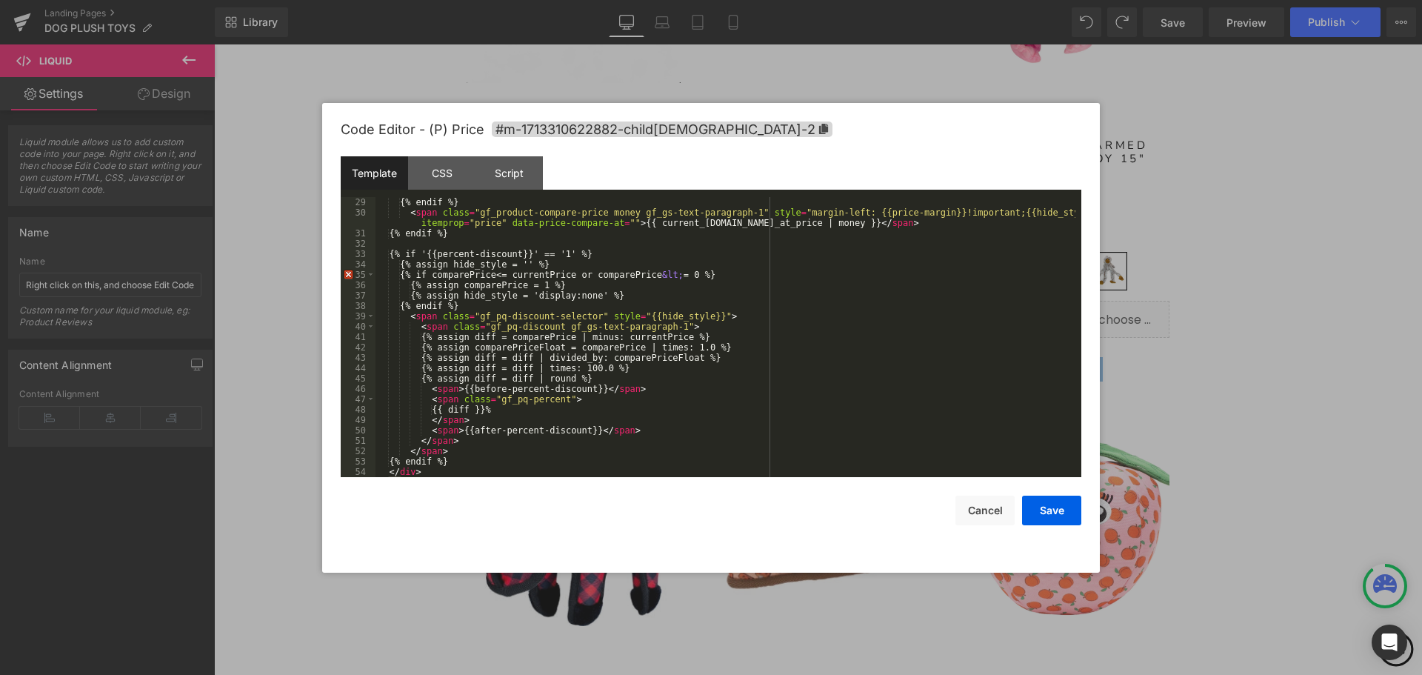
scroll to position [321, 0]
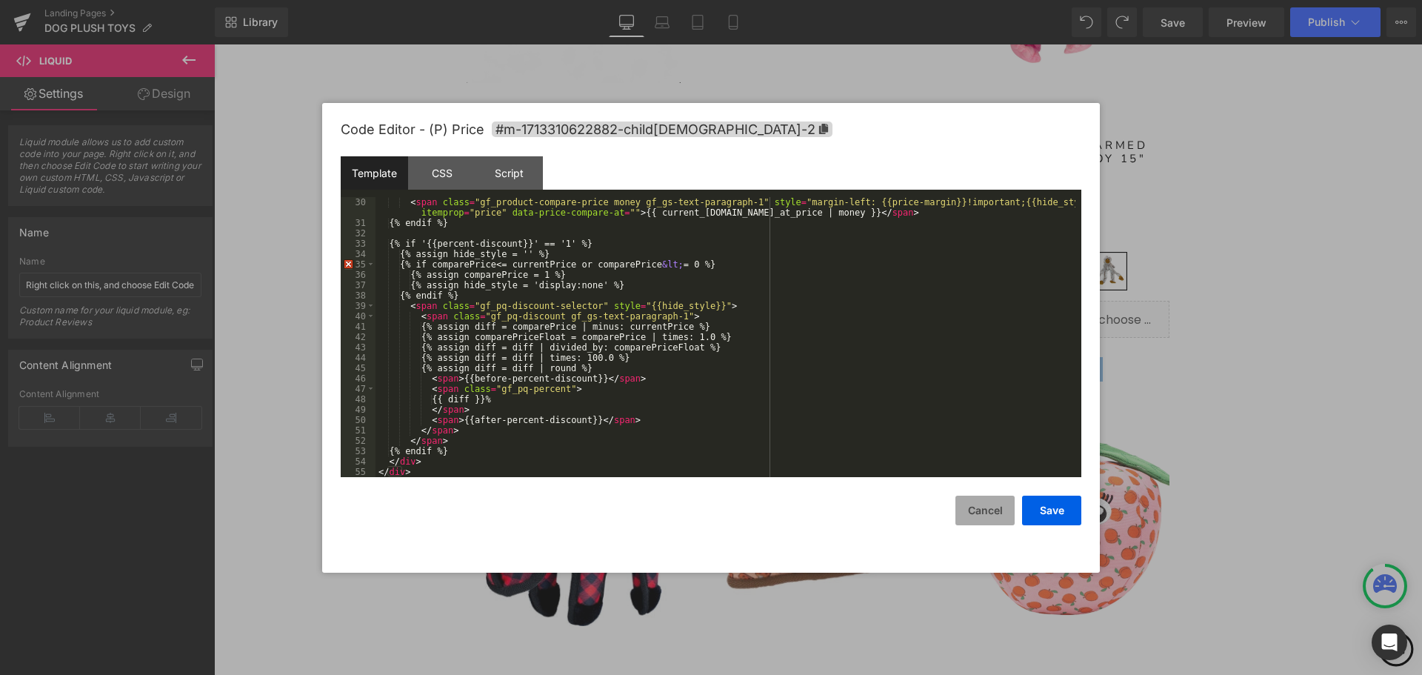
click at [984, 515] on button "Cancel" at bounding box center [984, 510] width 59 height 30
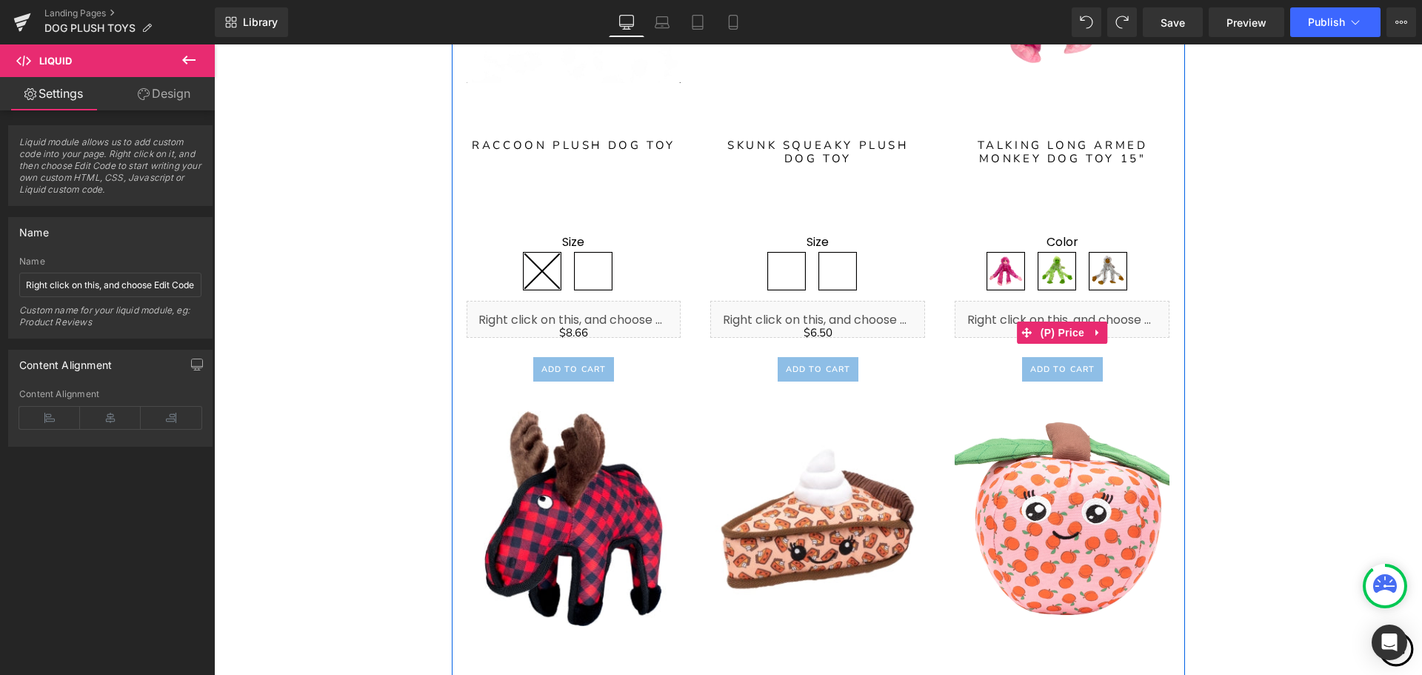
drag, startPoint x: 1021, startPoint y: 338, endPoint x: 1021, endPoint y: 320, distance: 17.8
click at [1022, 334] on icon at bounding box center [1027, 332] width 10 height 11
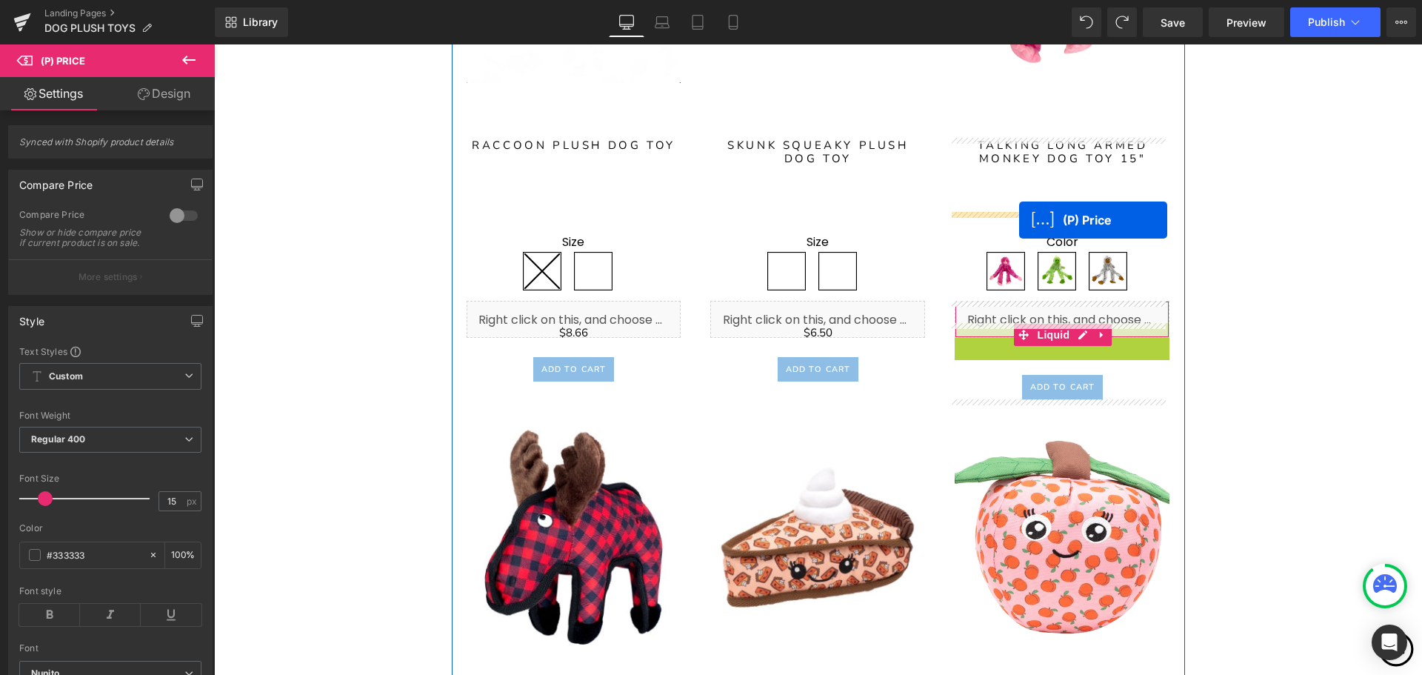
drag, startPoint x: 1021, startPoint y: 320, endPoint x: 1019, endPoint y: 220, distance: 100.0
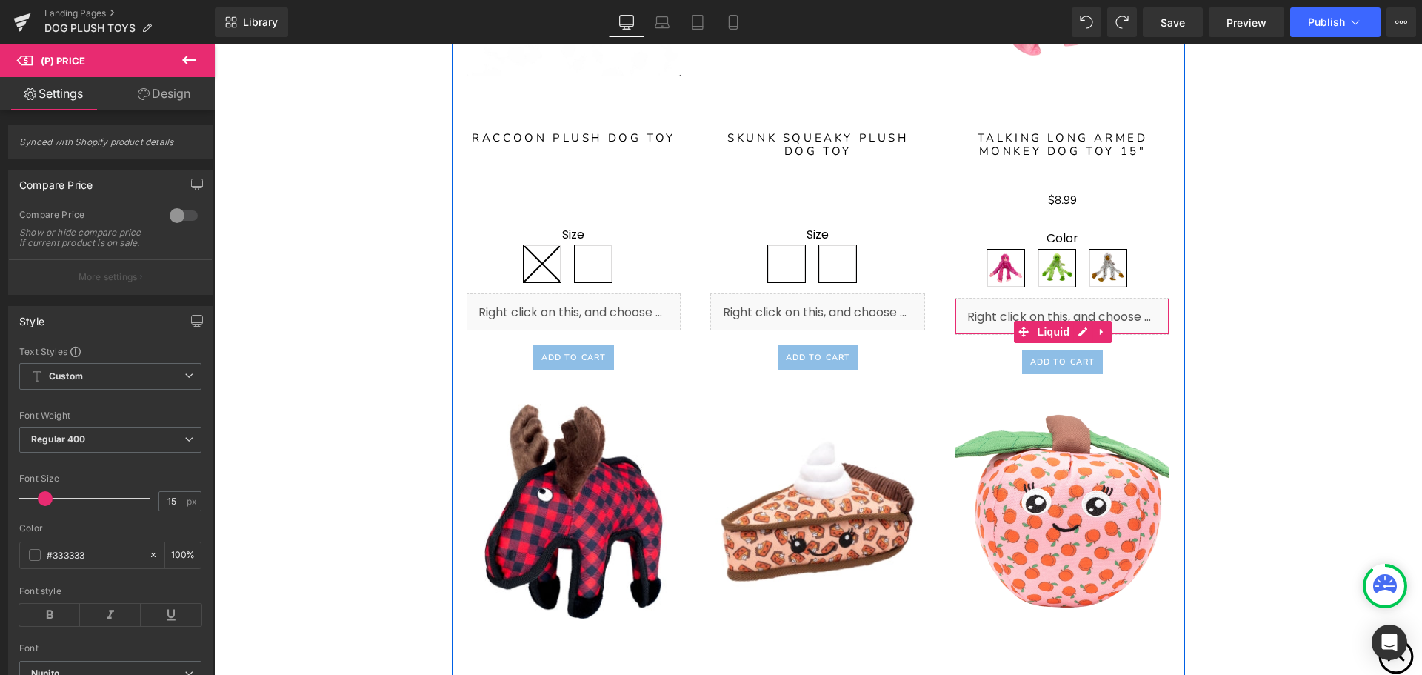
scroll to position [3703, 0]
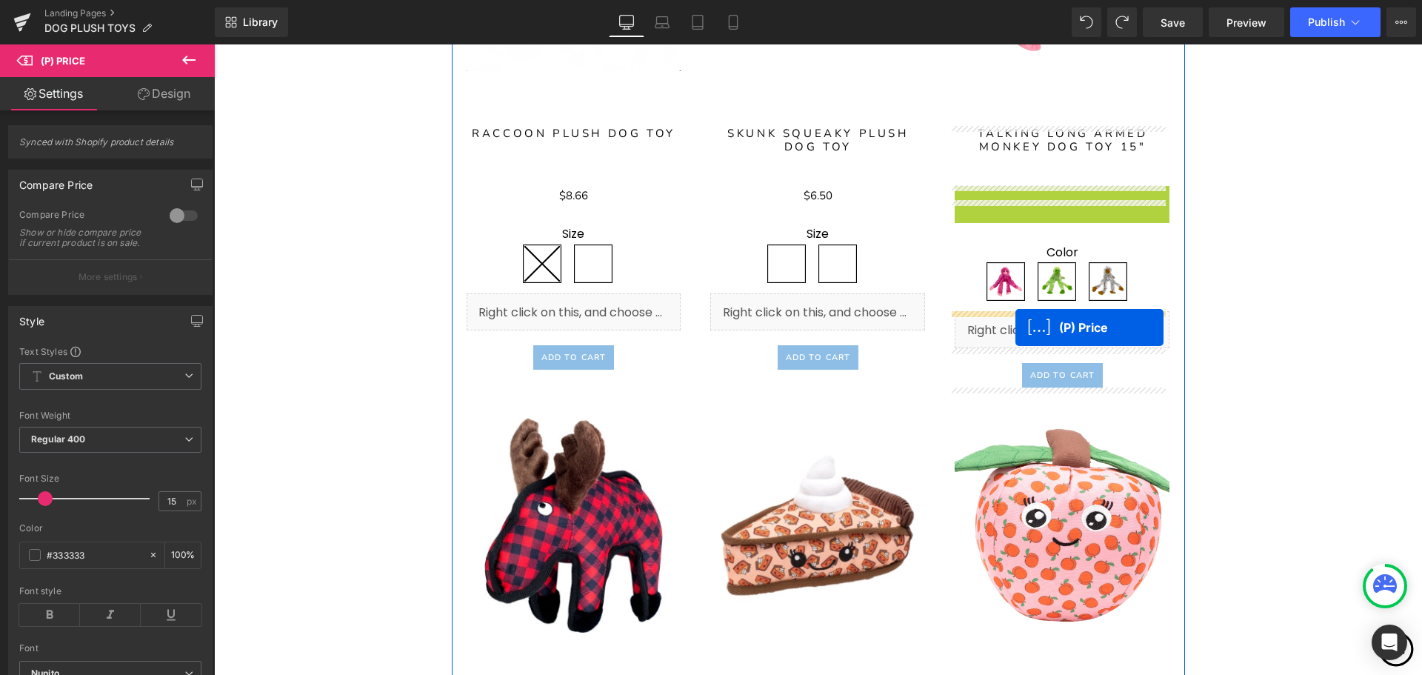
drag, startPoint x: 1022, startPoint y: 196, endPoint x: 1013, endPoint y: 327, distance: 131.4
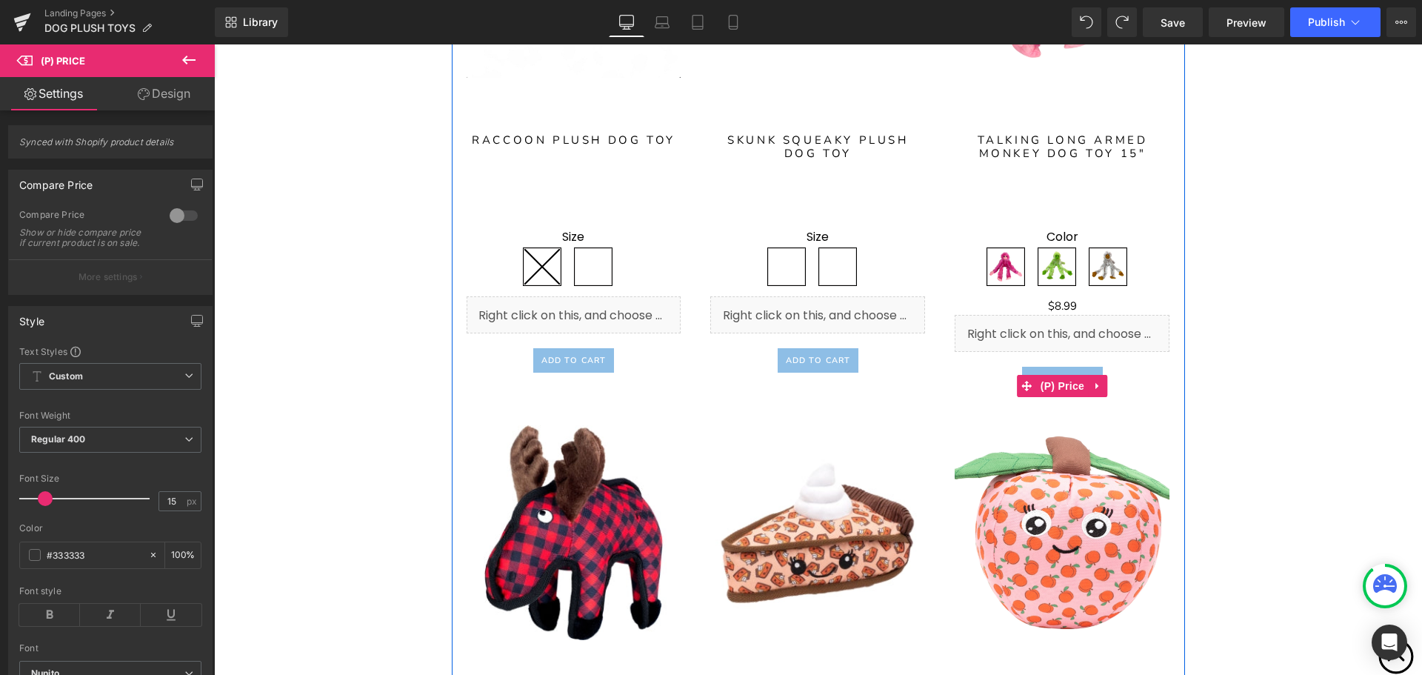
scroll to position [3770, 0]
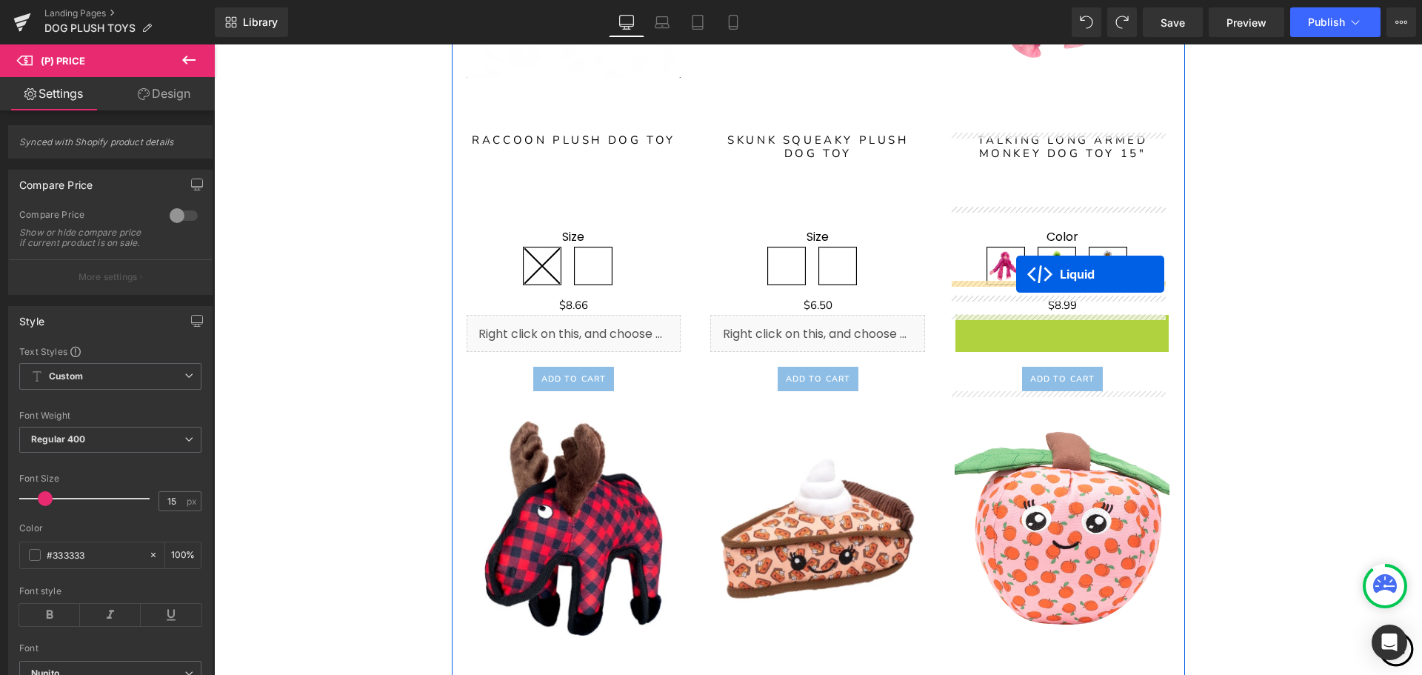
drag, startPoint x: 1018, startPoint y: 347, endPoint x: 1016, endPoint y: 274, distance: 73.4
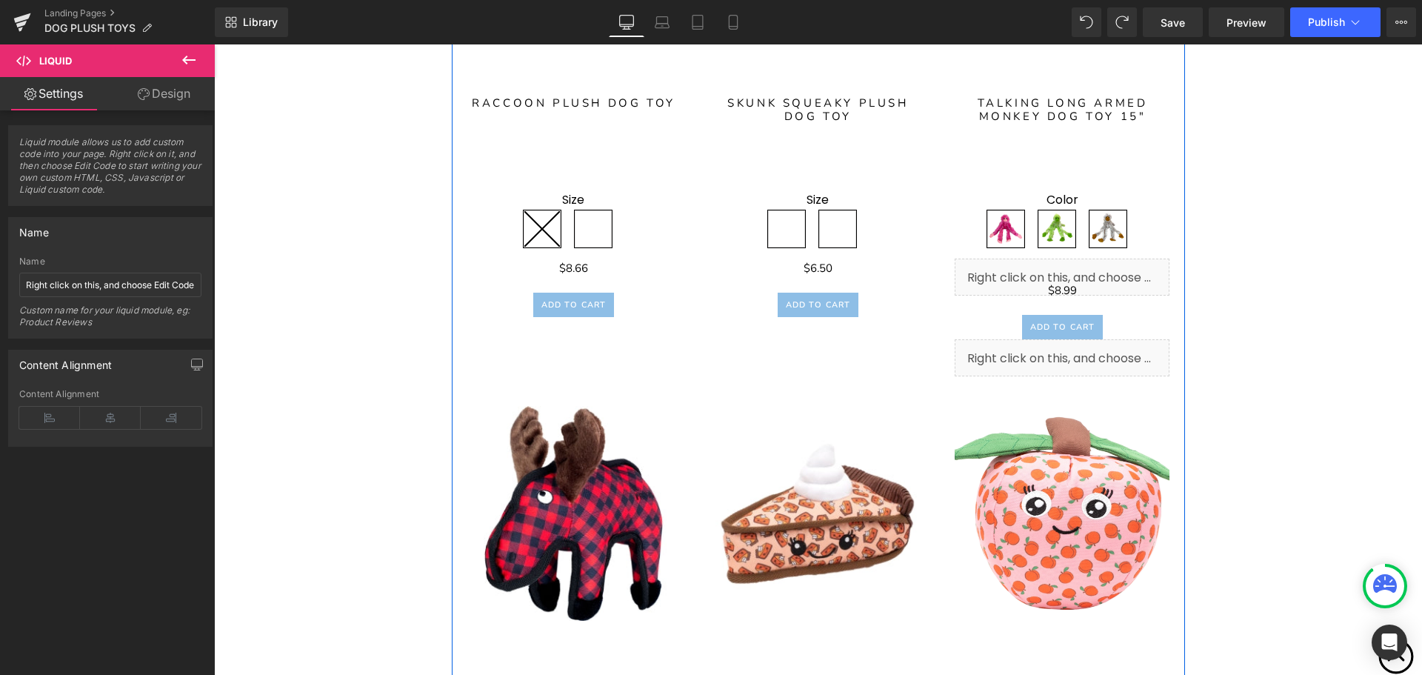
scroll to position [3733, 0]
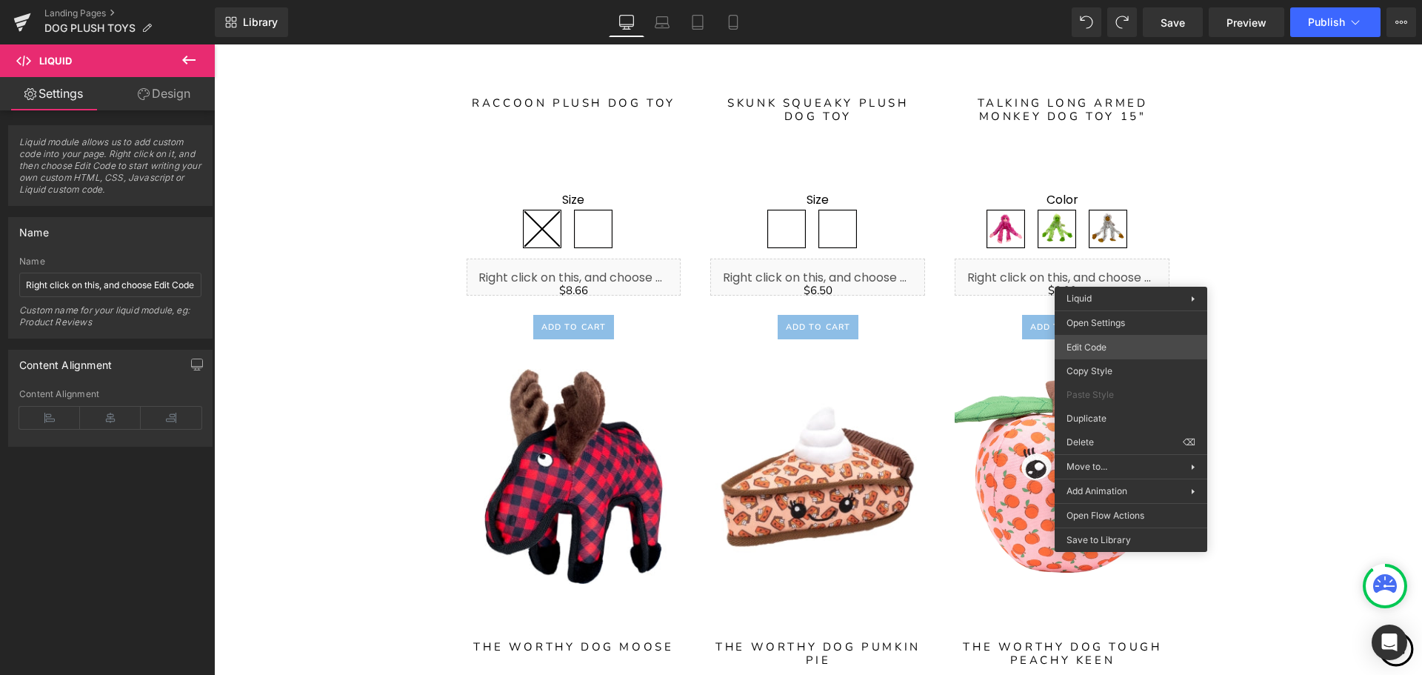
click at [1115, 344] on body "Liquid You are previewing how the will restyle your page. You can not edit Elem…" at bounding box center [711, 337] width 1422 height 675
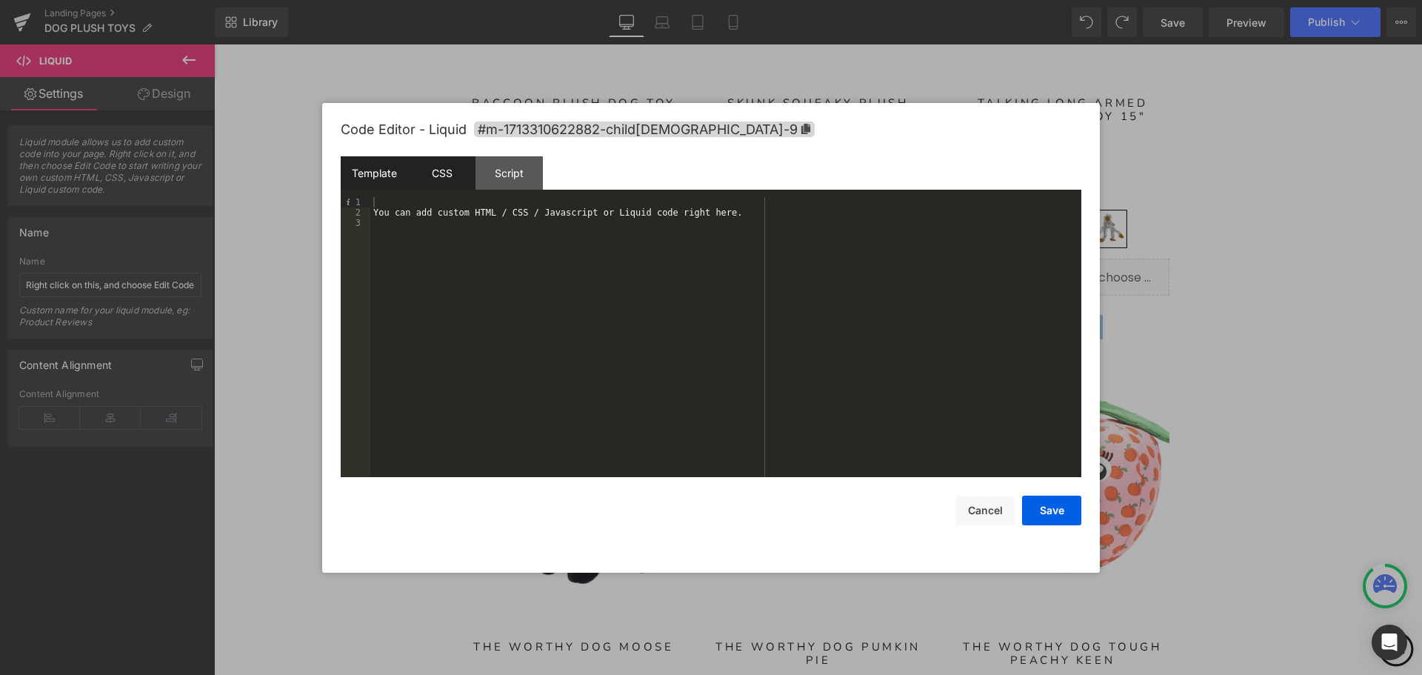
click at [446, 176] on div "CSS" at bounding box center [441, 172] width 67 height 33
click at [393, 225] on div "#m-1713310622882-child[DEMOGRAPHIC_DATA]-9 { }" at bounding box center [725, 347] width 711 height 301
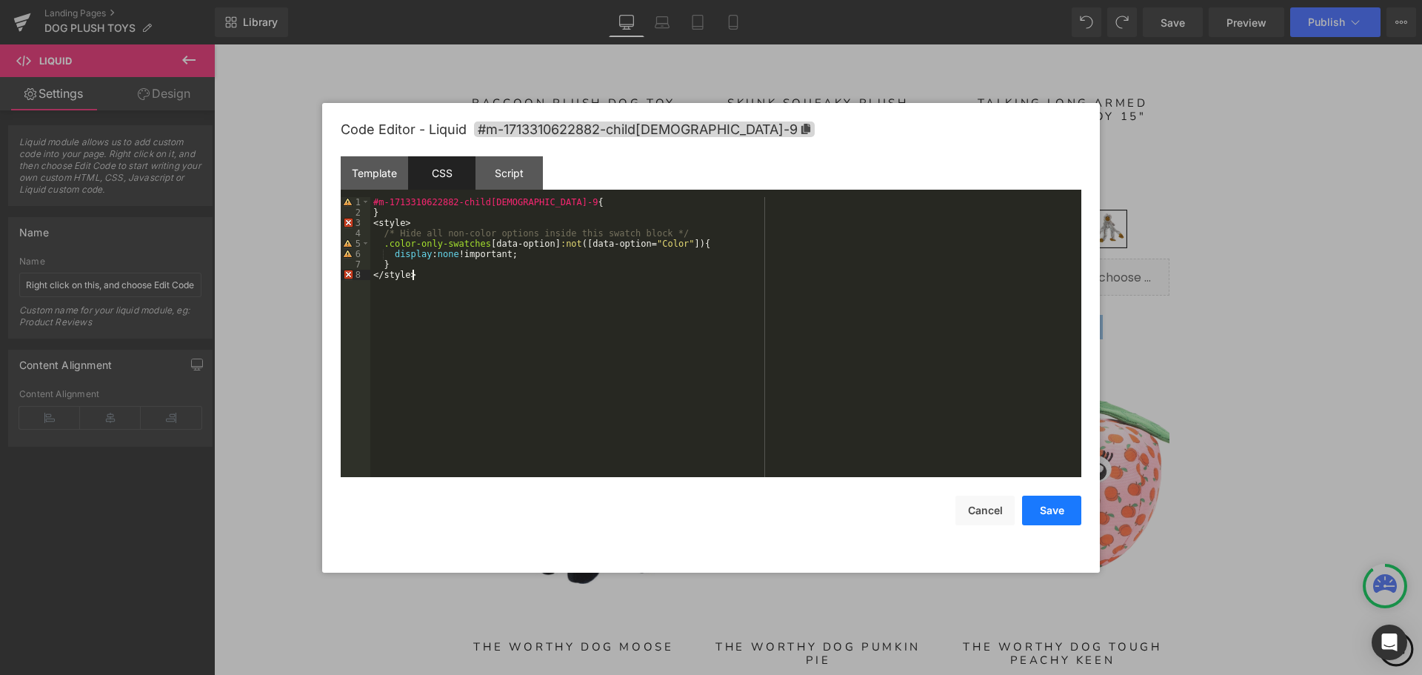
click at [1058, 512] on button "Save" at bounding box center [1051, 510] width 59 height 30
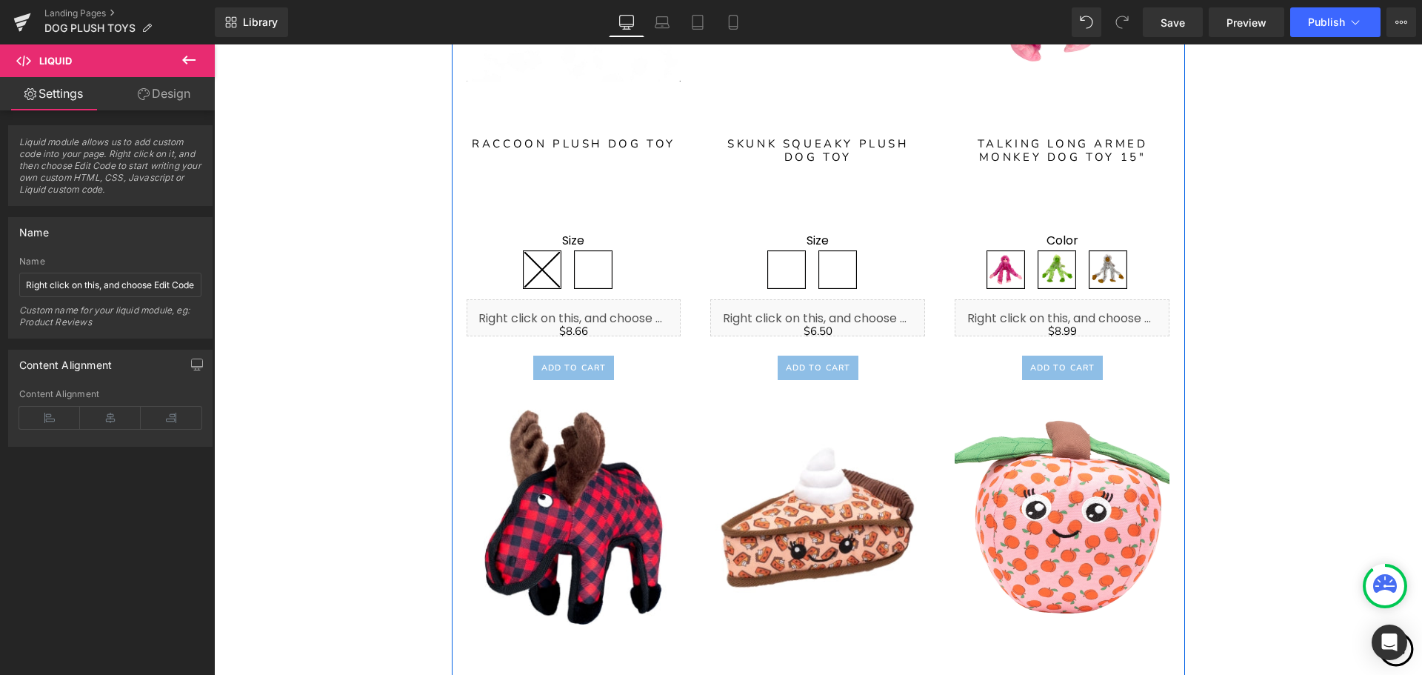
scroll to position [3585, 0]
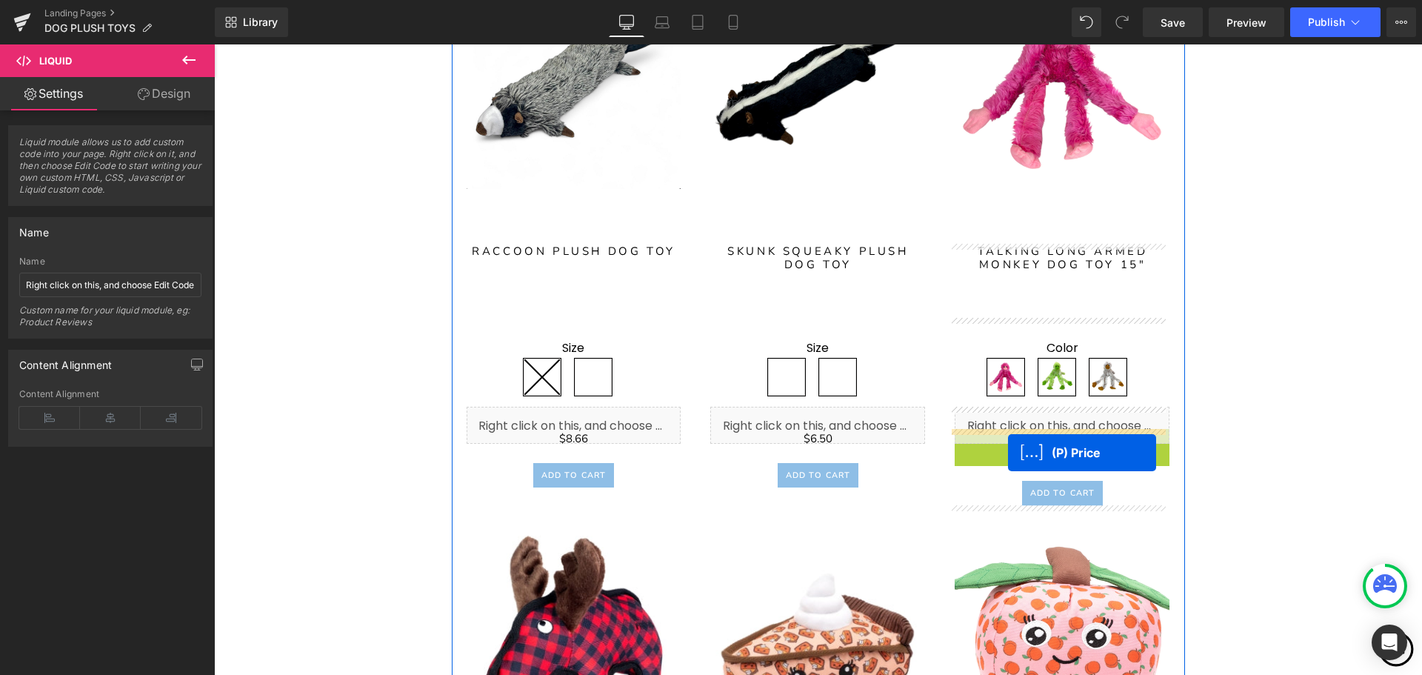
drag, startPoint x: 1018, startPoint y: 438, endPoint x: 1008, endPoint y: 453, distance: 17.7
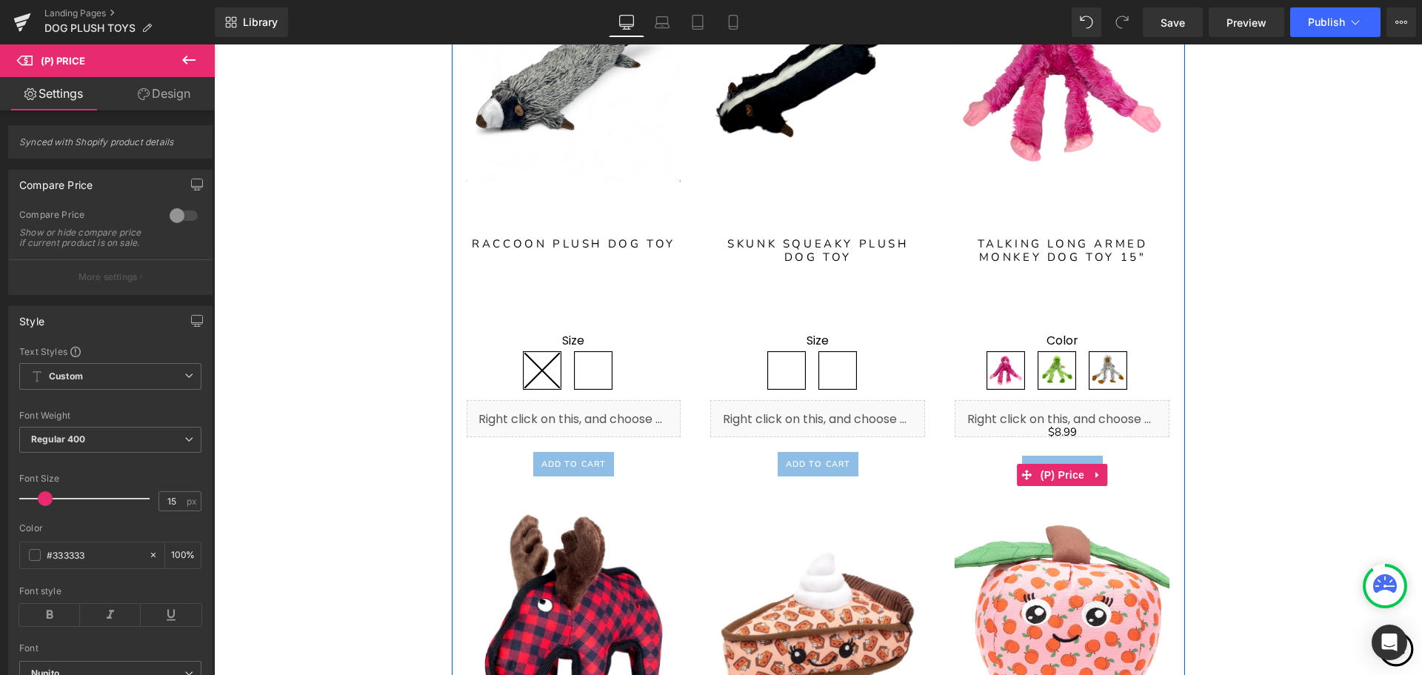
scroll to position [3593, 0]
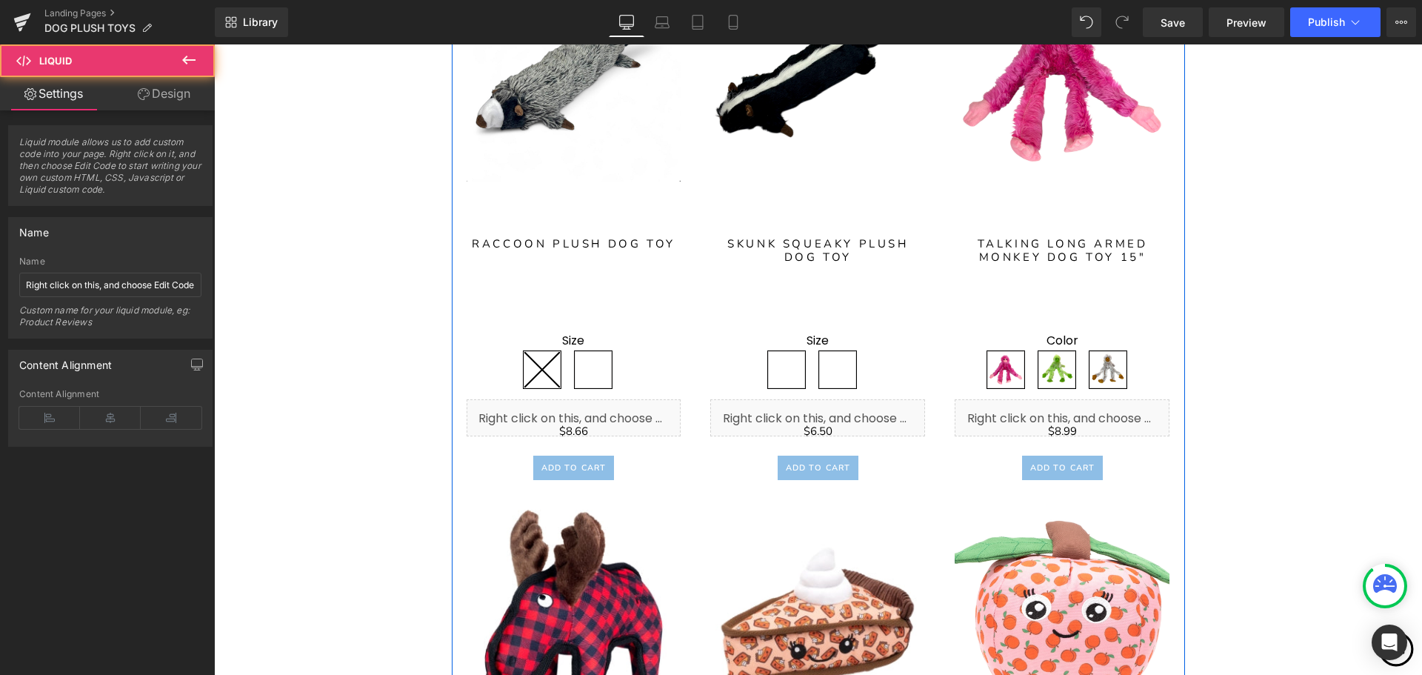
click at [1145, 413] on div "Liquid" at bounding box center [1062, 417] width 215 height 37
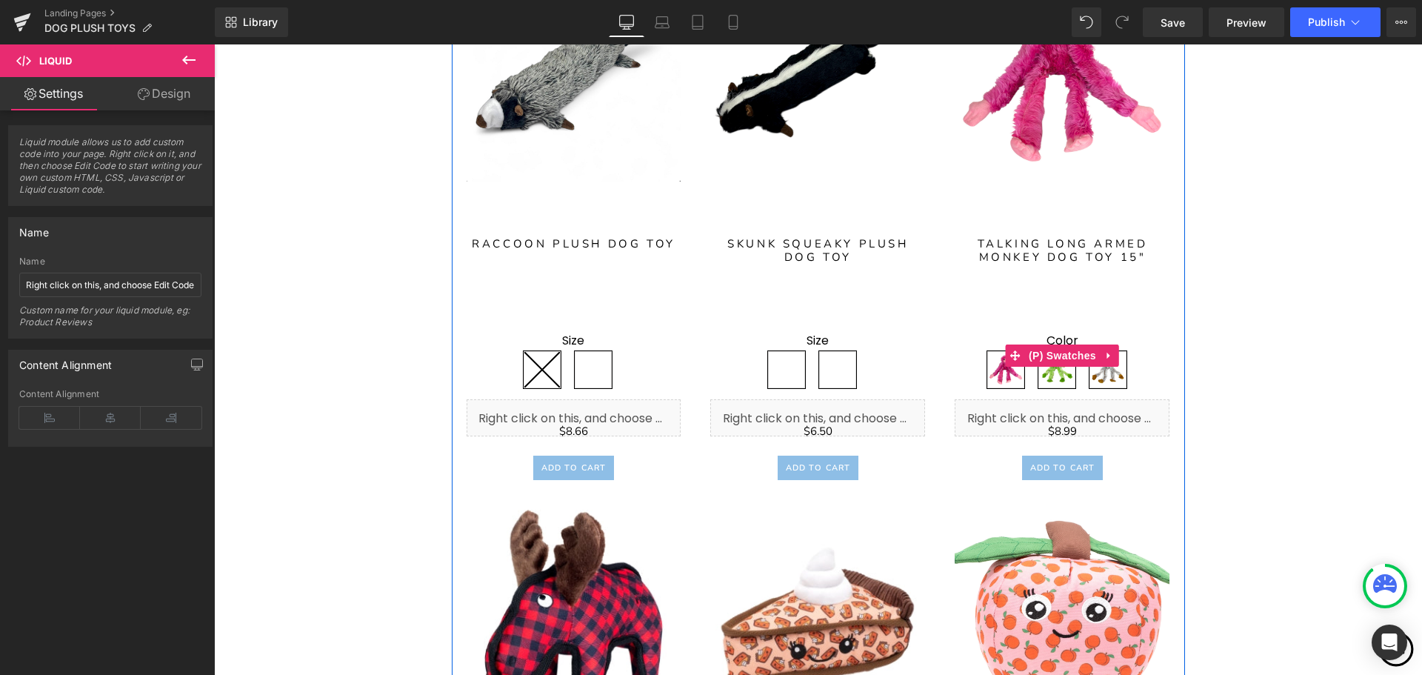
drag, startPoint x: 1146, startPoint y: 411, endPoint x: 1149, endPoint y: 382, distance: 29.1
click at [1149, 382] on div "Sale Off (P) Image Color 0" at bounding box center [1062, 223] width 215 height 515
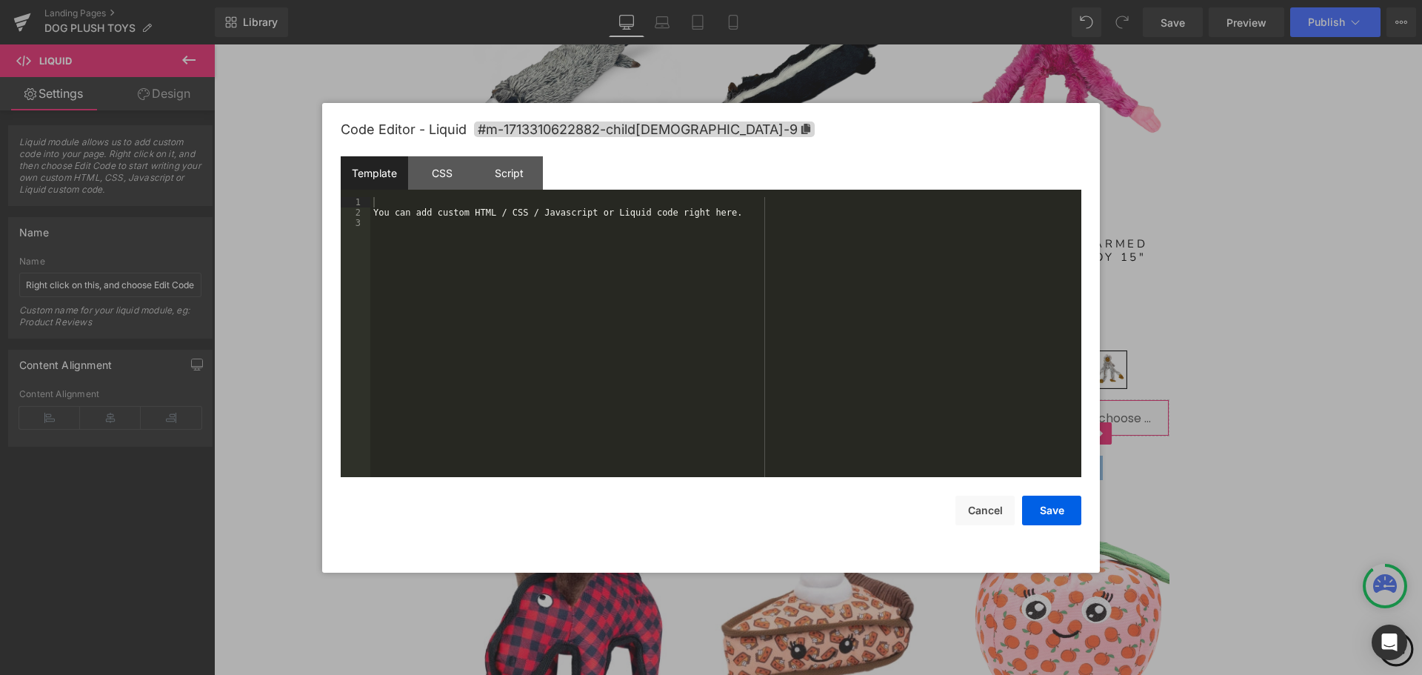
click at [1151, 469] on body "(P) Price You are previewing how the will restyle your page. You can not edit E…" at bounding box center [711, 337] width 1422 height 675
click at [424, 165] on div "CSS" at bounding box center [441, 172] width 67 height 33
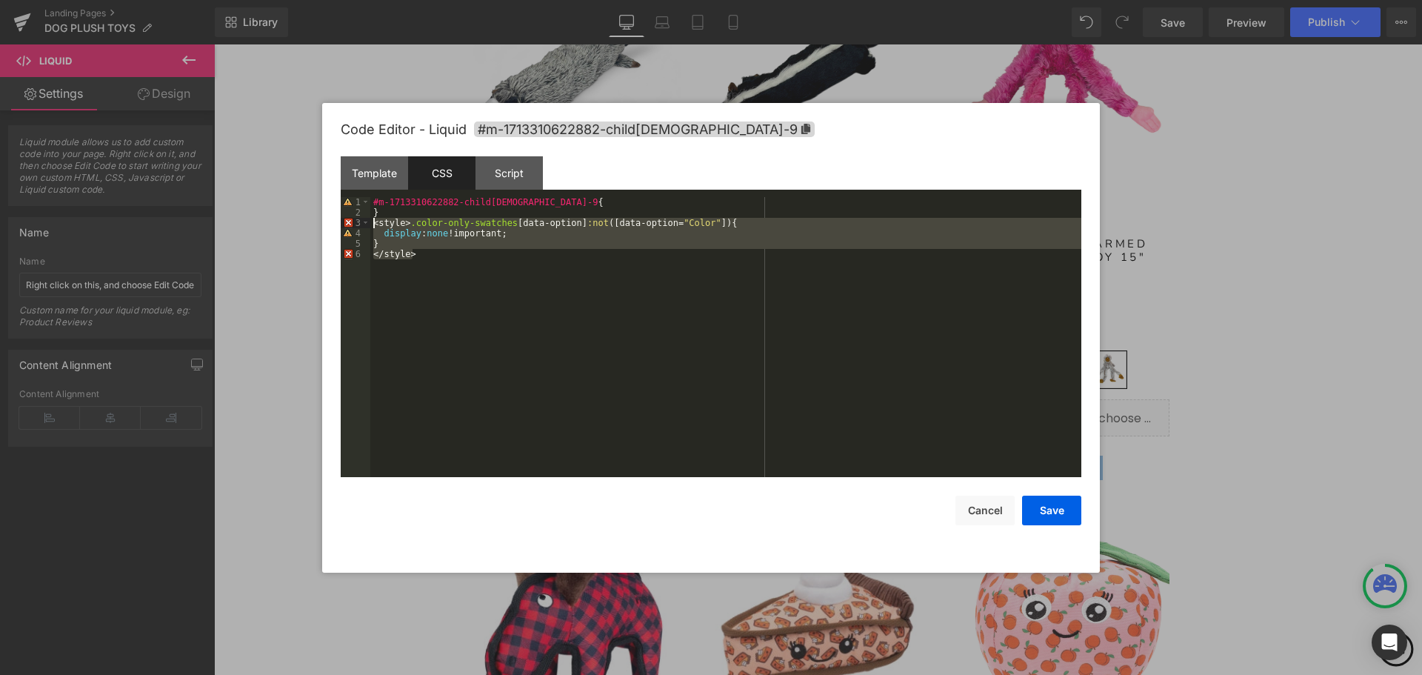
drag, startPoint x: 413, startPoint y: 257, endPoint x: 373, endPoint y: 225, distance: 50.5
click at [373, 225] on div "#m-1713310622882-child[DEMOGRAPHIC_DATA]-9 { } < style > .color-only-swatches […" at bounding box center [725, 347] width 711 height 301
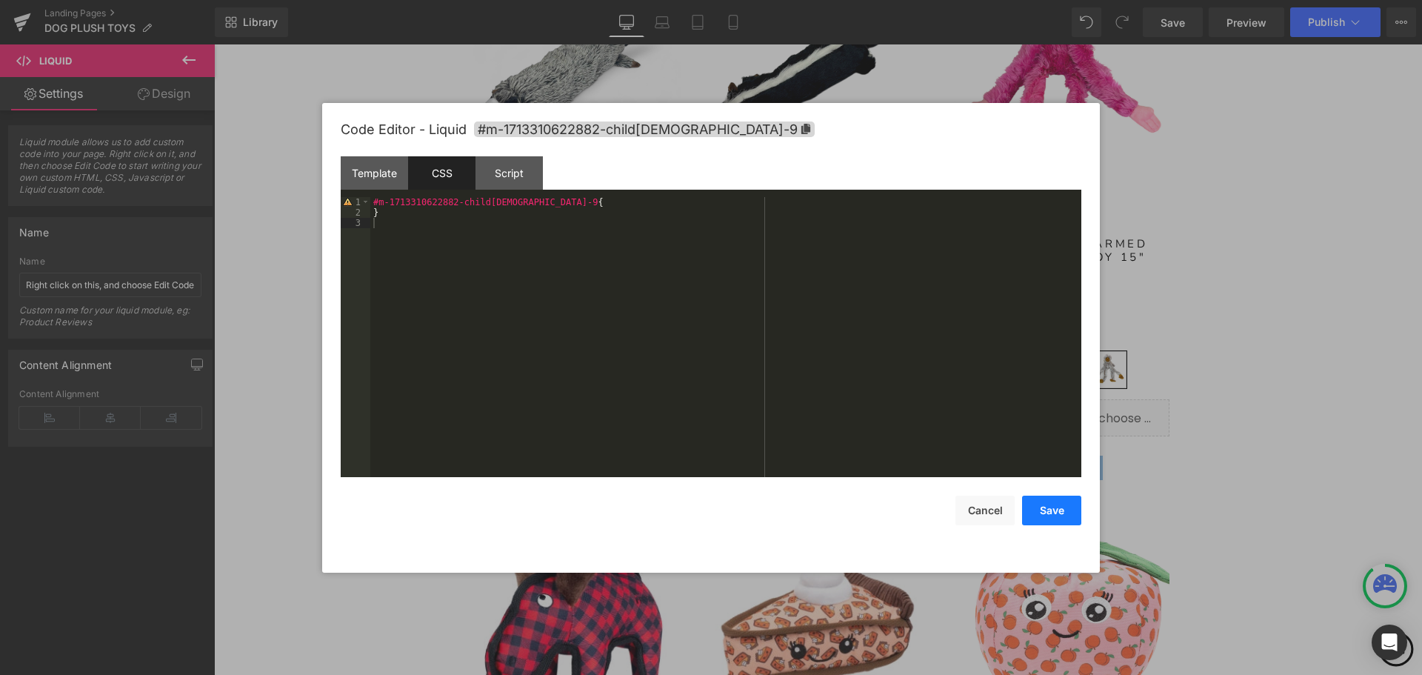
click at [1059, 514] on button "Save" at bounding box center [1051, 510] width 59 height 30
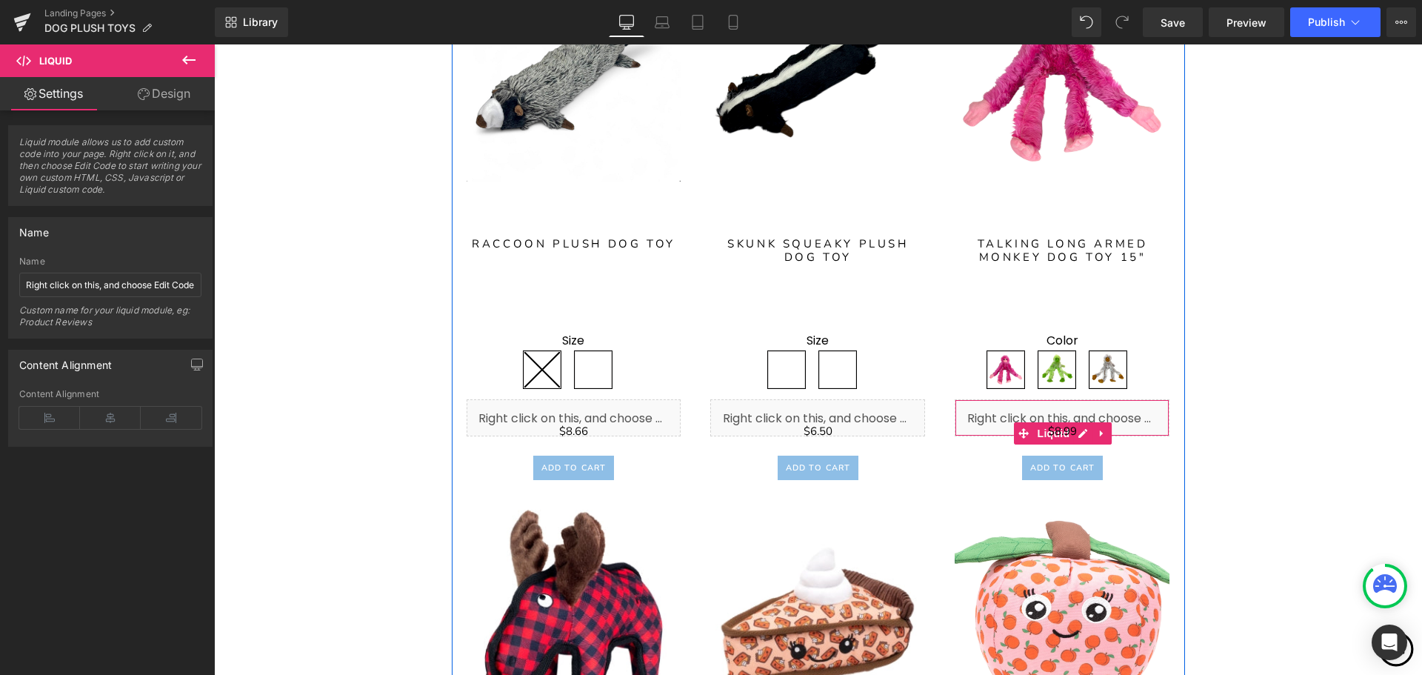
click at [961, 417] on div "Liquid" at bounding box center [1062, 417] width 215 height 37
click at [961, 418] on div "Liquid" at bounding box center [1062, 417] width 215 height 37
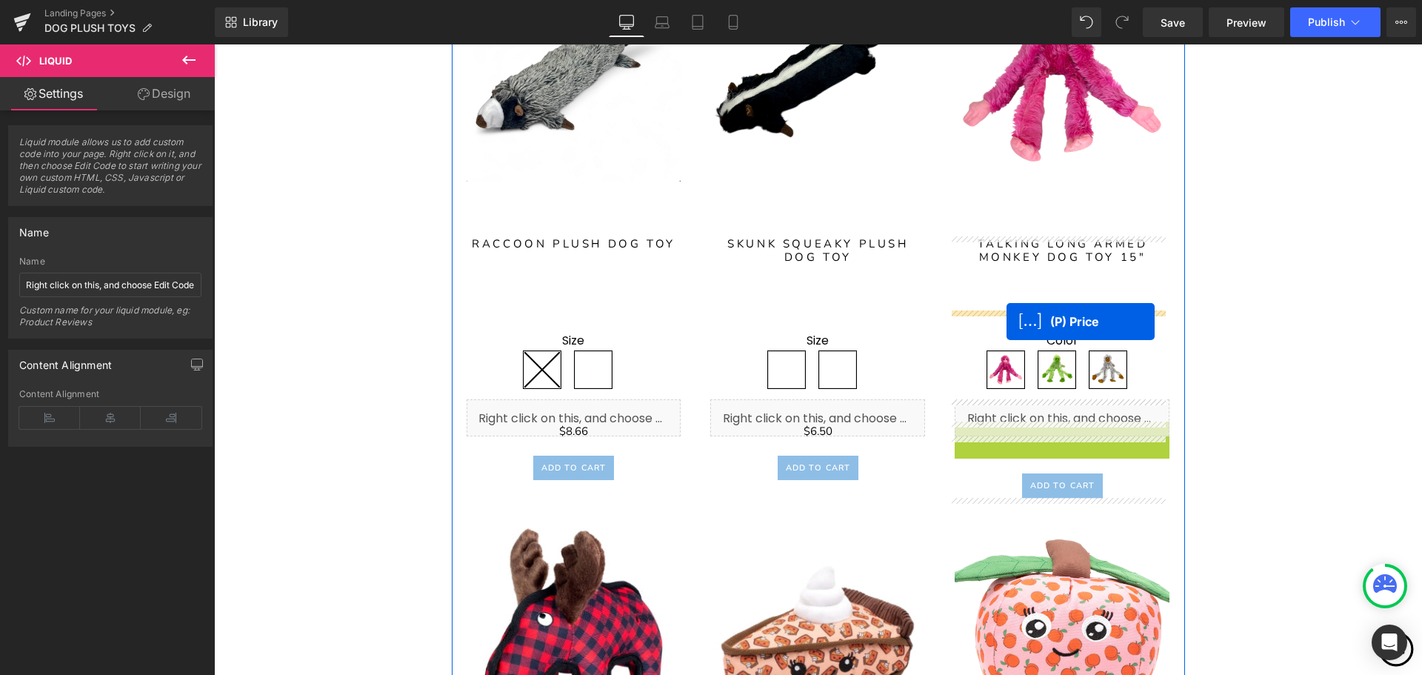
drag, startPoint x: 1021, startPoint y: 432, endPoint x: 1006, endPoint y: 321, distance: 111.2
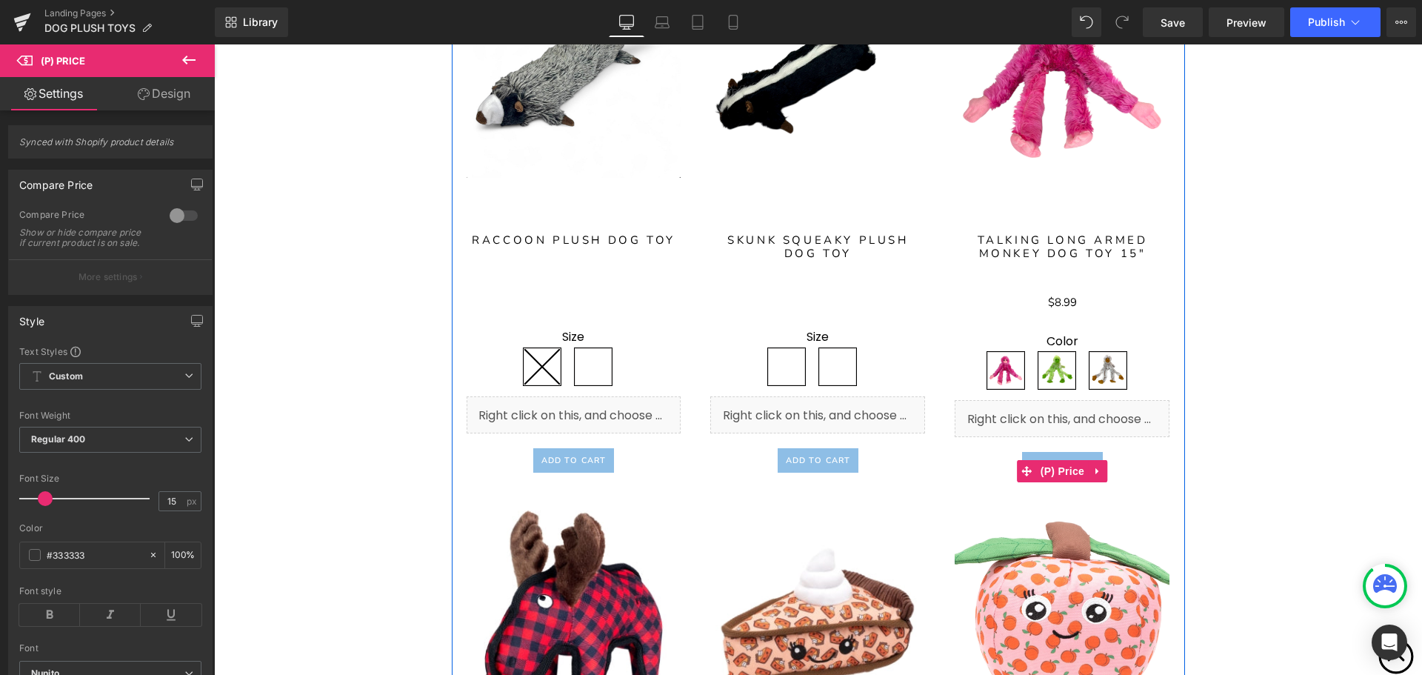
scroll to position [3596, 0]
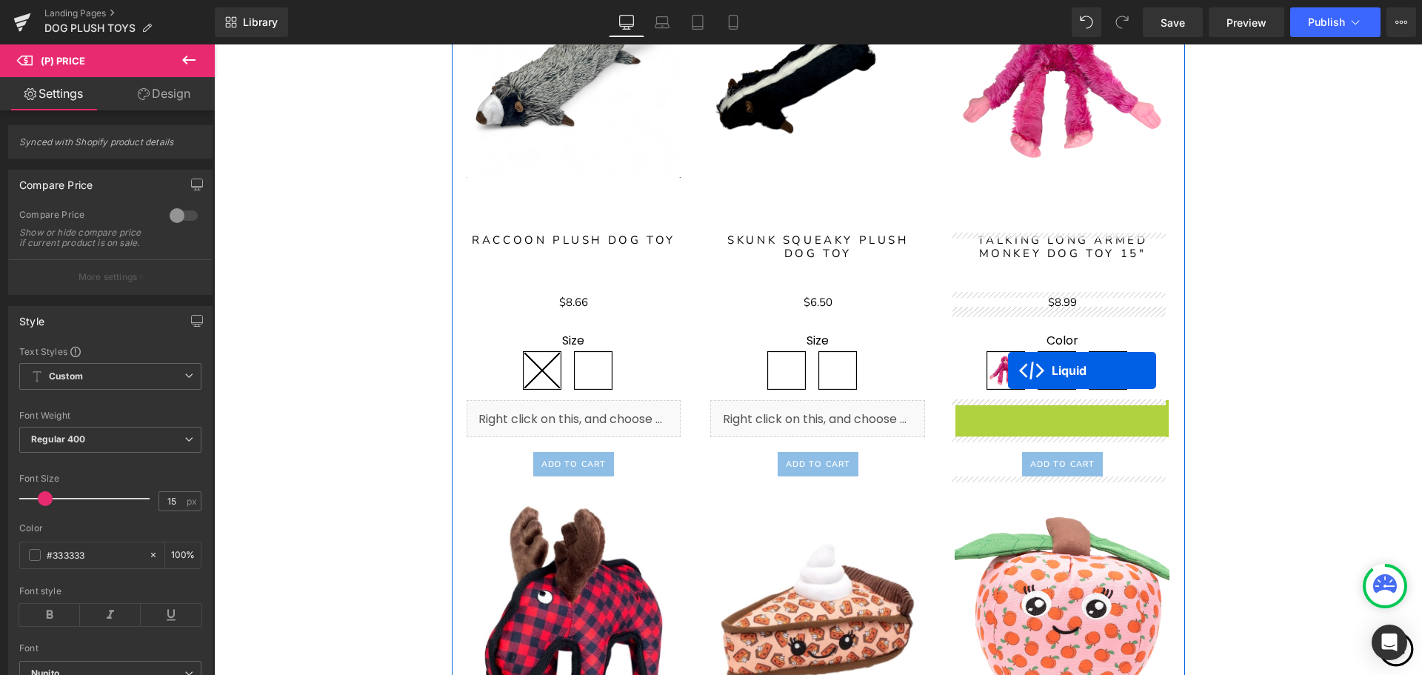
drag, startPoint x: 1017, startPoint y: 435, endPoint x: 1008, endPoint y: 370, distance: 65.0
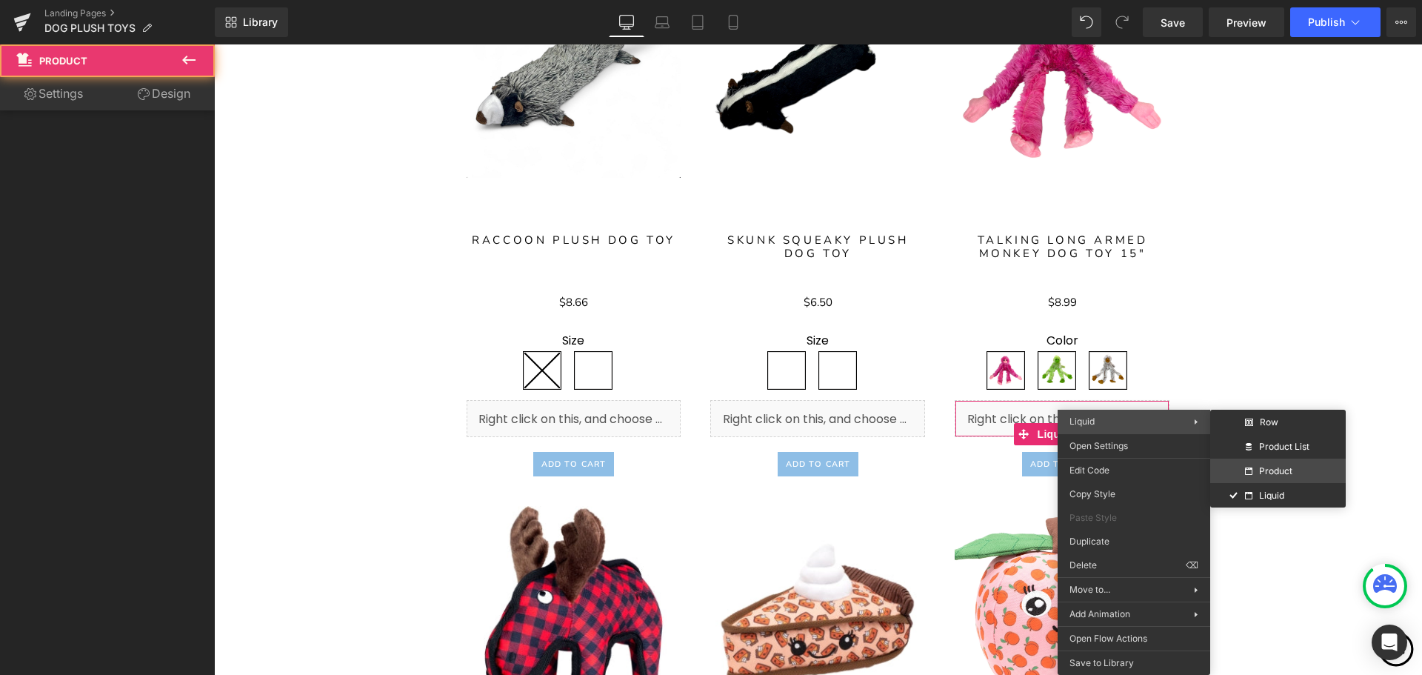
click at [1286, 476] on div "Product" at bounding box center [1268, 471] width 48 height 14
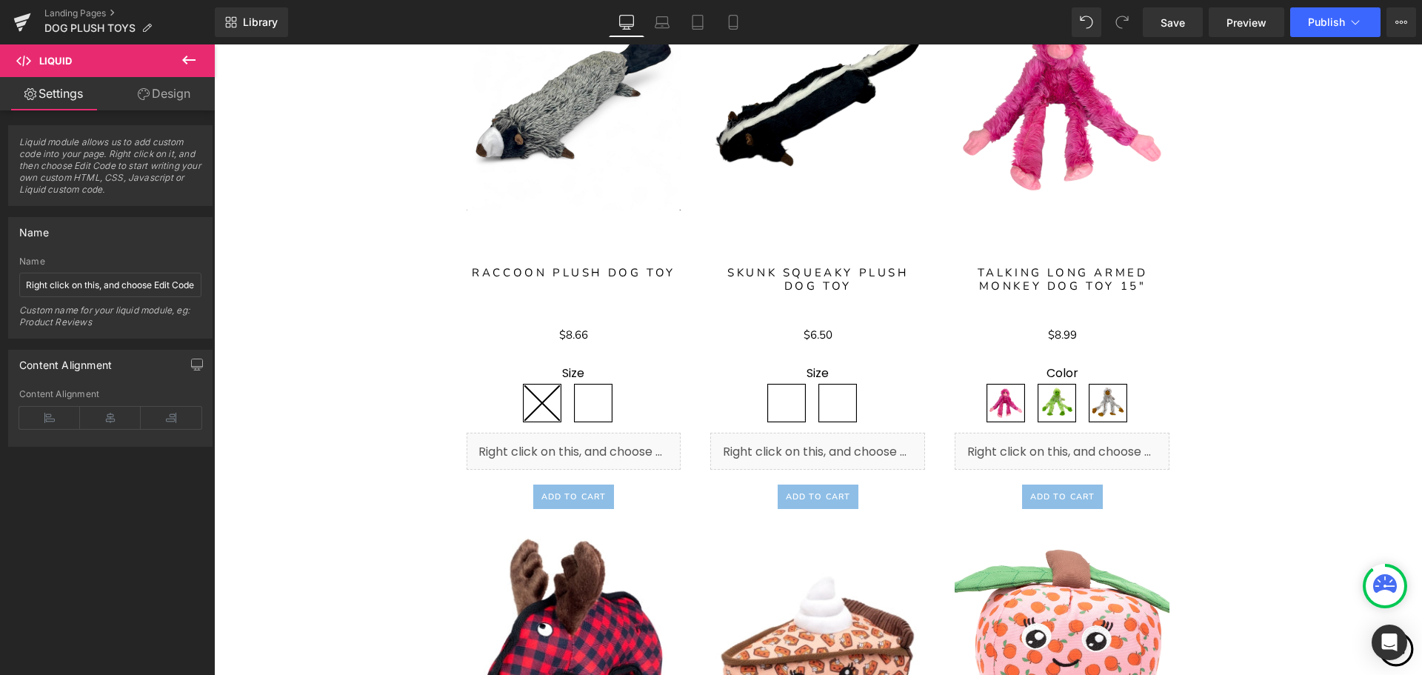
scroll to position [3522, 0]
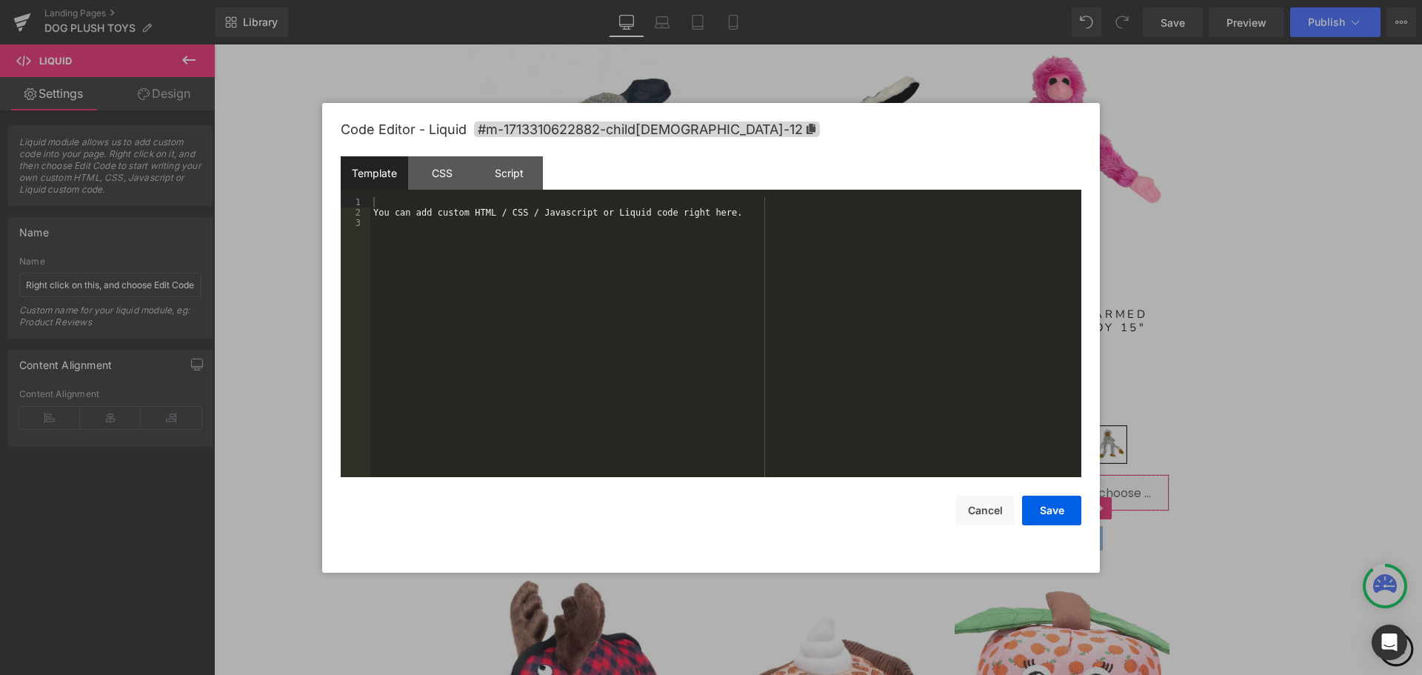
click at [1106, 468] on body "Liquid You are previewing how the will restyle your page. You can not edit Elem…" at bounding box center [711, 337] width 1422 height 675
click at [439, 166] on div "CSS" at bounding box center [441, 172] width 67 height 33
click at [373, 164] on div "Template" at bounding box center [374, 172] width 67 height 33
click at [384, 224] on div "You can add custom HTML / CSS / Javascript or Liquid code right here." at bounding box center [725, 347] width 711 height 301
click at [1058, 515] on button "Save" at bounding box center [1051, 510] width 59 height 30
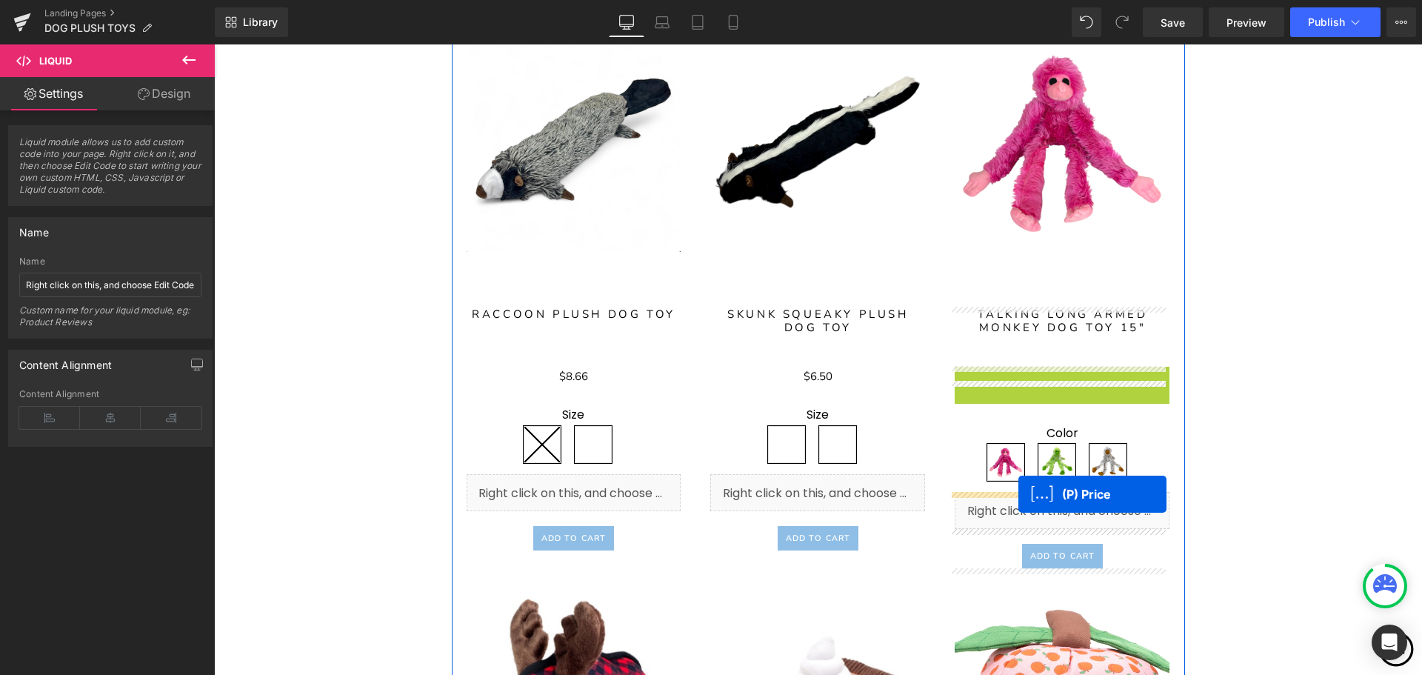
drag, startPoint x: 1018, startPoint y: 375, endPoint x: 1018, endPoint y: 494, distance: 119.2
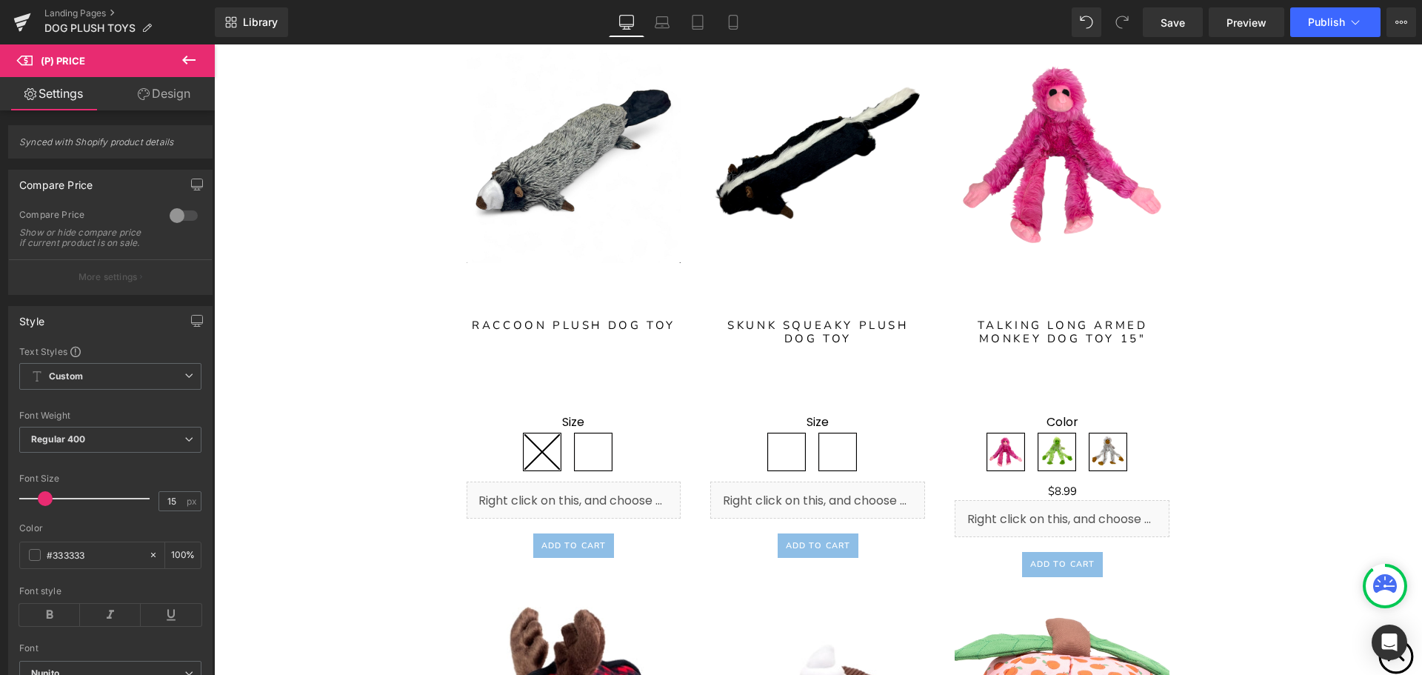
scroll to position [3585, 0]
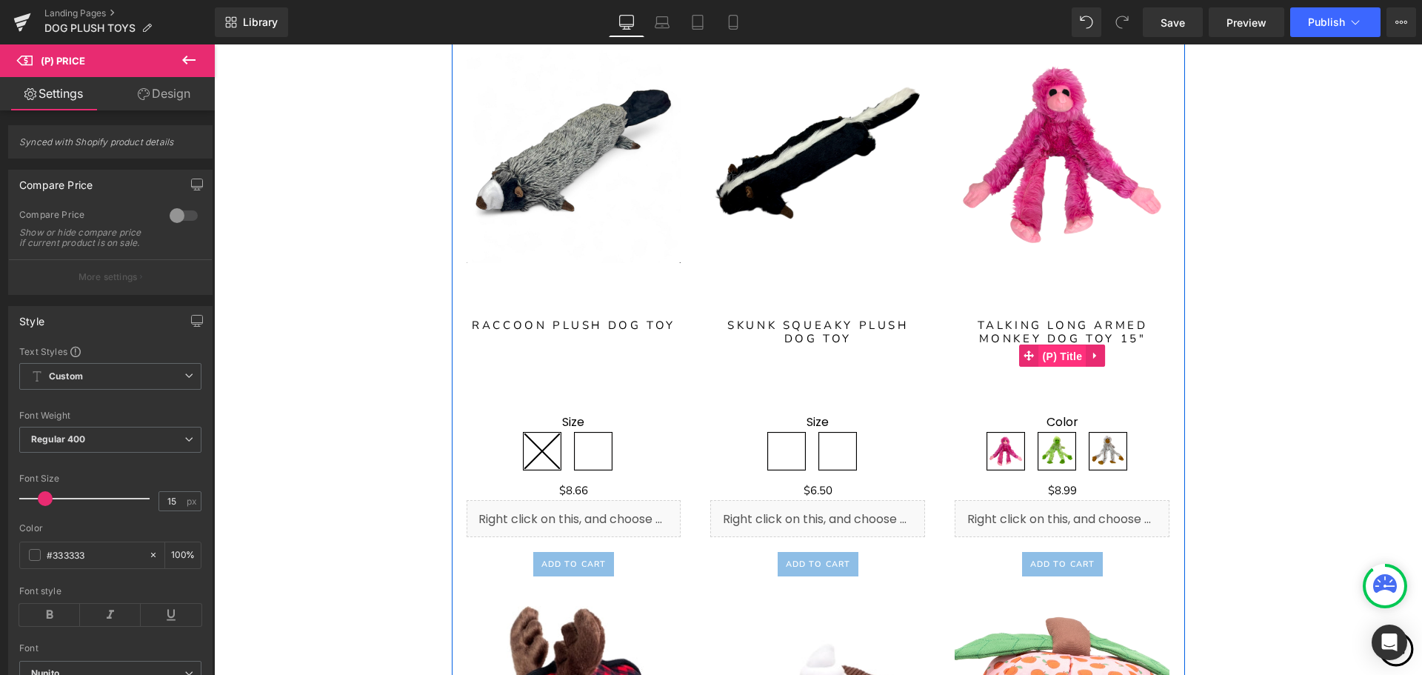
click at [1061, 358] on span "(P) Title" at bounding box center [1062, 356] width 47 height 22
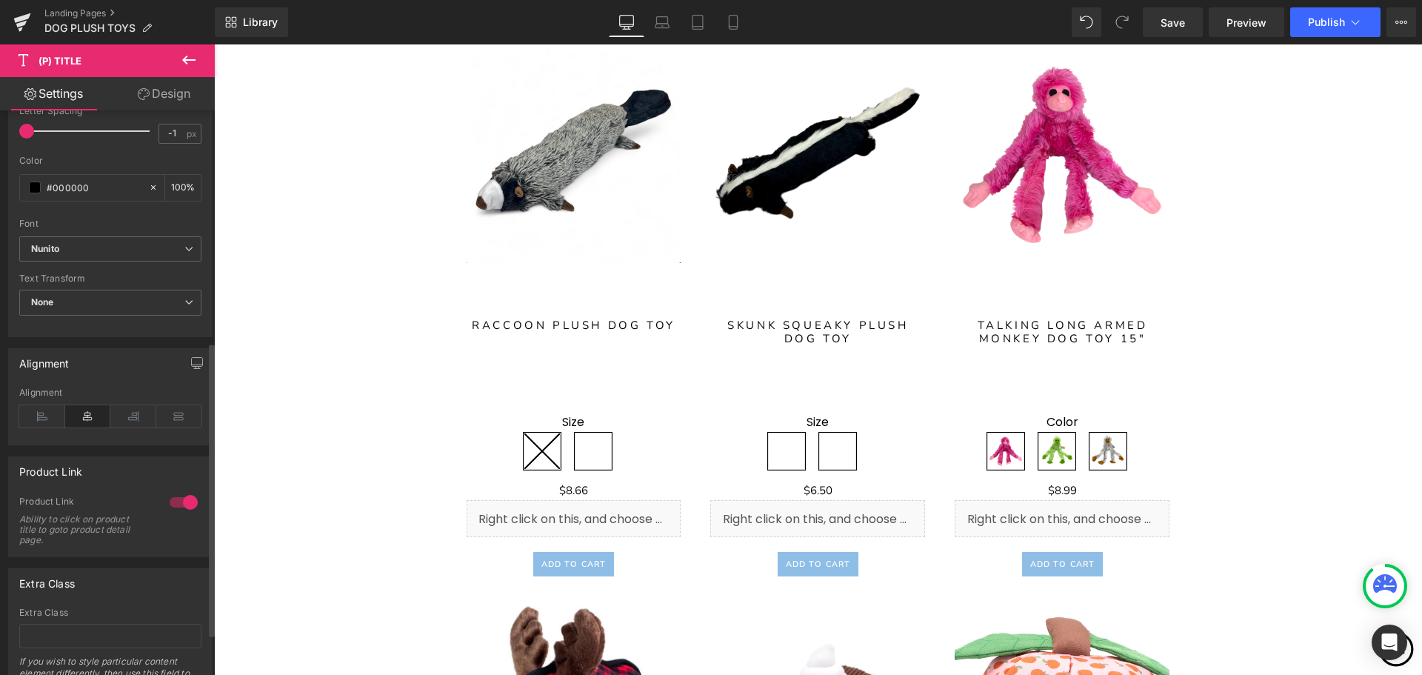
scroll to position [524, 0]
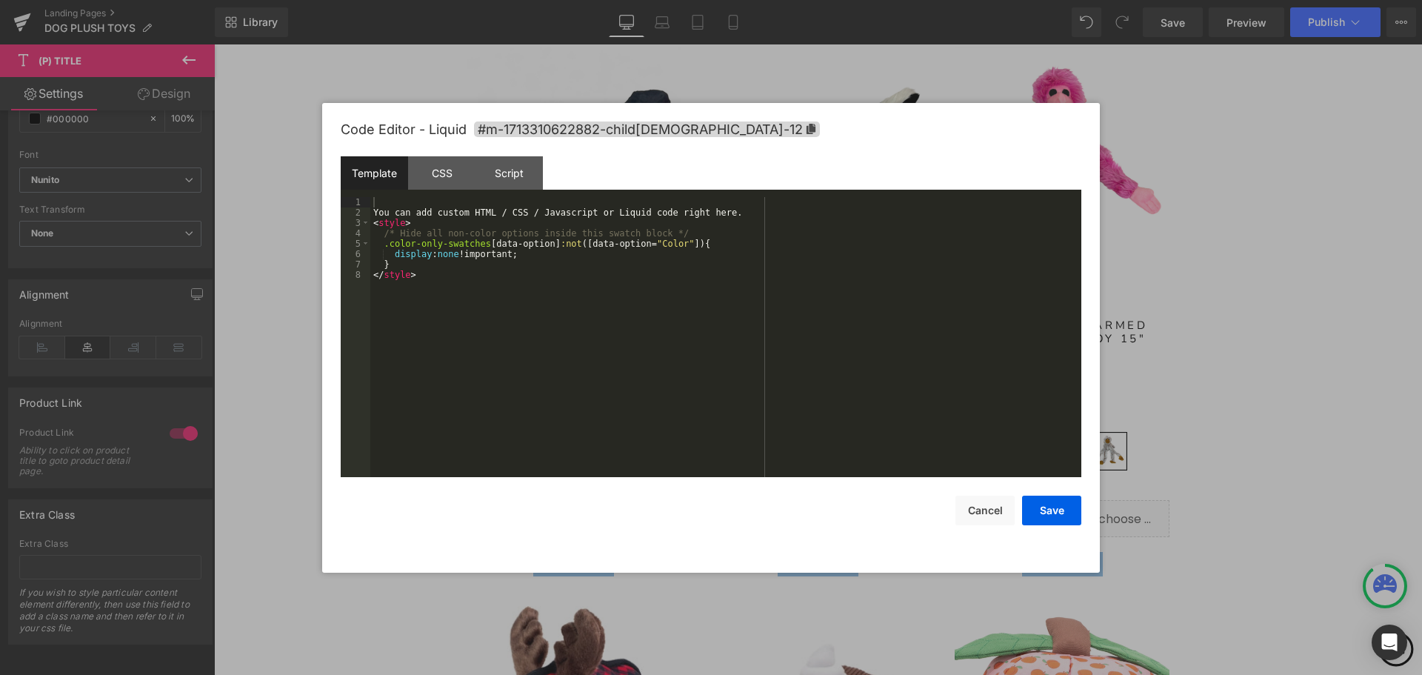
click at [1117, 470] on body "(P) Title You are previewing how the will restyle your page. You can not edit E…" at bounding box center [711, 337] width 1422 height 675
click at [1044, 510] on button "Save" at bounding box center [1051, 510] width 59 height 30
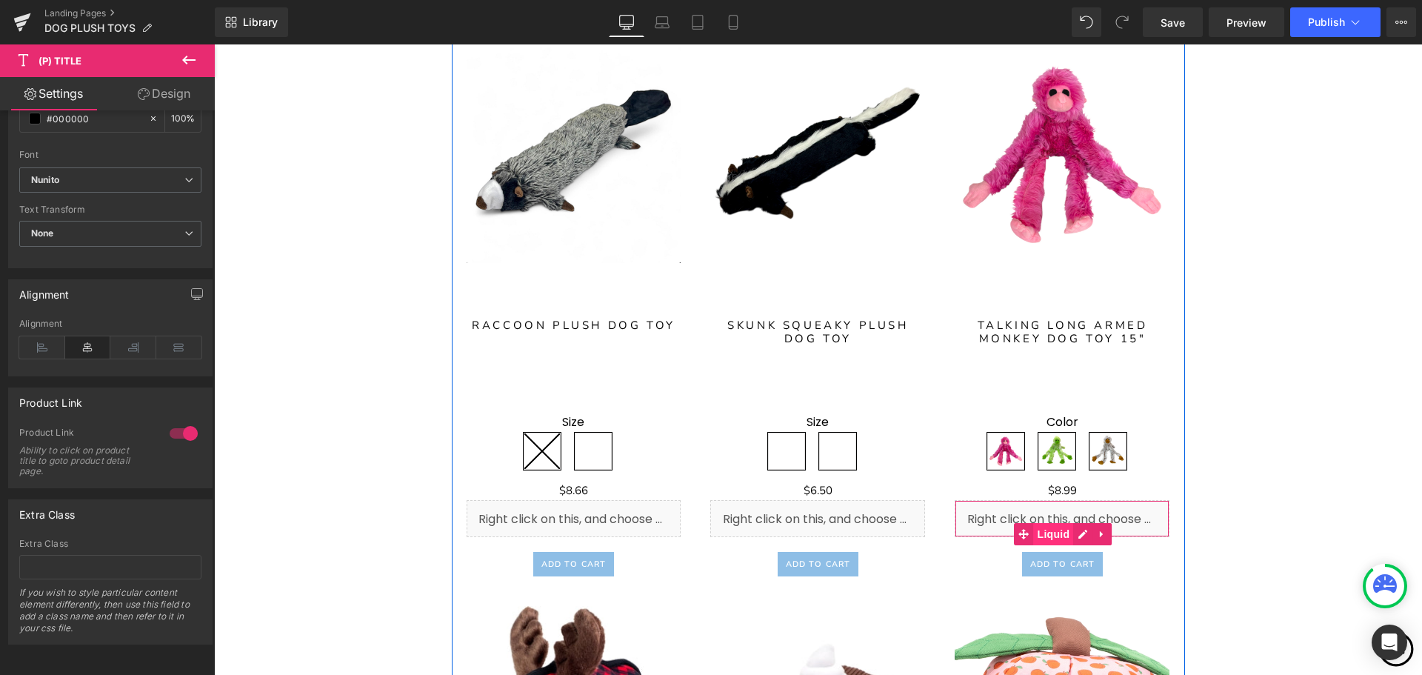
click at [1038, 533] on span "Liquid" at bounding box center [1054, 534] width 40 height 22
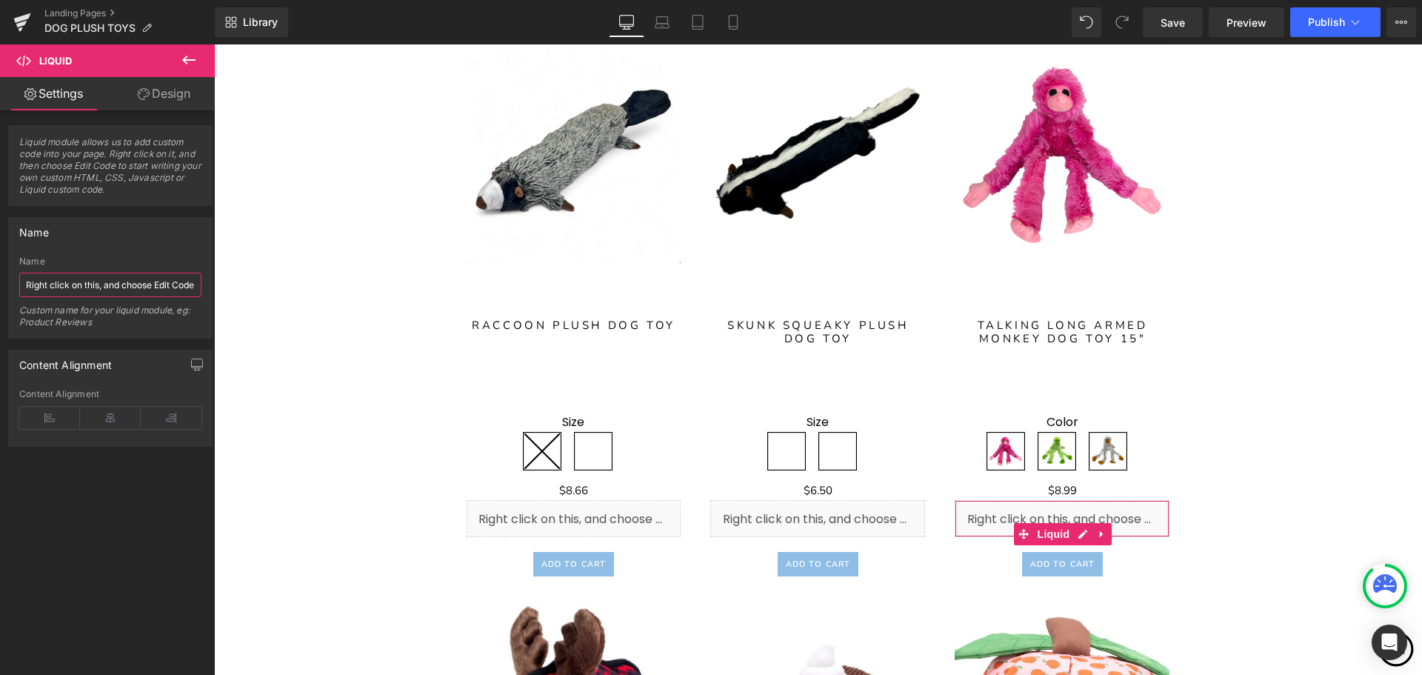
click at [178, 282] on input "Right click on this, and choose Edit Code." at bounding box center [110, 285] width 182 height 24
type input "color-only-swatches"
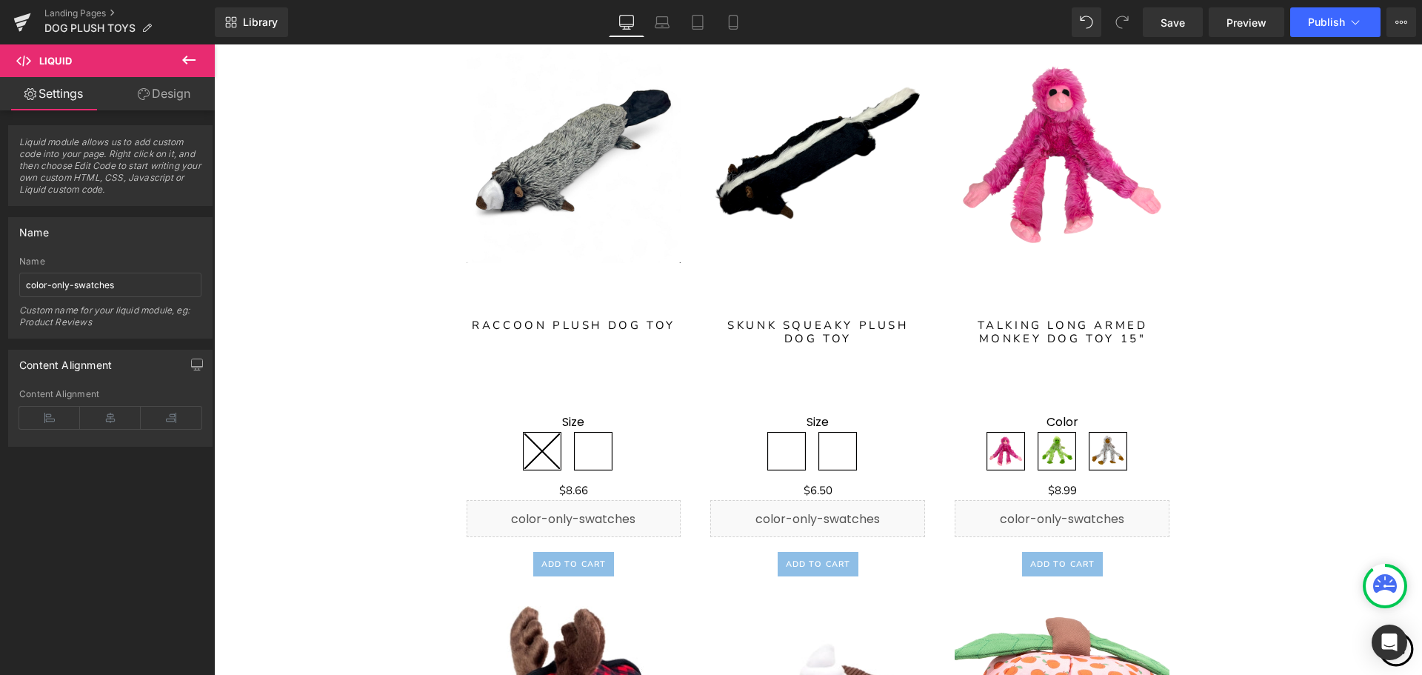
click at [142, 226] on div "Name" at bounding box center [110, 232] width 203 height 28
click at [178, 227] on div "Name" at bounding box center [110, 232] width 203 height 28
click at [174, 287] on input "color-only-swatches" at bounding box center [110, 285] width 182 height 24
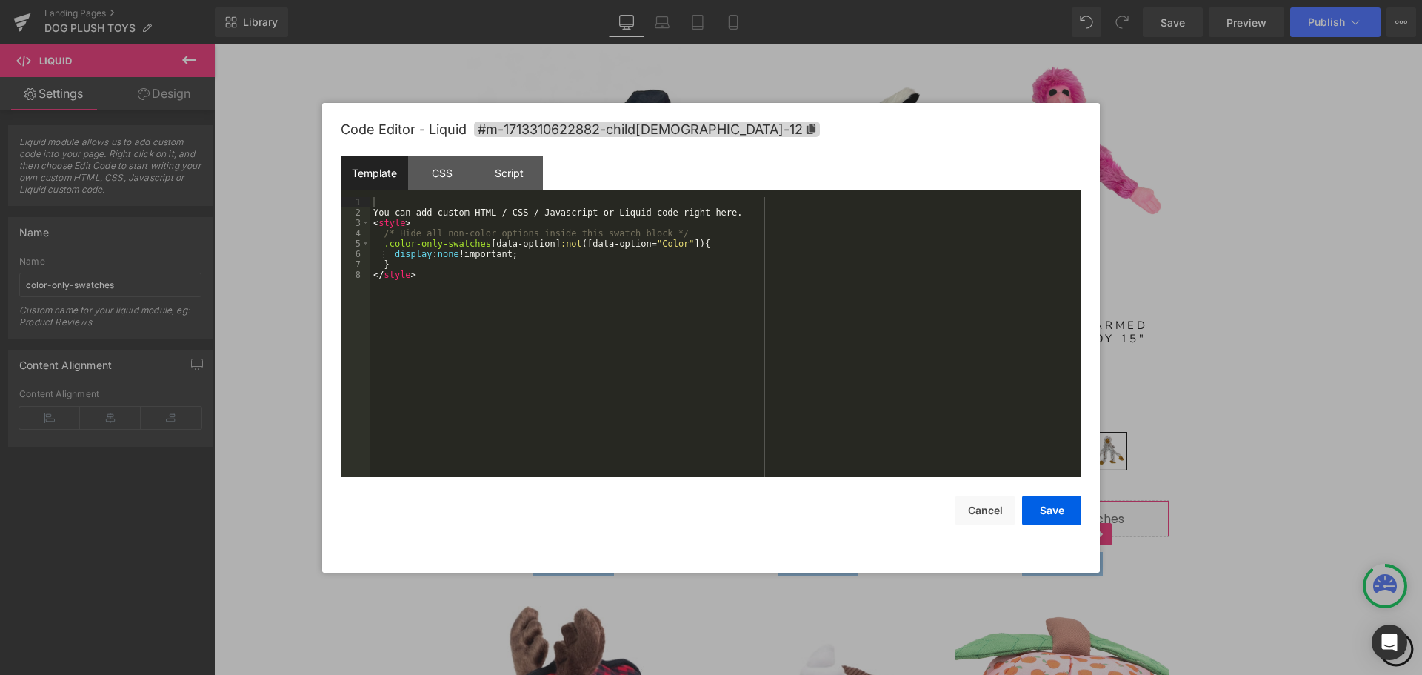
click at [1130, 470] on body "Liquid You are previewing how the will restyle your page. You can not edit Elem…" at bounding box center [711, 337] width 1422 height 675
click at [422, 278] on div "You can add custom HTML / CSS / Javascript or Liquid code right here. < style >…" at bounding box center [725, 347] width 711 height 301
click at [1041, 518] on button "Save" at bounding box center [1051, 510] width 59 height 30
click at [1078, 535] on div "Liquid" at bounding box center [1062, 518] width 215 height 37
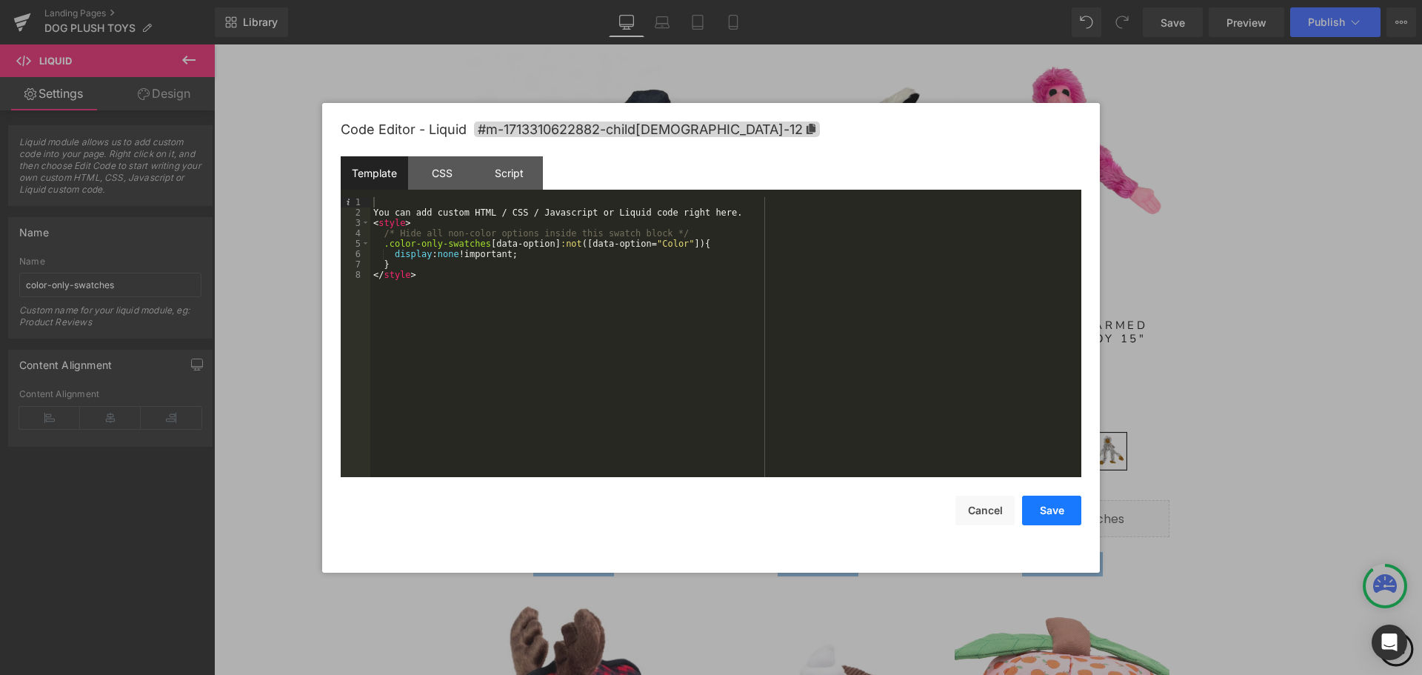
click at [1063, 509] on button "Save" at bounding box center [1051, 510] width 59 height 30
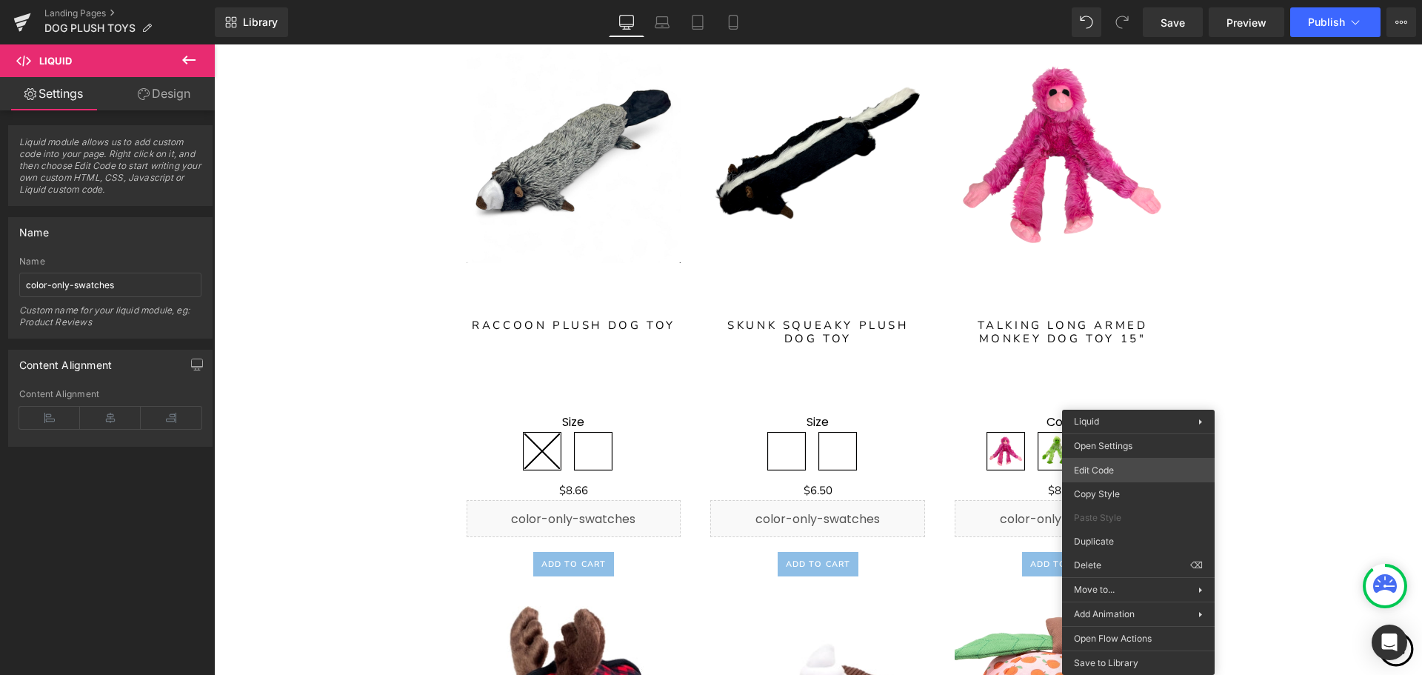
click at [1099, 0] on div "Liquid You are previewing how the will restyle your page. You can not edit Elem…" at bounding box center [711, 0] width 1422 height 0
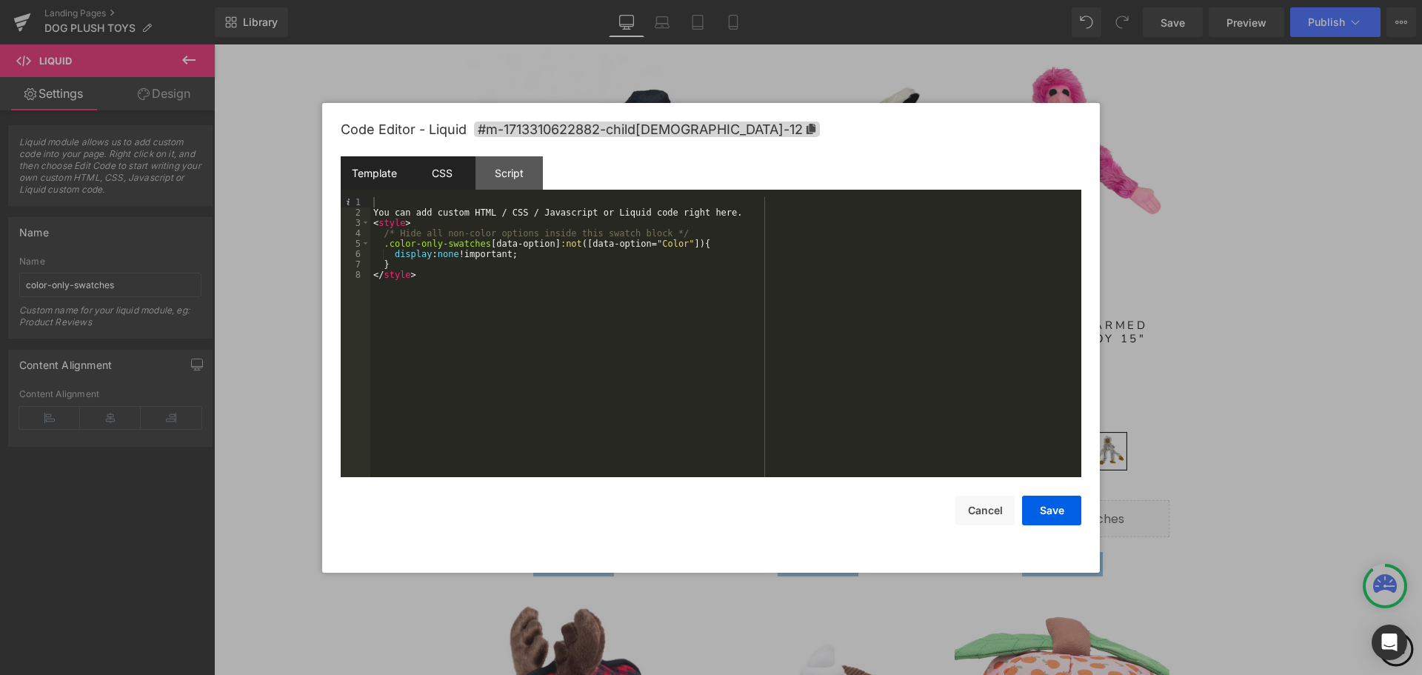
click at [454, 171] on div "CSS" at bounding box center [441, 172] width 67 height 33
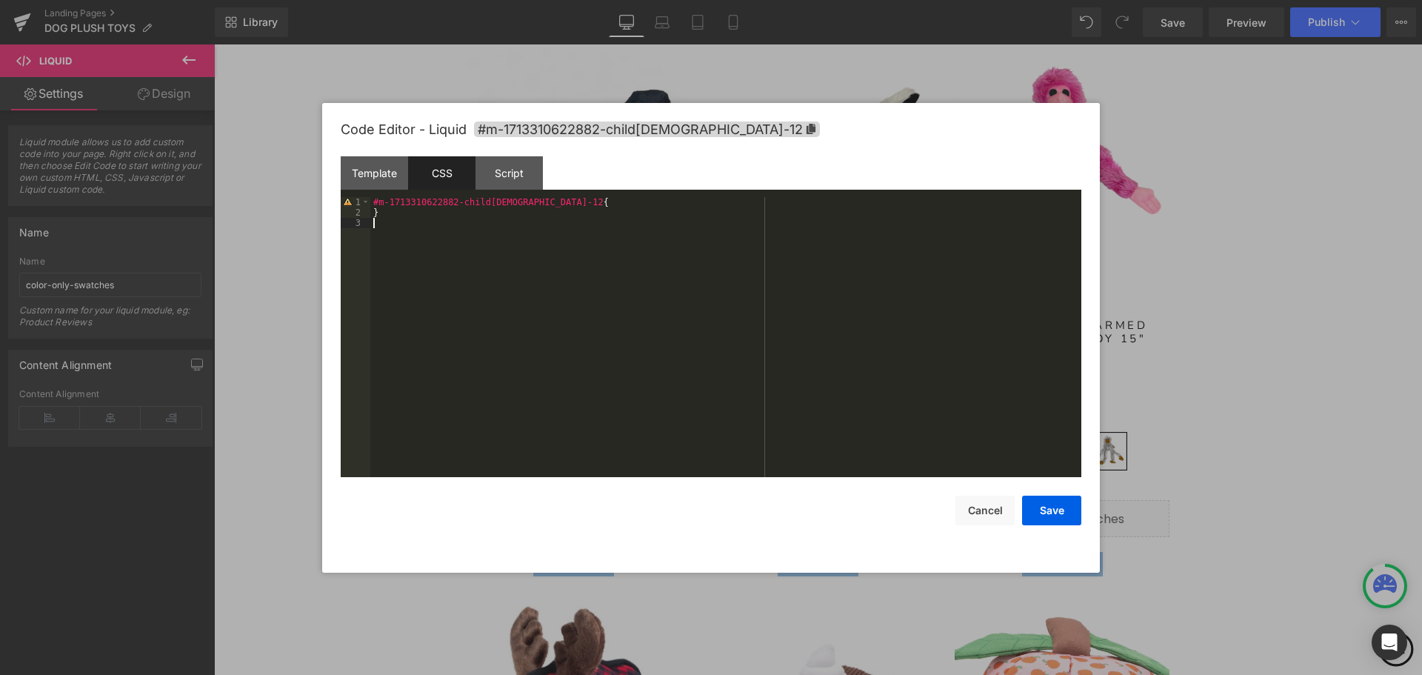
click at [376, 223] on div "#m-1713310622882-child[DEMOGRAPHIC_DATA]-12 { }" at bounding box center [725, 347] width 711 height 301
click at [1053, 513] on button "Save" at bounding box center [1051, 510] width 59 height 30
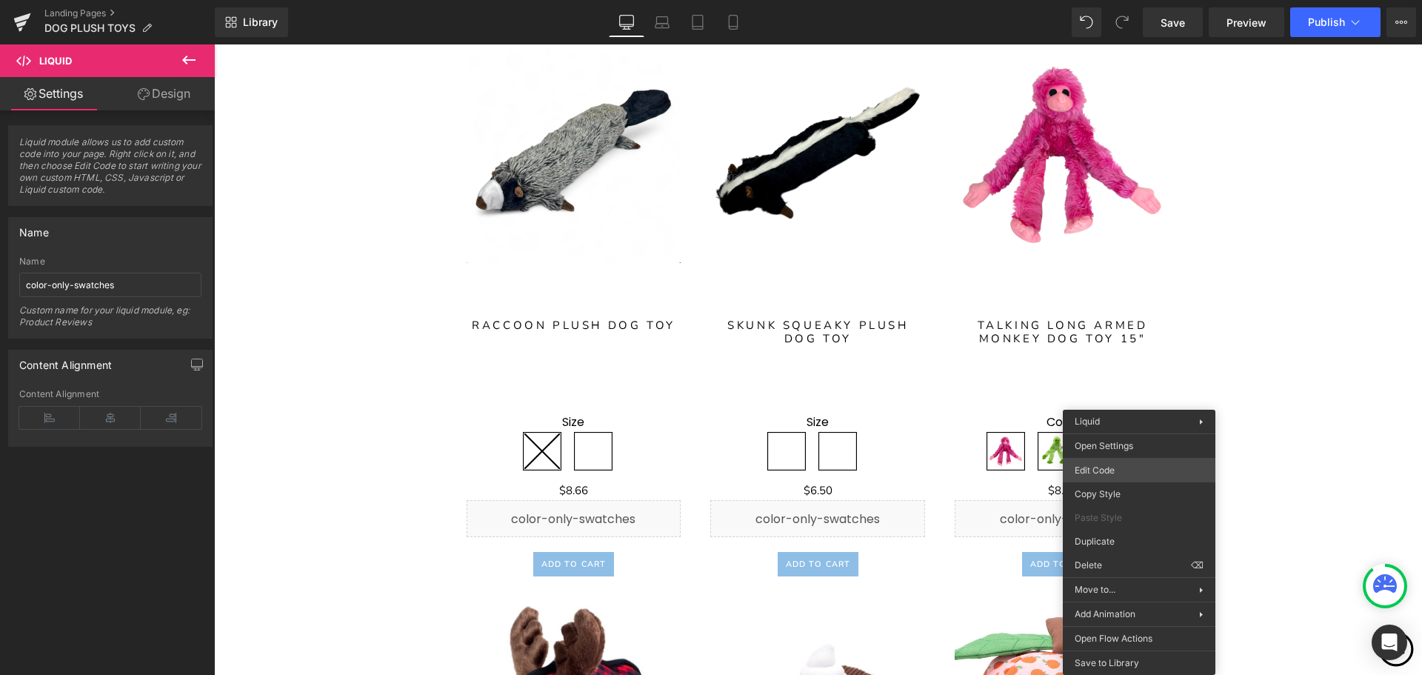
click at [1126, 470] on body "Liquid You are previewing how the will restyle your page. You can not edit Elem…" at bounding box center [711, 337] width 1422 height 675
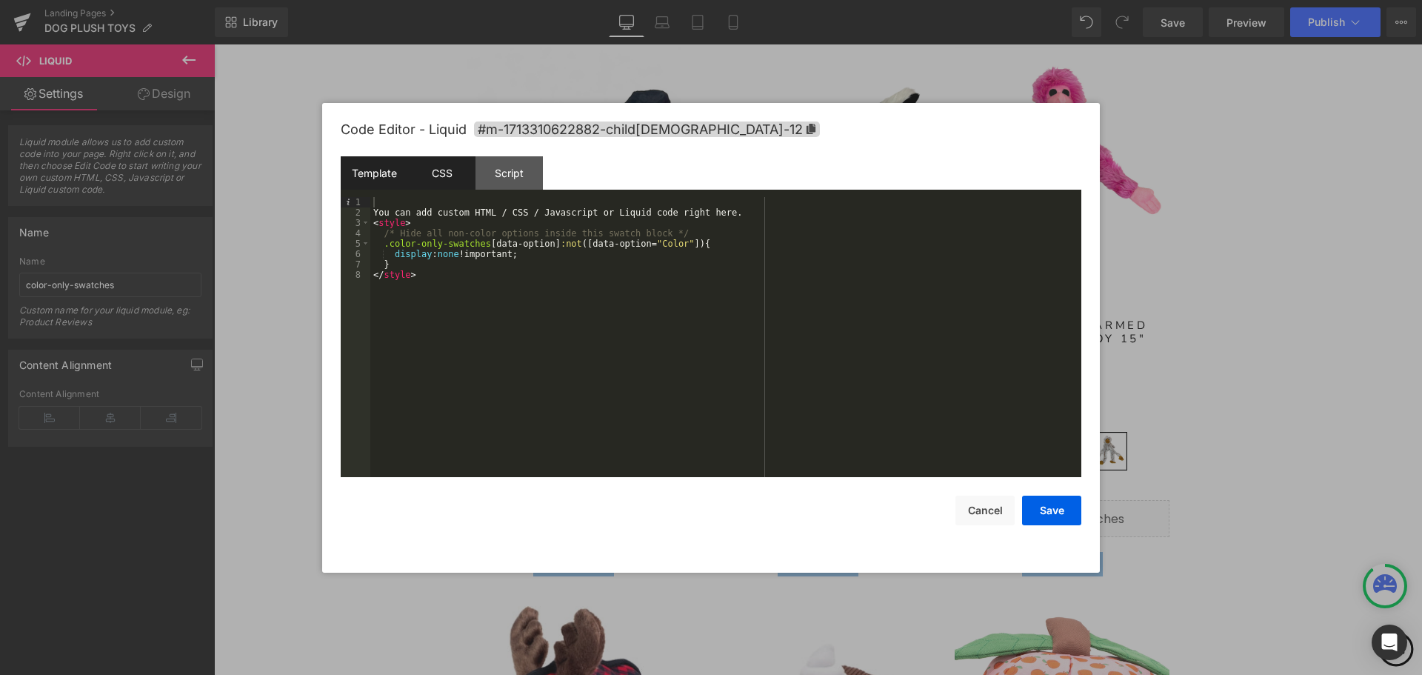
click at [441, 171] on div "CSS" at bounding box center [441, 172] width 67 height 33
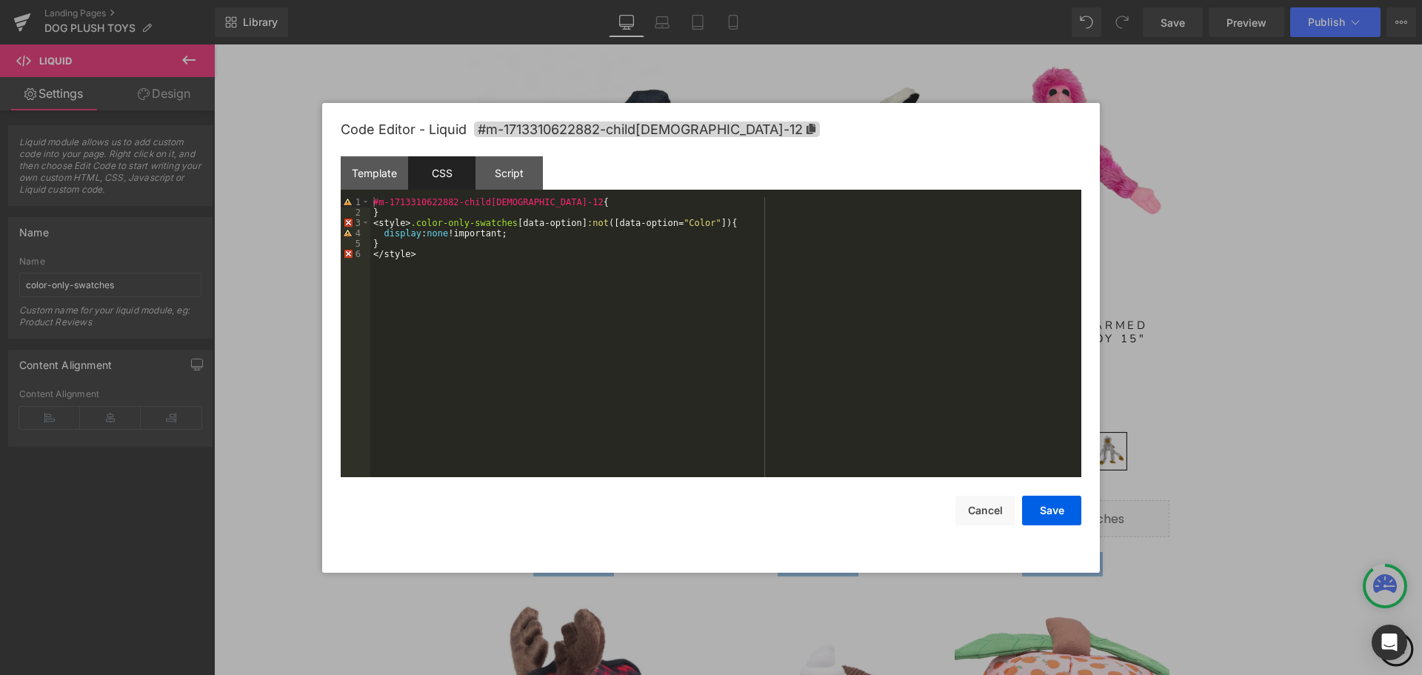
click at [381, 213] on div "#m-1713310622882-child[DEMOGRAPHIC_DATA]-12 { } < style > .color-only-swatches …" at bounding box center [725, 347] width 711 height 301
click at [1052, 516] on button "Save" at bounding box center [1051, 510] width 59 height 30
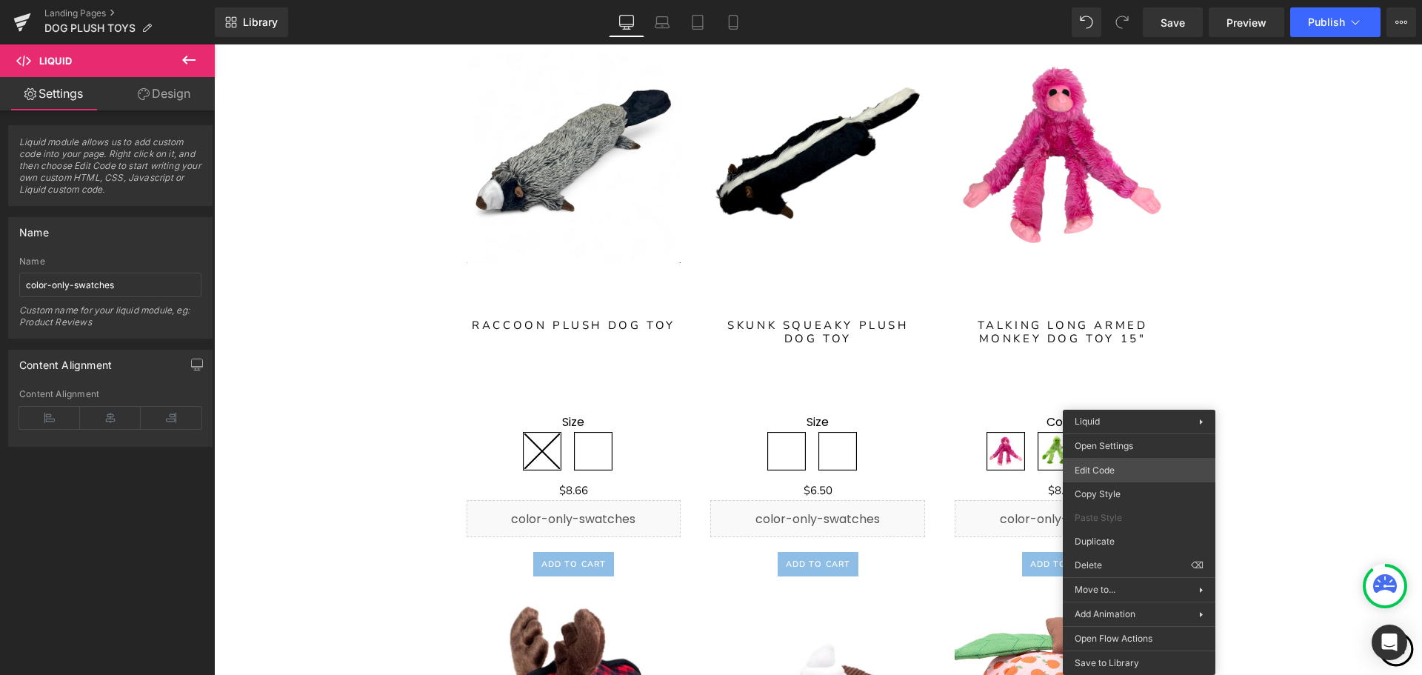
click at [1121, 469] on body "Liquid You are previewing how the will restyle your page. You can not edit Elem…" at bounding box center [711, 337] width 1422 height 675
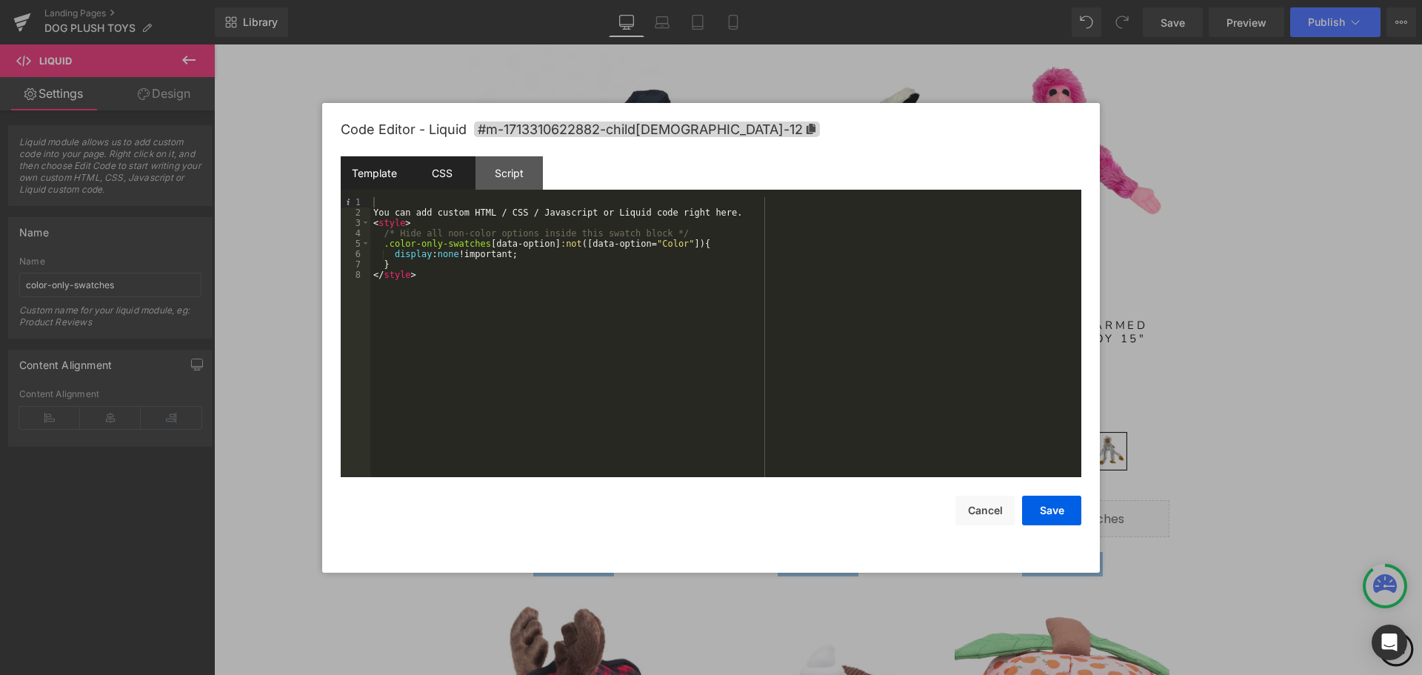
click at [452, 180] on div "CSS" at bounding box center [441, 172] width 67 height 33
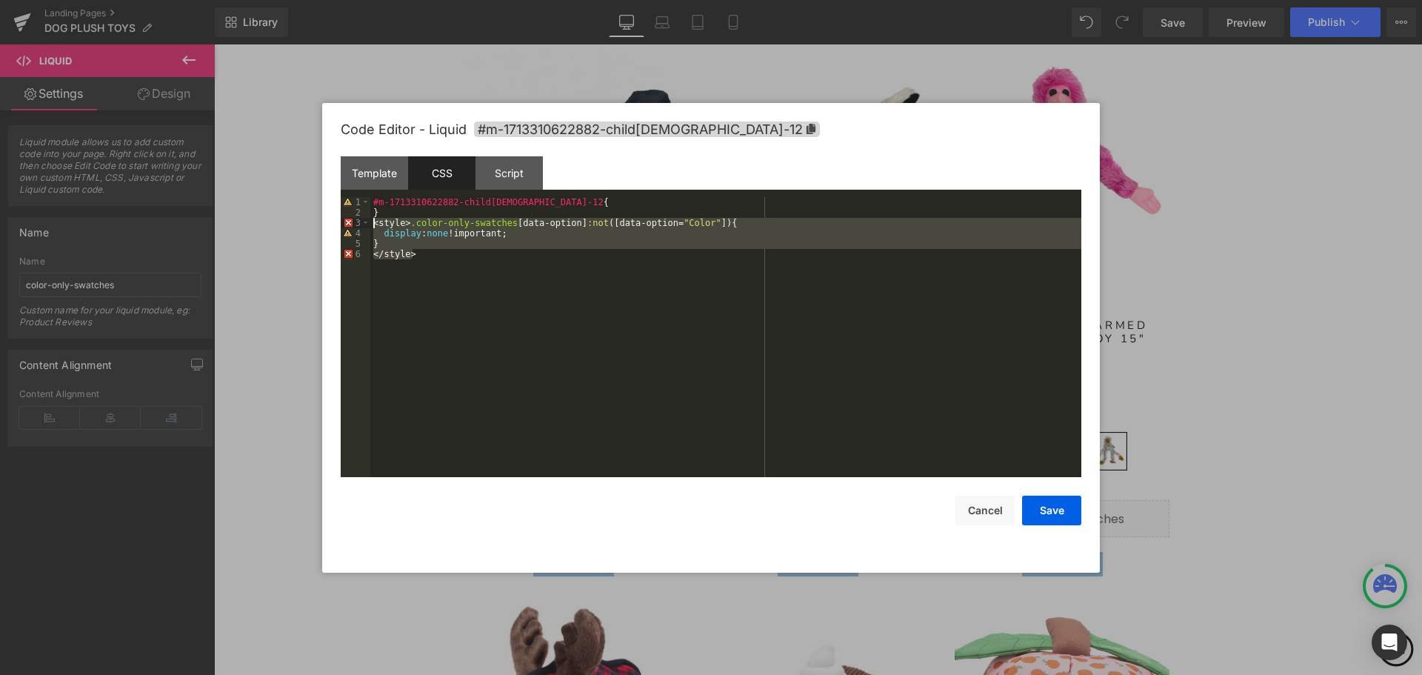
drag, startPoint x: 415, startPoint y: 255, endPoint x: 373, endPoint y: 222, distance: 53.3
click at [373, 222] on div "#m-1713310622882-child[DEMOGRAPHIC_DATA]-12 { } < style > .color-only-swatches …" at bounding box center [725, 347] width 711 height 301
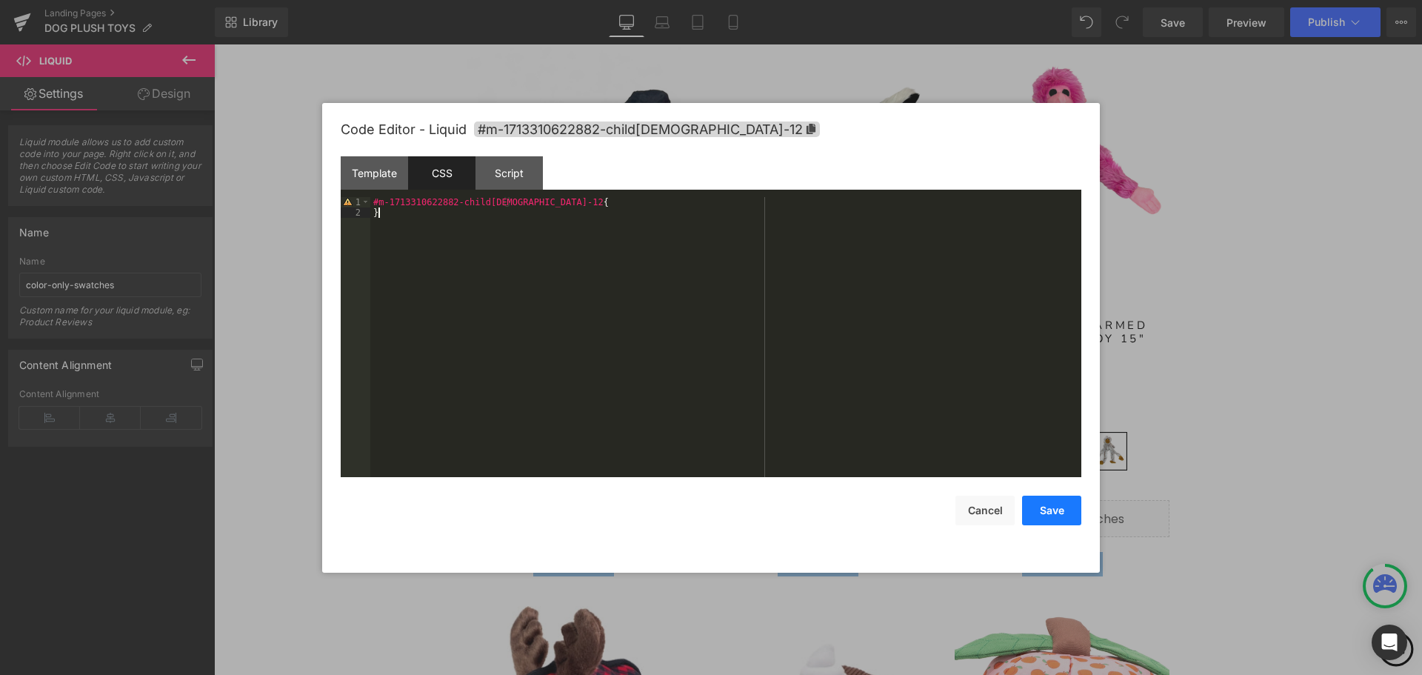
click at [1056, 508] on button "Save" at bounding box center [1051, 510] width 59 height 30
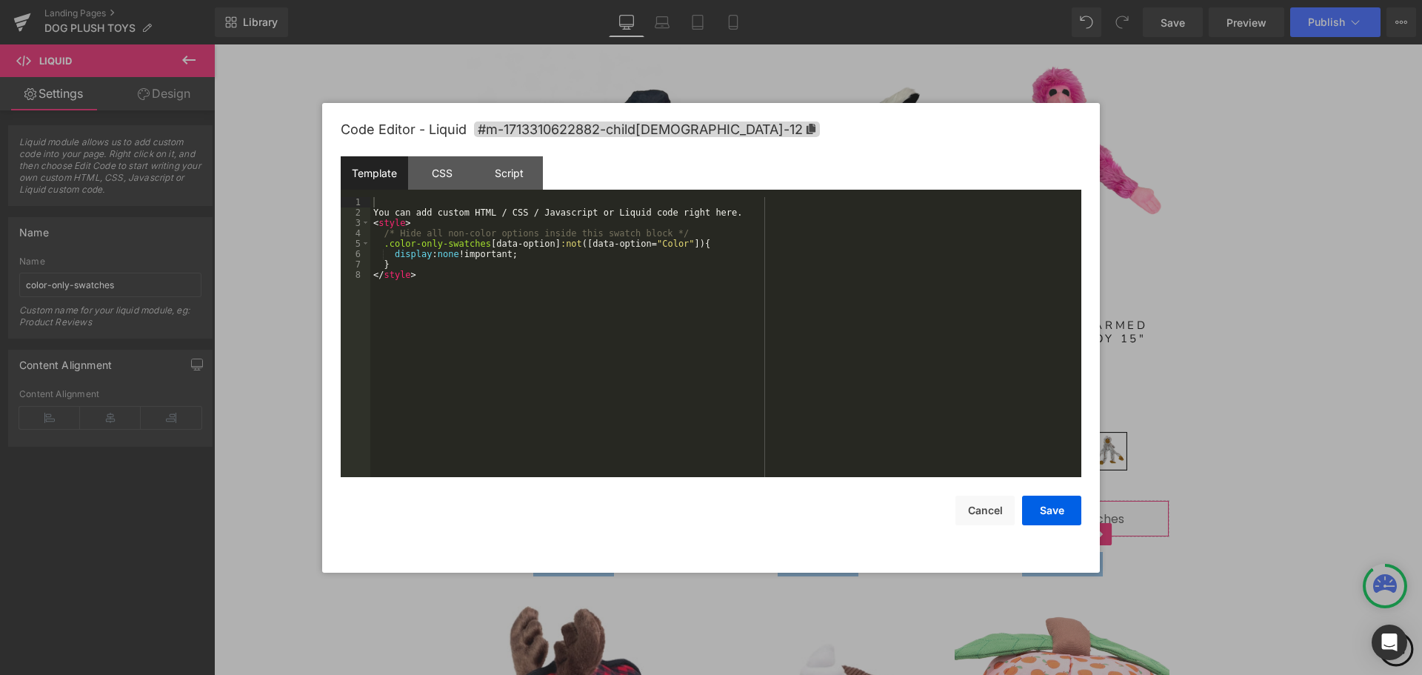
click at [1107, 468] on body "Liquid You are previewing how the will restyle your page. You can not edit Elem…" at bounding box center [711, 337] width 1422 height 675
click at [989, 521] on button "Cancel" at bounding box center [984, 510] width 59 height 30
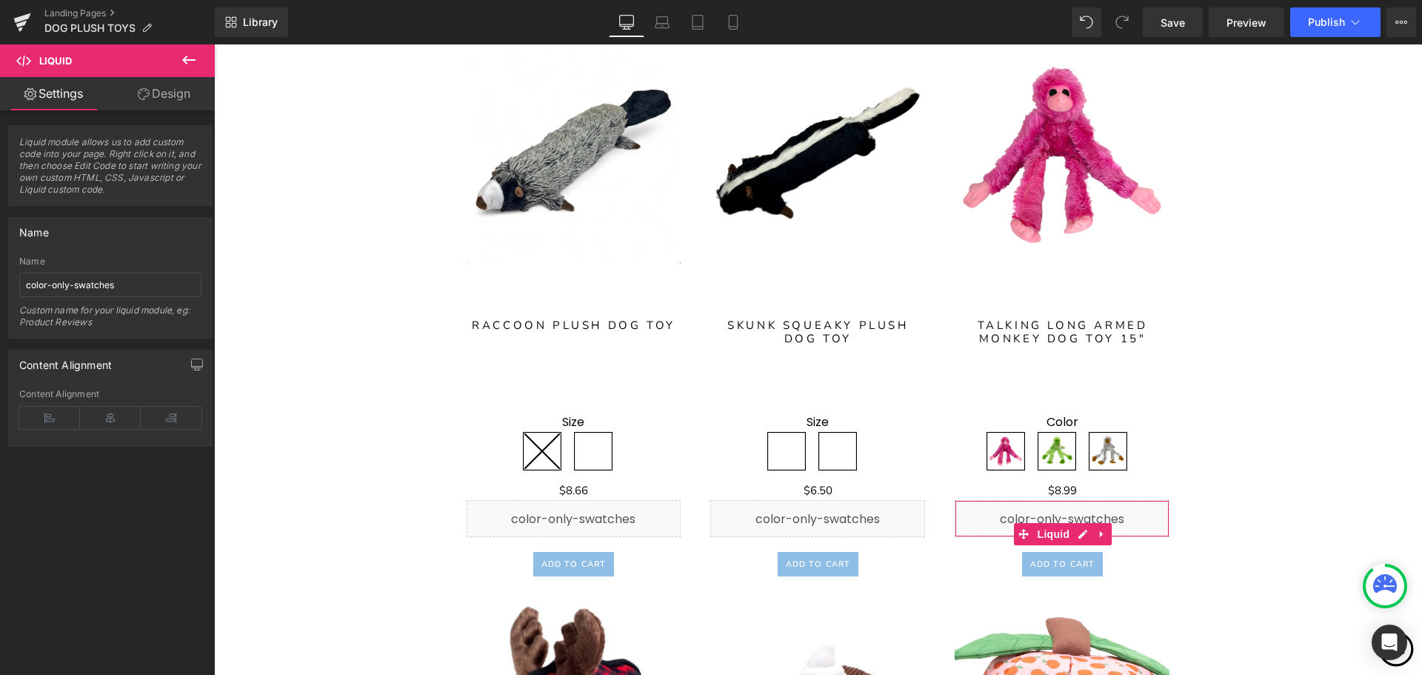
click at [167, 93] on link "Design" at bounding box center [163, 93] width 107 height 33
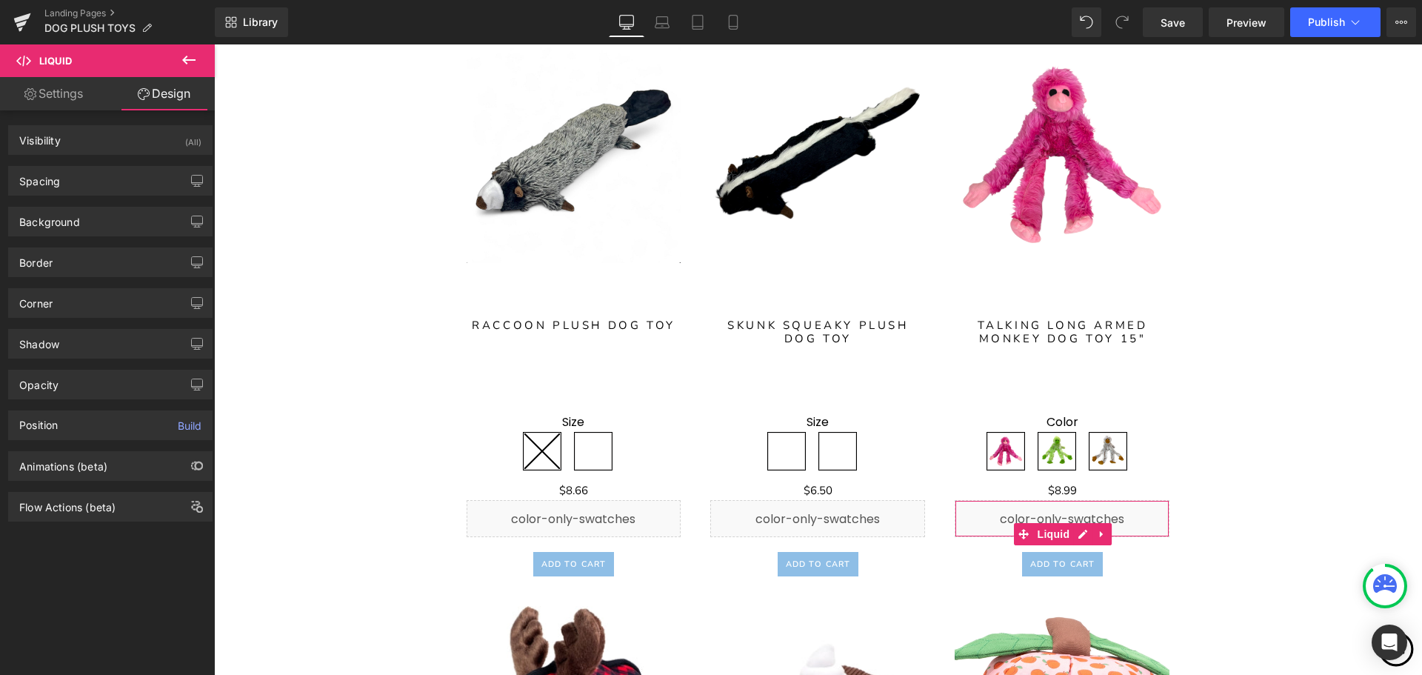
click at [51, 96] on link "Settings" at bounding box center [53, 93] width 107 height 33
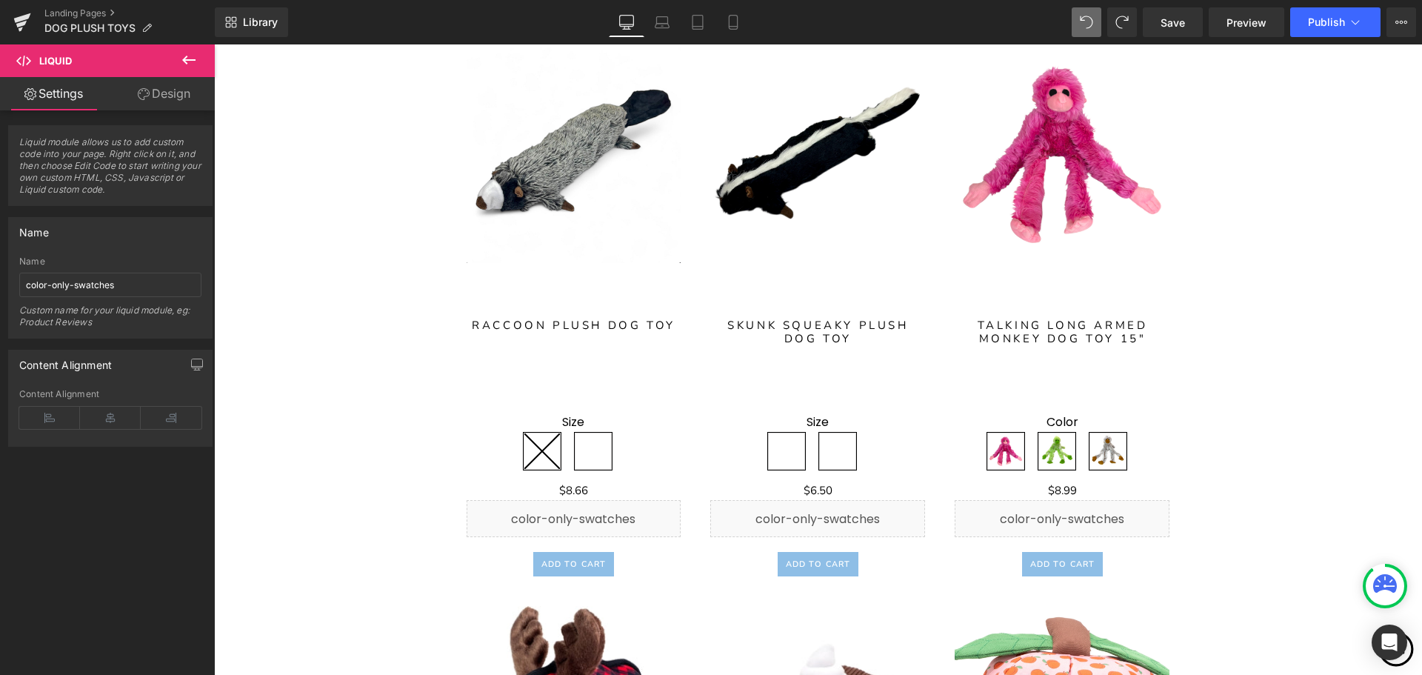
type input "Right click on this, and choose Edit Code."
click at [1084, 24] on span at bounding box center [1086, 22] width 21 height 21
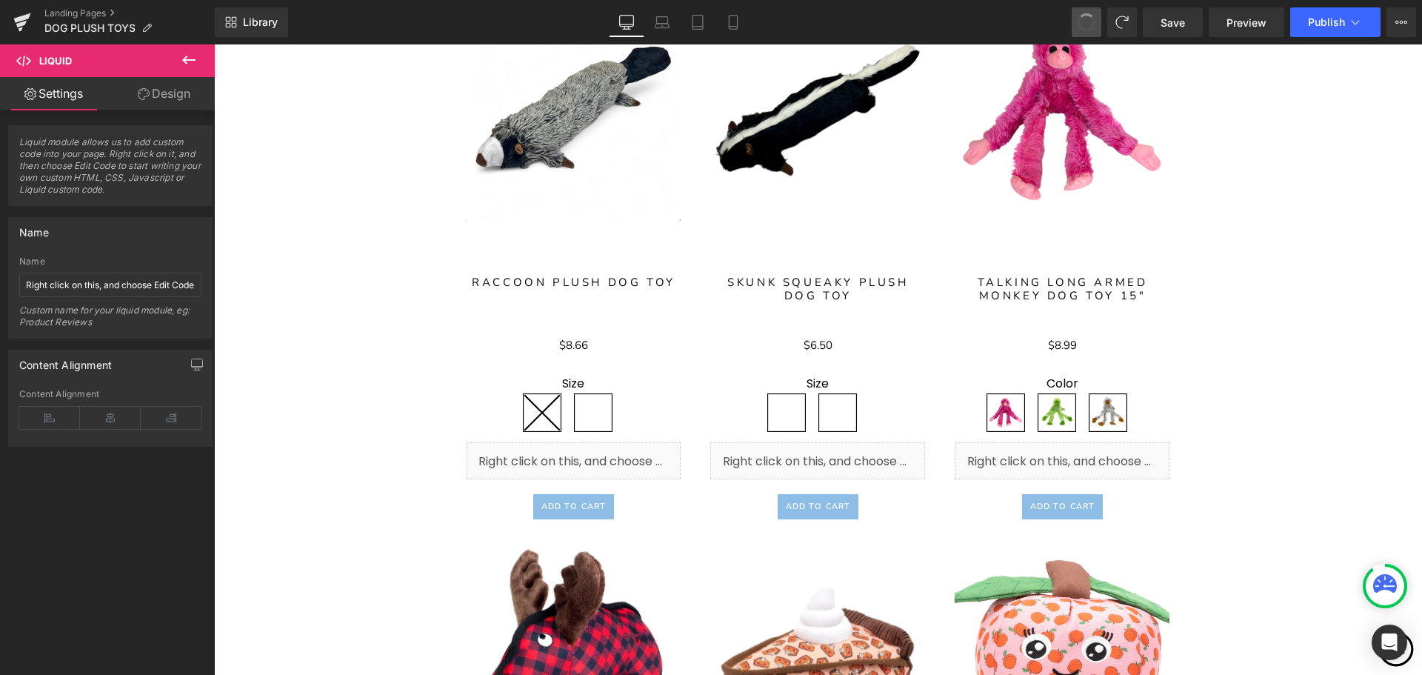
scroll to position [3538, 0]
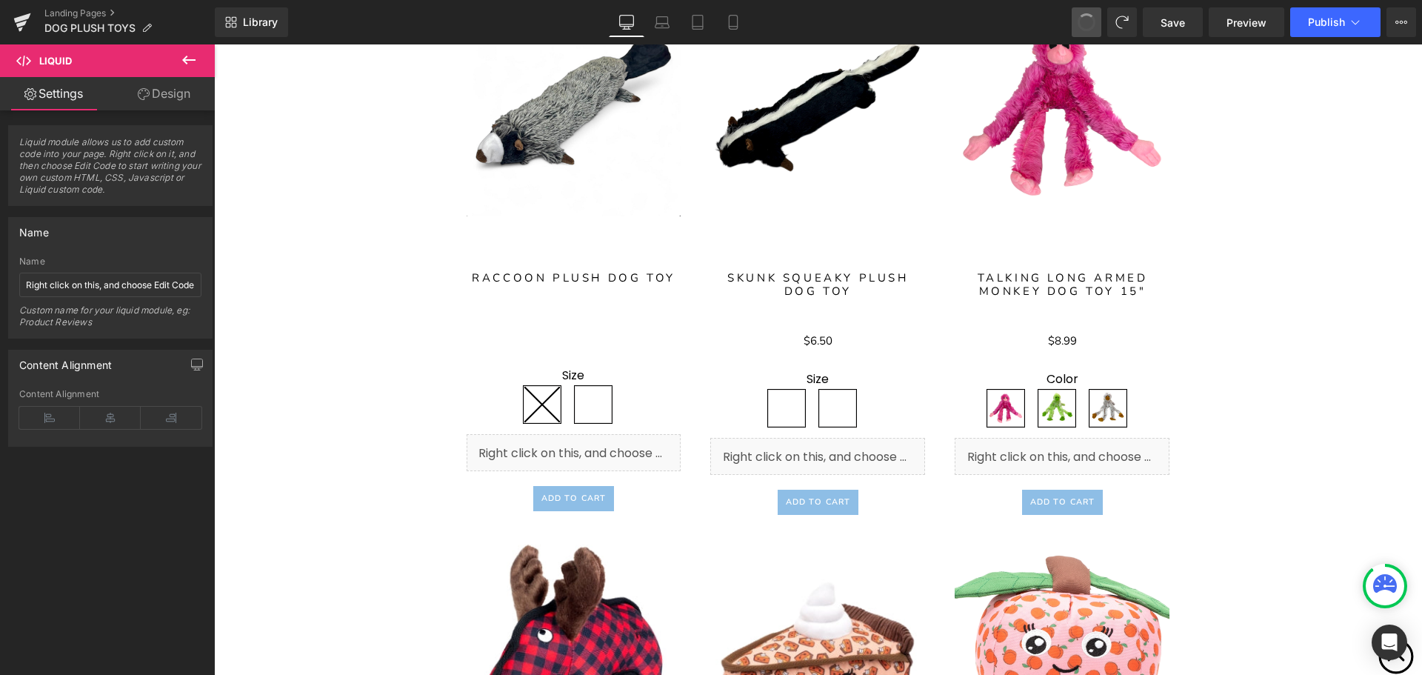
click at [1084, 24] on span at bounding box center [1086, 22] width 19 height 19
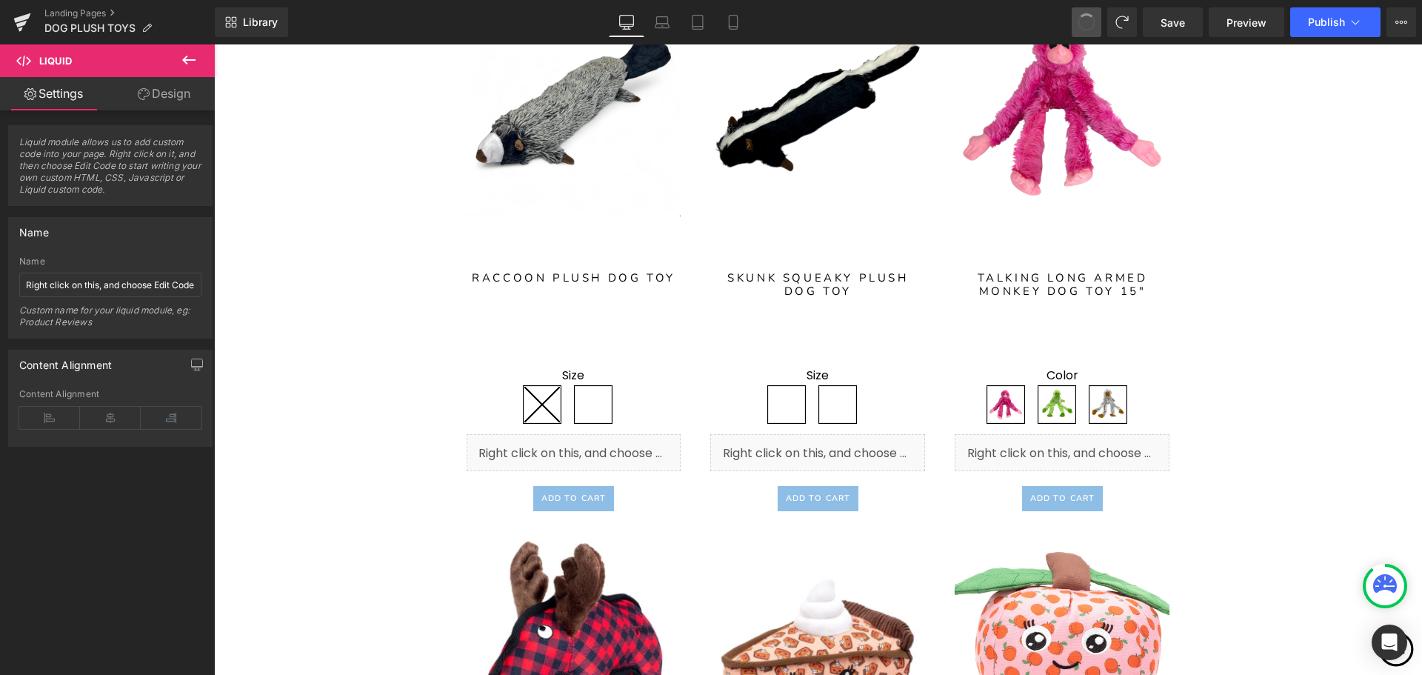
click at [1084, 24] on span at bounding box center [1086, 22] width 21 height 21
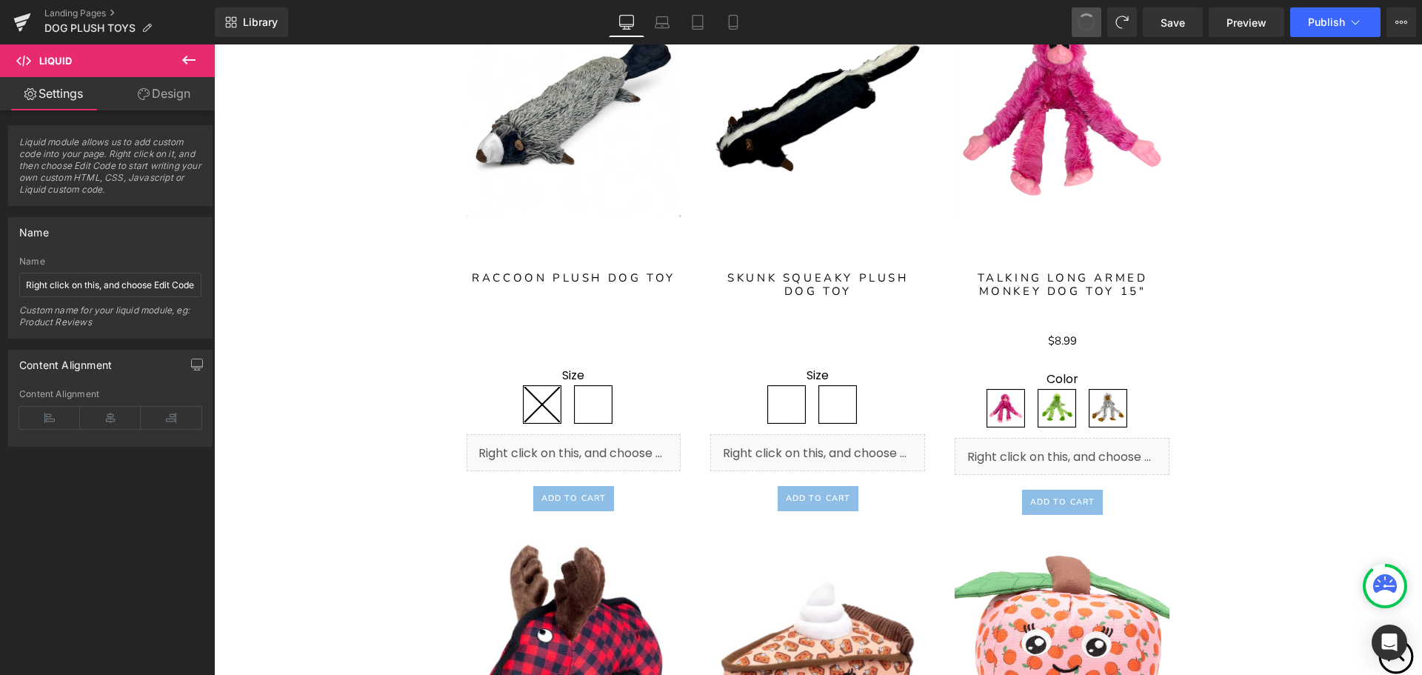
click at [1084, 24] on span at bounding box center [1086, 22] width 21 height 21
click at [1084, 24] on span at bounding box center [1087, 22] width 24 height 24
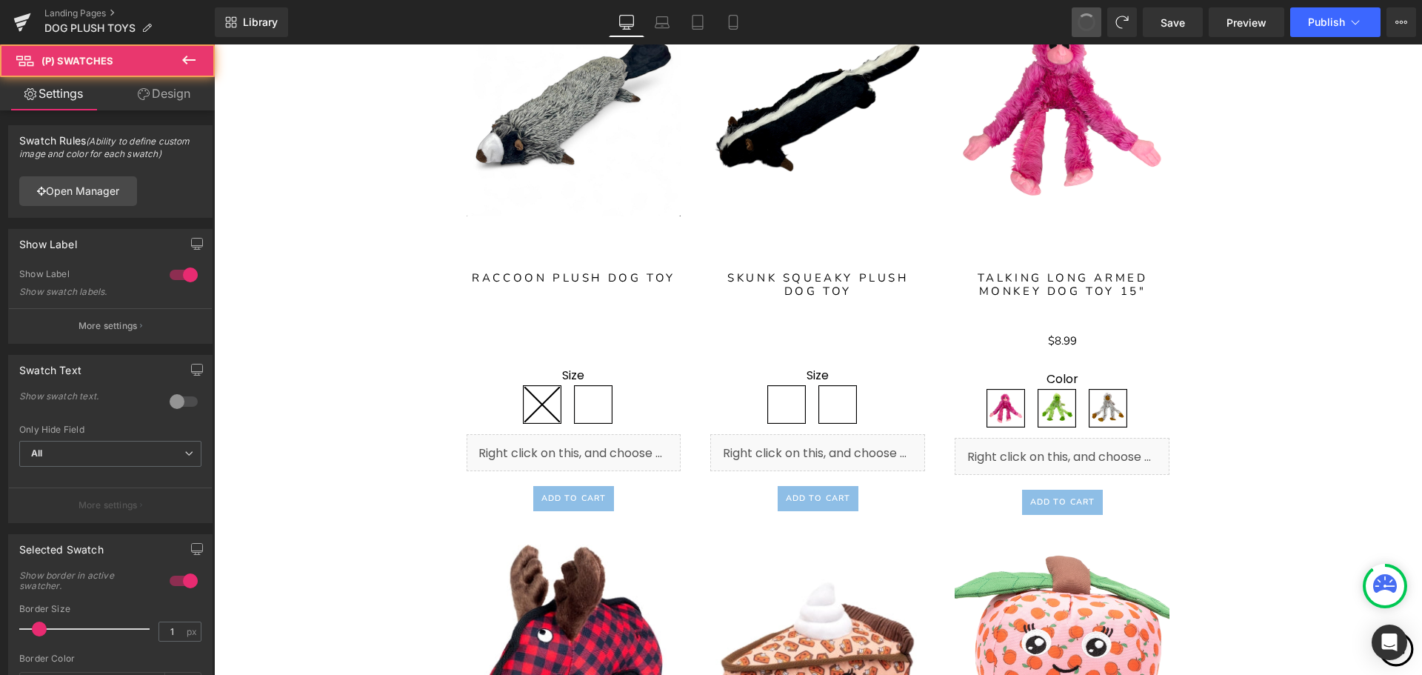
type input ".gempages-swatches[data-option="Size"] { display: none !important; }"
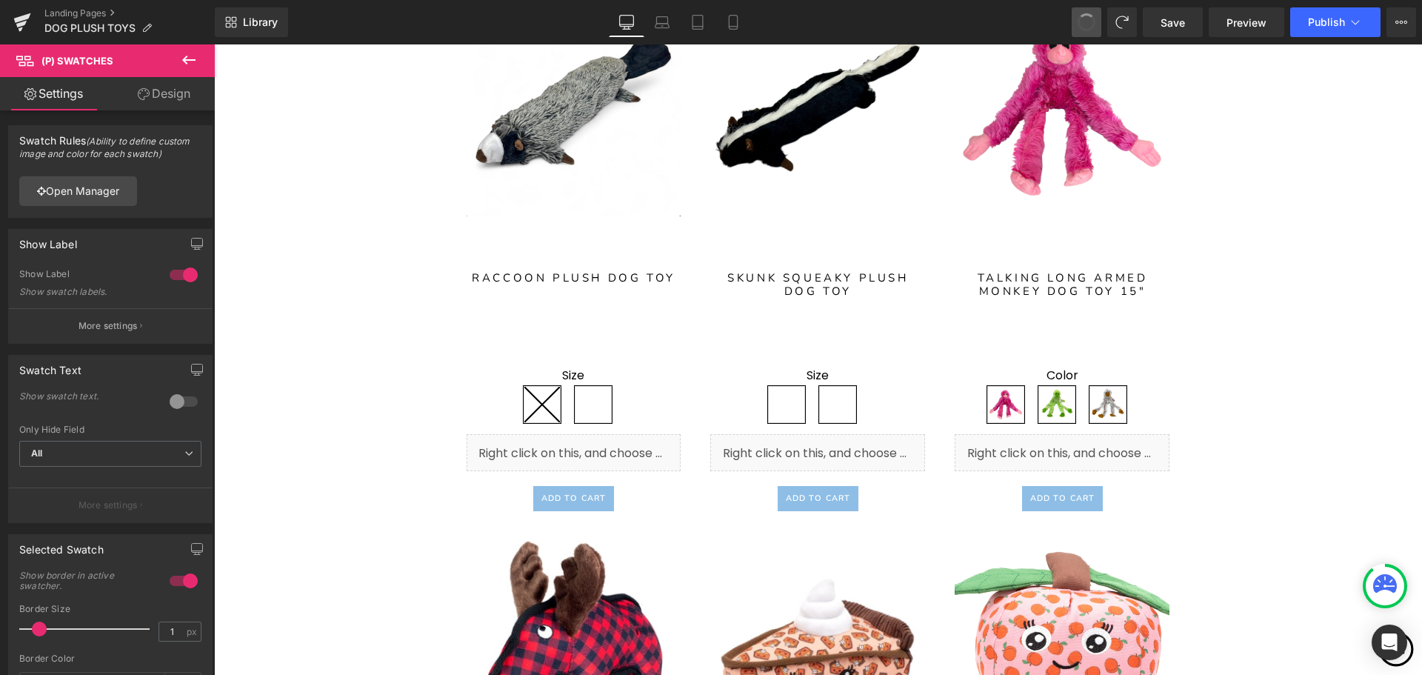
click at [1084, 24] on span at bounding box center [1086, 22] width 22 height 22
click at [1084, 24] on span at bounding box center [1086, 22] width 19 height 19
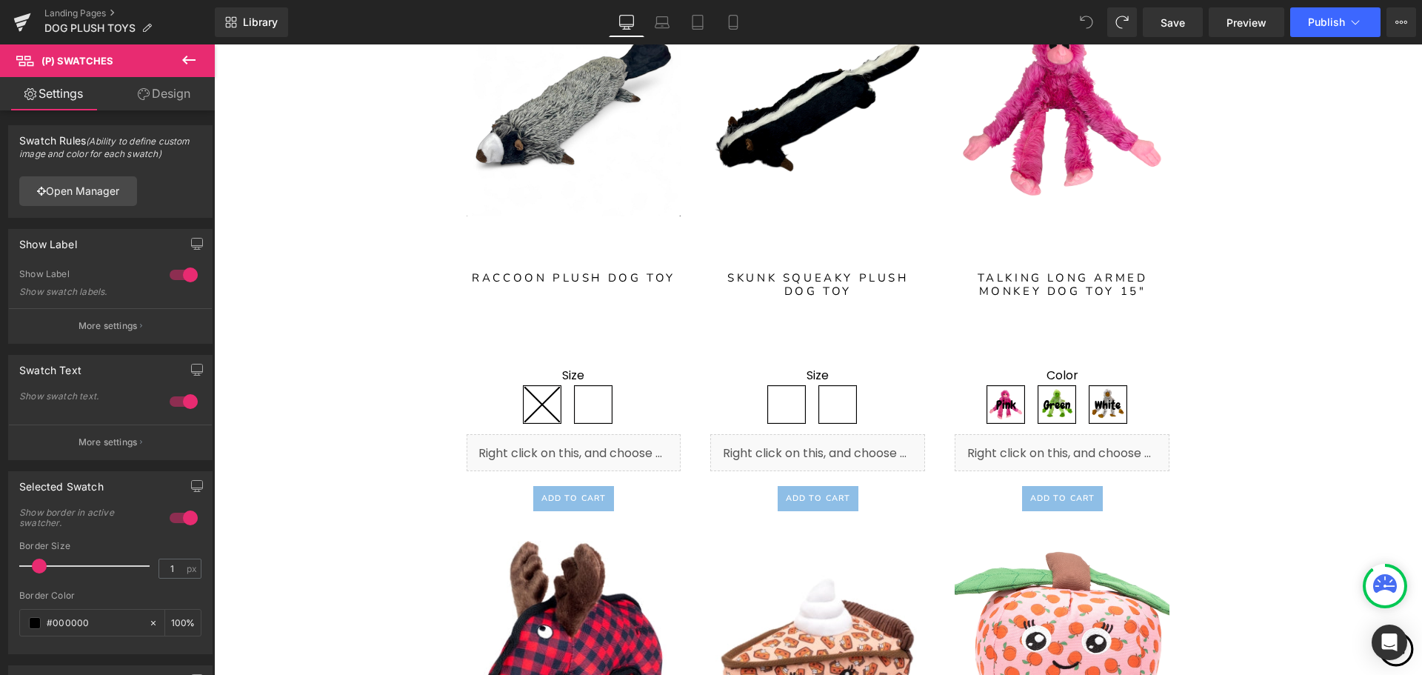
click at [1084, 24] on icon at bounding box center [1086, 22] width 13 height 13
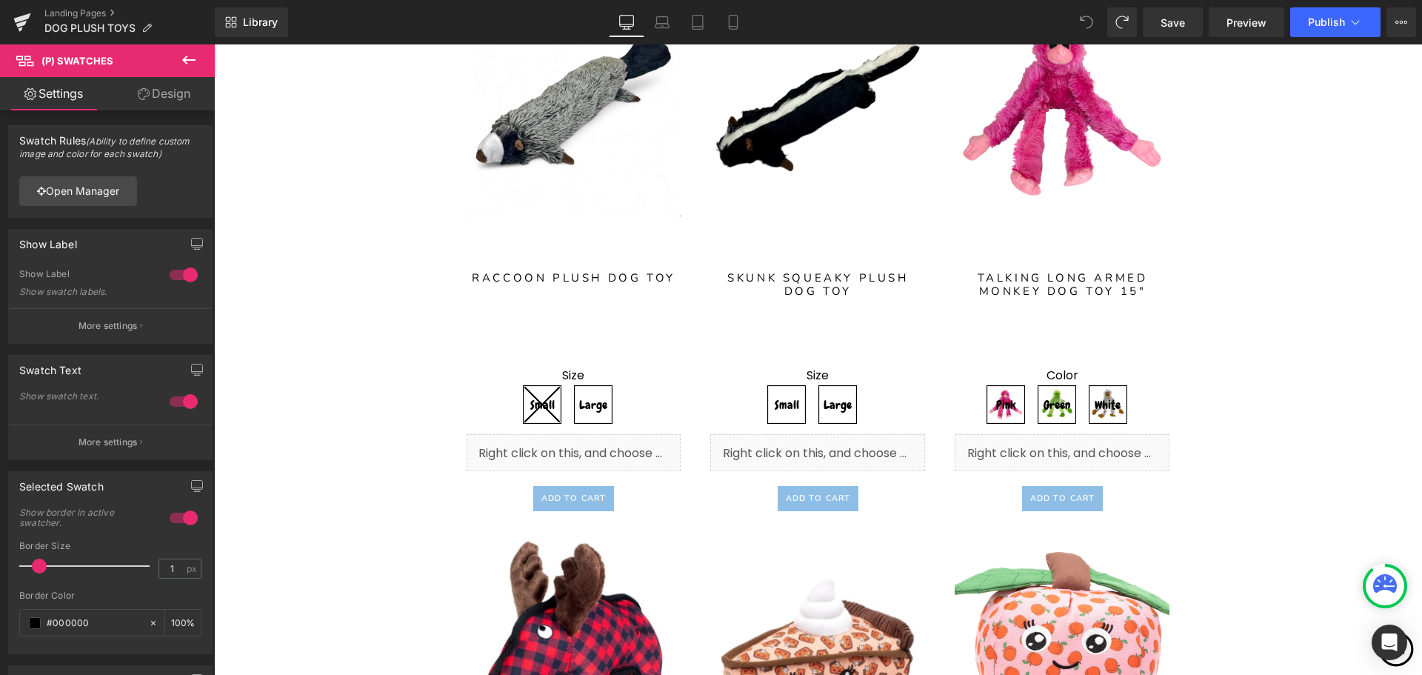
click at [1084, 24] on icon at bounding box center [1086, 22] width 13 height 13
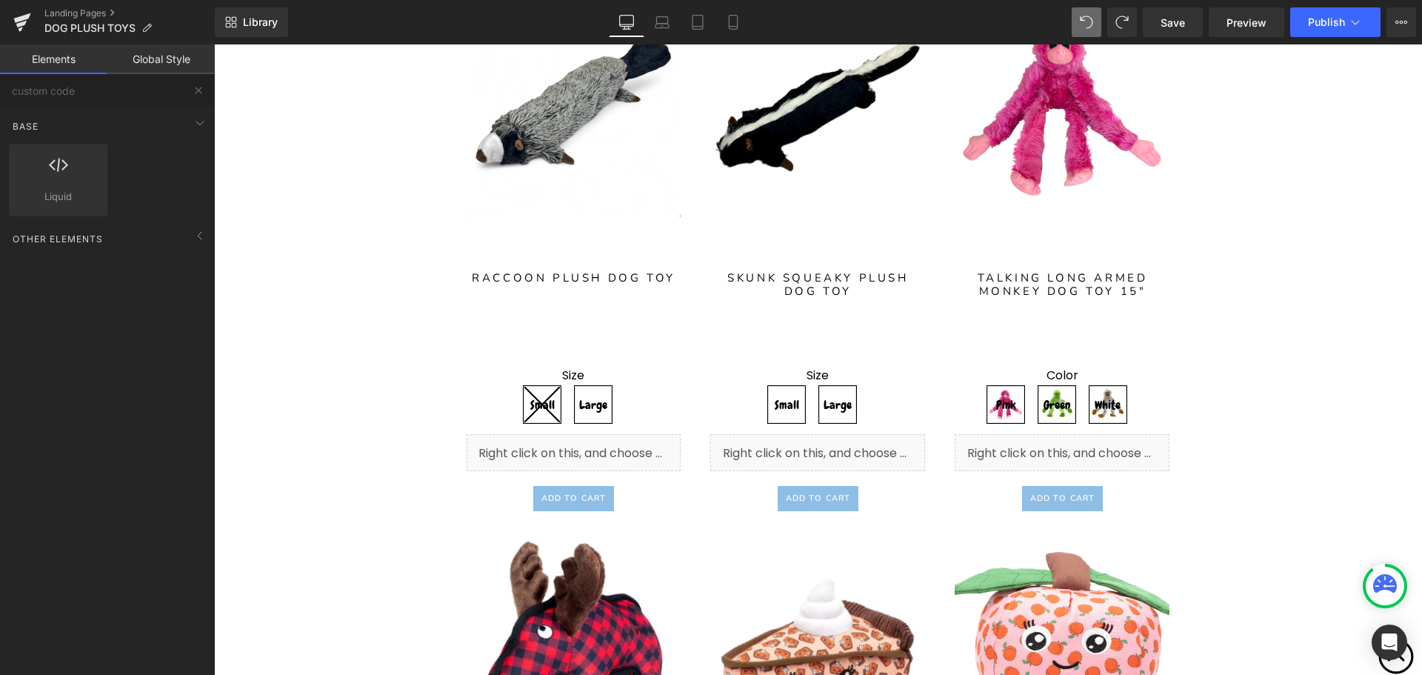
drag, startPoint x: 841, startPoint y: 607, endPoint x: 627, endPoint y: 563, distance: 218.6
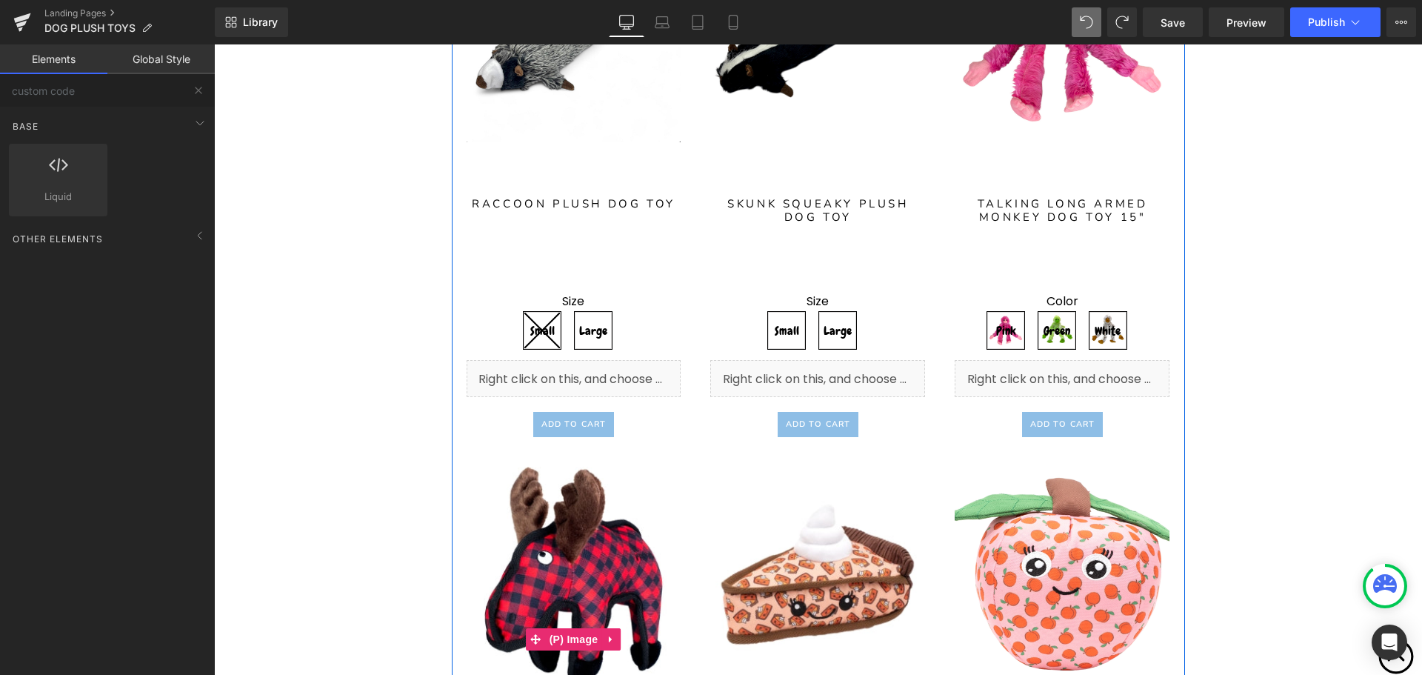
scroll to position [3390, 0]
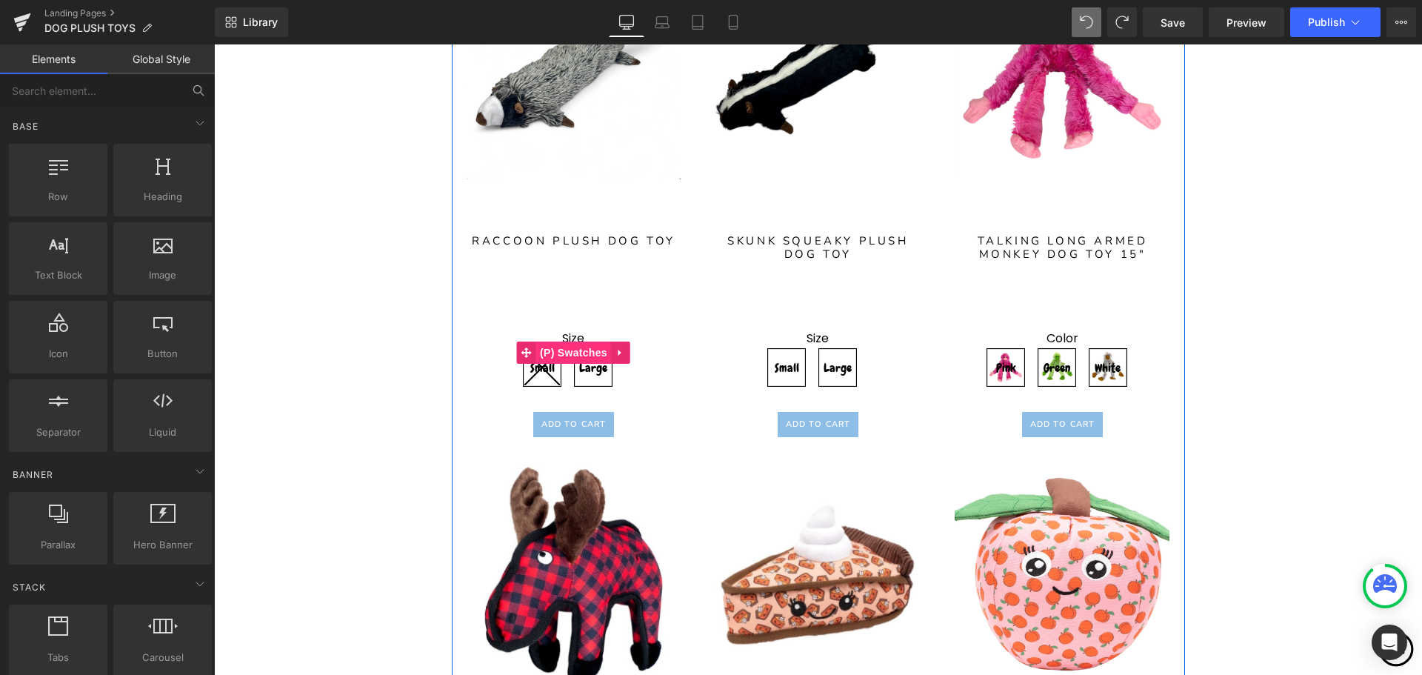
click at [572, 350] on span "(P) Swatches" at bounding box center [573, 352] width 75 height 22
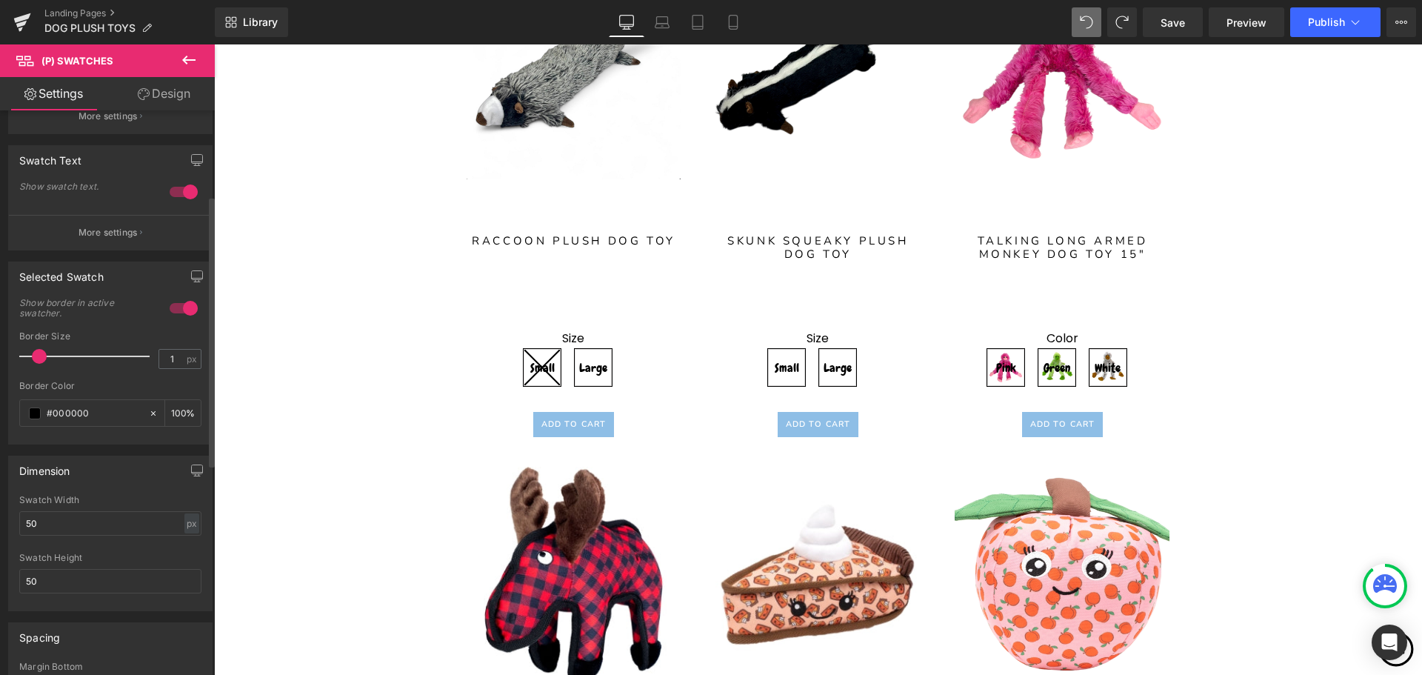
scroll to position [222, 0]
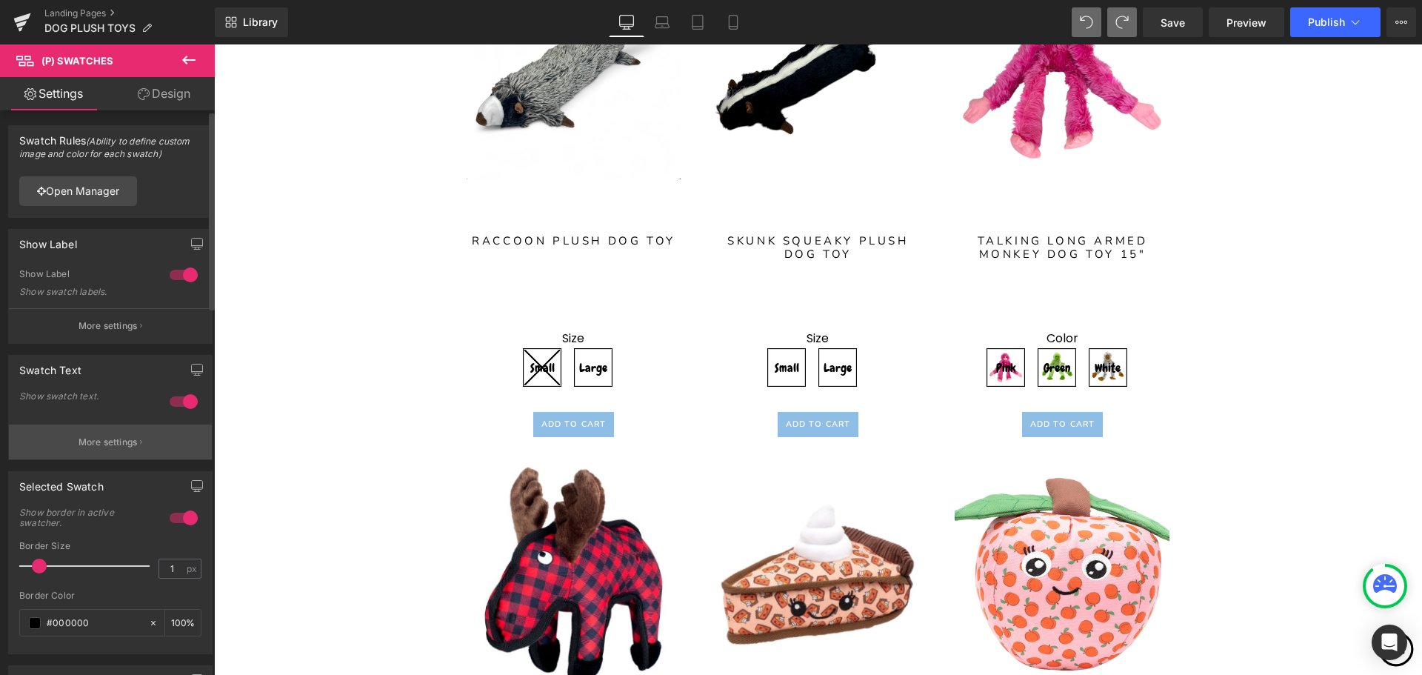
click at [128, 444] on p "More settings" at bounding box center [108, 441] width 59 height 13
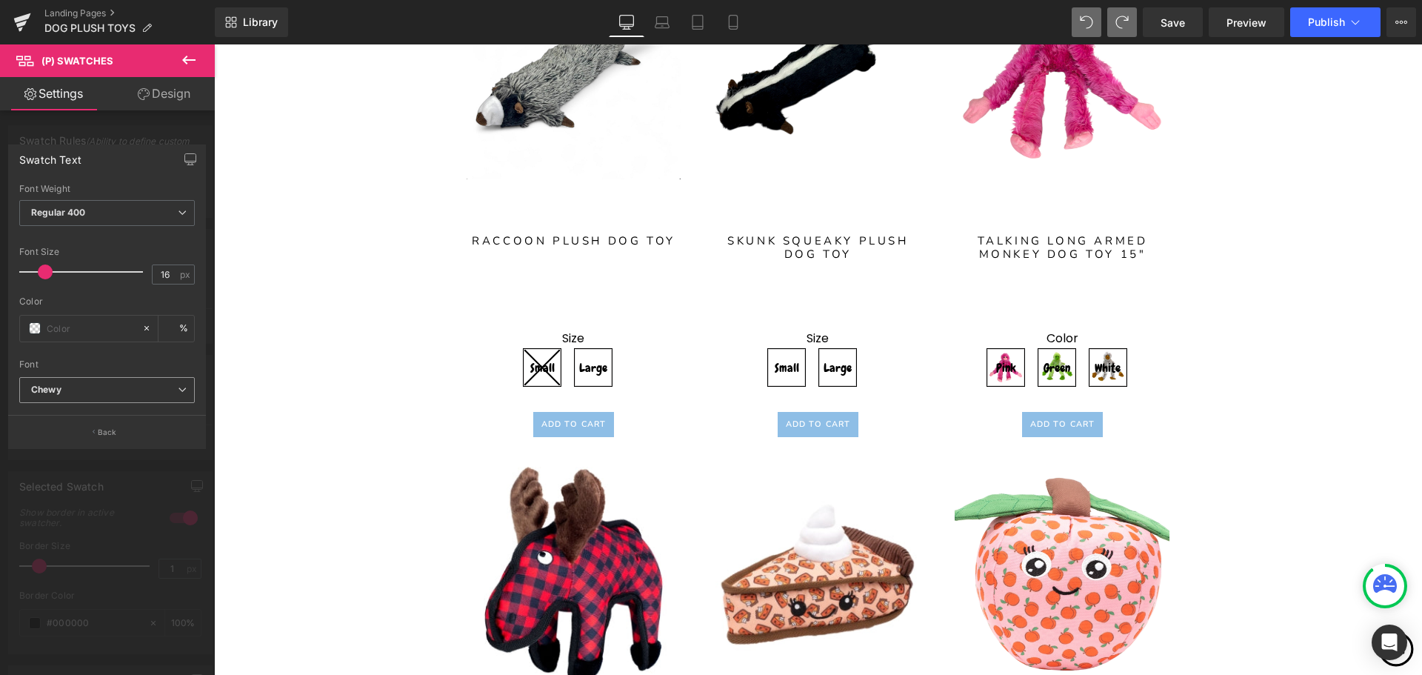
click at [152, 395] on b "Chewy" at bounding box center [104, 390] width 147 height 13
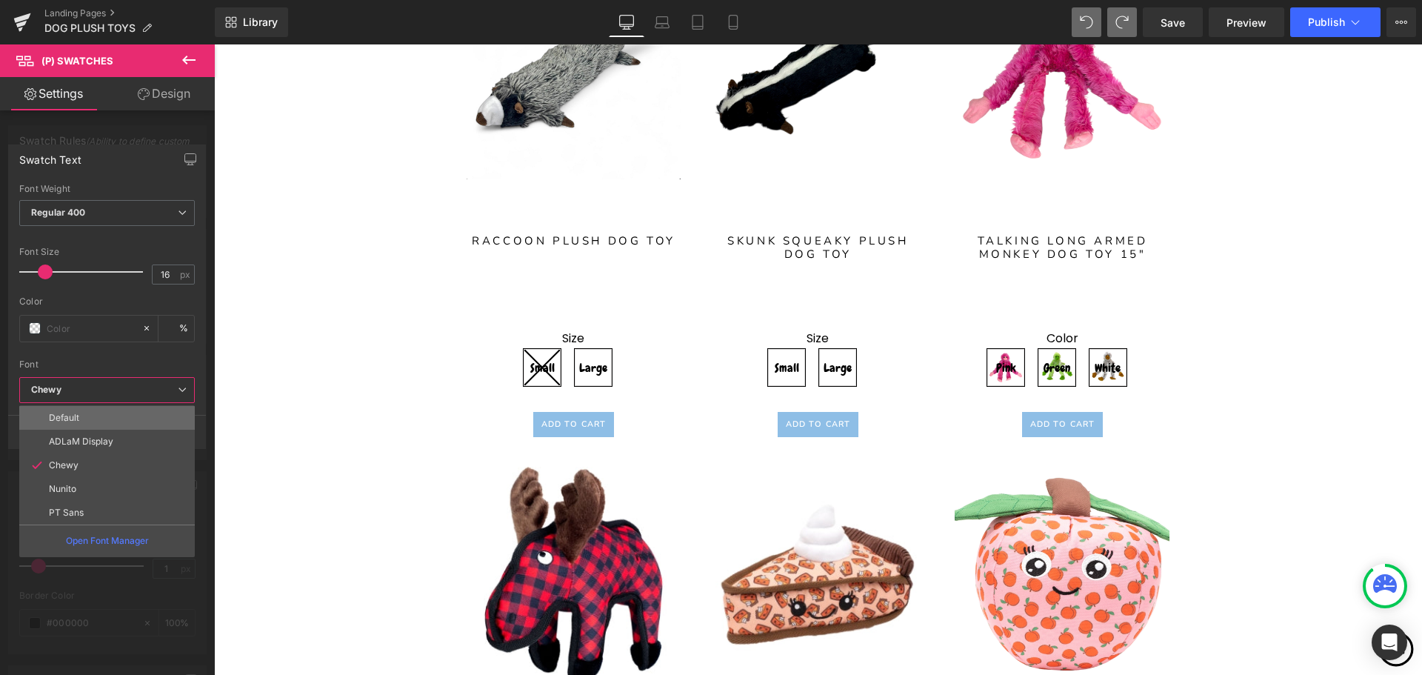
click at [97, 415] on li "Default" at bounding box center [107, 418] width 176 height 24
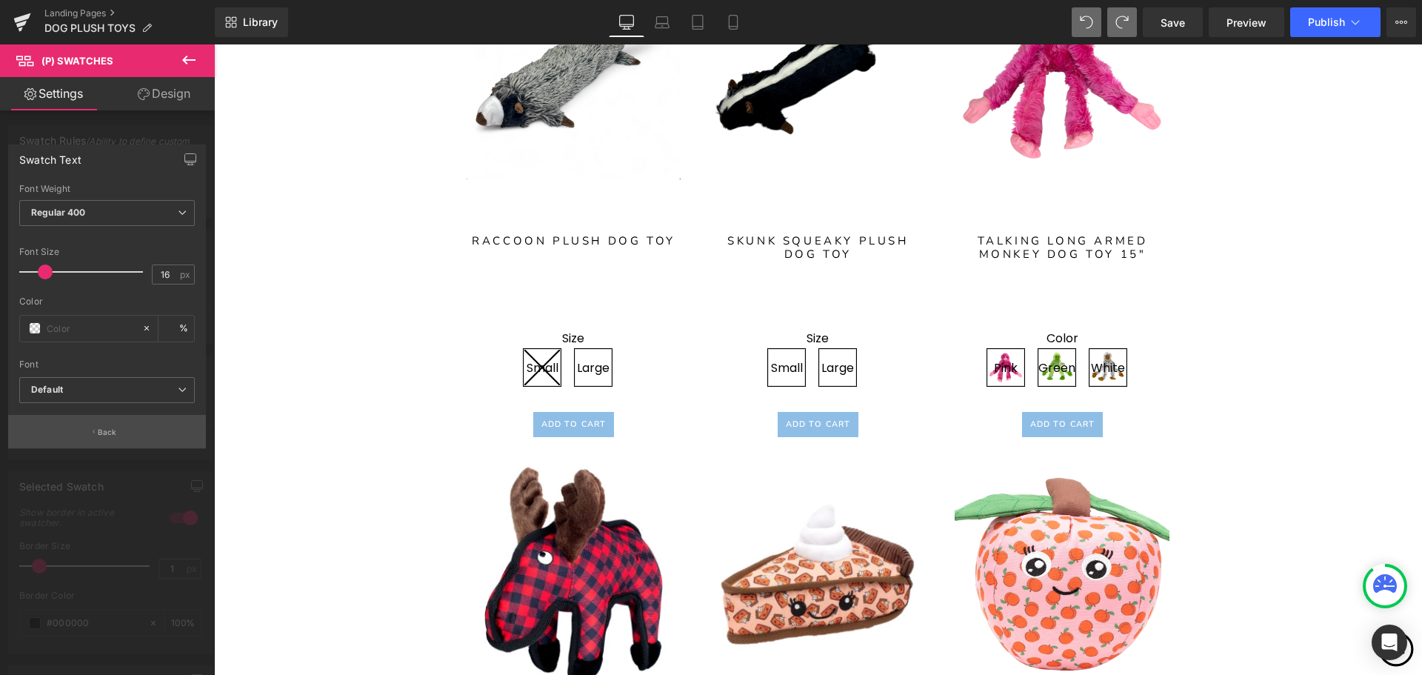
click at [130, 435] on button "Back" at bounding box center [107, 431] width 198 height 33
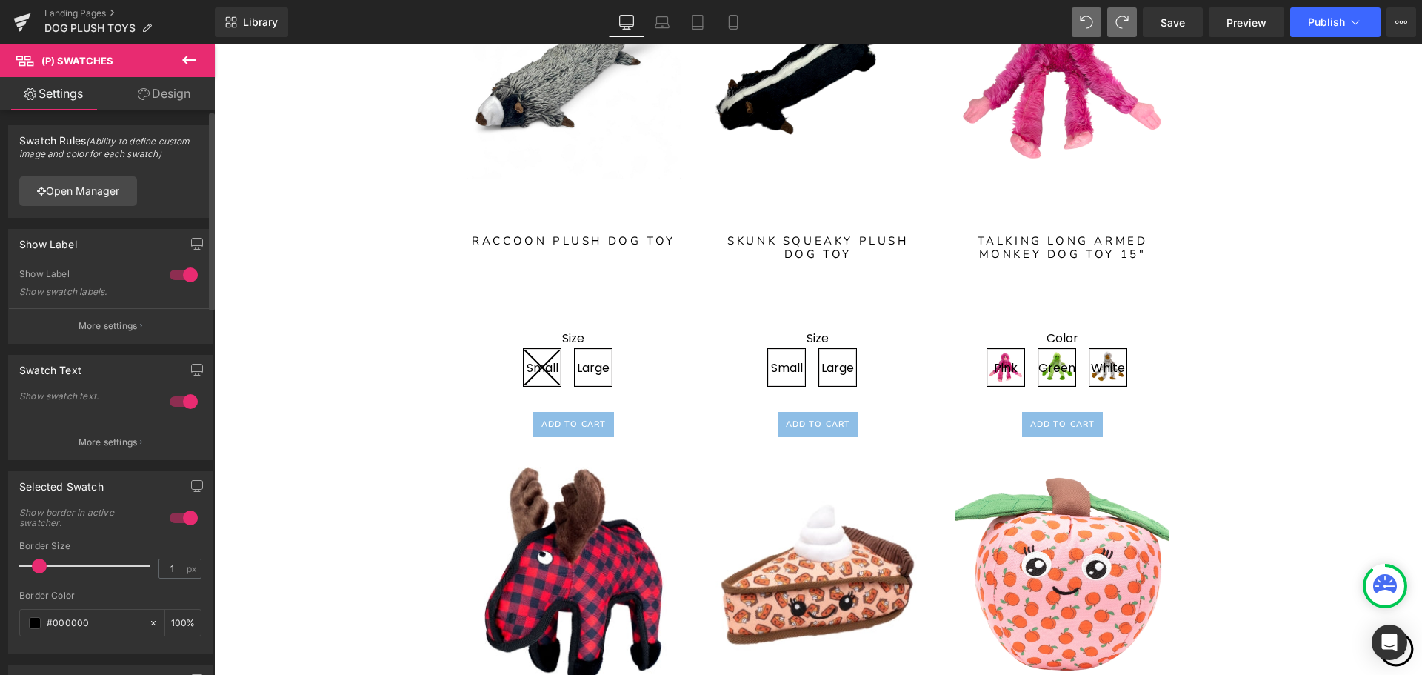
click at [178, 399] on div at bounding box center [184, 402] width 36 height 24
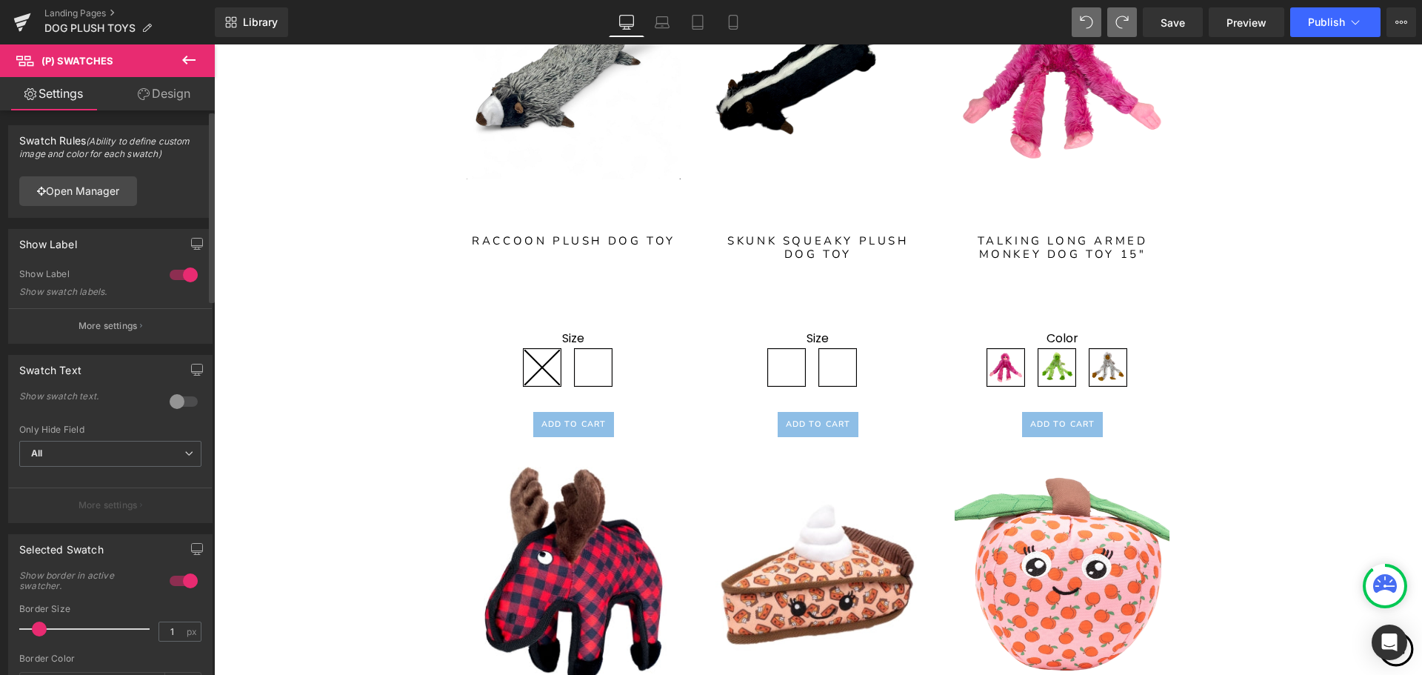
click at [113, 206] on div "eyJDb2xvciI6eyJ0eXBlIjoiaW1hZ2UifX0= Open Manager" at bounding box center [110, 190] width 203 height 53
click at [112, 196] on link "Open Manager" at bounding box center [78, 191] width 118 height 30
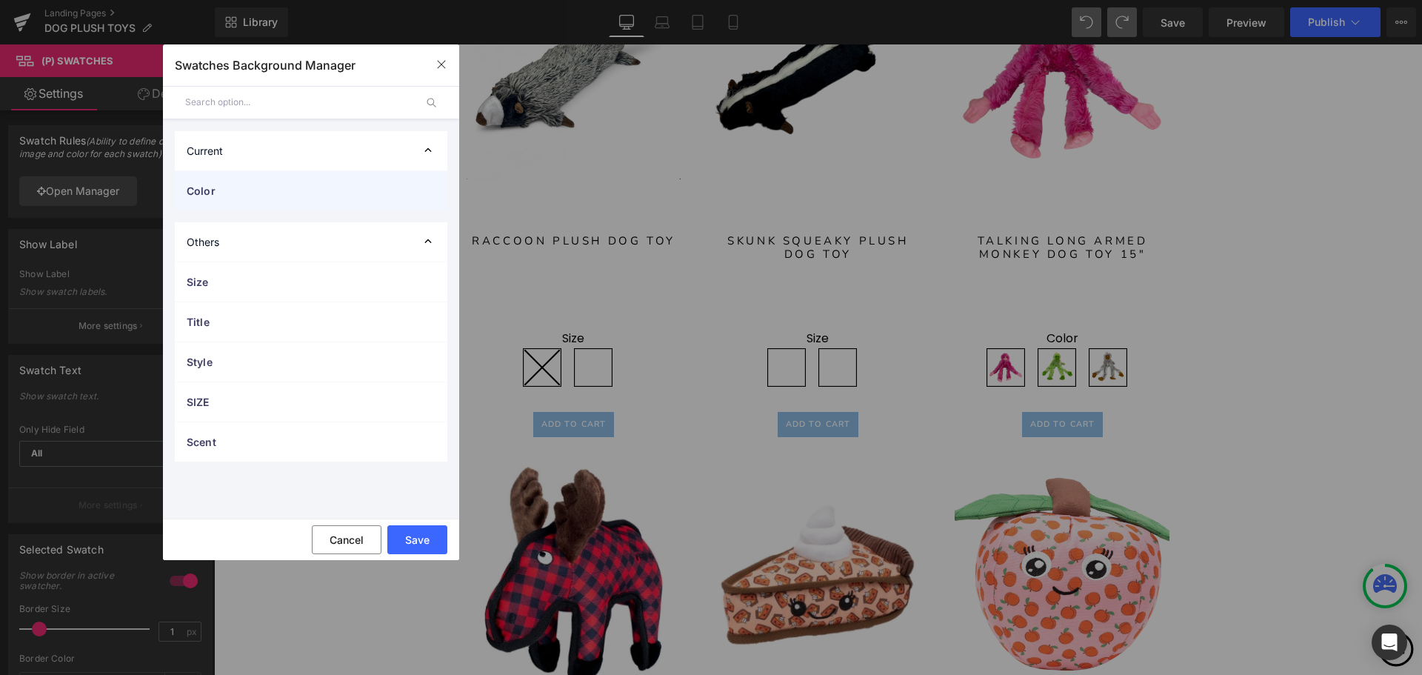
click at [384, 189] on span "Color" at bounding box center [296, 191] width 219 height 16
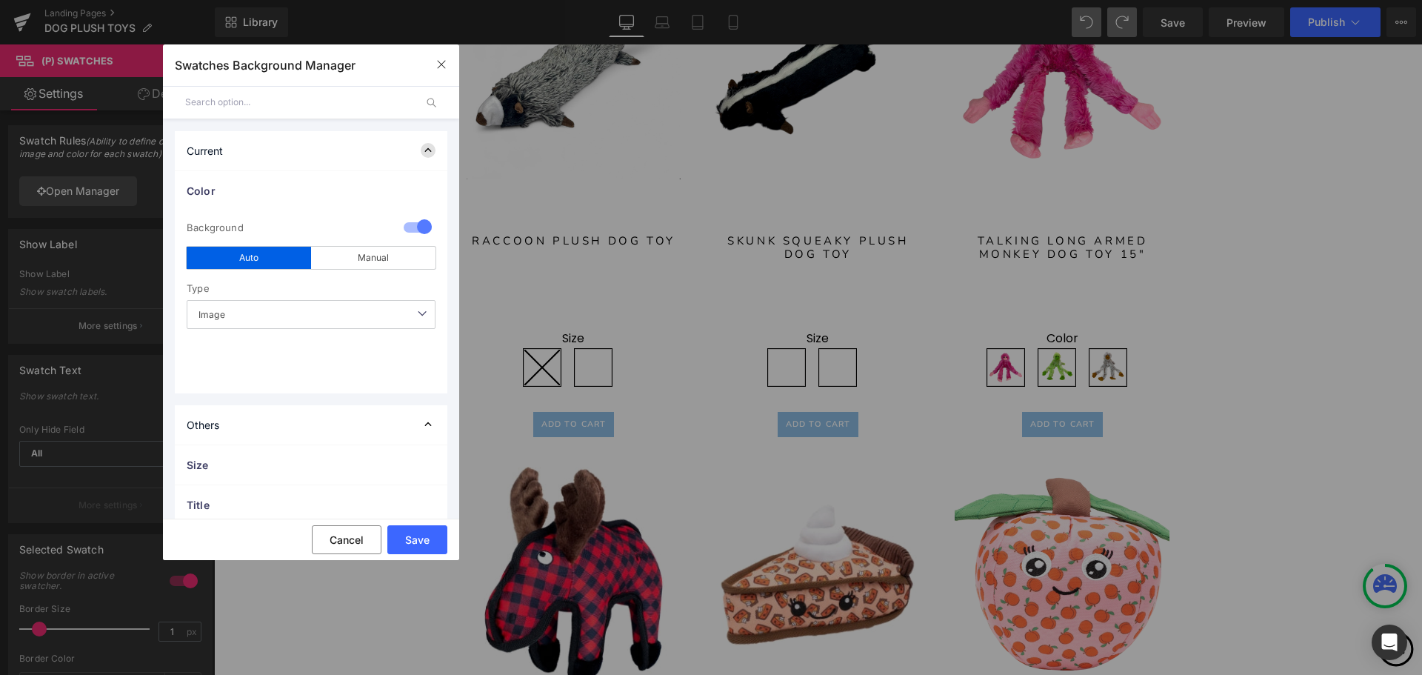
click at [424, 147] on icon at bounding box center [428, 150] width 15 height 15
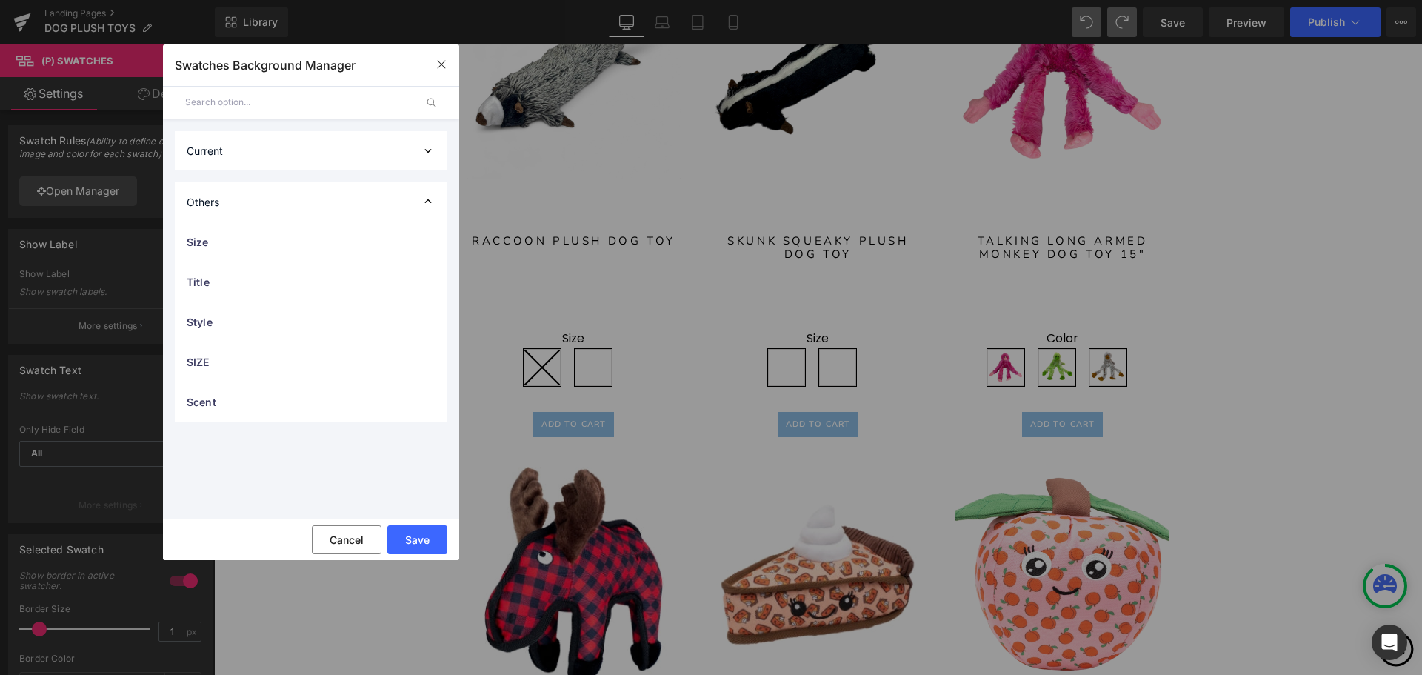
click at [387, 101] on input "text" at bounding box center [300, 102] width 230 height 33
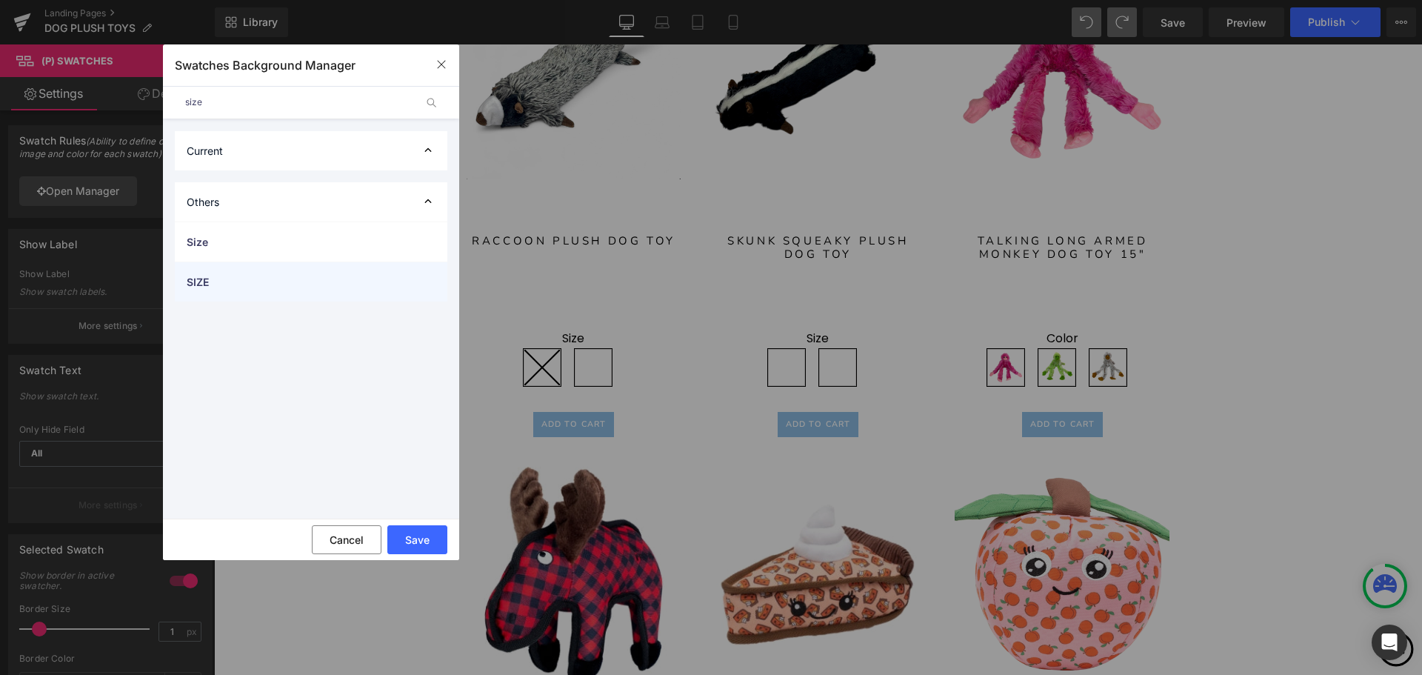
type input "size"
click at [299, 278] on span "SIZE" at bounding box center [296, 282] width 219 height 16
click at [329, 280] on span "SIZE" at bounding box center [296, 282] width 219 height 16
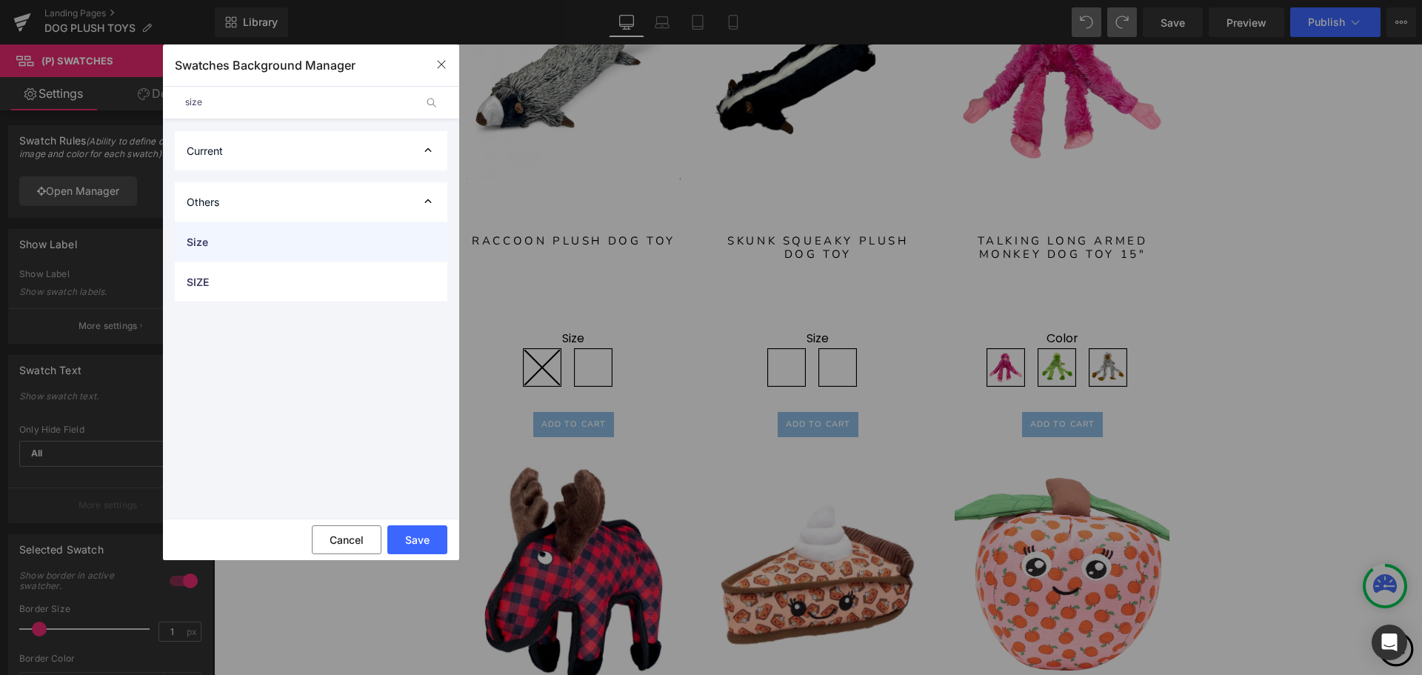
click at [323, 244] on span "Size" at bounding box center [296, 242] width 219 height 16
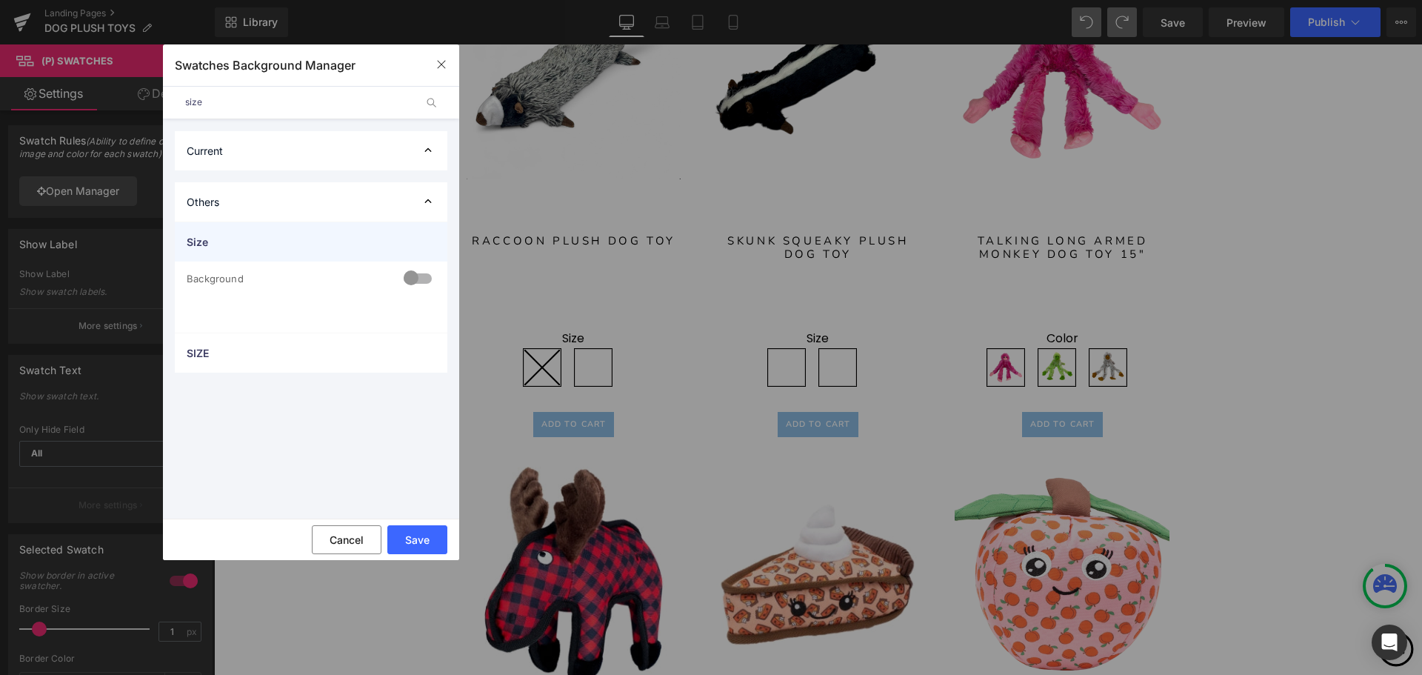
click at [322, 244] on span "Size" at bounding box center [296, 242] width 219 height 16
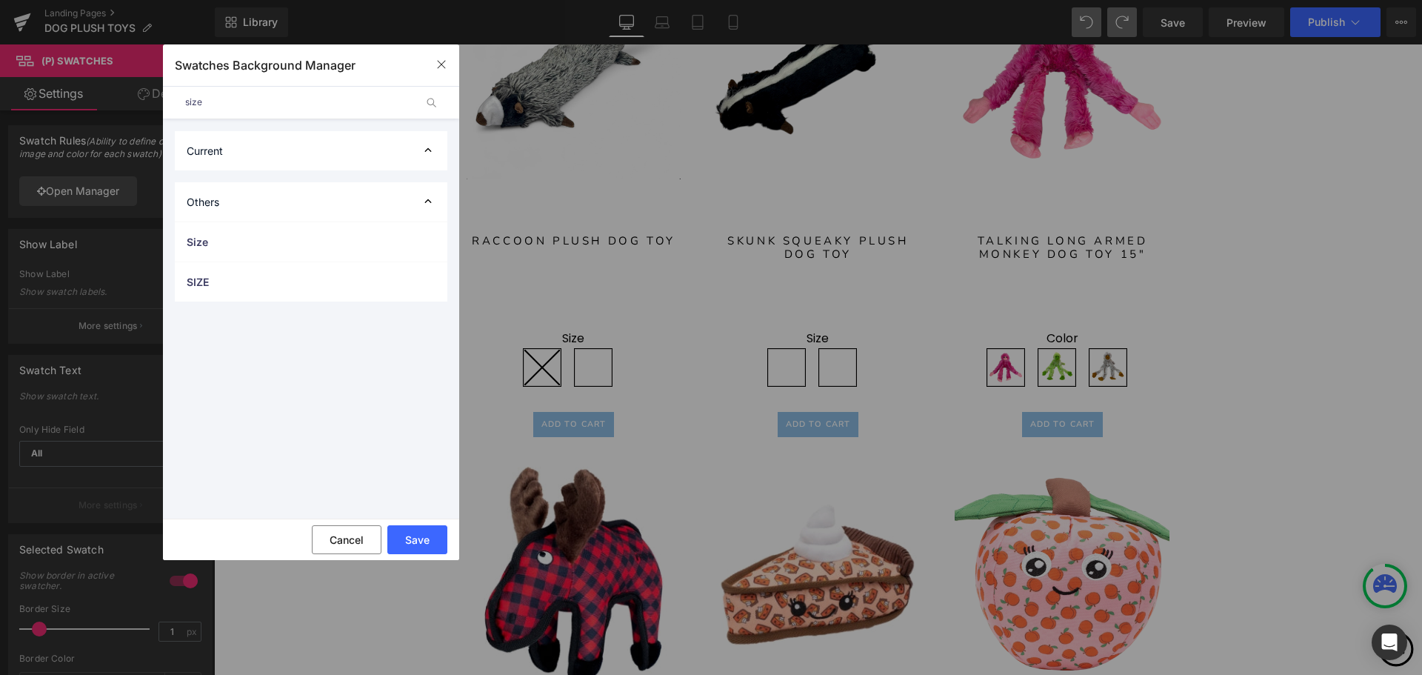
click at [418, 199] on div "Others" at bounding box center [311, 201] width 273 height 39
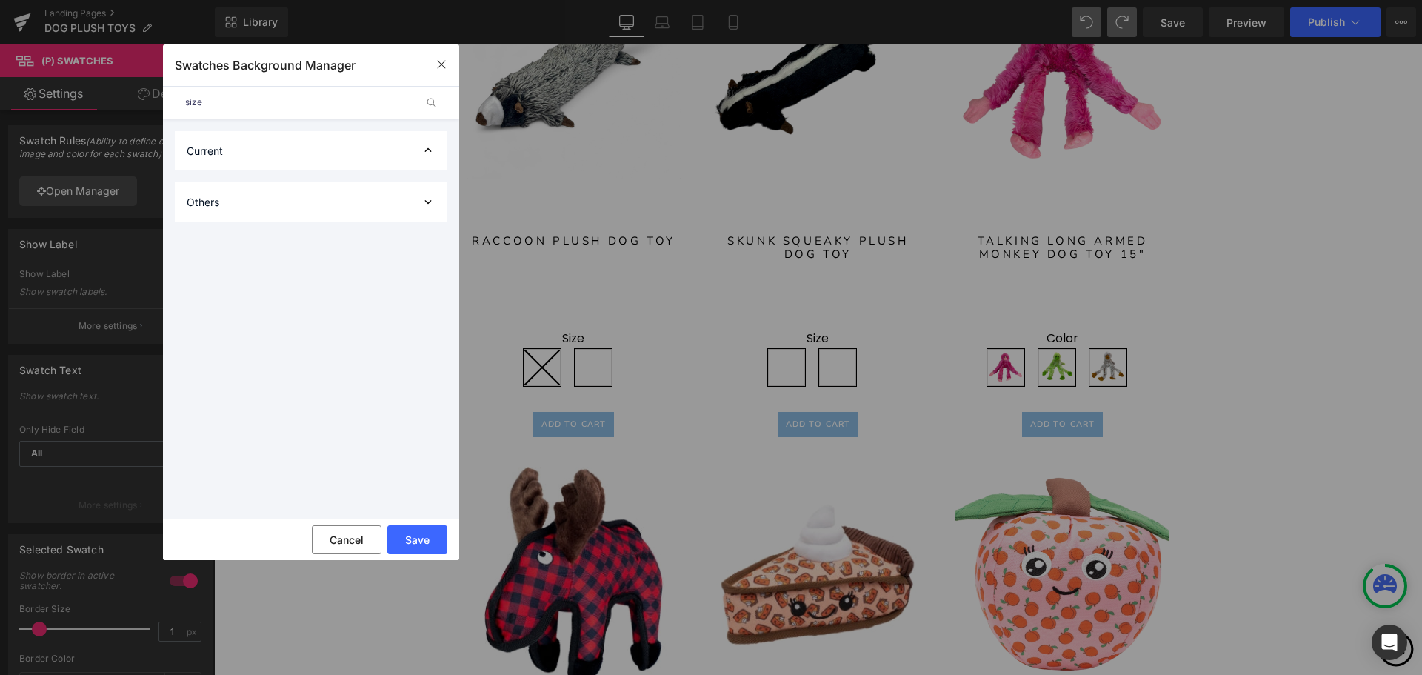
click at [418, 199] on div "Others" at bounding box center [311, 201] width 273 height 39
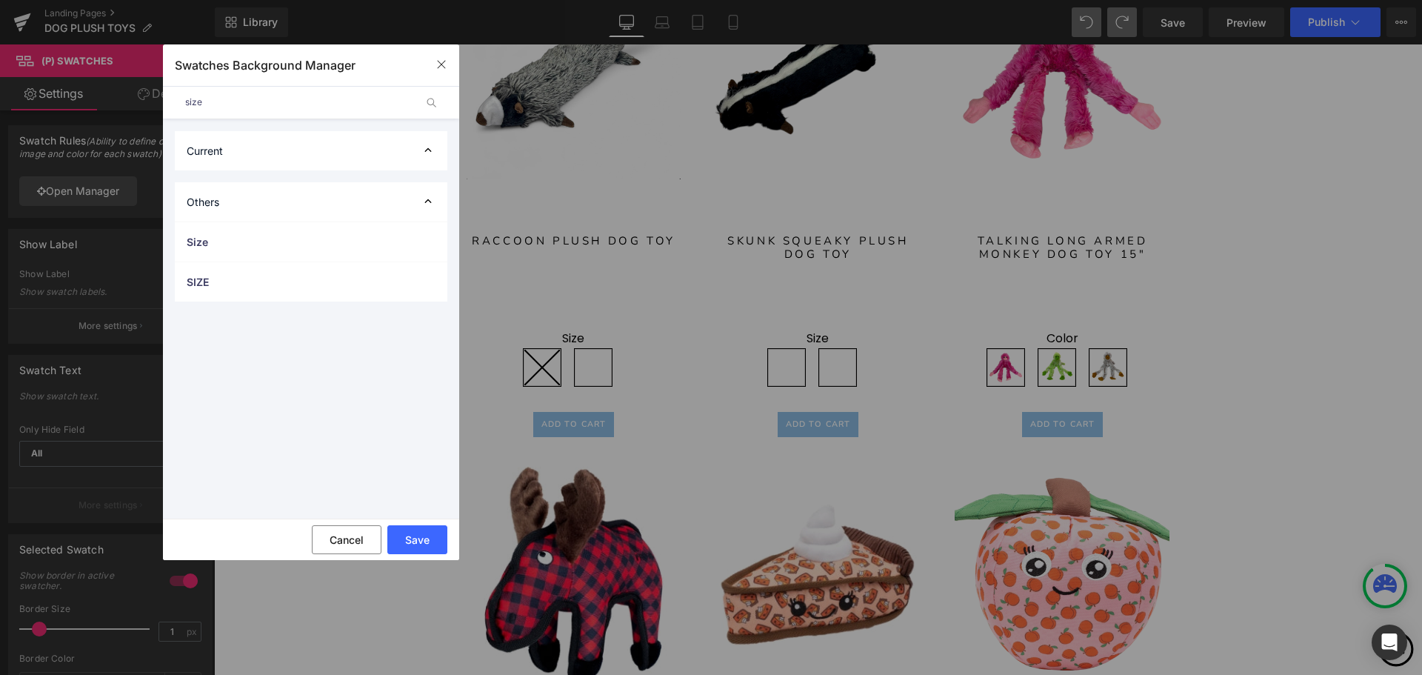
click at [368, 102] on input "size" at bounding box center [300, 102] width 230 height 33
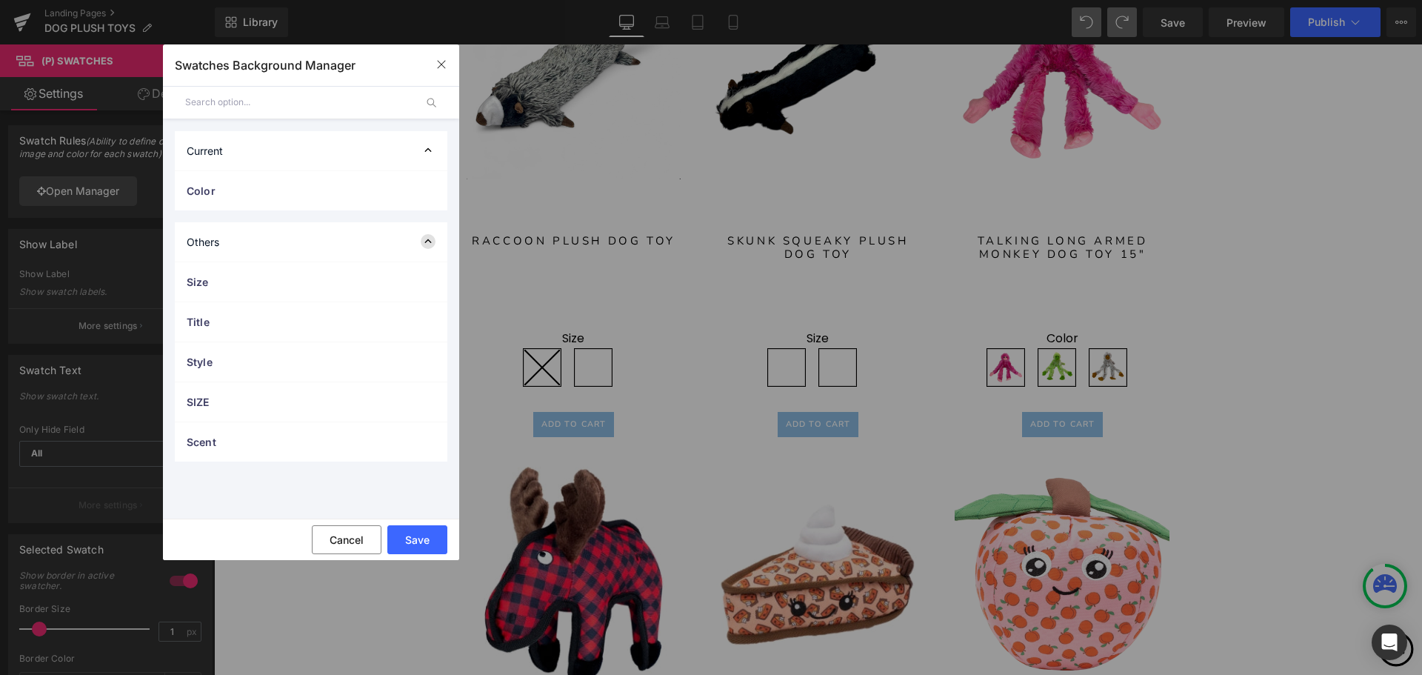
click at [421, 241] on span at bounding box center [428, 241] width 15 height 15
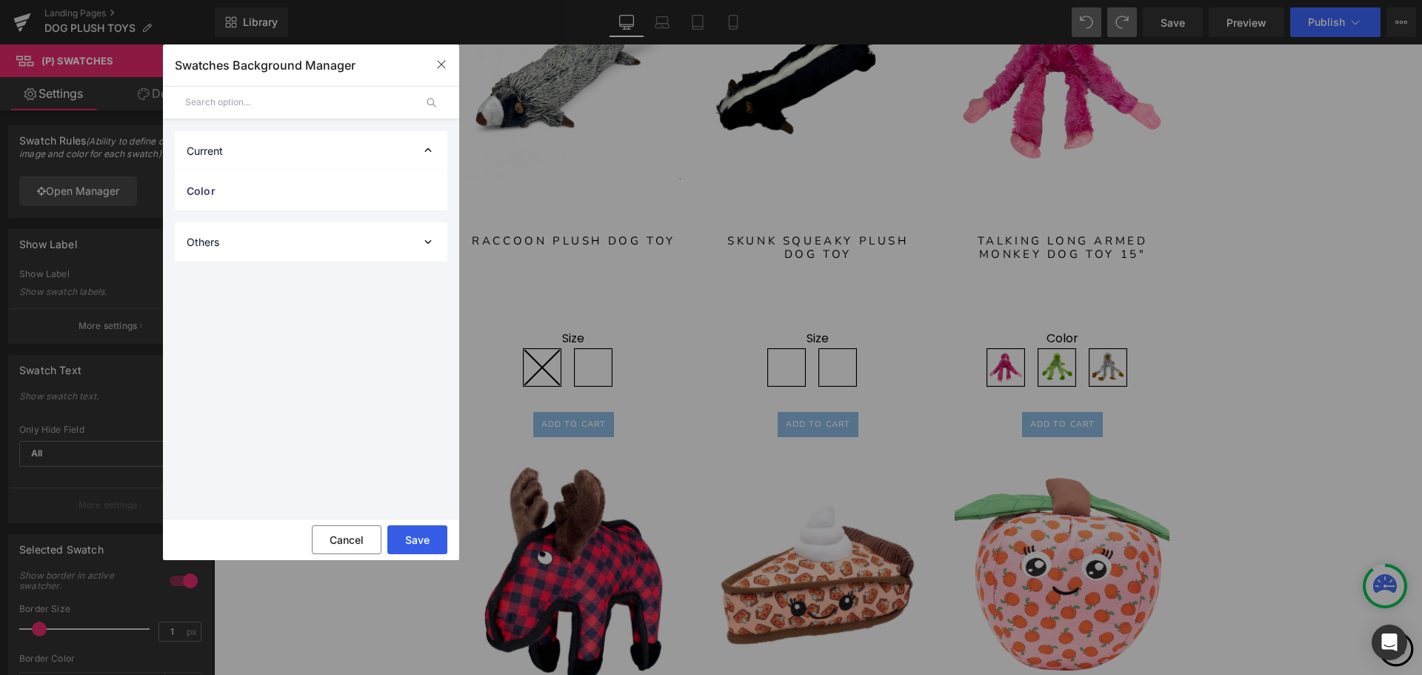
click at [416, 535] on button "Save" at bounding box center [417, 539] width 60 height 29
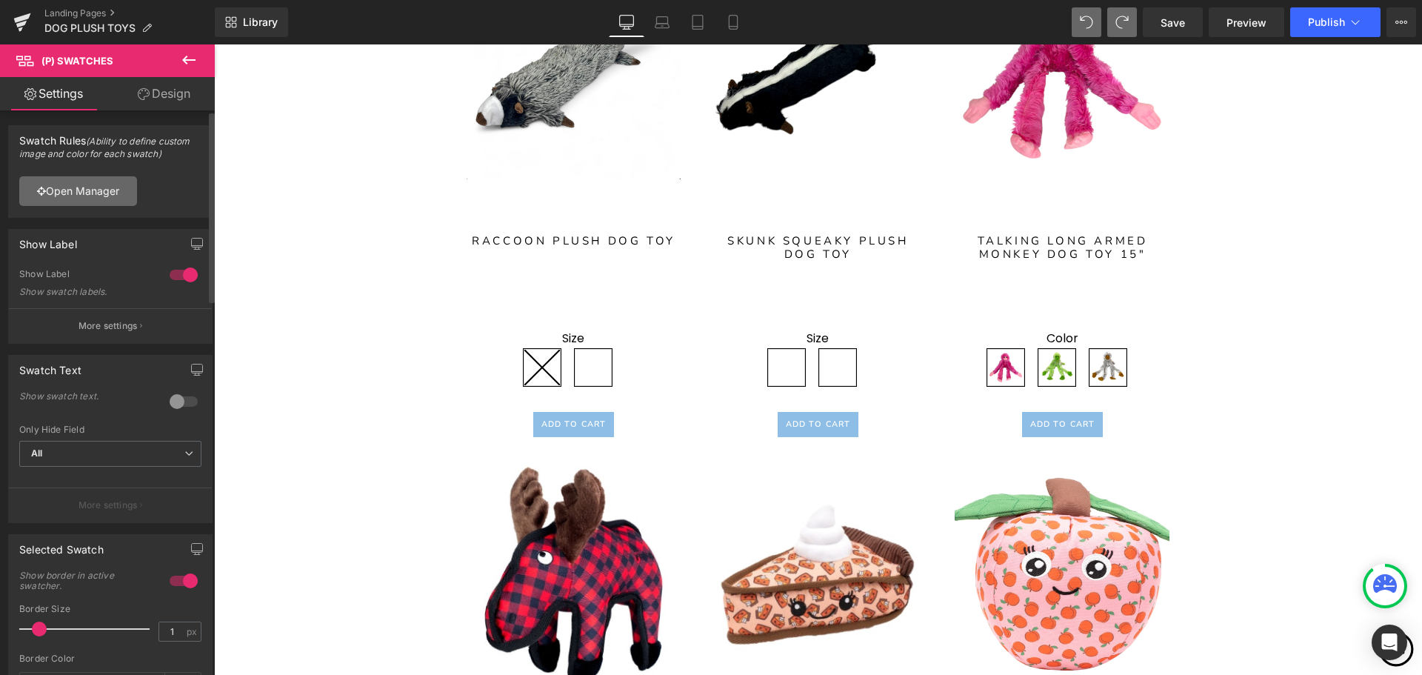
click at [95, 189] on link "Open Manager" at bounding box center [78, 191] width 118 height 30
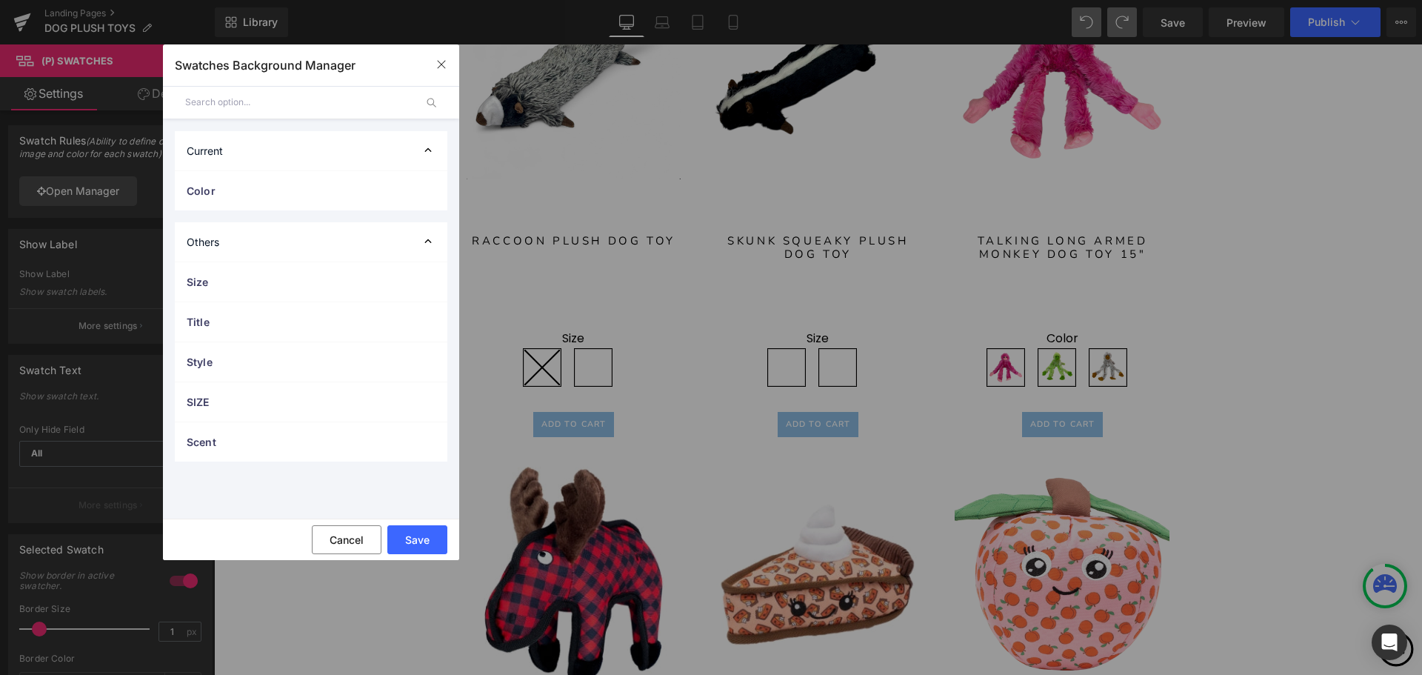
click at [435, 229] on div "Others" at bounding box center [311, 241] width 273 height 39
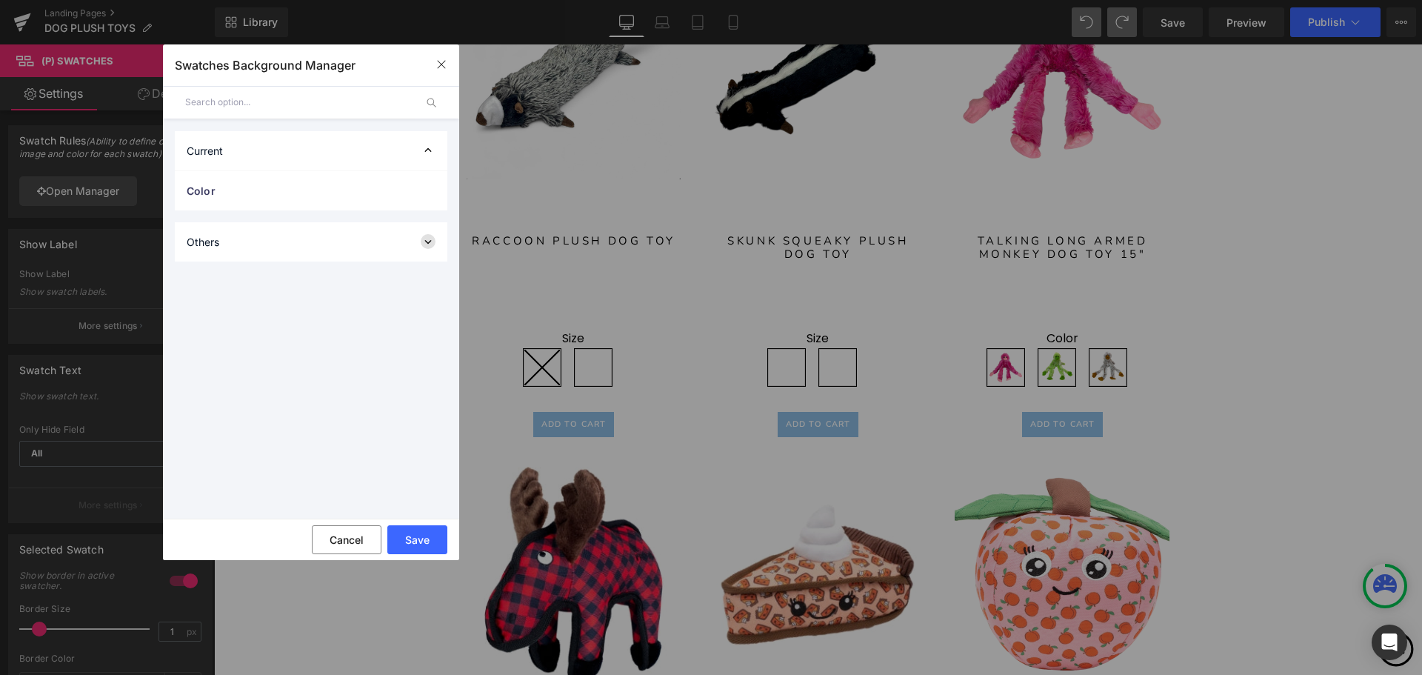
click at [424, 240] on icon at bounding box center [428, 241] width 15 height 15
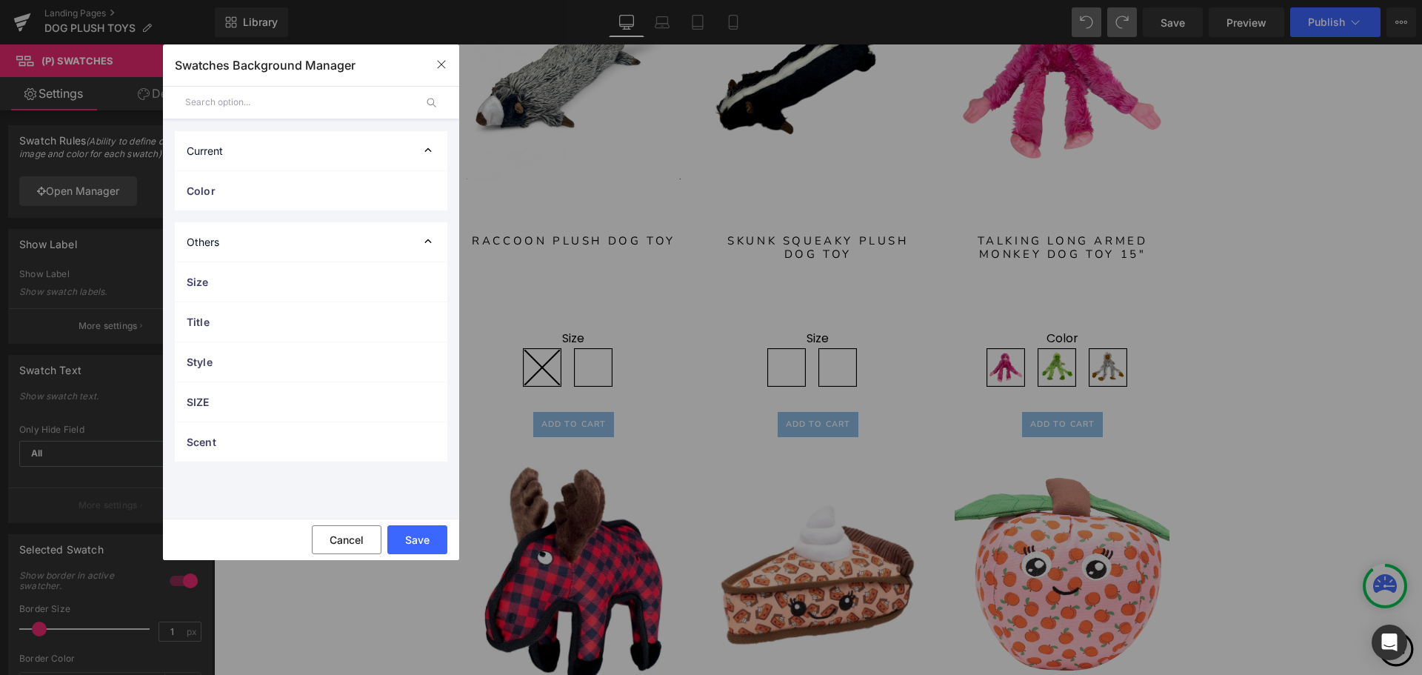
click at [210, 248] on div "Others" at bounding box center [311, 241] width 273 height 39
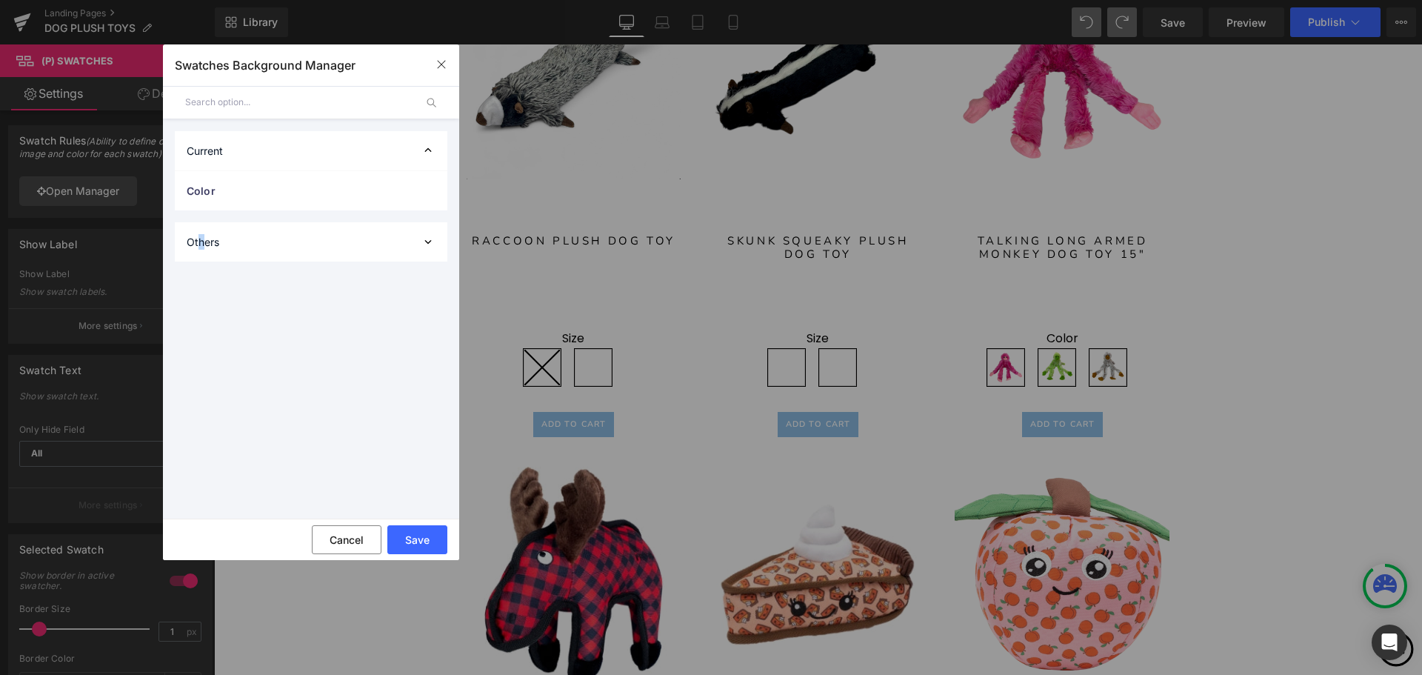
click at [201, 241] on div "Others" at bounding box center [311, 241] width 273 height 39
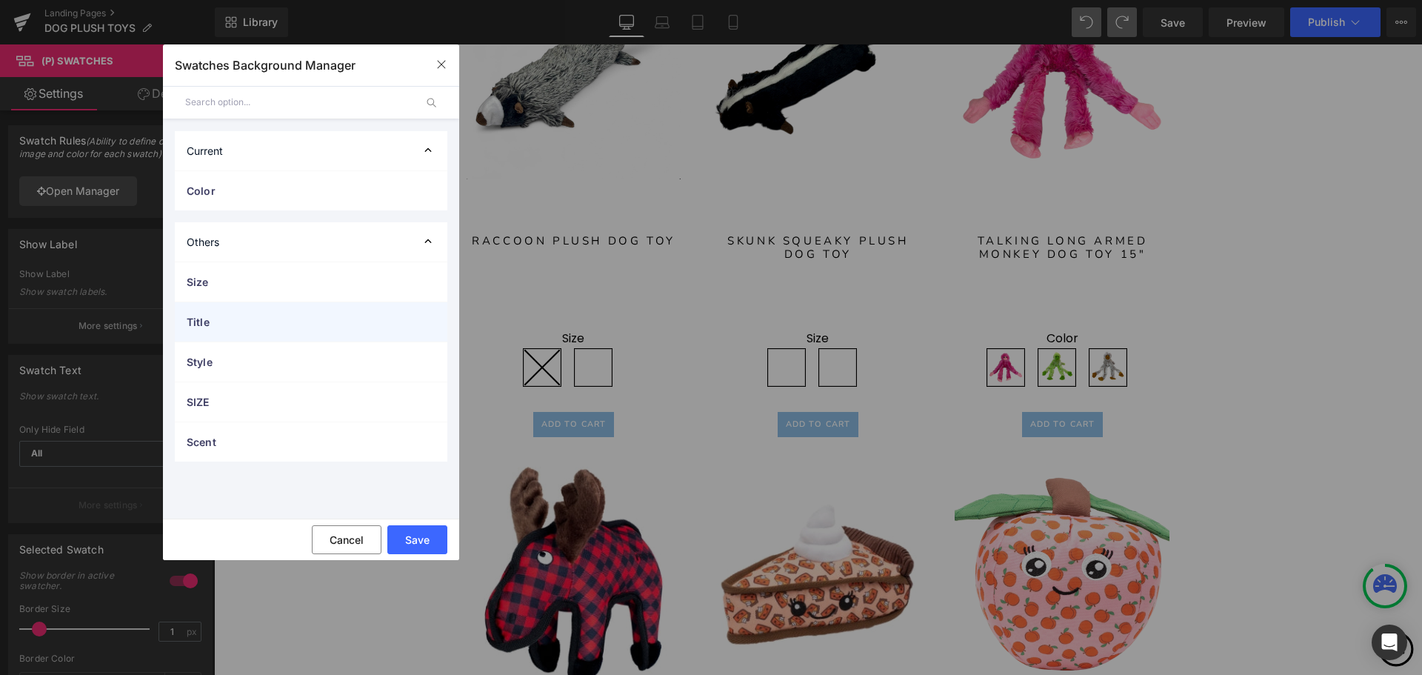
click at [227, 315] on span "Title" at bounding box center [296, 322] width 219 height 16
click at [228, 321] on span "Title" at bounding box center [296, 322] width 219 height 16
click at [421, 235] on icon at bounding box center [428, 241] width 15 height 15
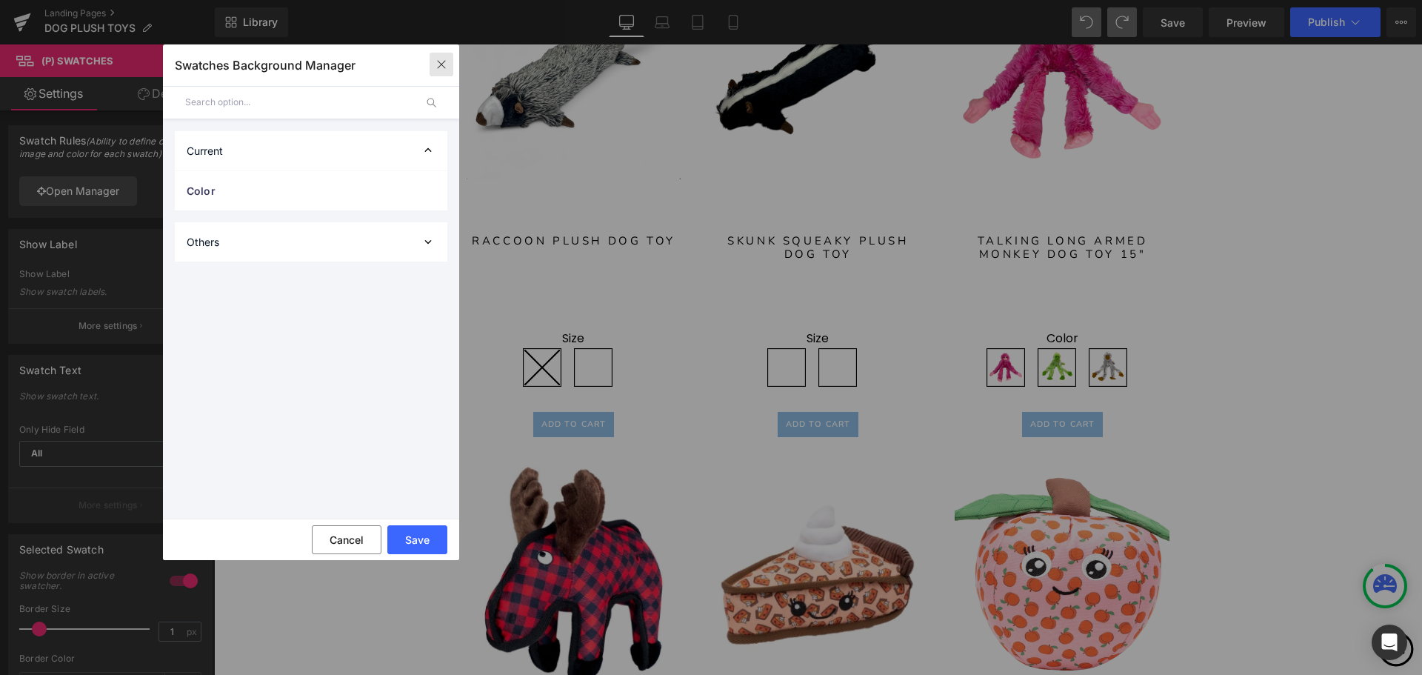
click at [438, 70] on icon "button" at bounding box center [441, 65] width 12 height 12
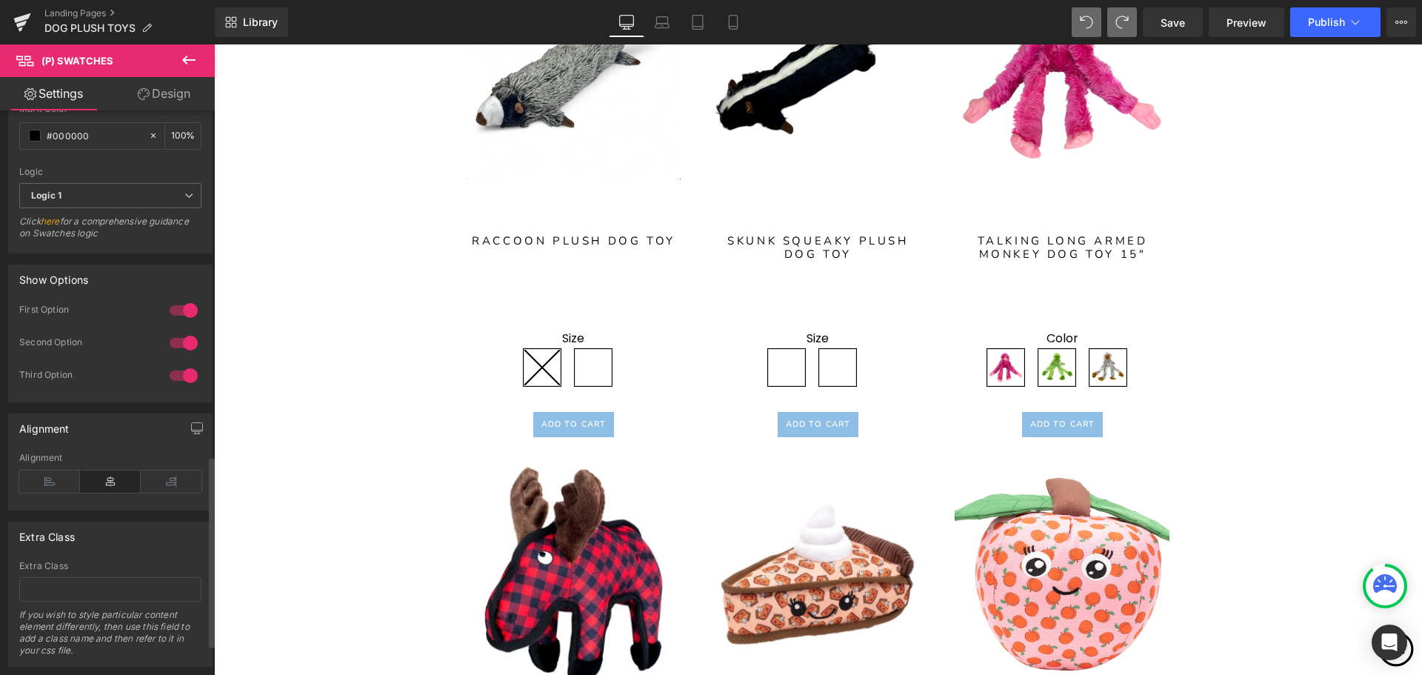
scroll to position [1109, 0]
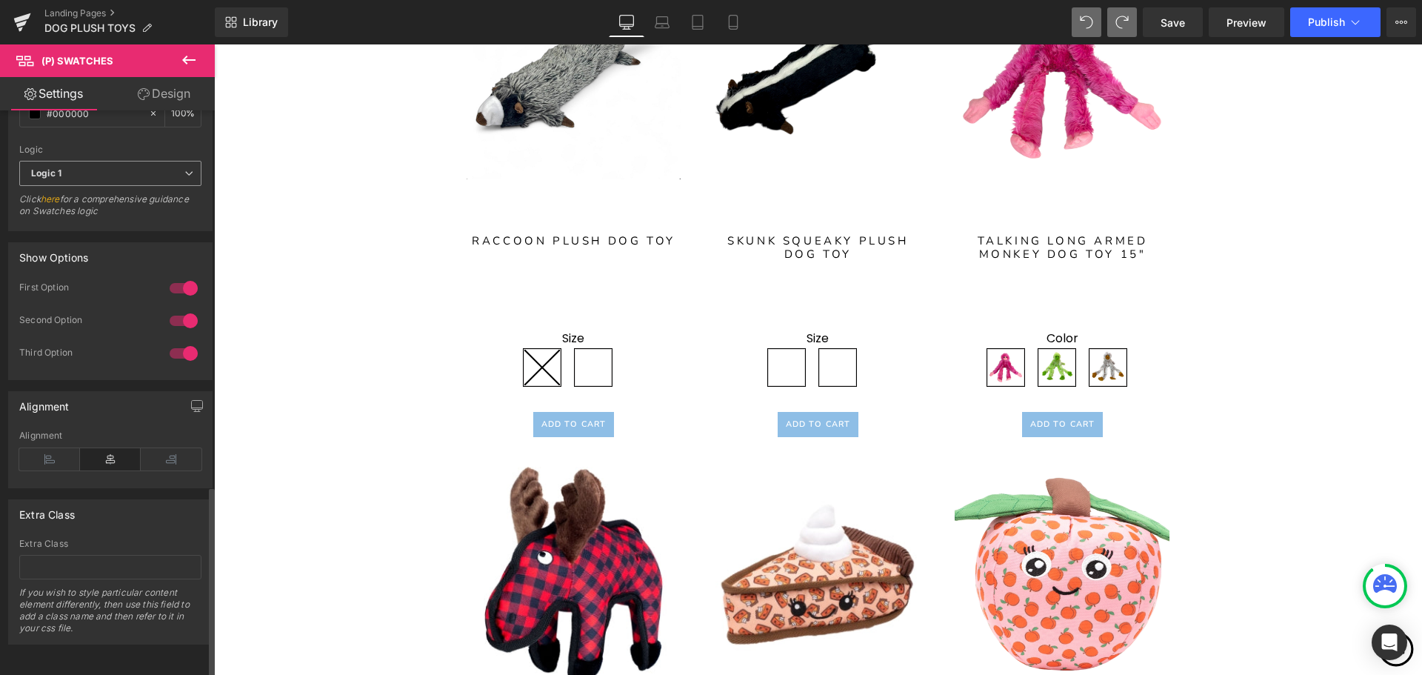
click at [191, 161] on span "Logic 1" at bounding box center [110, 174] width 182 height 26
click at [184, 161] on span "Logic 1" at bounding box center [107, 174] width 176 height 26
click at [184, 161] on span "Logic 1" at bounding box center [110, 174] width 182 height 26
click at [155, 212] on li "Logic 2" at bounding box center [107, 221] width 176 height 22
click at [184, 169] on icon at bounding box center [188, 173] width 9 height 9
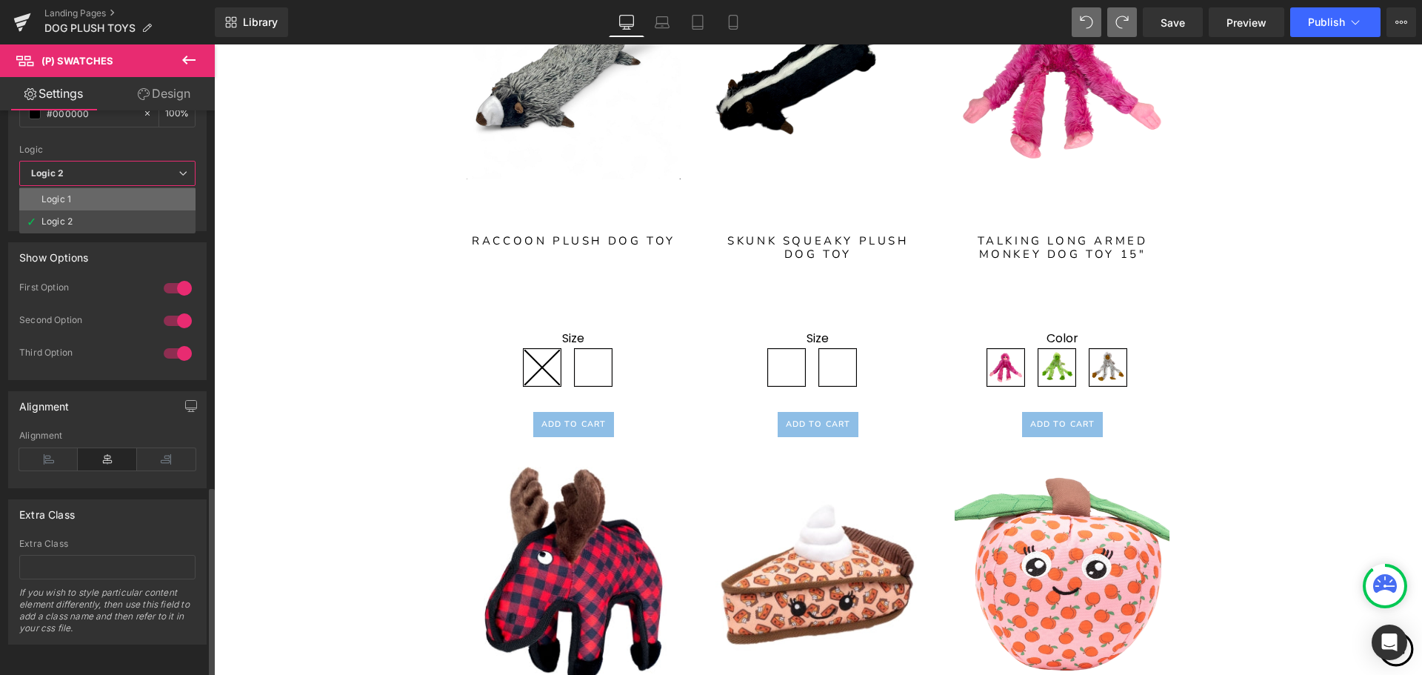
click at [167, 193] on li "Logic 1" at bounding box center [107, 199] width 176 height 22
click at [181, 276] on div at bounding box center [184, 288] width 36 height 24
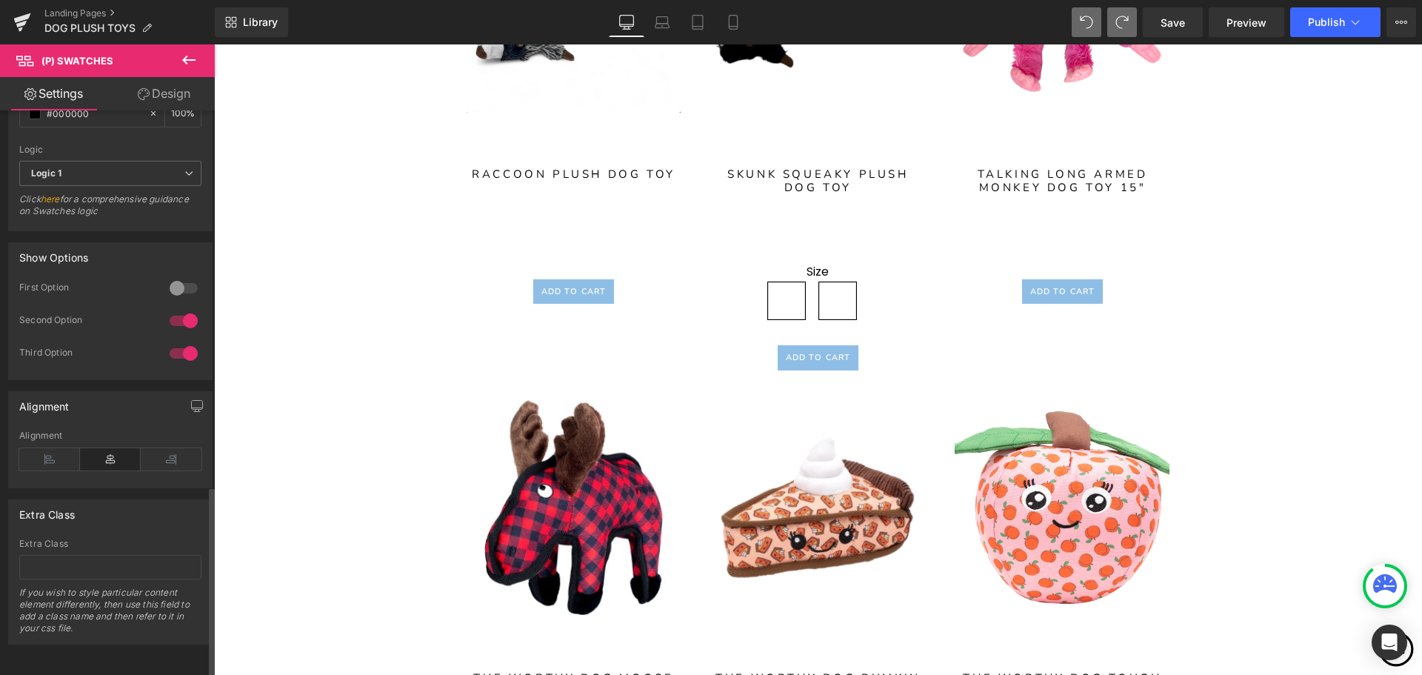
scroll to position [3059, 0]
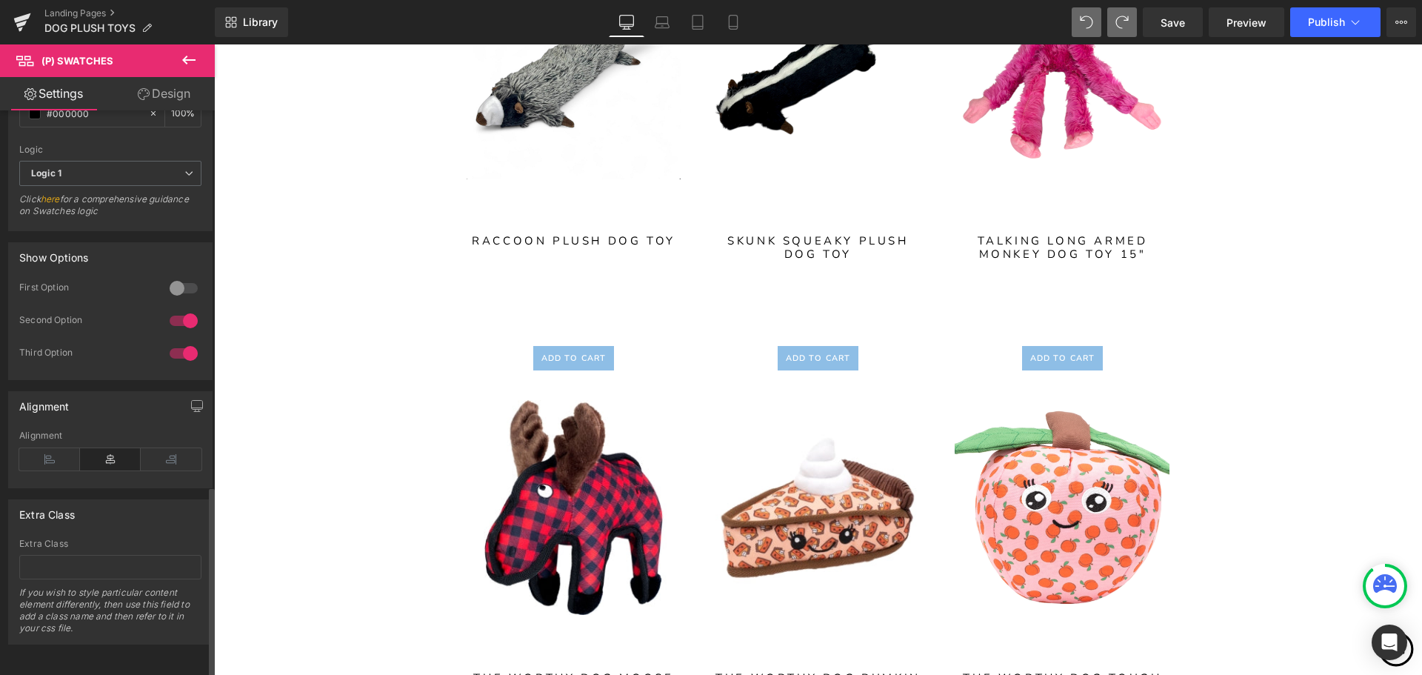
click at [181, 276] on div at bounding box center [184, 288] width 36 height 24
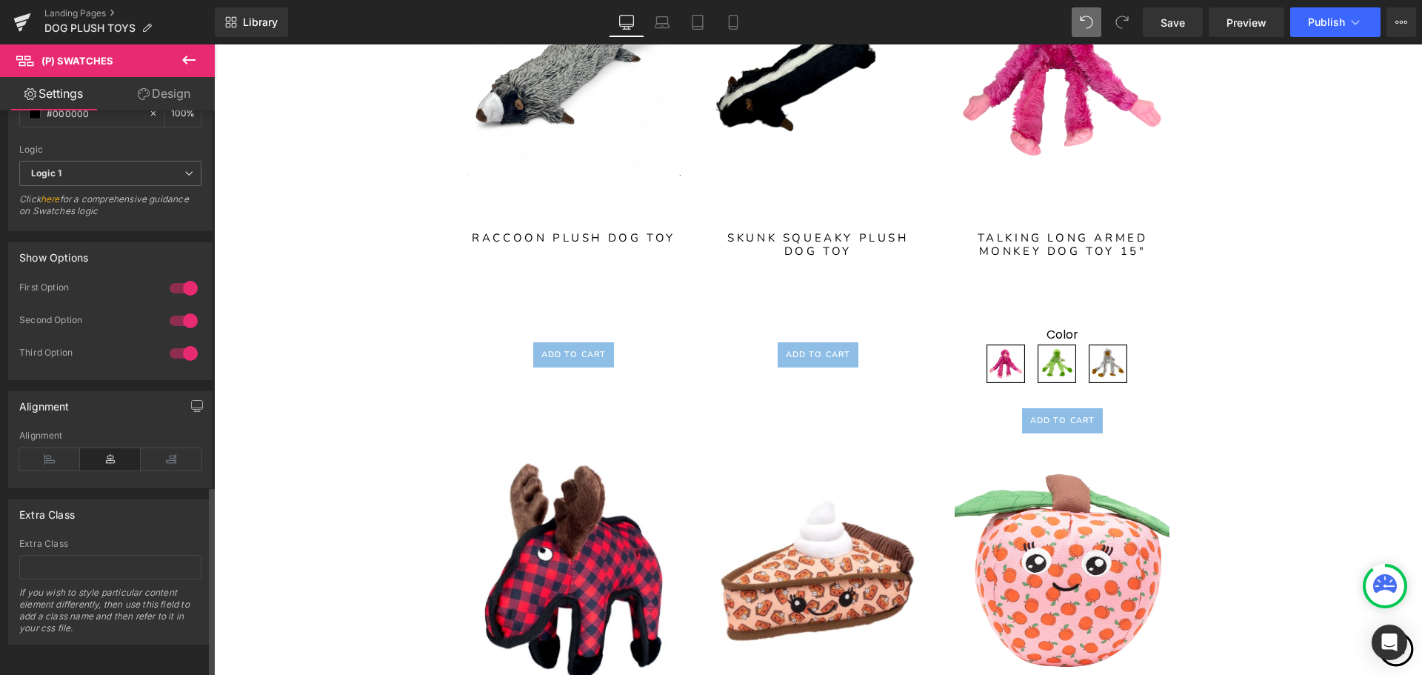
click at [184, 311] on div at bounding box center [184, 321] width 36 height 24
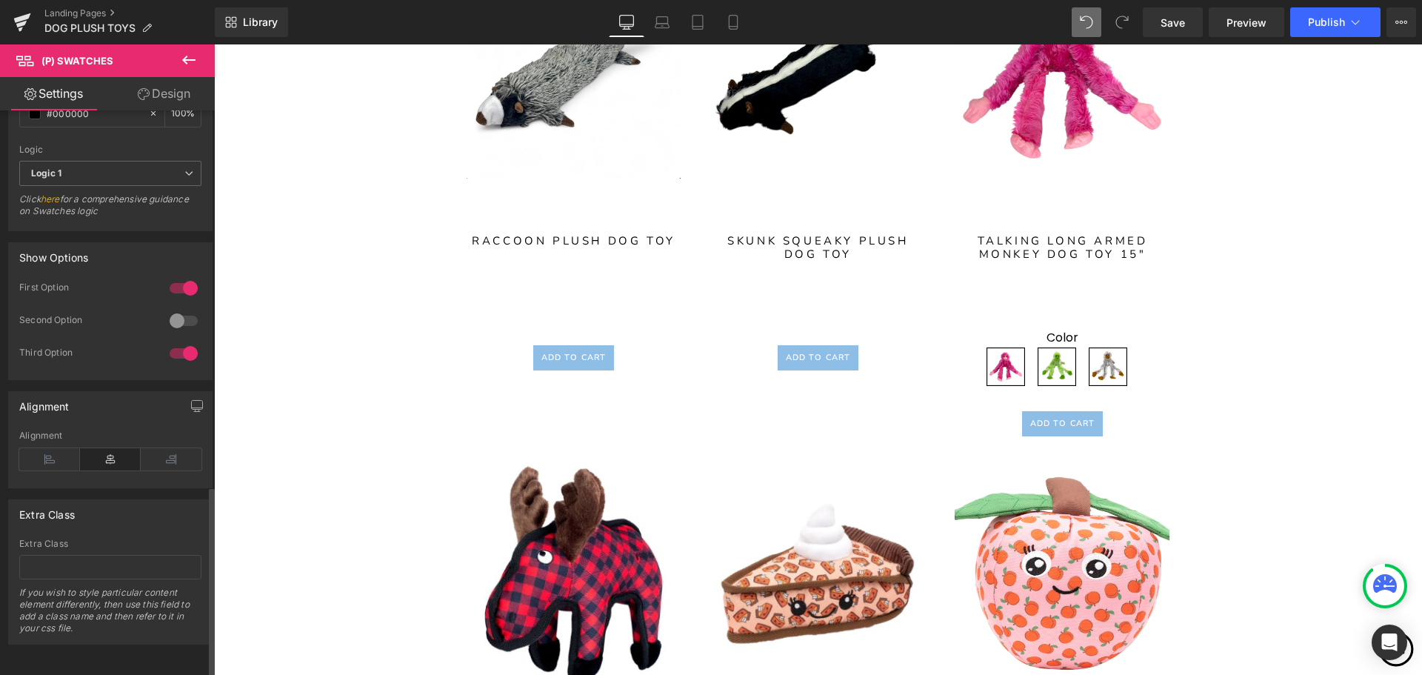
click at [180, 341] on div at bounding box center [184, 353] width 36 height 24
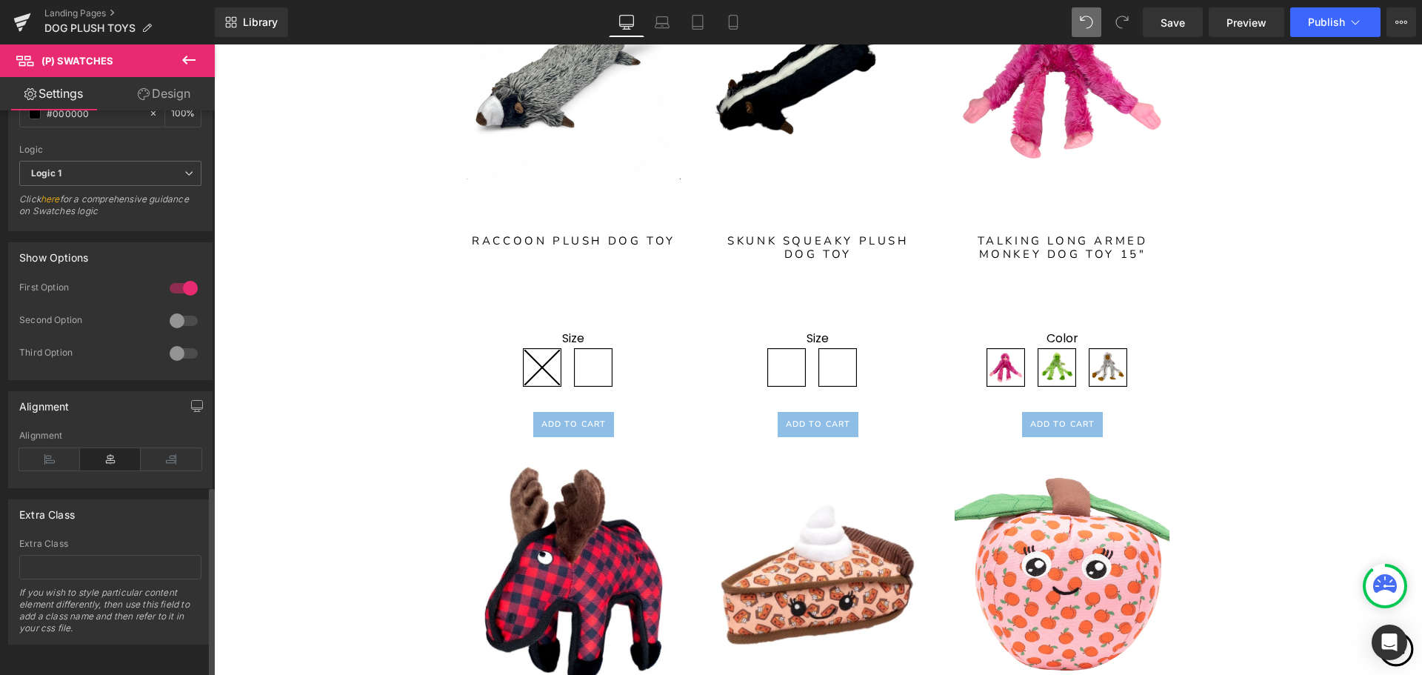
click at [172, 309] on div at bounding box center [184, 321] width 36 height 24
click at [173, 341] on div at bounding box center [184, 353] width 36 height 24
click at [178, 309] on div at bounding box center [184, 321] width 36 height 24
click at [174, 341] on div at bounding box center [184, 353] width 36 height 24
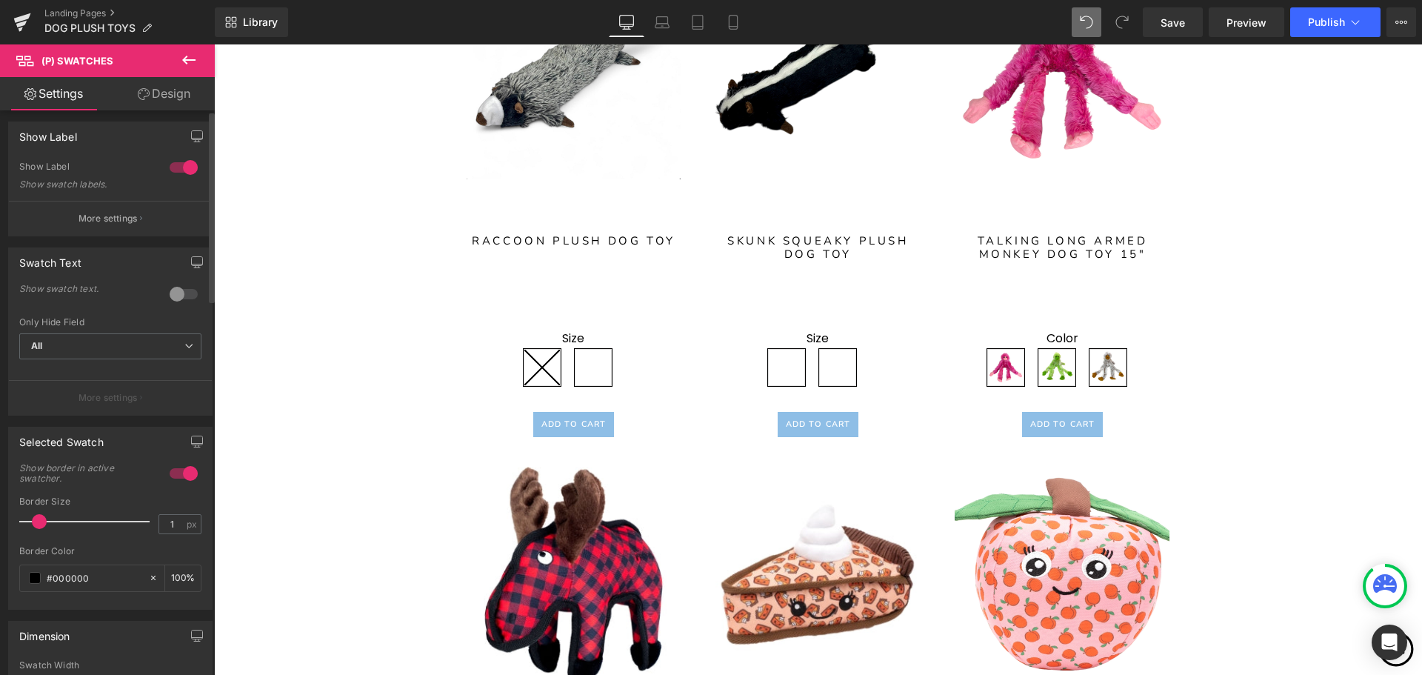
scroll to position [0, 0]
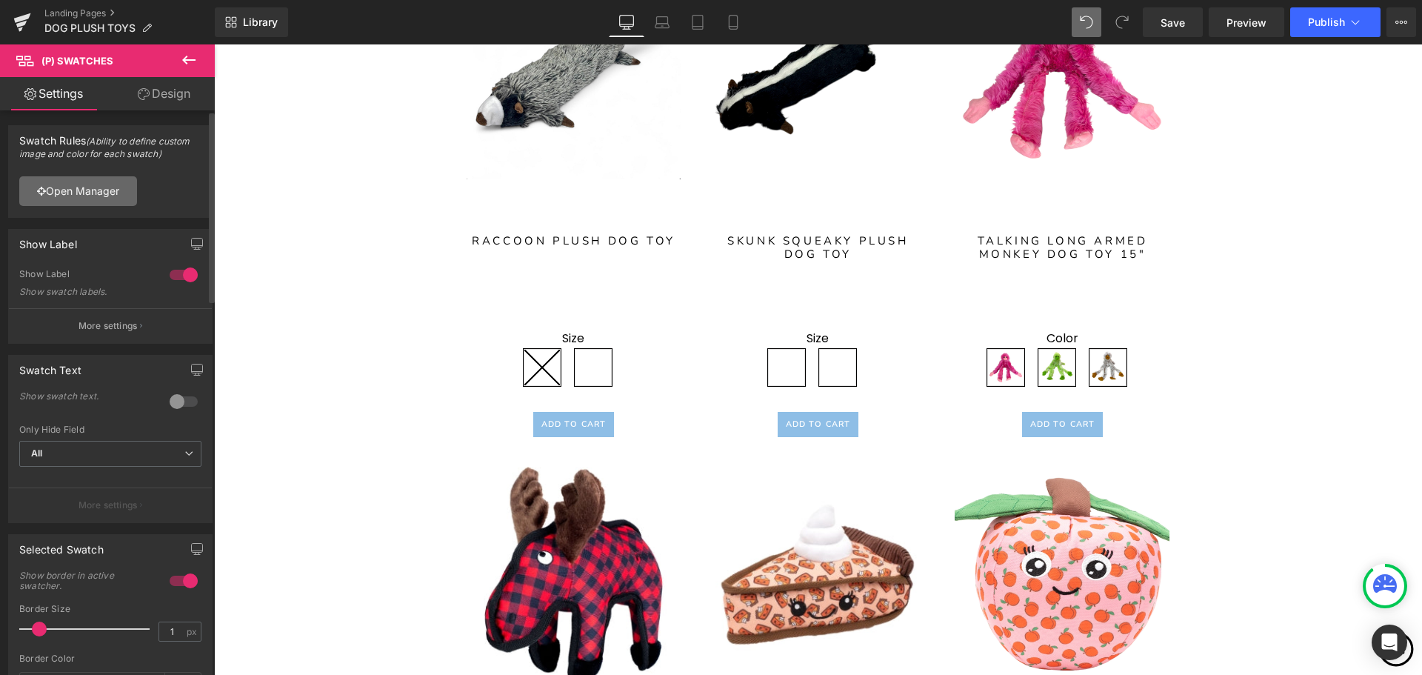
click at [95, 201] on link "Open Manager" at bounding box center [78, 191] width 118 height 30
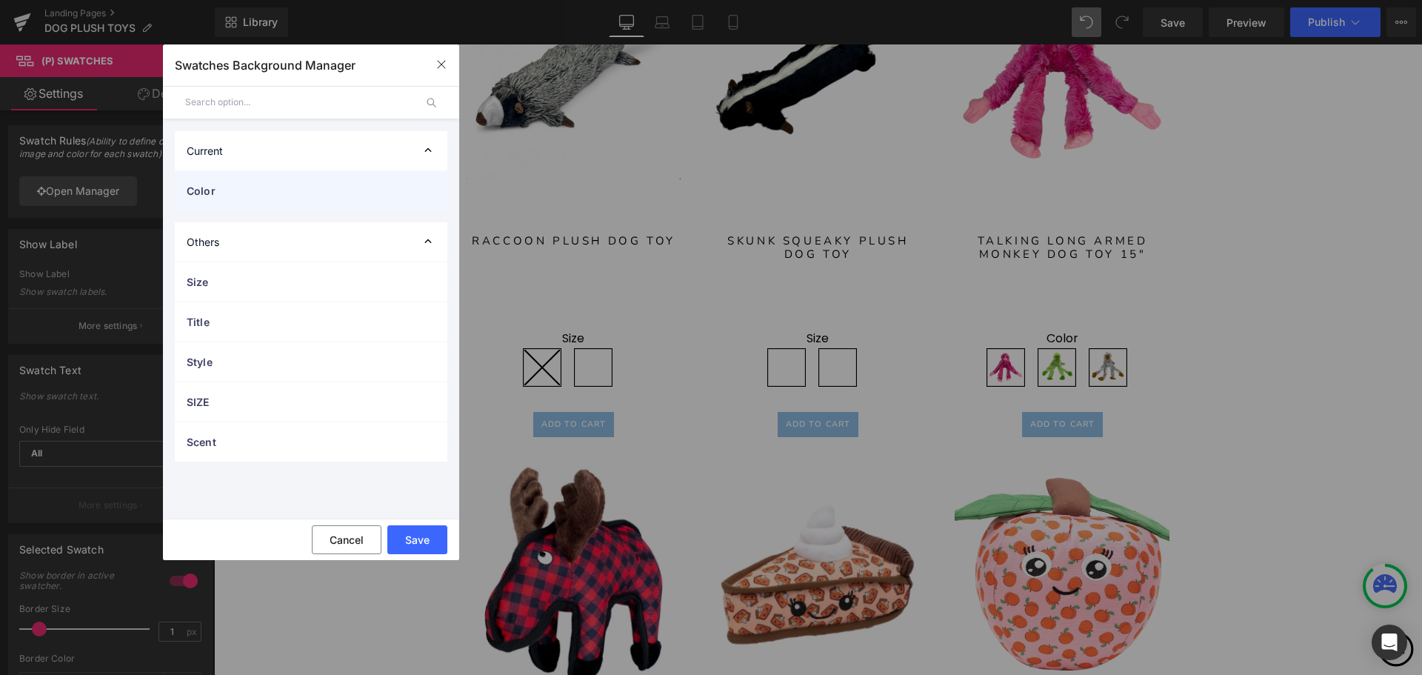
click at [273, 187] on span "Color" at bounding box center [296, 191] width 219 height 16
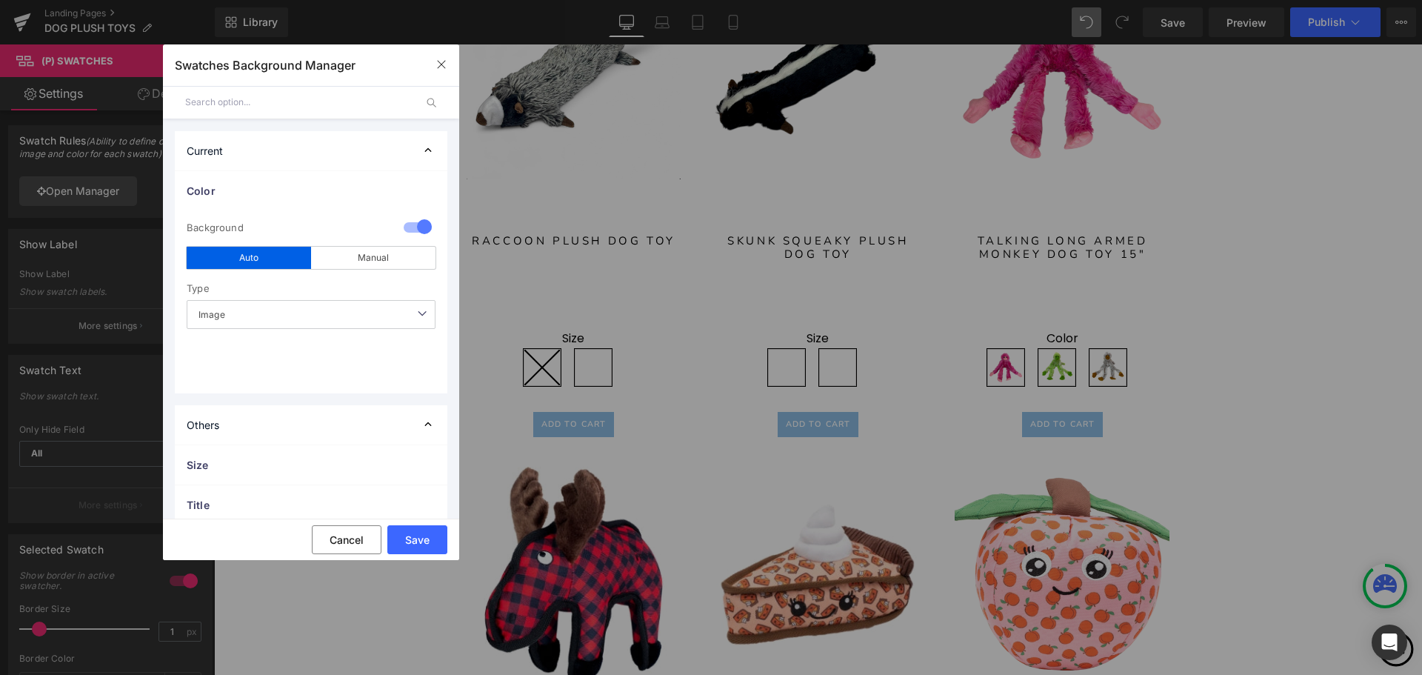
click at [334, 313] on span "Image" at bounding box center [311, 314] width 249 height 29
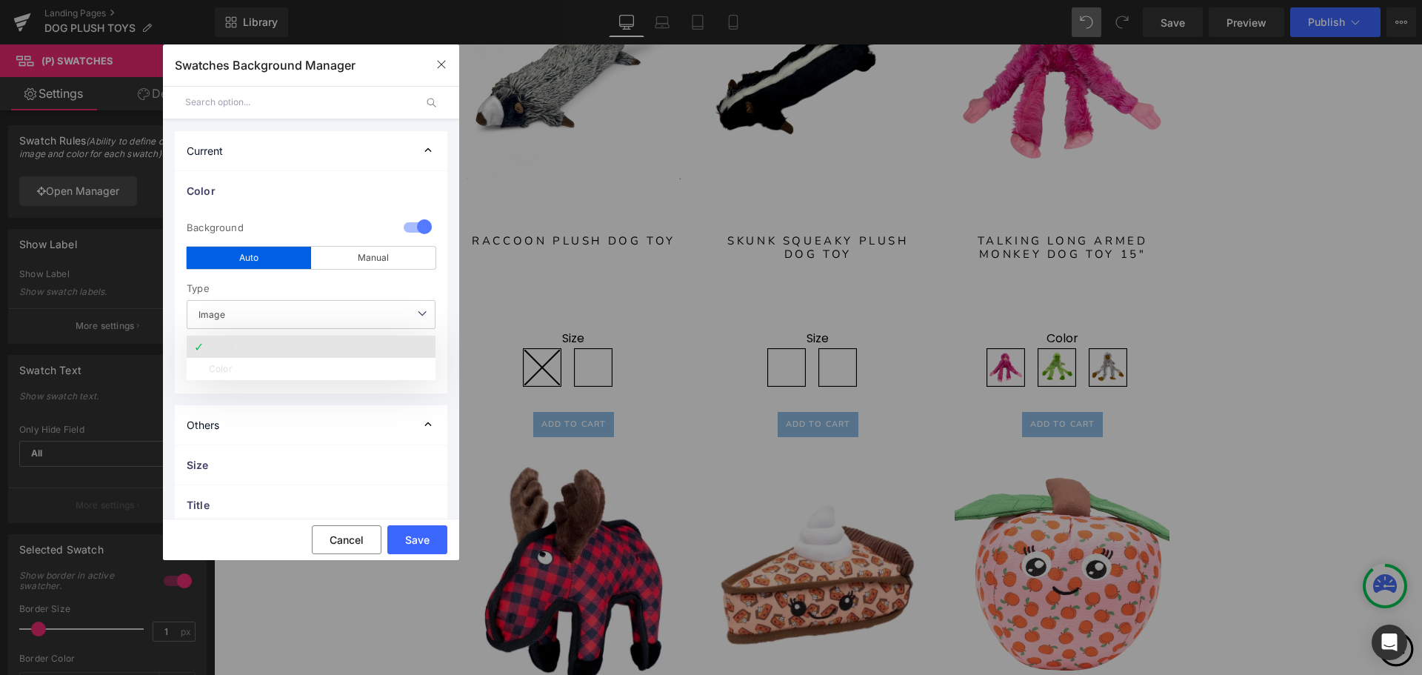
click at [307, 350] on li "Image" at bounding box center [311, 346] width 249 height 22
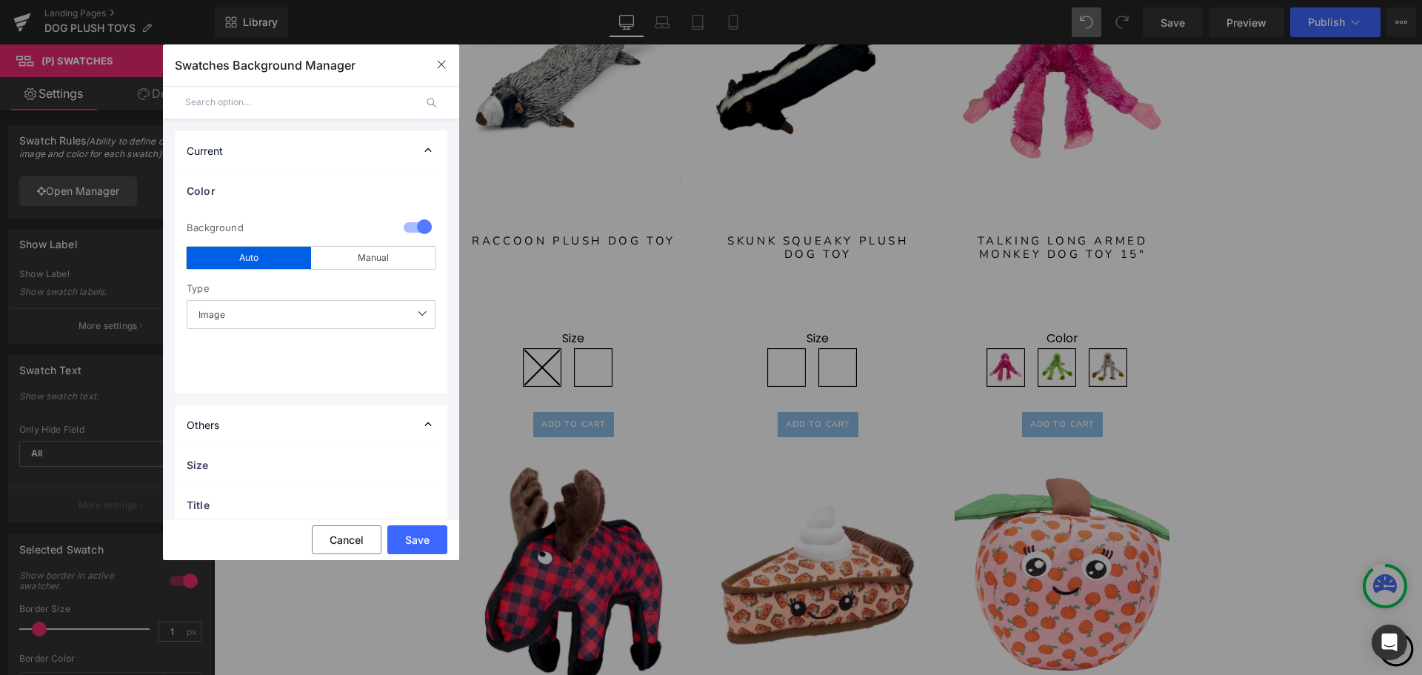
click at [414, 225] on div at bounding box center [418, 228] width 36 height 29
click at [410, 226] on div at bounding box center [418, 228] width 36 height 29
click at [425, 151] on icon at bounding box center [428, 150] width 7 height 4
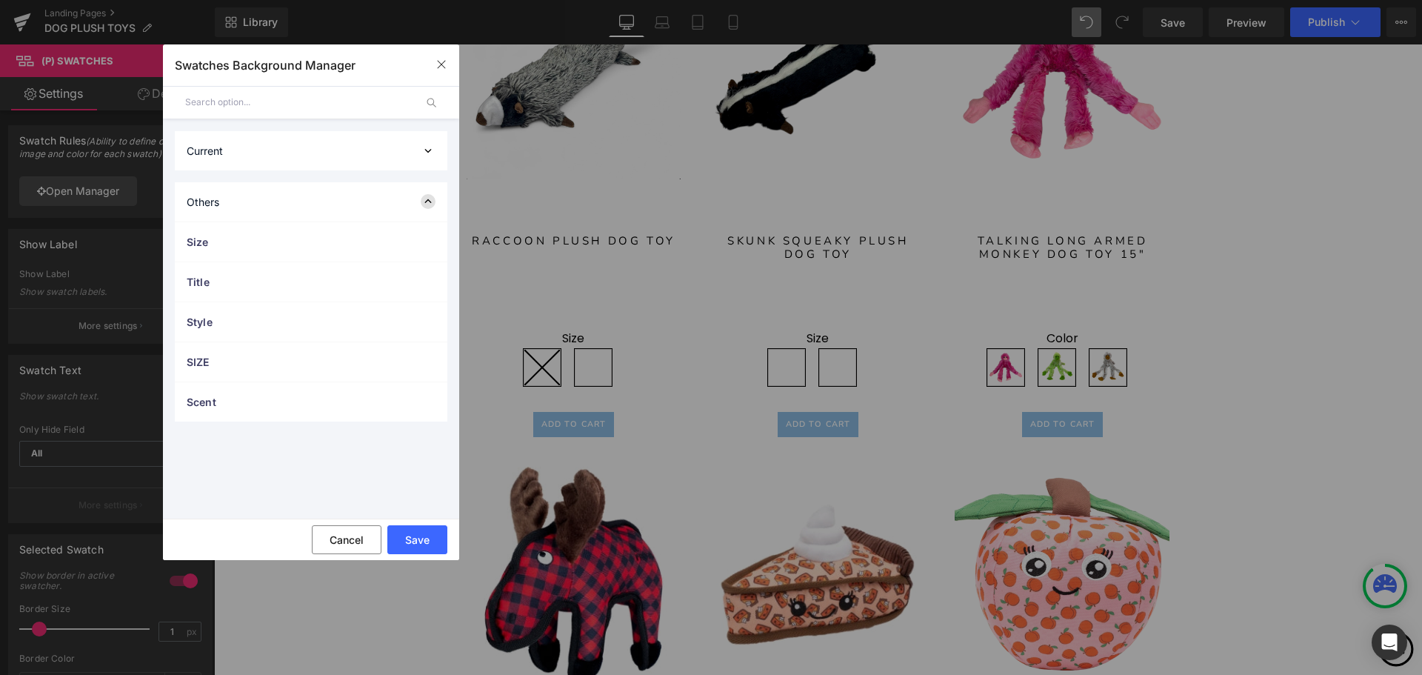
click at [427, 196] on icon at bounding box center [428, 201] width 15 height 15
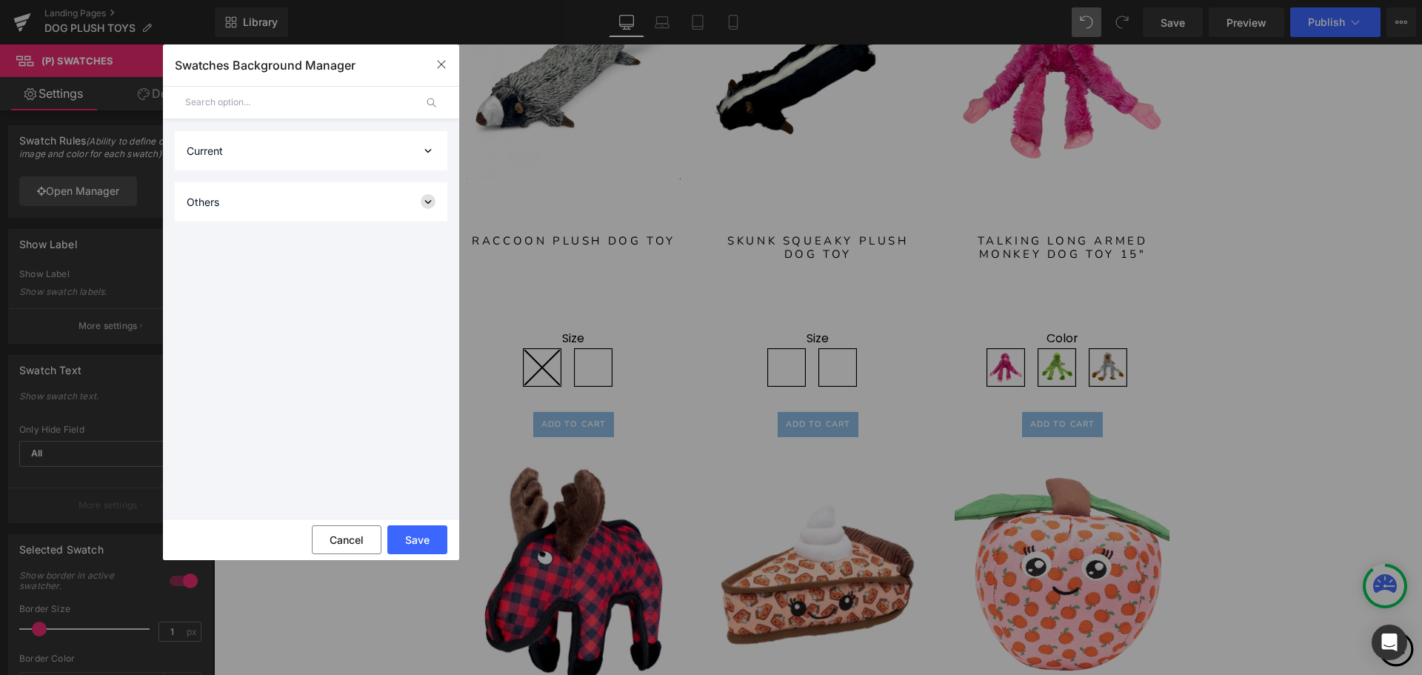
click at [427, 196] on icon at bounding box center [428, 201] width 15 height 15
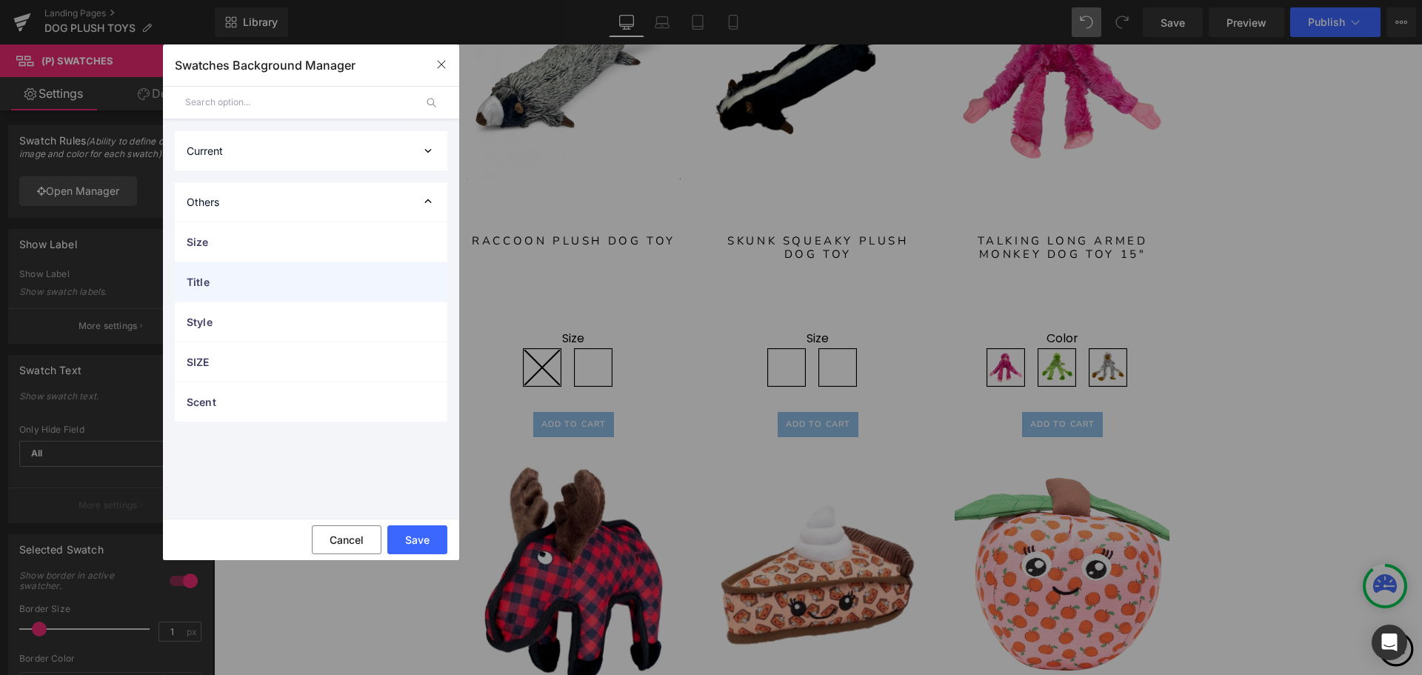
click at [374, 277] on span "Title" at bounding box center [296, 282] width 219 height 16
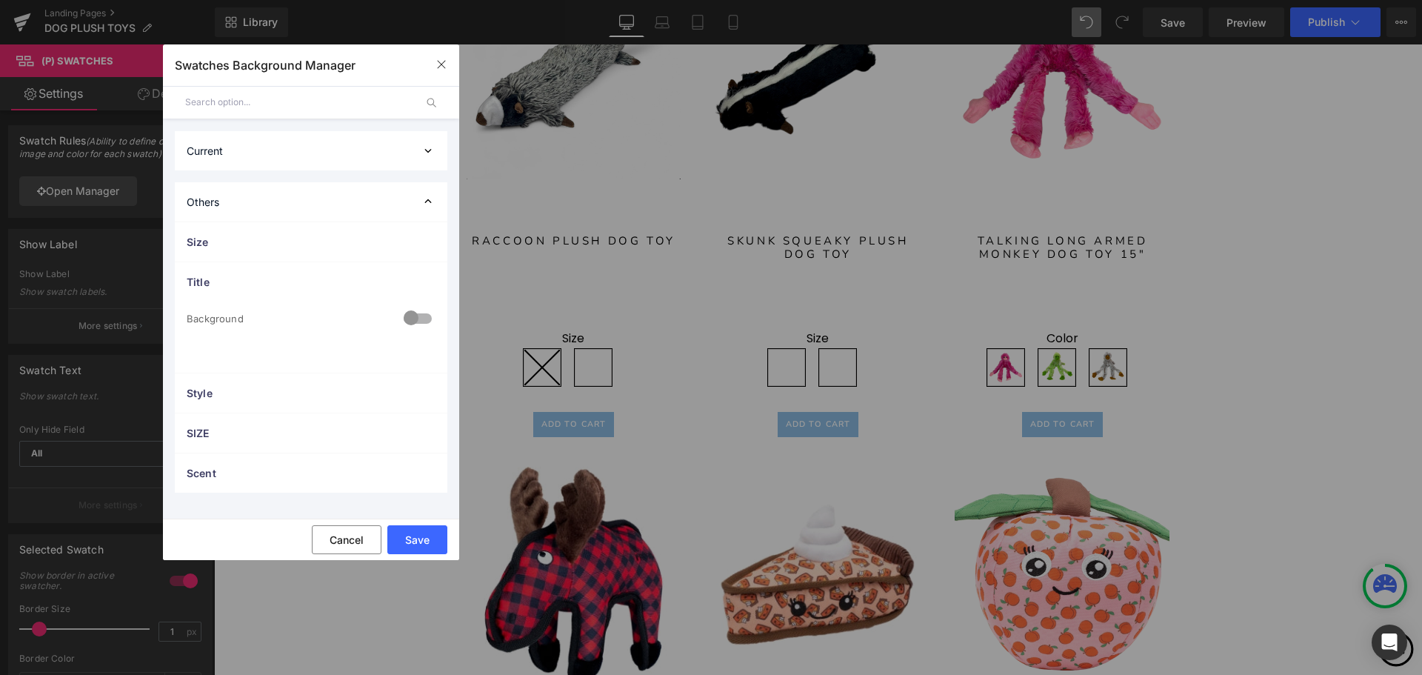
click at [410, 316] on div at bounding box center [418, 319] width 36 height 29
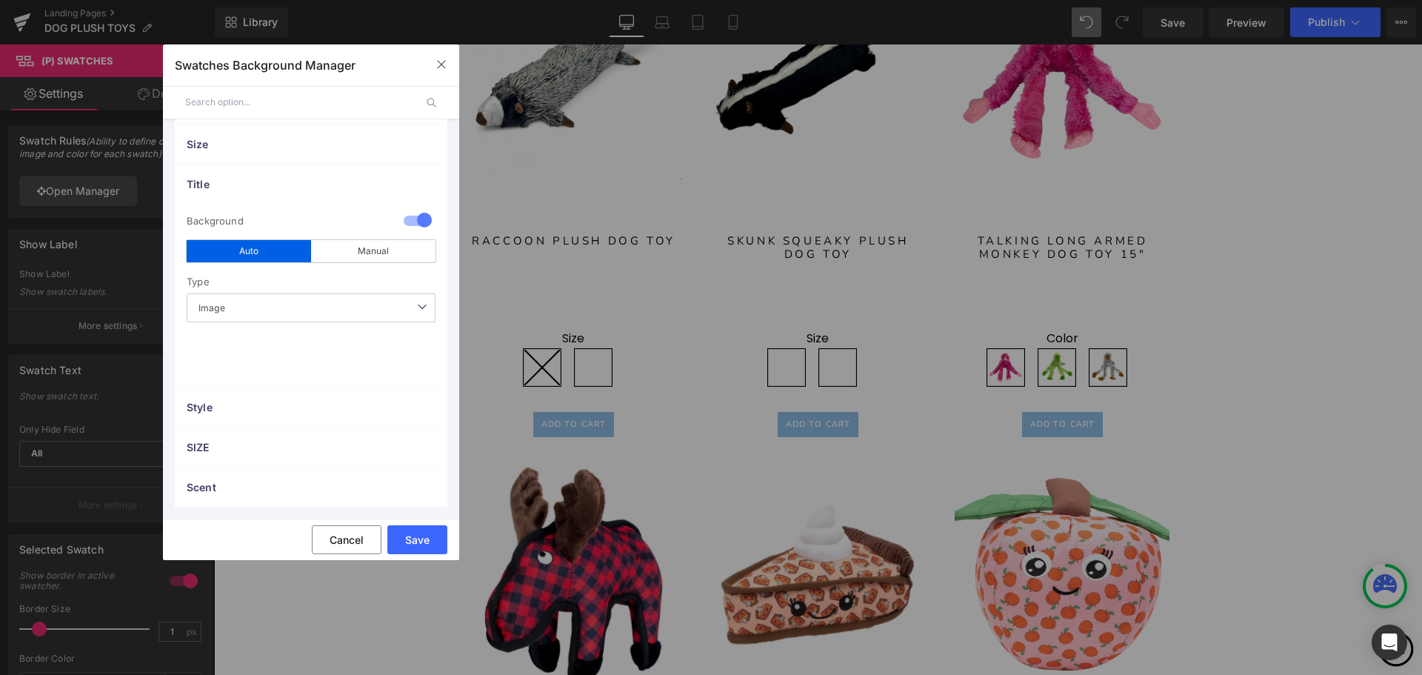
click at [395, 313] on span "Image" at bounding box center [311, 307] width 249 height 29
click at [288, 335] on li "Image" at bounding box center [311, 340] width 249 height 22
click at [355, 251] on div "Manual" at bounding box center [373, 251] width 124 height 22
click at [272, 255] on div "Auto" at bounding box center [249, 254] width 124 height 22
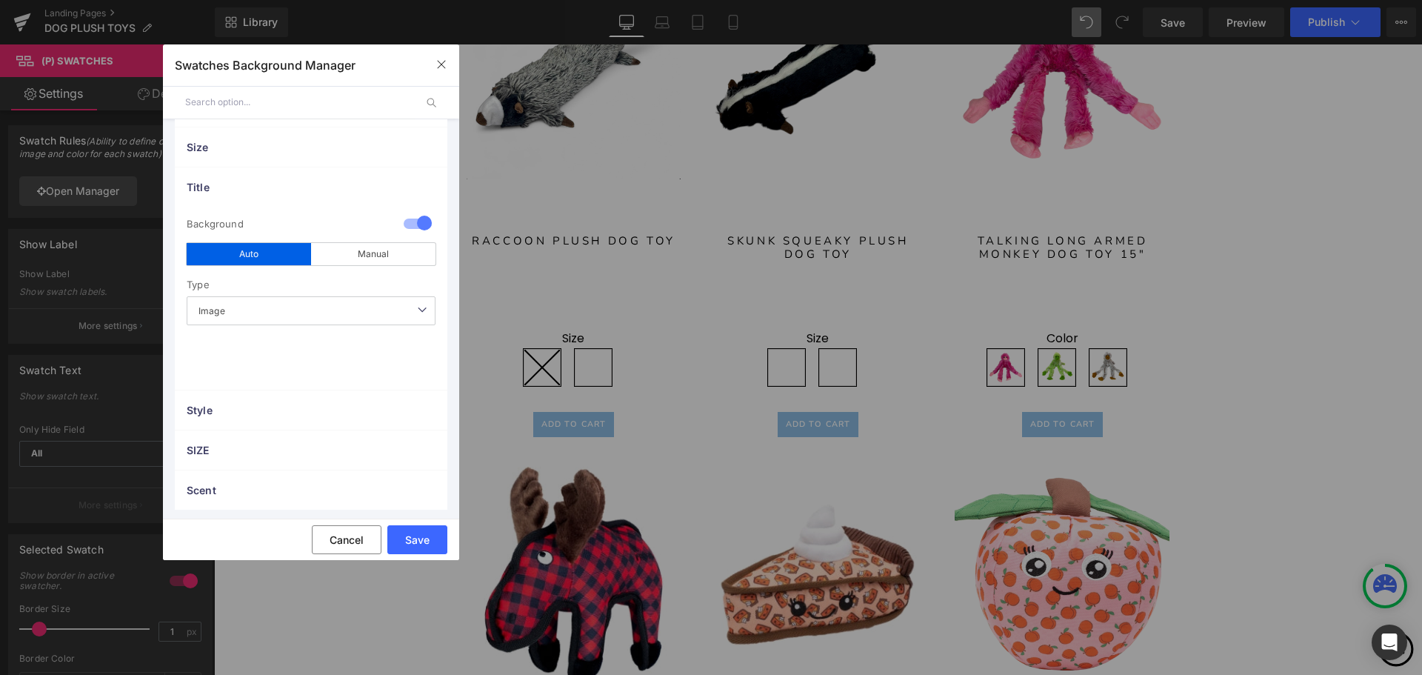
scroll to position [98, 0]
click at [354, 312] on span "Image" at bounding box center [311, 307] width 249 height 29
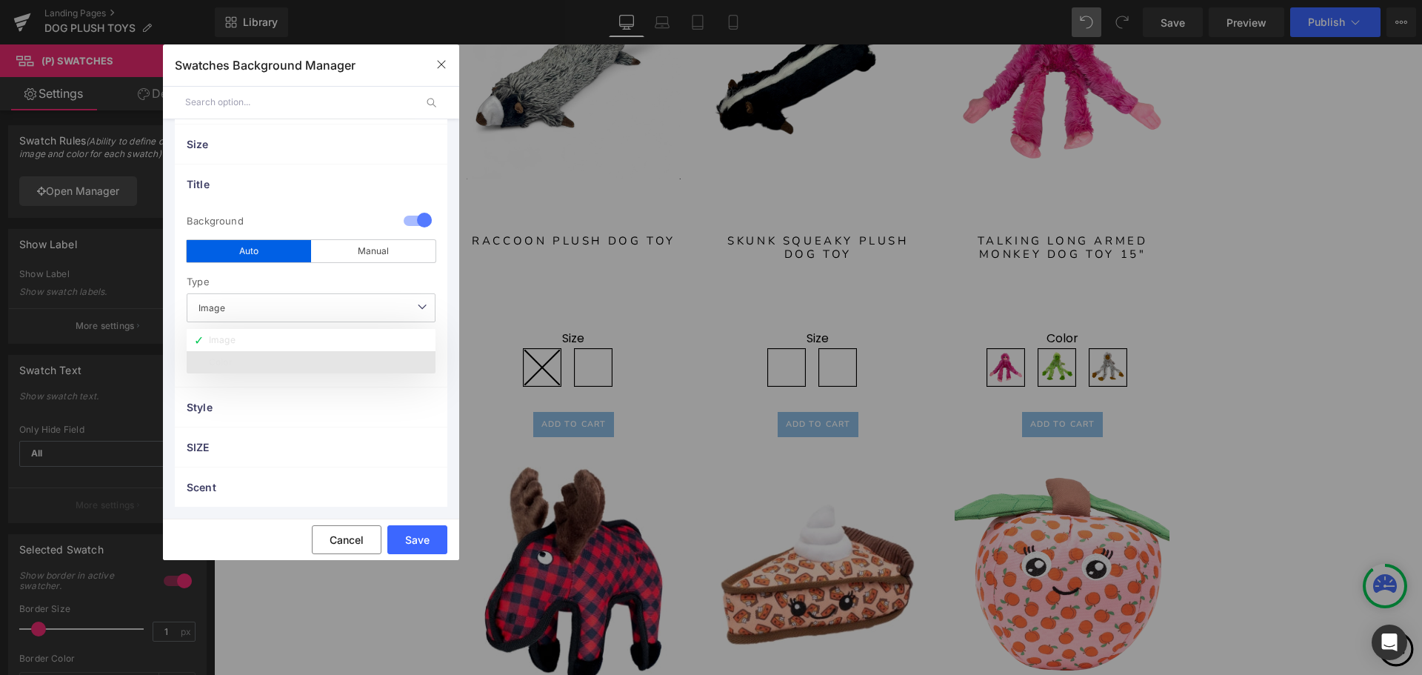
click at [280, 361] on li "Color" at bounding box center [311, 362] width 249 height 22
click at [418, 219] on div at bounding box center [418, 221] width 36 height 29
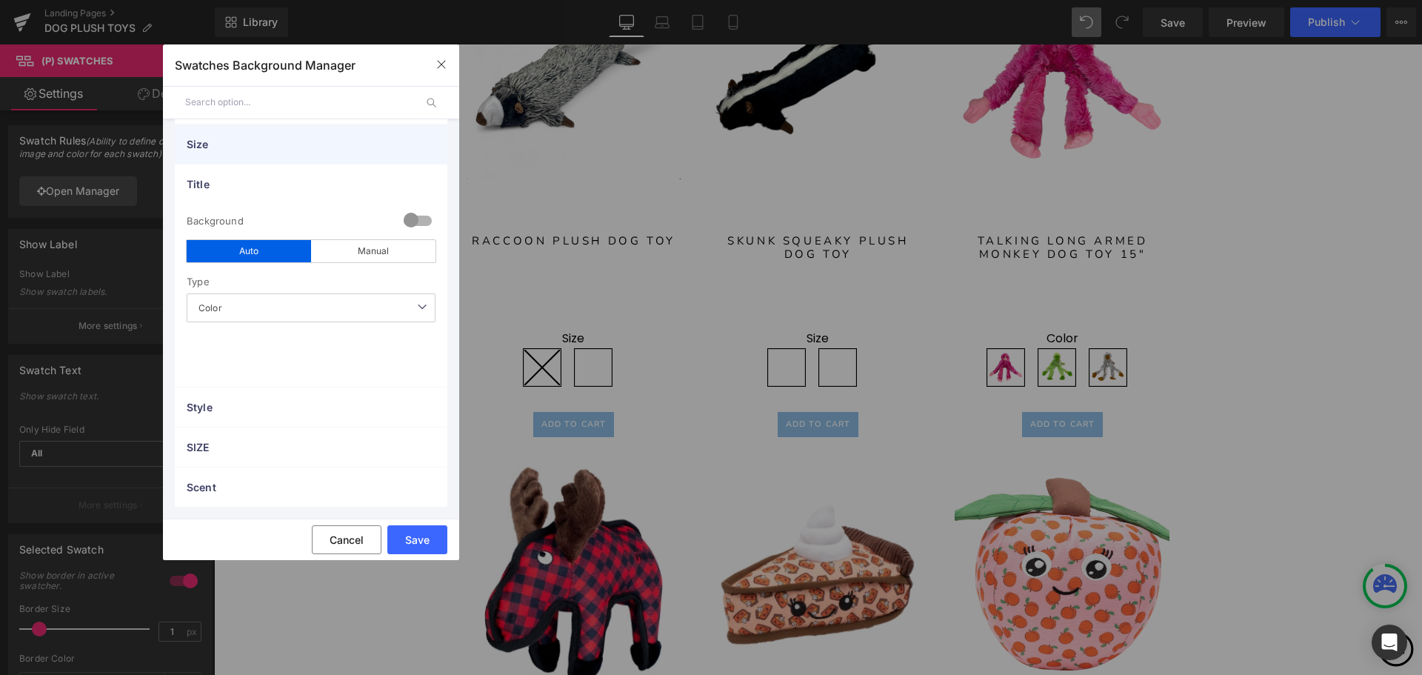
scroll to position [0, 0]
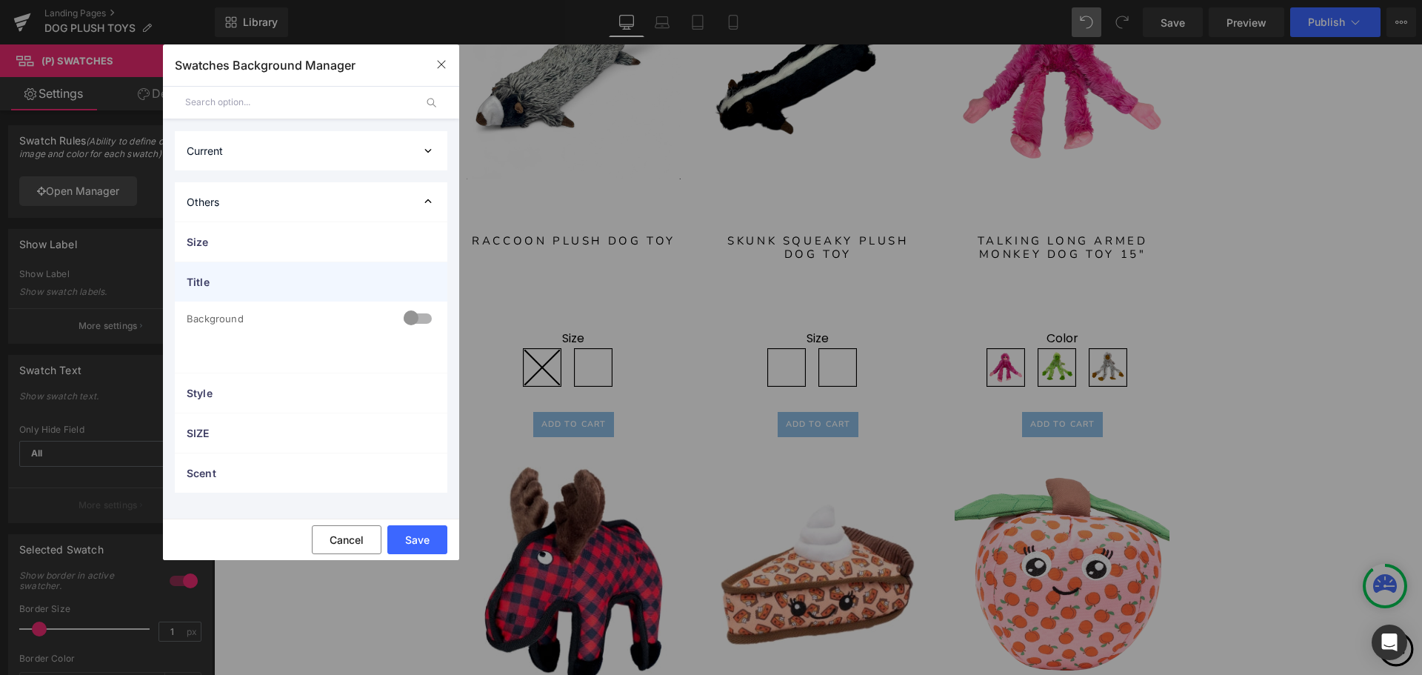
click at [422, 276] on div "Title" at bounding box center [311, 281] width 273 height 39
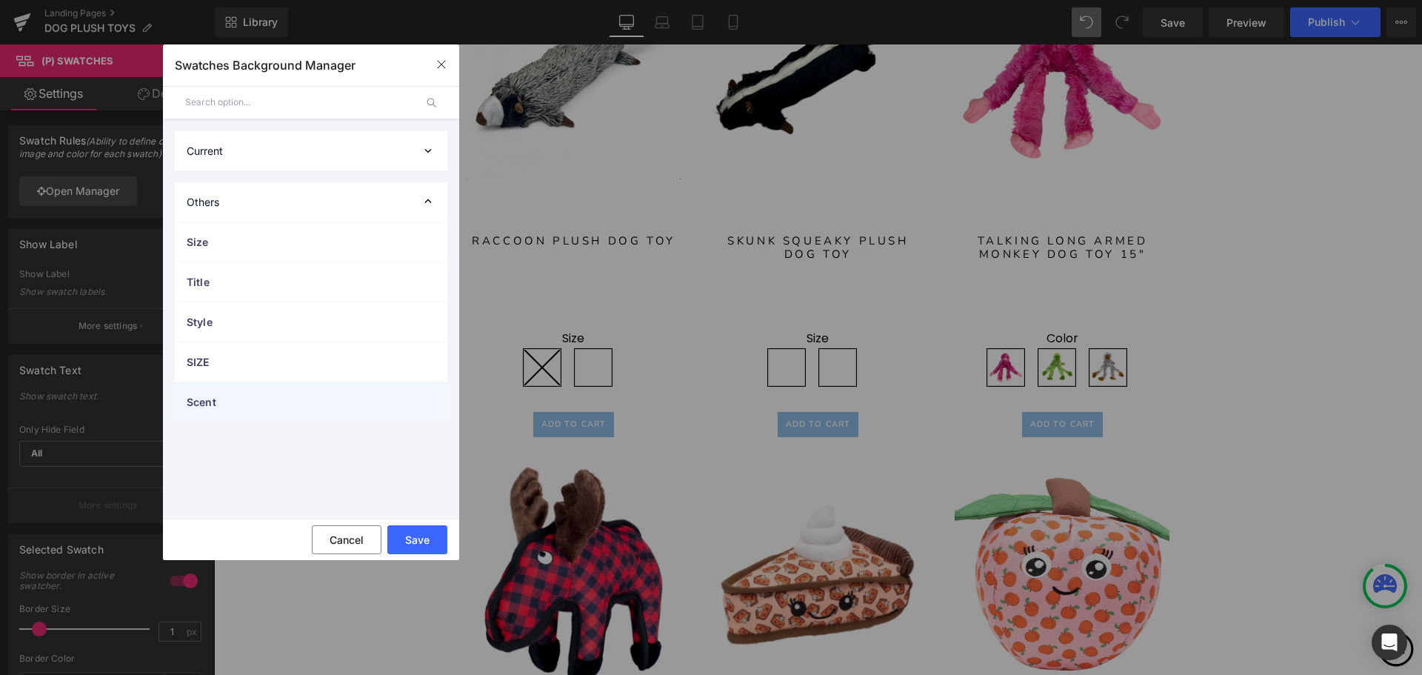
click at [427, 412] on div "Scent" at bounding box center [311, 401] width 273 height 39
click at [428, 396] on div "Scent" at bounding box center [311, 401] width 273 height 39
click at [401, 154] on div "Current" at bounding box center [311, 150] width 273 height 39
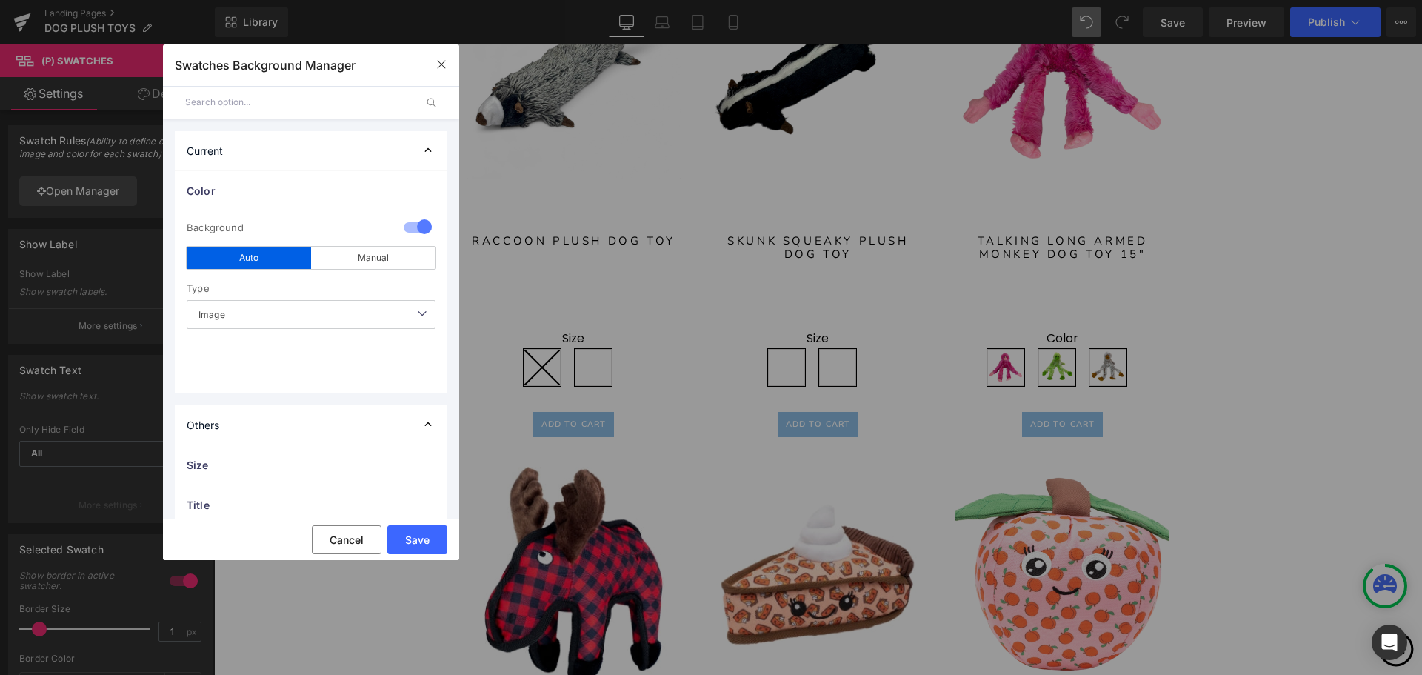
click at [403, 150] on div "Current" at bounding box center [311, 150] width 273 height 39
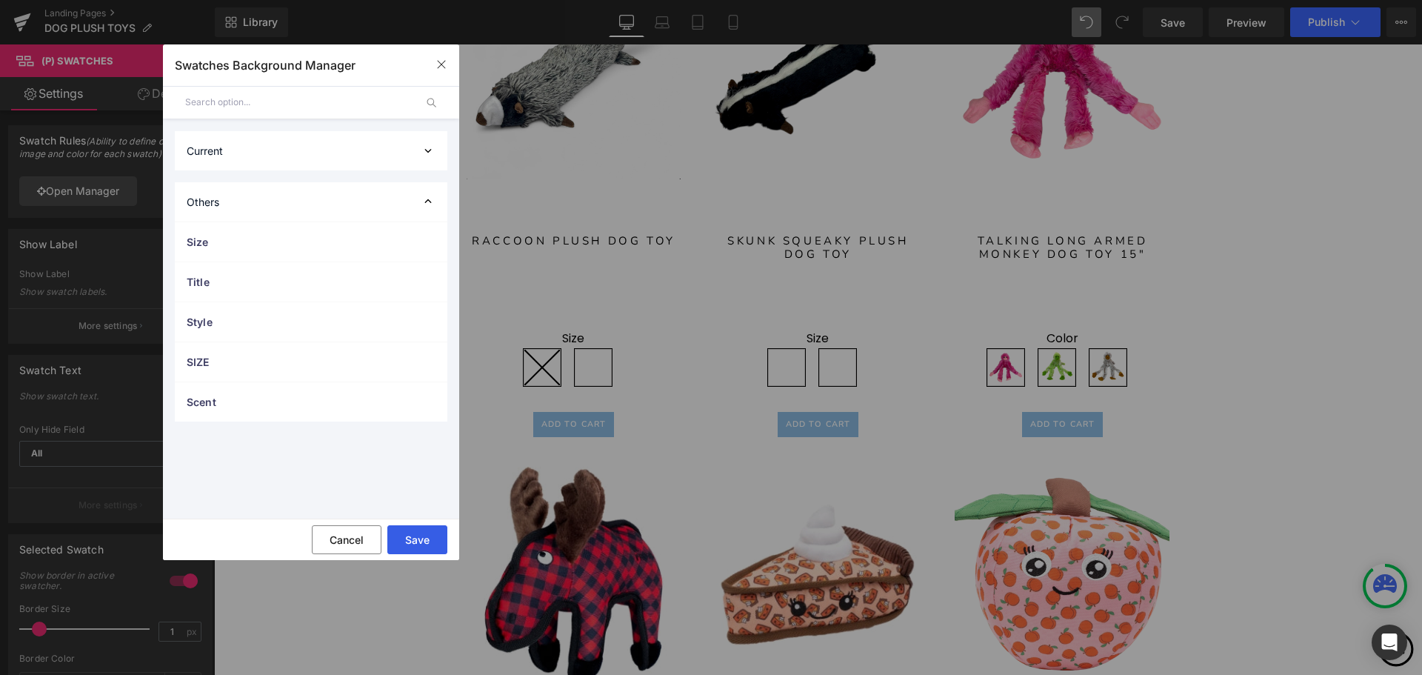
click at [414, 550] on button "Save" at bounding box center [417, 539] width 60 height 29
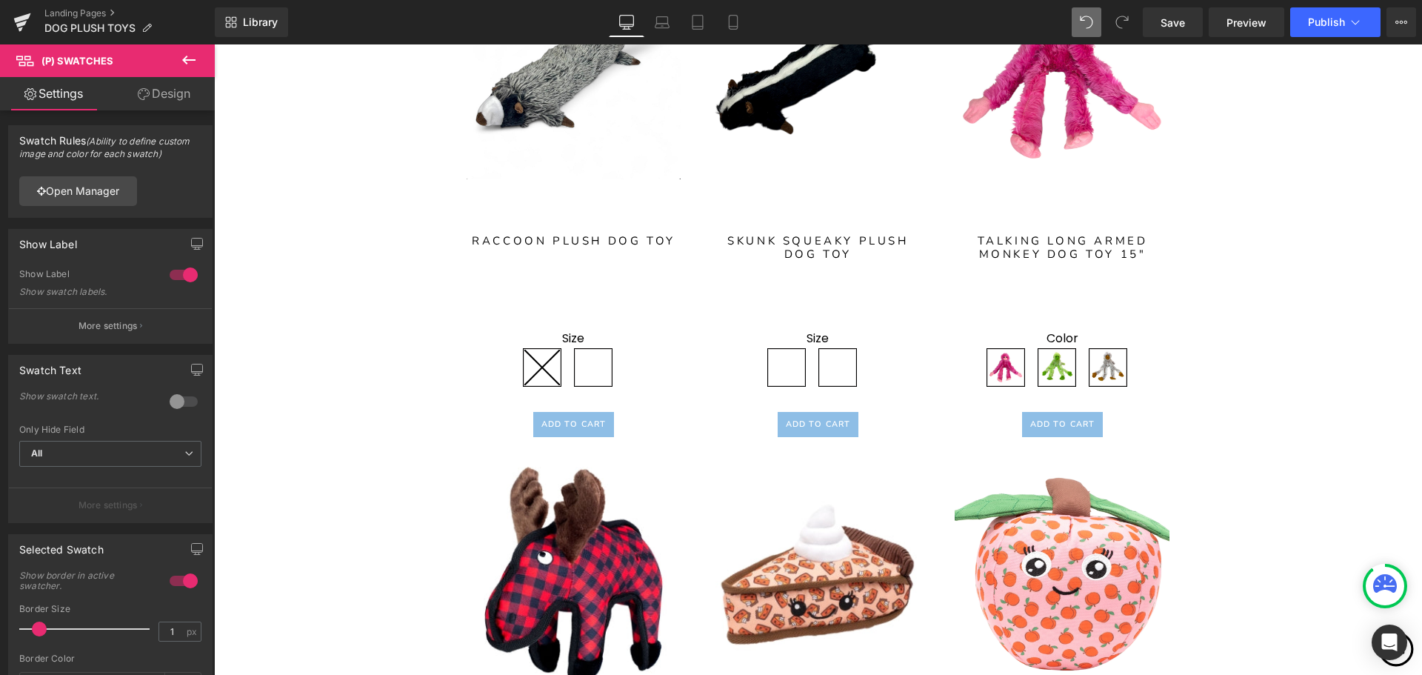
click at [168, 90] on link "Design" at bounding box center [163, 93] width 107 height 33
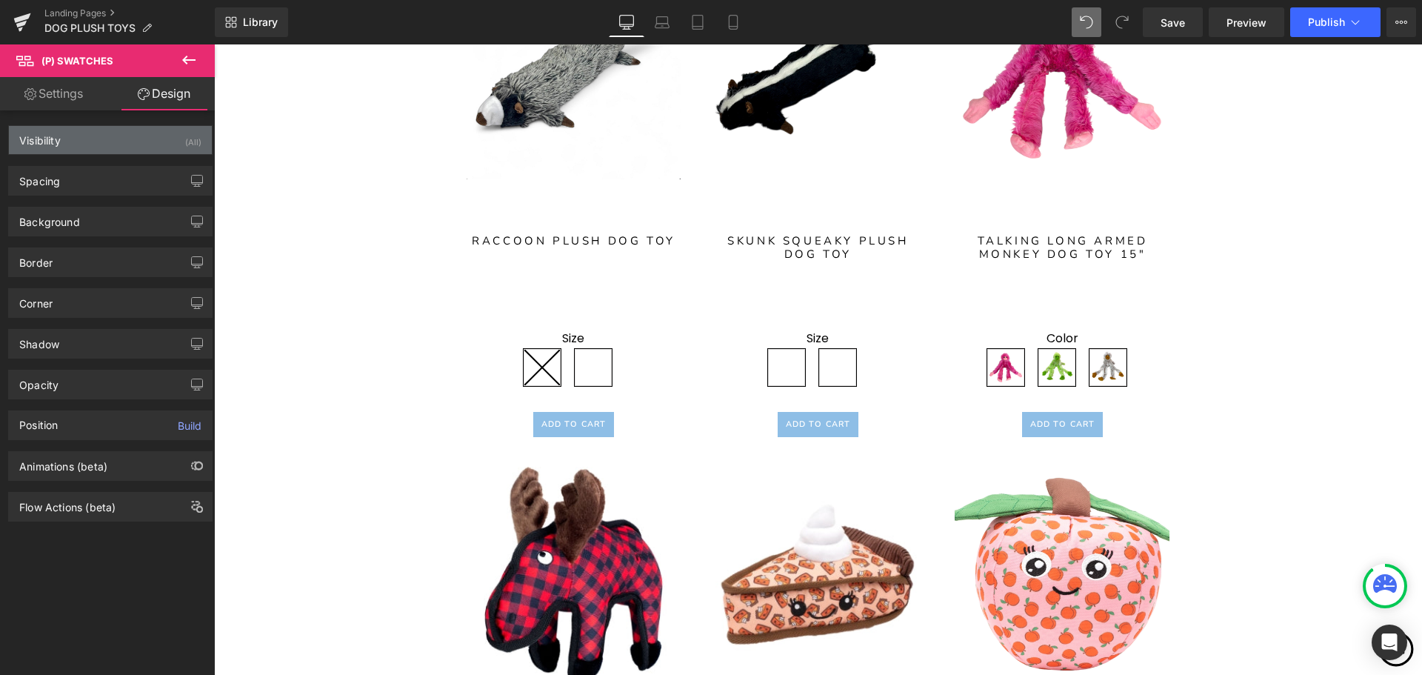
click at [97, 133] on div "Visibility (All)" at bounding box center [110, 140] width 203 height 28
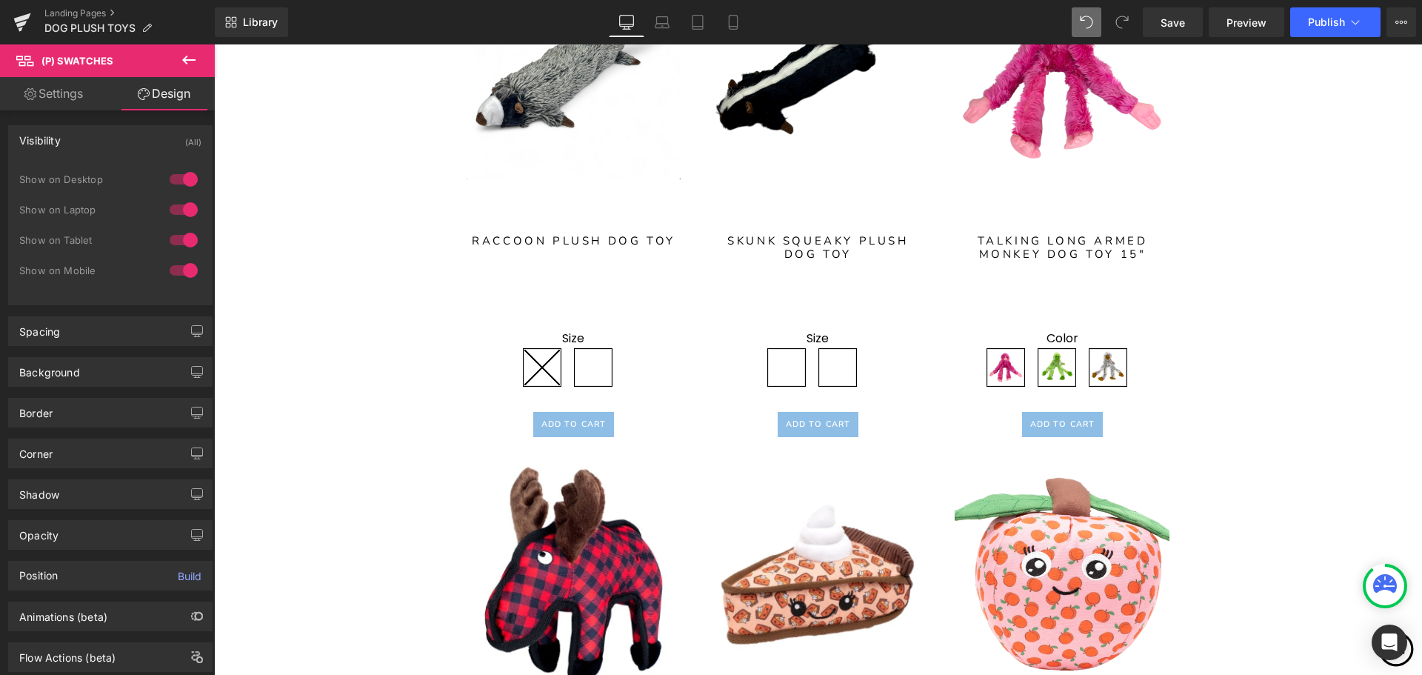
click at [93, 141] on div "Visibility (All)" at bounding box center [110, 140] width 203 height 28
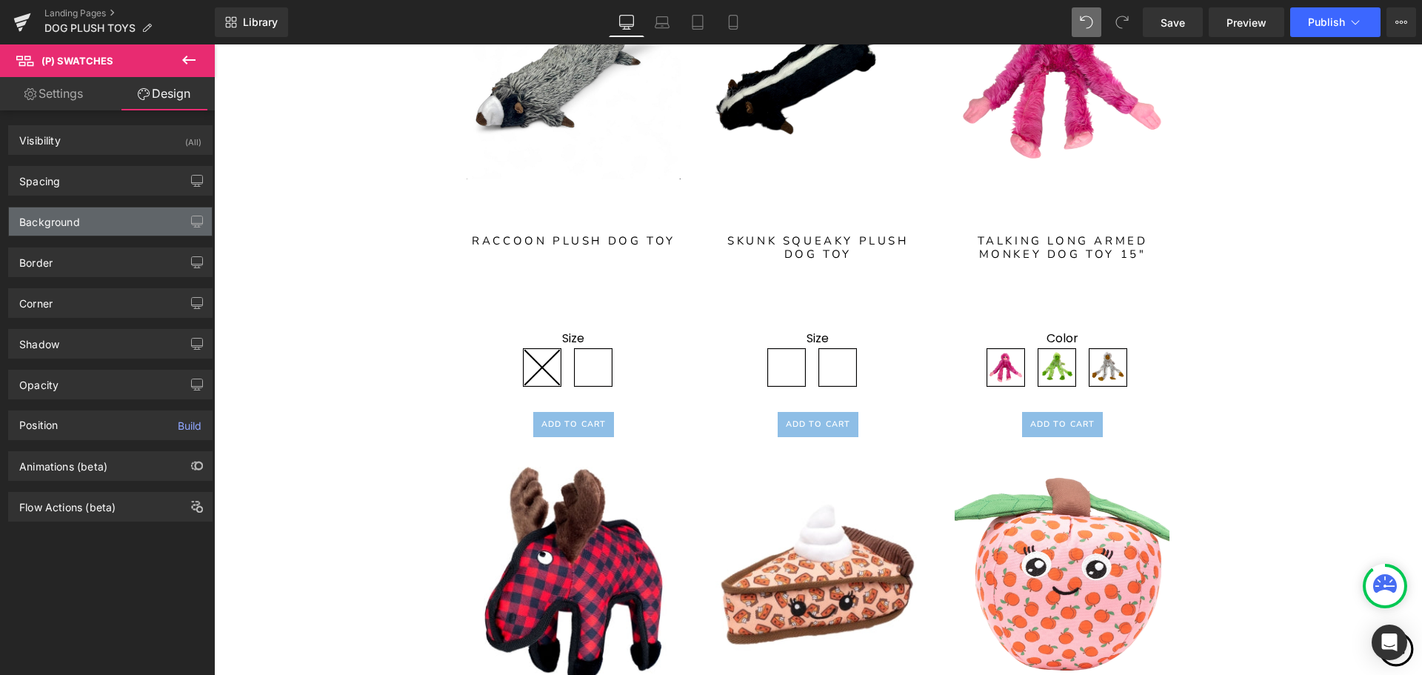
click at [96, 222] on div "Background" at bounding box center [110, 221] width 203 height 28
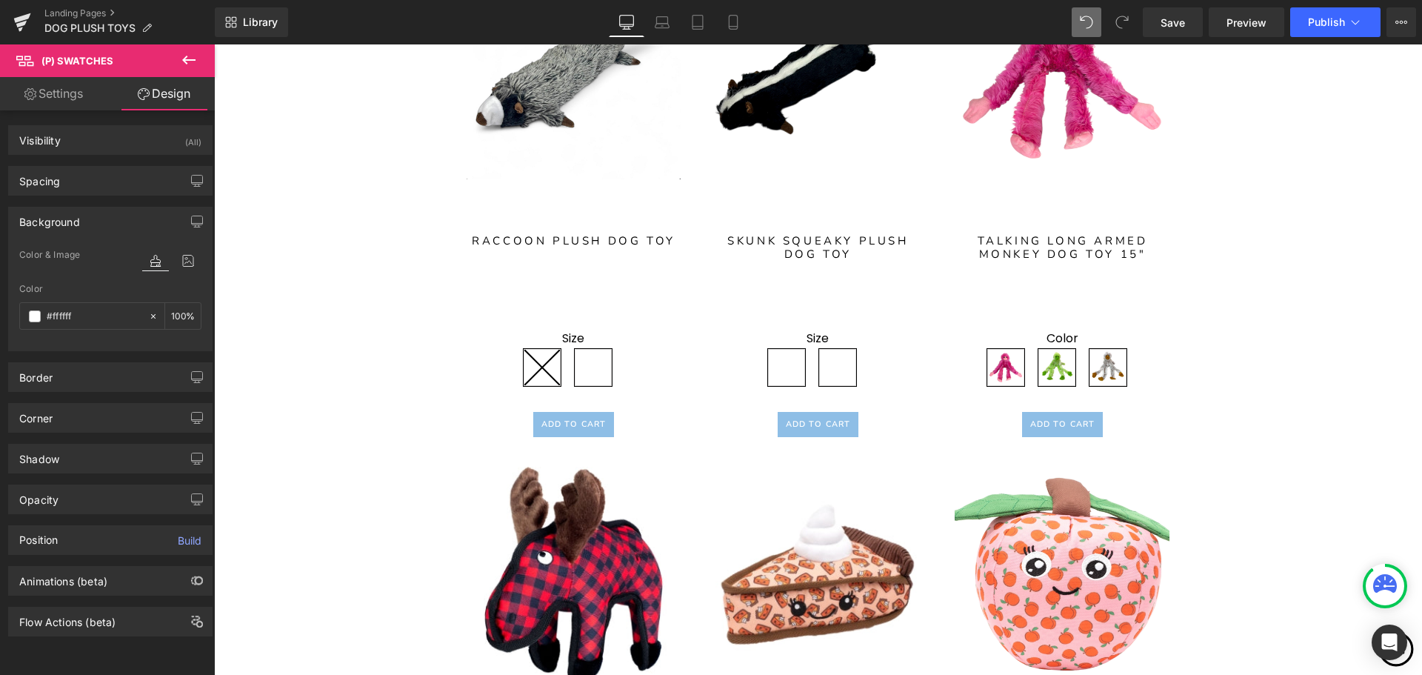
click at [150, 216] on div "Background" at bounding box center [110, 221] width 203 height 28
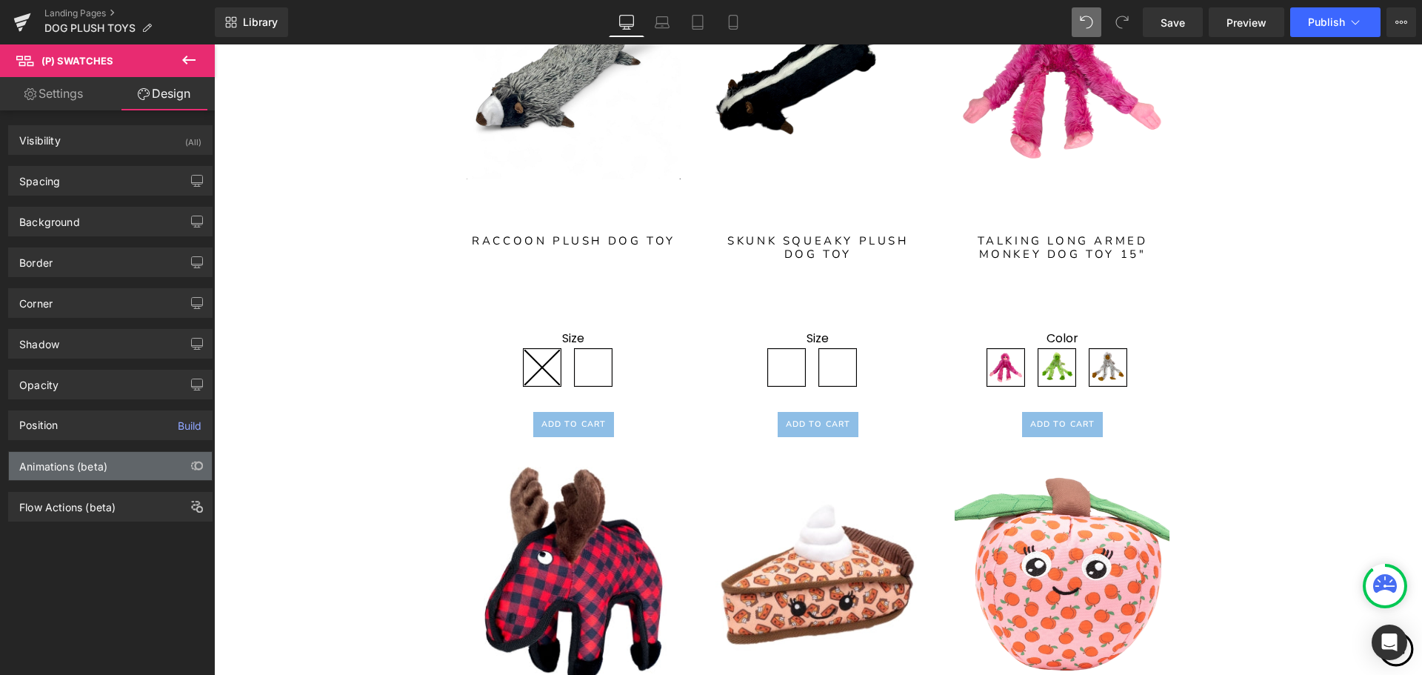
click at [143, 464] on div "Animations (beta)" at bounding box center [110, 466] width 203 height 28
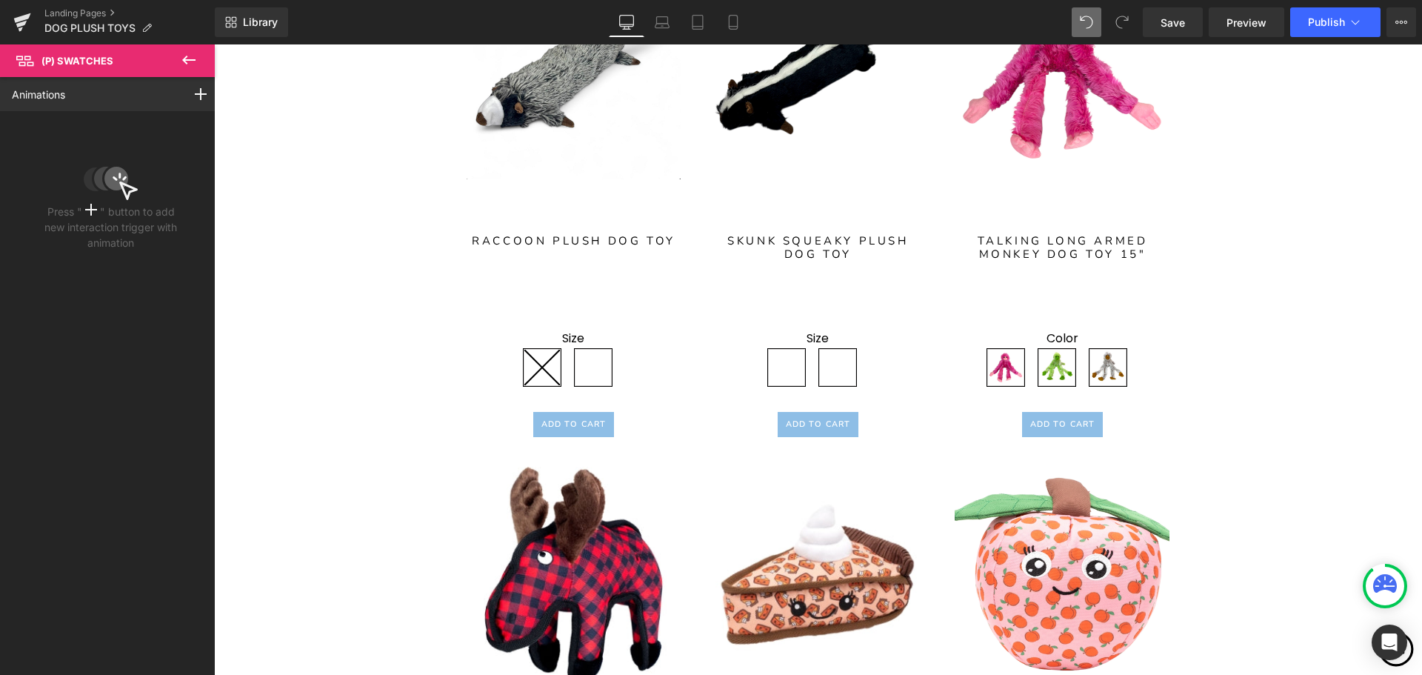
click at [195, 57] on icon at bounding box center [189, 60] width 18 height 18
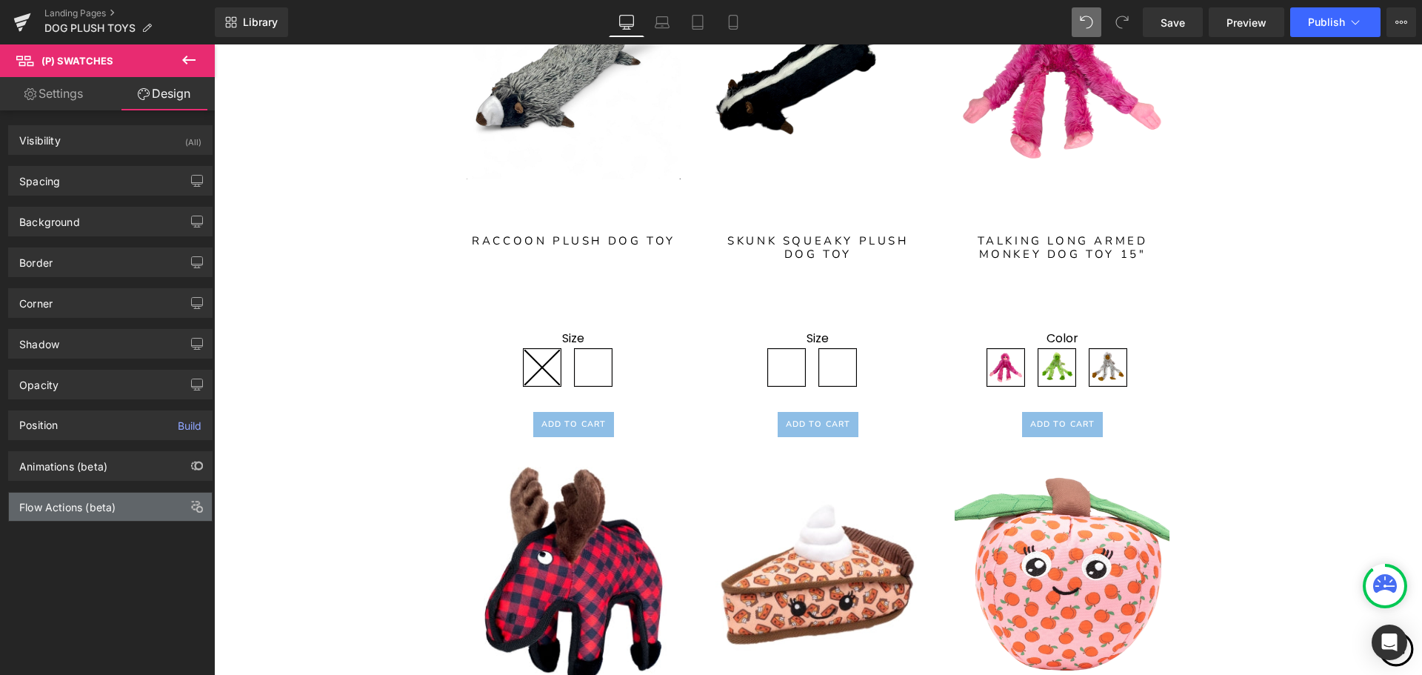
click at [161, 511] on div "Flow Actions (beta)" at bounding box center [110, 507] width 203 height 28
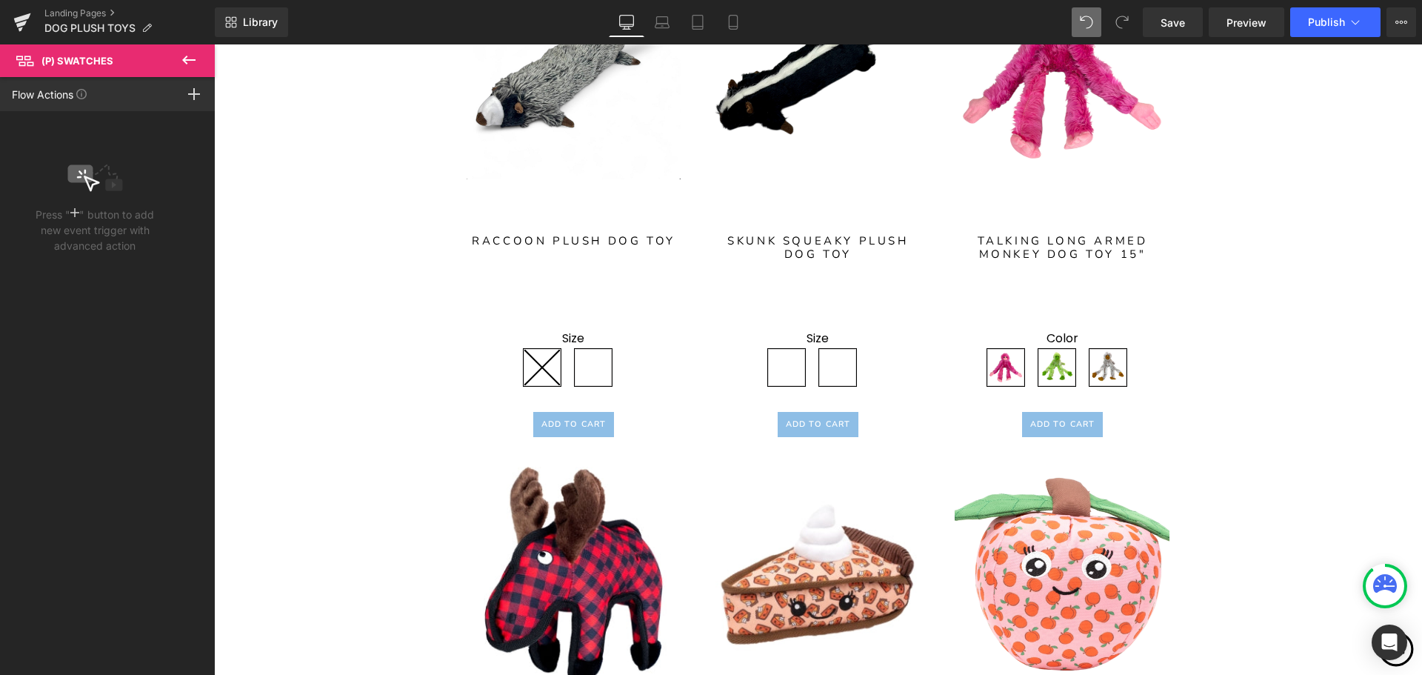
click at [134, 54] on span "(P) Swatches" at bounding box center [89, 60] width 148 height 33
click at [184, 56] on icon at bounding box center [189, 60] width 18 height 18
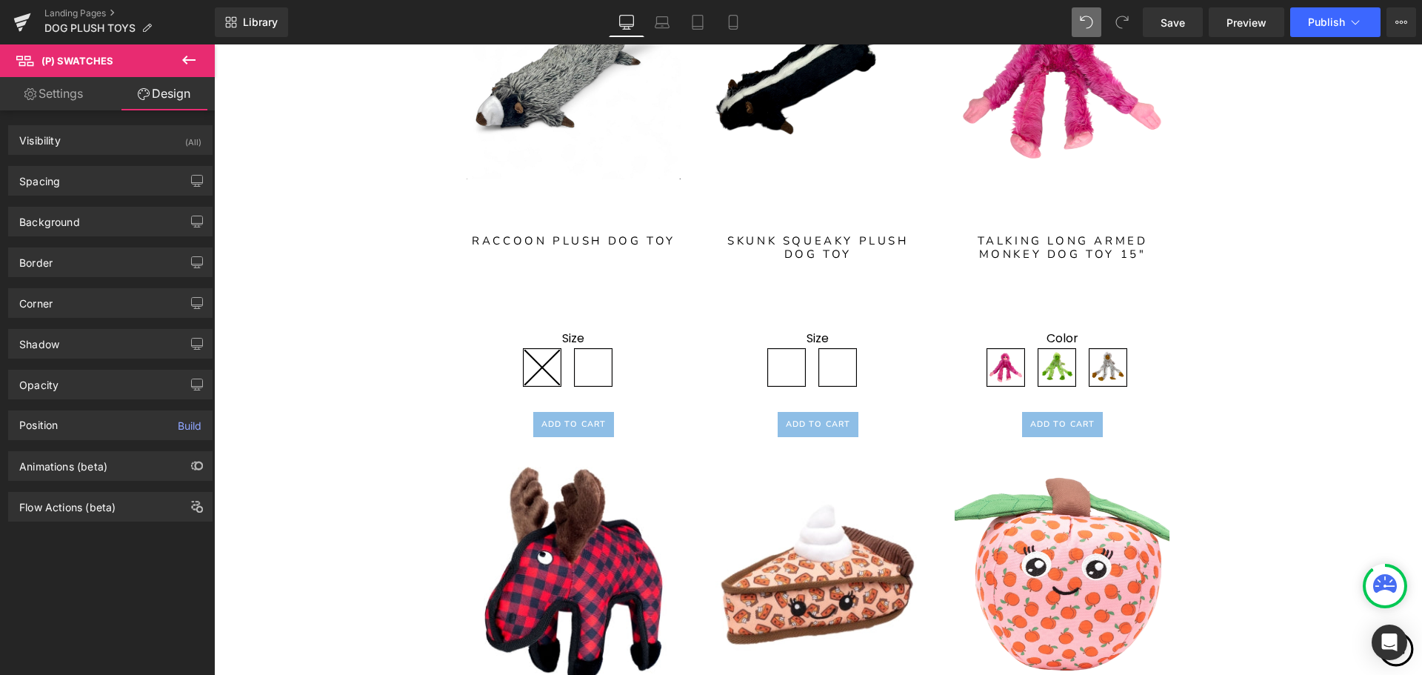
click at [67, 91] on link "Settings" at bounding box center [53, 93] width 107 height 33
type input "100"
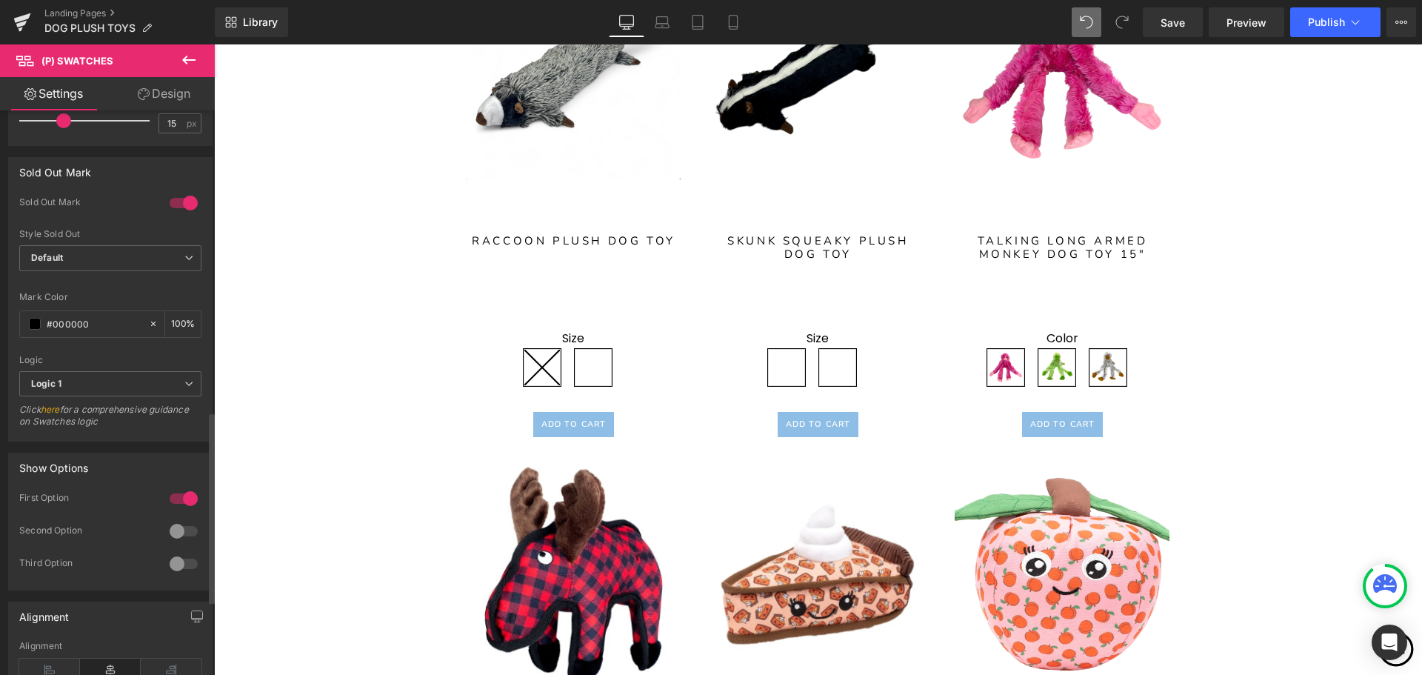
scroll to position [889, 0]
click at [1380, 647] on div "Open Intercom Messenger" at bounding box center [1389, 642] width 39 height 39
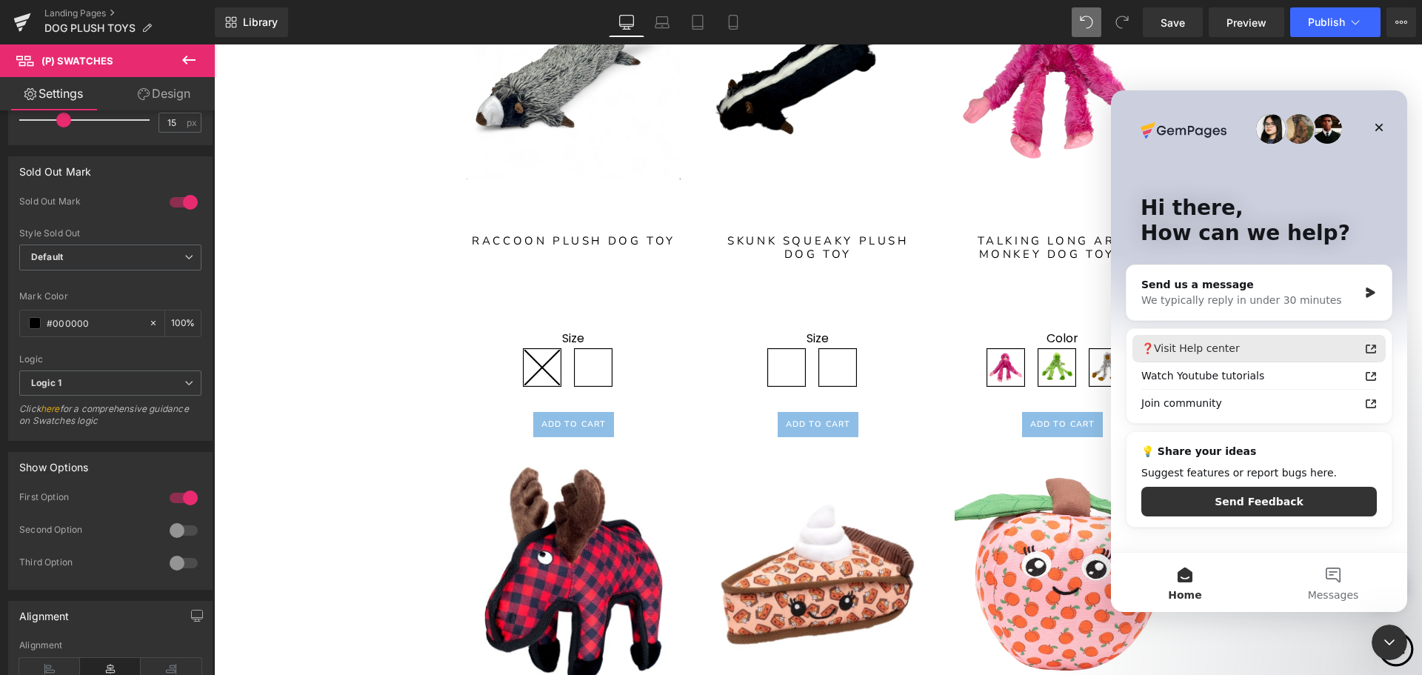
scroll to position [0, 0]
click at [1229, 376] on div "Watch Youtube tutorials" at bounding box center [1250, 376] width 218 height 16
